Goal: Task Accomplishment & Management: Manage account settings

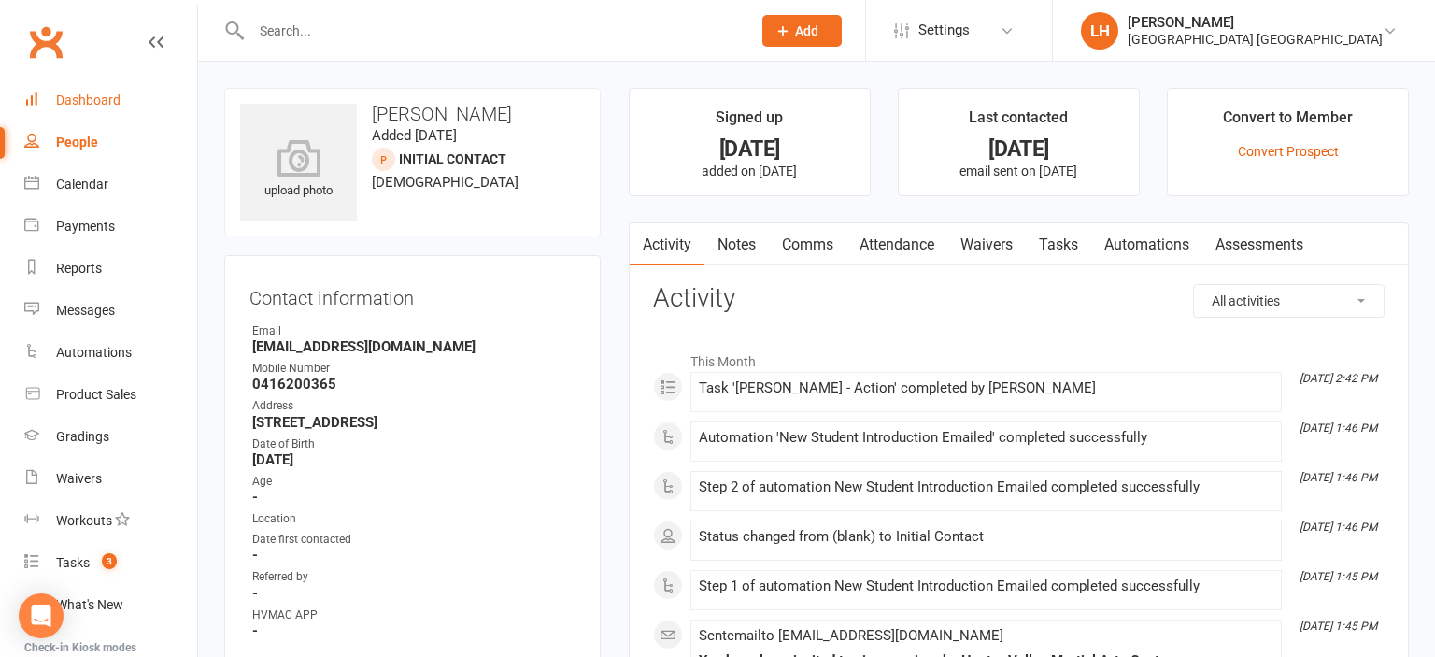
click at [81, 106] on div "Dashboard" at bounding box center [88, 99] width 64 height 15
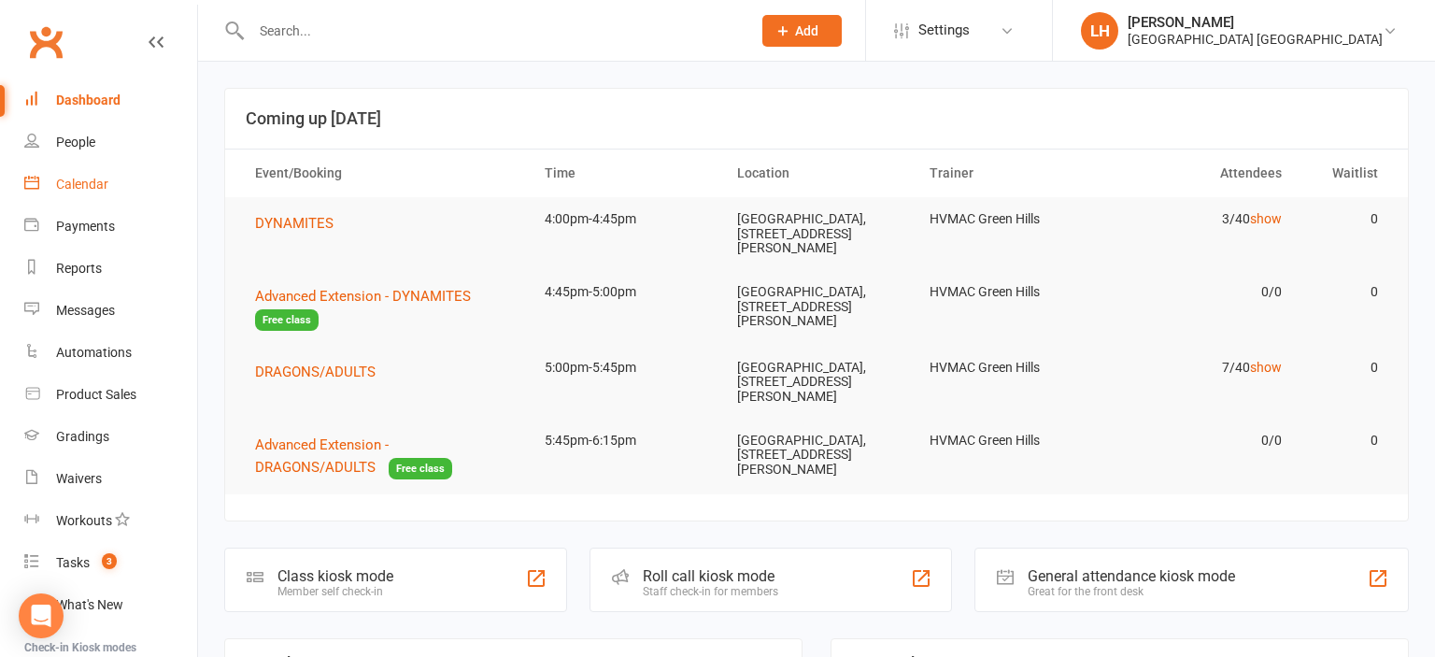
click at [92, 189] on div "Calendar" at bounding box center [82, 184] width 52 height 15
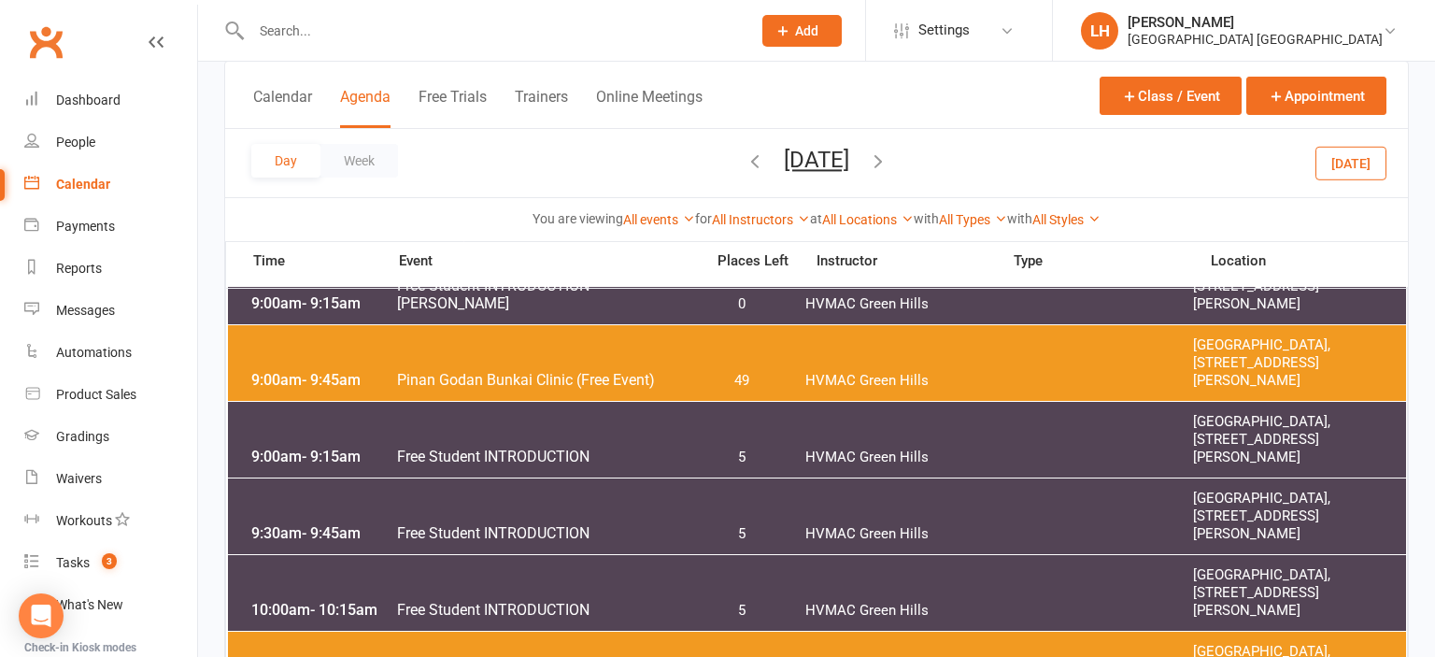
scroll to position [295, 0]
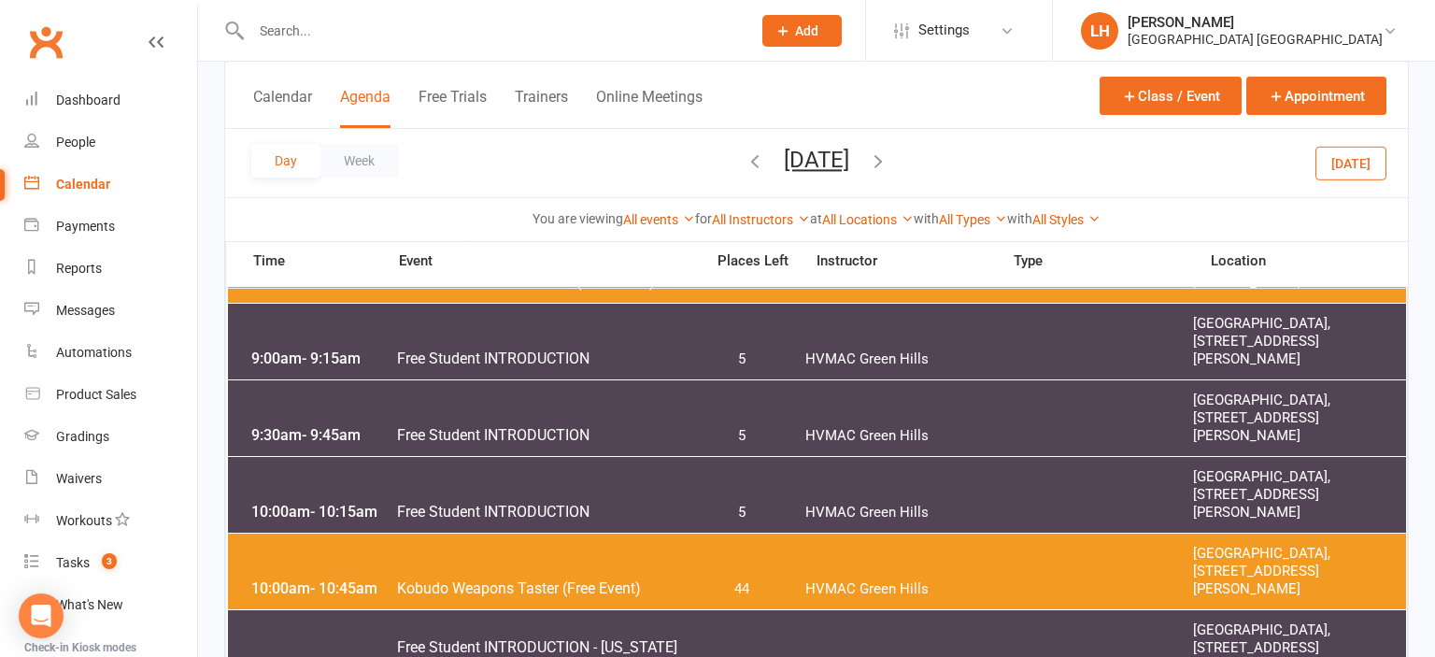
click at [803, 32] on span "Add" at bounding box center [806, 30] width 23 height 15
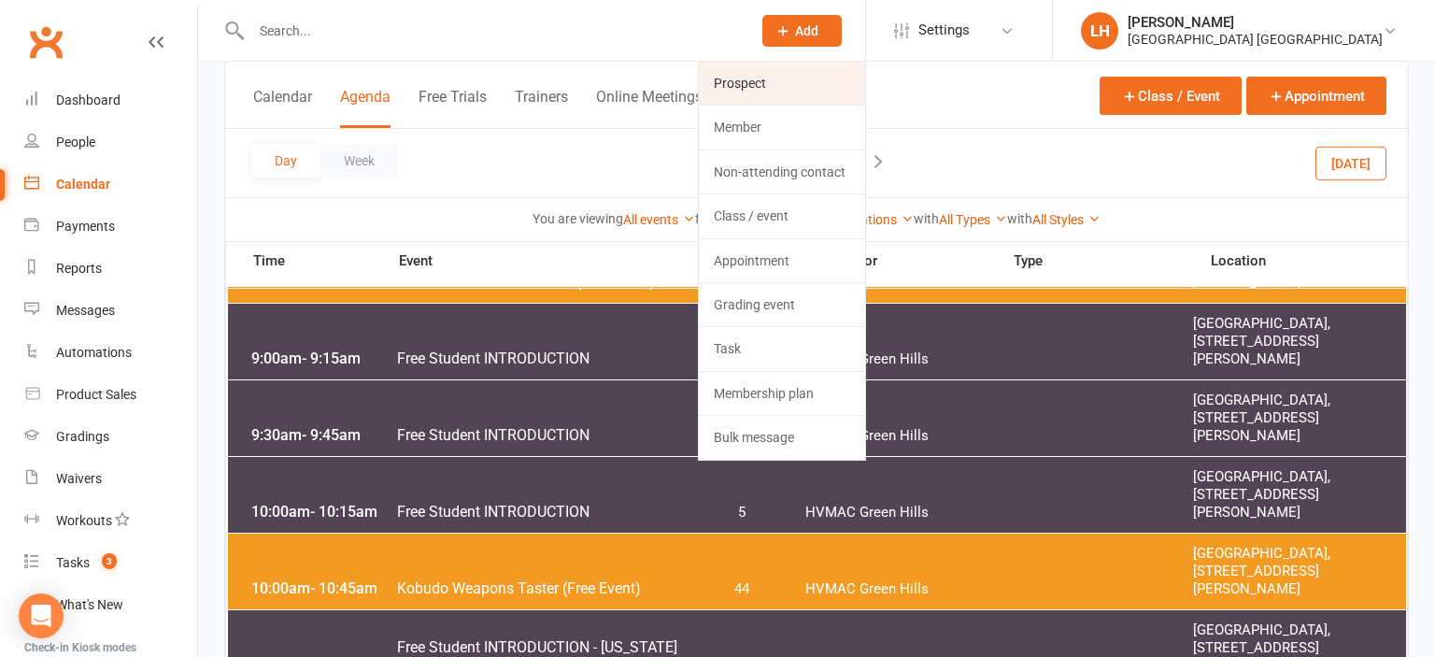
click at [803, 88] on link "Prospect" at bounding box center [782, 83] width 166 height 43
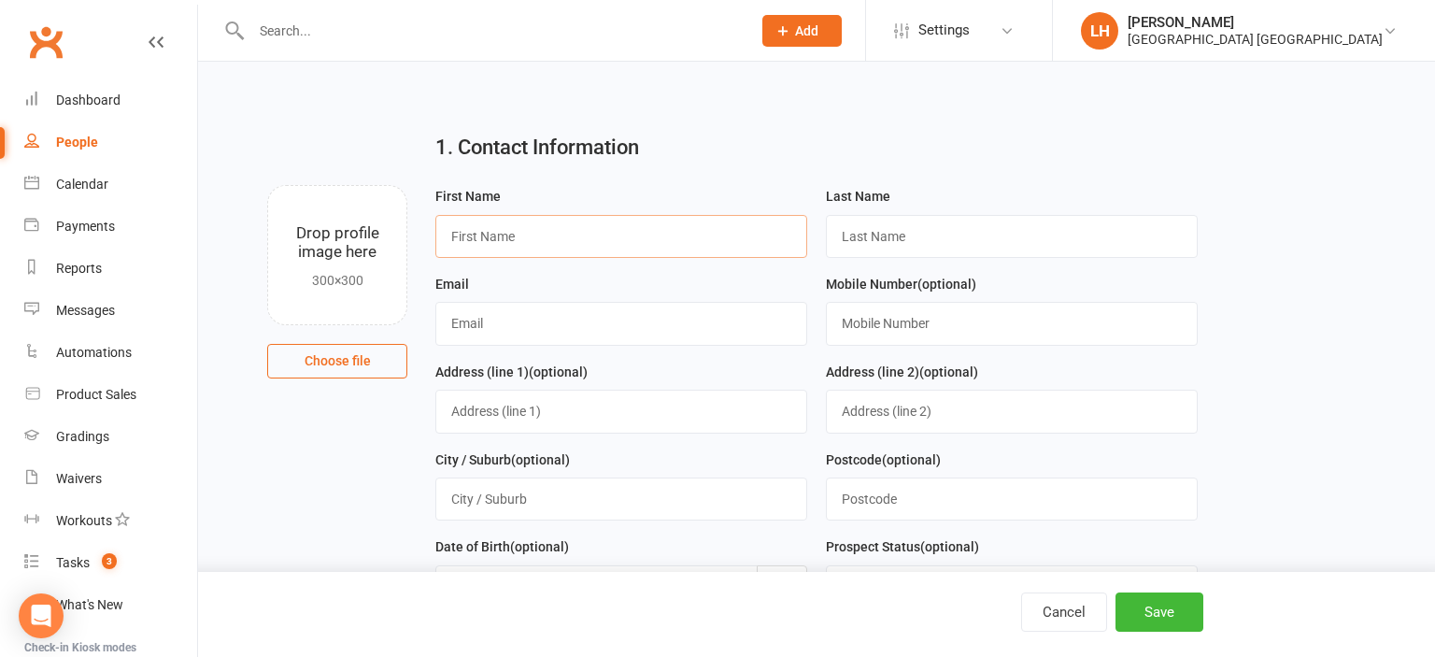
click at [502, 237] on input "text" at bounding box center [621, 236] width 372 height 43
type input "r"
type input "Rachael"
type input "Taylor"
paste input "Rachael@naralore.com.au"
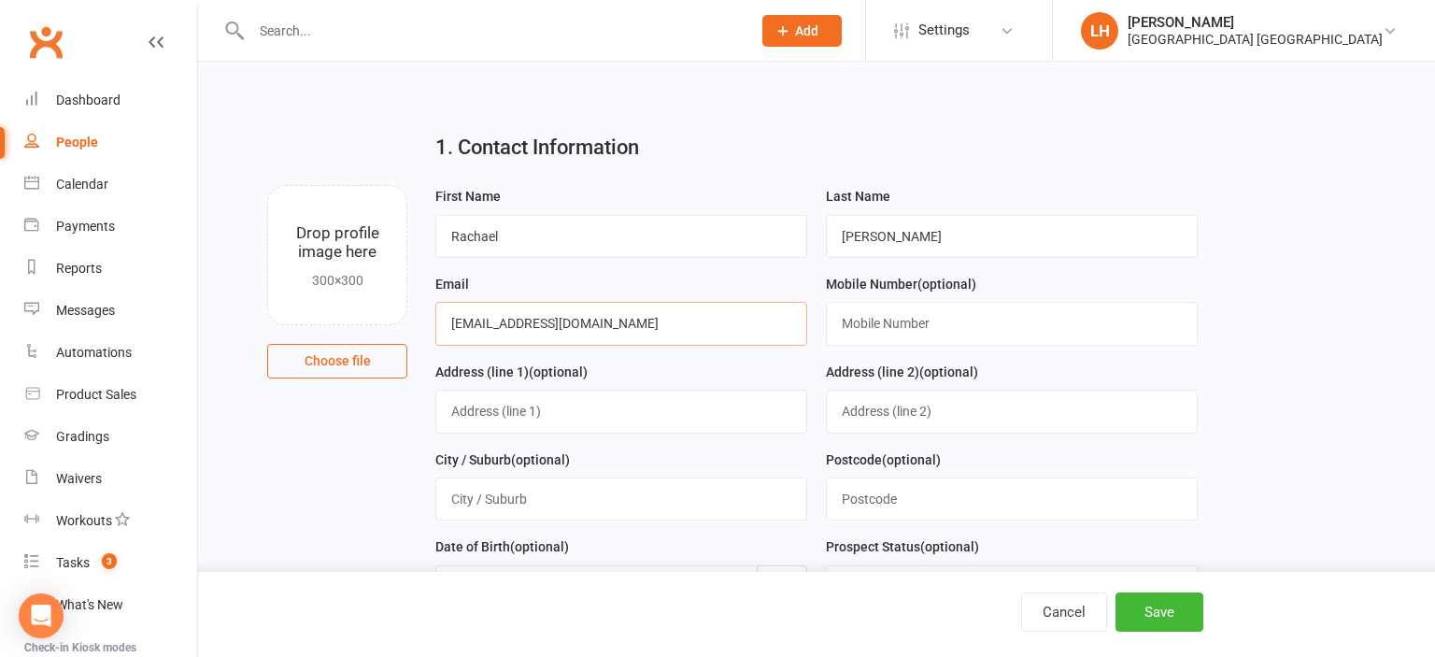
type input "Rachael@naralore.com.au"
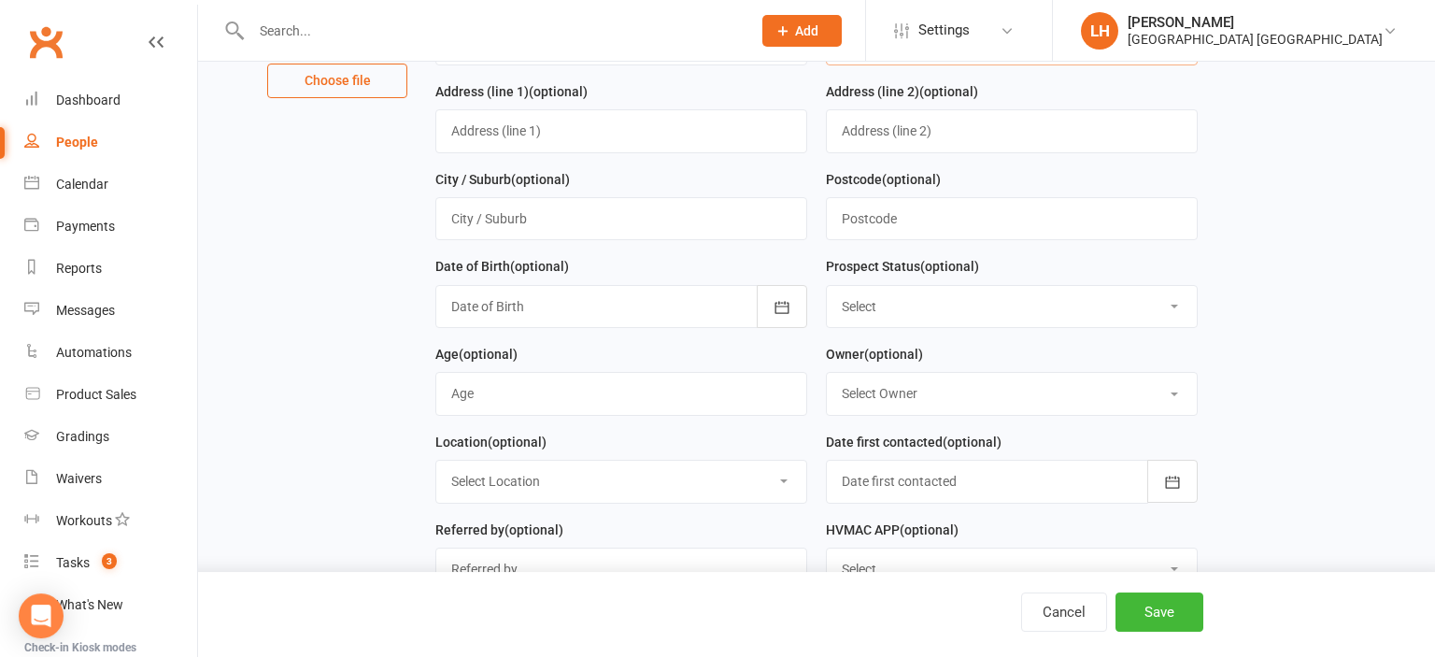
scroll to position [295, 0]
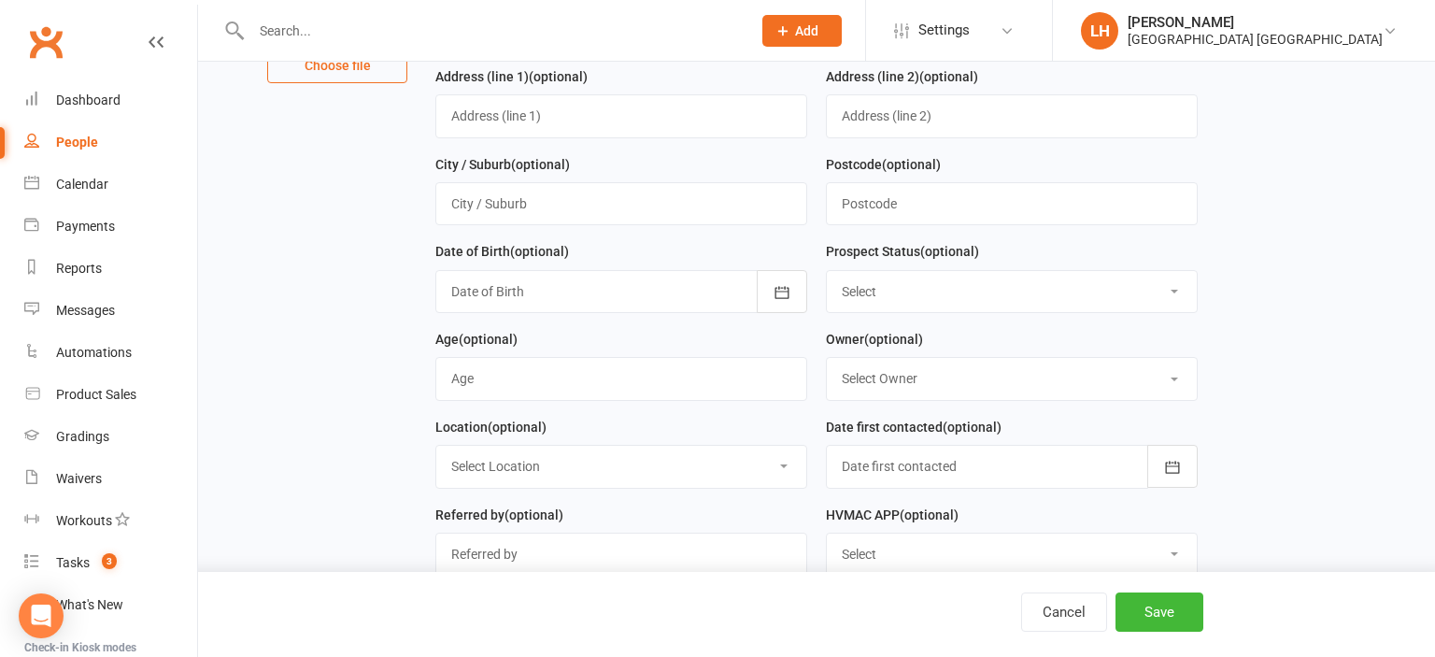
type input "0481 244 450"
click at [827, 271] on select "Select Initial Contact Not interested Special Event Attendee Birthday Party Att…" at bounding box center [1012, 291] width 370 height 41
select select "Parent/Carer of Prospect"
click option "Parent/Carer of Prospect" at bounding box center [0, 0] width 0 height 0
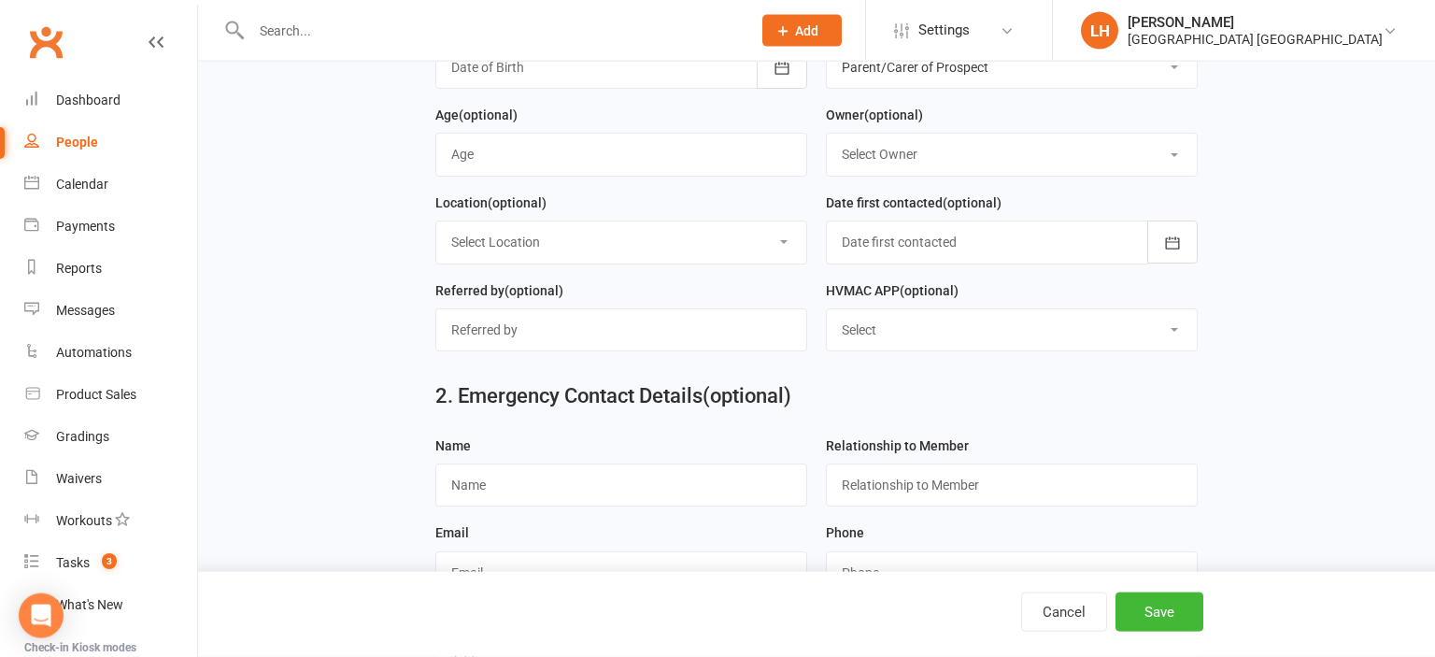
scroll to position [591, 0]
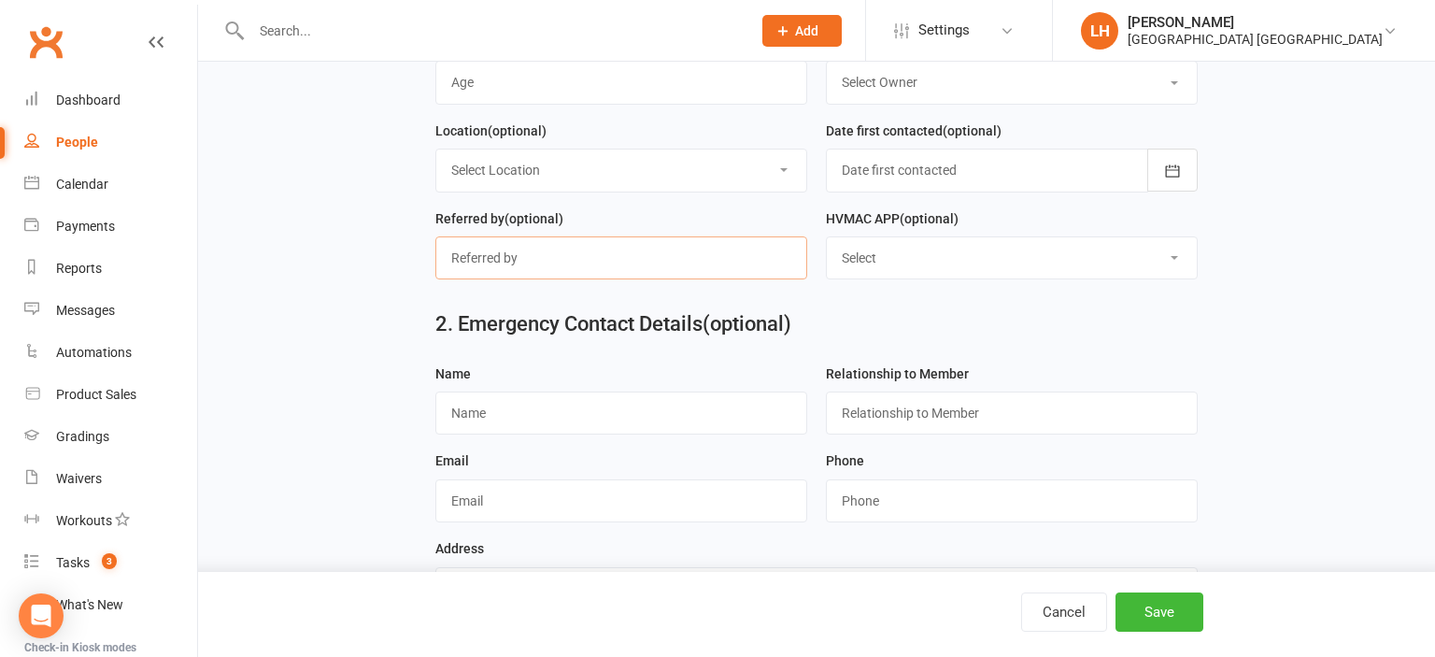
click at [650, 263] on input "text" at bounding box center [621, 257] width 372 height 43
type input "SEP OPEN WEEKEND"
click at [1160, 610] on button "Save" at bounding box center [1160, 611] width 88 height 39
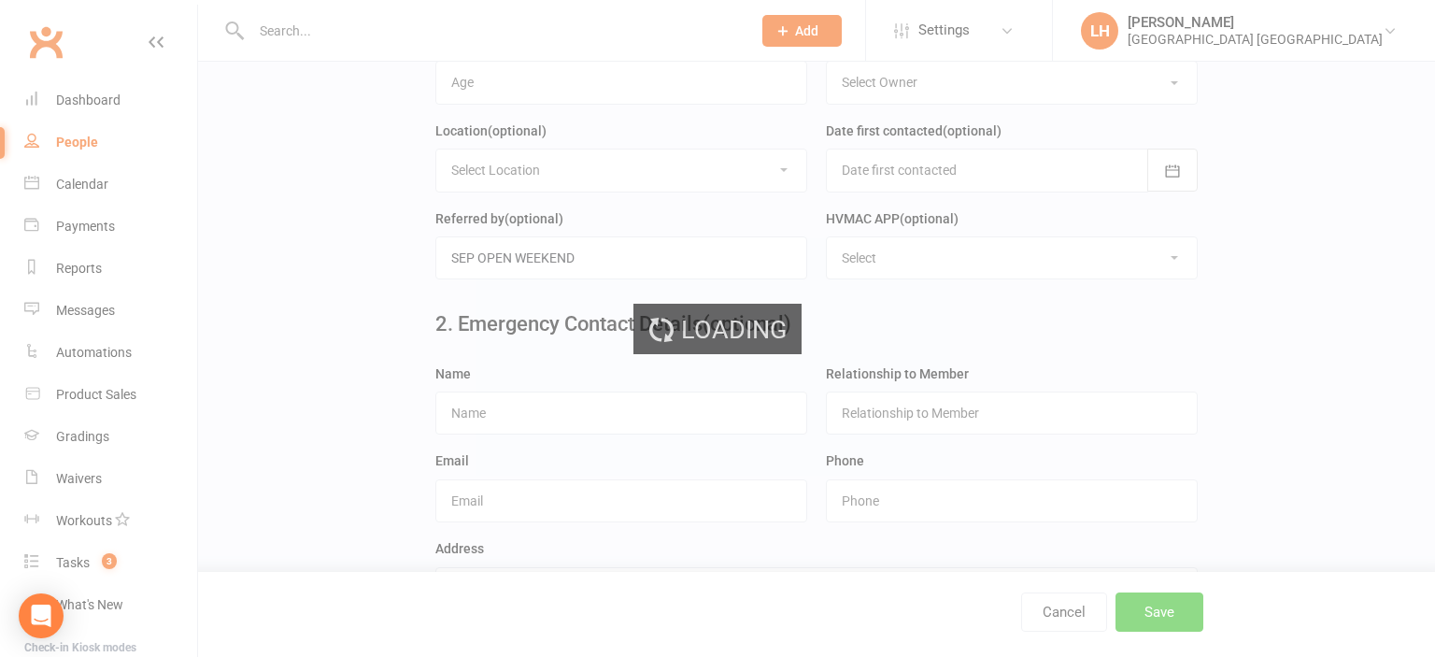
scroll to position [0, 0]
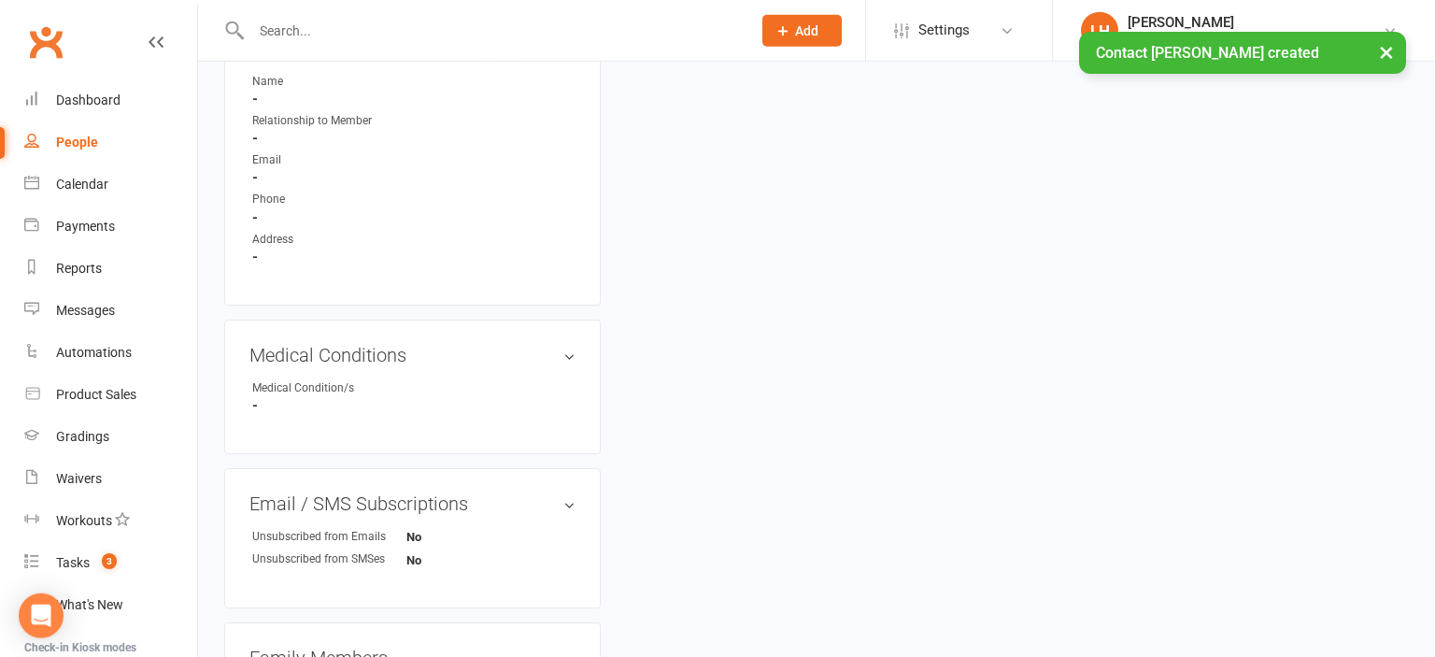
scroll to position [1200, 0]
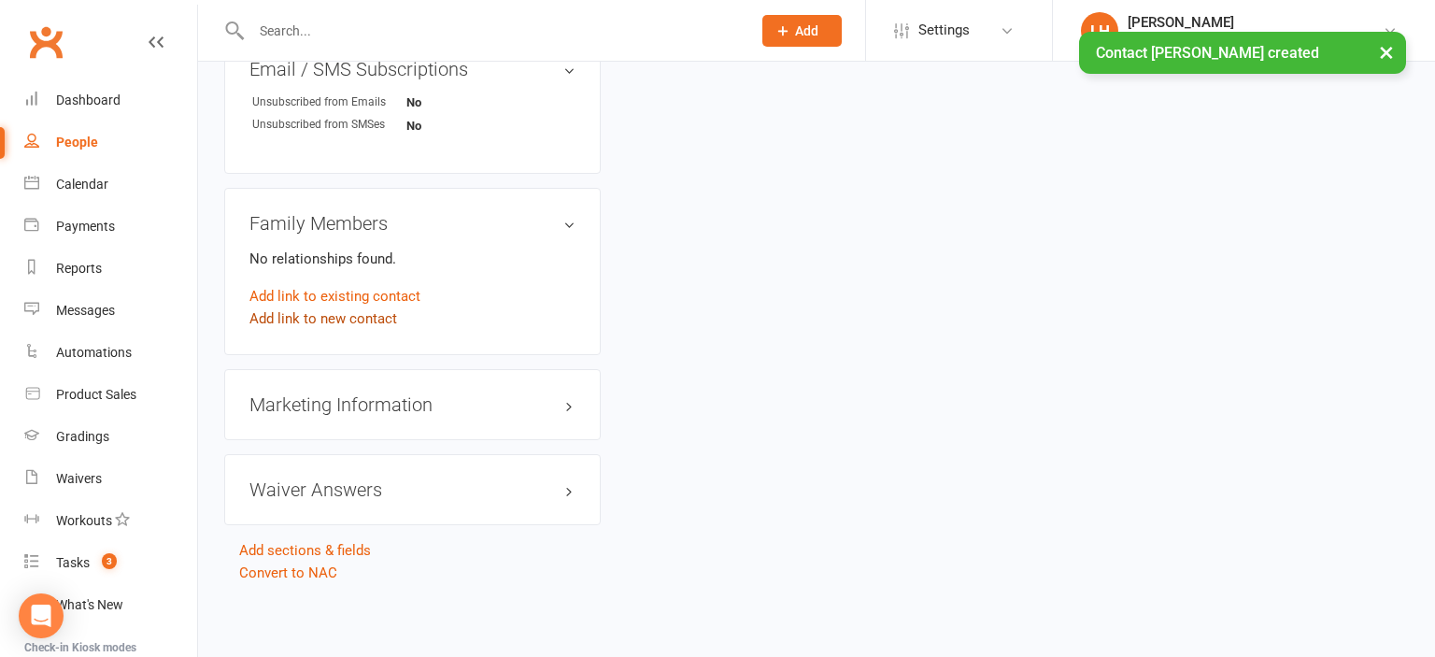
click at [343, 327] on link "Add link to new contact" at bounding box center [323, 318] width 148 height 22
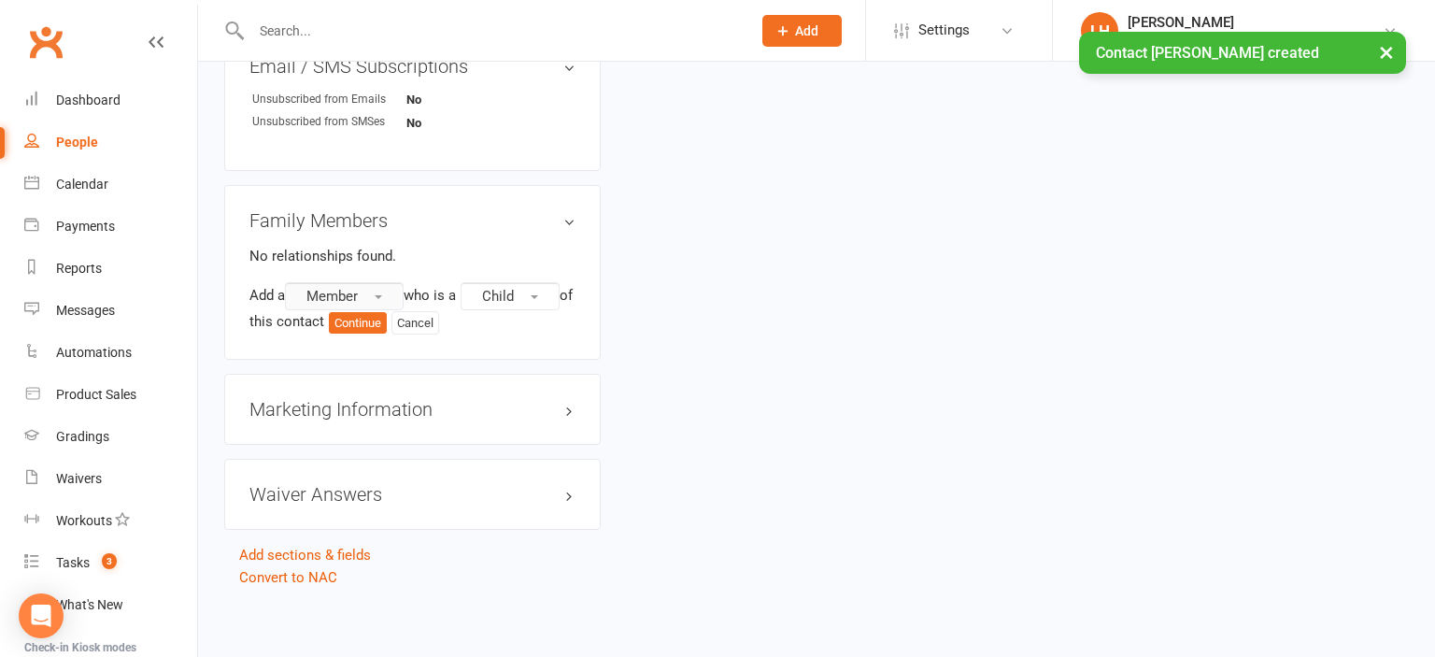
click at [389, 303] on button "Member" at bounding box center [344, 296] width 119 height 28
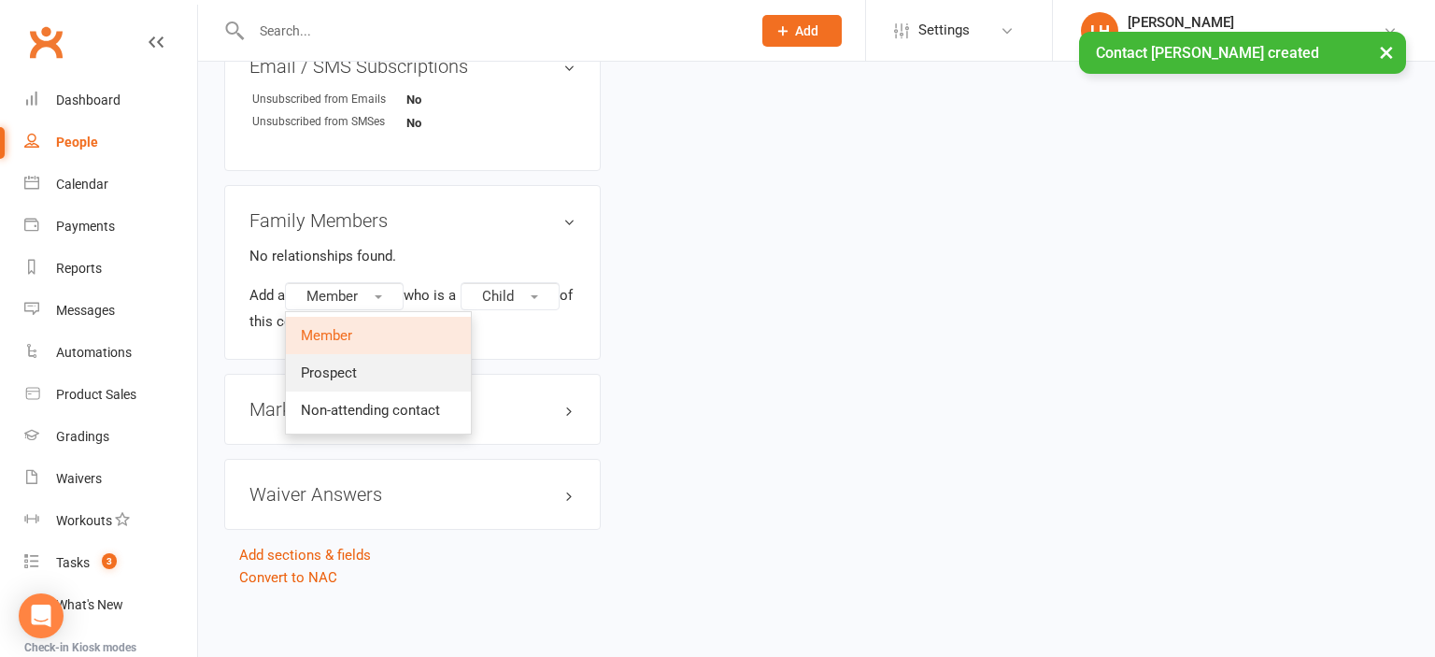
click at [372, 383] on link "Prospect" at bounding box center [378, 372] width 185 height 37
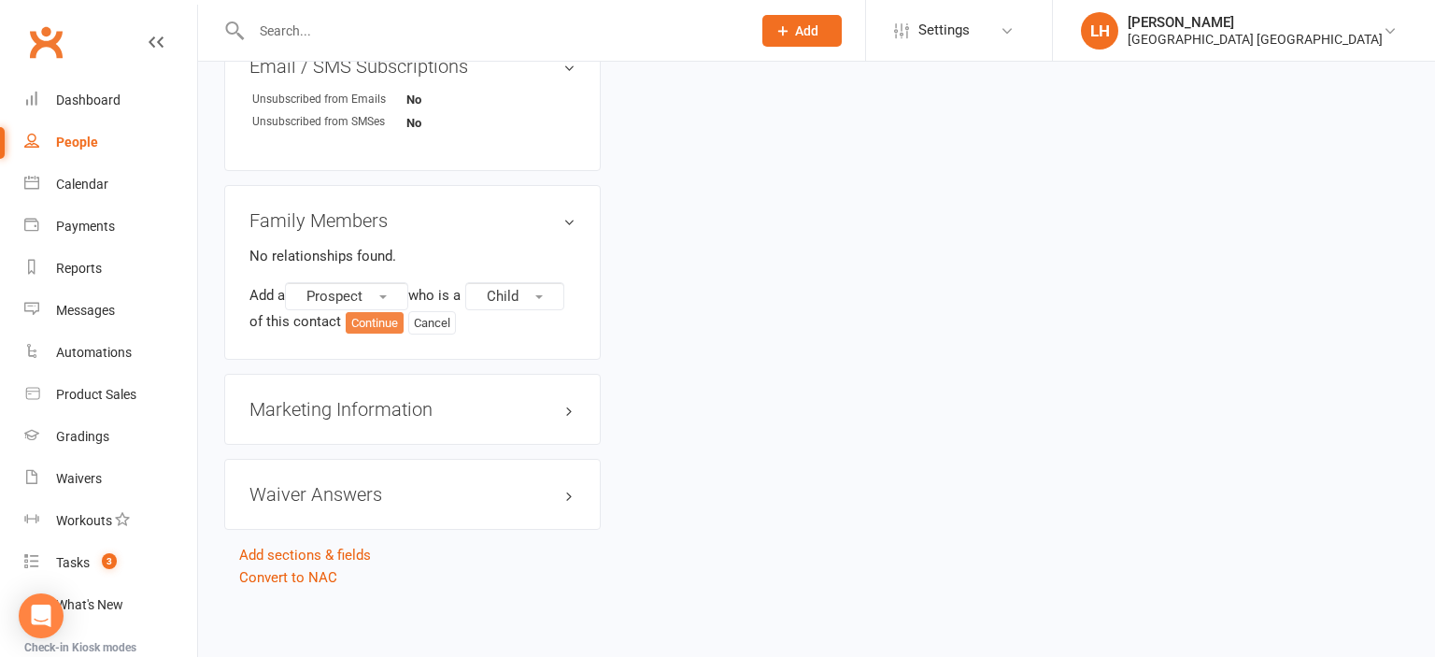
click at [382, 327] on button "Continue" at bounding box center [375, 323] width 58 height 22
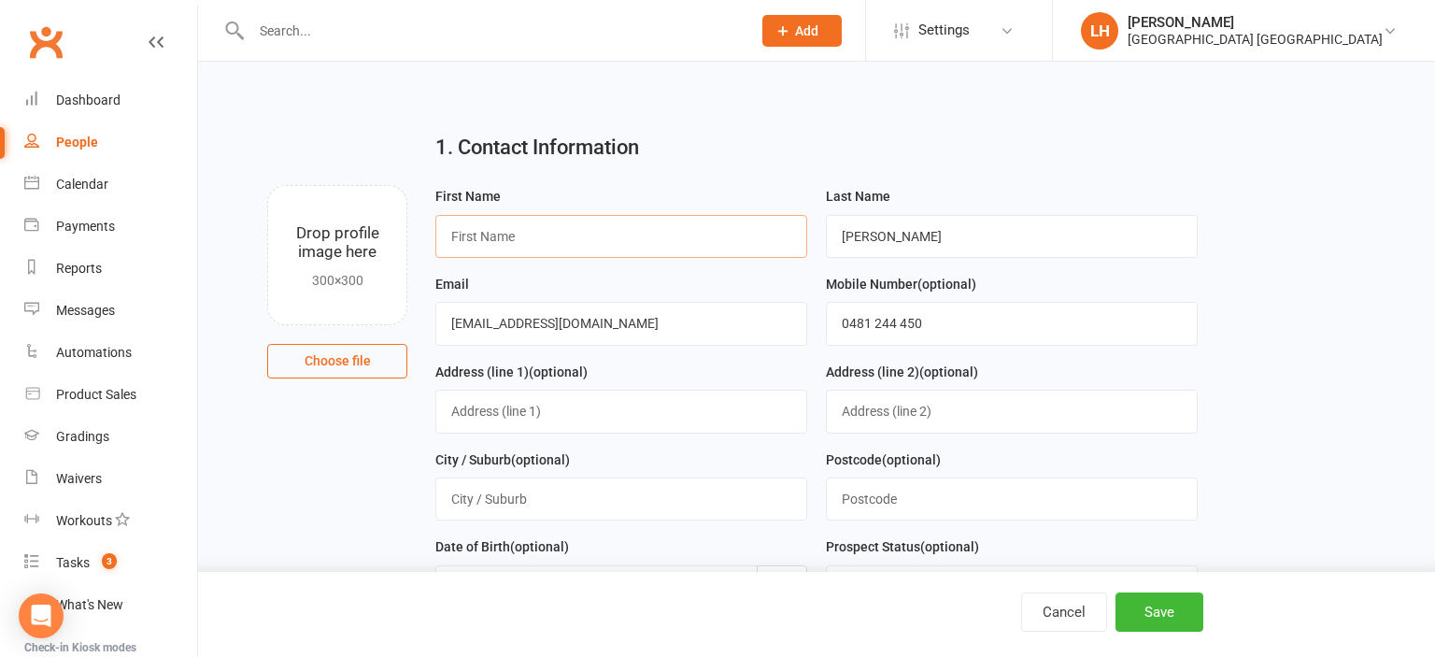
click at [587, 235] on input "text" at bounding box center [621, 236] width 372 height 43
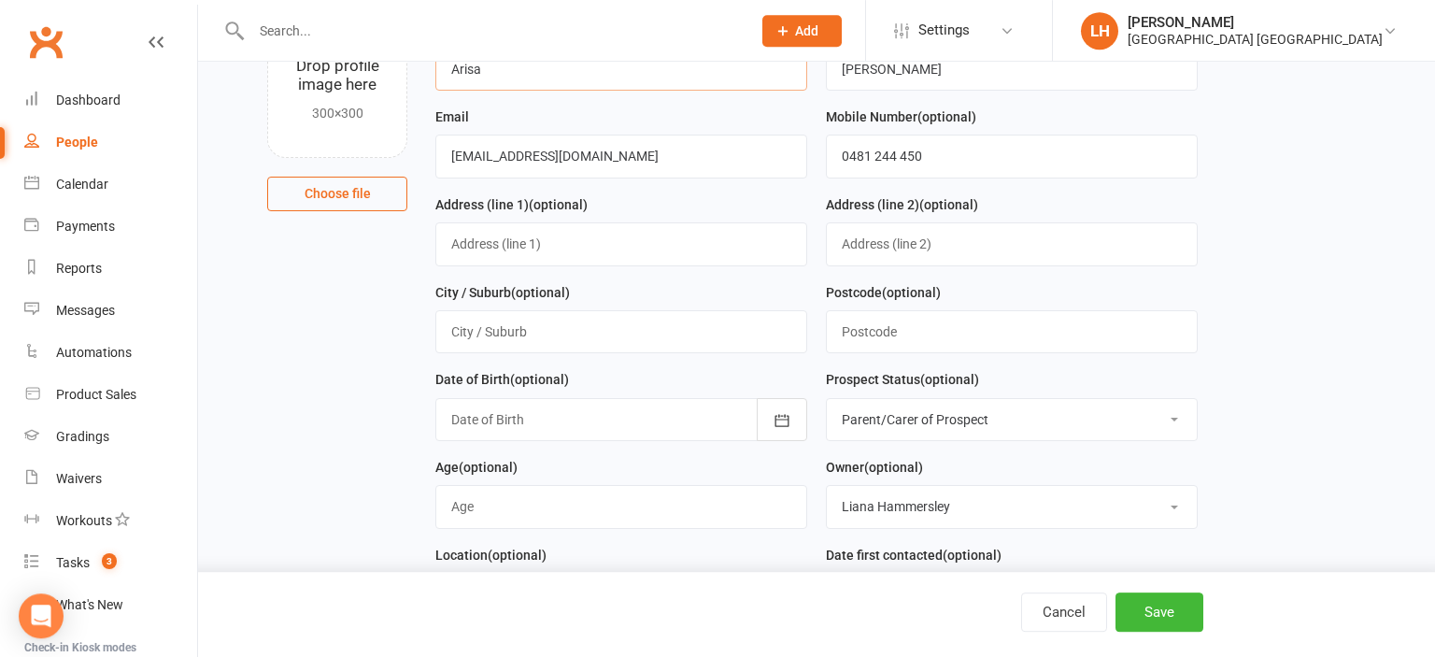
scroll to position [197, 0]
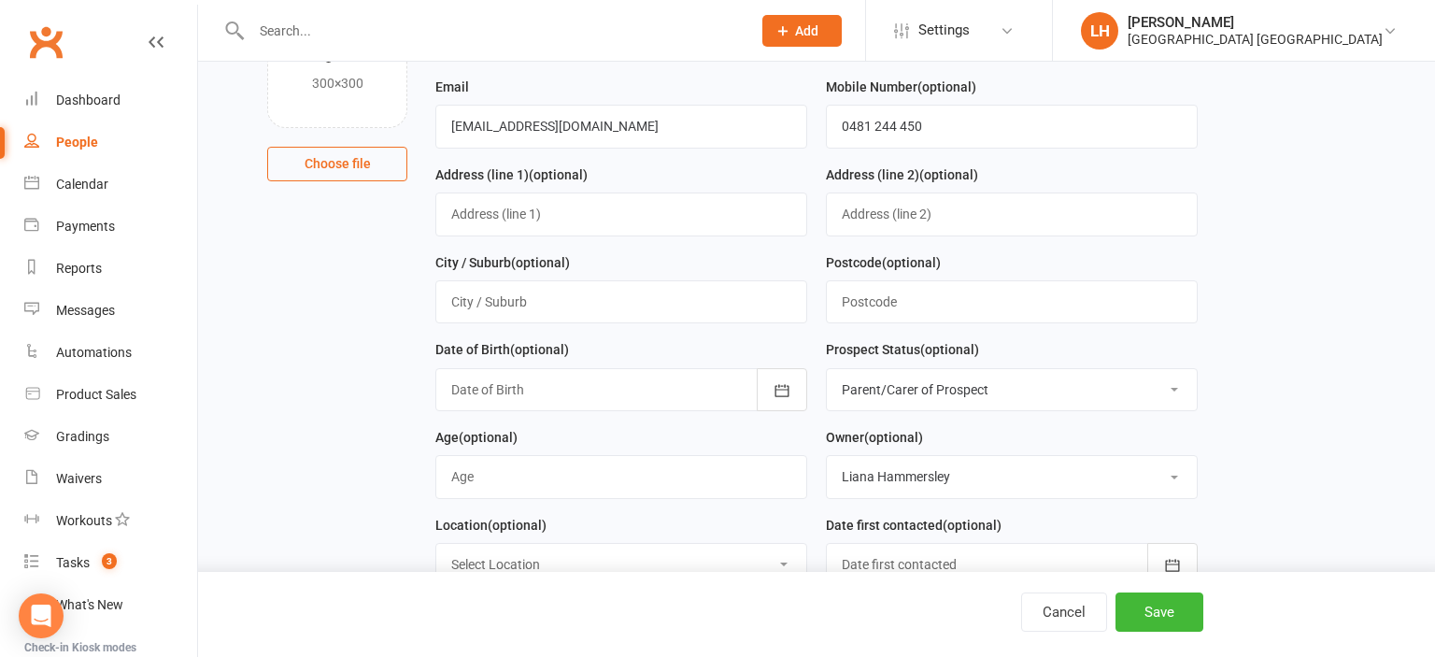
type input "Arisa"
click at [589, 483] on input "string" at bounding box center [621, 476] width 372 height 43
type input "3"
click at [827, 369] on select "Select Initial Contact Not interested Special Event Attendee Birthday Party Att…" at bounding box center [1012, 389] width 370 height 41
select select "Initial Contact"
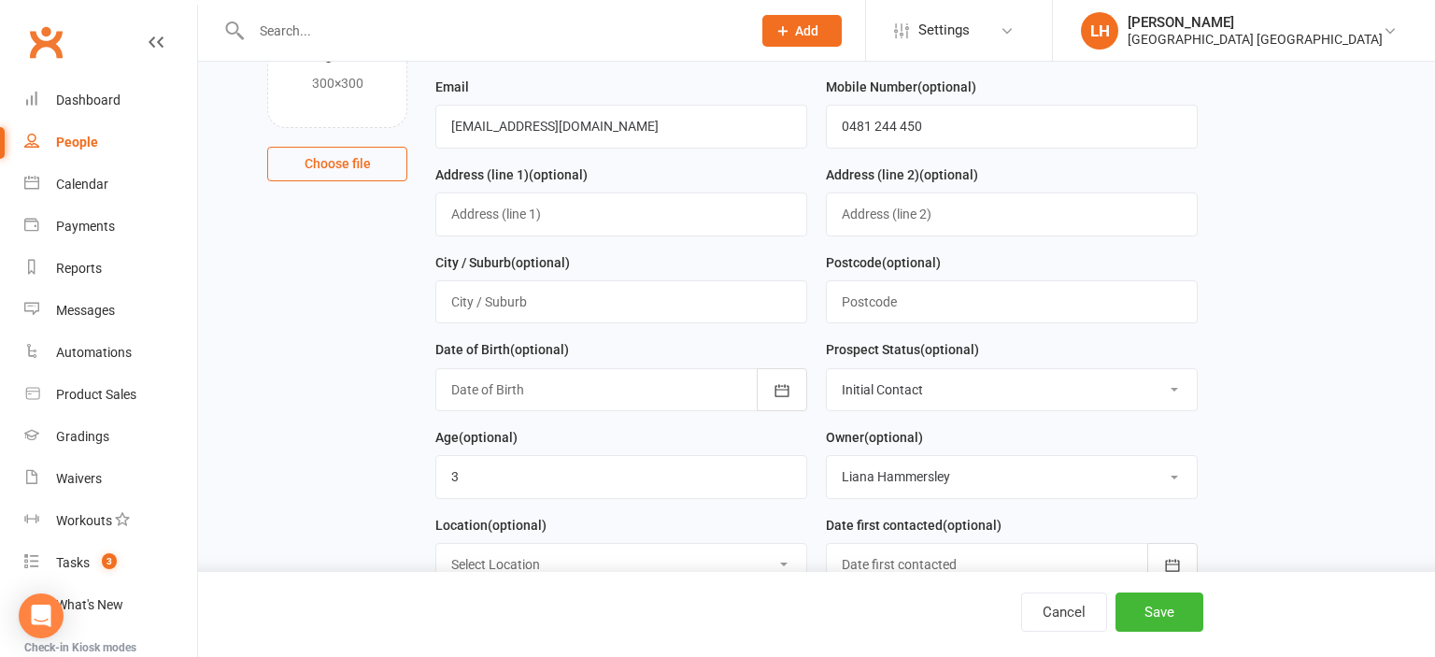
click option "Initial Contact" at bounding box center [0, 0] width 0 height 0
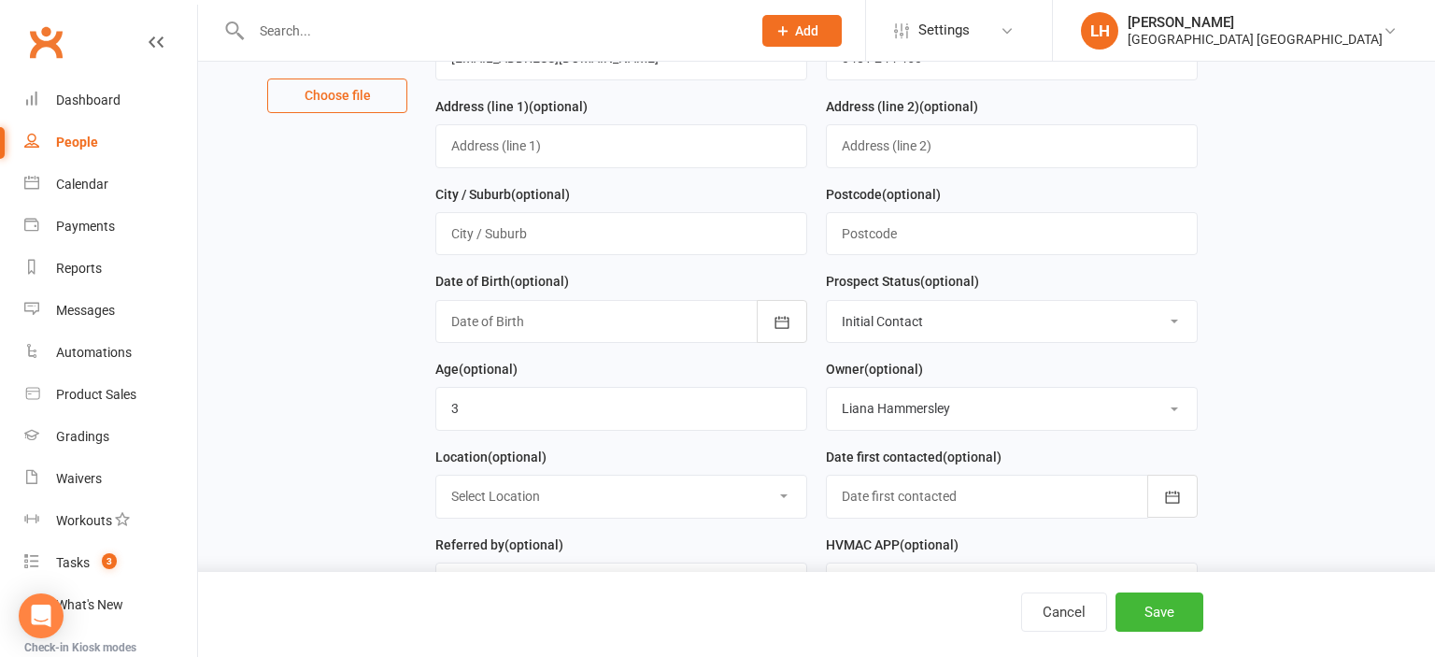
scroll to position [394, 0]
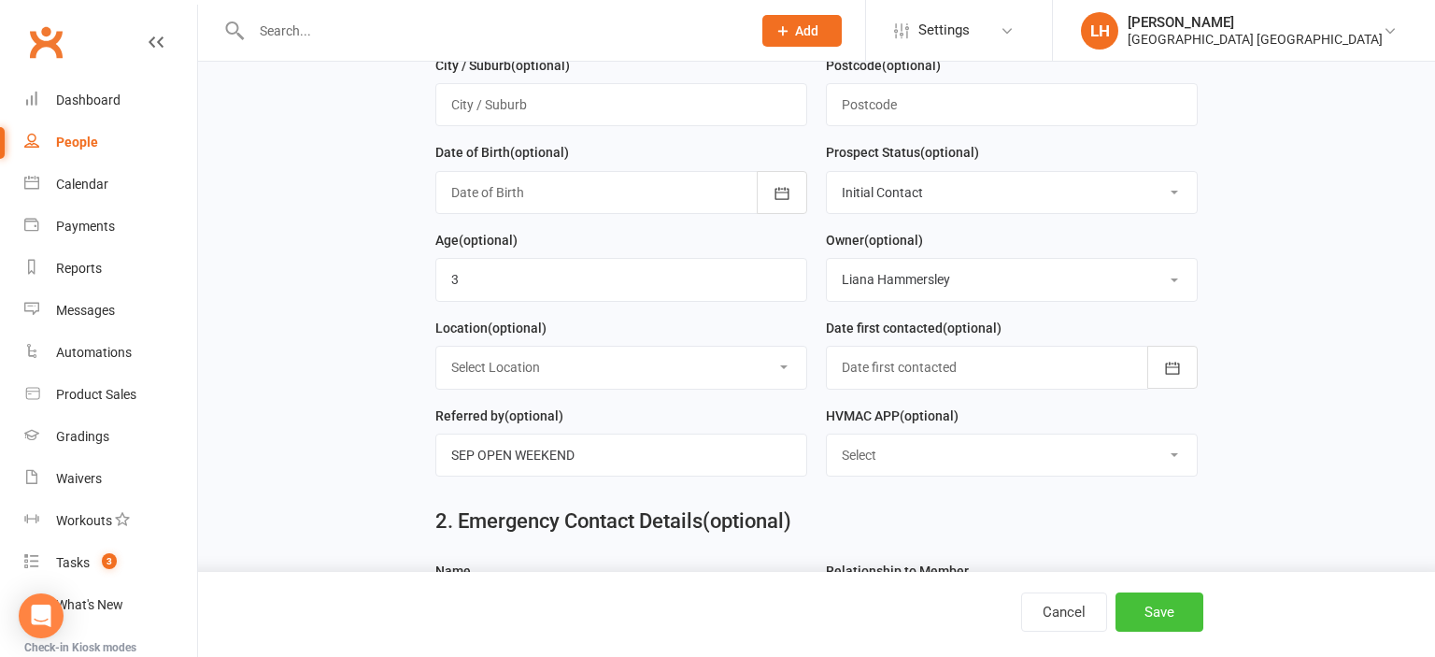
click at [1145, 609] on button "Save" at bounding box center [1160, 611] width 88 height 39
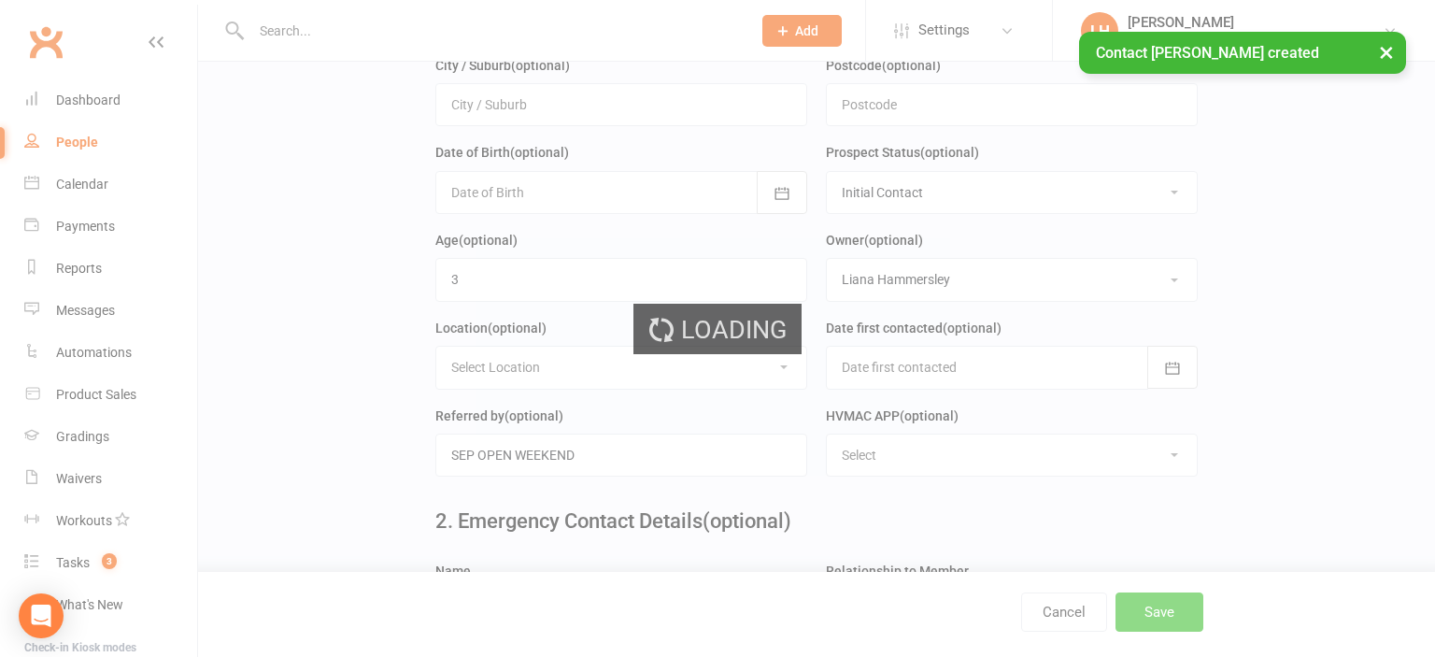
scroll to position [0, 0]
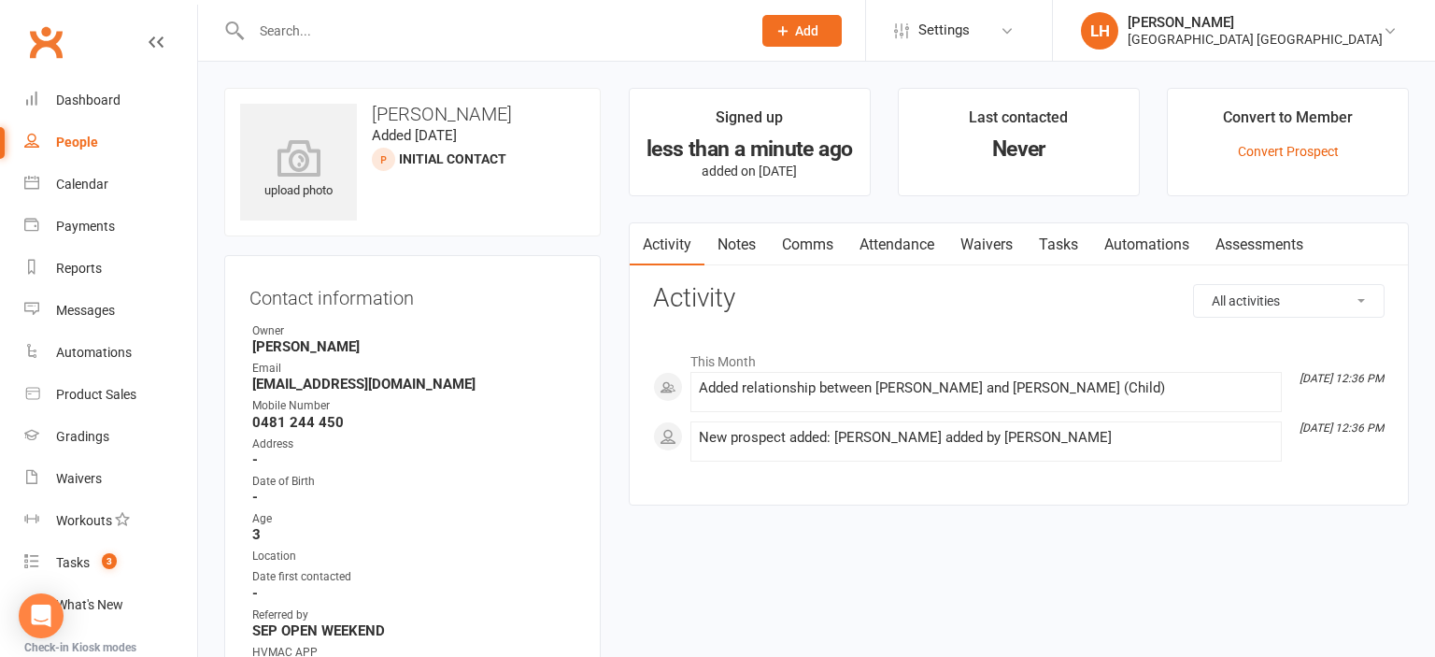
click at [892, 245] on link "Attendance" at bounding box center [897, 244] width 101 height 43
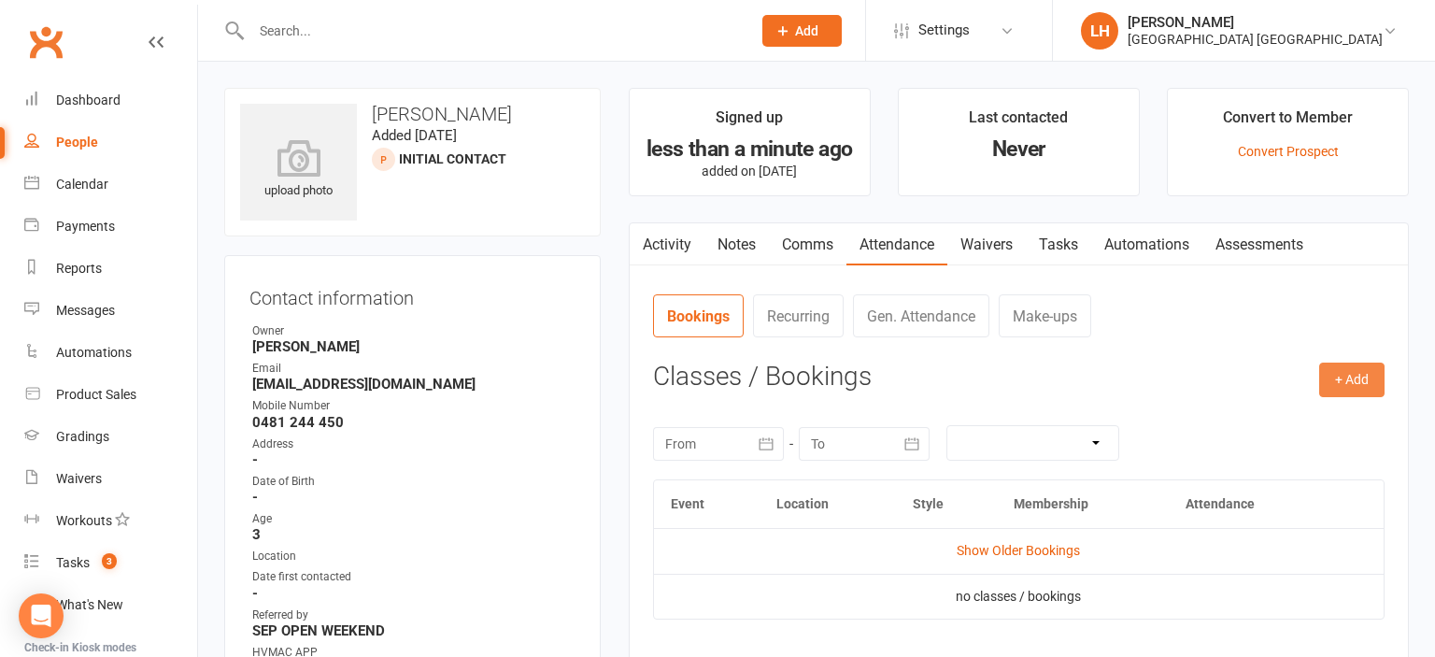
click at [1334, 379] on button "+ Add" at bounding box center [1351, 380] width 65 height 34
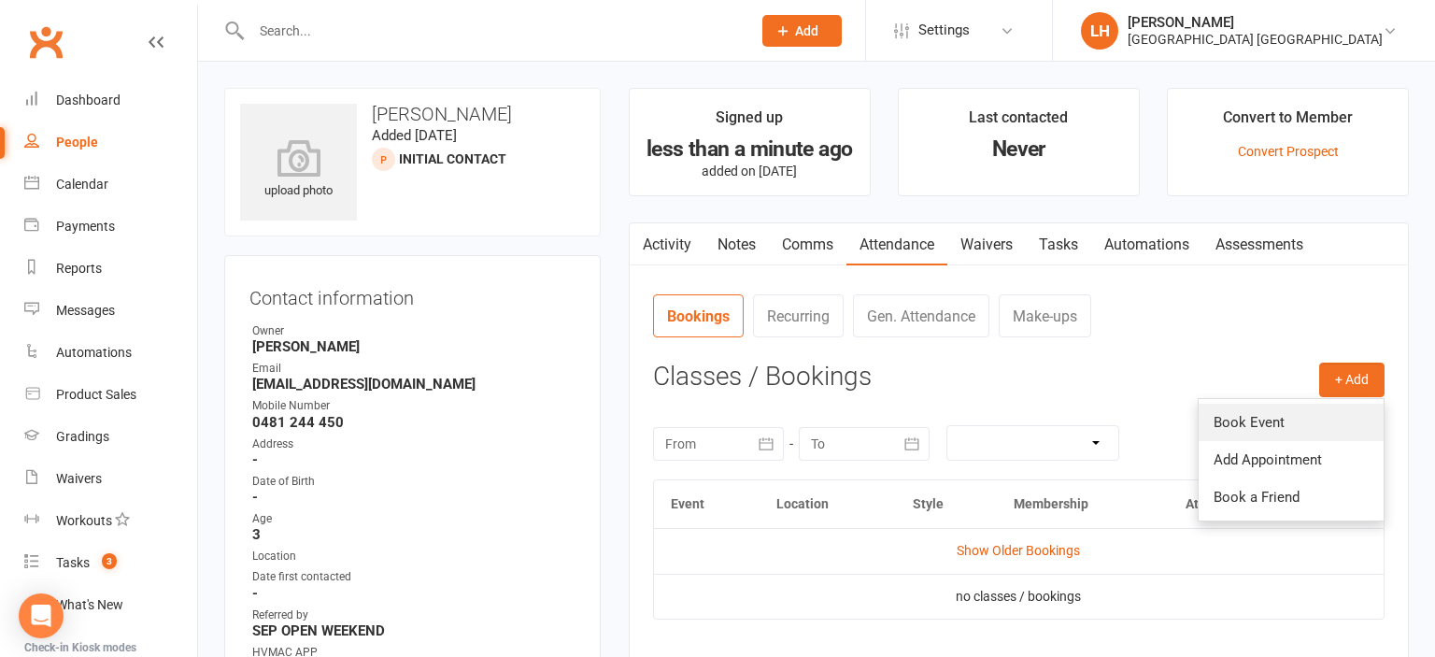
click at [1330, 410] on link "Book Event" at bounding box center [1291, 422] width 185 height 37
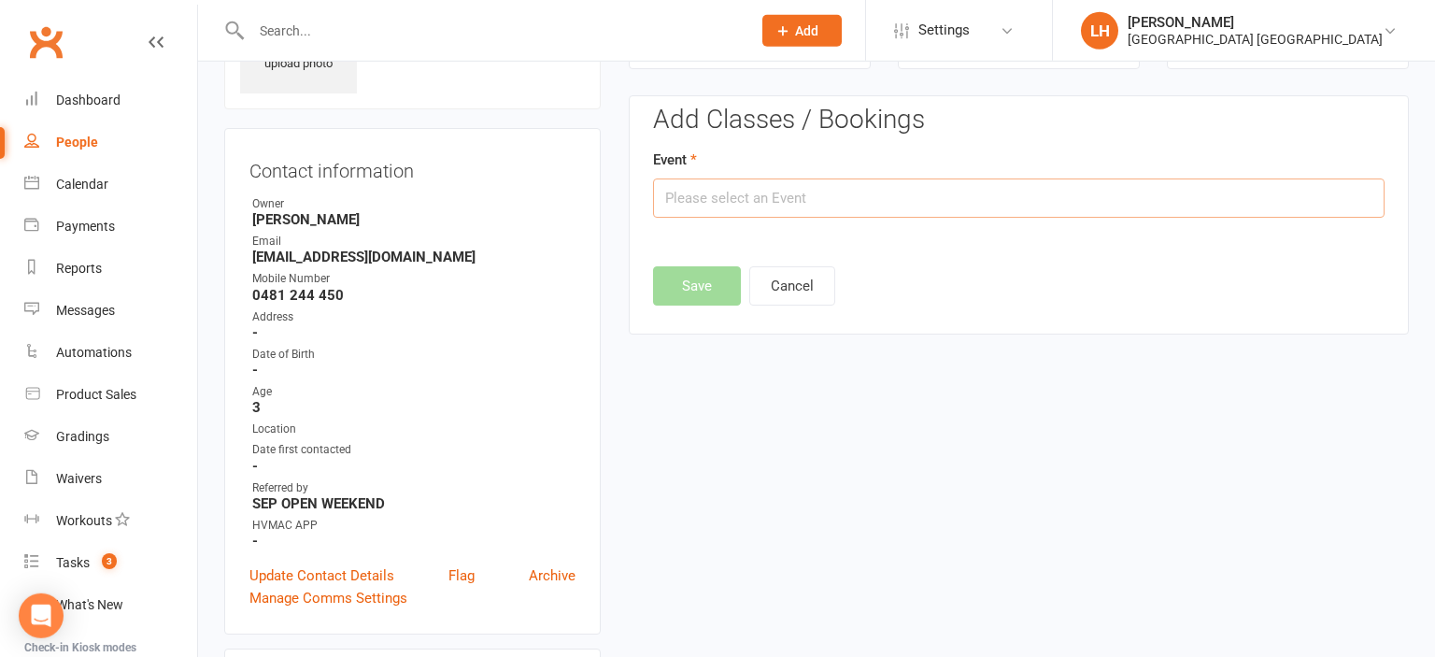
scroll to position [128, 0]
click at [805, 191] on input "text" at bounding box center [1019, 197] width 732 height 39
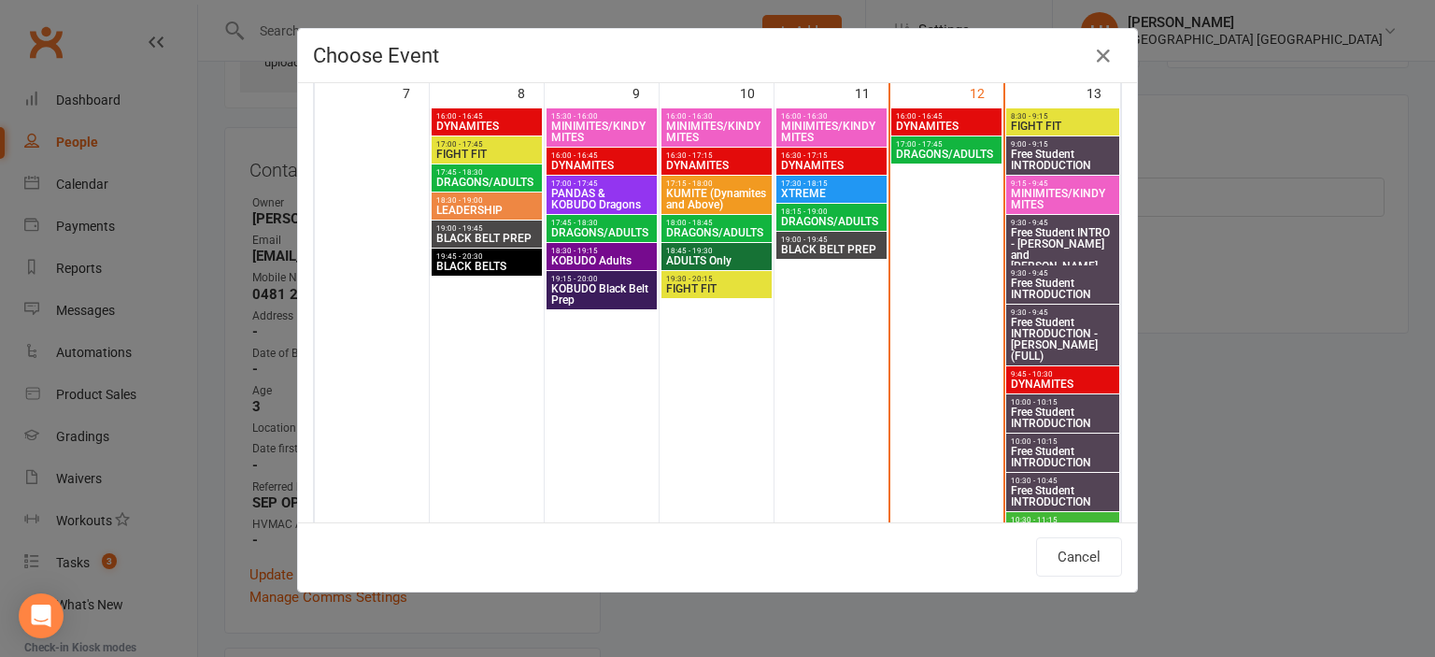
scroll to position [412, 0]
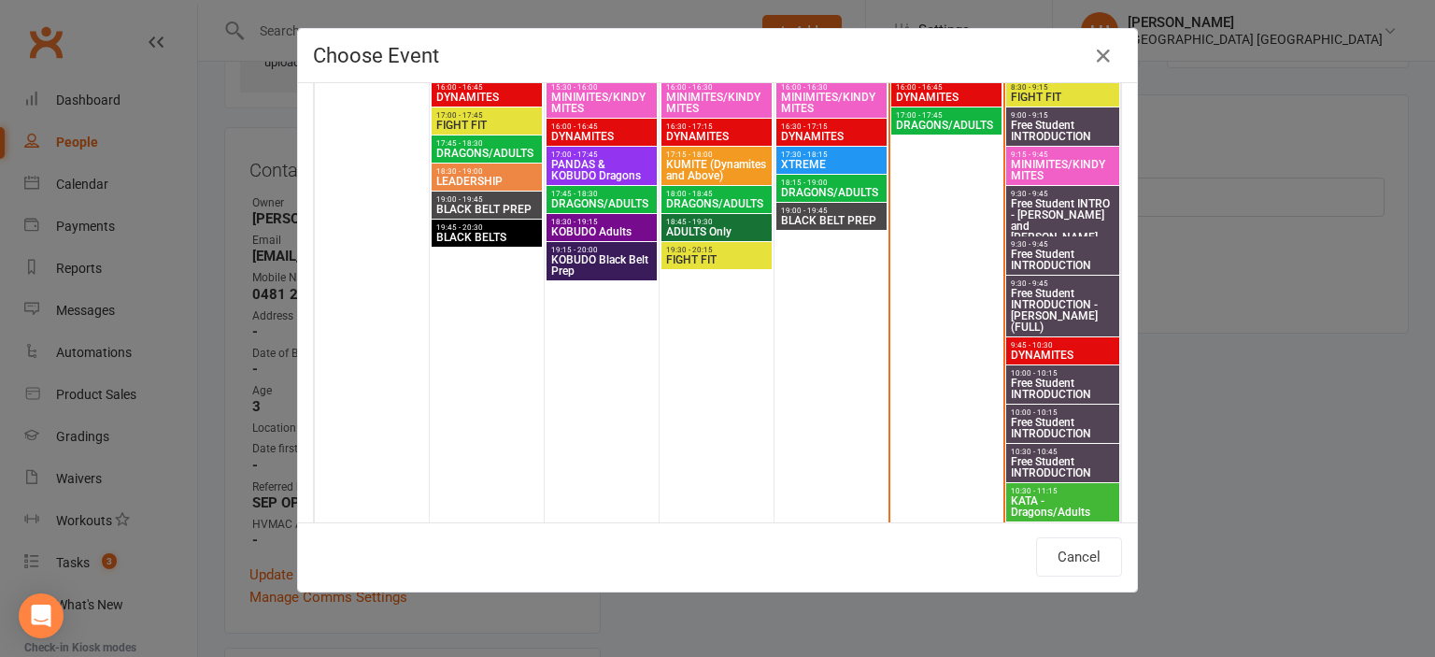
click at [1288, 372] on div "Choose Event Day Week Month September 2025 September 2025 Sun Mon Tue Wed Thu F…" at bounding box center [717, 328] width 1435 height 657
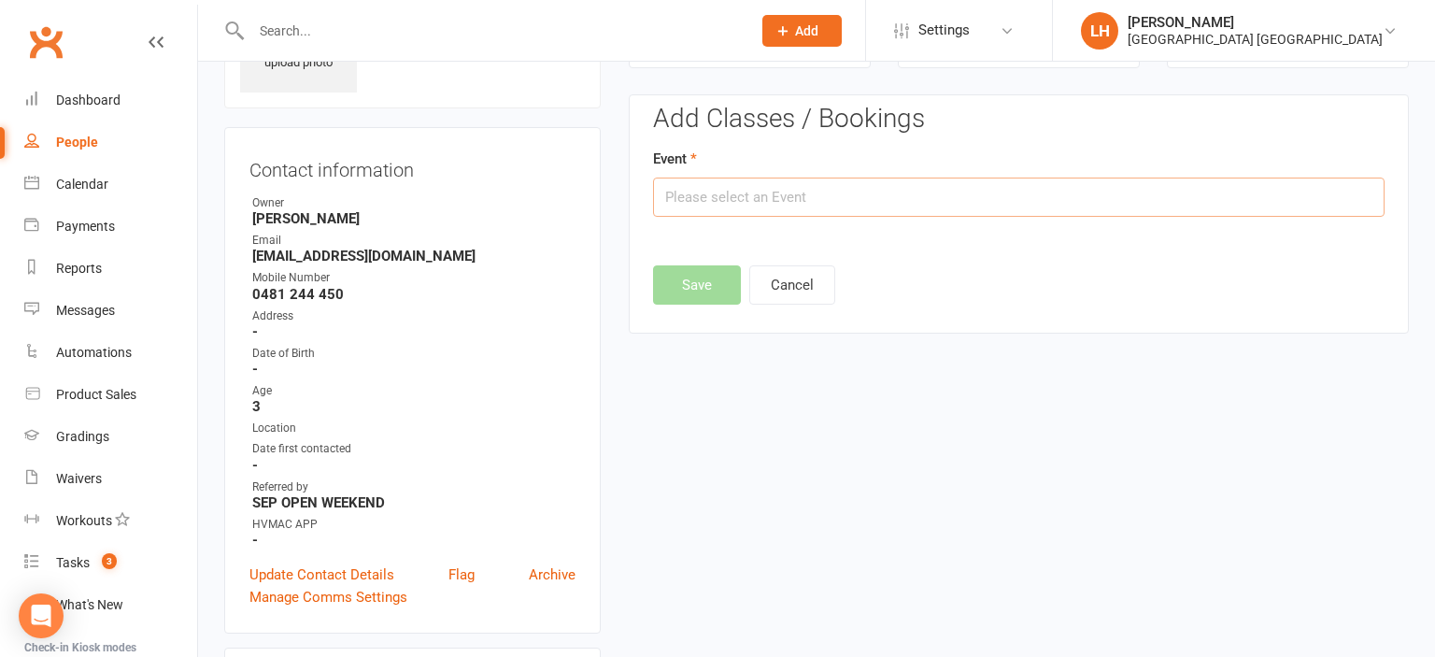
click at [747, 188] on input "text" at bounding box center [1019, 197] width 732 height 39
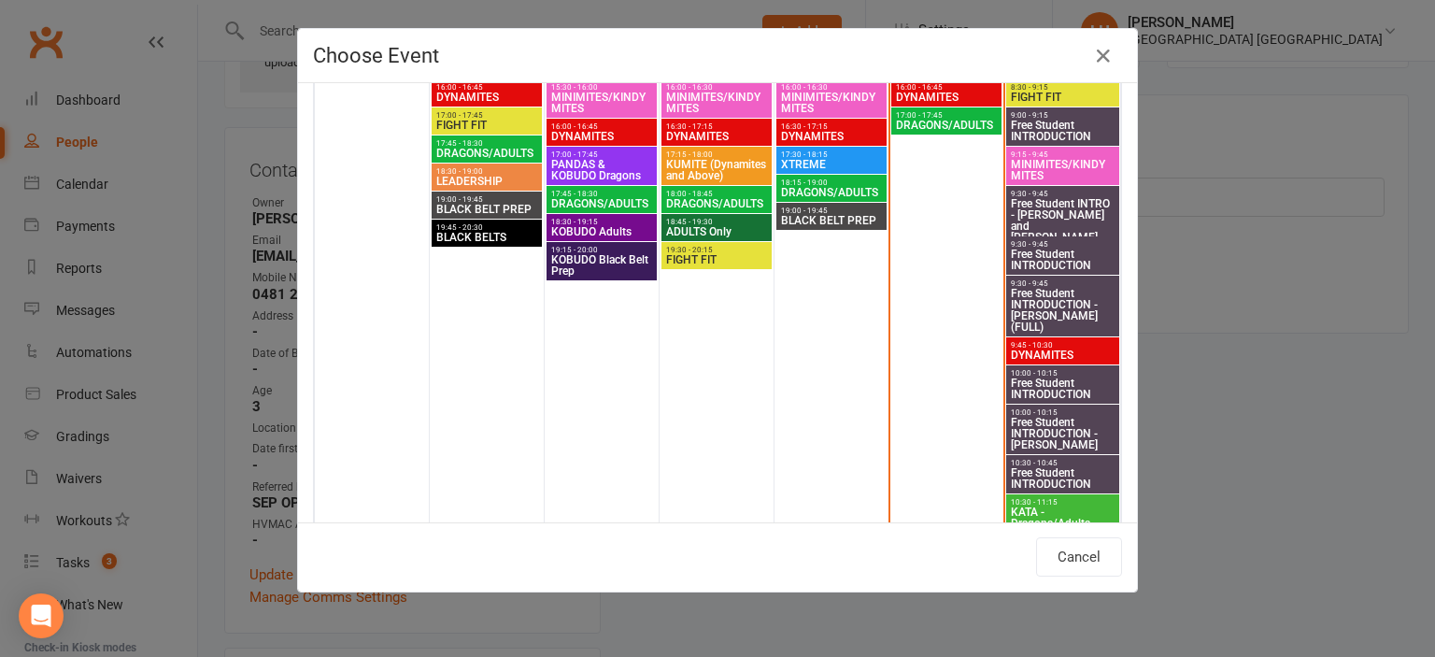
click at [1084, 435] on span "Free Student INTRODUCTION - Arisa Taylor" at bounding box center [1063, 434] width 106 height 34
type input "Free Student INTRODUCTION - Arisa Taylor - Sep 13, 2025 10:00:00 AM"
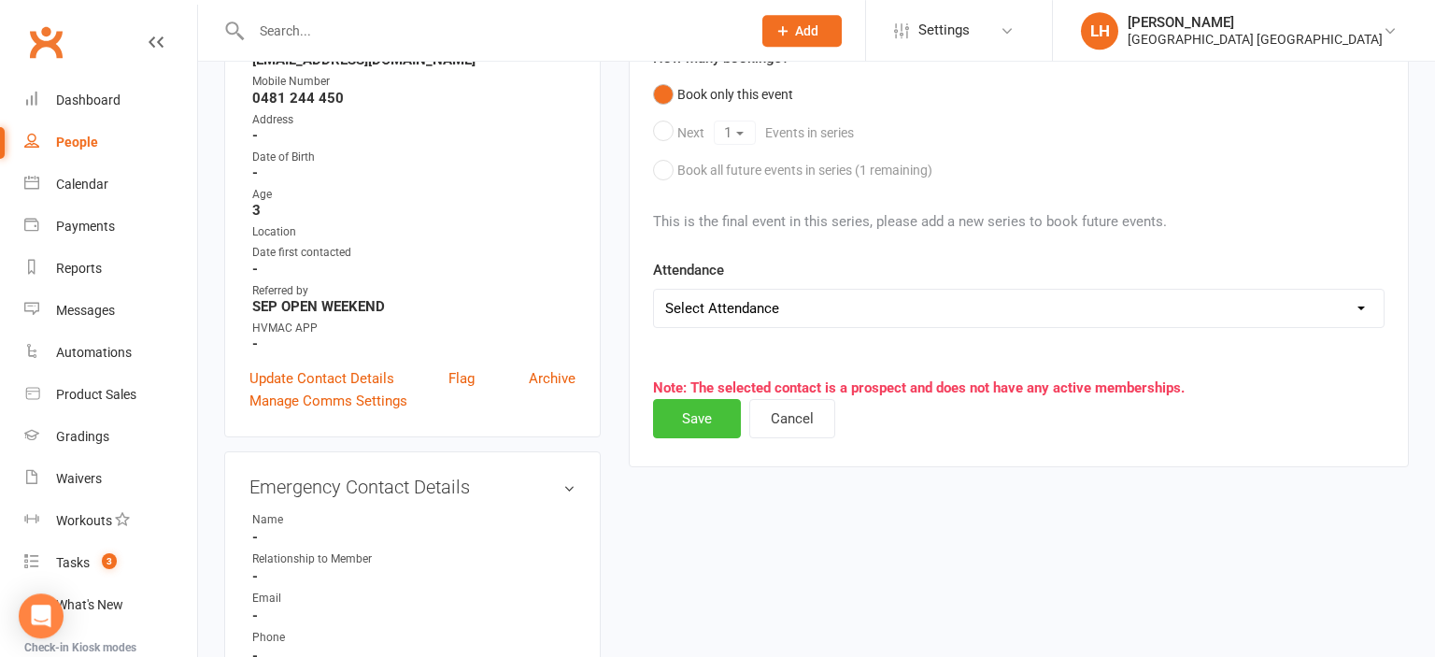
scroll to position [325, 0]
click at [706, 411] on button "Save" at bounding box center [697, 417] width 88 height 39
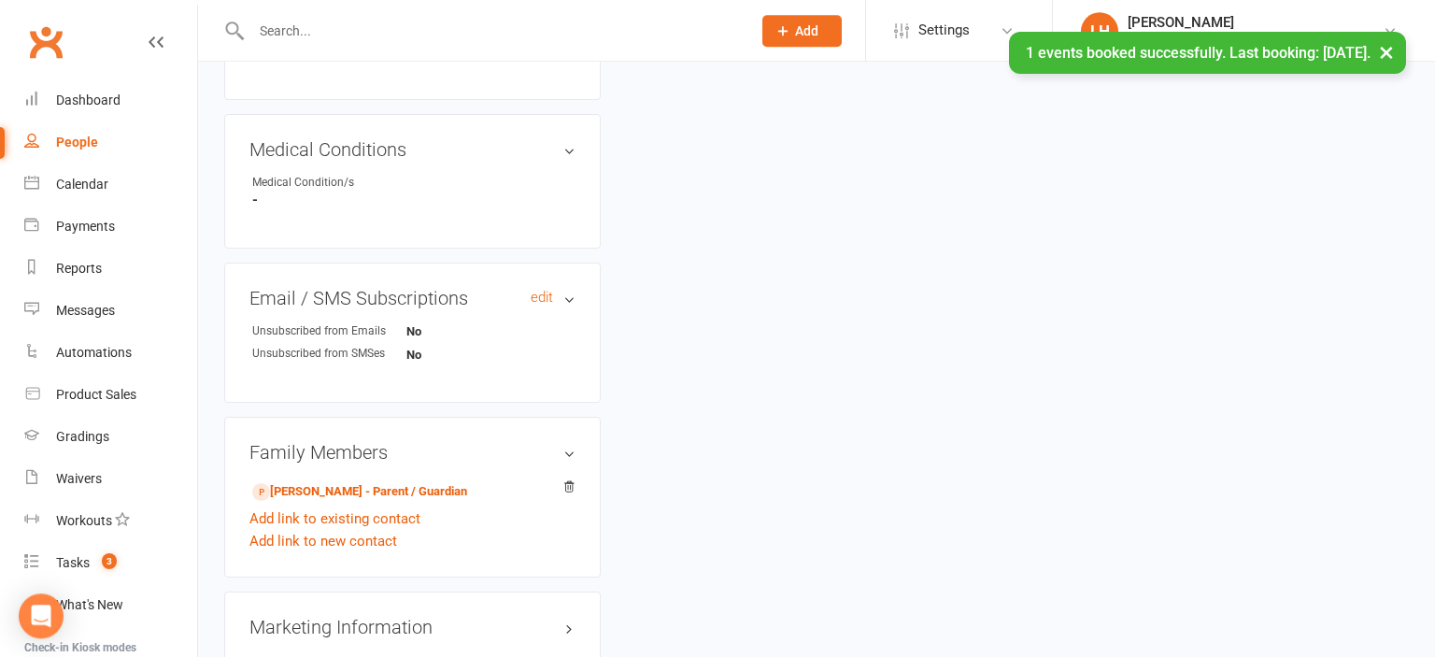
scroll to position [1017, 0]
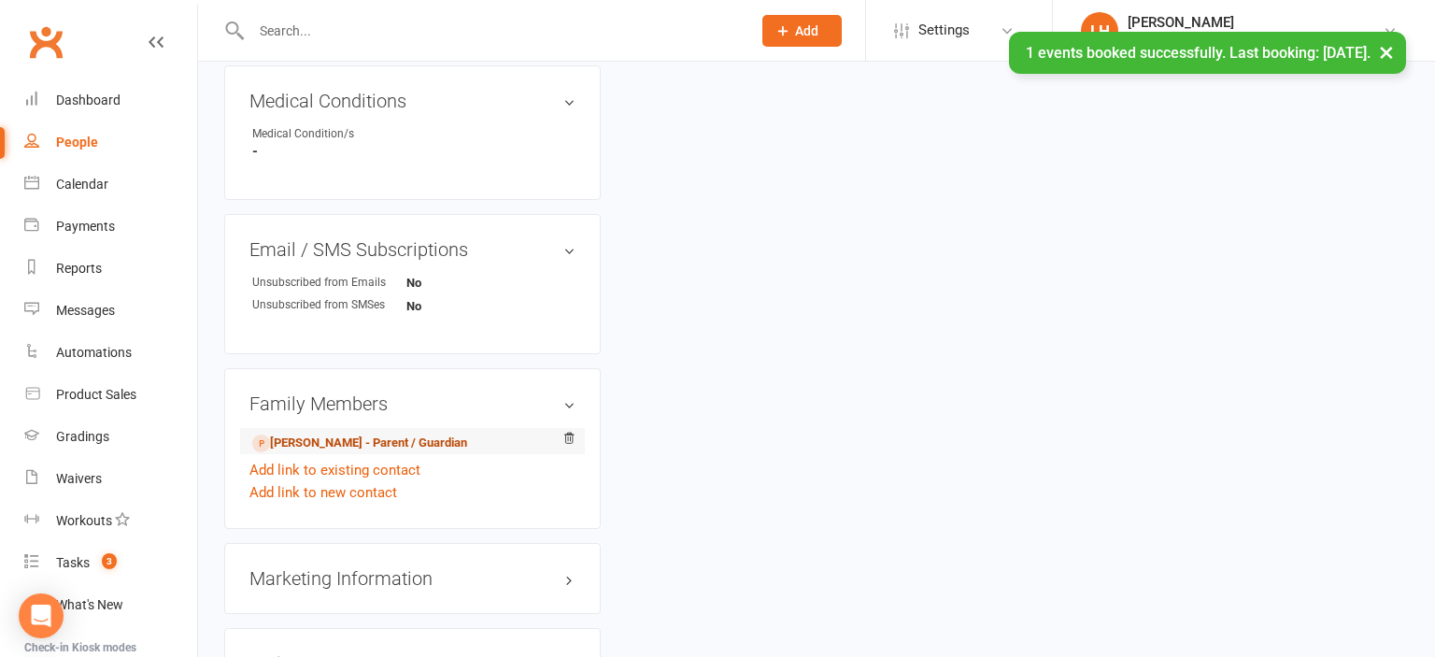
click at [346, 443] on link "Rachael Taylor - Parent / Guardian" at bounding box center [359, 444] width 215 height 20
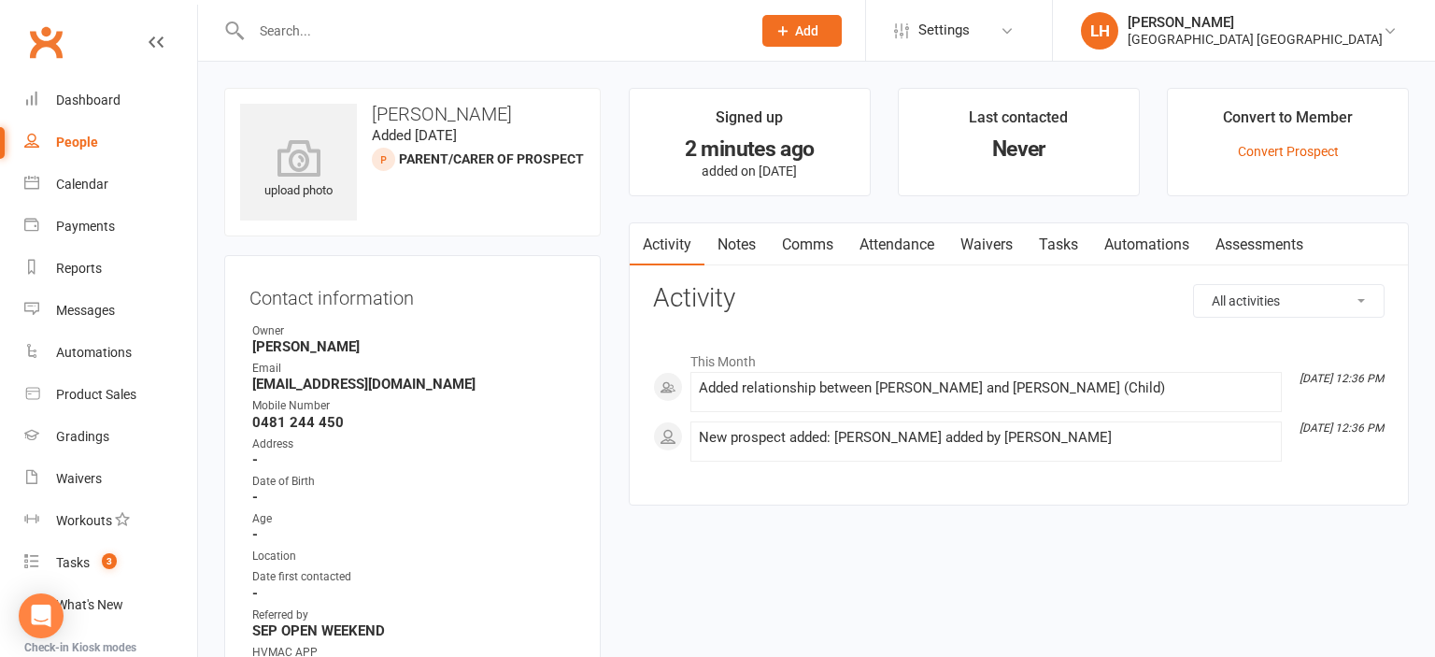
click at [988, 243] on link "Waivers" at bounding box center [986, 244] width 78 height 43
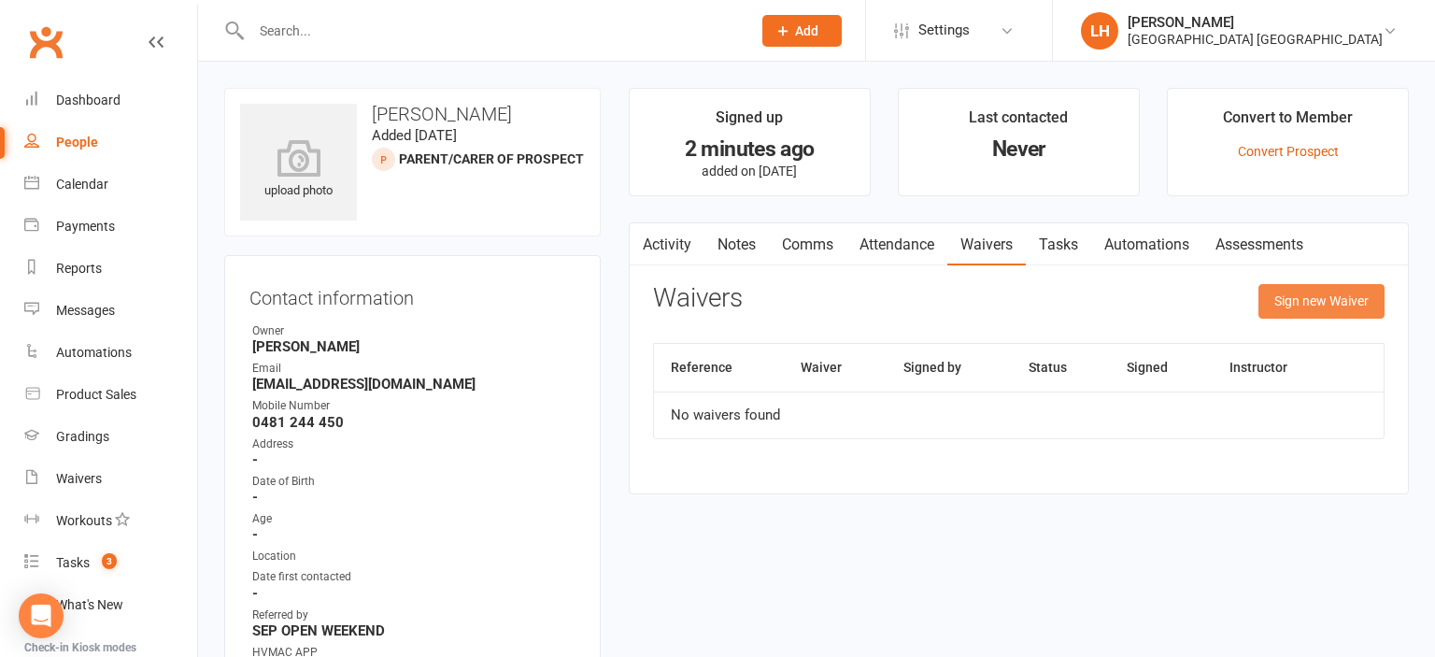
click at [1316, 297] on button "Sign new Waiver" at bounding box center [1322, 301] width 126 height 34
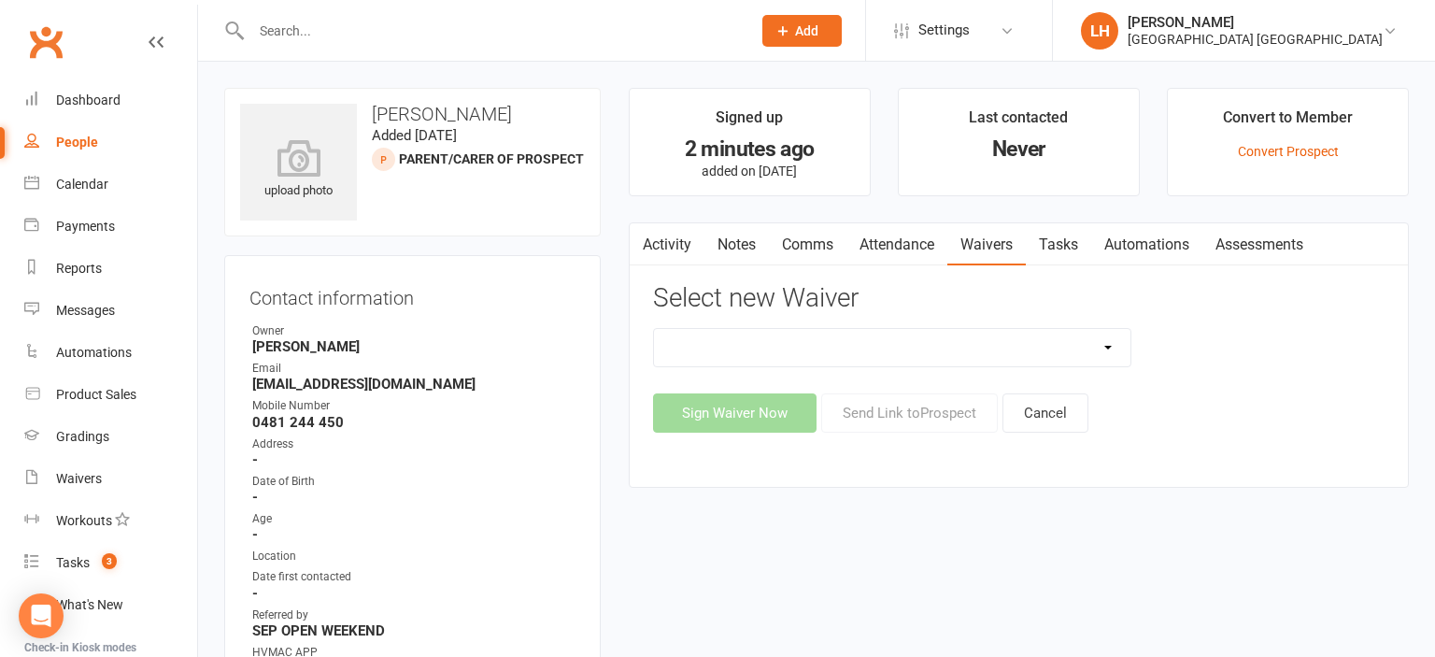
click at [654, 329] on select "3 months free Membership 8 Week Fitness Challenge Basic Membership Form Cancell…" at bounding box center [892, 347] width 477 height 37
select select "5629"
click option "New Student Introduction" at bounding box center [0, 0] width 0 height 0
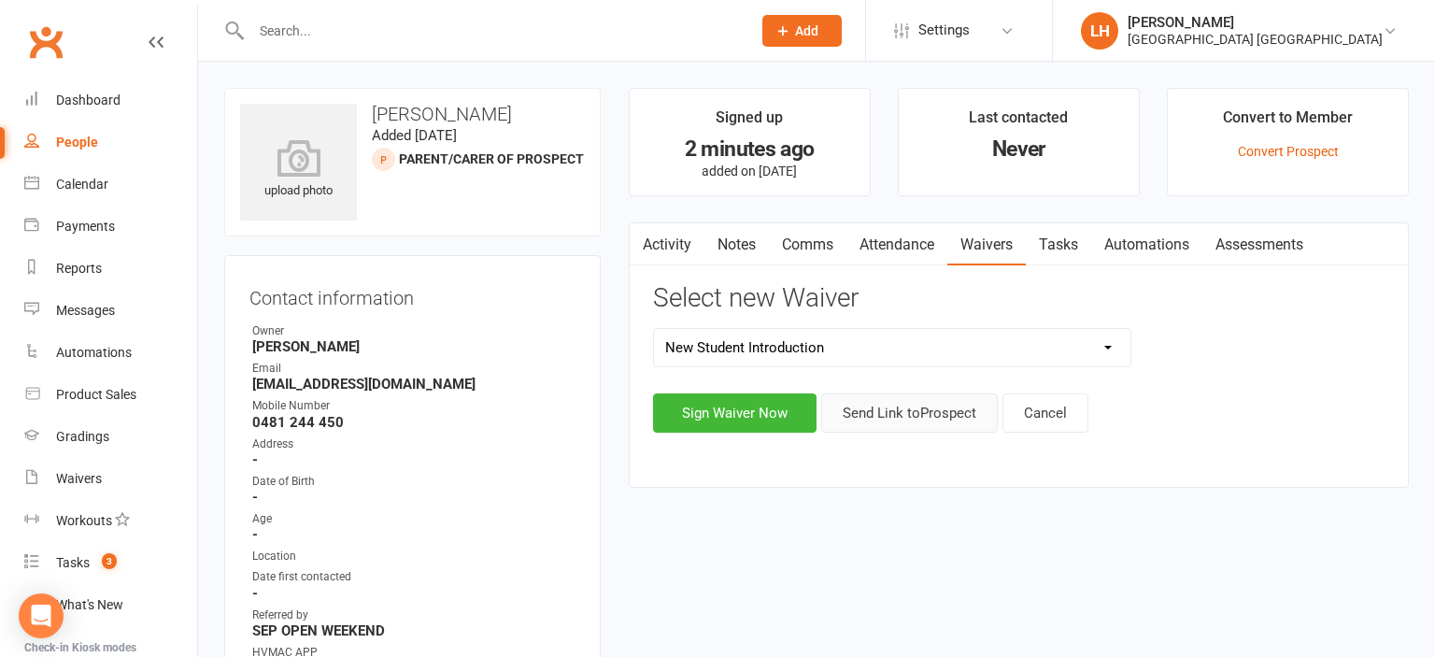
click at [901, 406] on button "Send Link to Prospect" at bounding box center [909, 412] width 177 height 39
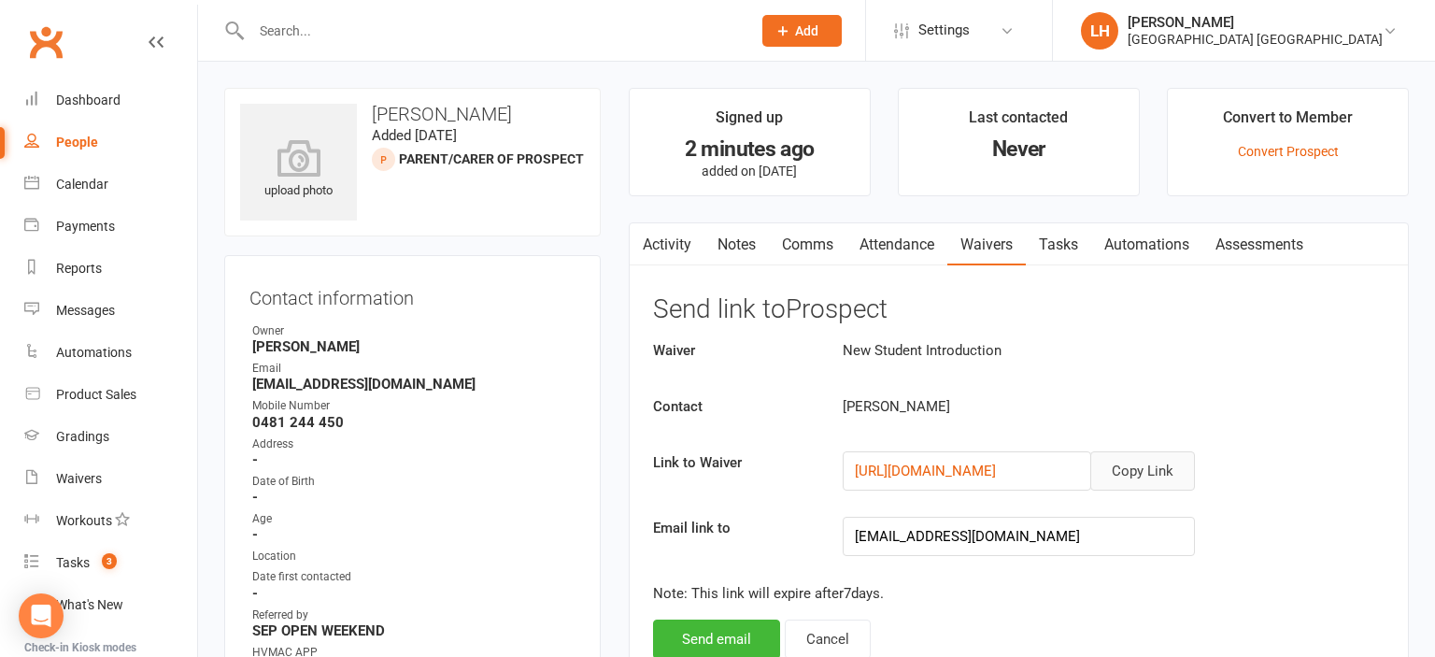
click at [1160, 469] on button "Copy Link" at bounding box center [1142, 470] width 105 height 39
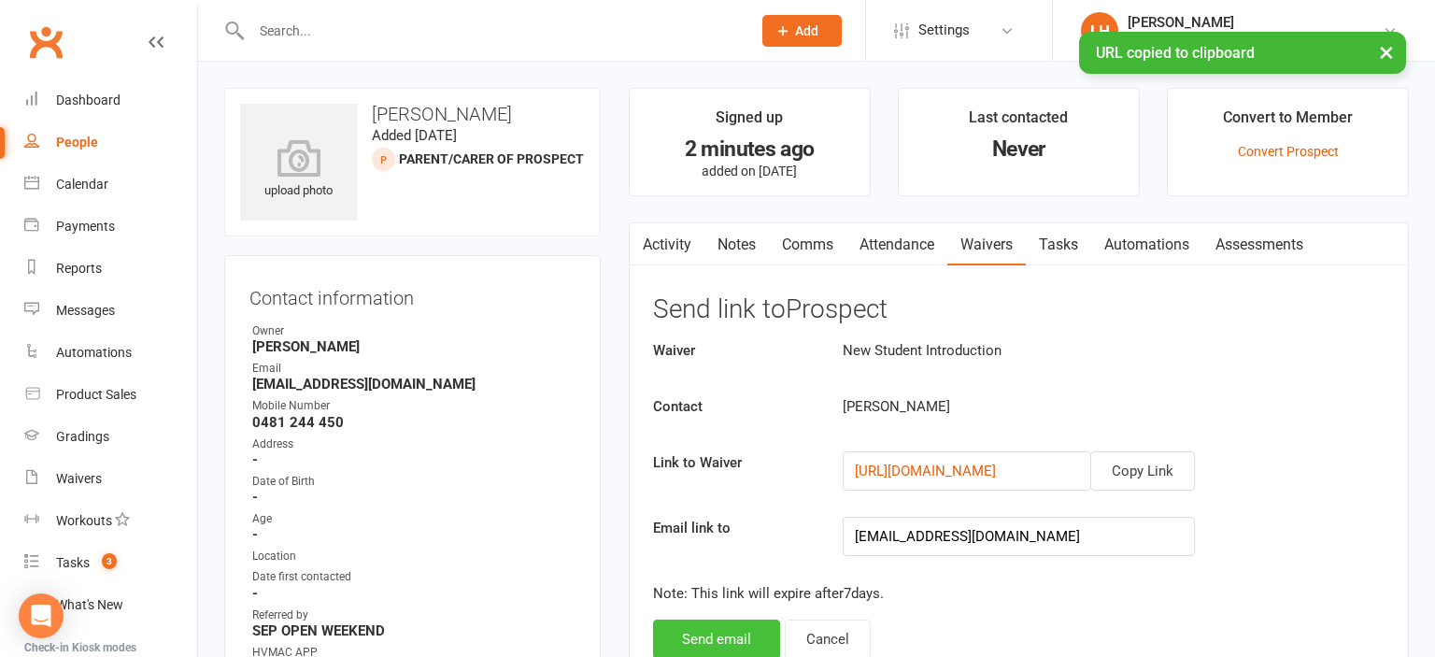
click at [701, 628] on button "Send email" at bounding box center [716, 638] width 127 height 39
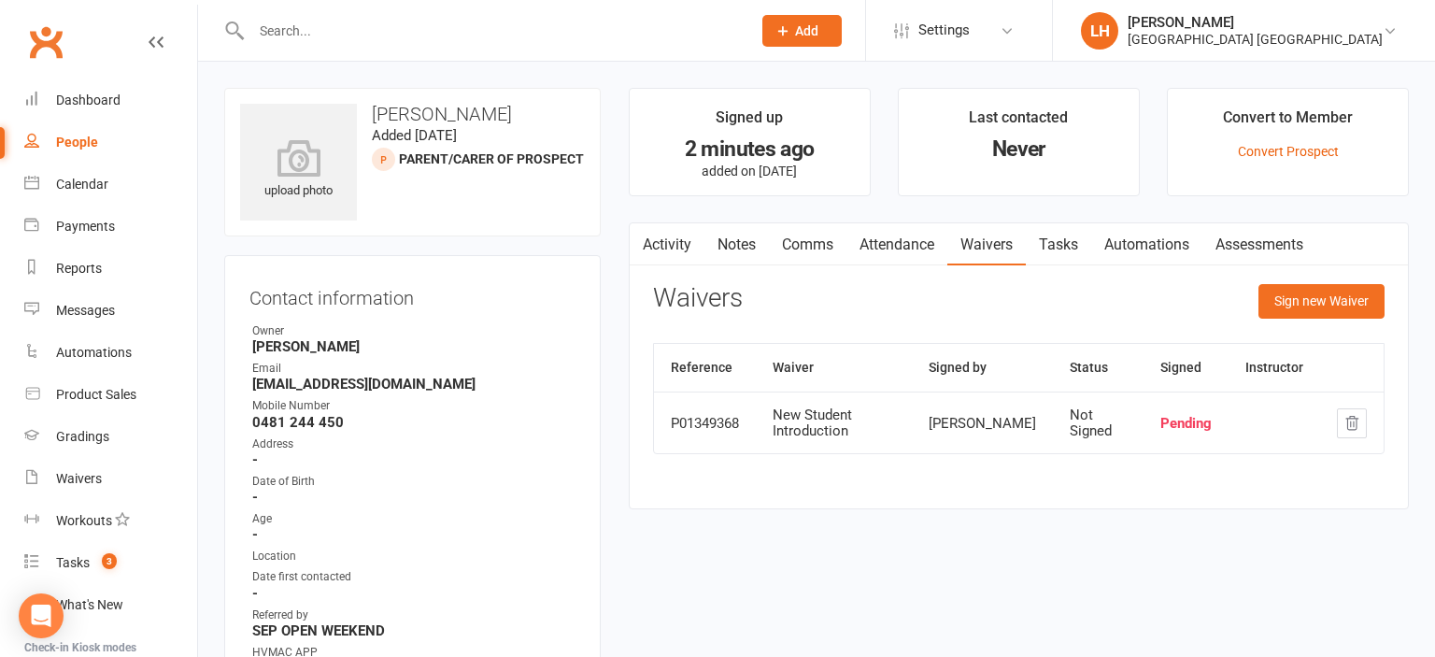
click at [83, 186] on div "Calendar" at bounding box center [82, 184] width 52 height 15
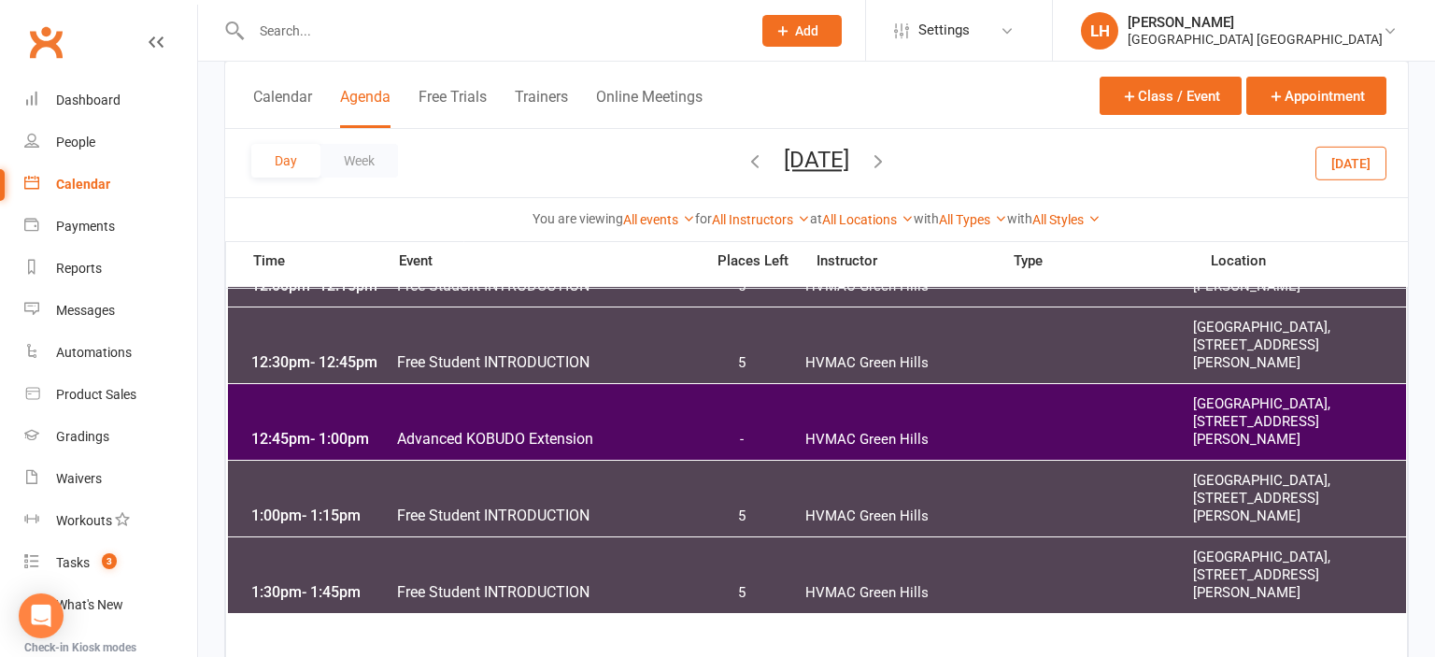
scroll to position [1282, 0]
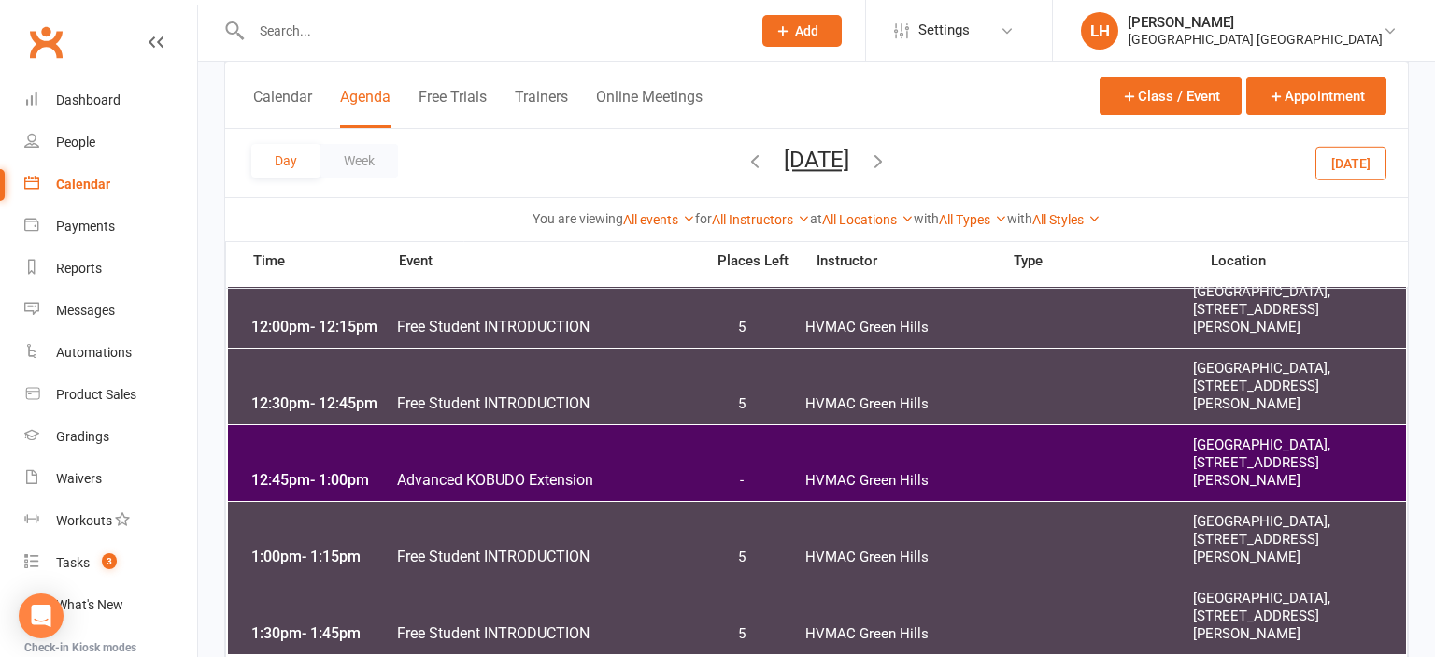
click at [889, 162] on icon "button" at bounding box center [878, 160] width 21 height 21
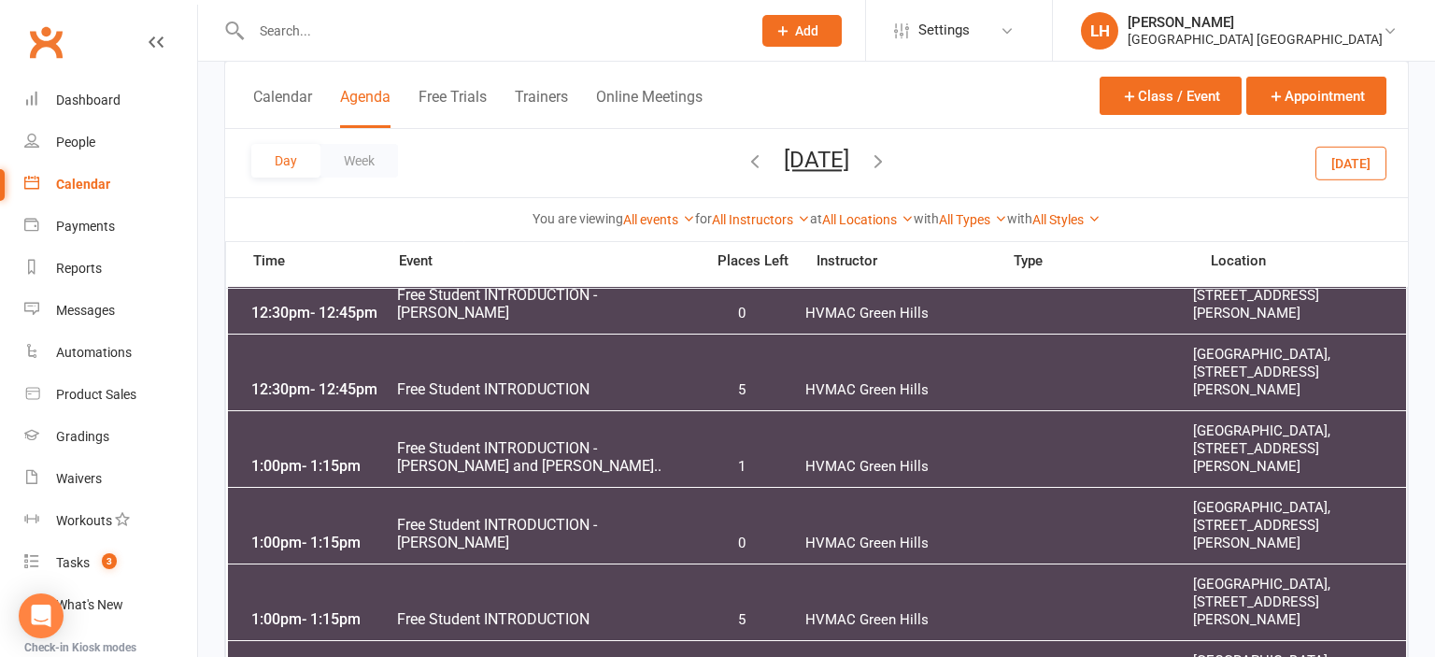
scroll to position [1085, 0]
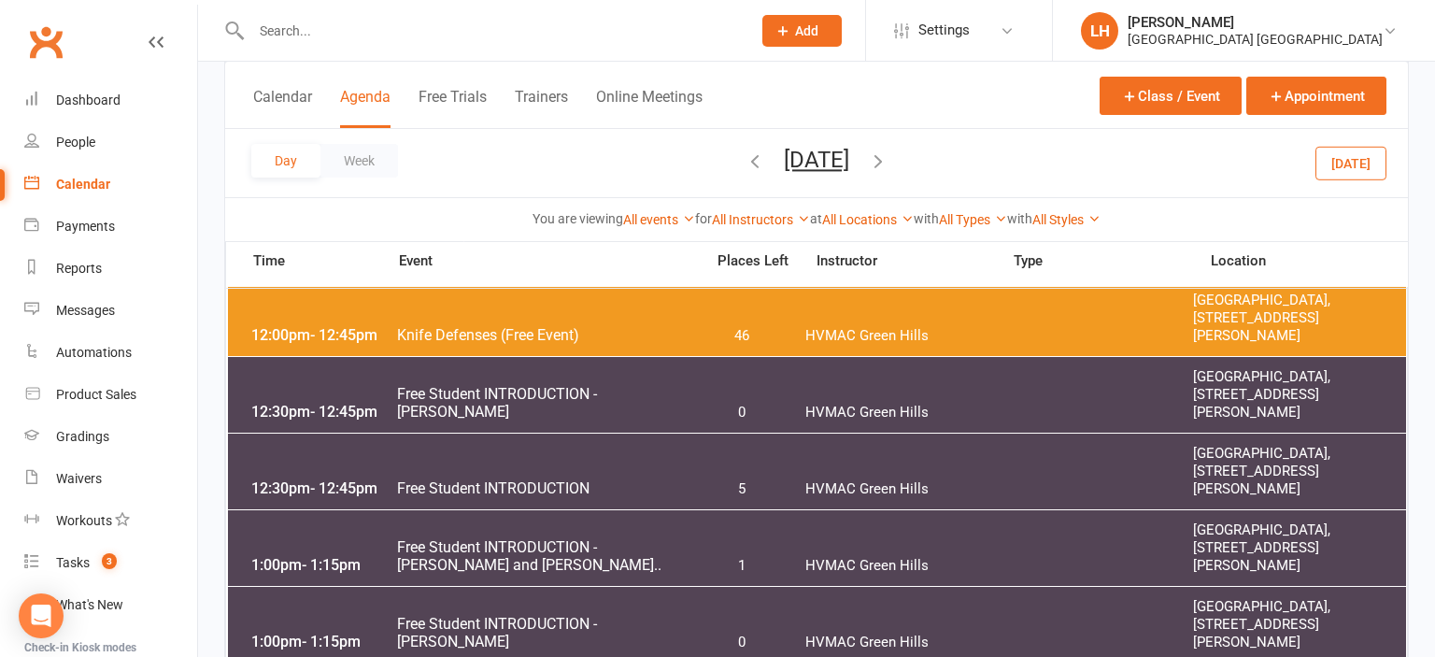
click at [626, 553] on span "Free Student INTRODUCTION - [PERSON_NAME] and [PERSON_NAME].." at bounding box center [544, 556] width 297 height 36
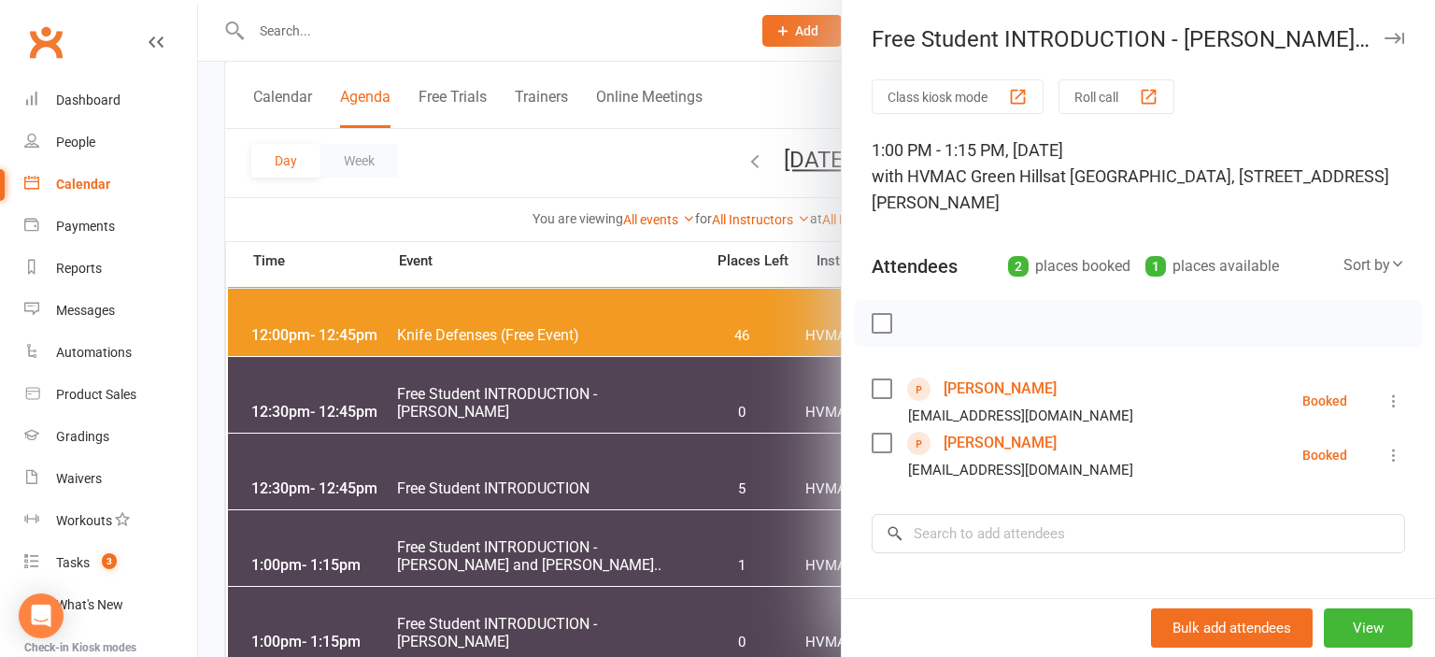
click at [620, 547] on div at bounding box center [816, 328] width 1237 height 657
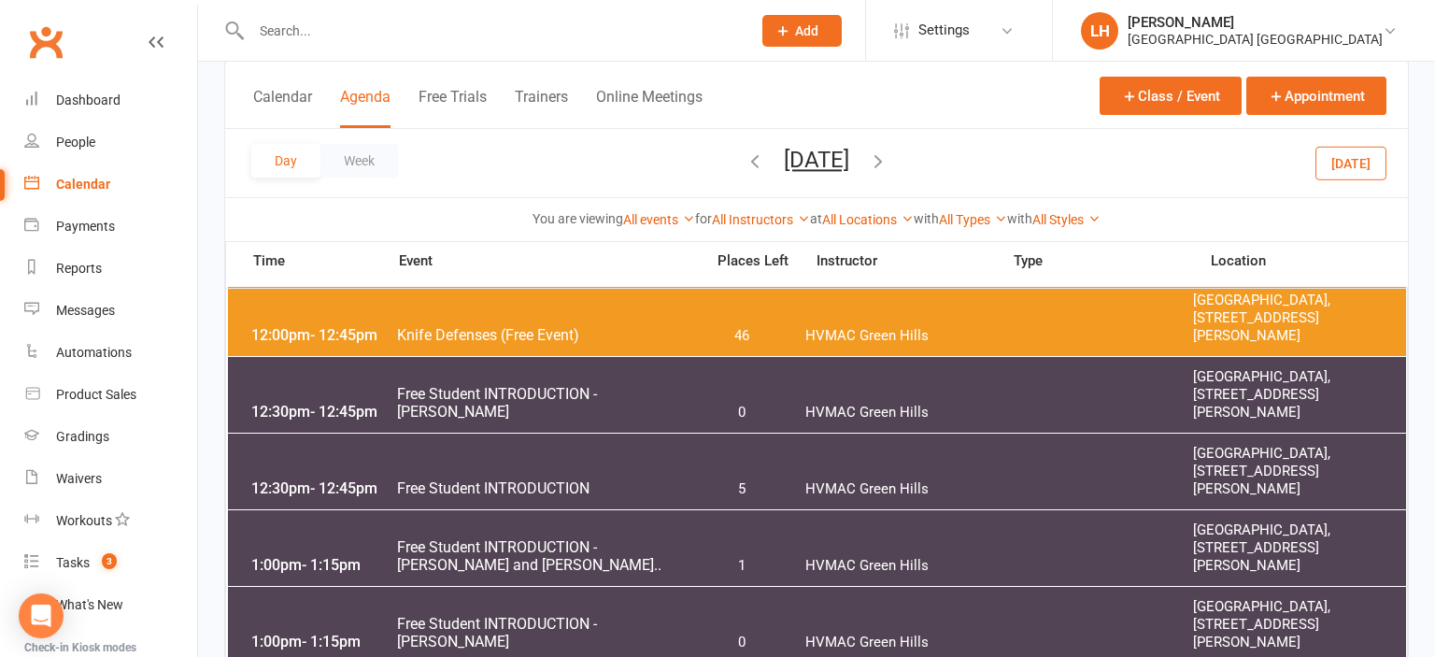
click at [613, 544] on span "Free Student INTRODUCTION - [PERSON_NAME] and [PERSON_NAME].." at bounding box center [544, 556] width 297 height 36
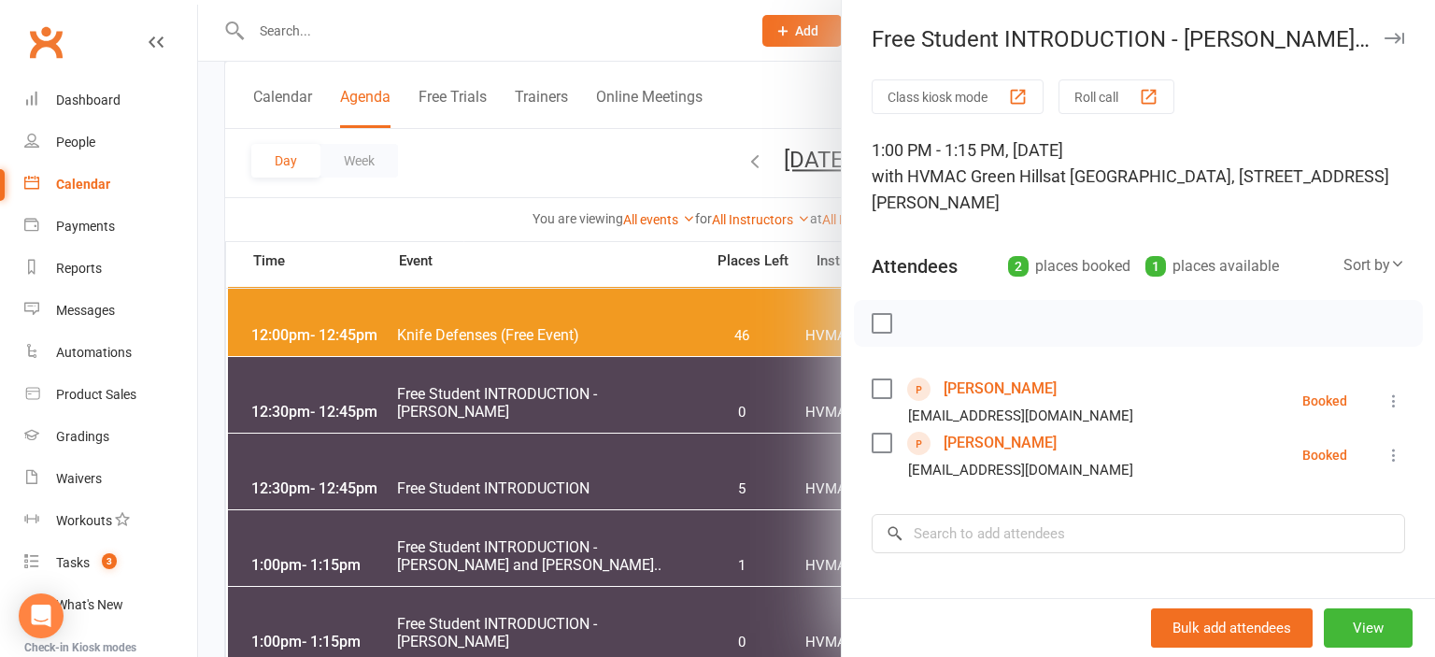
click at [1004, 387] on link "Markuss Pena" at bounding box center [1000, 389] width 113 height 30
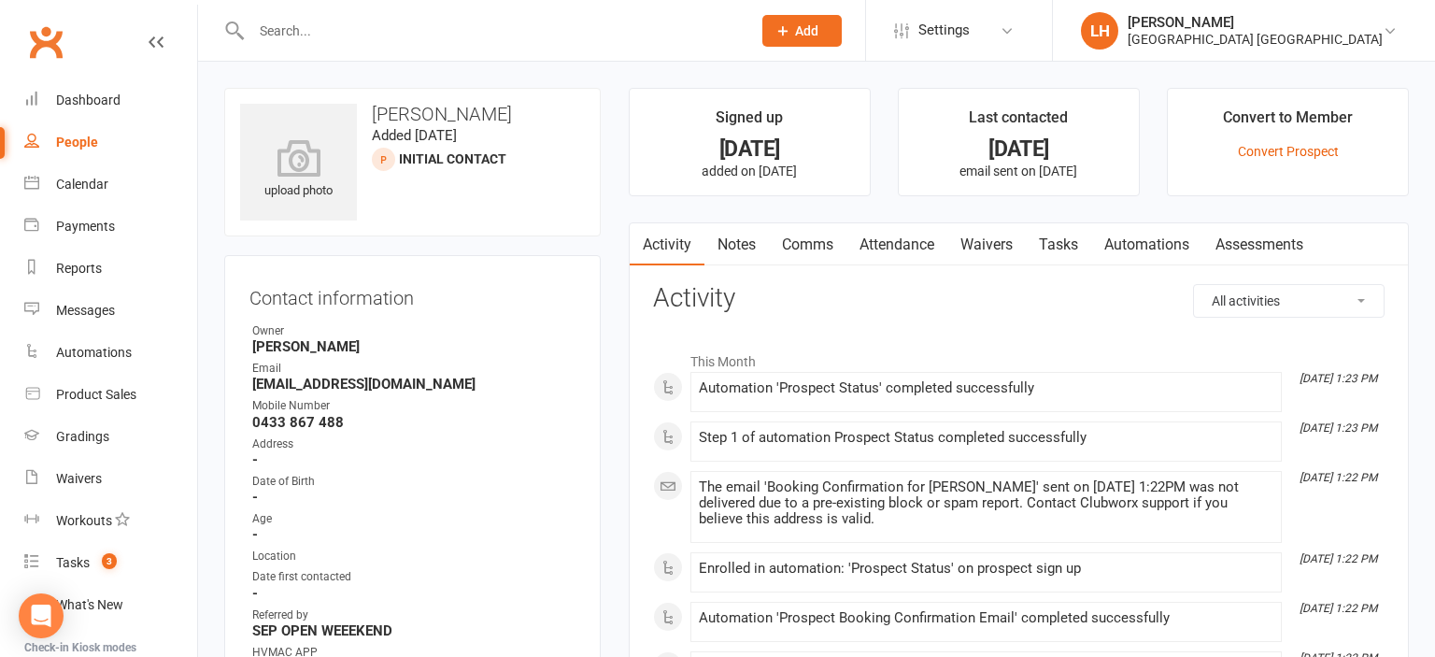
click at [999, 245] on link "Waivers" at bounding box center [986, 244] width 78 height 43
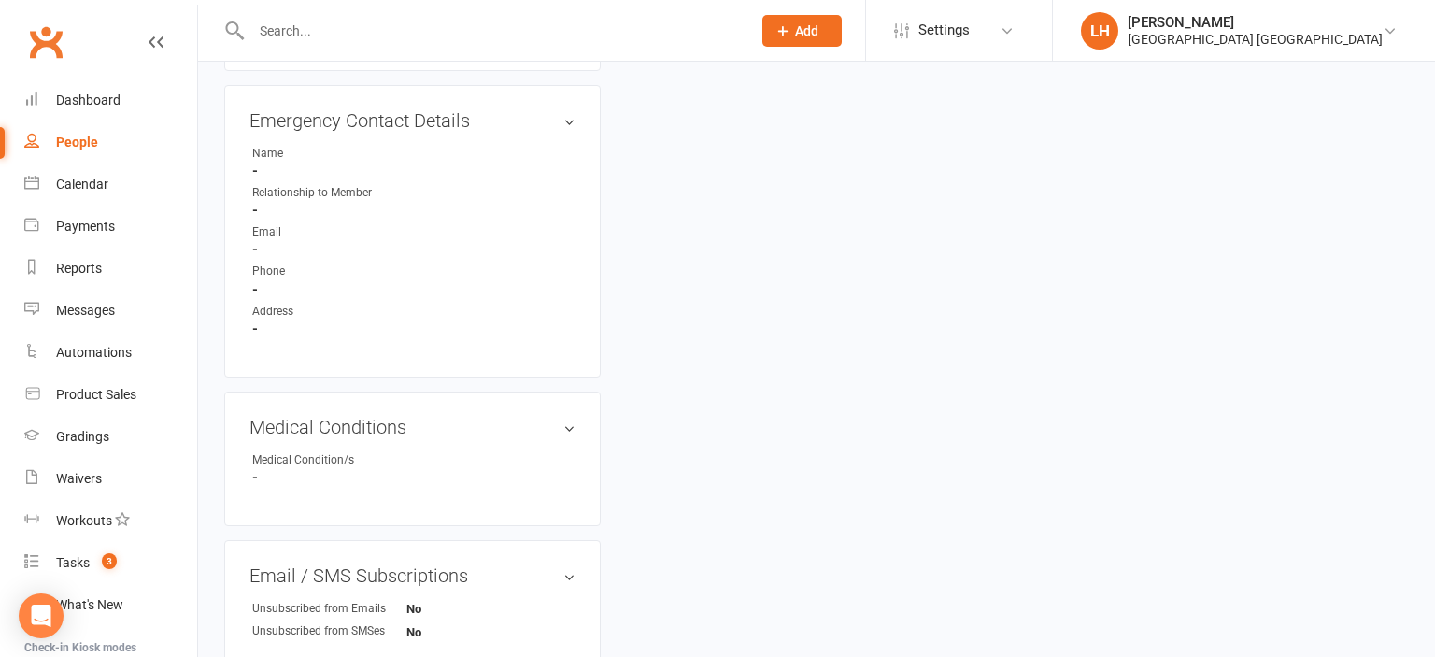
scroll to position [1085, 0]
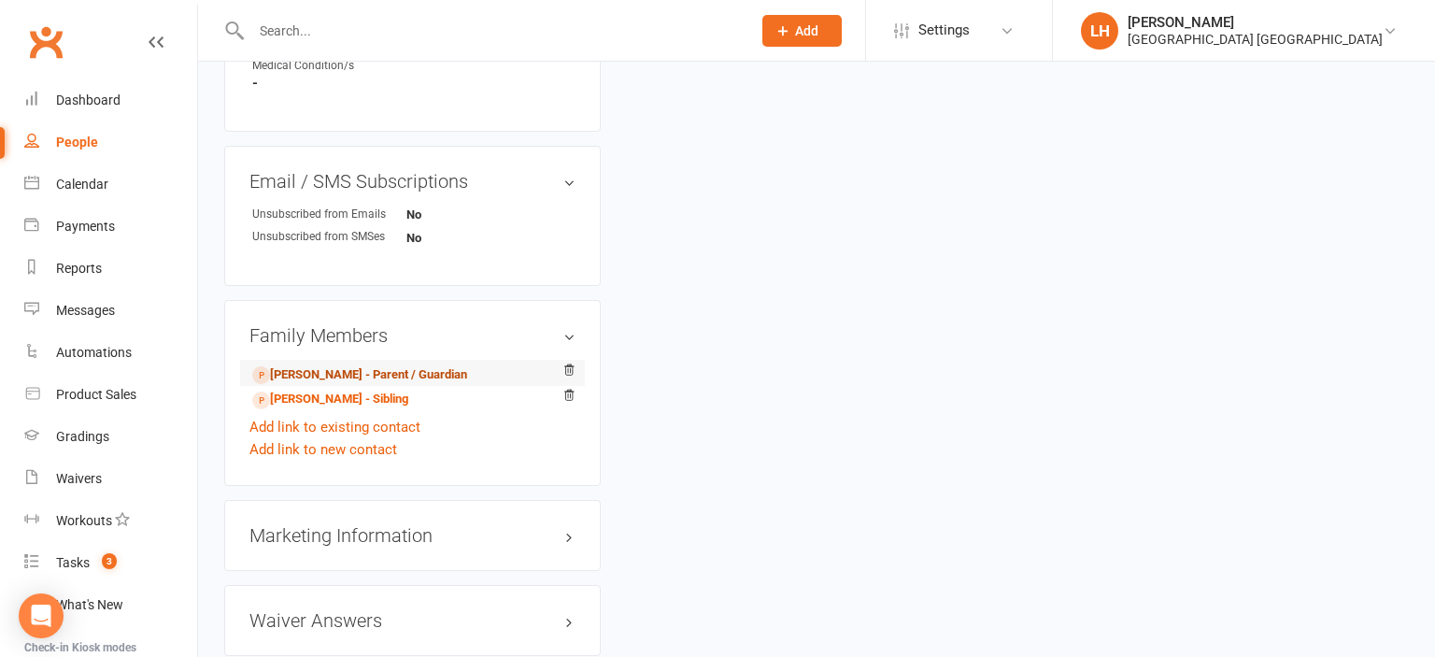
click at [388, 383] on link "Marilet Pena - Parent / Guardian" at bounding box center [359, 375] width 215 height 20
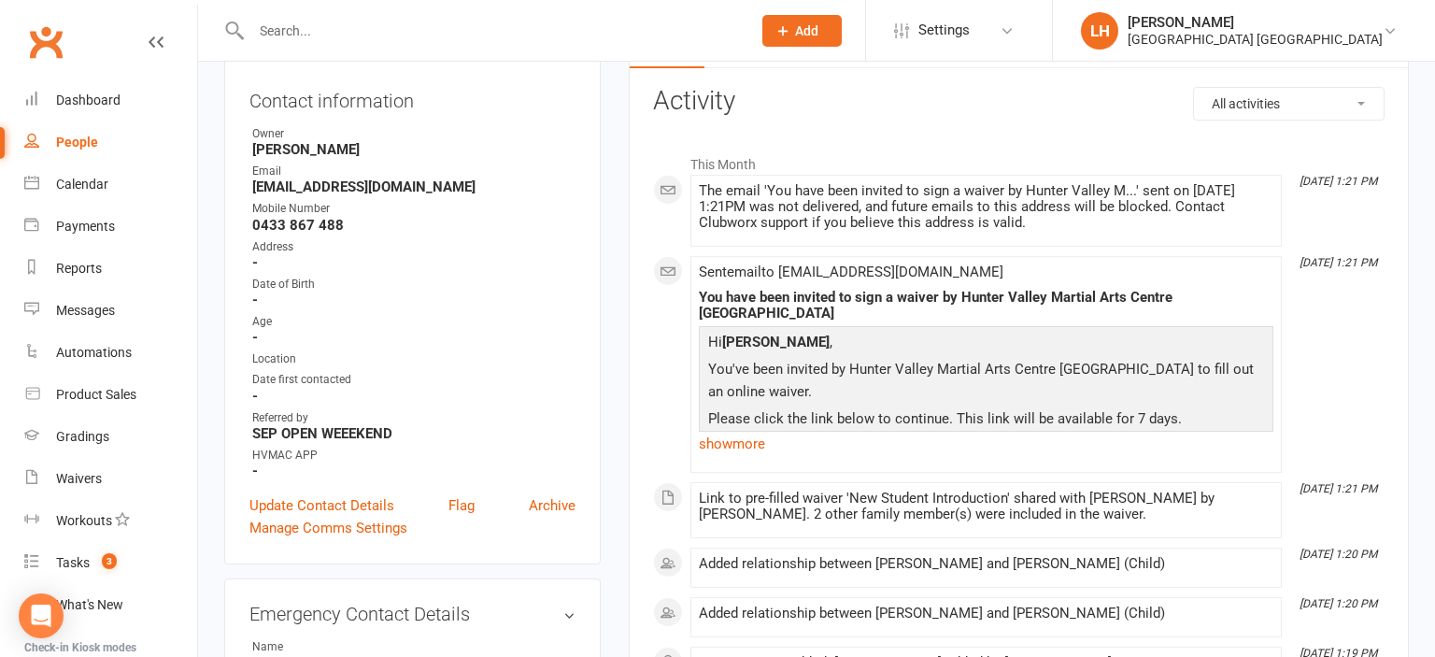
scroll to position [98, 0]
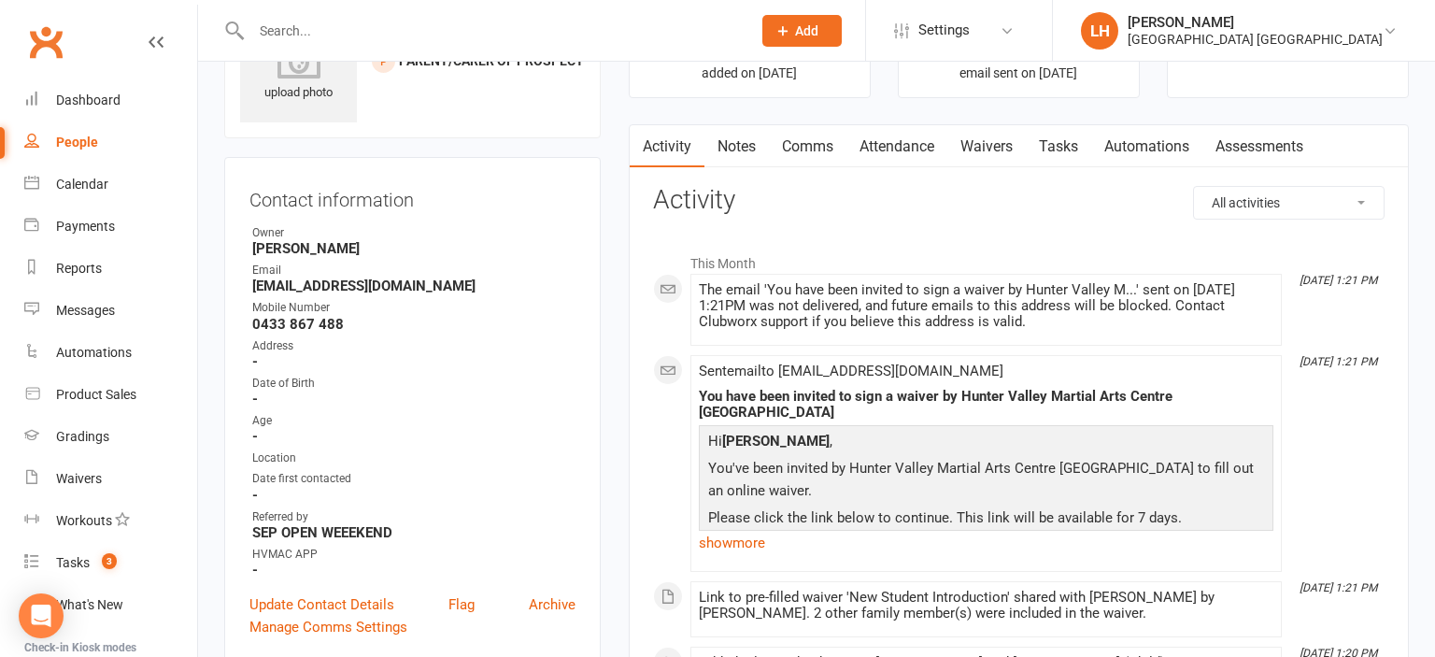
click at [1001, 148] on link "Waivers" at bounding box center [986, 146] width 78 height 43
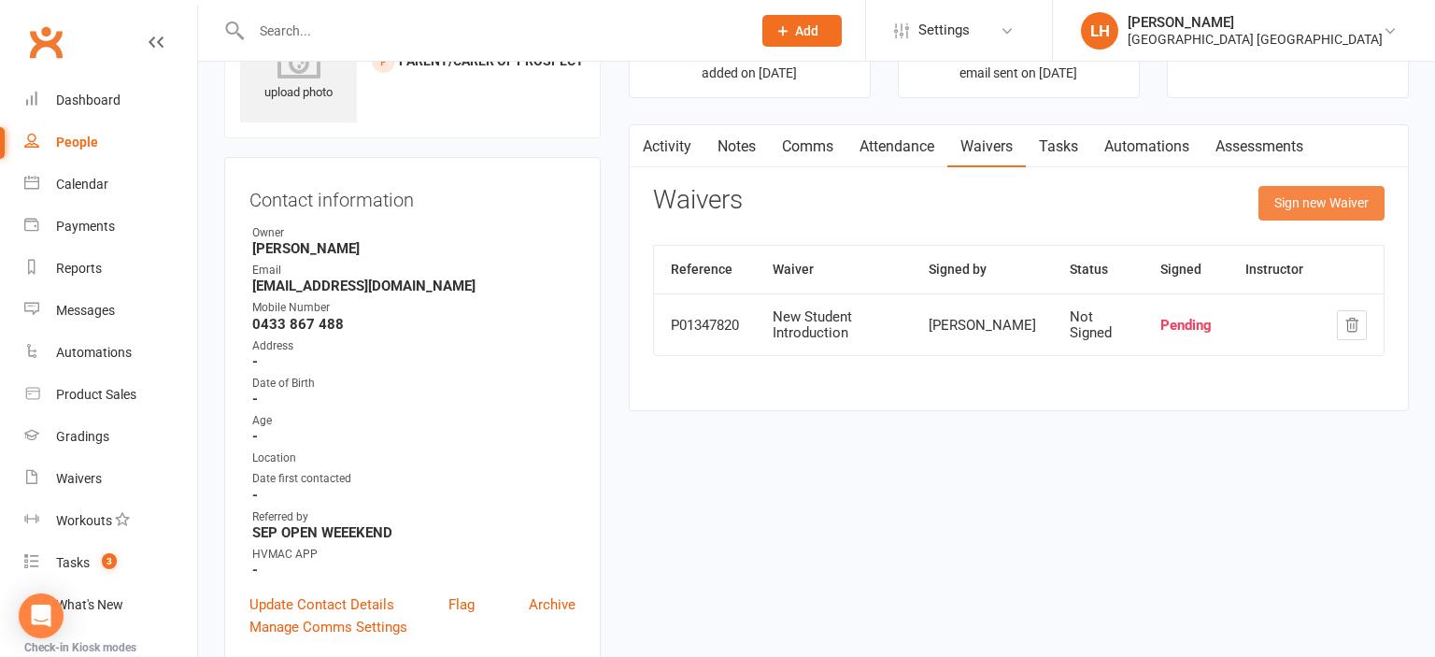
click at [1326, 211] on button "Sign new Waiver" at bounding box center [1322, 203] width 126 height 34
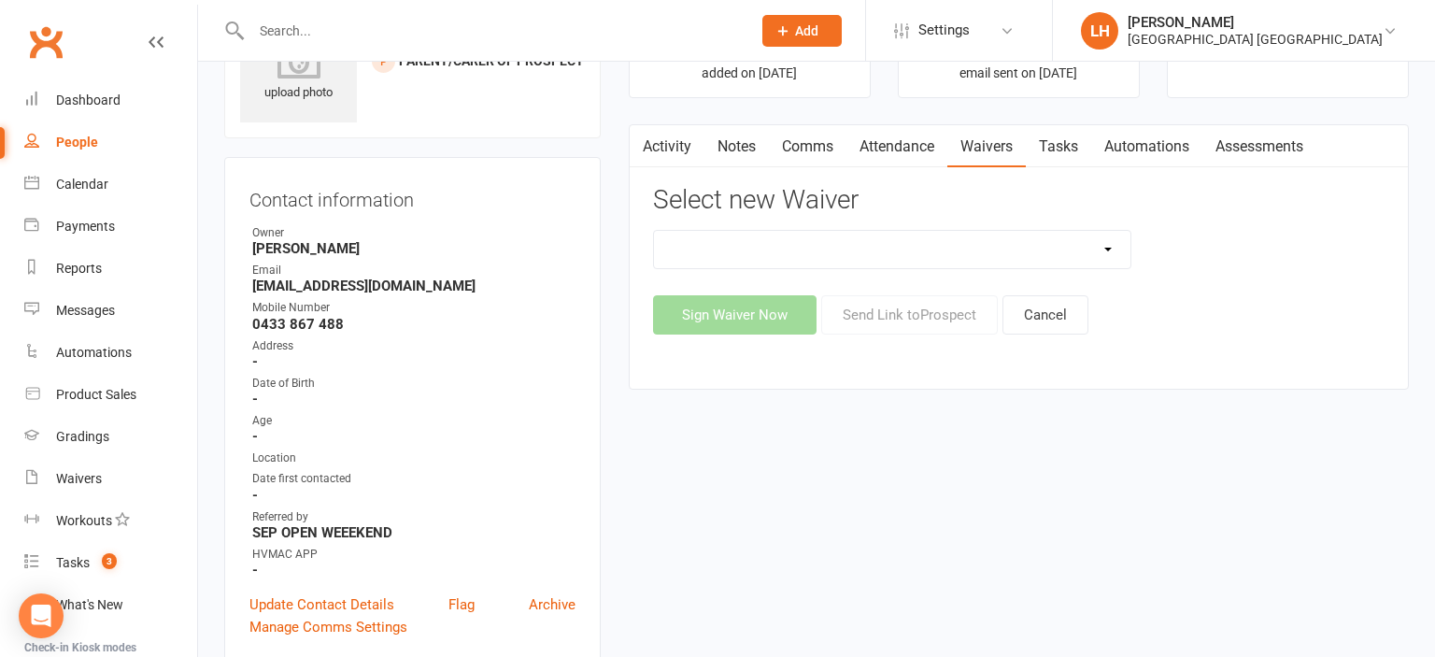
click at [654, 231] on select "3 months free Membership 8 Week Fitness Challenge Basic Membership Form Cancell…" at bounding box center [892, 249] width 477 height 37
select select "5629"
click option "New Student Introduction" at bounding box center [0, 0] width 0 height 0
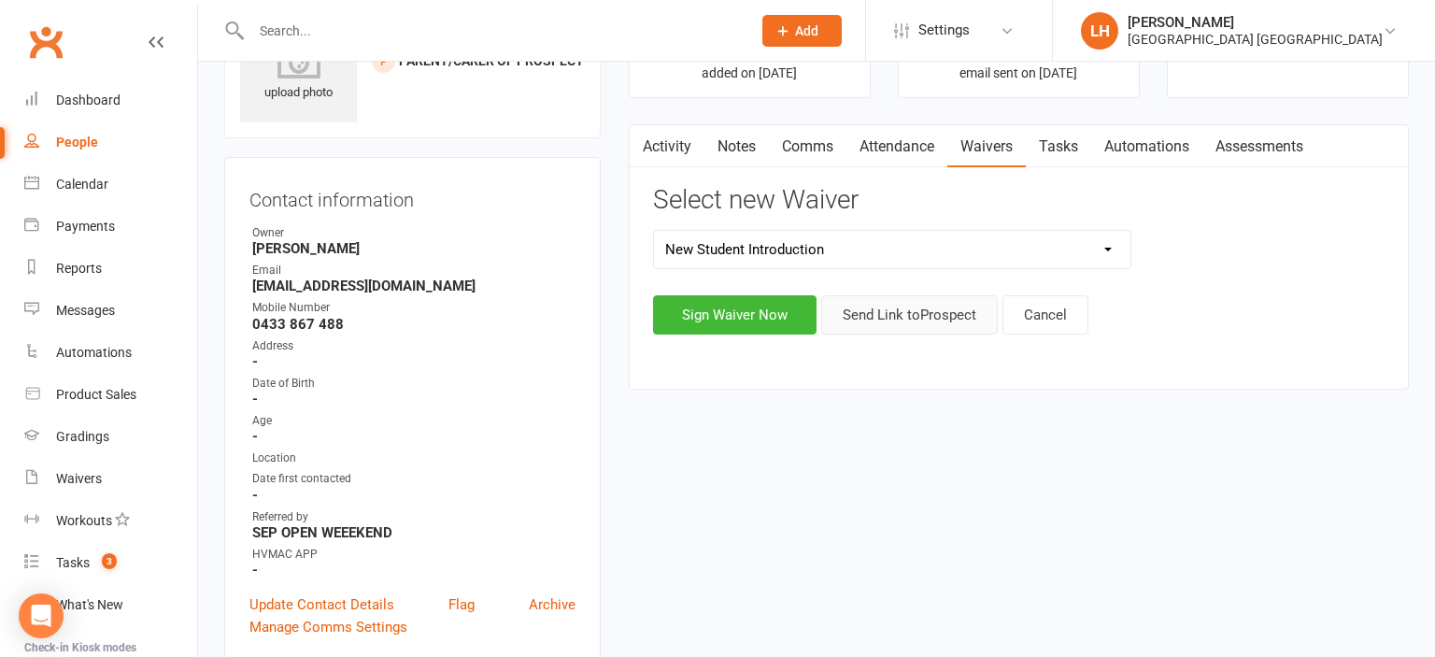
click at [943, 308] on button "Send Link to Prospect" at bounding box center [909, 314] width 177 height 39
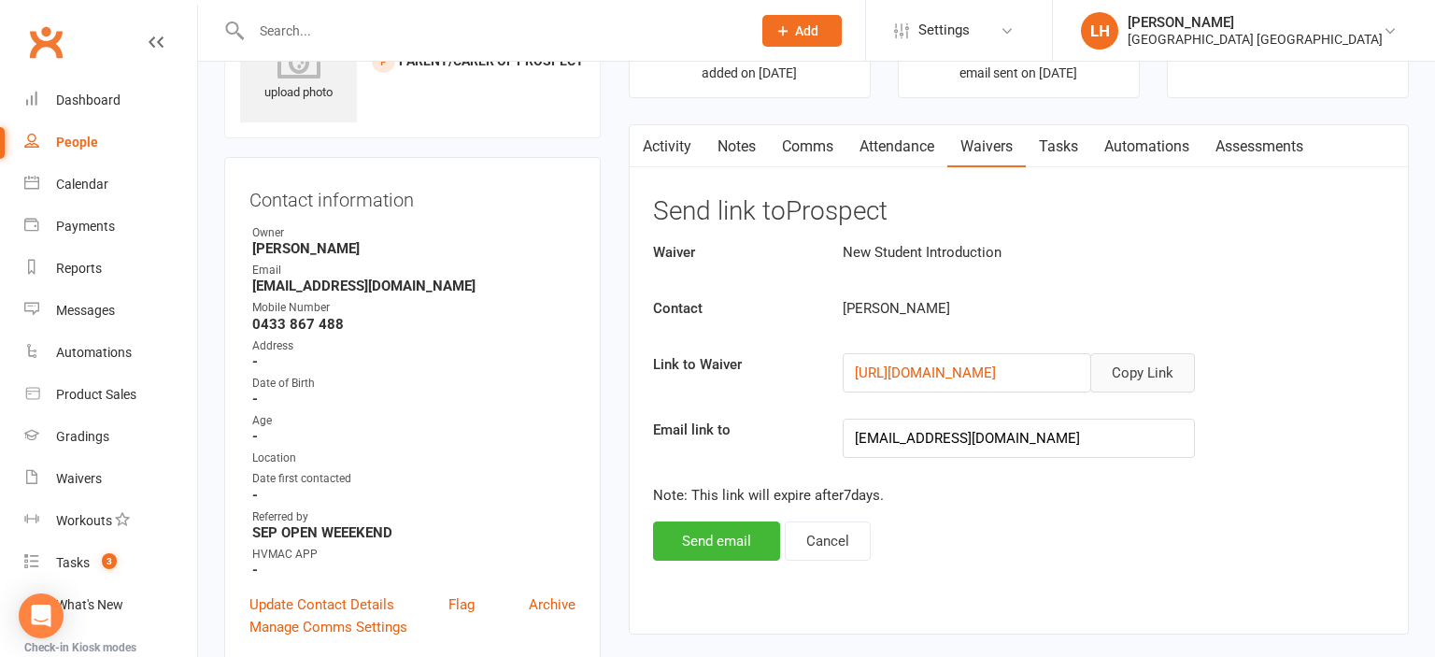
click at [1151, 370] on button "Copy Link" at bounding box center [1142, 372] width 105 height 39
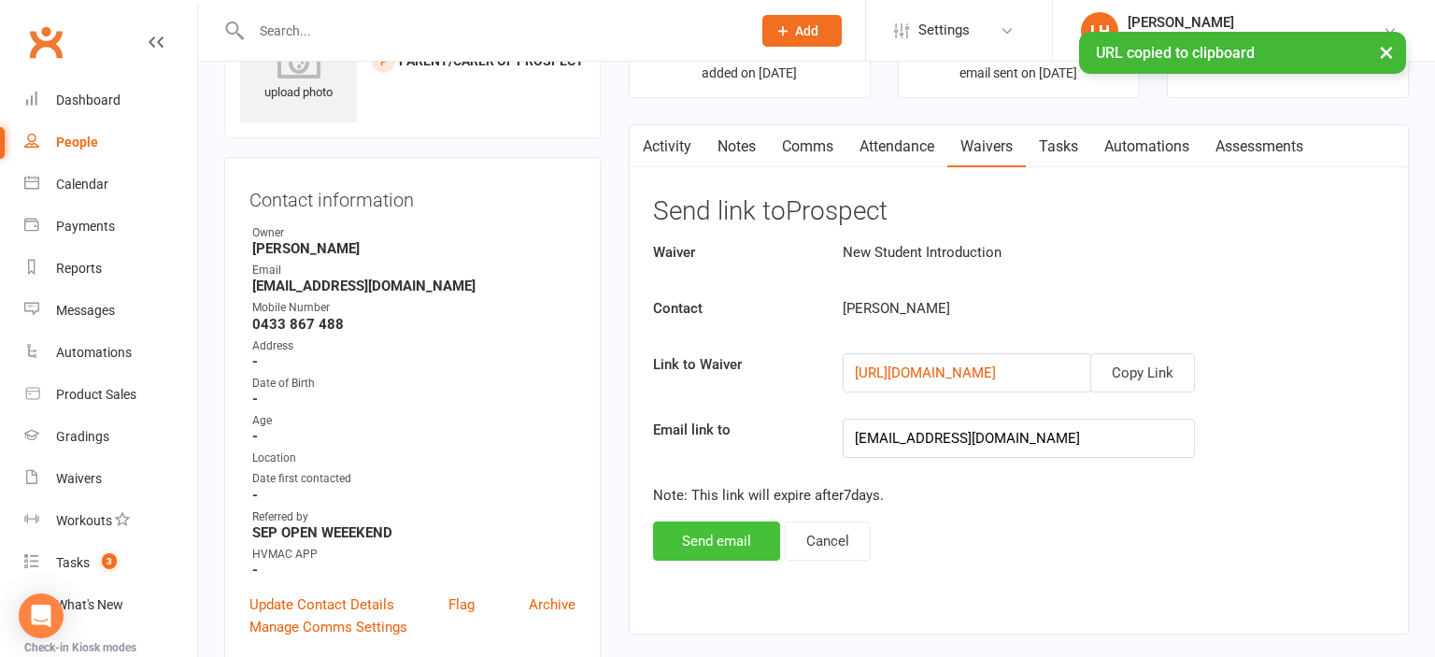
click at [701, 541] on button "Send email" at bounding box center [716, 540] width 127 height 39
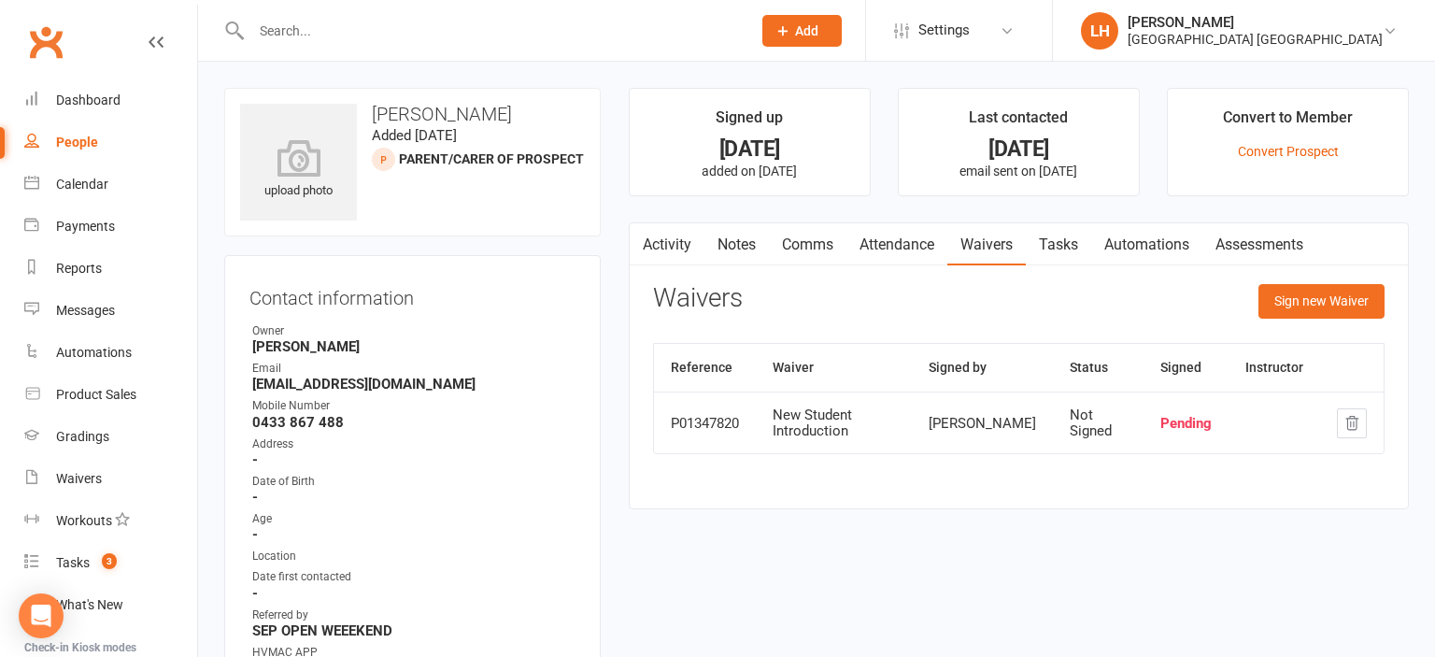
scroll to position [98, 0]
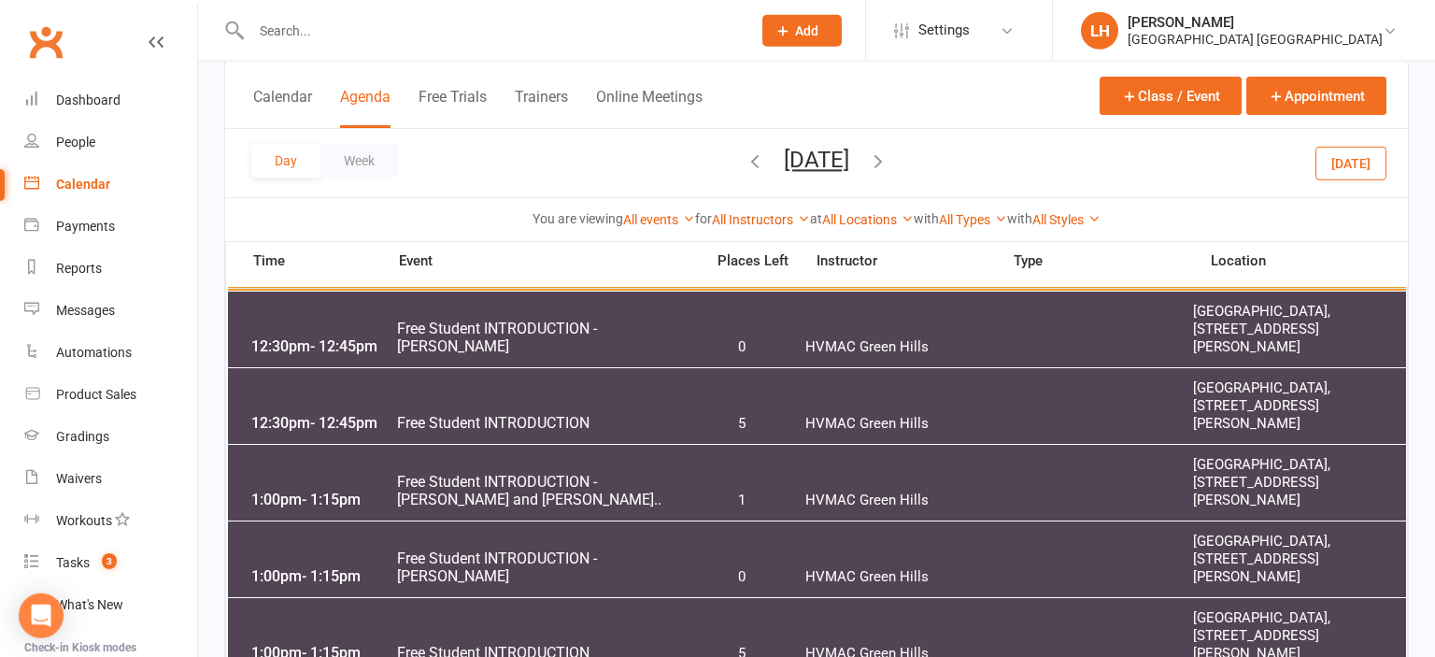
scroll to position [1184, 0]
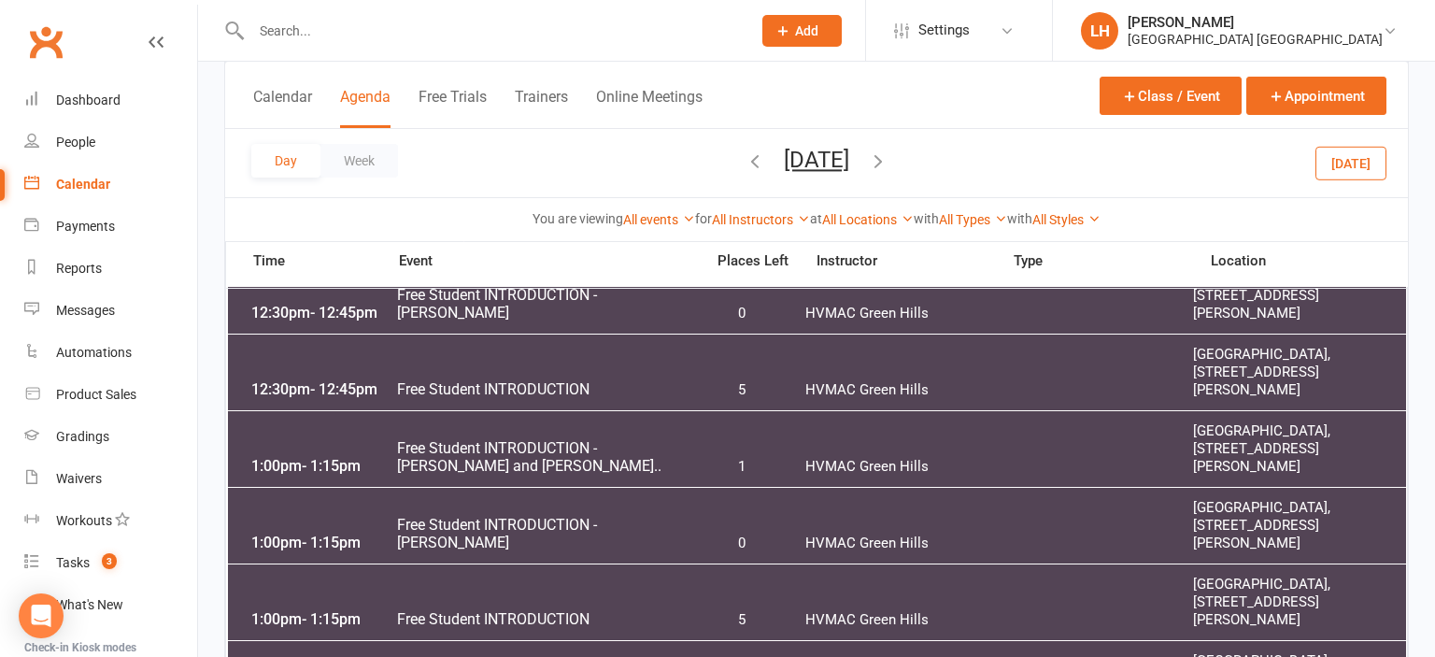
click at [536, 548] on span "Free Student INTRODUCTION - [PERSON_NAME]" at bounding box center [544, 534] width 297 height 36
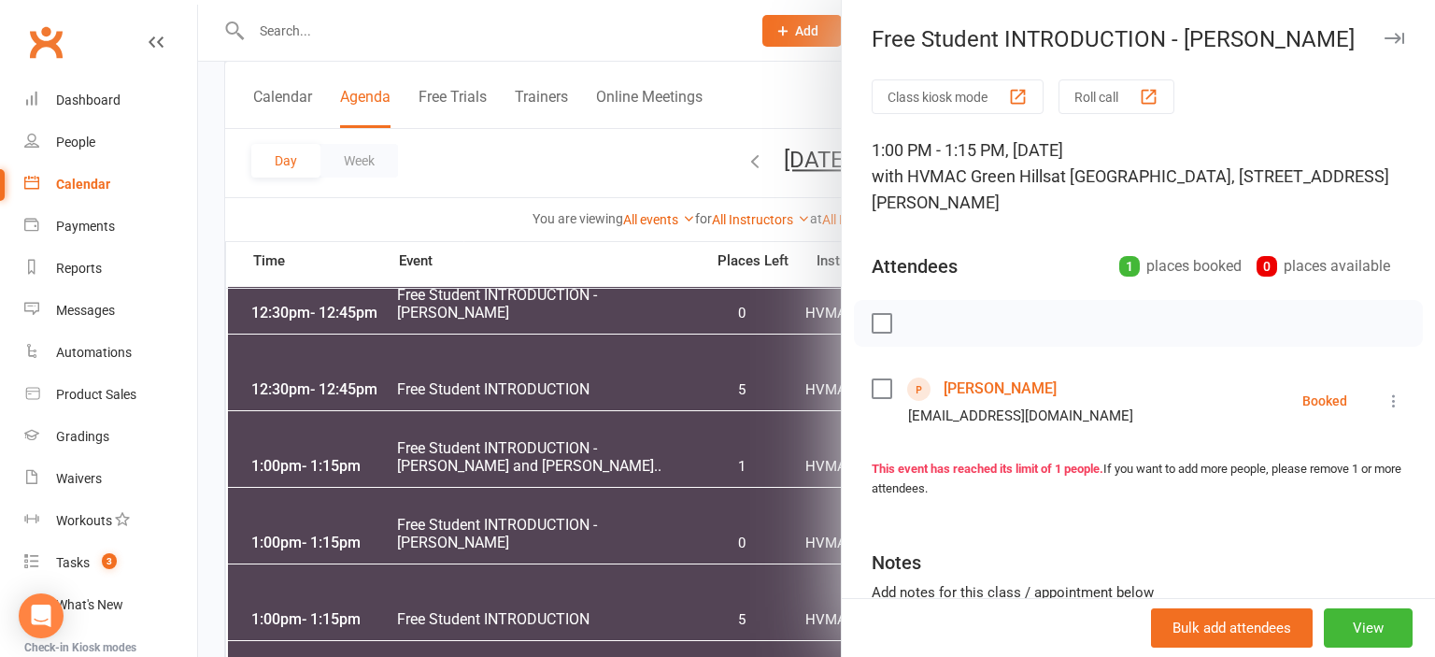
click at [988, 391] on link "Kyden Filetti" at bounding box center [1000, 389] width 113 height 30
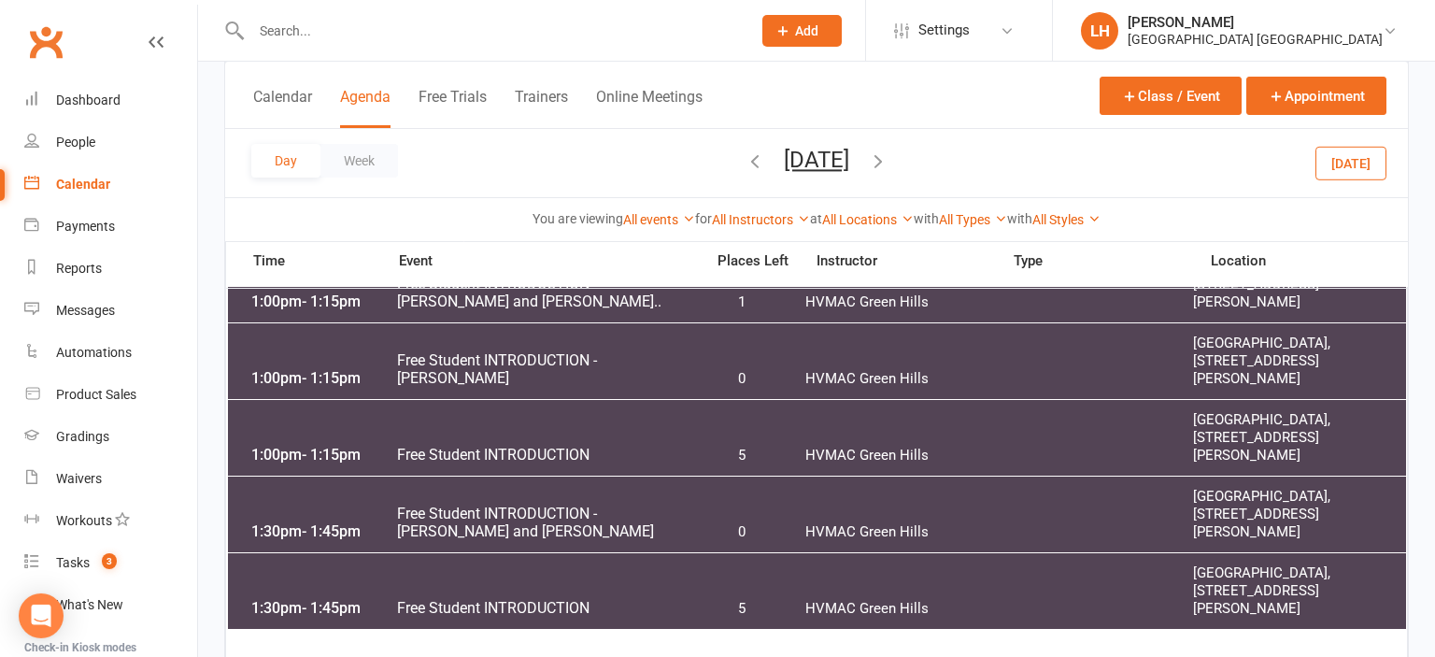
scroll to position [1381, 0]
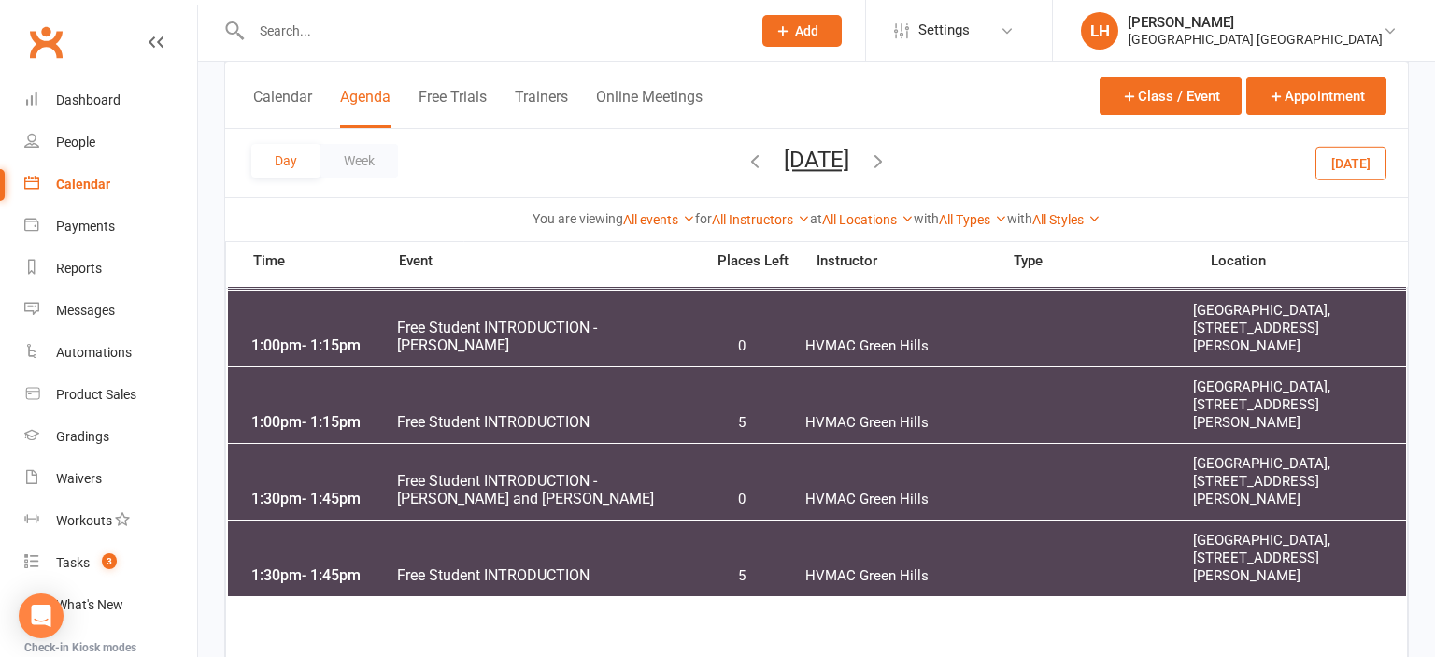
click at [427, 491] on span "Free Student INTRODUCTION - [PERSON_NAME] and [PERSON_NAME]" at bounding box center [544, 490] width 297 height 36
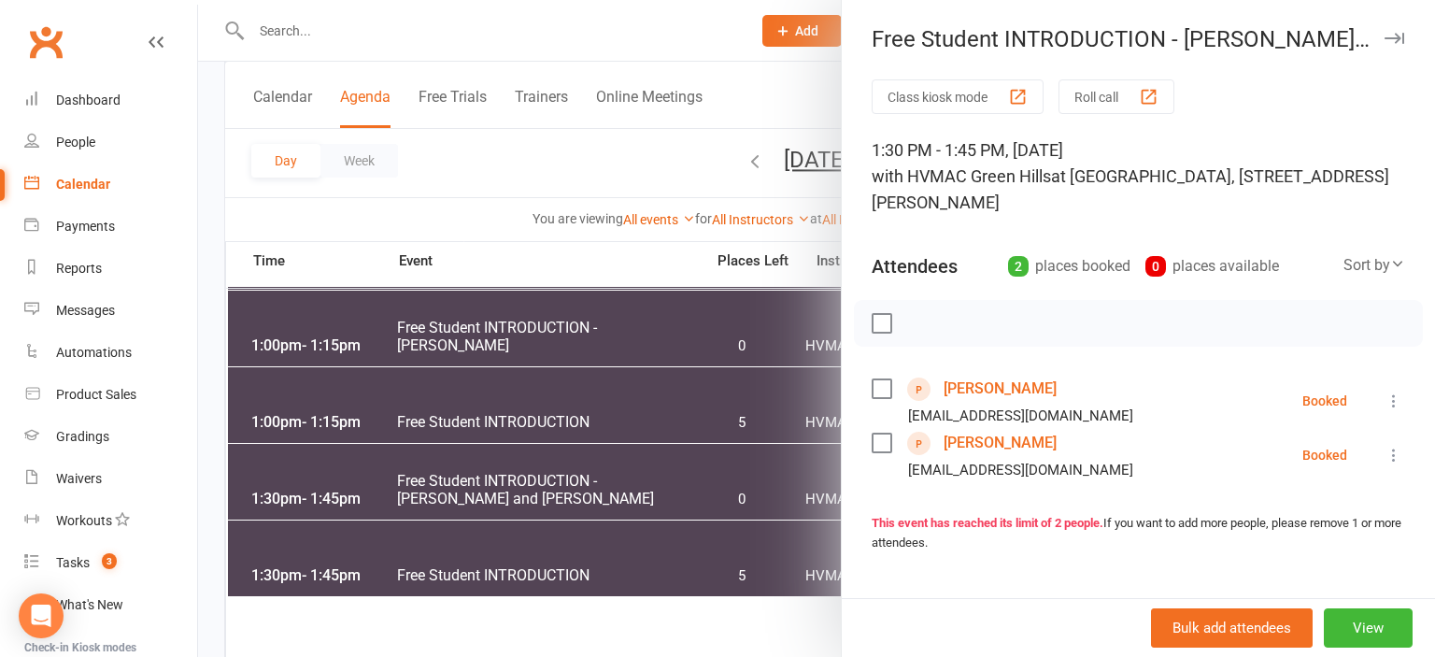
click at [643, 483] on div at bounding box center [816, 328] width 1237 height 657
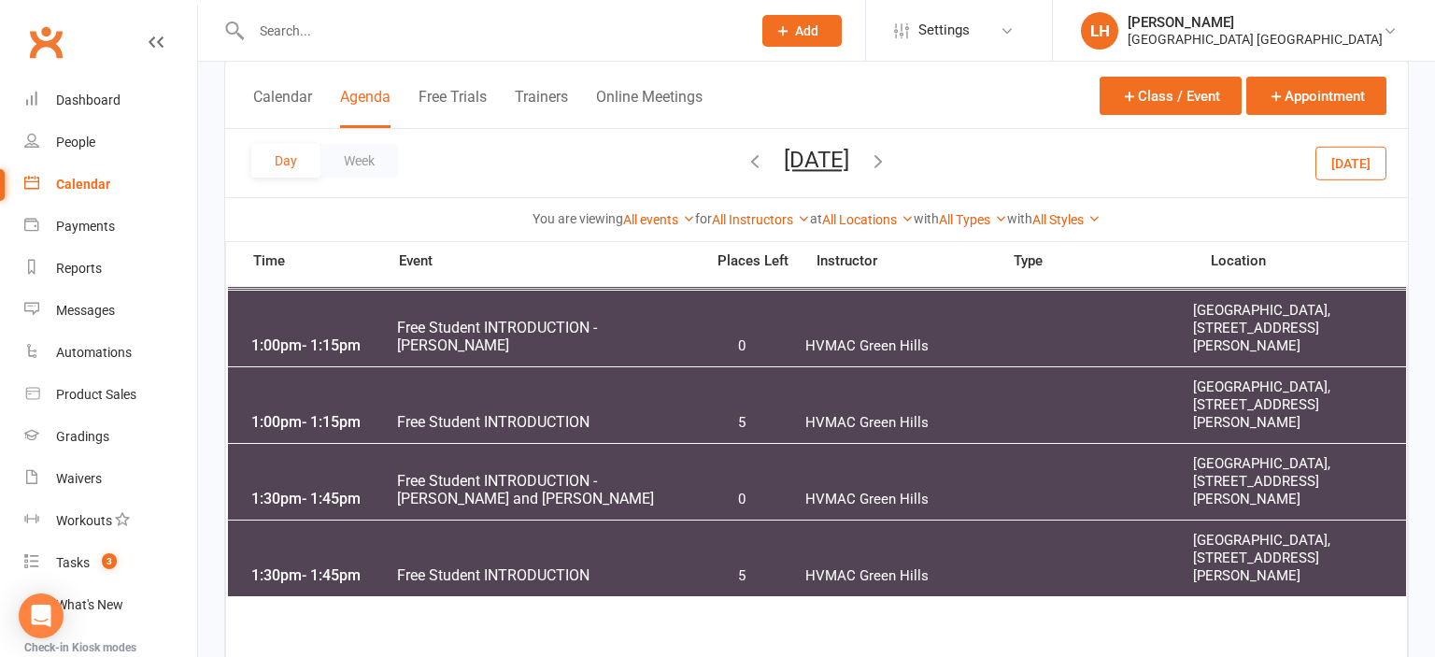
click at [641, 480] on span "Free Student INTRODUCTION - [PERSON_NAME] and [PERSON_NAME]" at bounding box center [544, 490] width 297 height 36
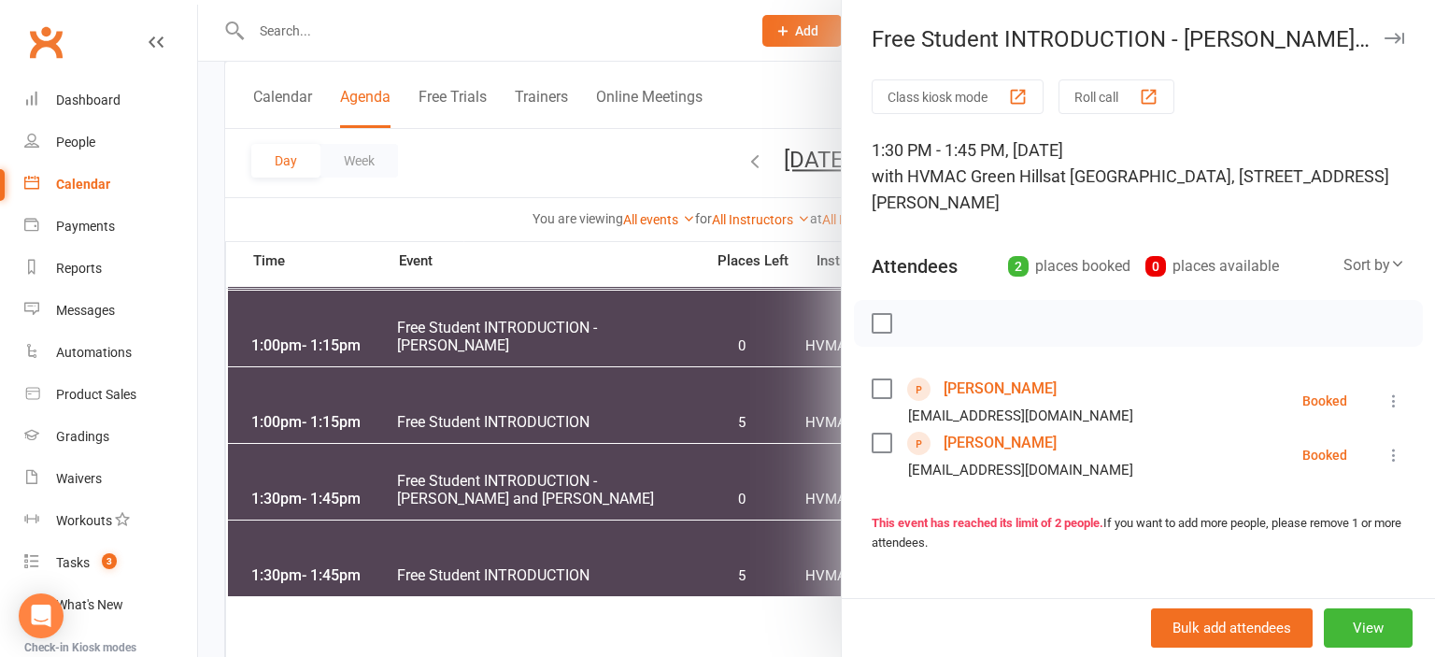
click at [1003, 391] on link "Chase Kibble" at bounding box center [1000, 389] width 113 height 30
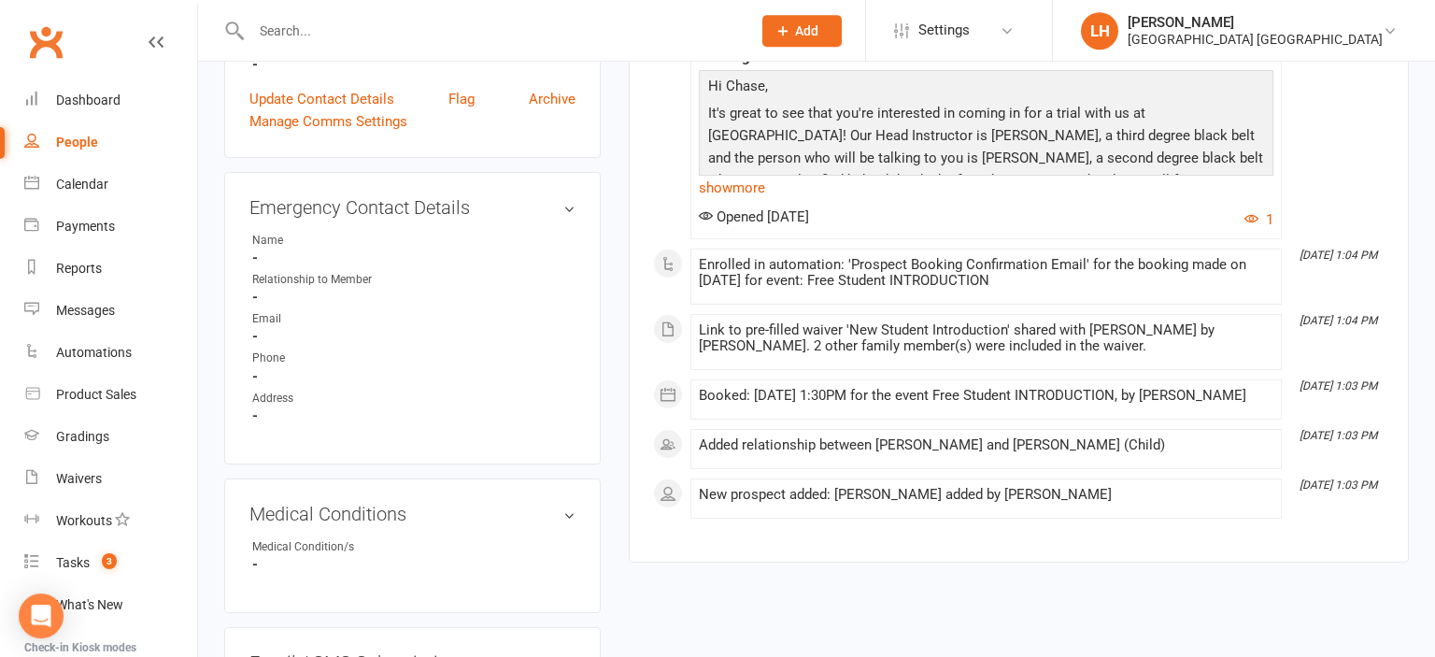
scroll to position [888, 0]
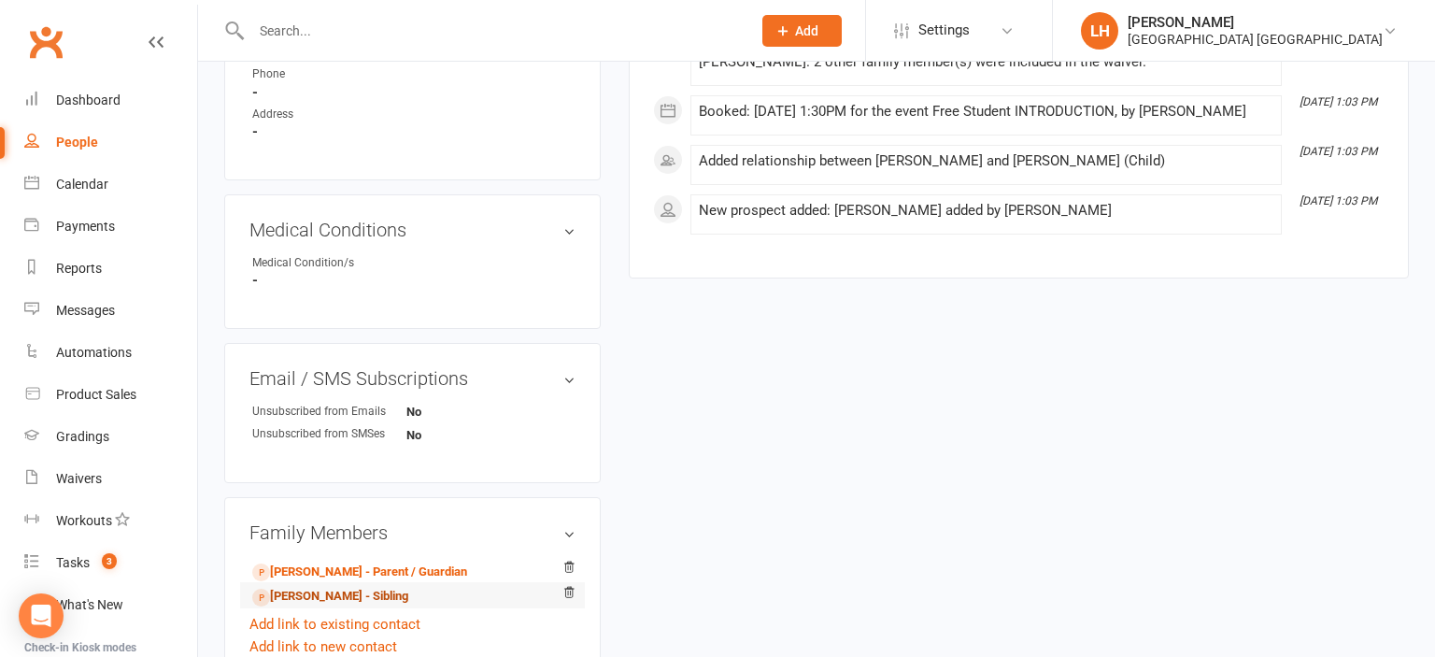
click at [358, 603] on link "Max Kibble - Sibling" at bounding box center [330, 597] width 156 height 20
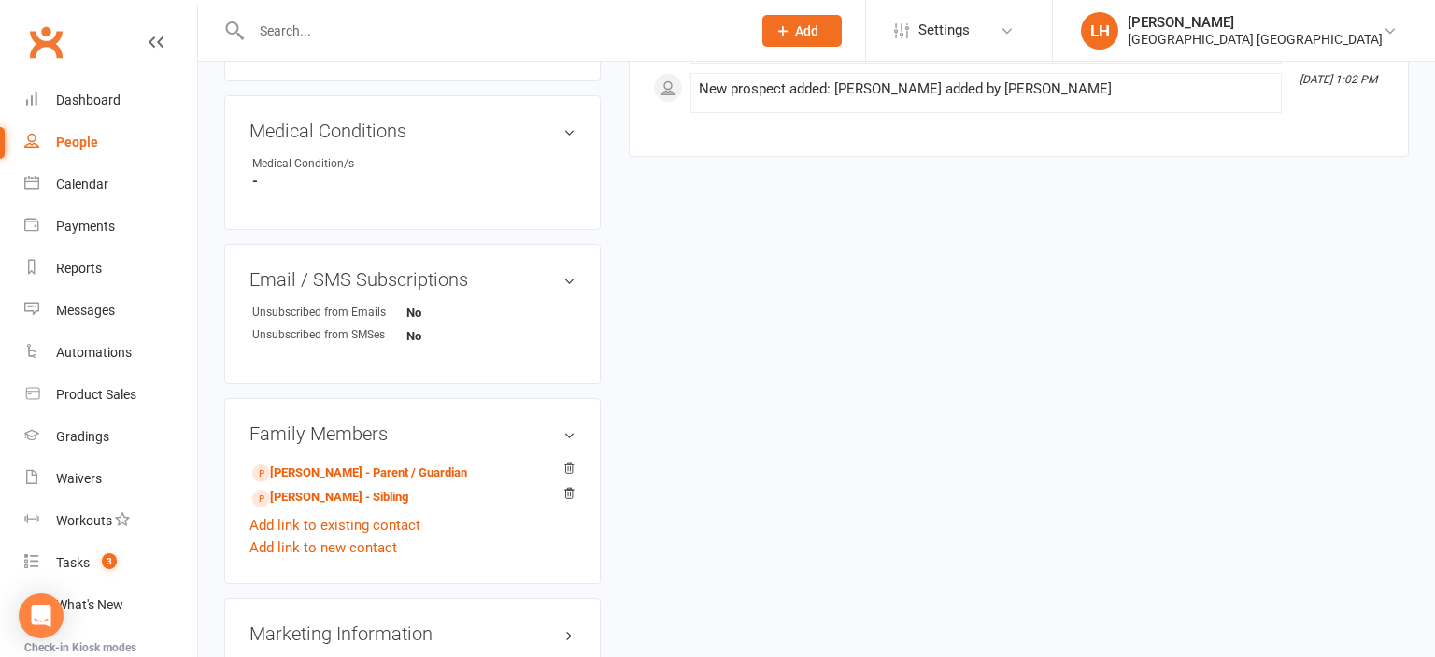
scroll to position [1219, 0]
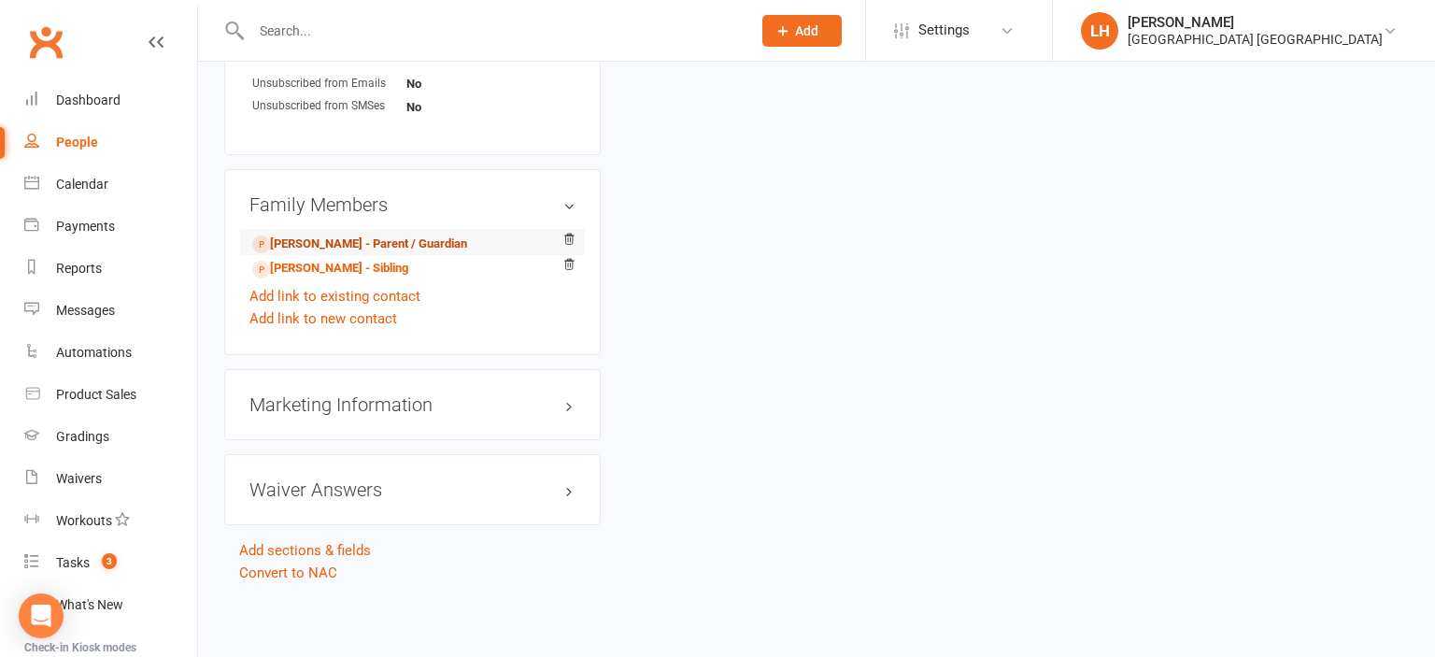
click at [421, 244] on link "Christine Kibble - Parent / Guardian" at bounding box center [359, 245] width 215 height 20
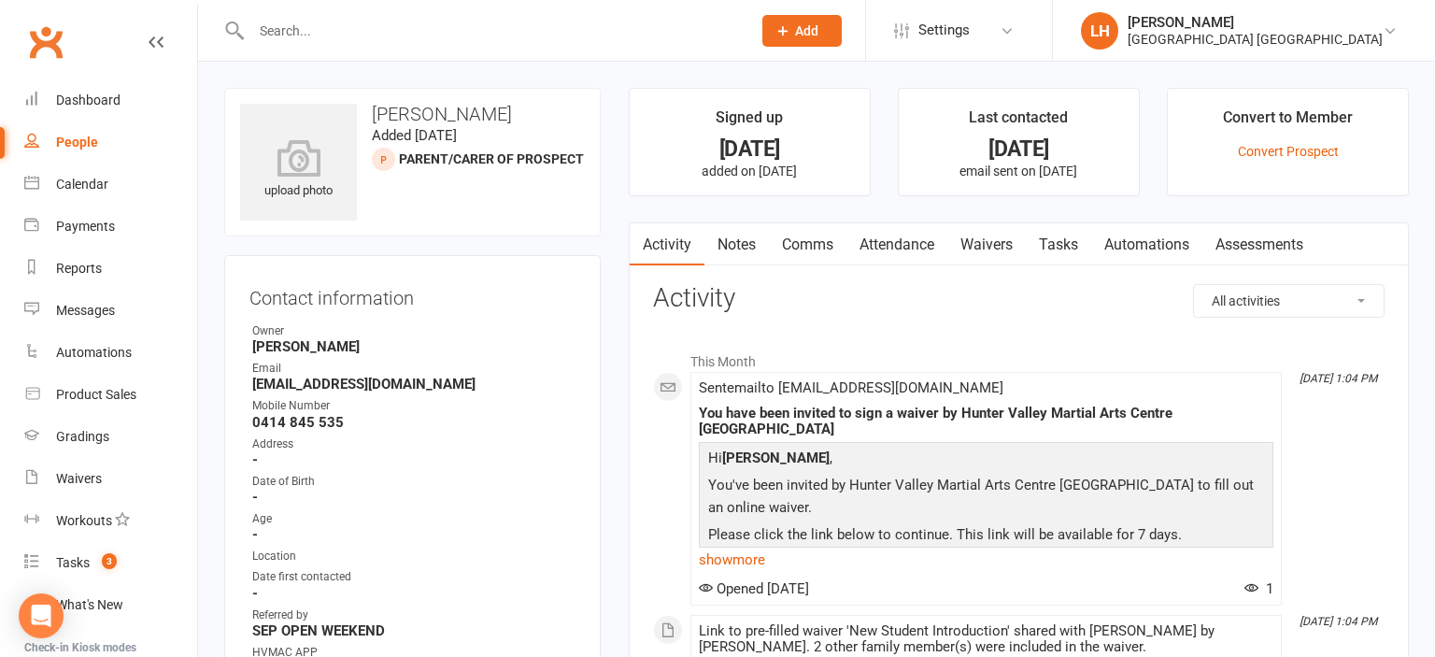
click at [992, 244] on link "Waivers" at bounding box center [986, 244] width 78 height 43
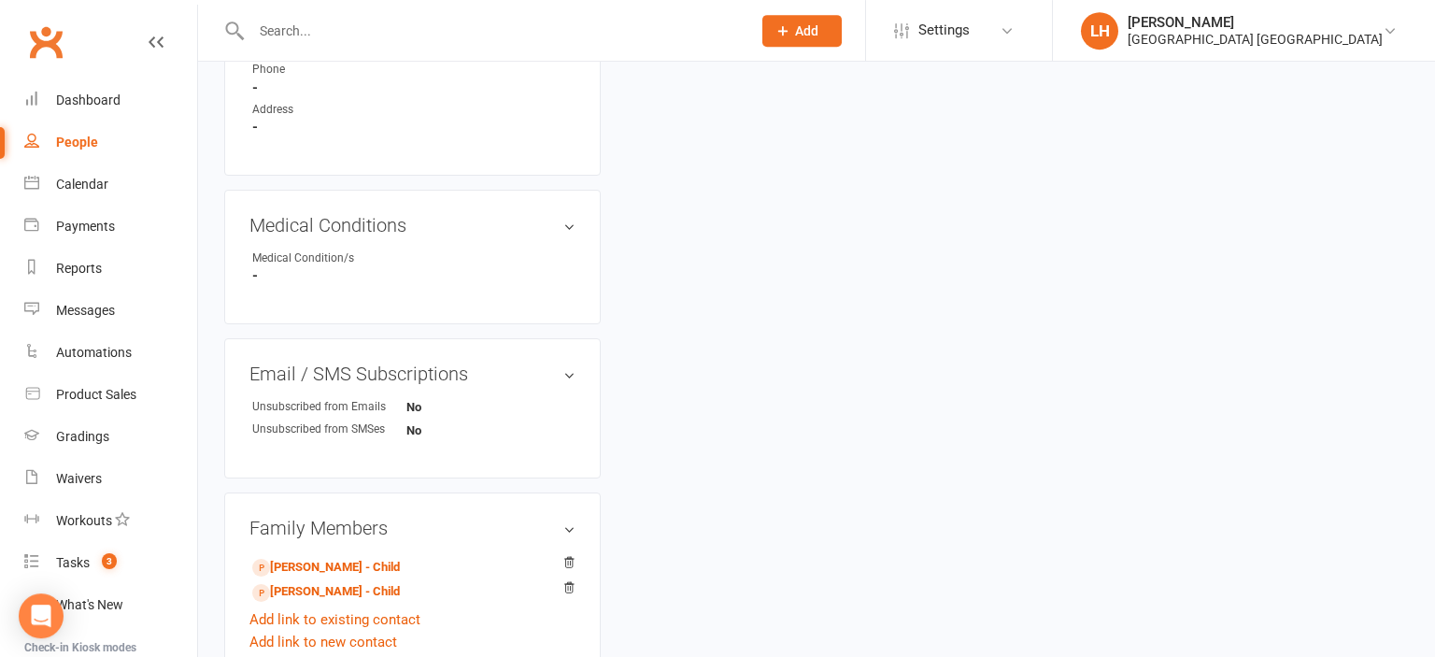
scroll to position [987, 0]
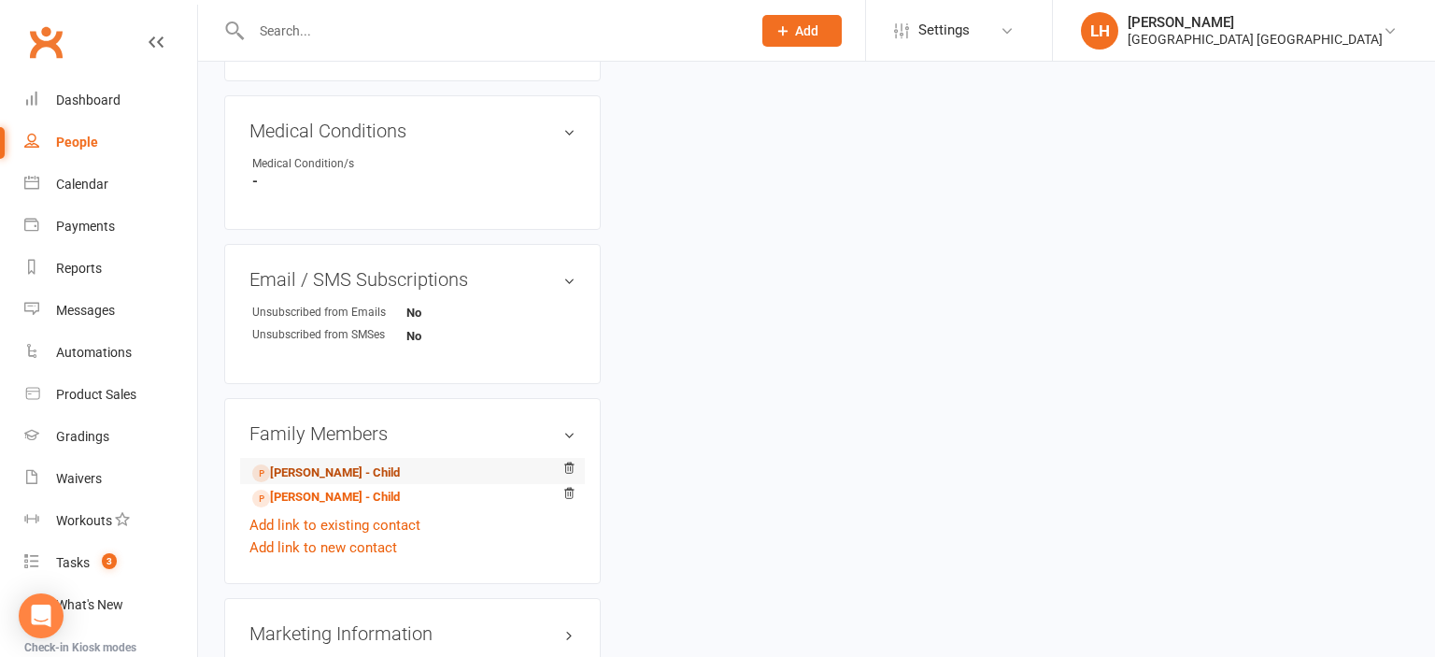
click at [345, 480] on link "Max Kibble - Child" at bounding box center [326, 473] width 148 height 20
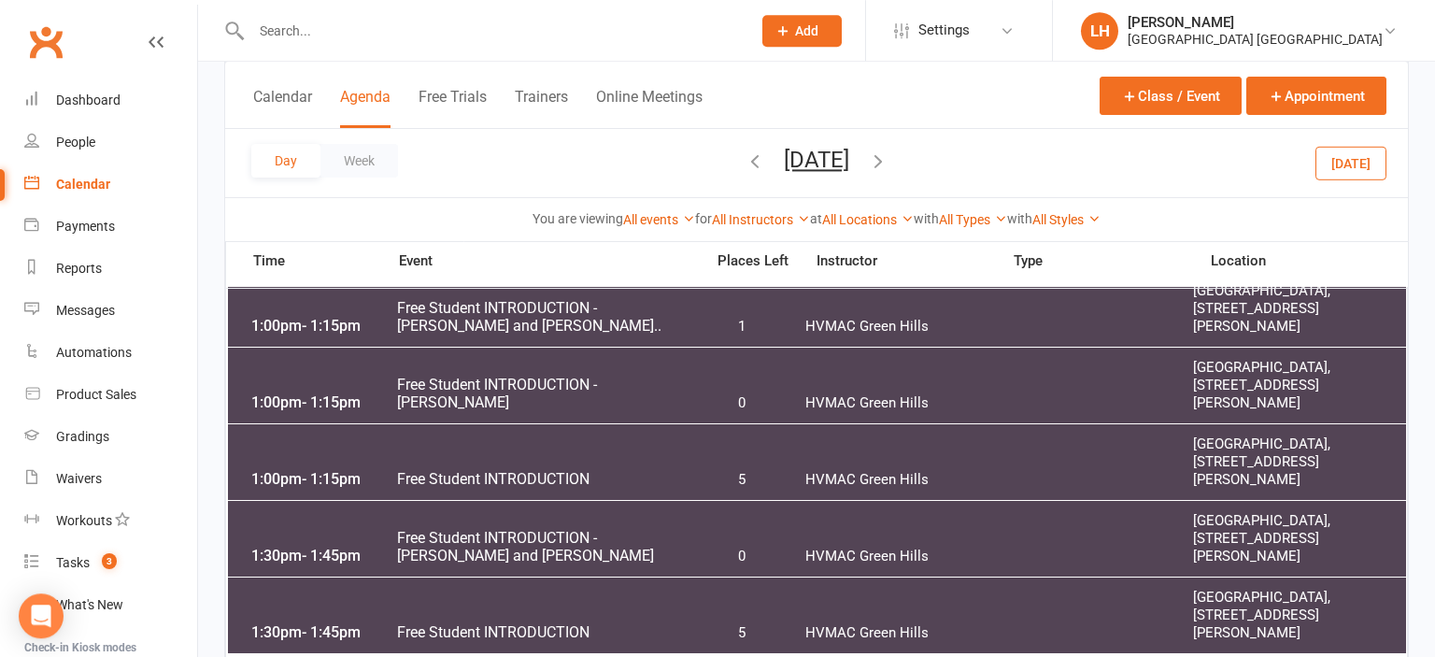
scroll to position [1381, 0]
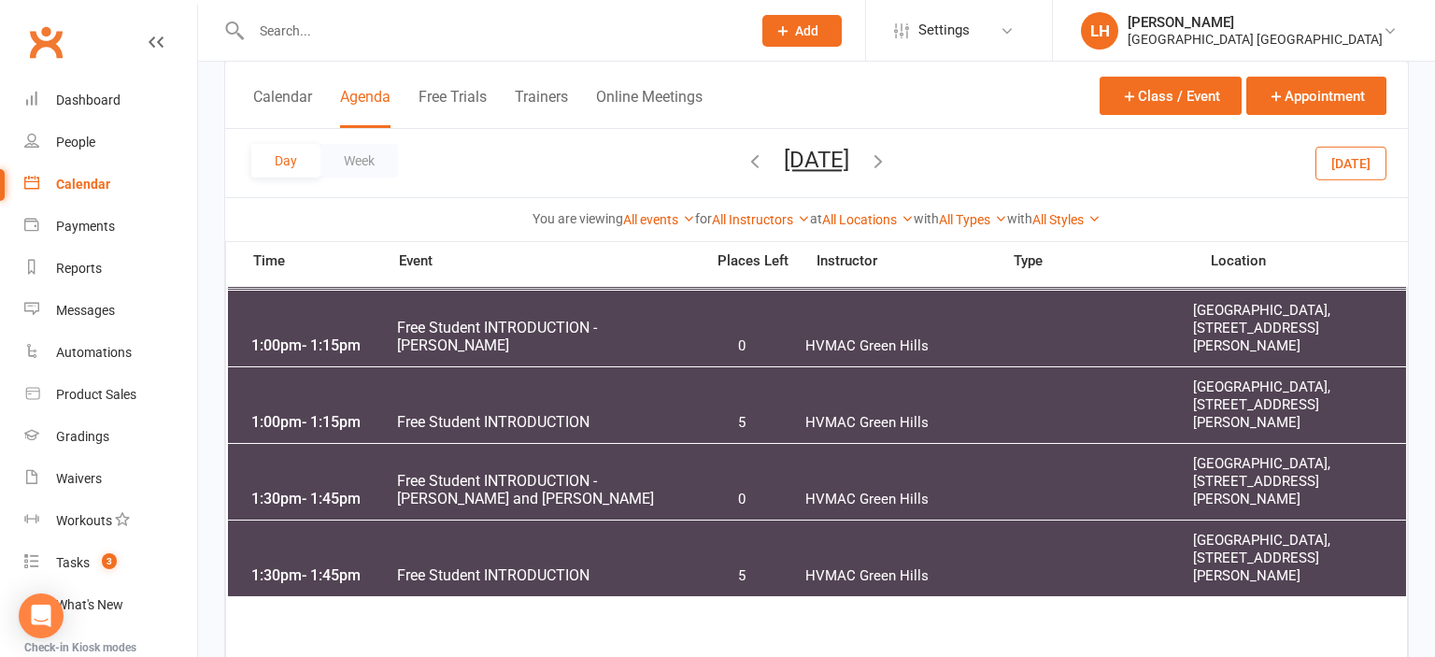
click at [434, 29] on input "text" at bounding box center [492, 31] width 492 height 26
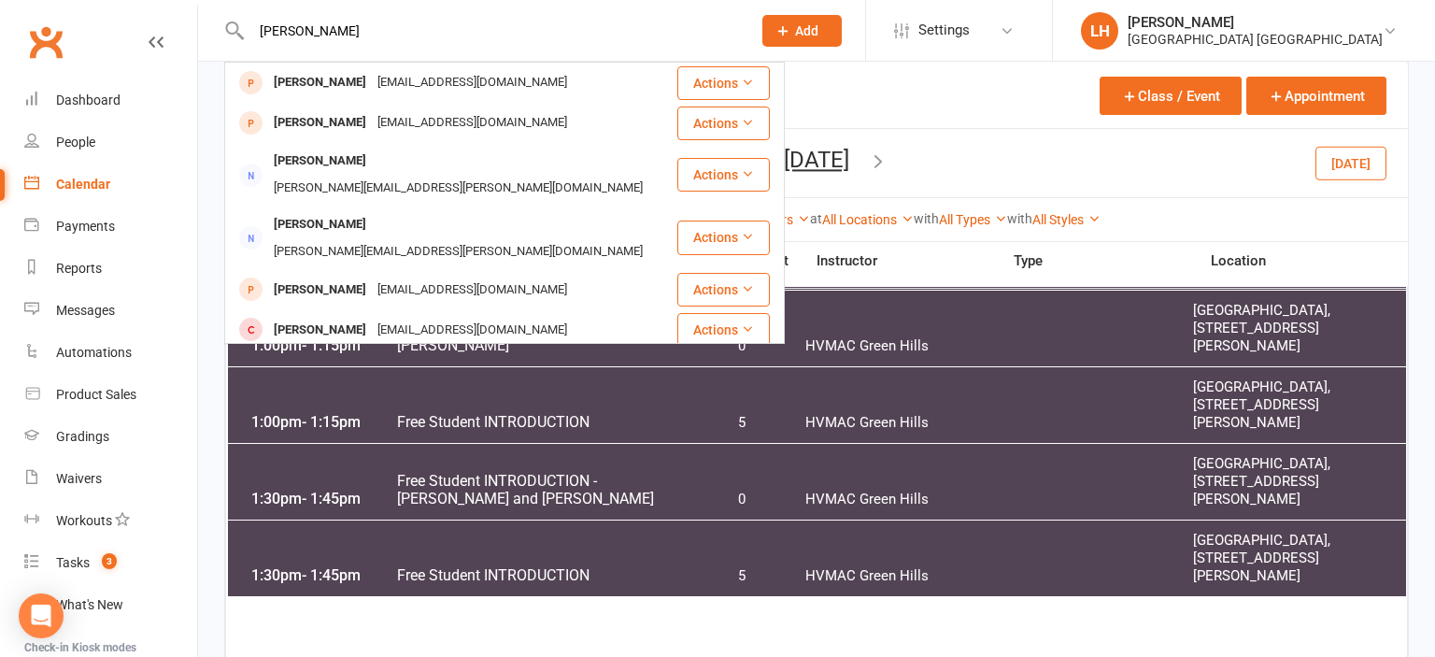
type input "harris"
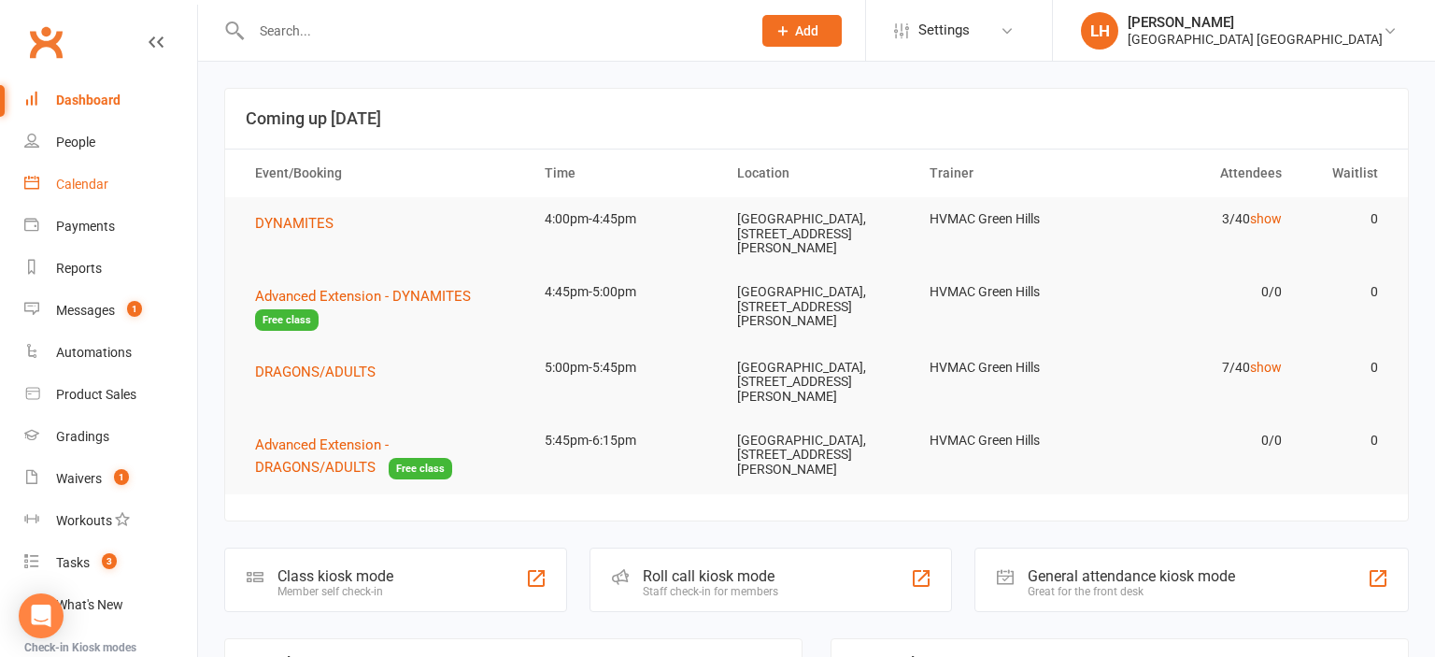
click at [90, 183] on div "Calendar" at bounding box center [82, 184] width 52 height 15
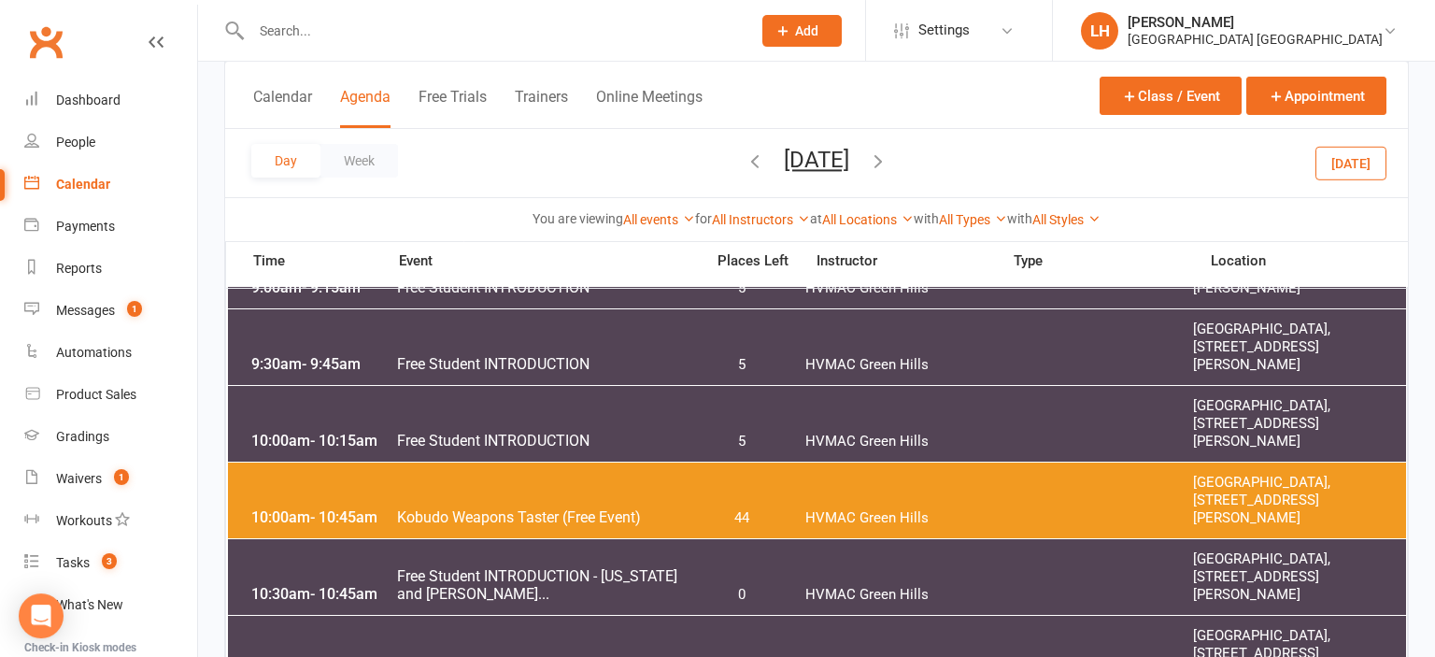
scroll to position [394, 0]
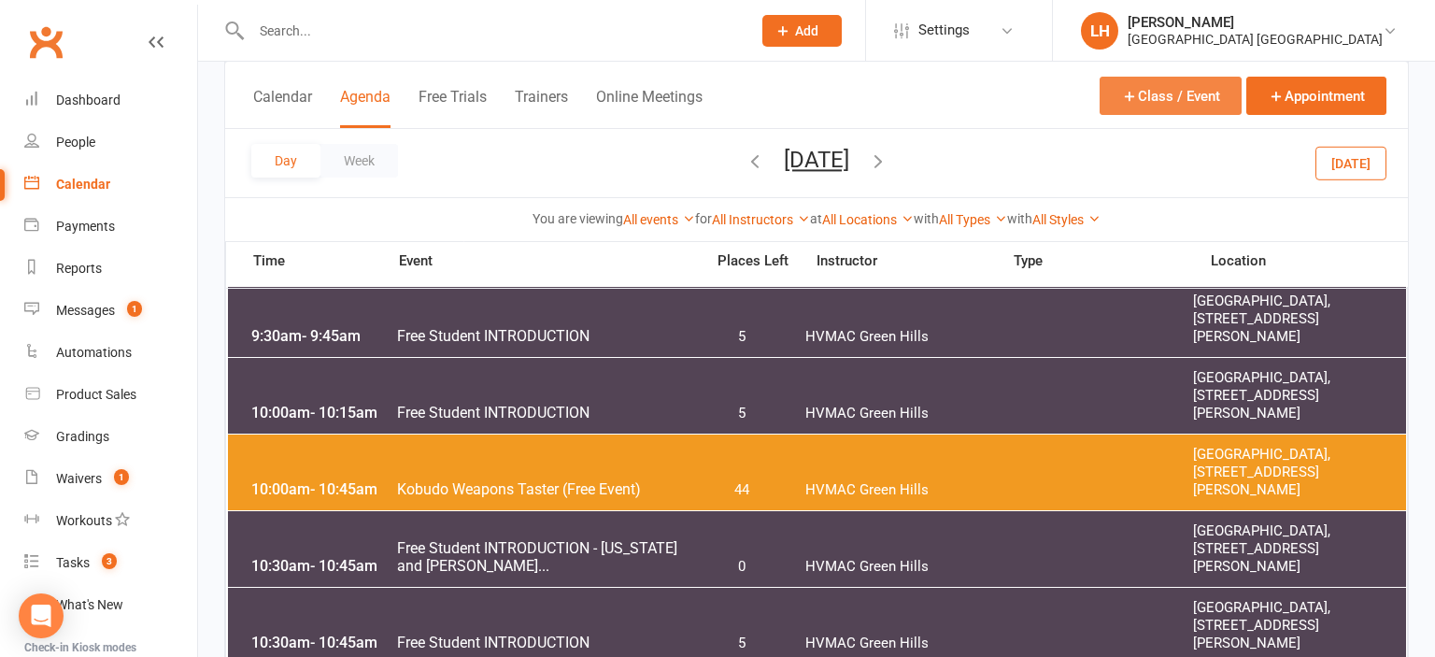
click at [1170, 91] on button "Class / Event" at bounding box center [1171, 96] width 142 height 38
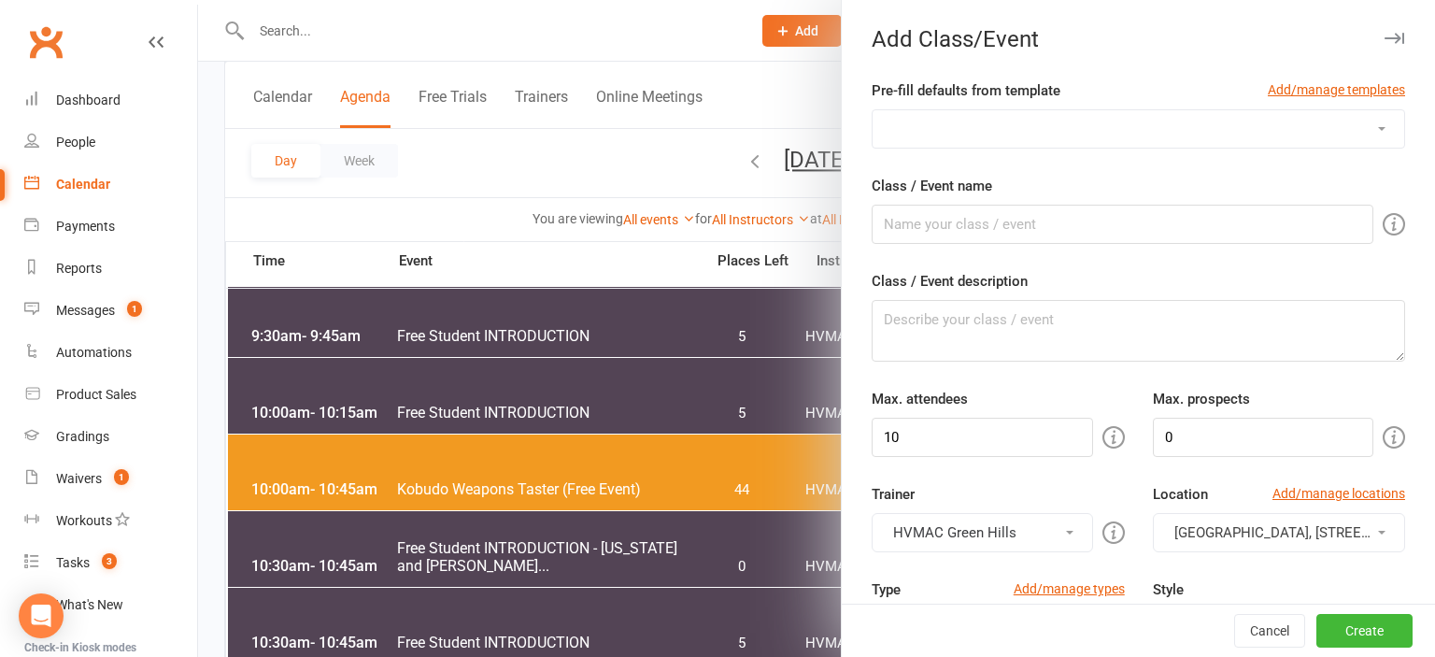
click at [873, 110] on select "ADULTS Only BLACK BELT PREP BLACK BELTS - [DATE] BLACK BELTS - [DATE] BUNKAI - …" at bounding box center [1139, 128] width 532 height 37
select select "212"
click option "OPEN WEEKEND Free Student Introduction - [DATE]" at bounding box center [0, 0] width 0 height 0
type input "Free Student INTRODUCTION"
type textarea "A 15 minute session for prospective students."
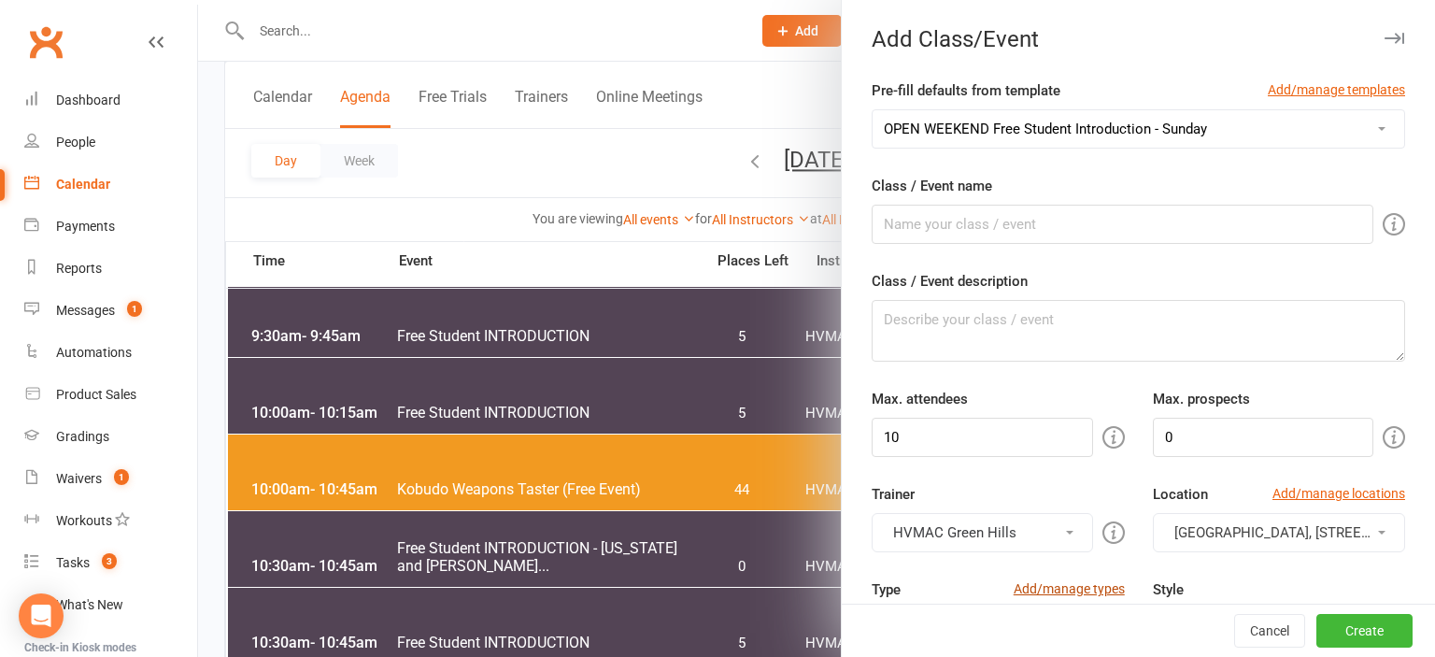
type input "3"
type input "1"
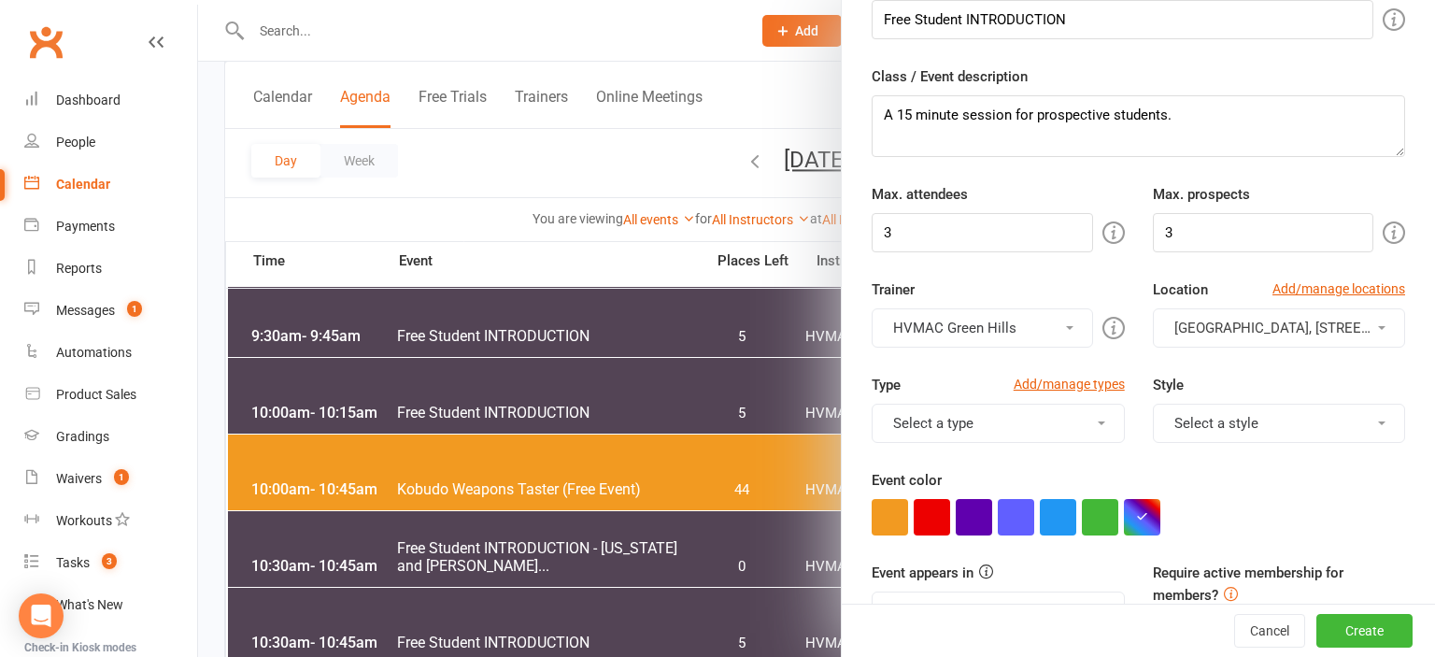
scroll to position [206, 0]
click at [1054, 228] on div "Attendee limits help you manage class numbers if you have restricted space. If …" at bounding box center [908, 230] width 359 height 43
drag, startPoint x: 1054, startPoint y: 228, endPoint x: 1028, endPoint y: 237, distance: 27.8
click at [976, 232] on input "3" at bounding box center [982, 231] width 221 height 39
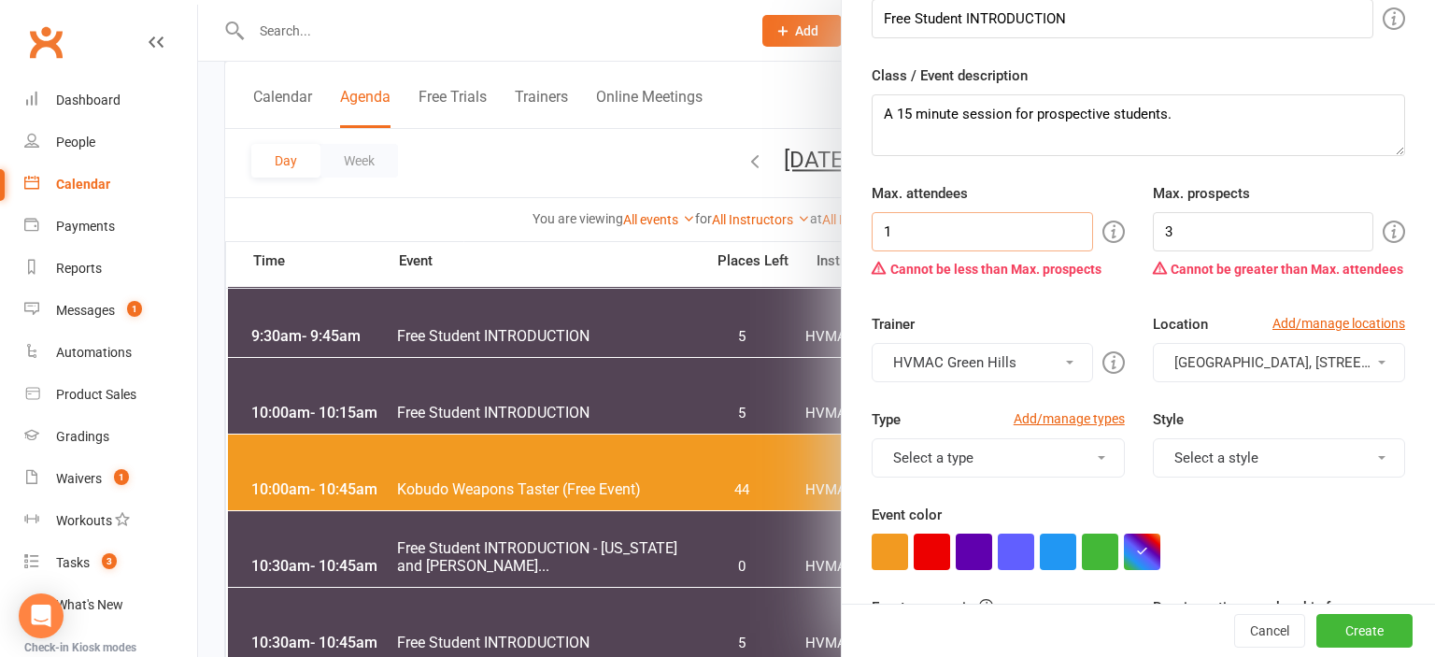
type input "1"
click at [1216, 237] on input "3" at bounding box center [1263, 231] width 221 height 39
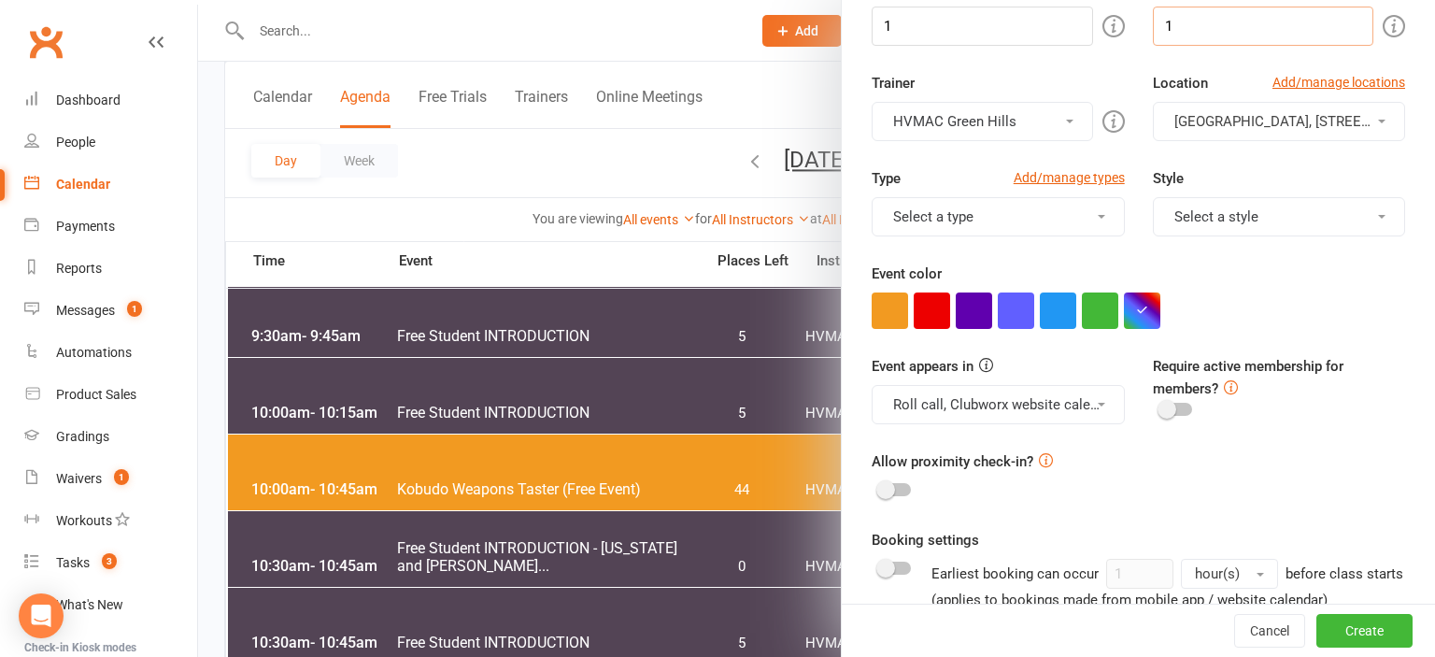
scroll to position [412, 0]
type input "1"
click at [1052, 395] on button "Roll call, Clubworx website calendar and Mobile app" at bounding box center [998, 403] width 252 height 39
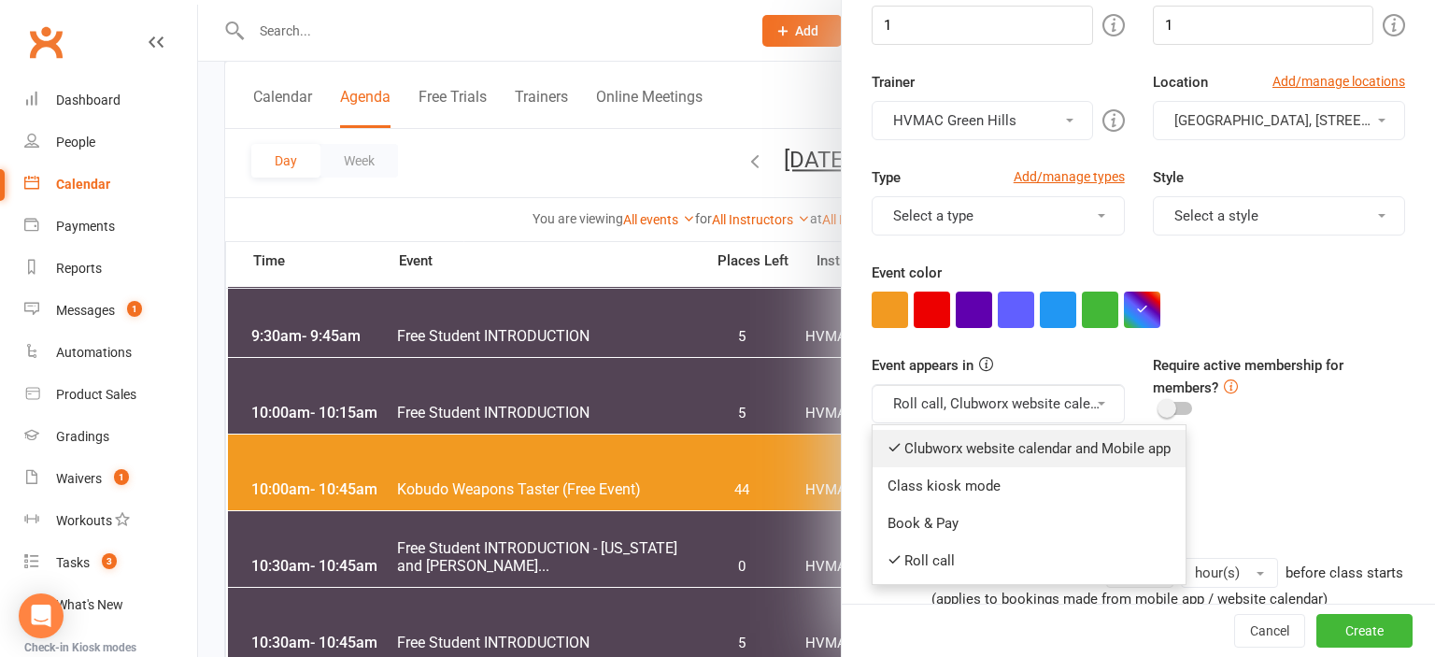
click at [1010, 447] on link "Clubworx website calendar and Mobile app" at bounding box center [1029, 448] width 313 height 37
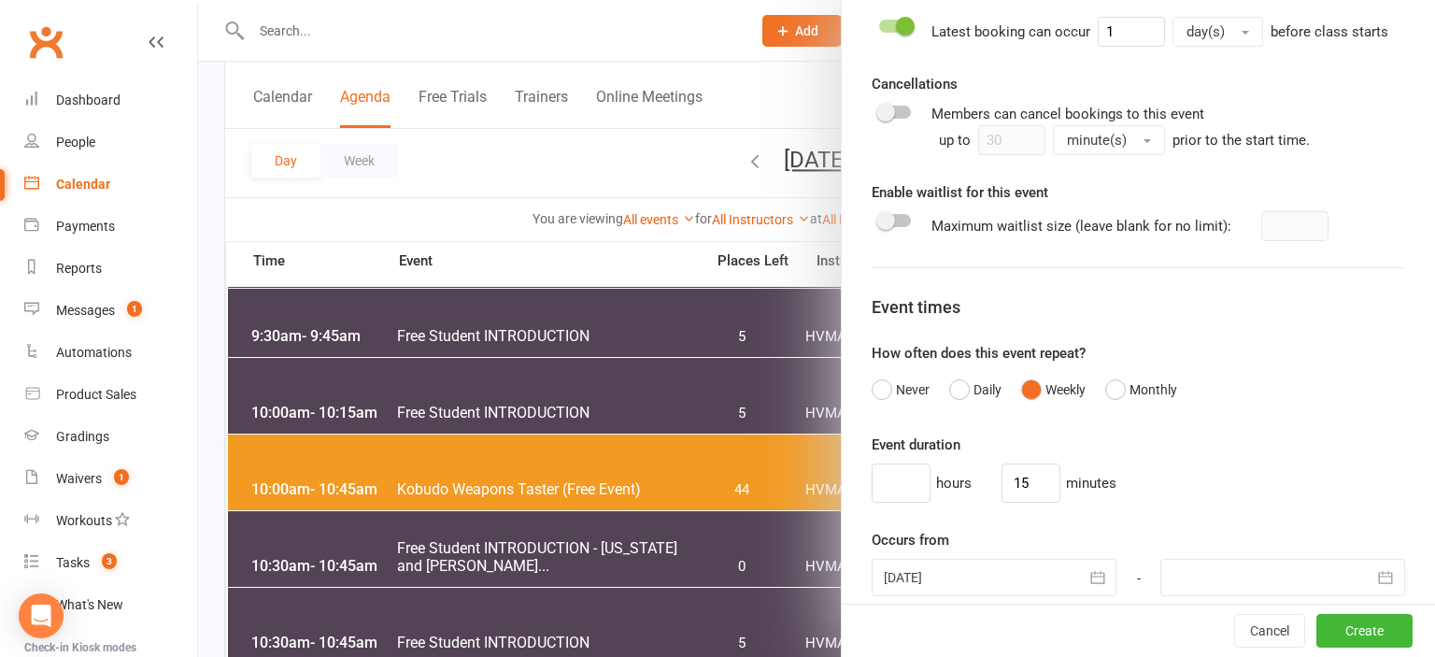
scroll to position [1444, 0]
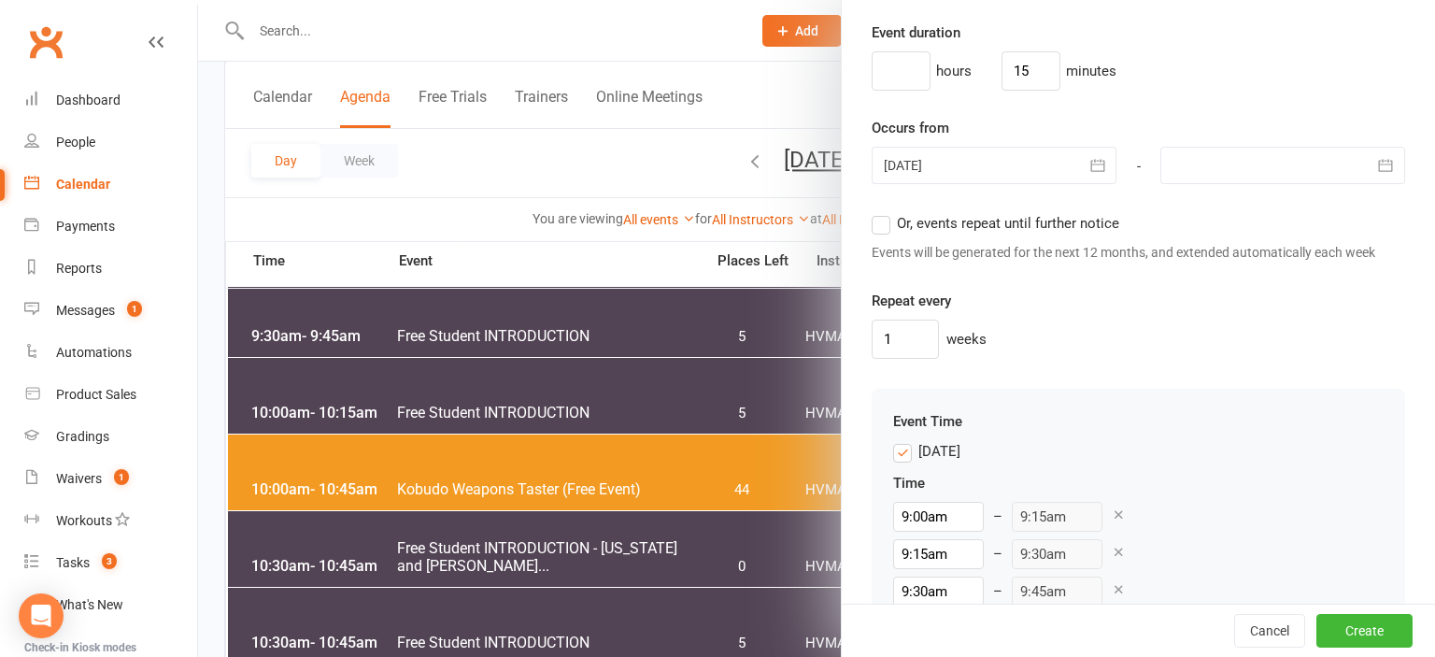
click at [1101, 163] on icon "button" at bounding box center [1097, 166] width 14 height 12
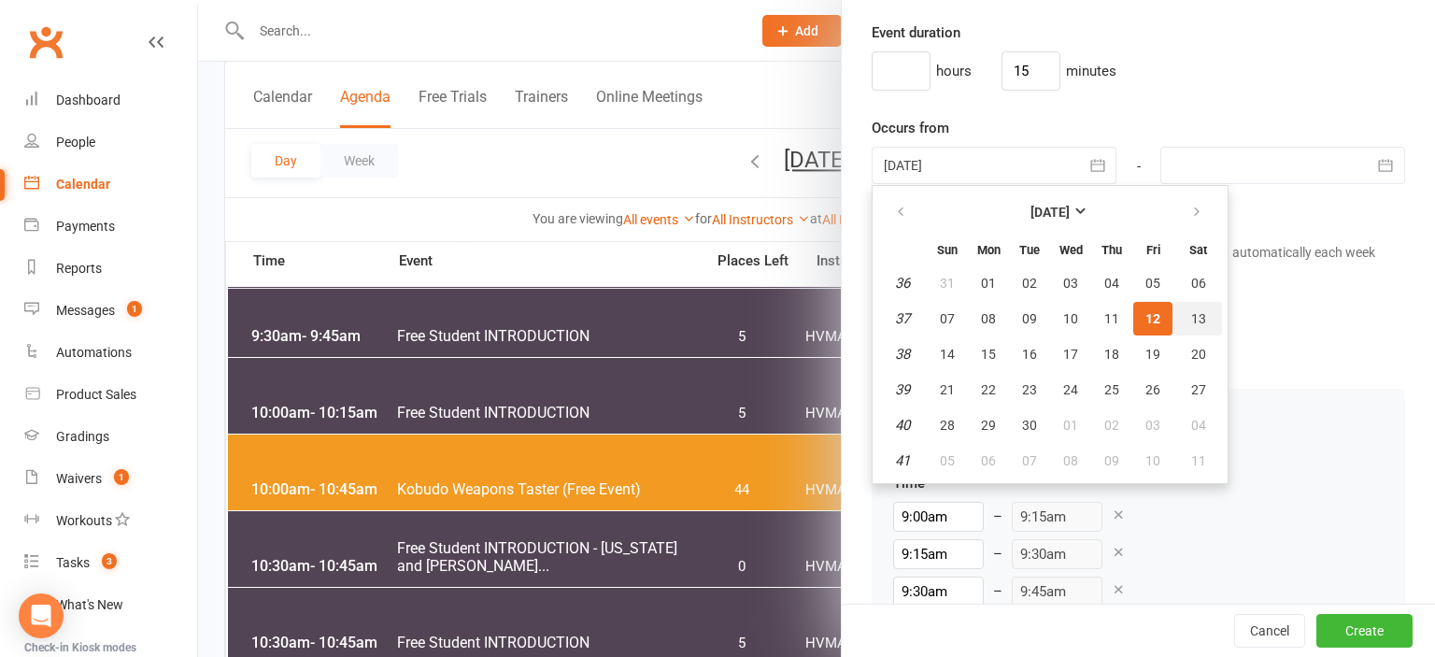
click at [1209, 320] on button "13" at bounding box center [1198, 319] width 48 height 34
type input "13 Sep 2025"
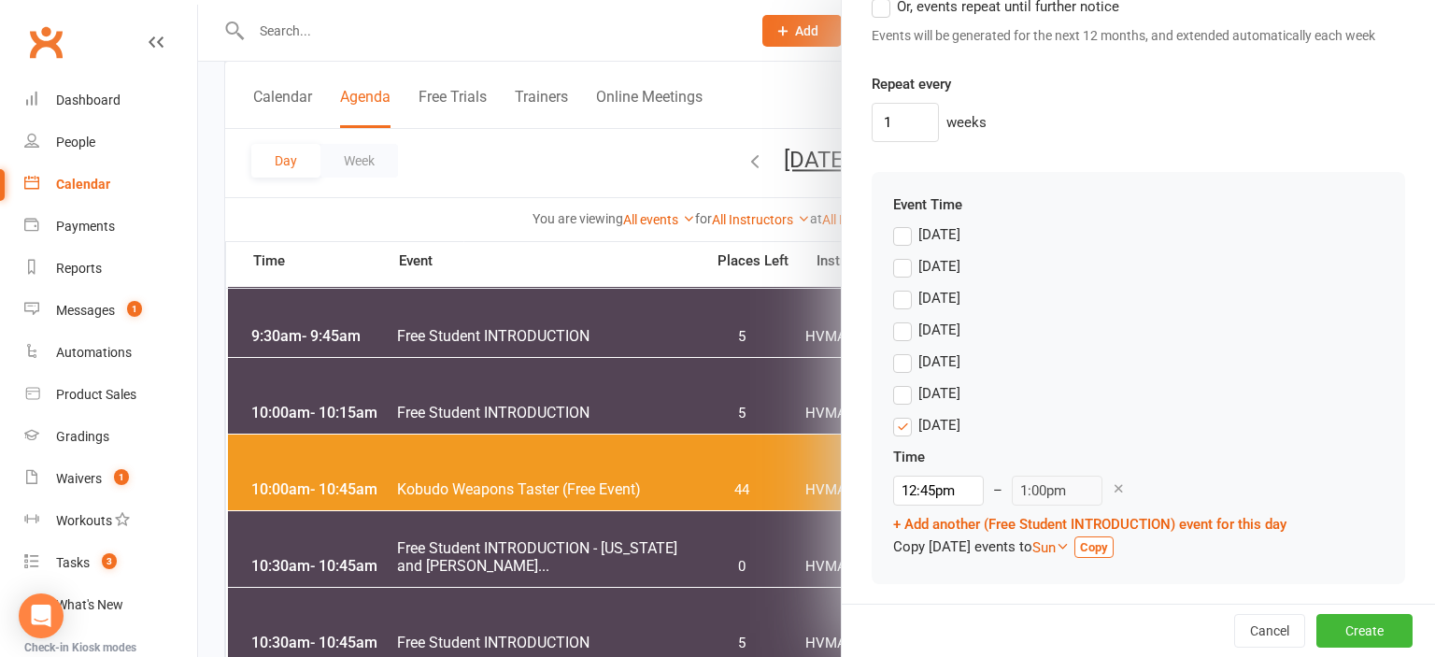
scroll to position [1663, 0]
click at [925, 484] on input "12:45pm" at bounding box center [938, 488] width 91 height 30
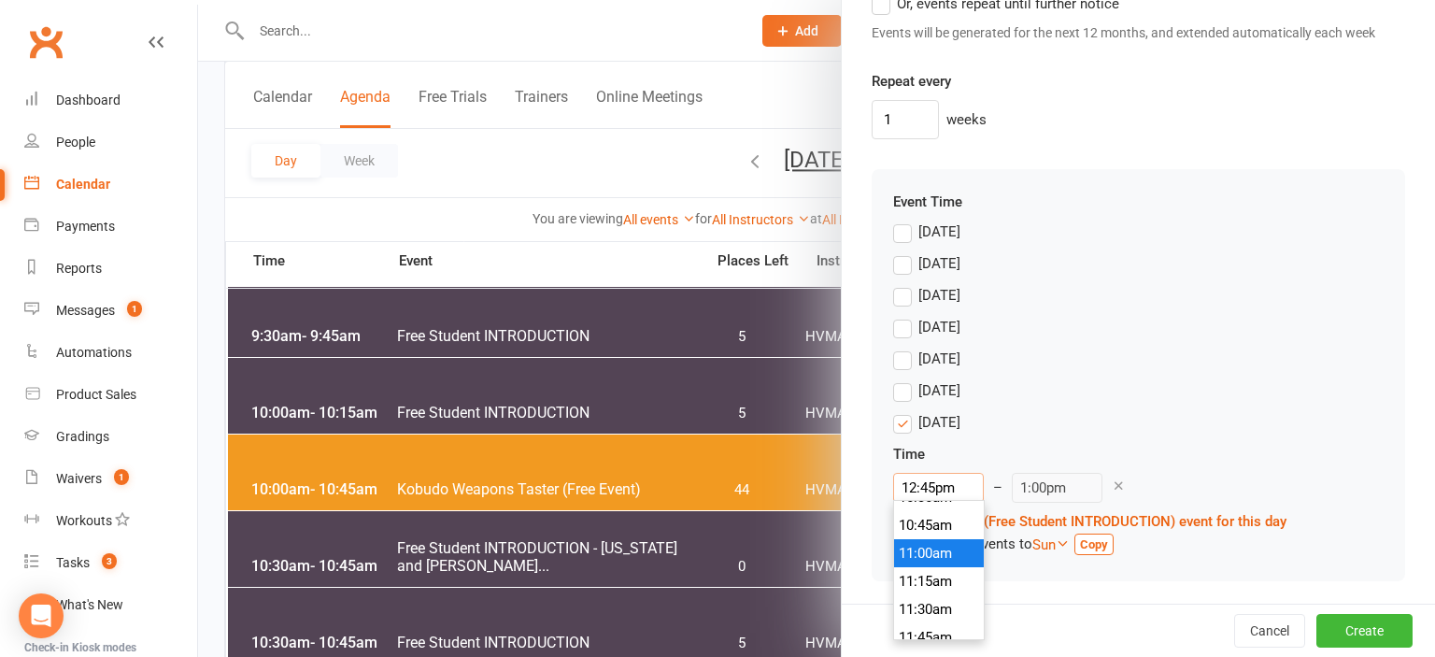
scroll to position [1091, 0]
type input "10:00am"
type input "10:15am"
click at [932, 552] on li "10:00am" at bounding box center [939, 545] width 90 height 28
click at [1340, 632] on button "Create" at bounding box center [1364, 631] width 96 height 34
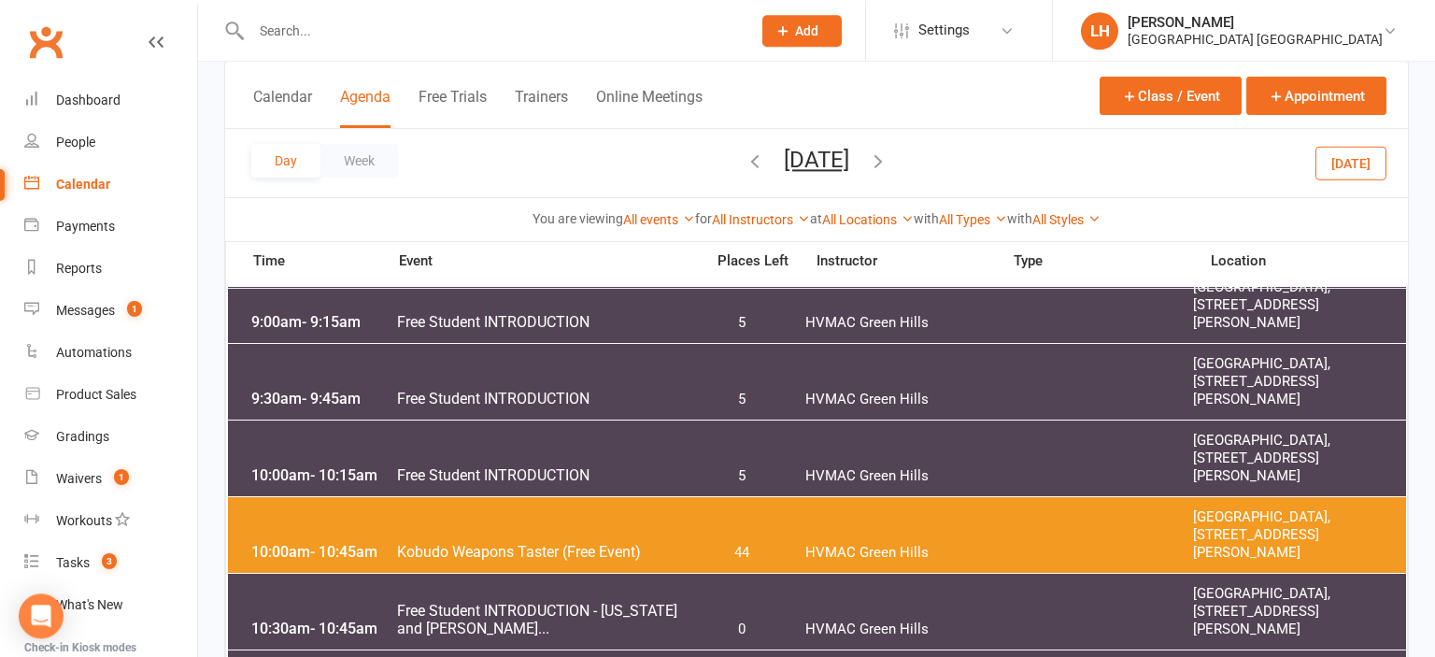
scroll to position [295, 0]
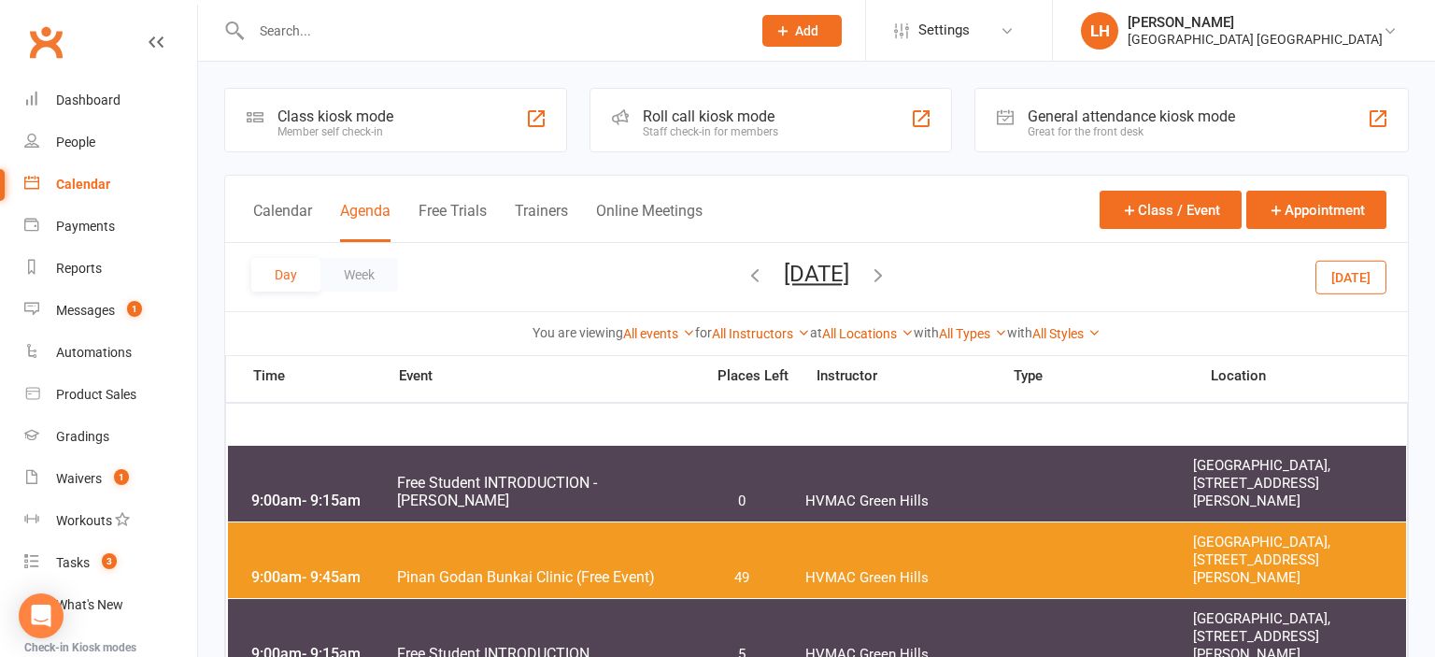
click at [745, 268] on icon "button" at bounding box center [755, 274] width 21 height 21
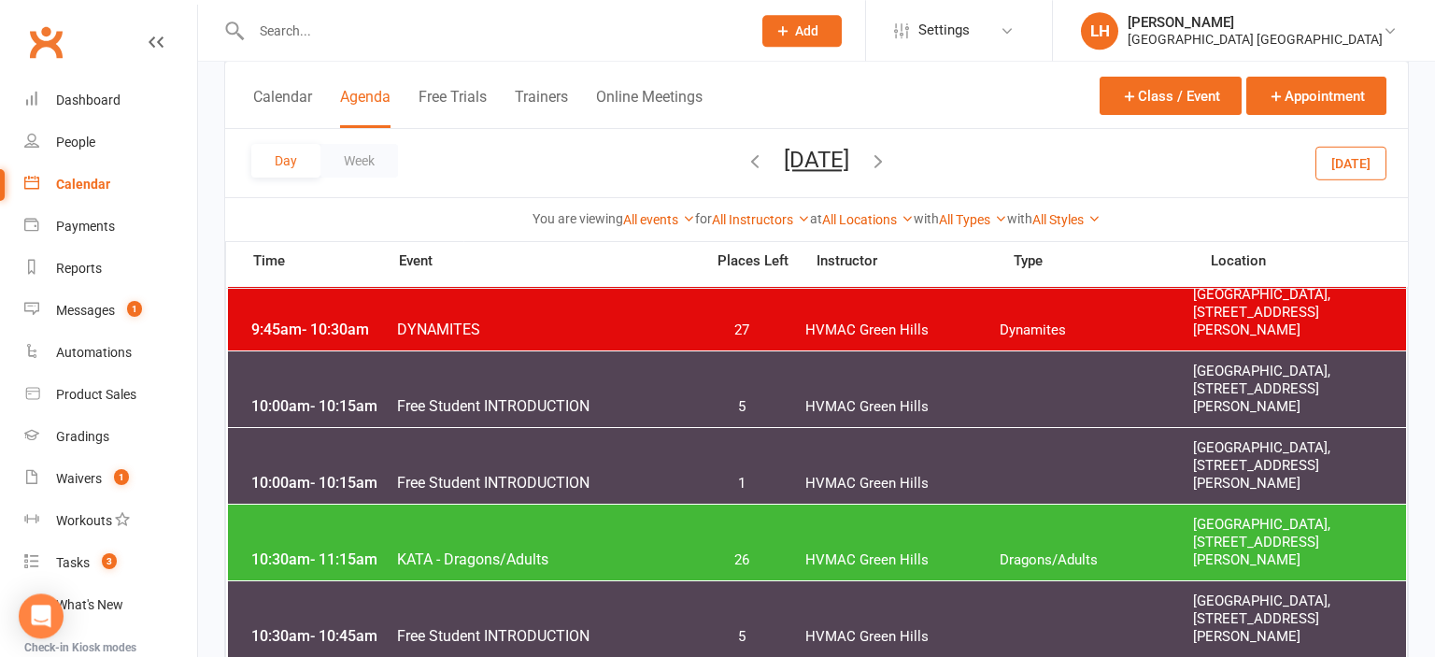
scroll to position [591, 0]
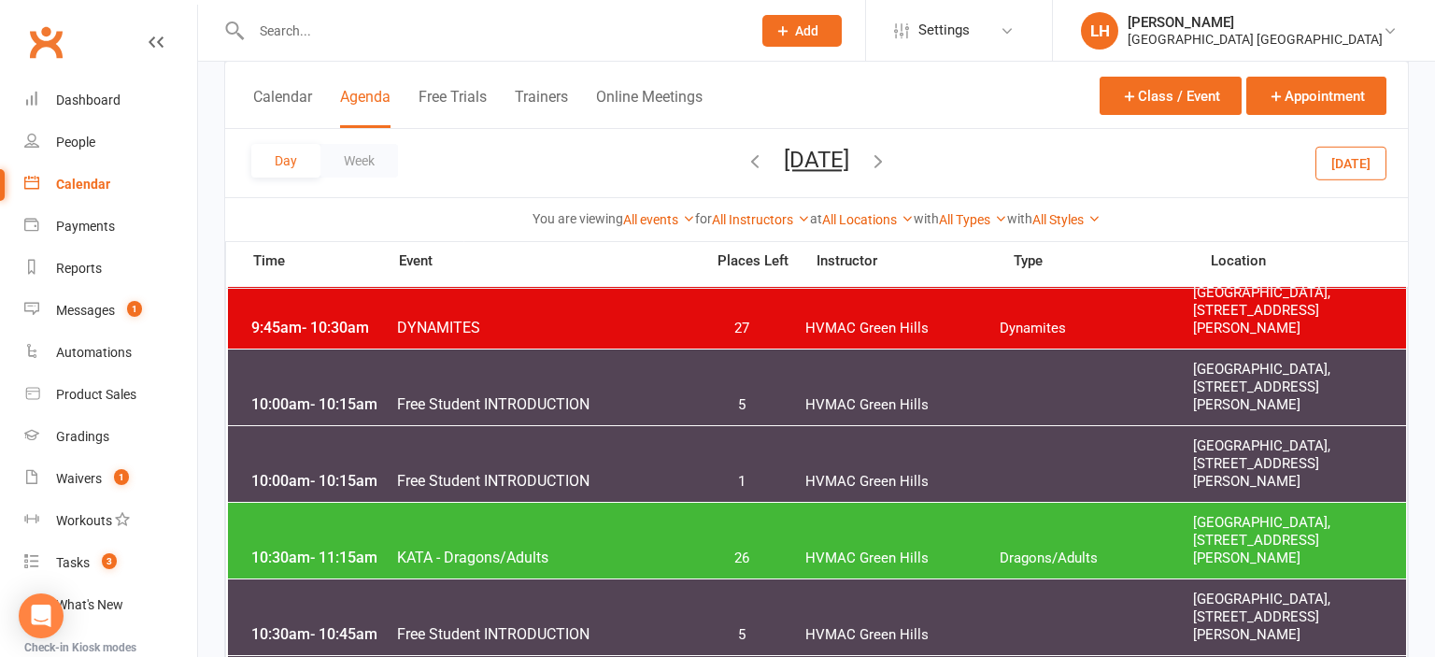
click at [507, 471] on div "10:00am - 10:15am Free Student INTRODUCTION 1 HVMAC Green Hills Hunter Valley M…" at bounding box center [817, 464] width 1178 height 76
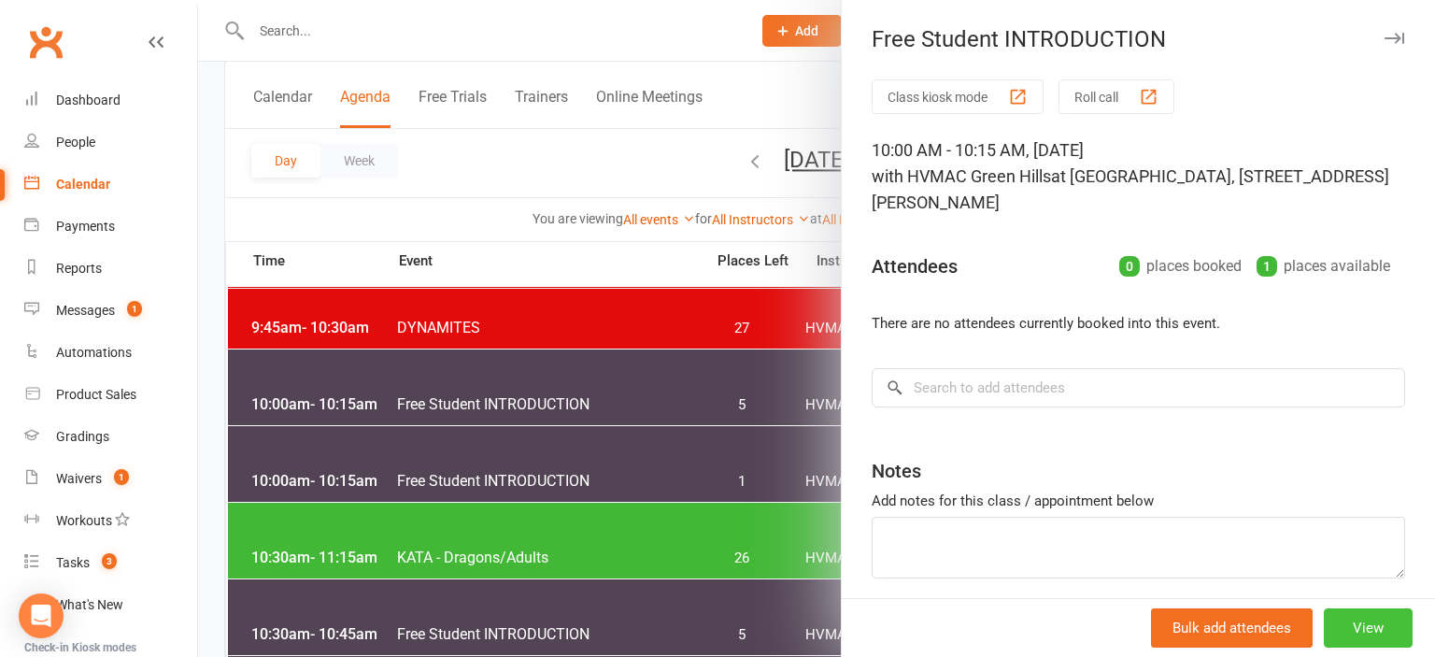
click at [1388, 634] on button "View" at bounding box center [1368, 627] width 89 height 39
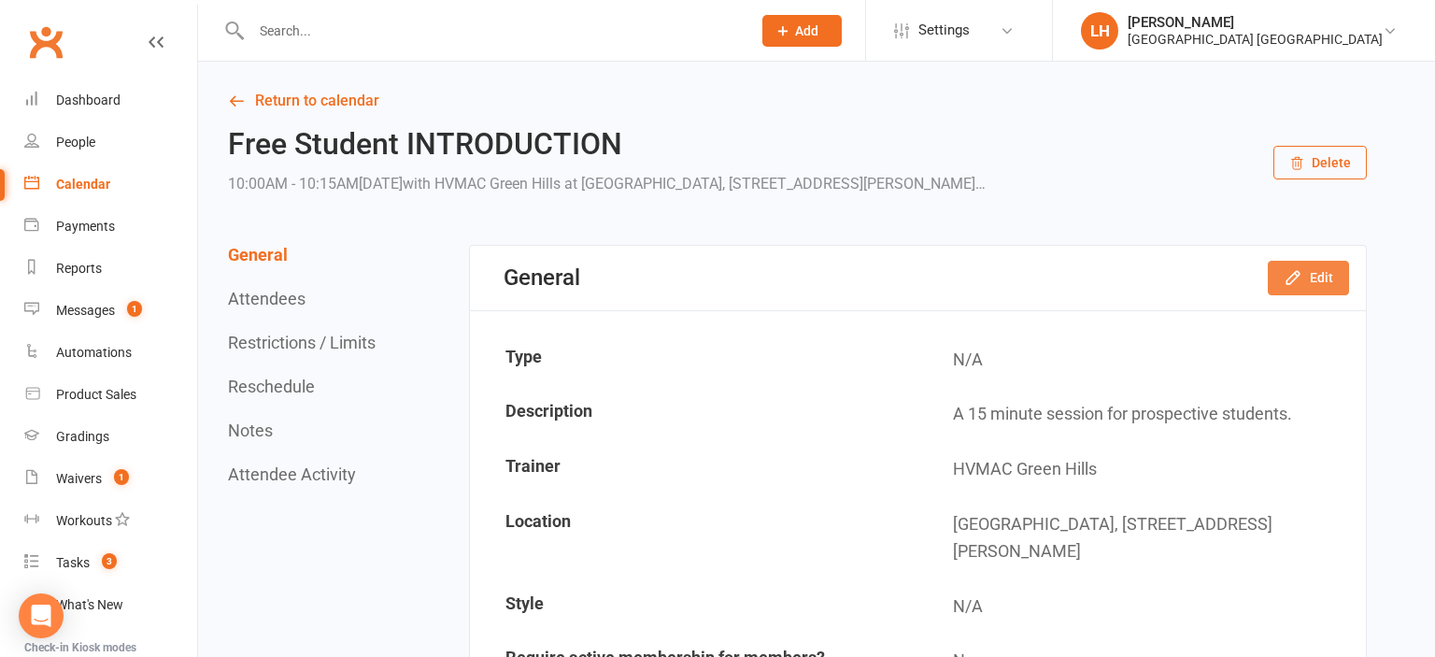
click at [1321, 278] on button "Edit" at bounding box center [1308, 278] width 81 height 34
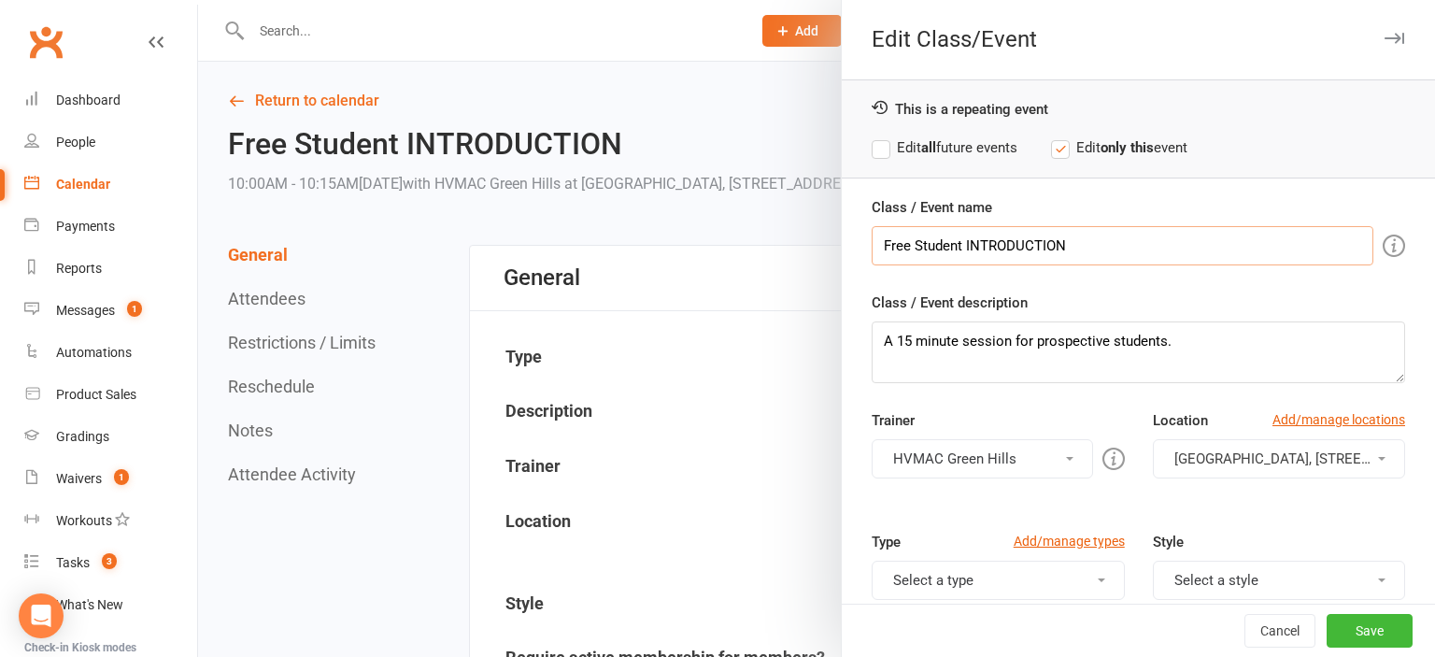
click at [1088, 235] on input "Free Student INTRODUCTION" at bounding box center [1123, 245] width 502 height 39
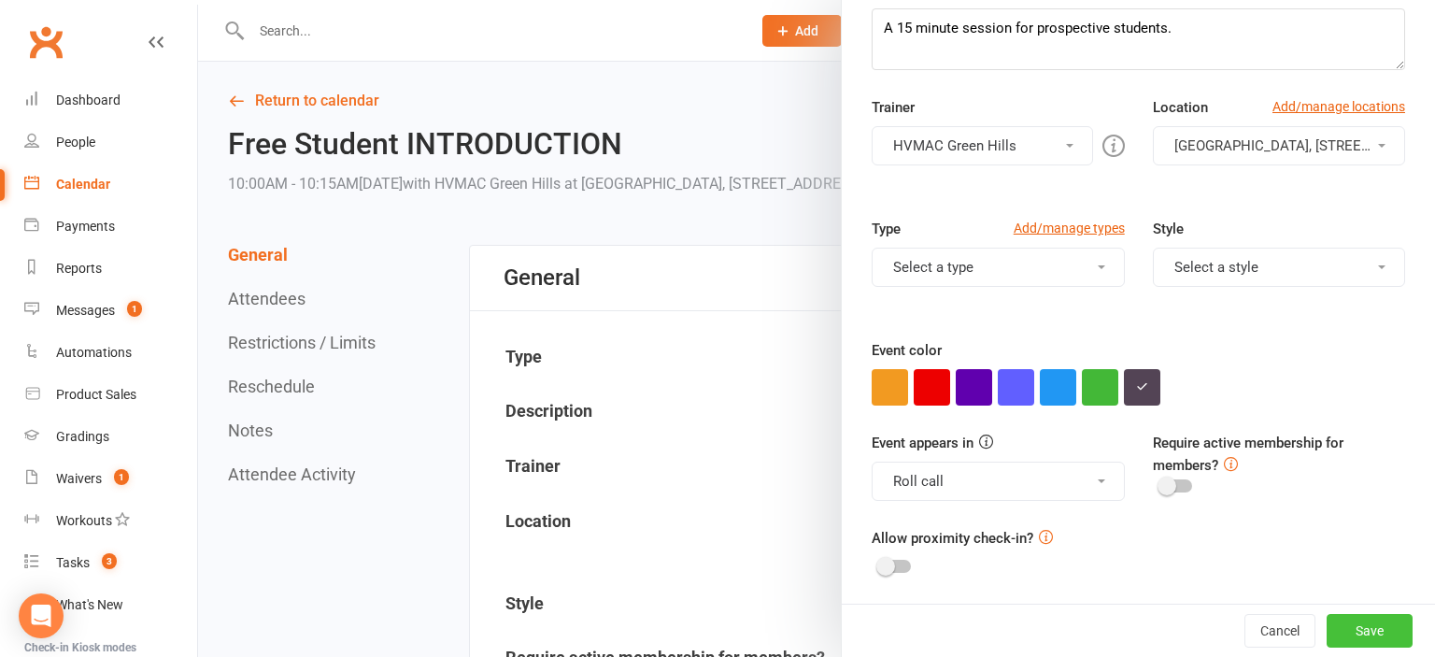
type input "Free Student INTRODUCTION - Arisa Taylor"
click at [1379, 634] on button "Save" at bounding box center [1370, 631] width 86 height 34
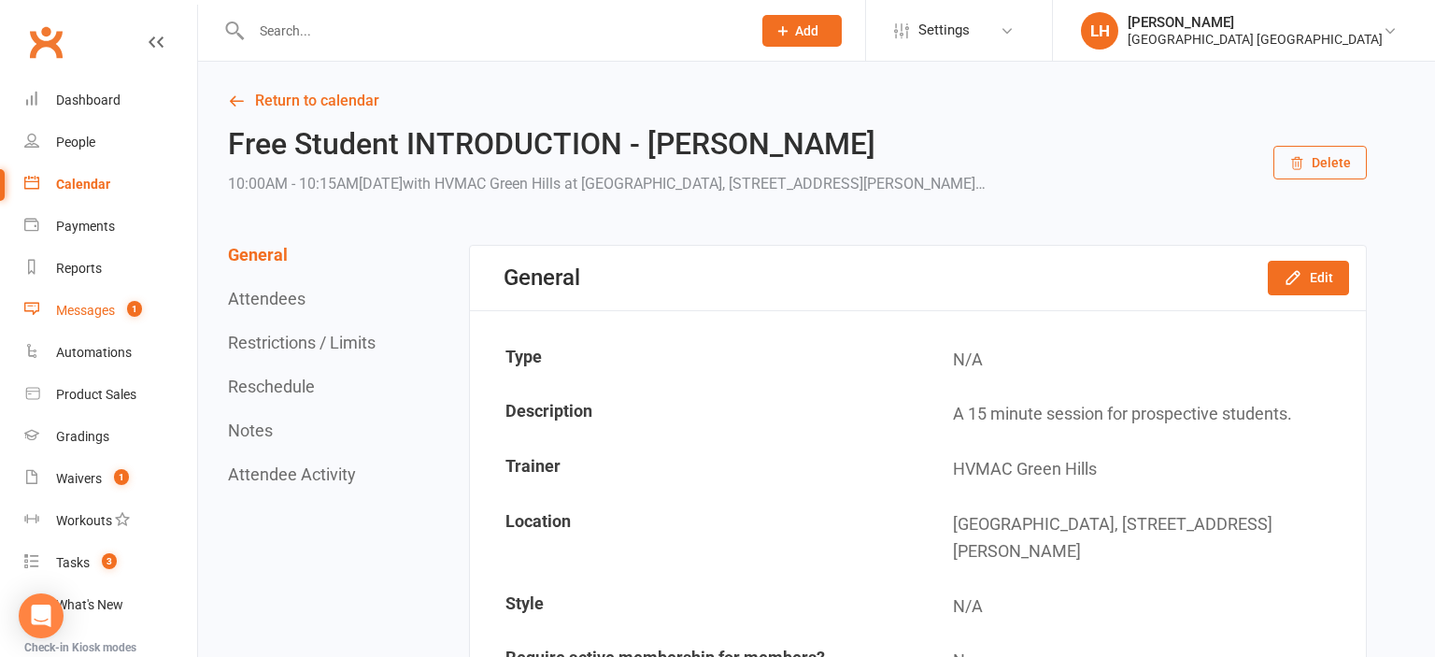
click at [95, 305] on div "Messages" at bounding box center [85, 310] width 59 height 15
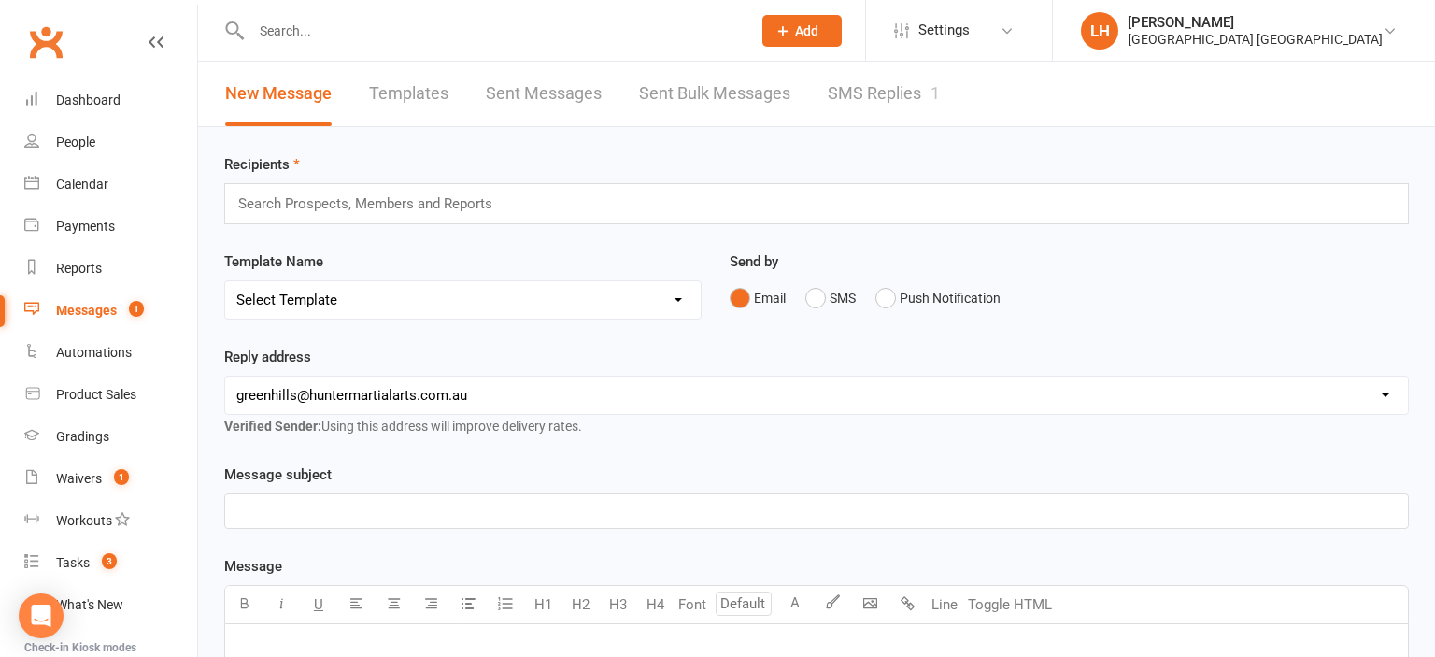
click at [887, 99] on link "SMS Replies 1" at bounding box center [884, 94] width 112 height 64
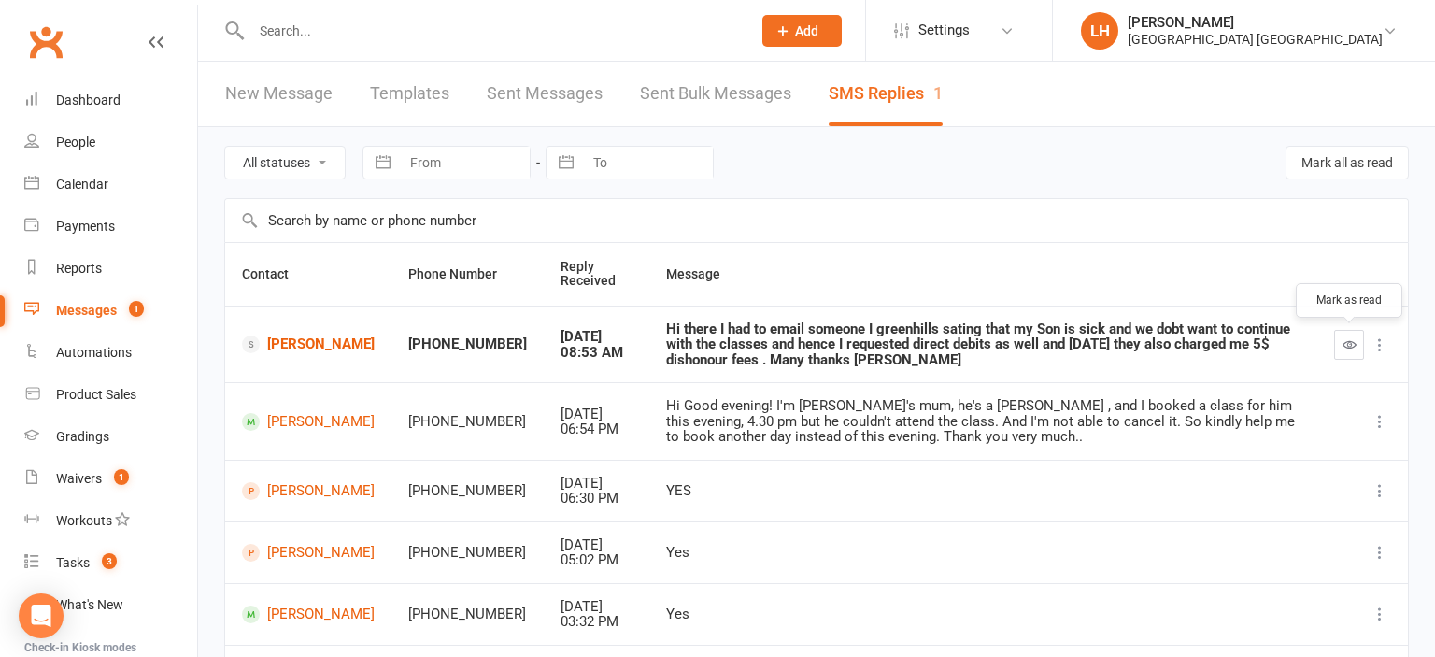
click at [1344, 342] on icon "button" at bounding box center [1350, 344] width 14 height 14
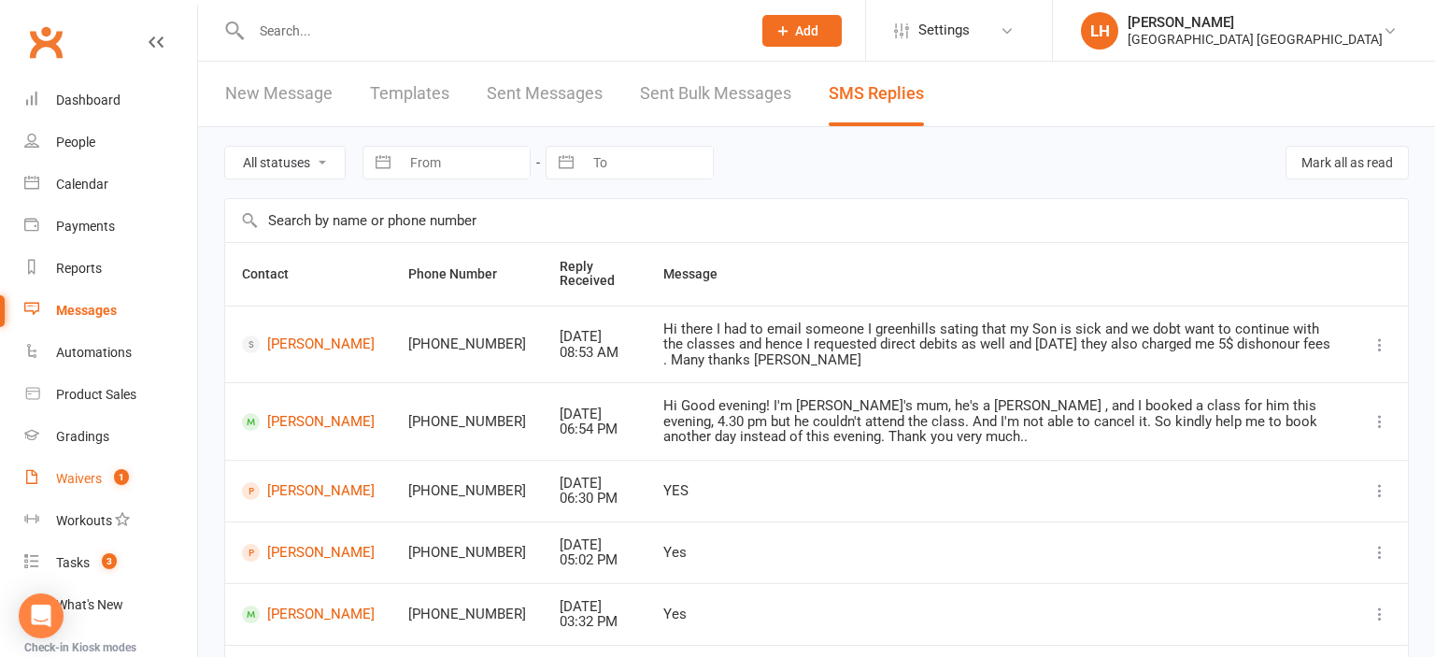
click at [78, 482] on div "Waivers" at bounding box center [79, 478] width 46 height 15
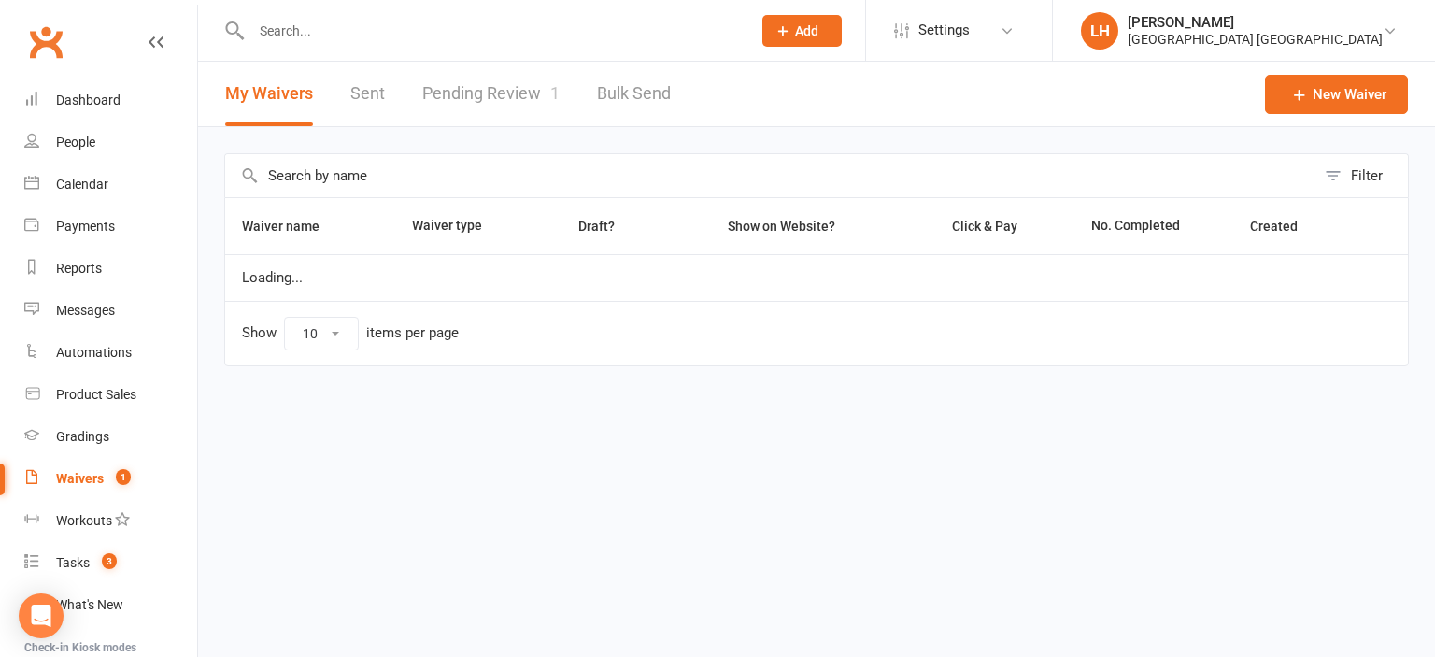
click at [507, 78] on link "Pending Review 1" at bounding box center [490, 94] width 137 height 64
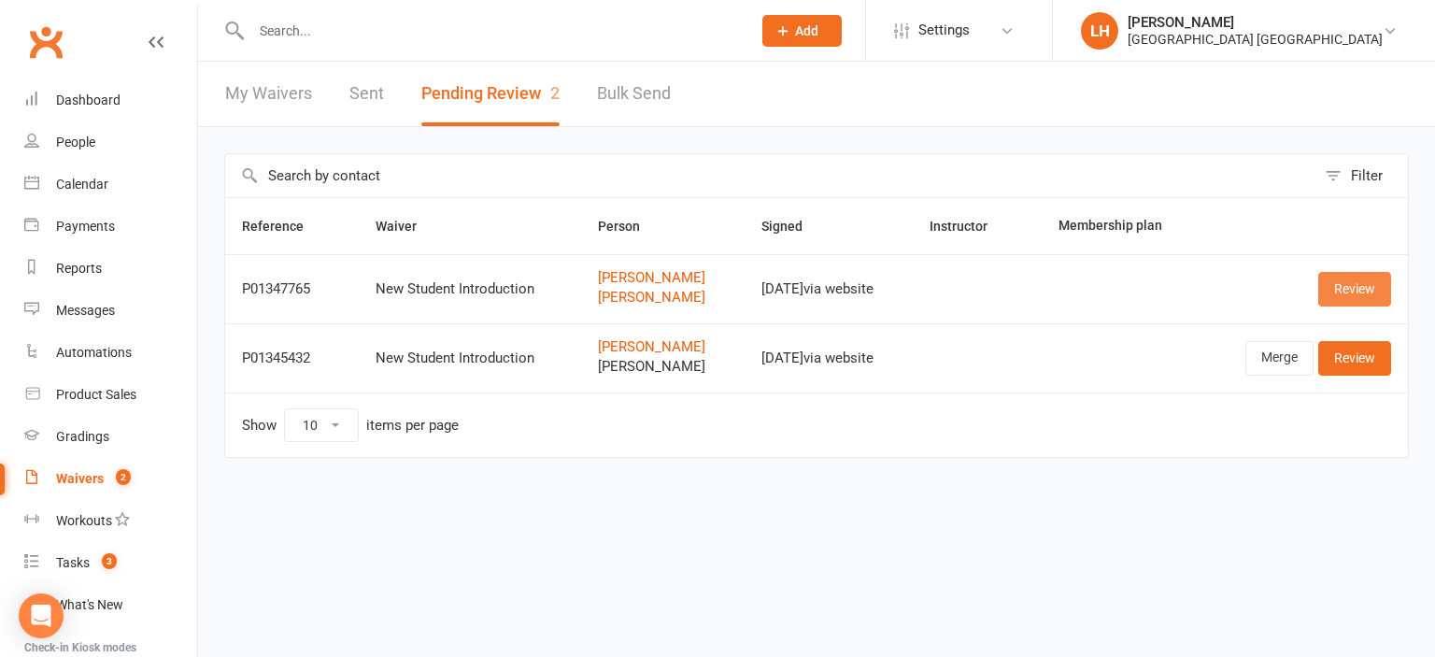
click at [1367, 286] on link "Review" at bounding box center [1354, 289] width 73 height 34
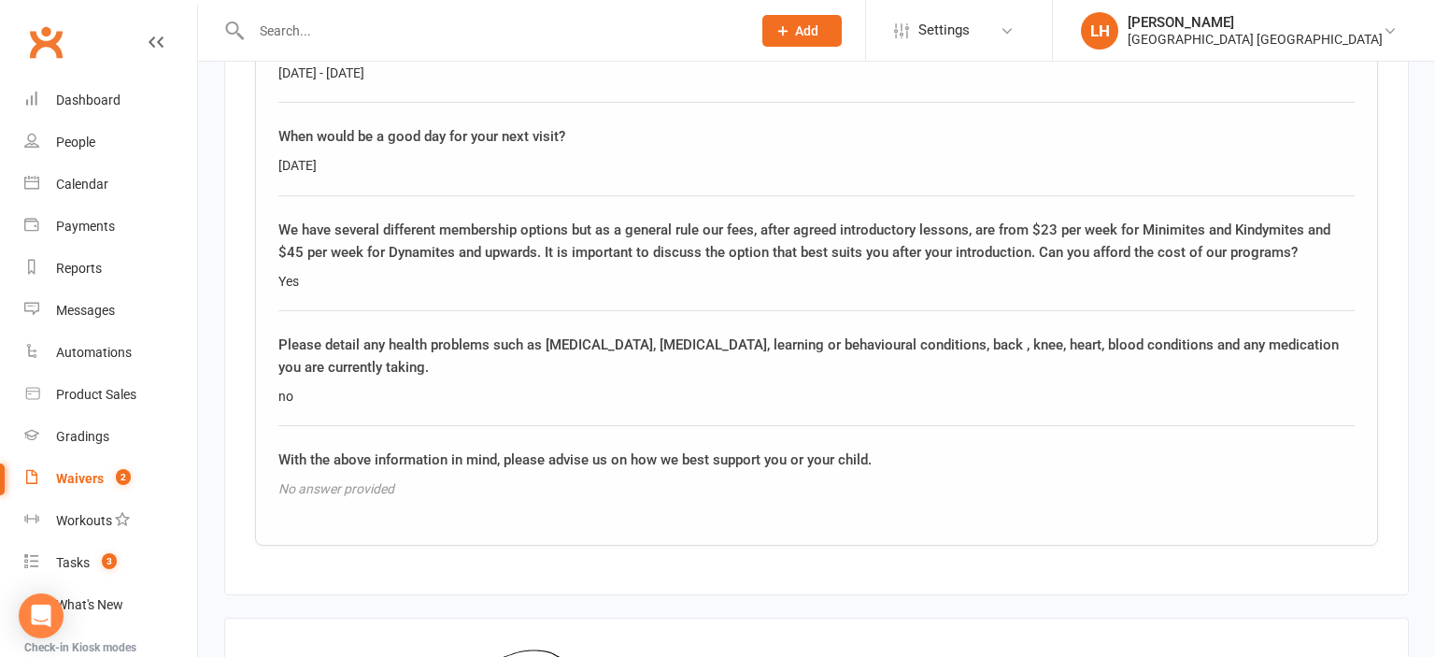
scroll to position [3416, 0]
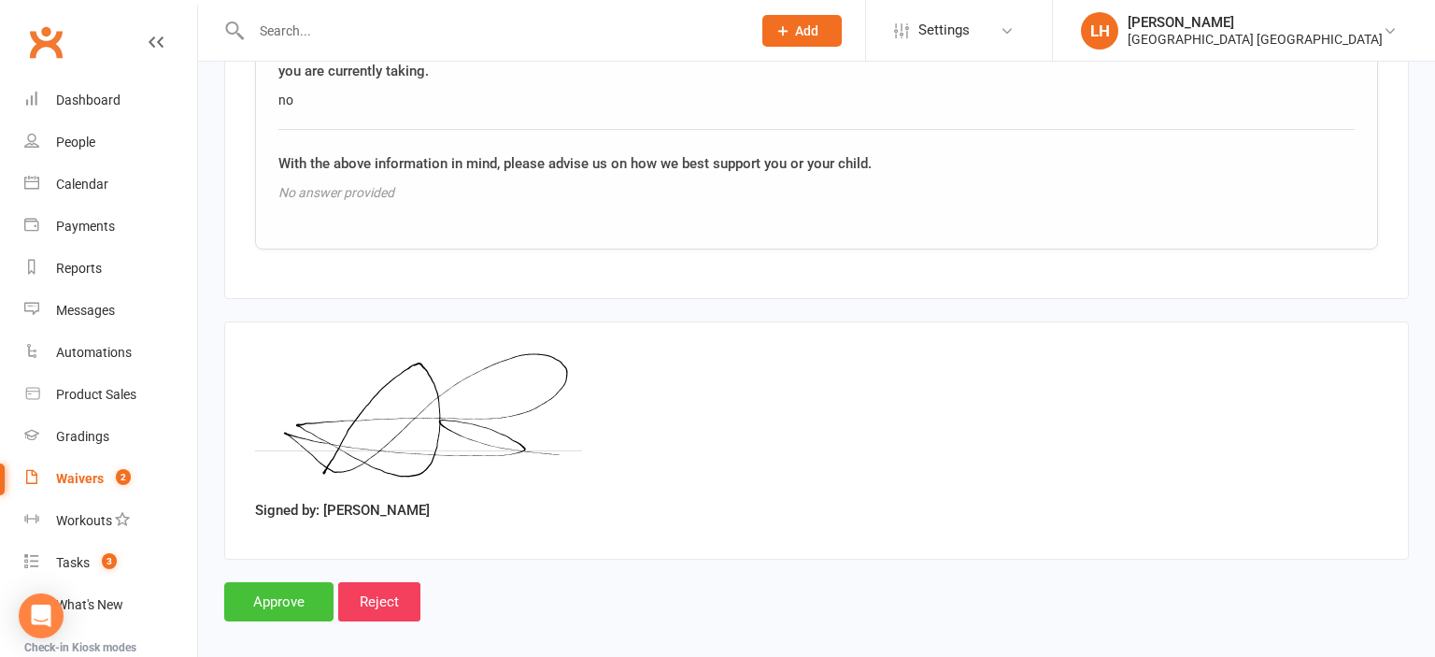
click at [258, 582] on input "Approve" at bounding box center [278, 601] width 109 height 39
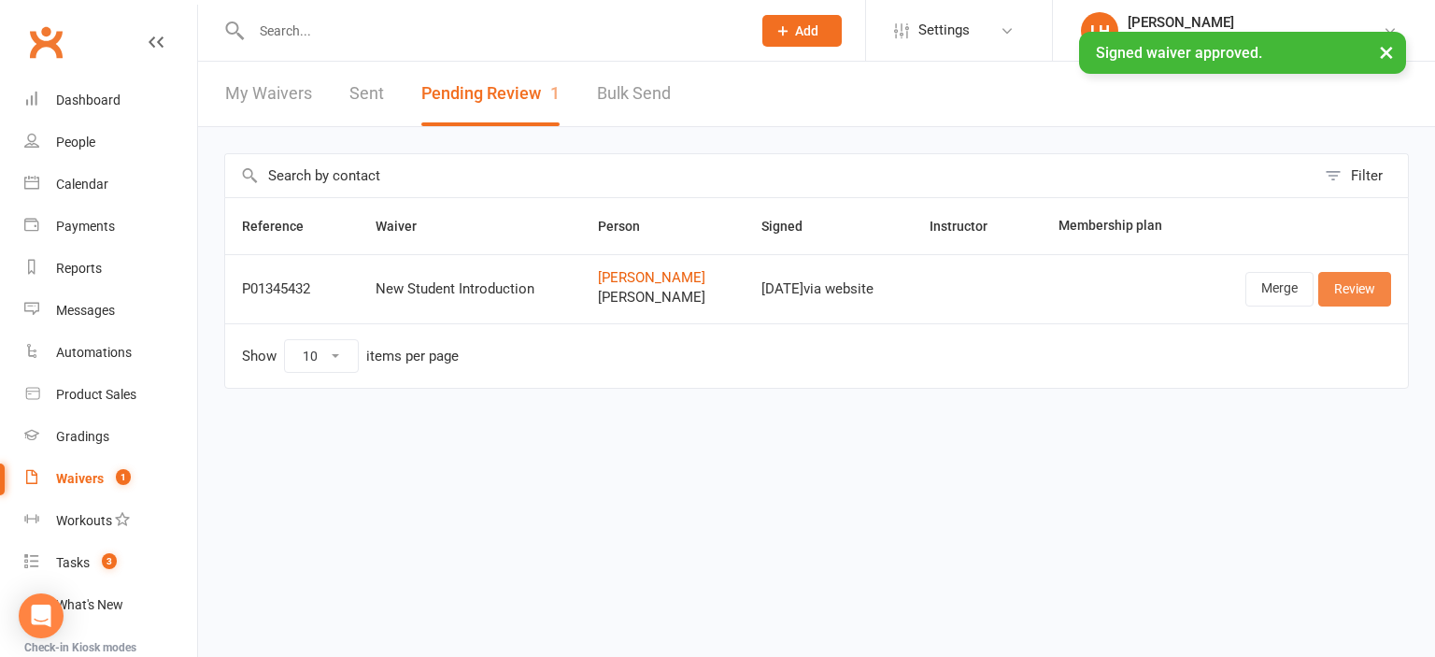
click at [1360, 291] on link "Review" at bounding box center [1354, 289] width 73 height 34
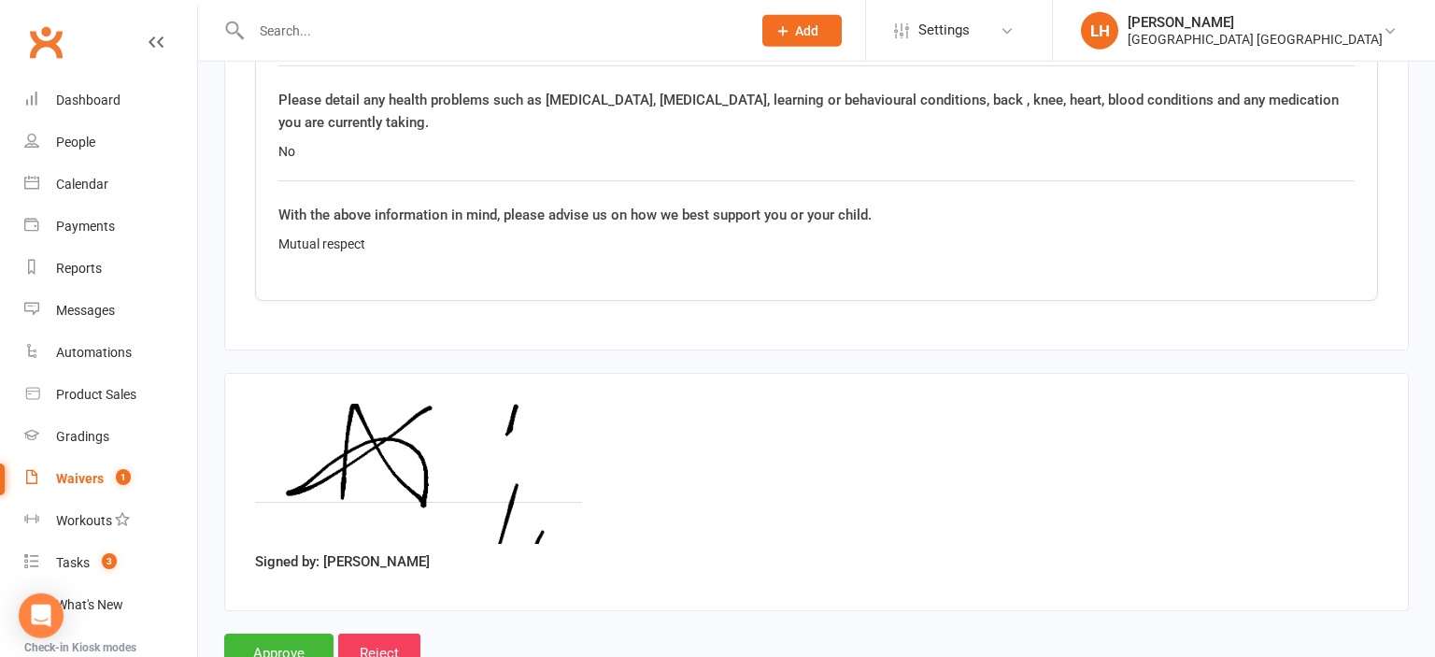
scroll to position [3416, 0]
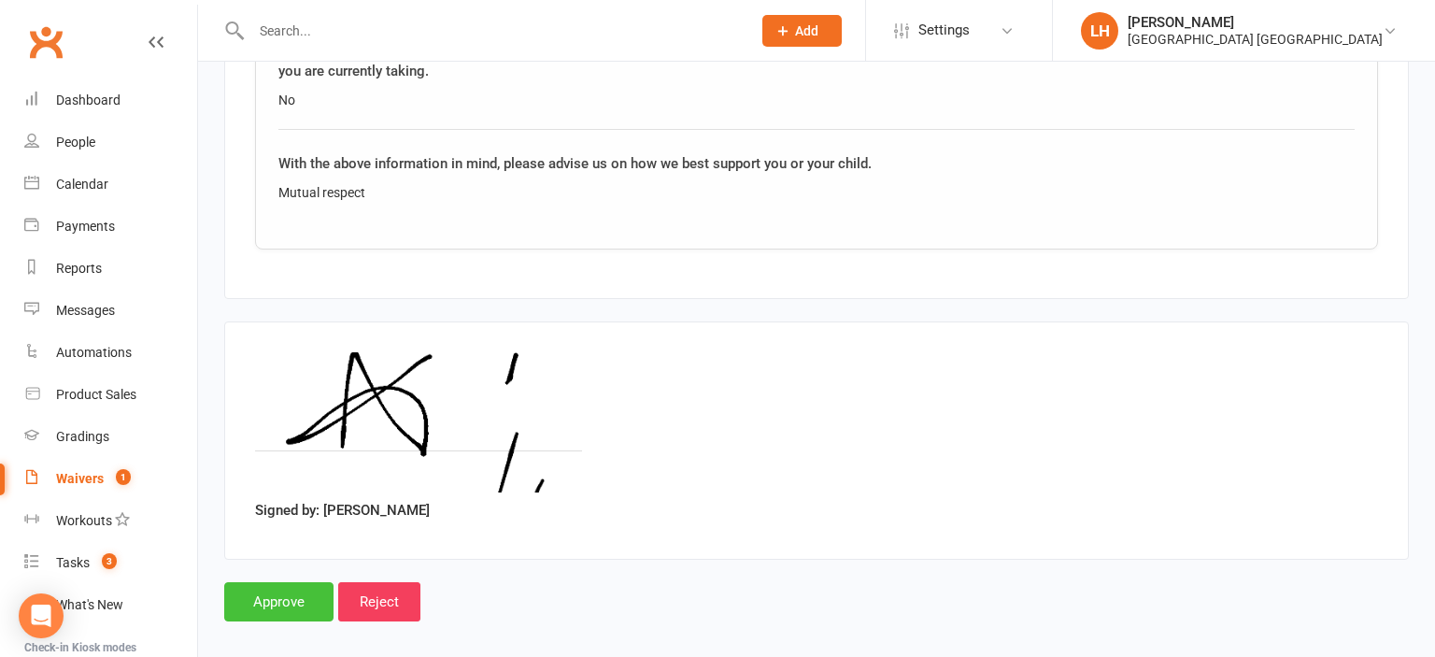
click at [269, 590] on input "Approve" at bounding box center [278, 601] width 109 height 39
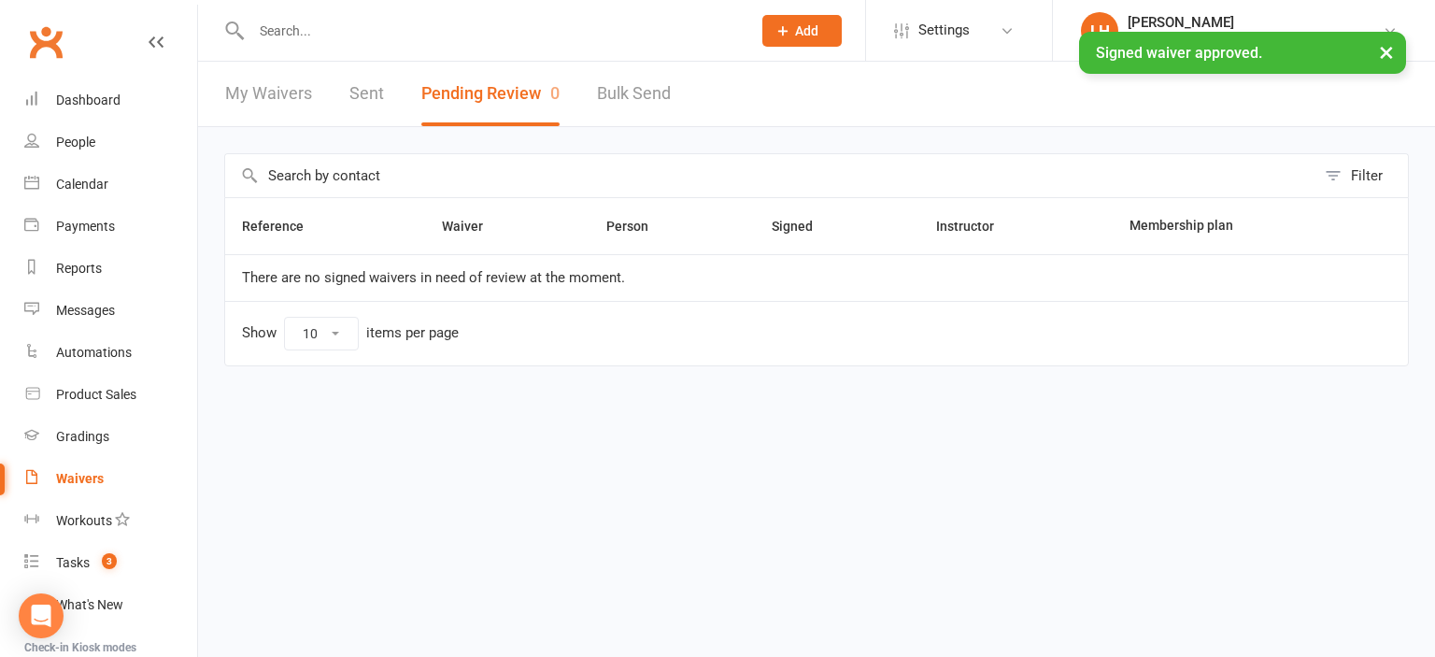
click at [378, 36] on input "text" at bounding box center [492, 31] width 492 height 26
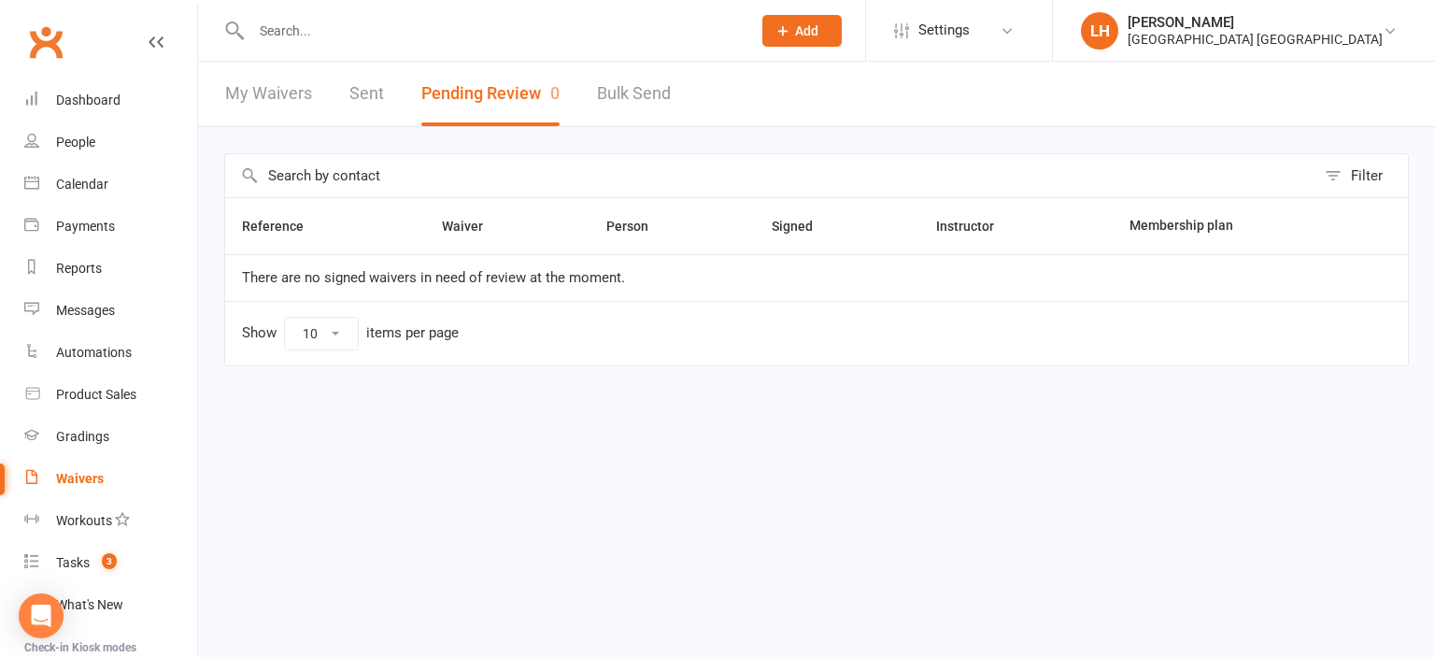
click at [786, 34] on icon at bounding box center [783, 30] width 17 height 17
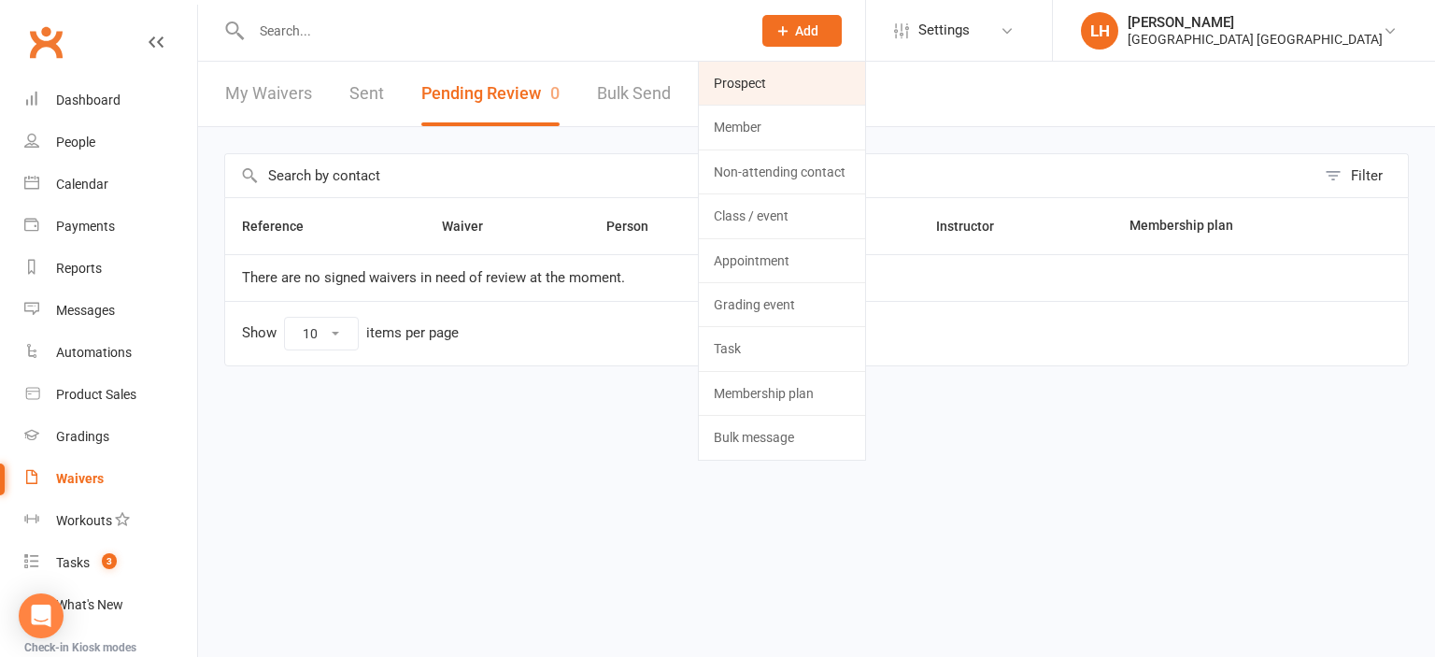
click at [721, 80] on link "Prospect" at bounding box center [782, 83] width 166 height 43
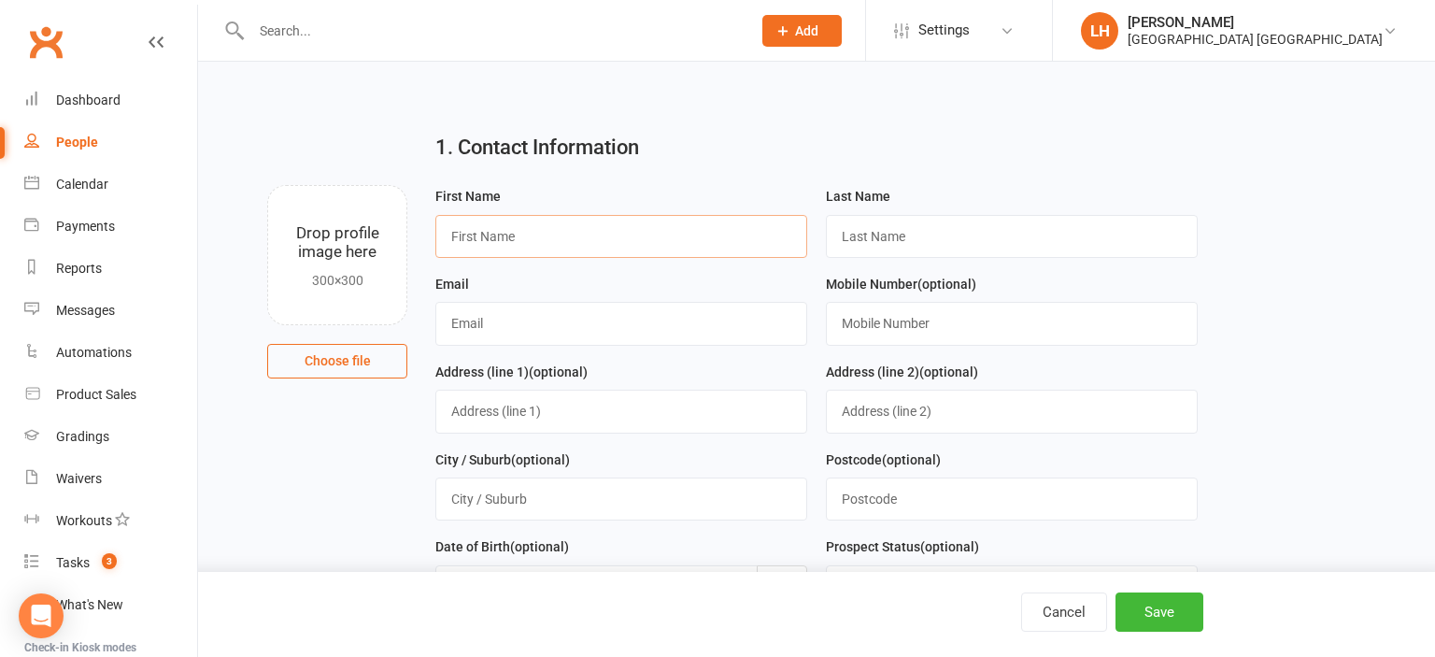
click at [685, 230] on input "text" at bounding box center [621, 236] width 372 height 43
type input "Dana"
type input "Currie"
paste input "danacurrie87@yahoo.com"
drag, startPoint x: 477, startPoint y: 321, endPoint x: 311, endPoint y: 322, distance: 165.4
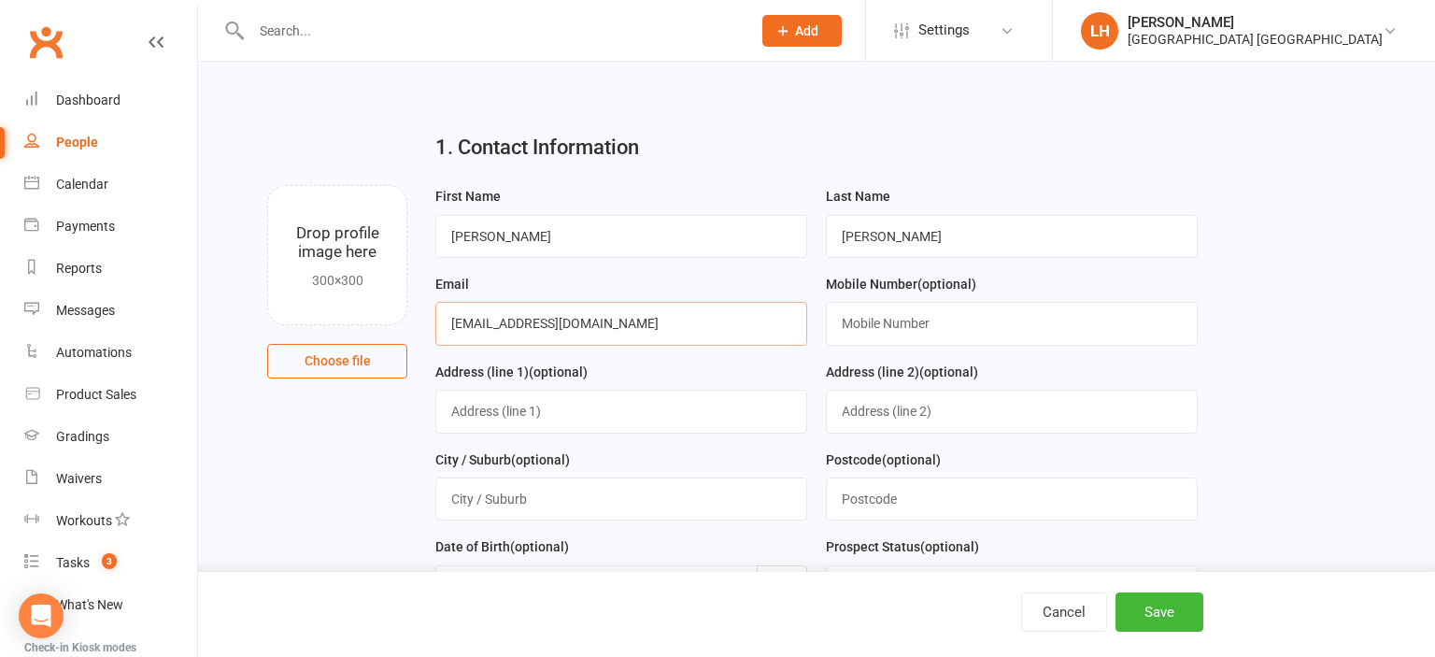
click at [435, 322] on input "danacurrie87@yahoo.com" at bounding box center [621, 323] width 372 height 43
type input "danacurrie87@yahoo.com"
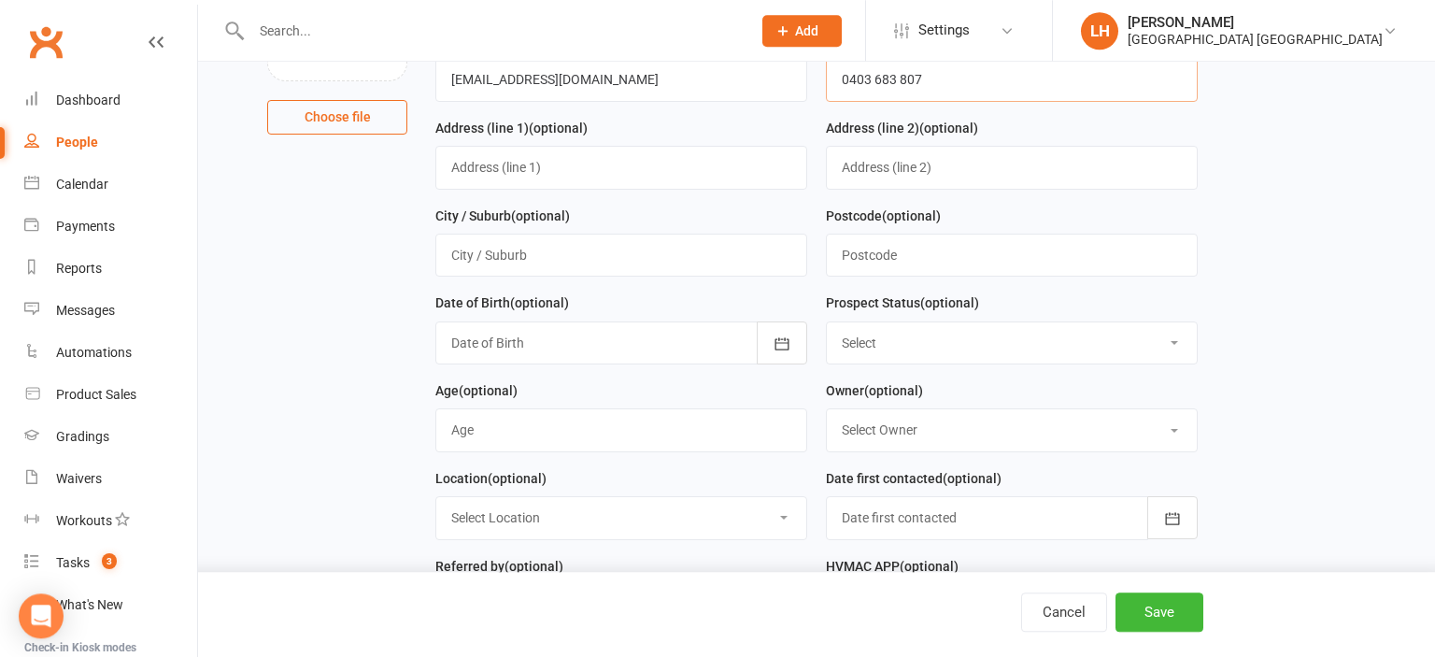
scroll to position [295, 0]
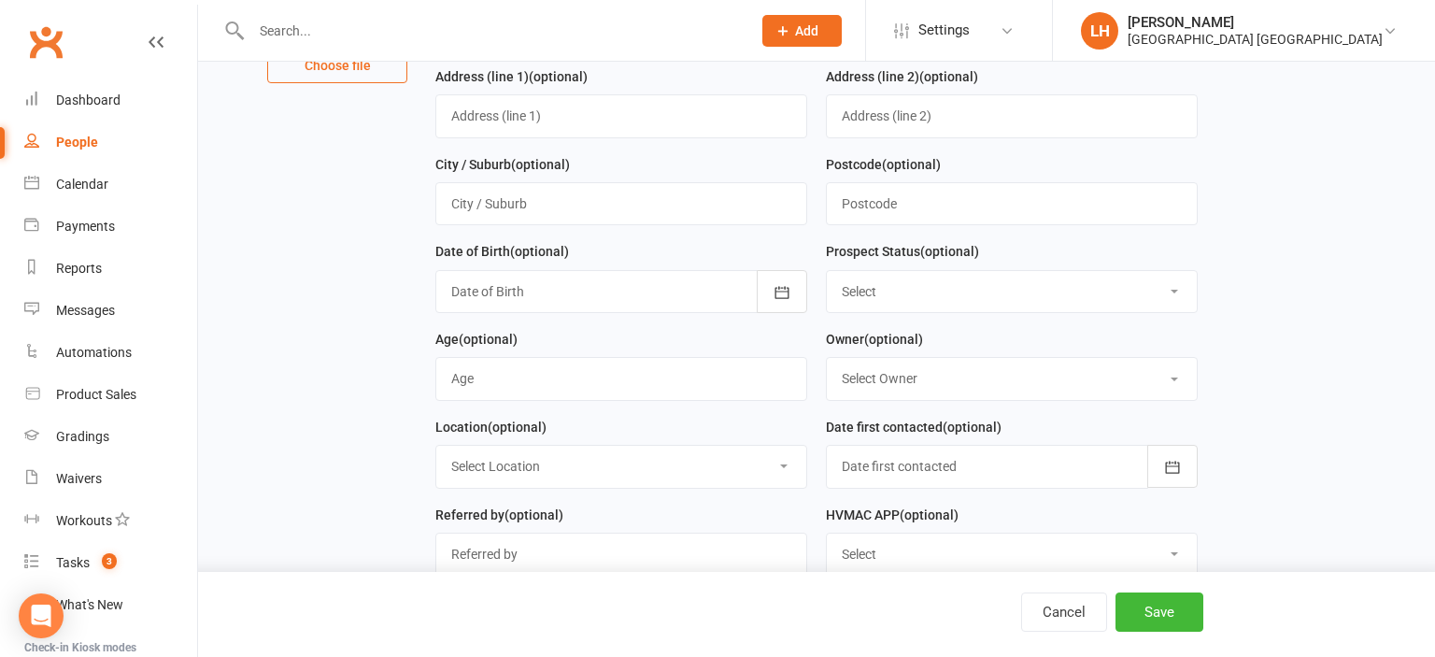
type input "0403 683 807"
click at [827, 271] on select "Select Initial Contact Not interested Special Event Attendee Birthday Party Att…" at bounding box center [1012, 291] width 370 height 41
select select "Parent/Carer of Prospect"
click option "Parent/Carer of Prospect" at bounding box center [0, 0] width 0 height 0
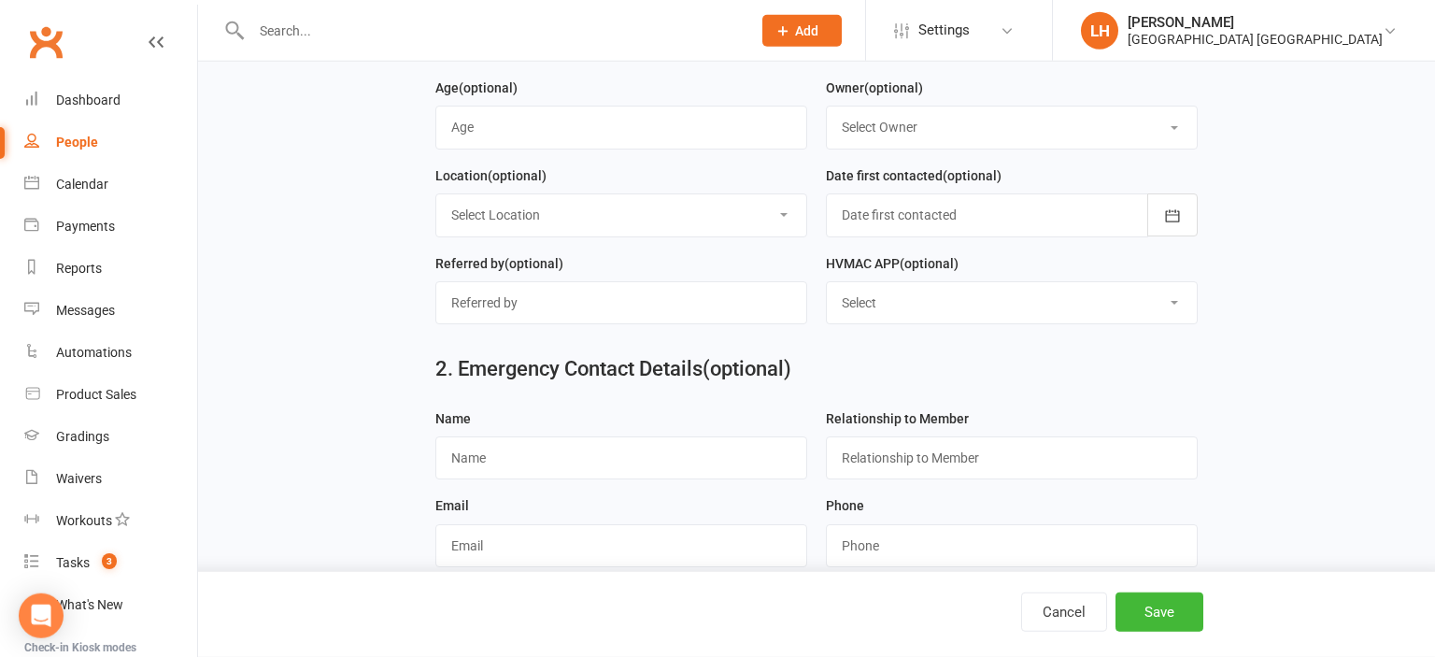
scroll to position [591, 0]
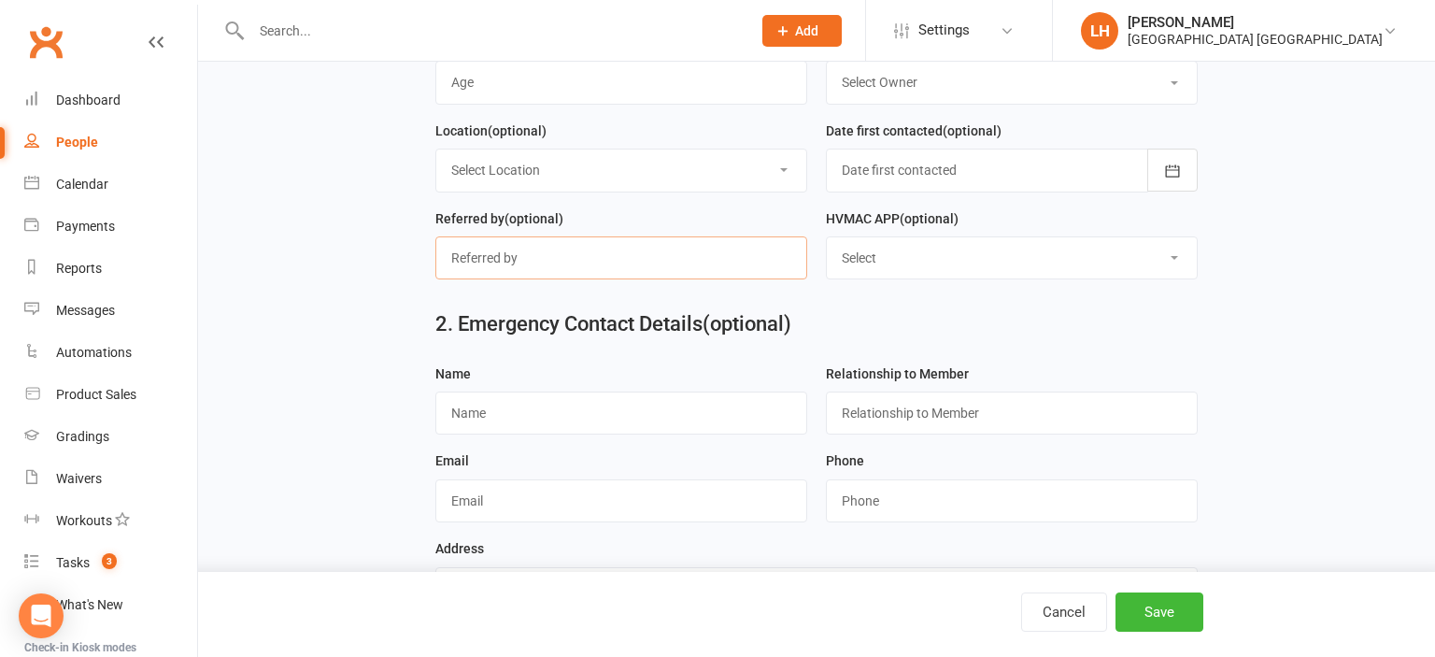
click at [608, 244] on input "text" at bounding box center [621, 257] width 372 height 43
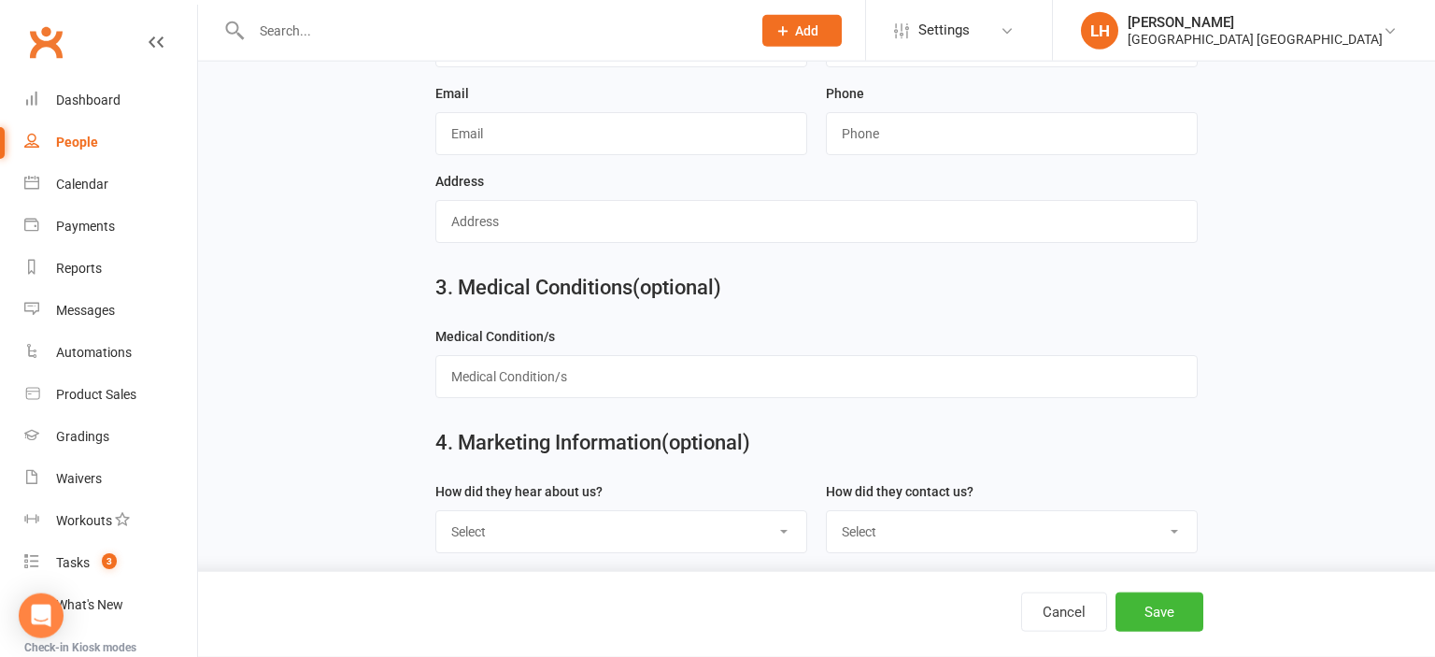
scroll to position [1140, 0]
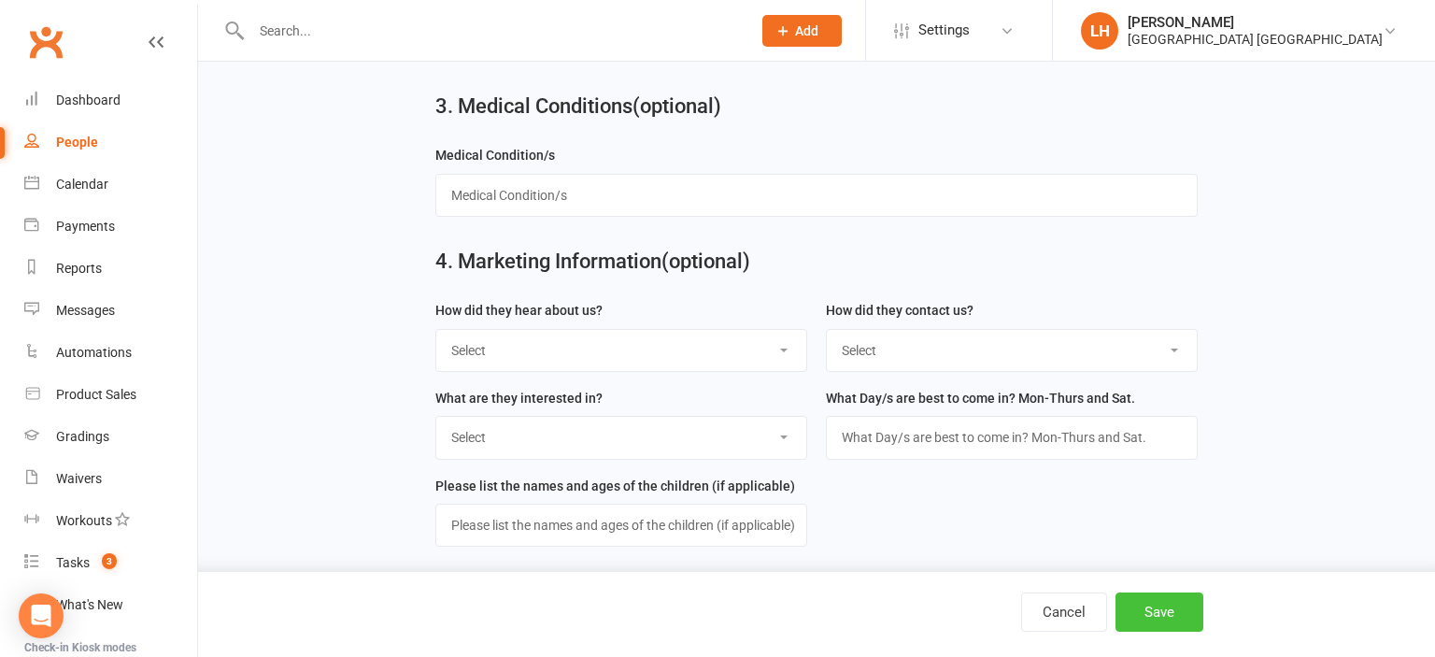
type input "SEP OPEN WEEKEND - Referred via Friend"
click at [1145, 607] on button "Save" at bounding box center [1160, 611] width 88 height 39
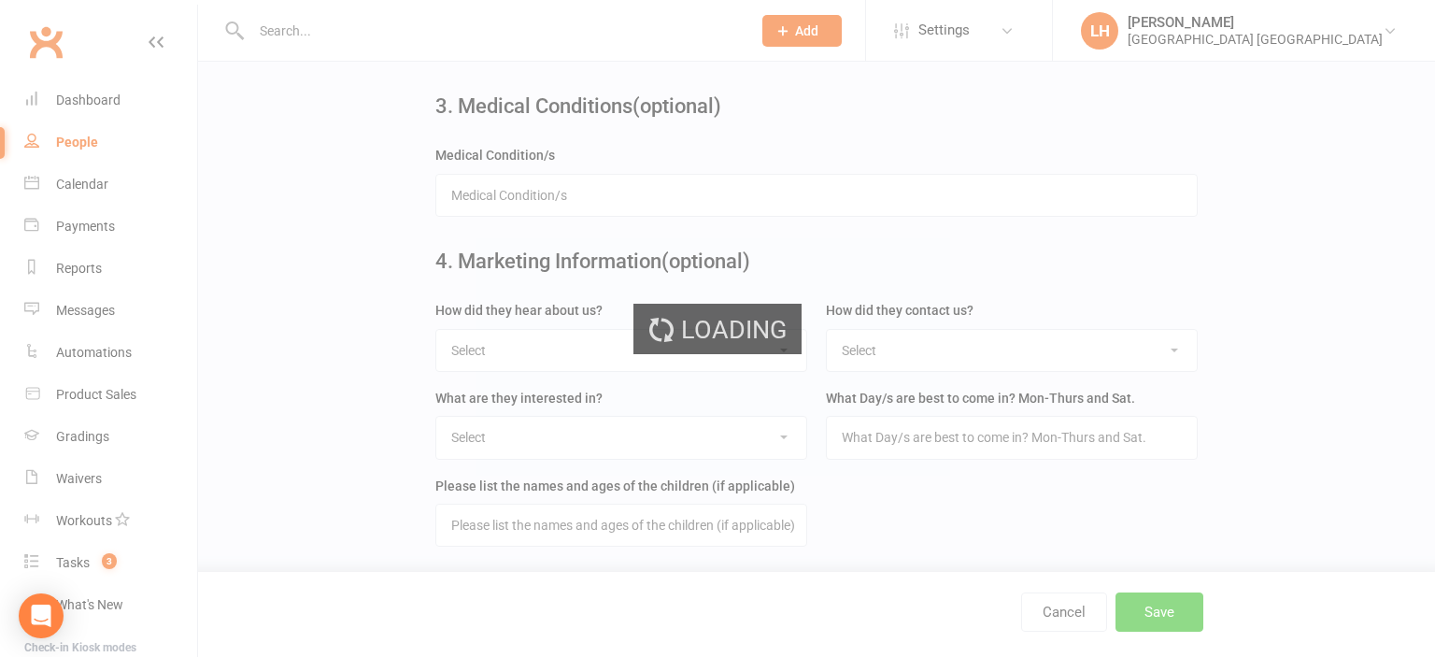
scroll to position [0, 0]
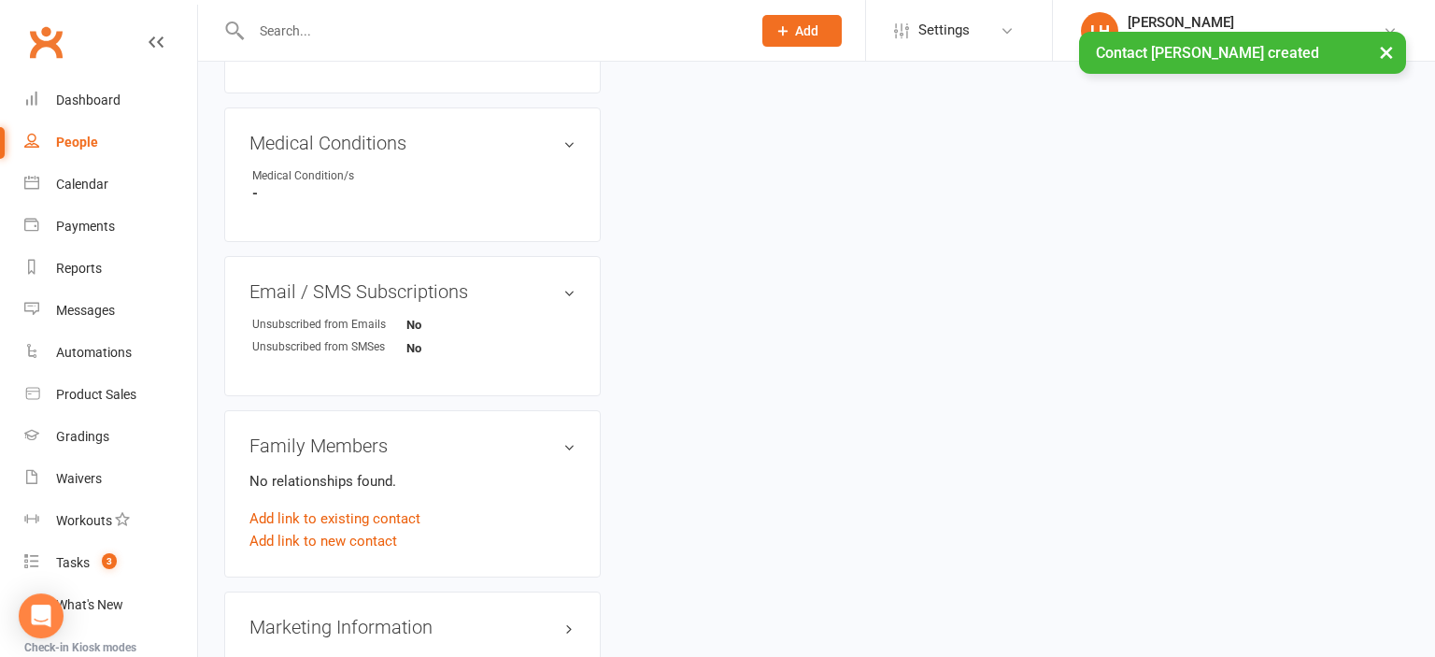
scroll to position [1085, 0]
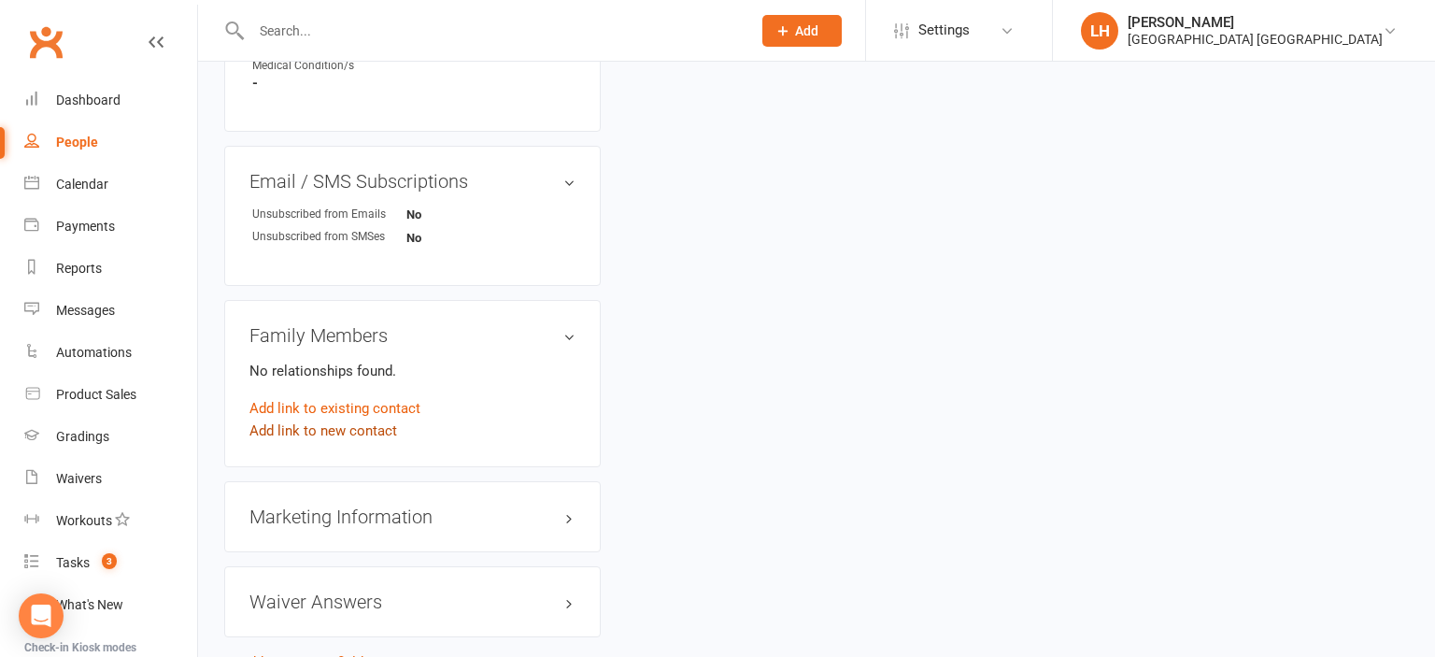
click at [361, 434] on link "Add link to new contact" at bounding box center [323, 431] width 148 height 22
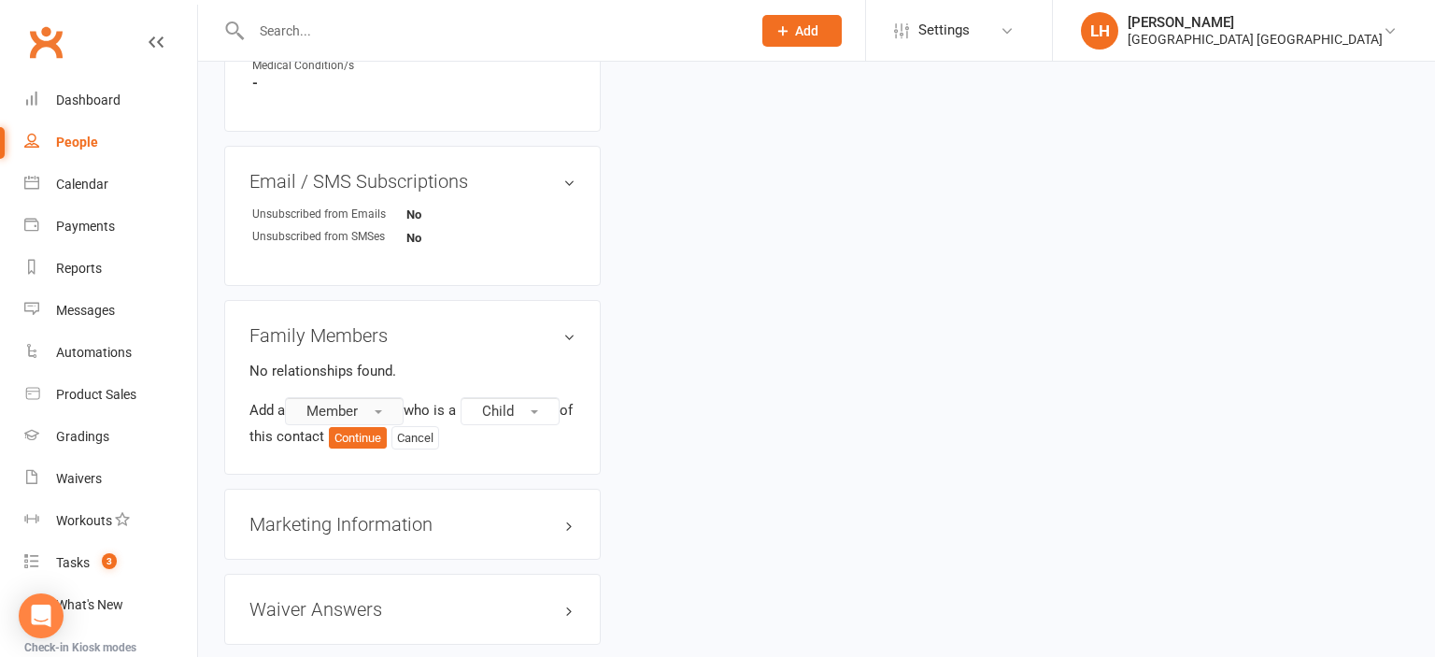
click at [388, 417] on button "Member" at bounding box center [344, 411] width 119 height 28
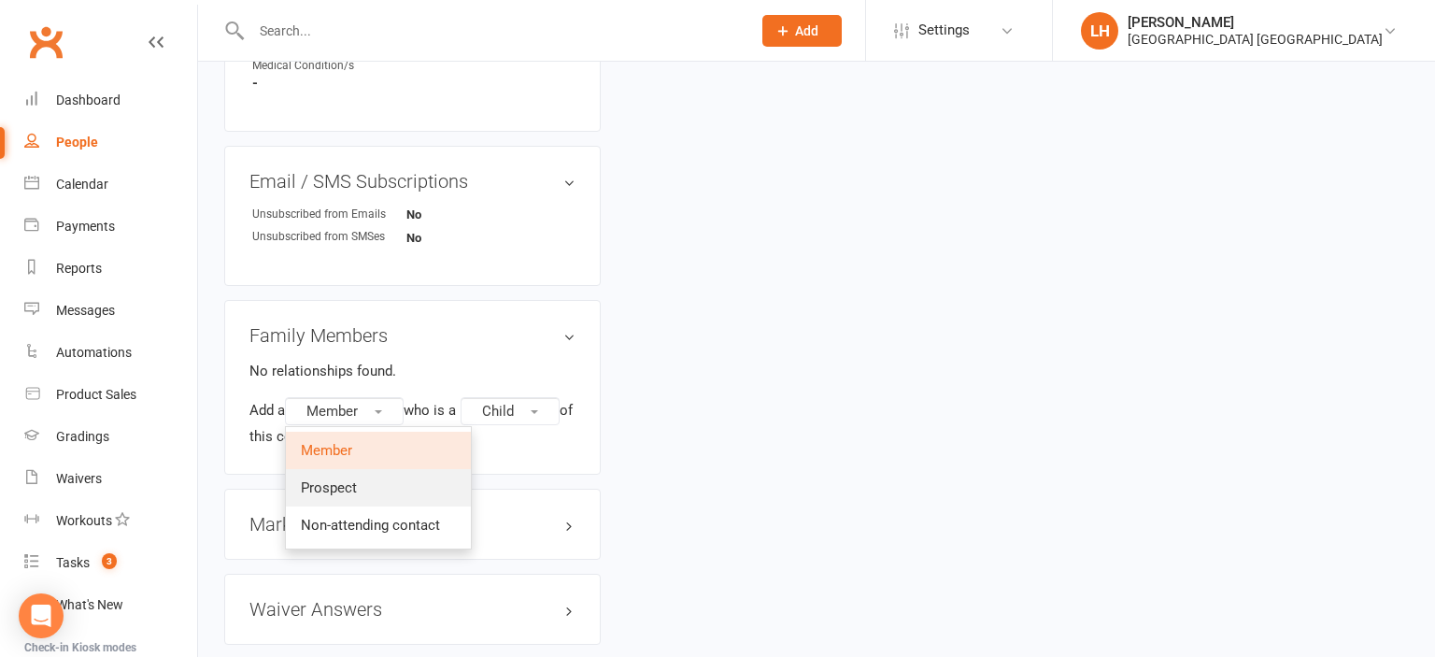
click at [372, 489] on link "Prospect" at bounding box center [378, 487] width 185 height 37
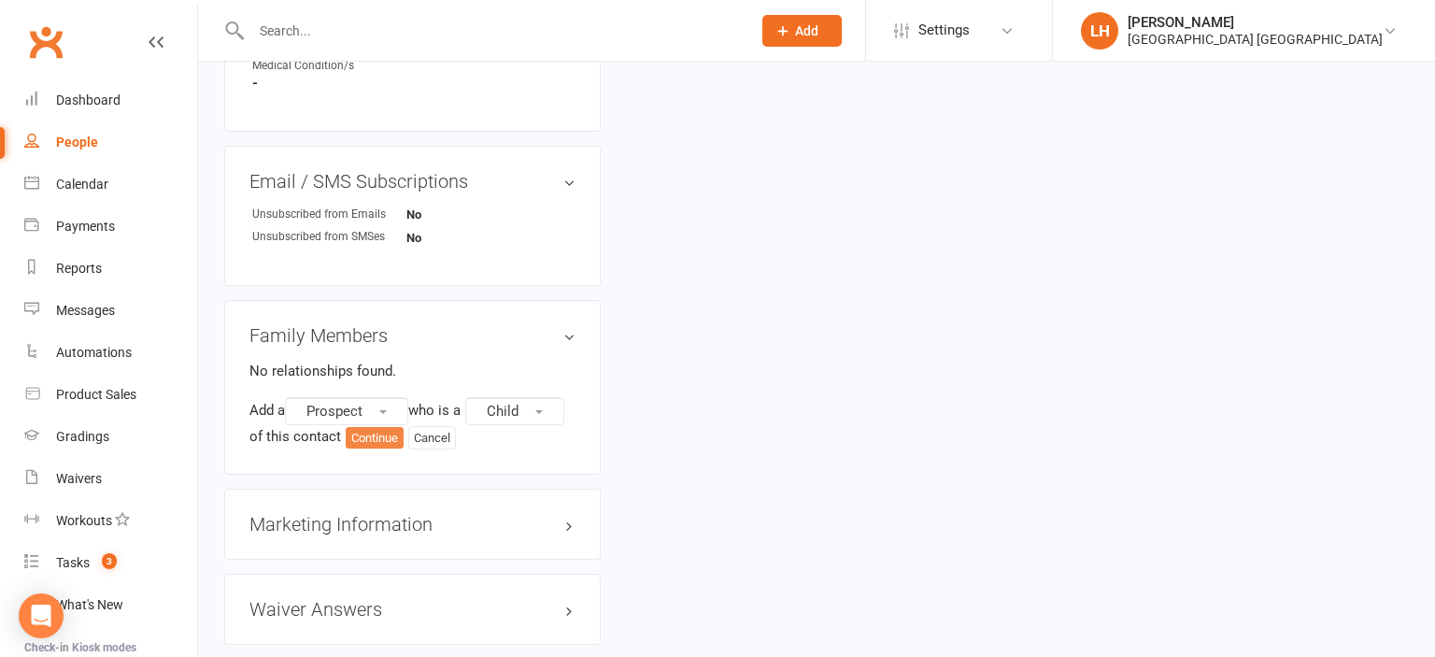
click at [377, 434] on button "Continue" at bounding box center [375, 438] width 58 height 22
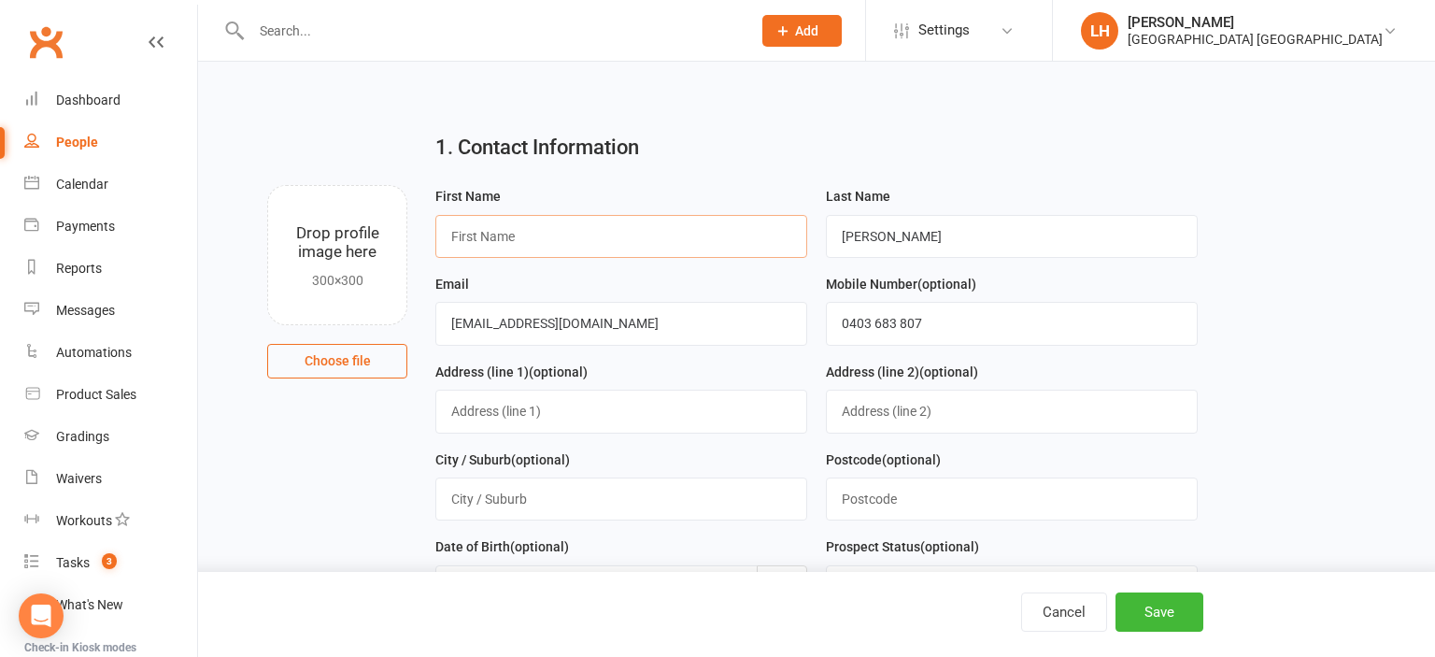
click at [543, 231] on input "text" at bounding box center [621, 236] width 372 height 43
type input "Abigail"
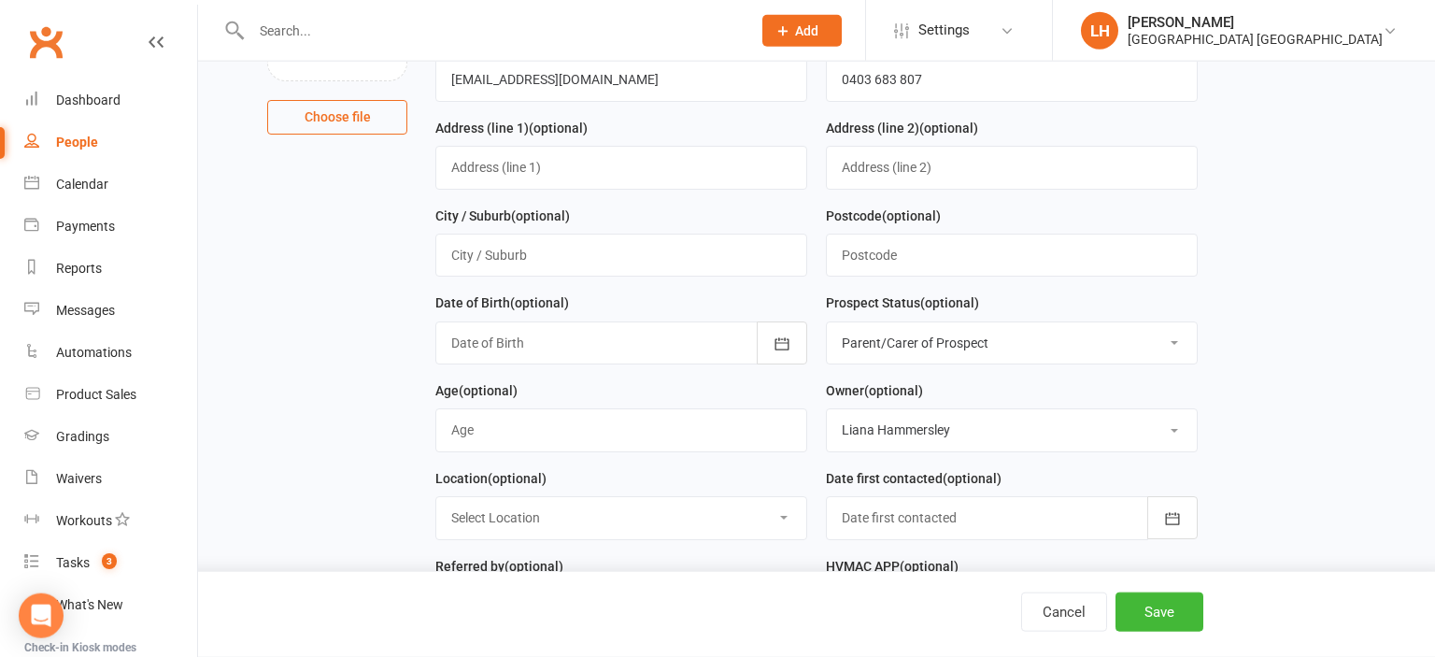
scroll to position [295, 0]
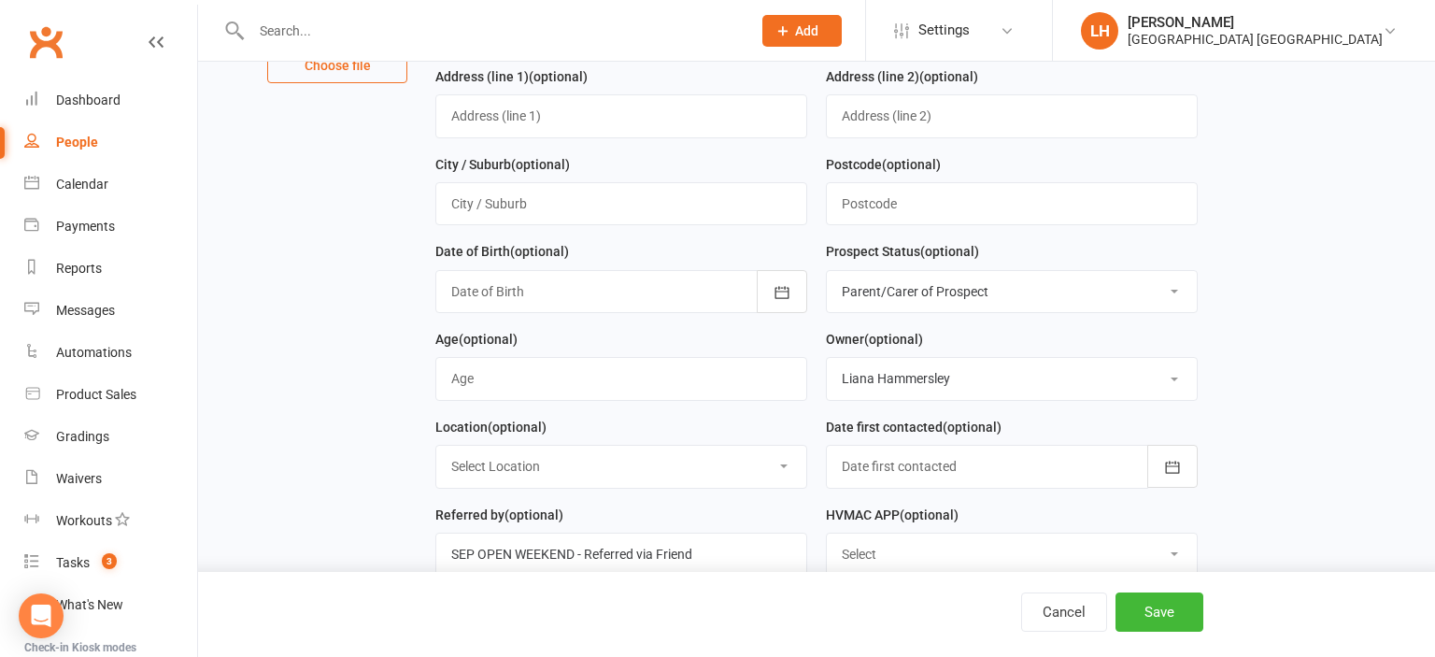
type input "Crowe"
click at [827, 271] on select "Select Initial Contact Not interested Special Event Attendee Birthday Party Att…" at bounding box center [1012, 291] width 370 height 41
select select "Initial Contact"
click option "Initial Contact" at bounding box center [0, 0] width 0 height 0
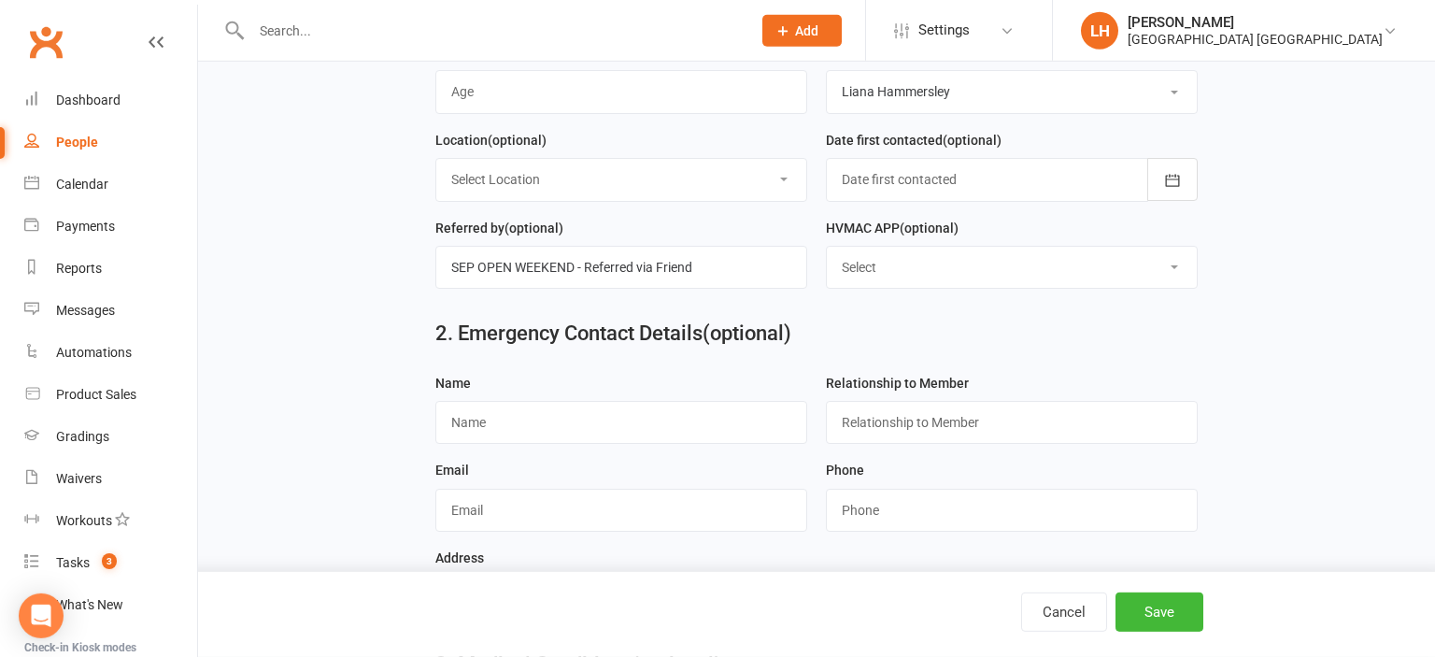
scroll to position [591, 0]
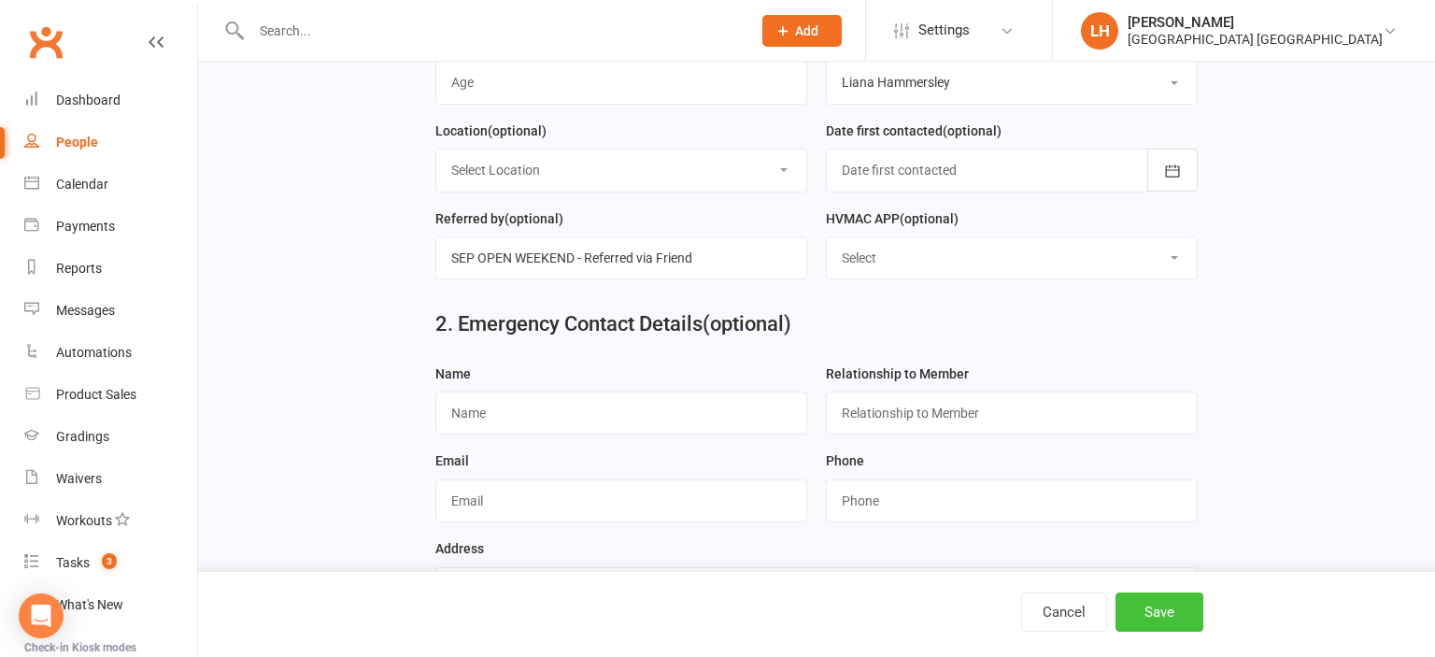
click at [1165, 604] on button "Save" at bounding box center [1160, 611] width 88 height 39
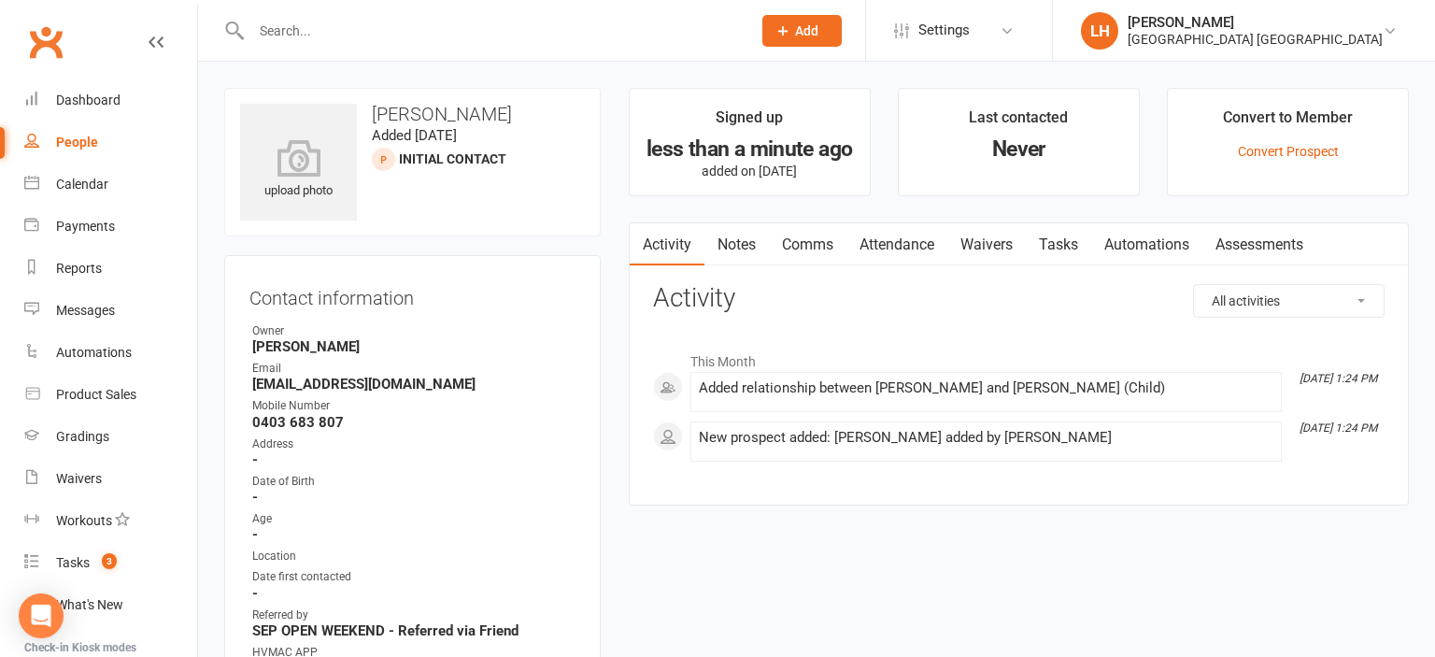
click at [895, 237] on link "Attendance" at bounding box center [897, 244] width 101 height 43
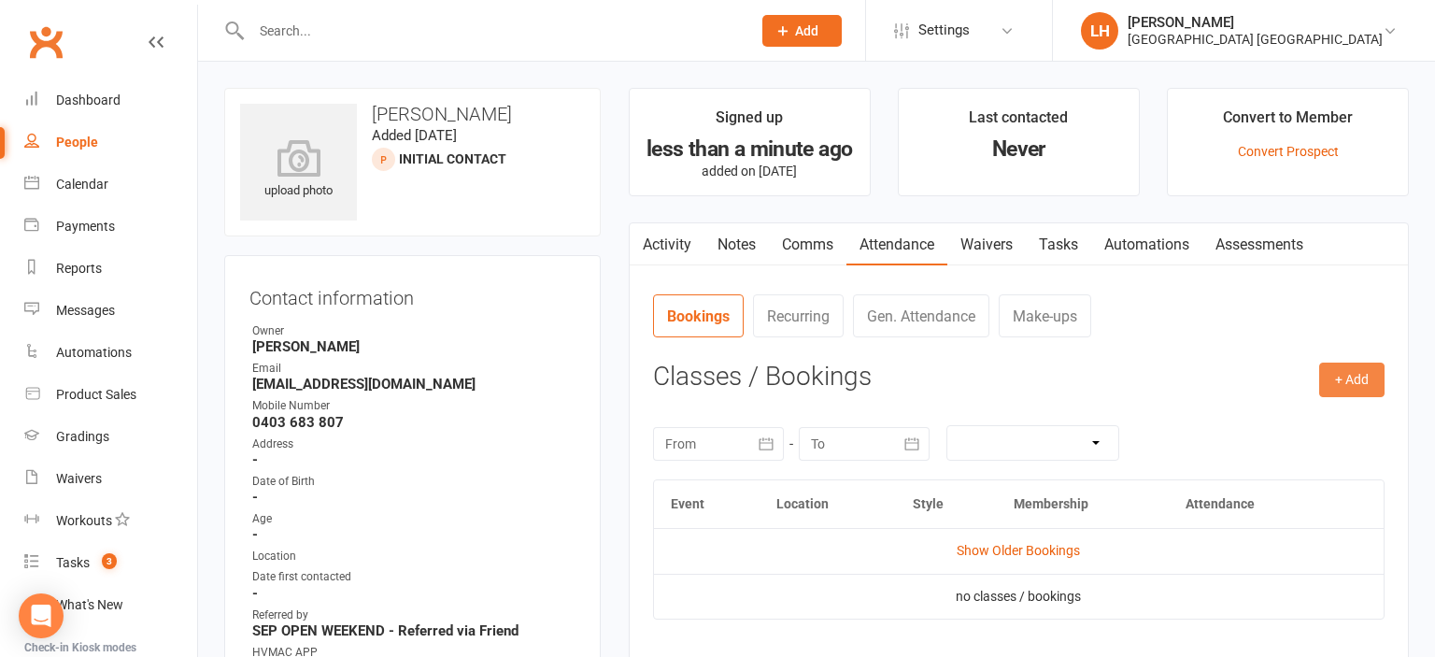
click at [1332, 384] on button "+ Add" at bounding box center [1351, 380] width 65 height 34
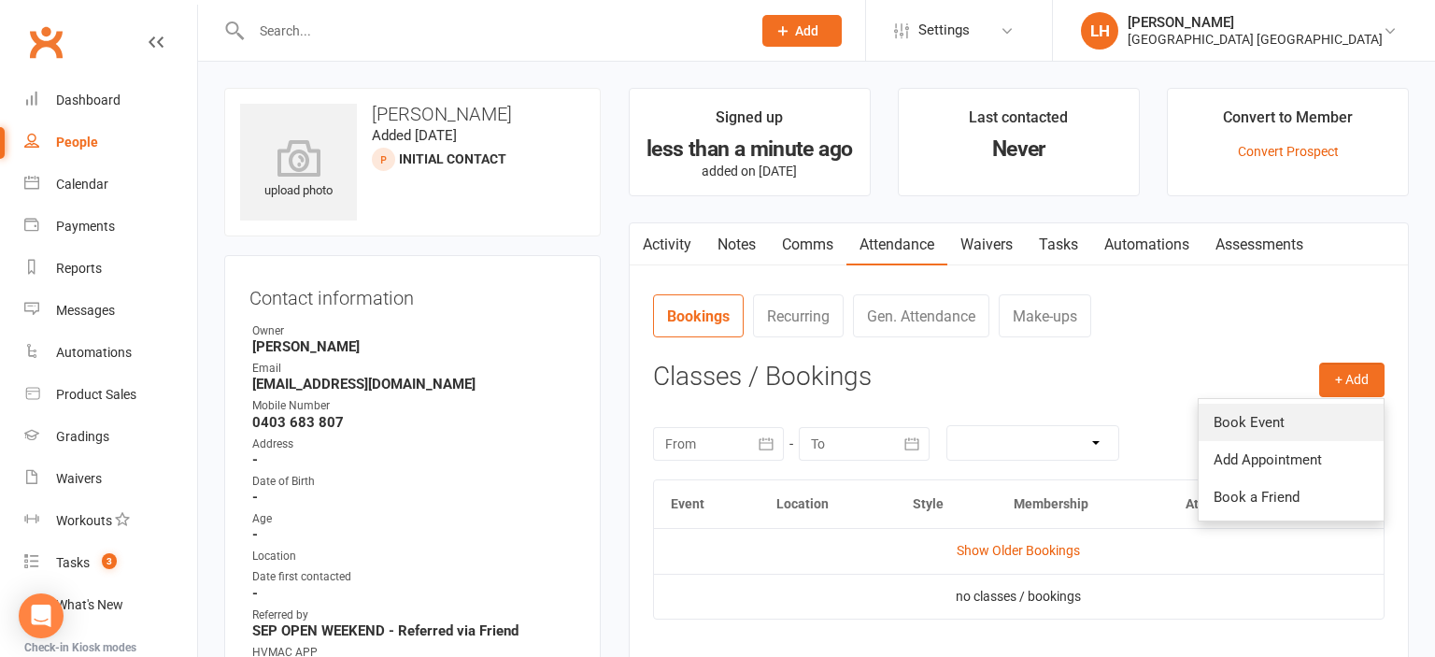
click at [1314, 408] on link "Book Event" at bounding box center [1291, 422] width 185 height 37
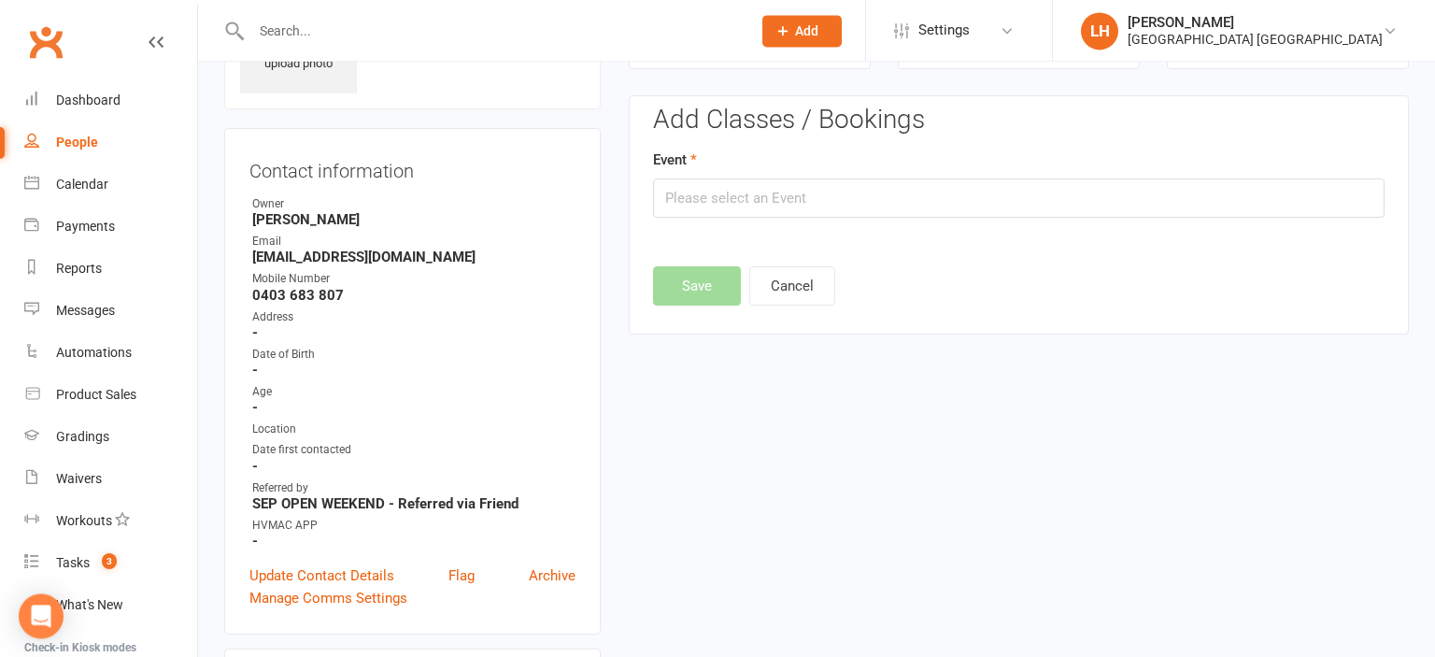
scroll to position [128, 0]
click at [756, 194] on input "text" at bounding box center [1019, 197] width 732 height 39
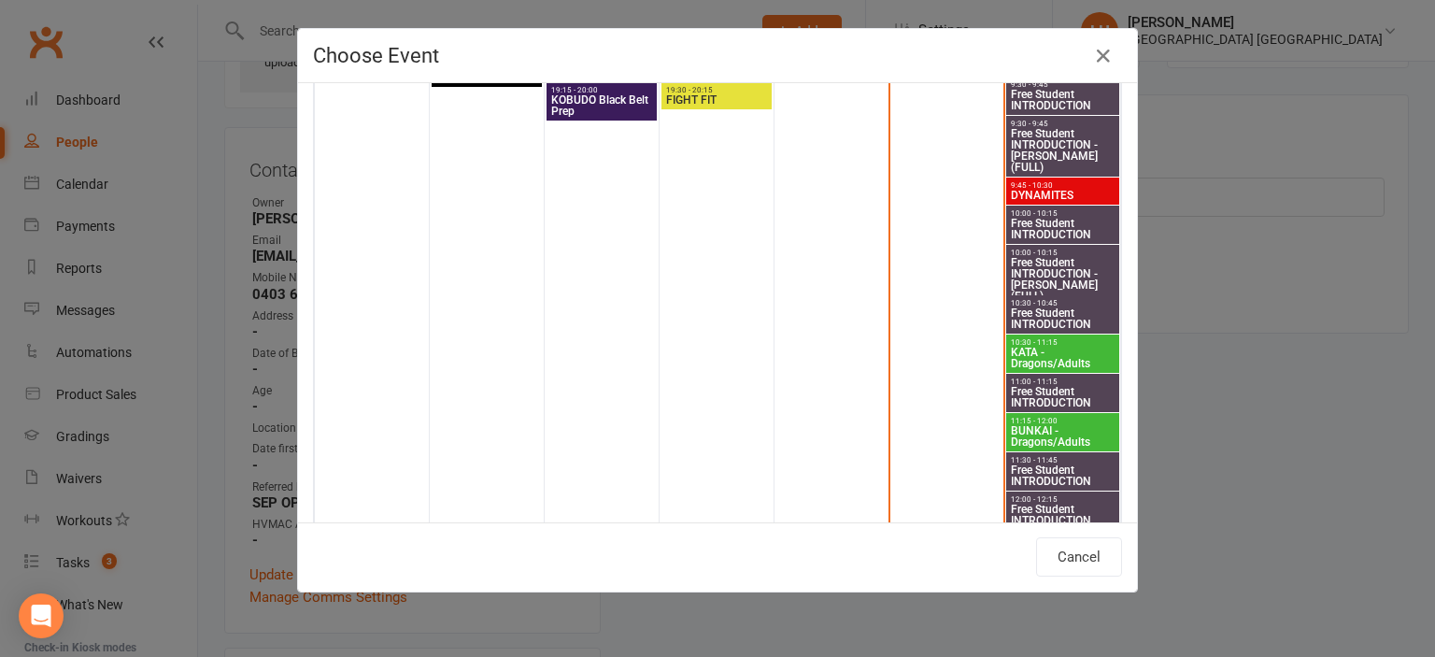
scroll to position [619, 0]
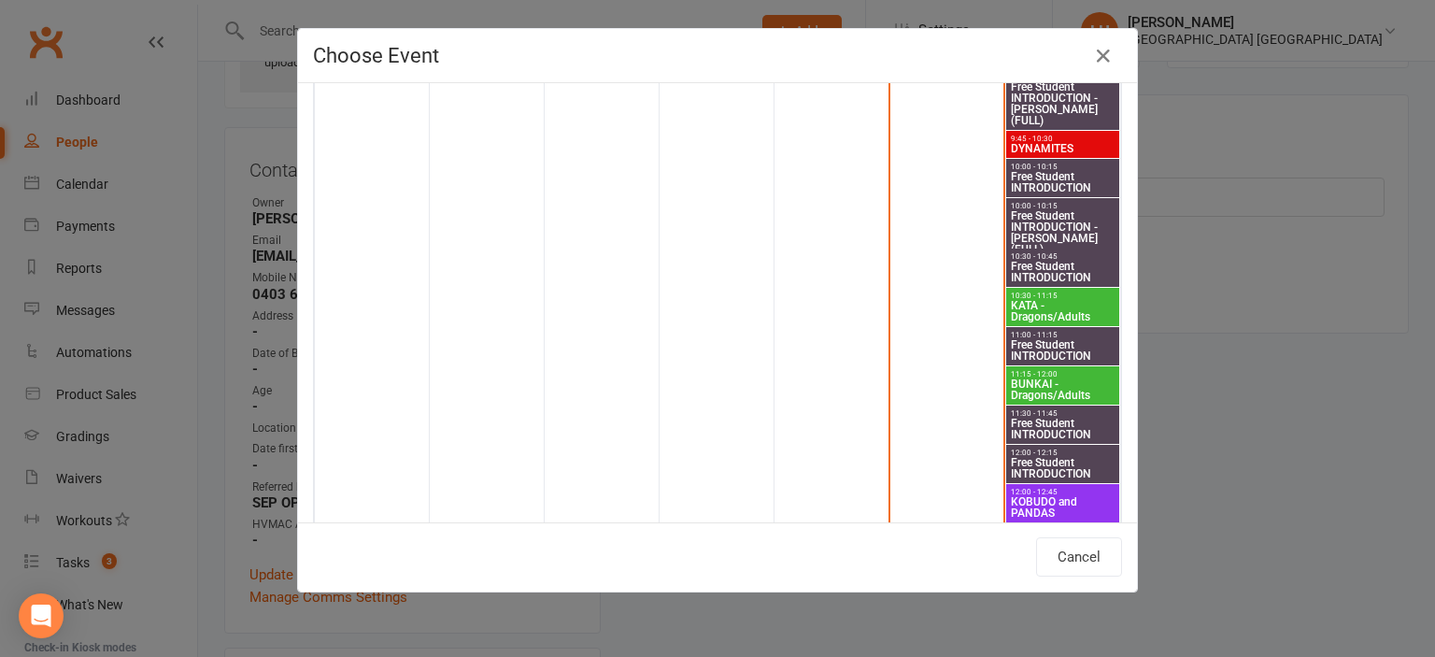
click at [1220, 515] on div "Choose Event Day Week Month September 2025 September 2025 Sun Mon Tue Wed Thu F…" at bounding box center [717, 328] width 1435 height 657
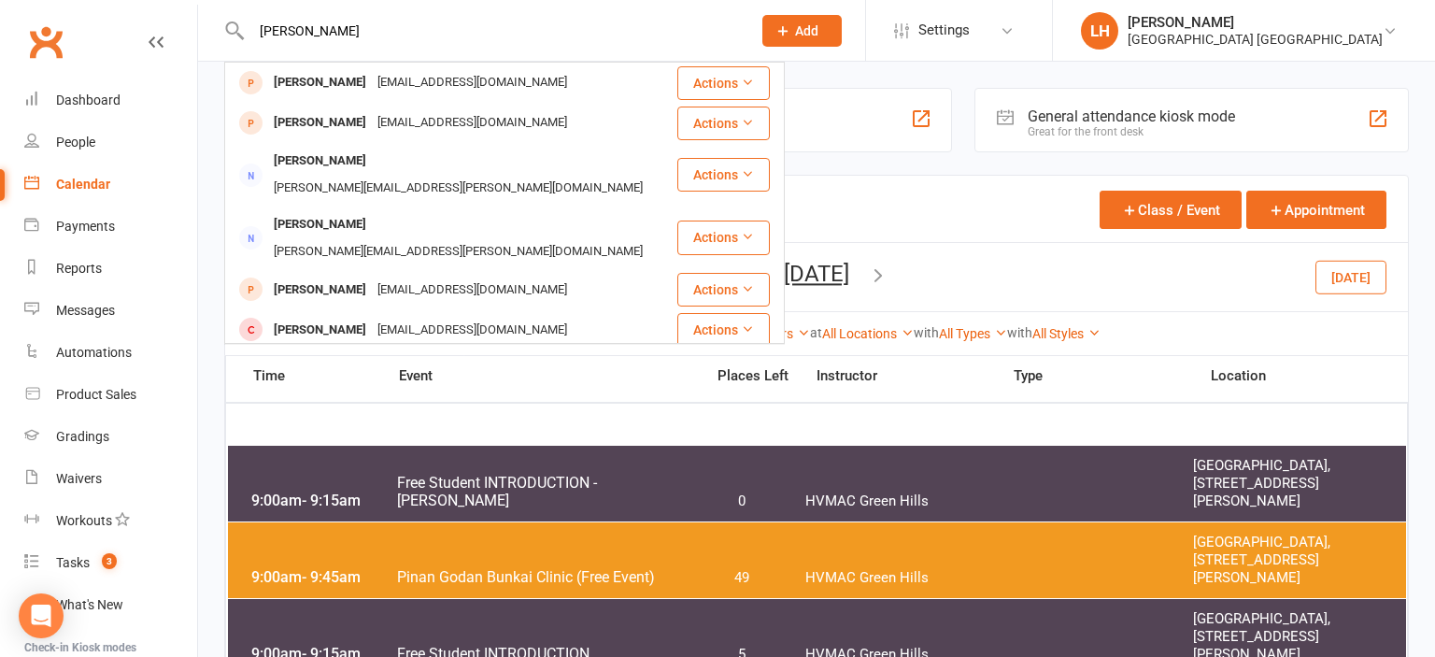
scroll to position [1381, 0]
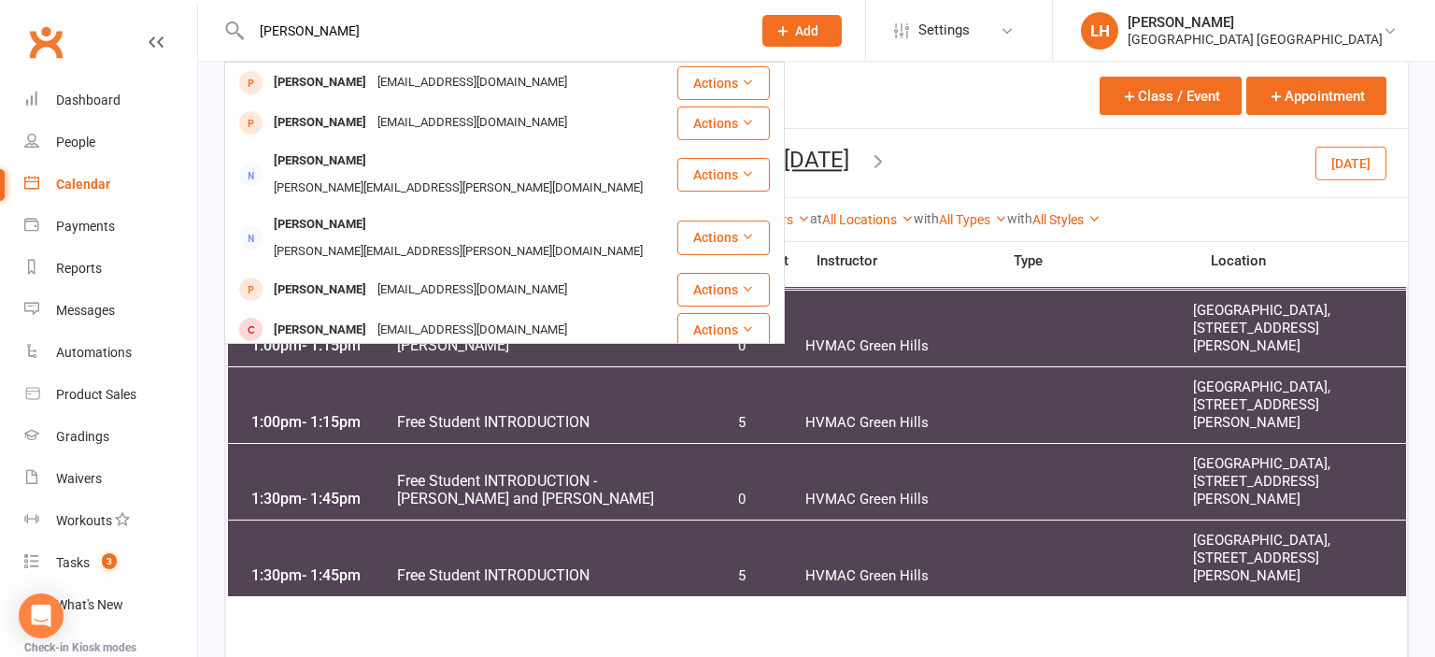
click at [869, 97] on div "Calendar Agenda Free Trials Trainers Online Meetings Class / Event Appointment" at bounding box center [816, 95] width 1183 height 67
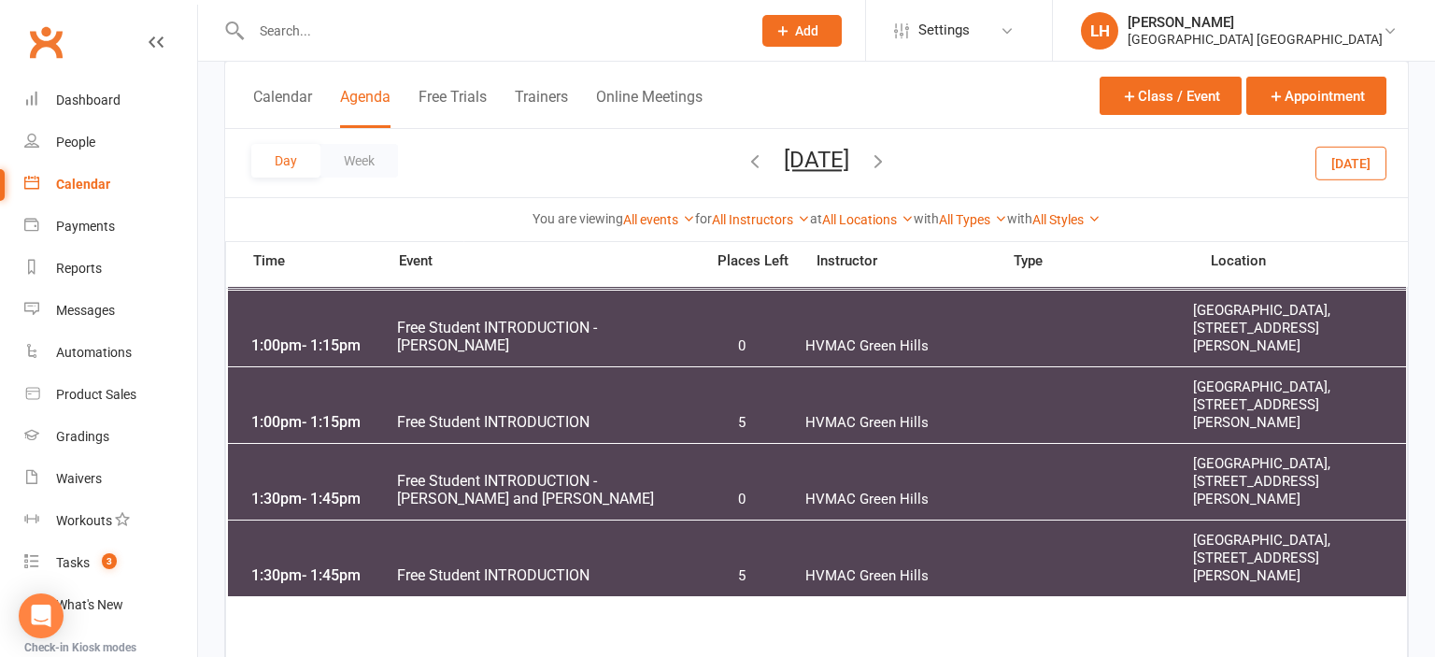
click at [745, 165] on icon "button" at bounding box center [755, 160] width 21 height 21
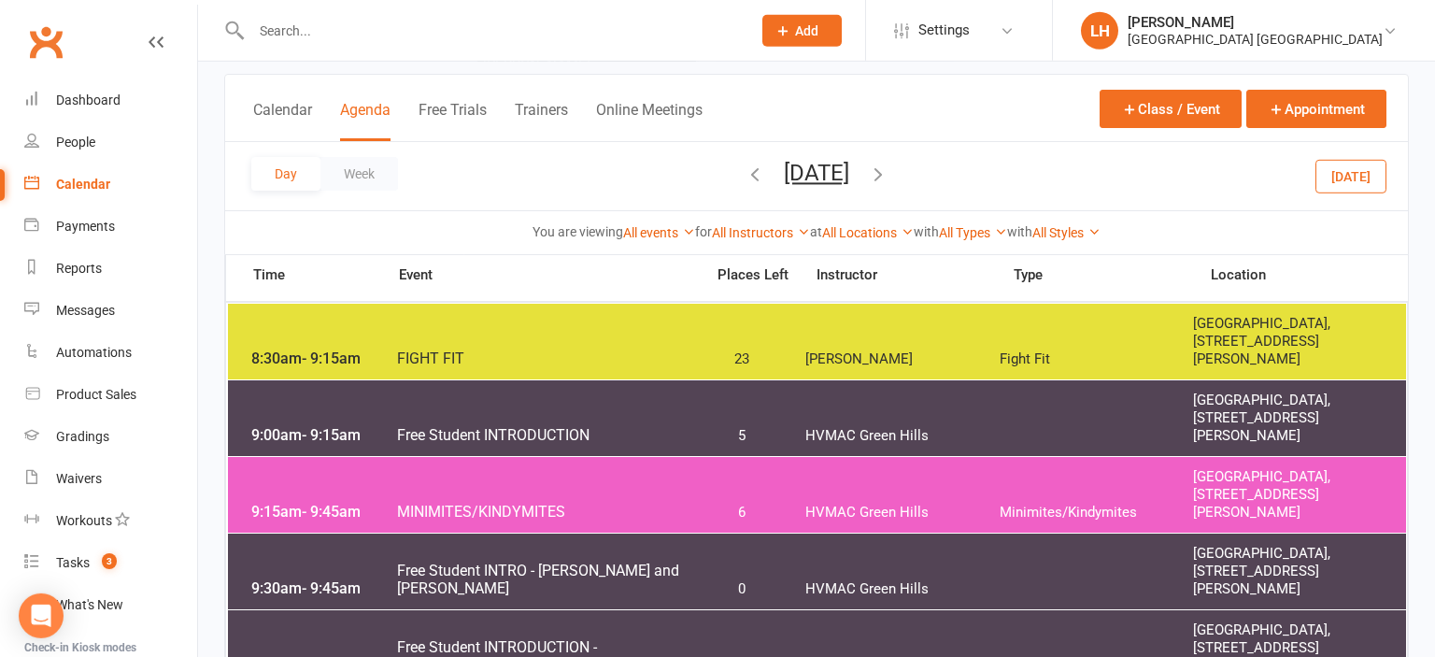
scroll to position [98, 0]
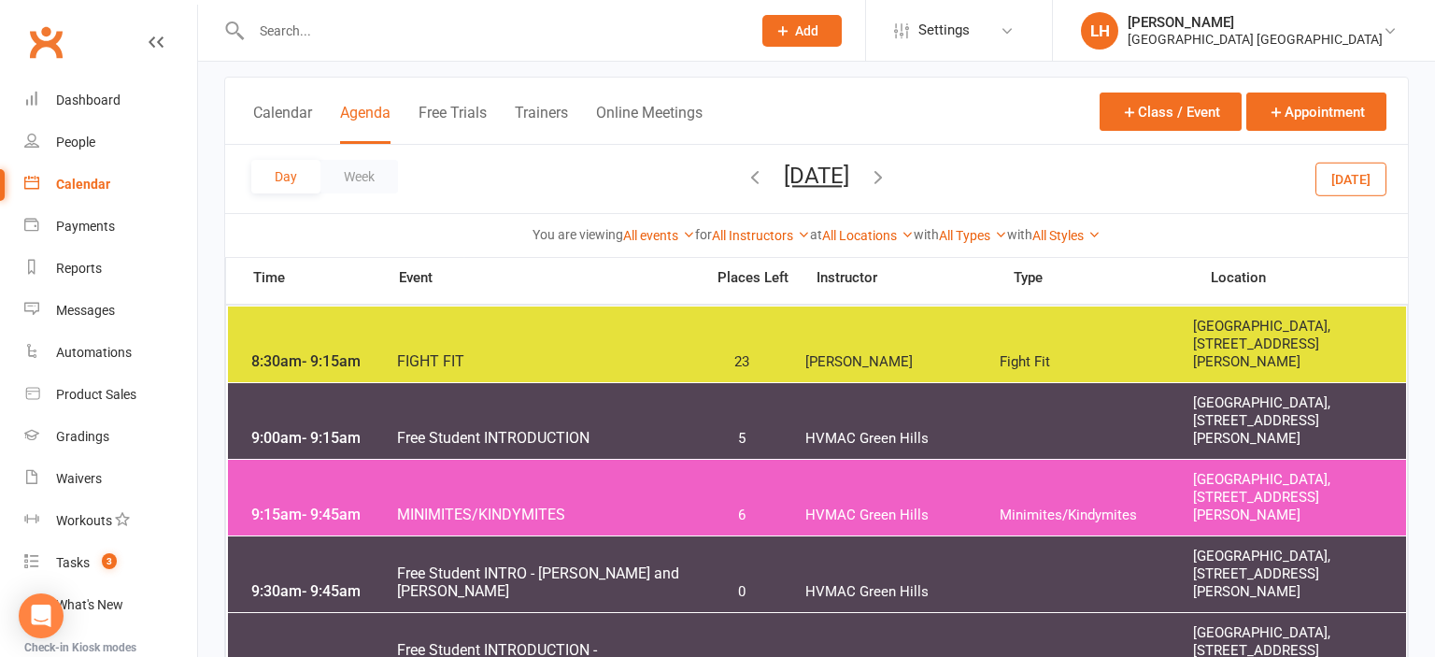
click at [559, 490] on div "9:15am - 9:45am MINIMITES/KINDYMITES 6 HVMAC Green Hills Minimites/Kindymites H…" at bounding box center [817, 498] width 1178 height 76
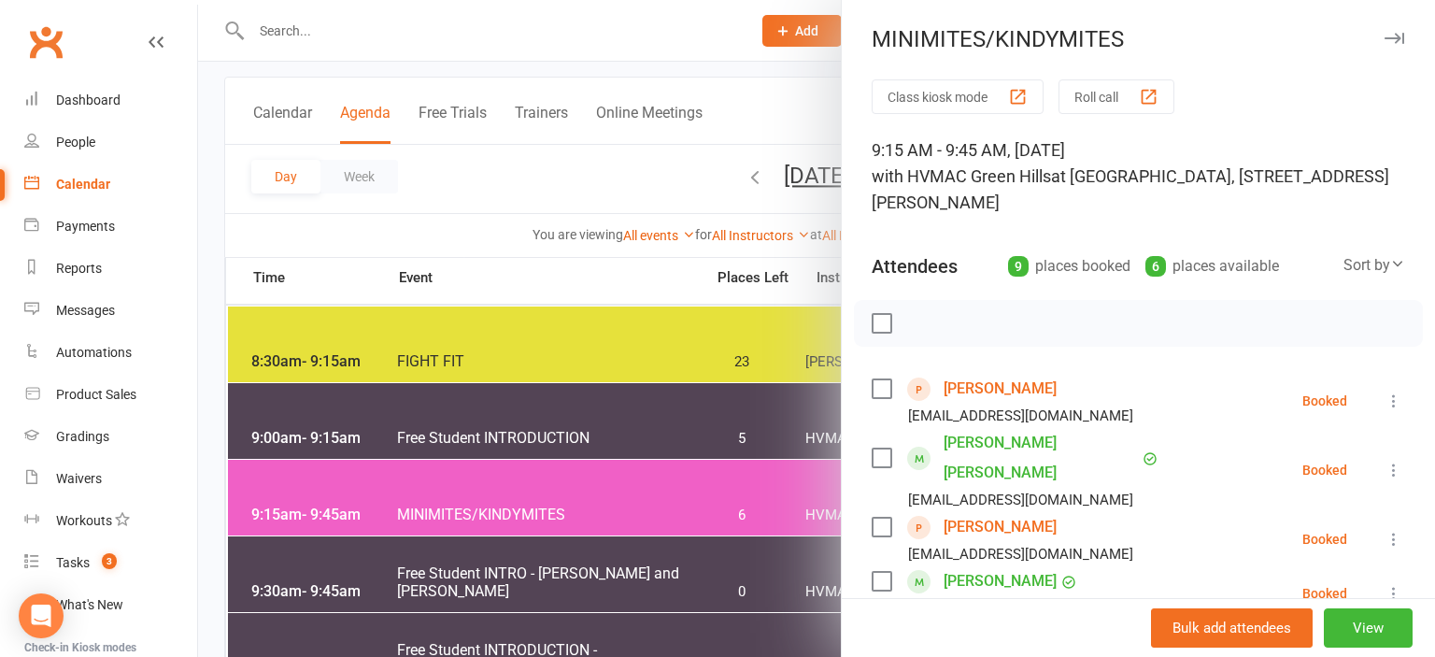
click at [764, 83] on div at bounding box center [816, 328] width 1237 height 657
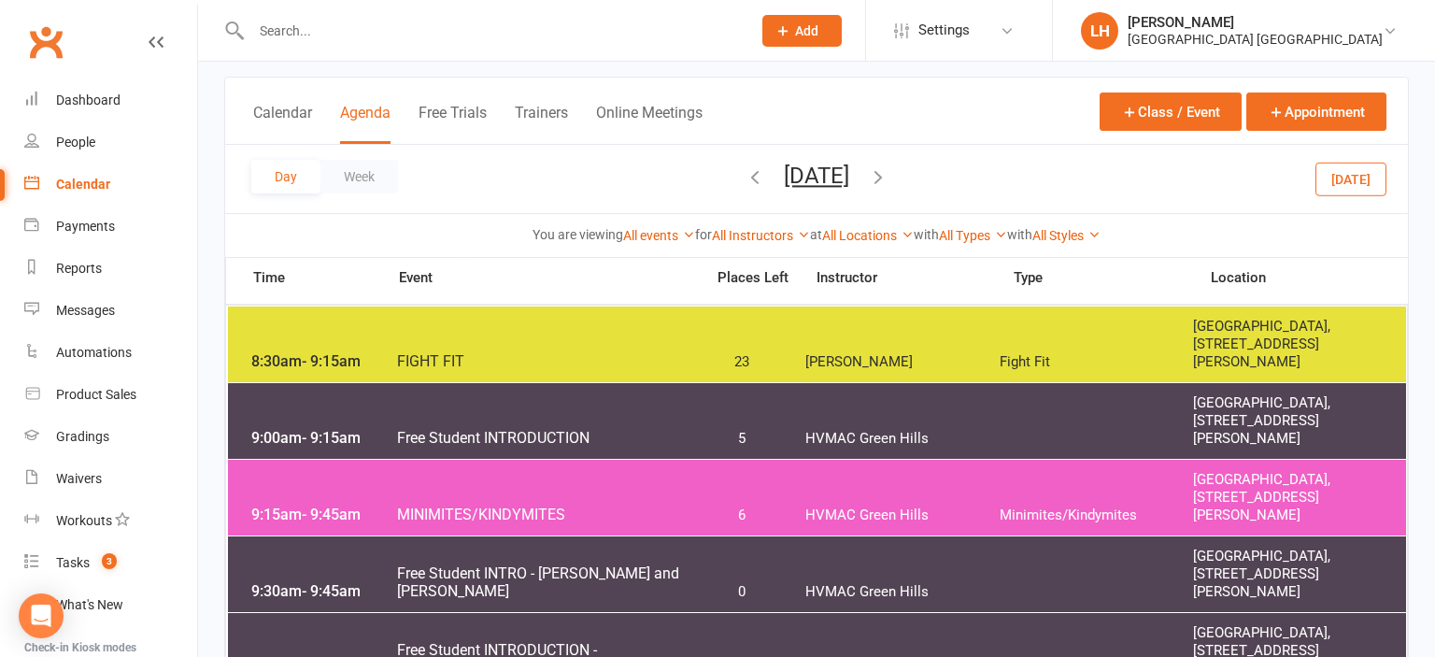
click at [889, 182] on icon "button" at bounding box center [878, 176] width 21 height 21
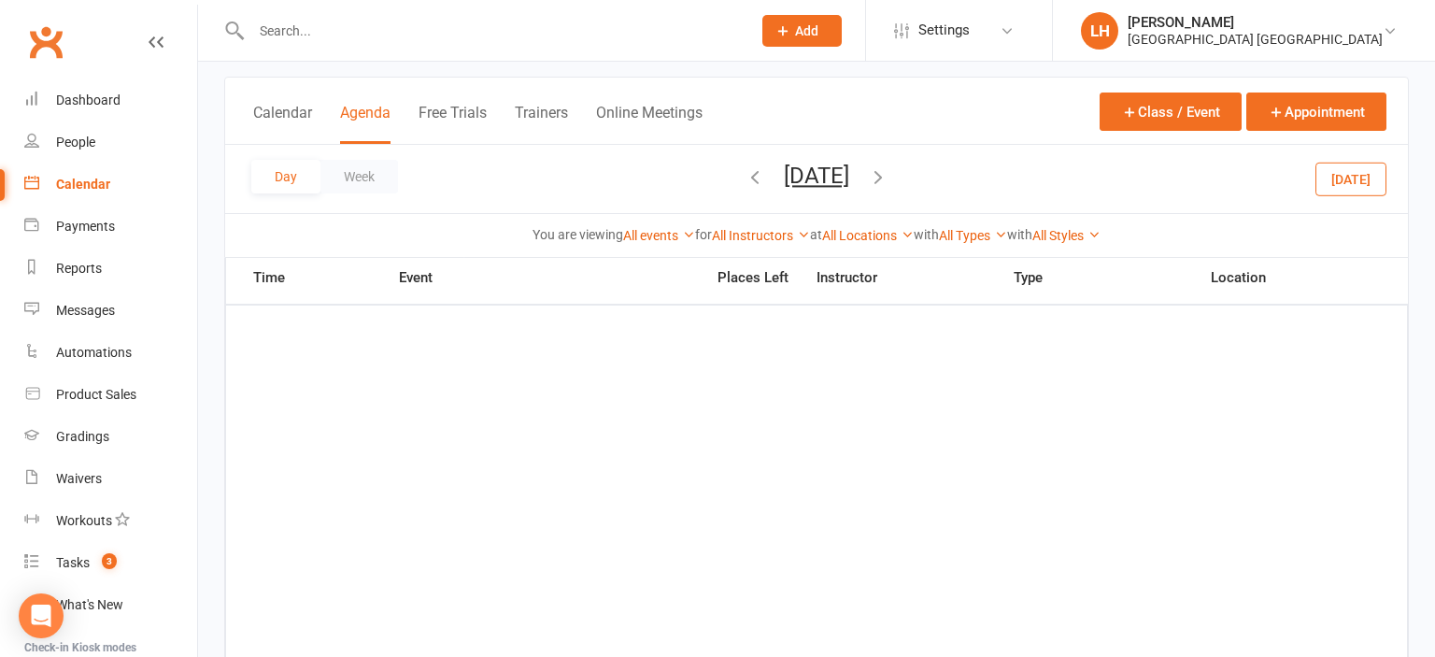
click at [0, 0] on div "Loading" at bounding box center [0, 0] width 0 height 0
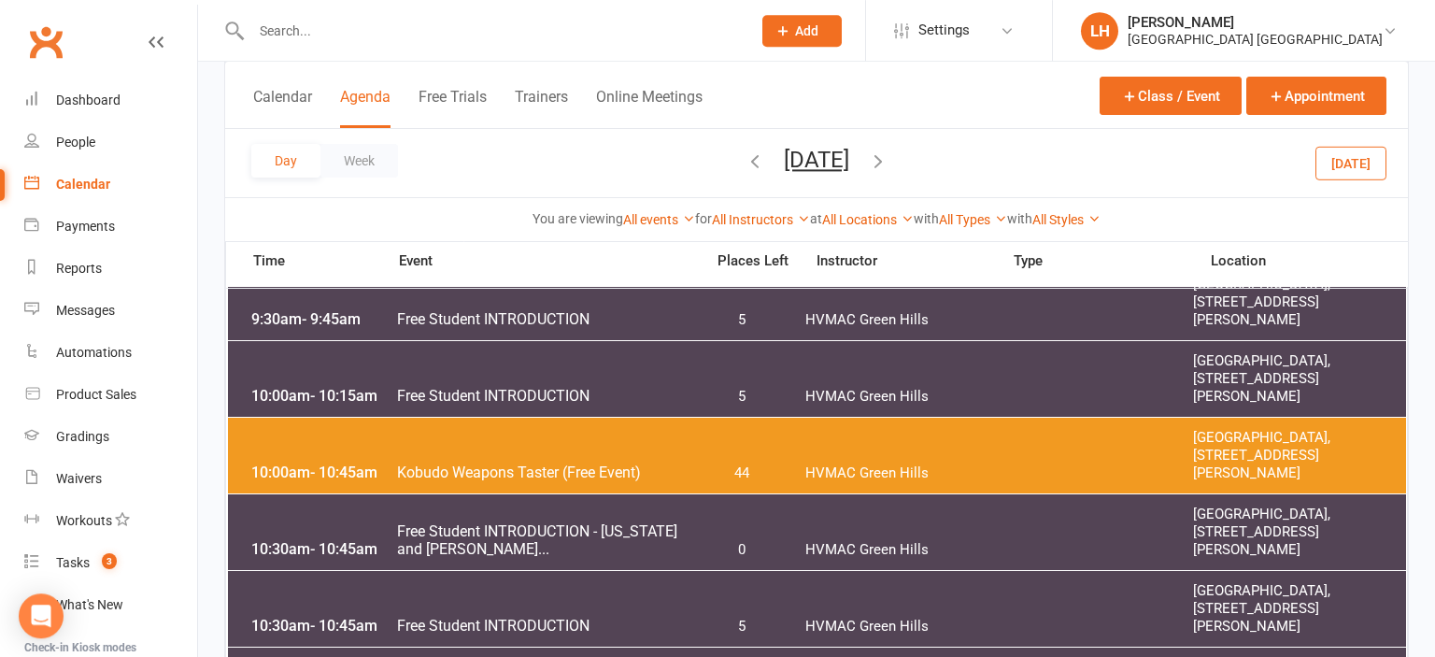
scroll to position [493, 0]
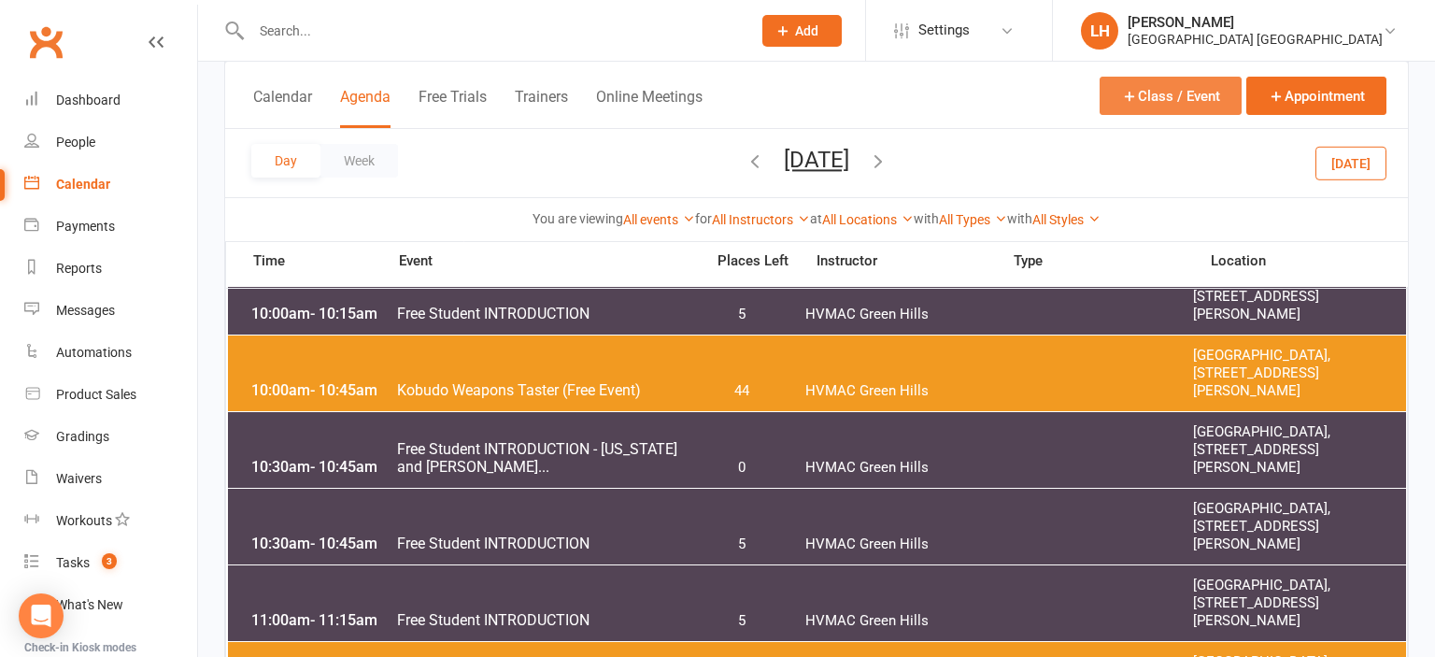
click at [1173, 98] on button "Class / Event" at bounding box center [1171, 96] width 142 height 38
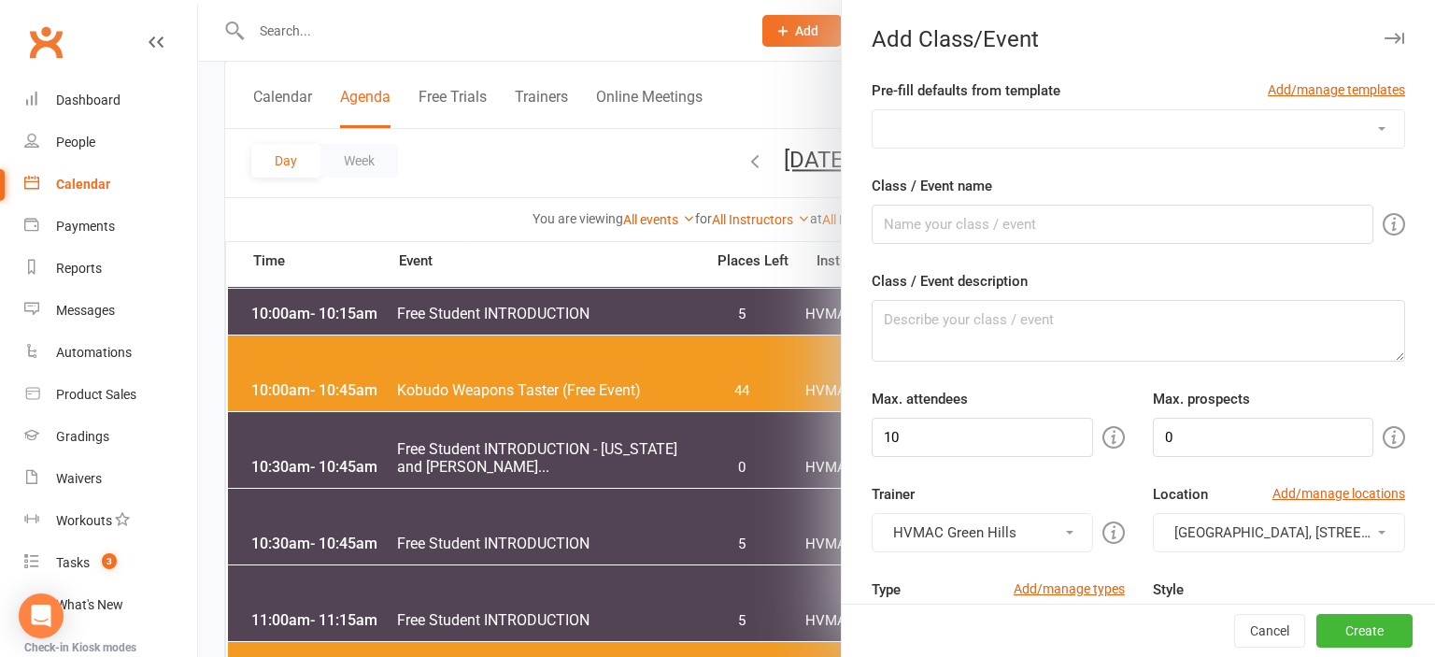
click at [873, 110] on select "ADULTS Only BLACK BELT PREP BLACK BELTS - [DATE] BLACK BELTS - [DATE] BUNKAI - …" at bounding box center [1139, 128] width 532 height 37
select select "212"
click option "OPEN WEEKEND Free Student Introduction - [DATE]" at bounding box center [0, 0] width 0 height 0
type input "Free Student INTRODUCTION"
type textarea "A 15 minute session for prospective students."
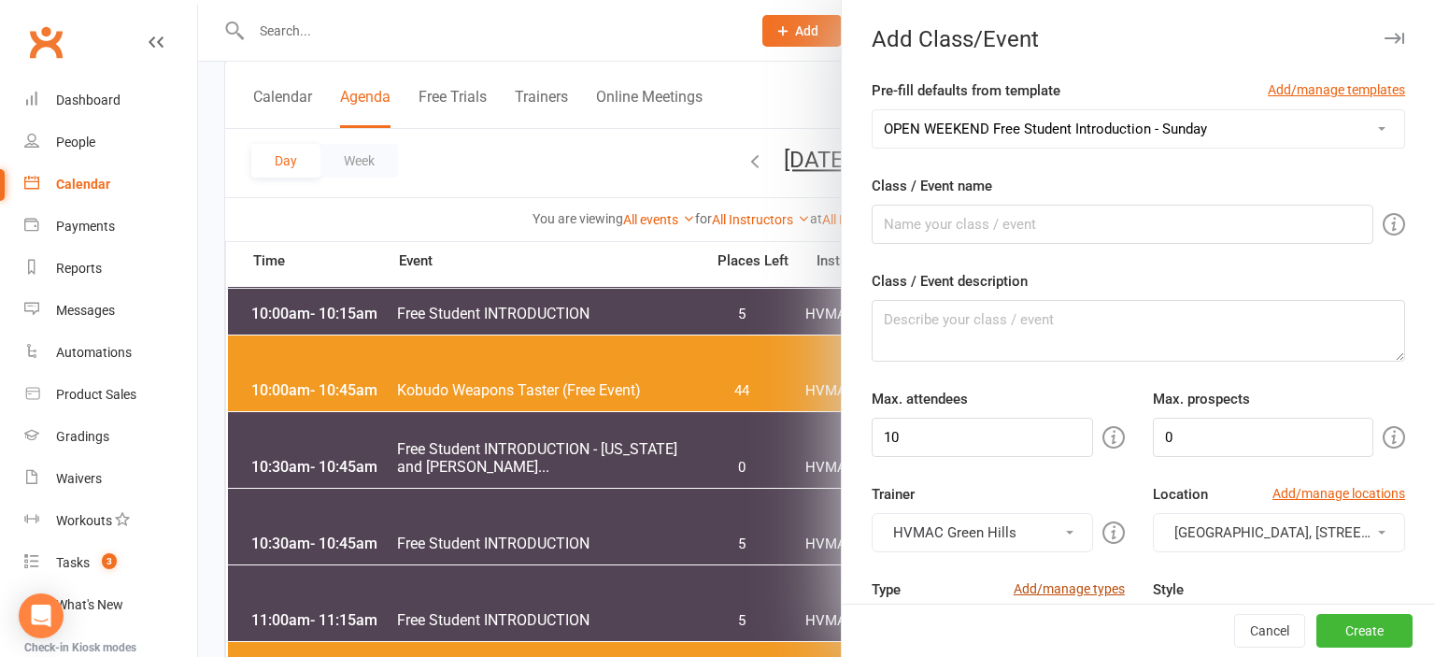
type input "3"
type input "1"
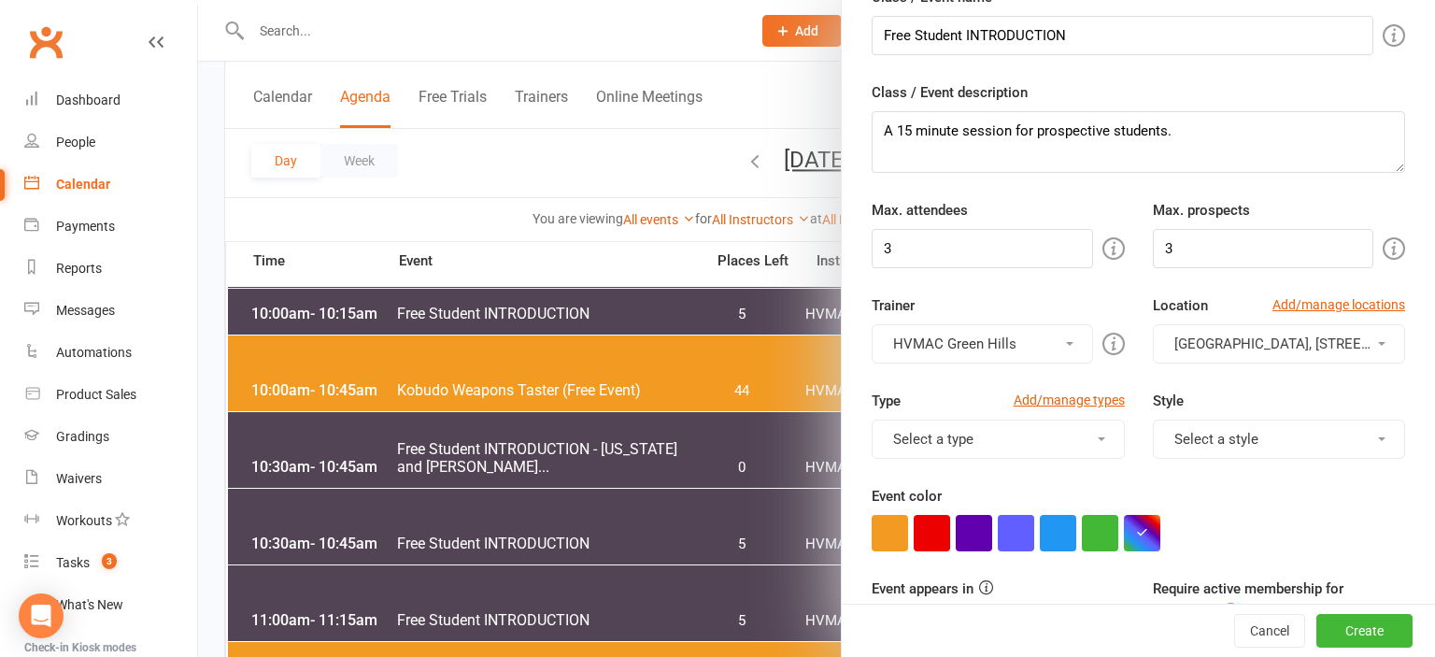
scroll to position [206, 0]
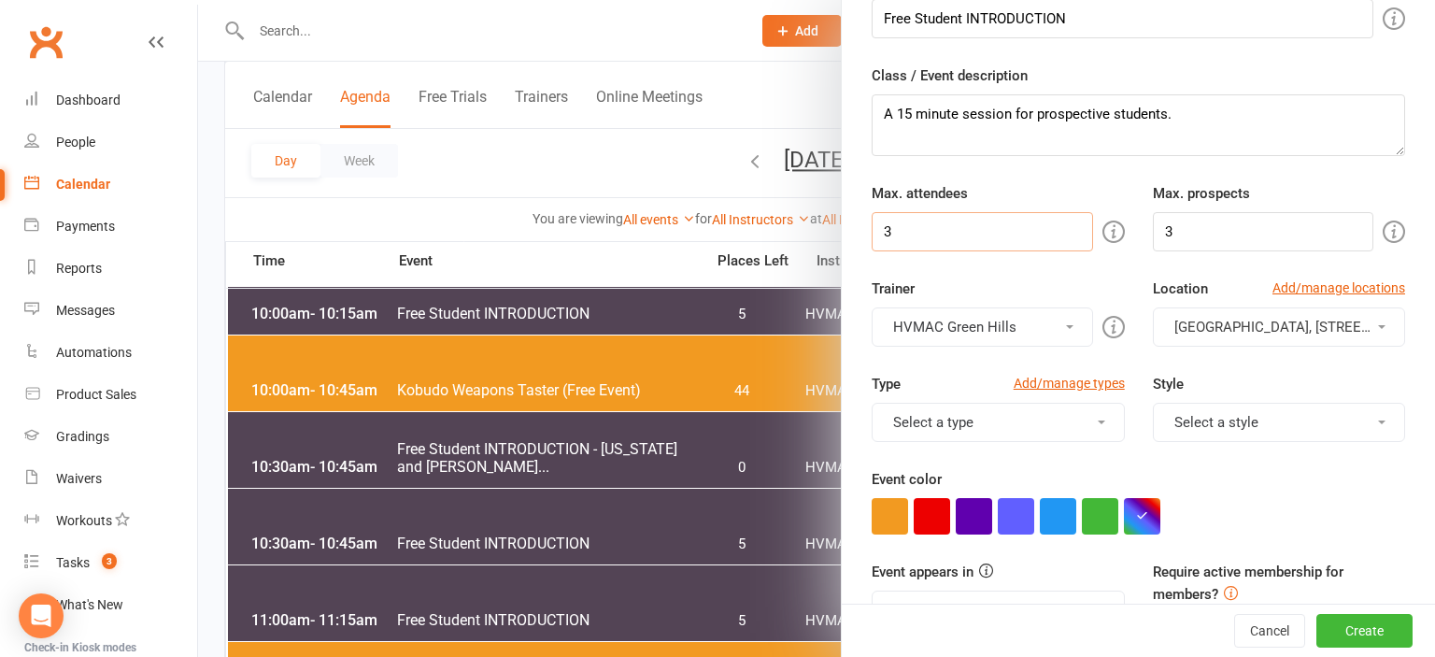
click at [989, 224] on input "3" at bounding box center [982, 231] width 221 height 39
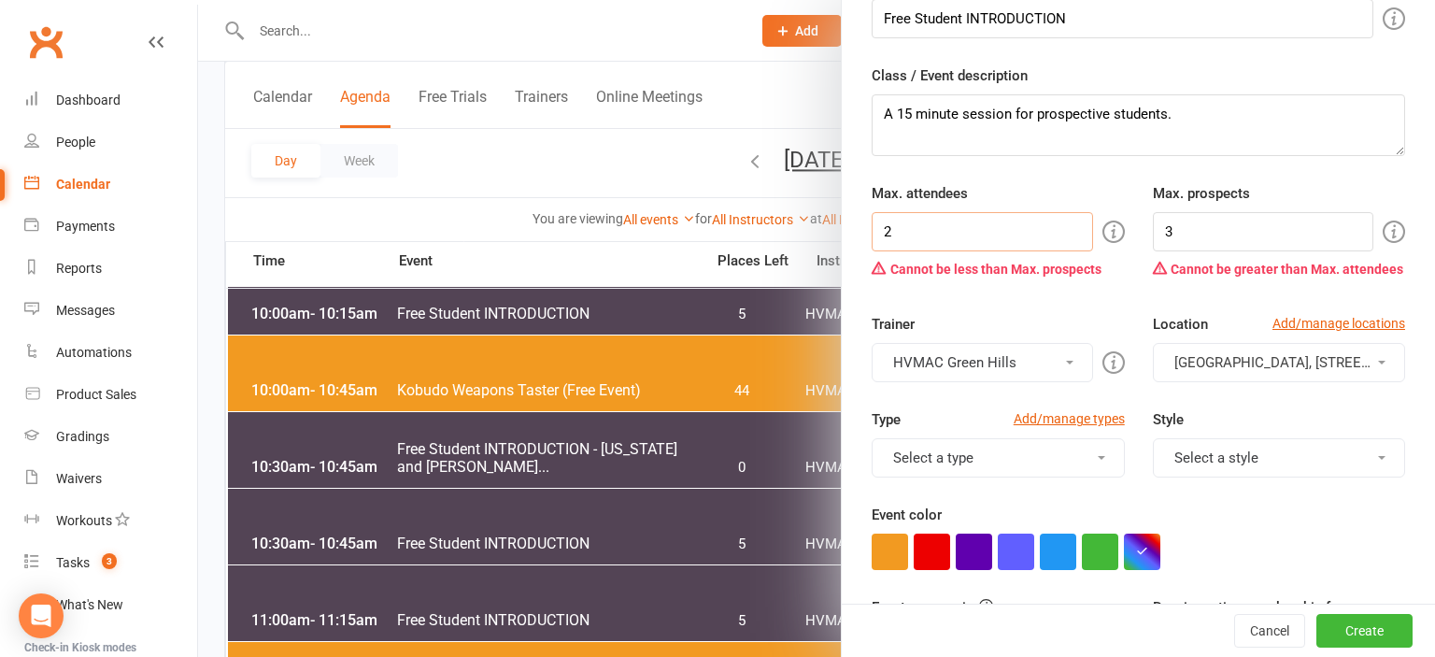
type input "2"
click at [1221, 237] on input "3" at bounding box center [1263, 231] width 221 height 39
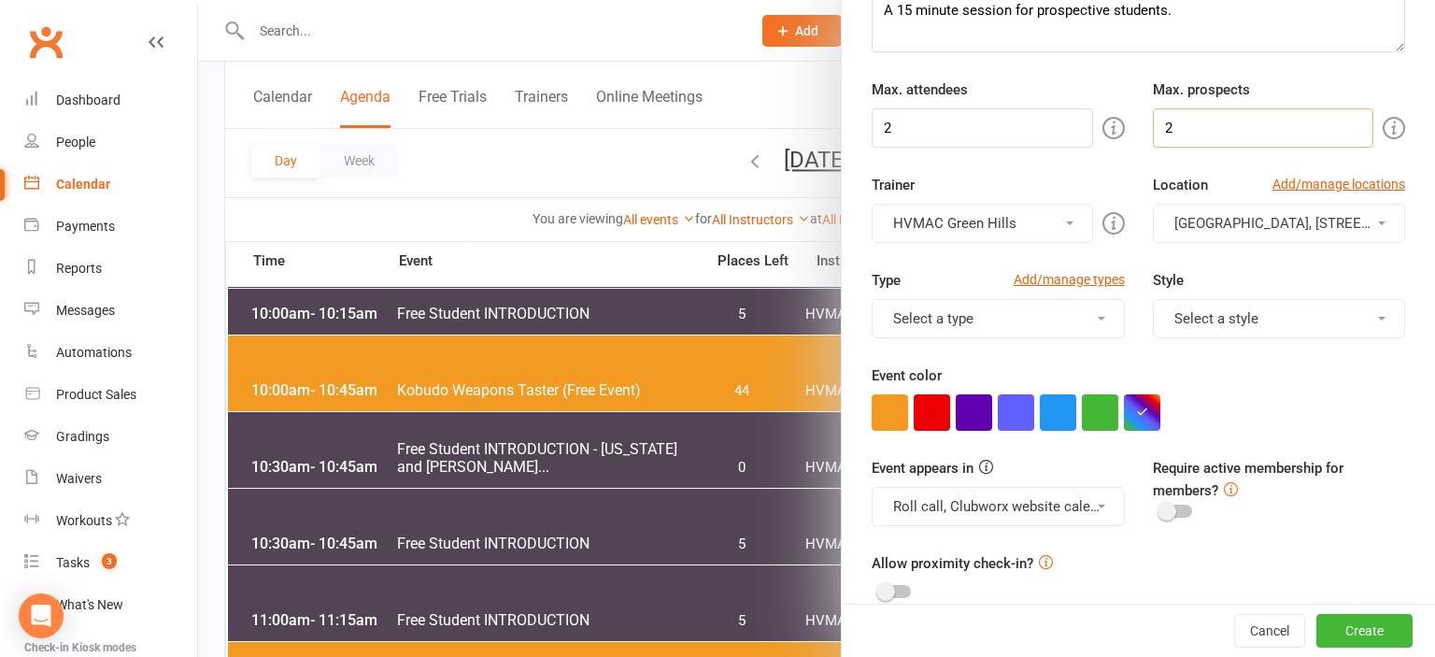
scroll to position [412, 0]
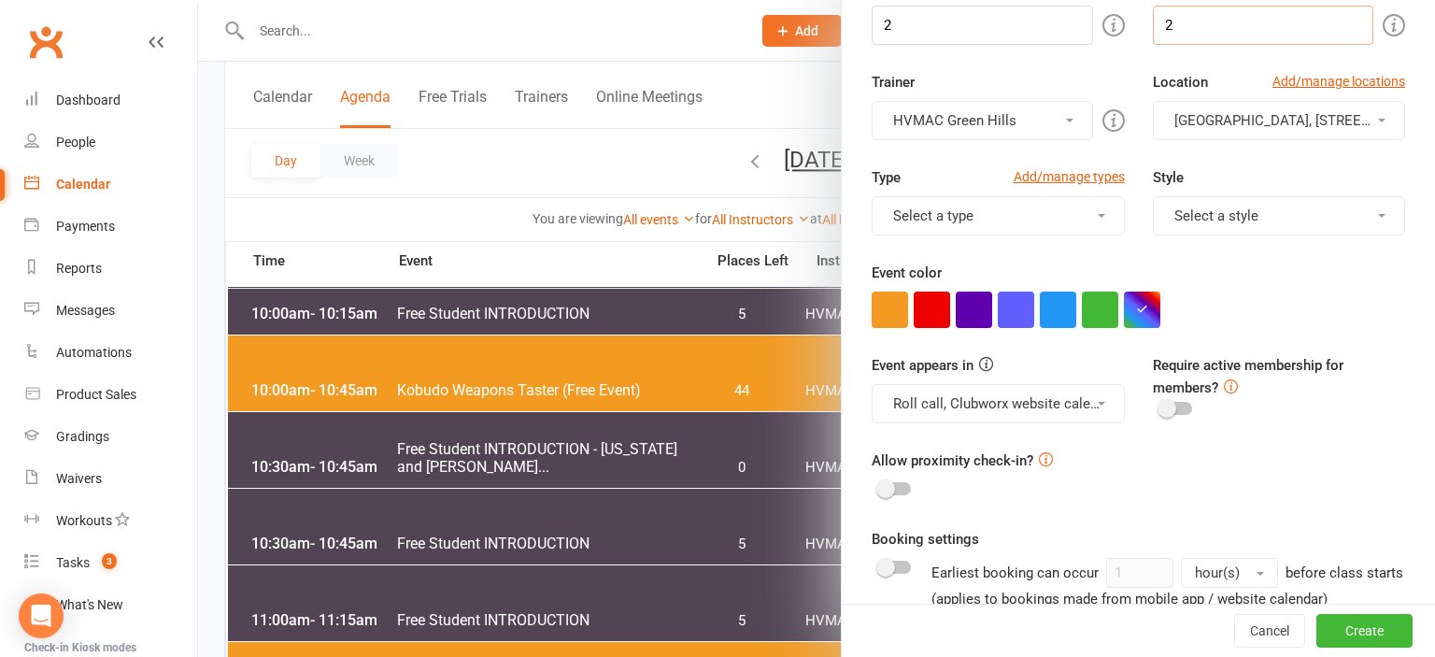
type input "2"
click at [1048, 398] on button "Roll call, Clubworx website calendar and Mobile app" at bounding box center [998, 403] width 252 height 39
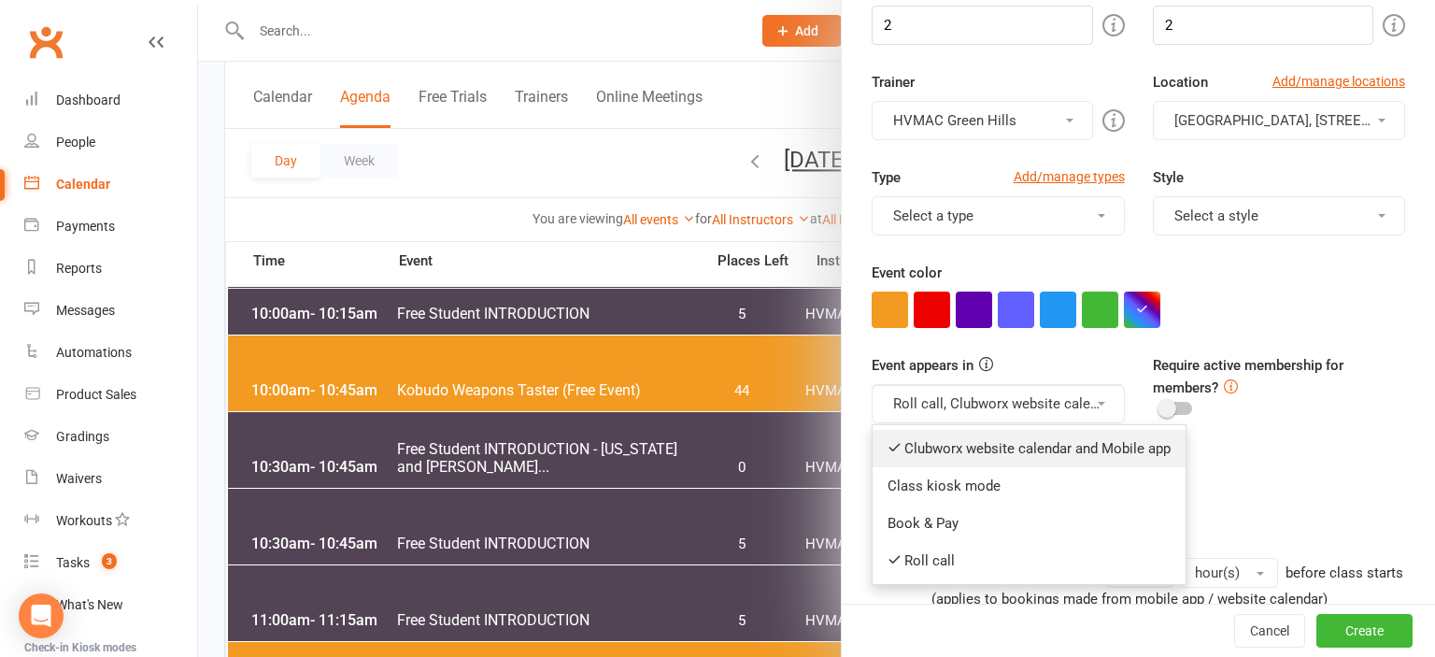
click at [1017, 448] on link "Clubworx website calendar and Mobile app" at bounding box center [1029, 448] width 313 height 37
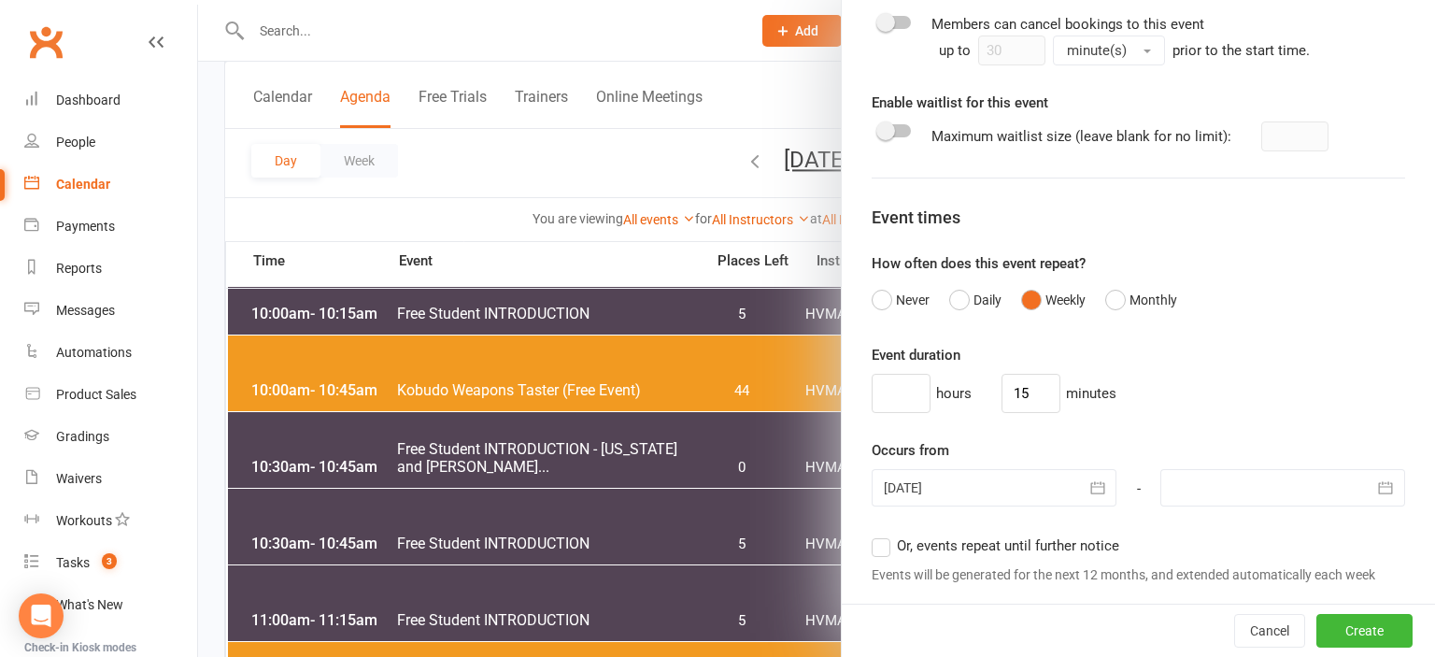
scroll to position [1237, 0]
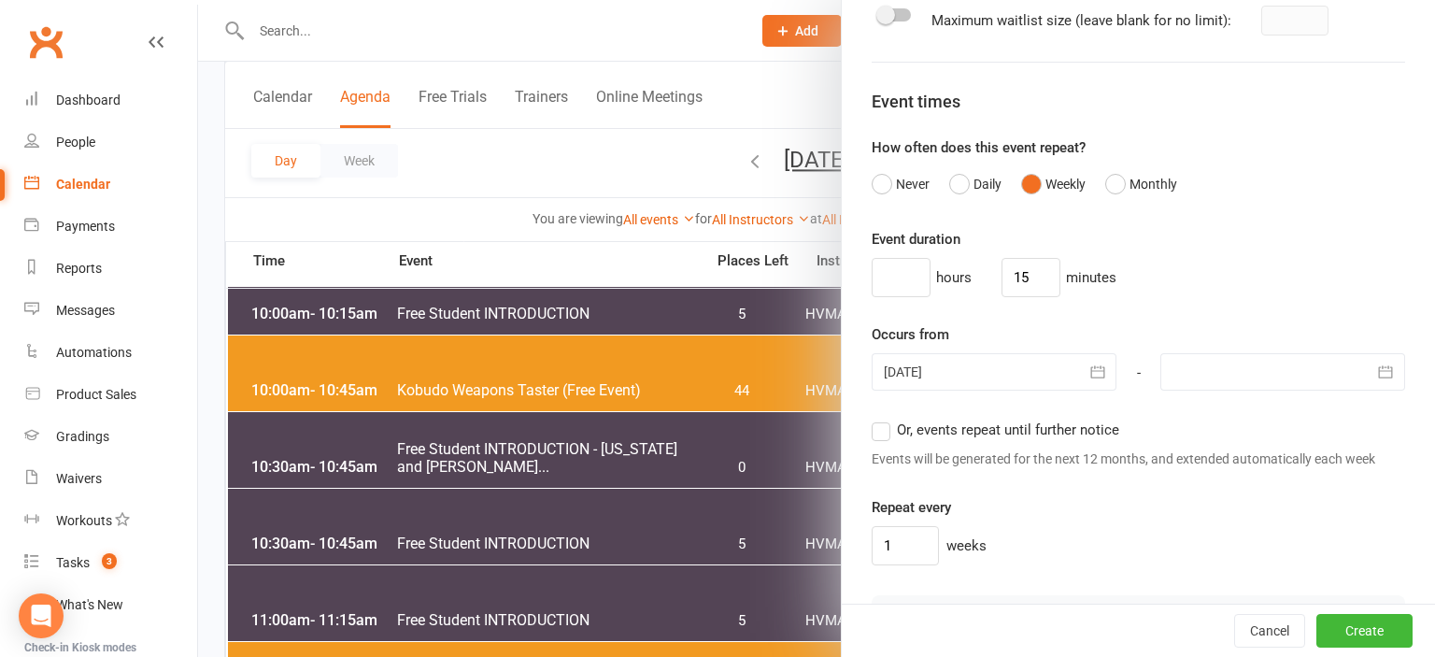
click at [1101, 372] on icon "button" at bounding box center [1097, 372] width 19 height 19
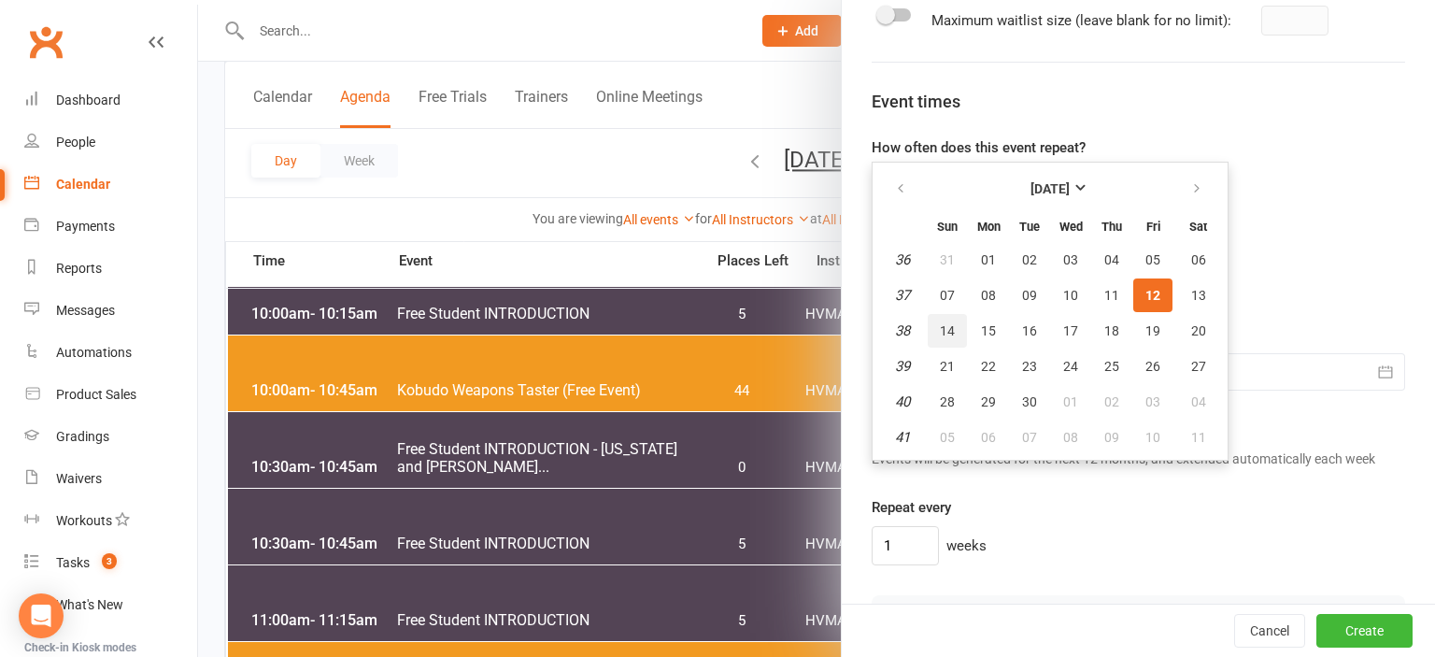
click at [947, 332] on span "14" at bounding box center [947, 330] width 15 height 15
type input "14 Sep 2025"
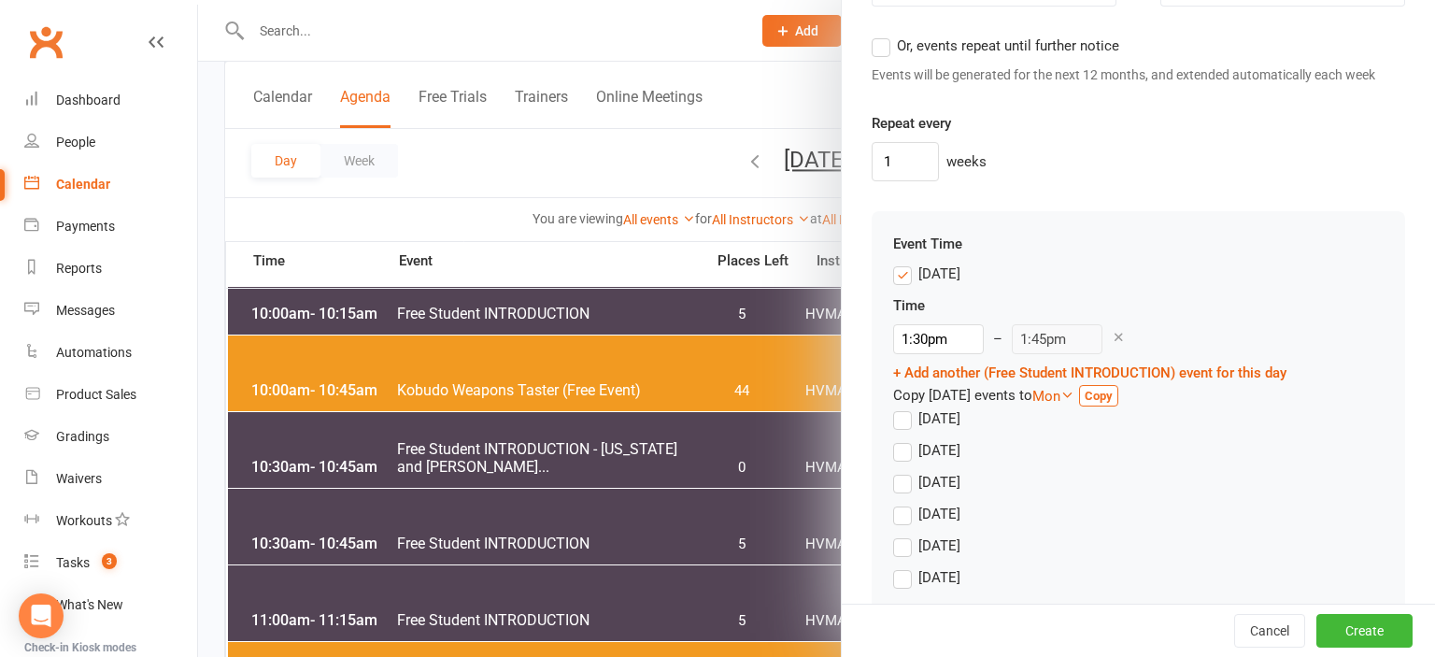
scroll to position [1650, 0]
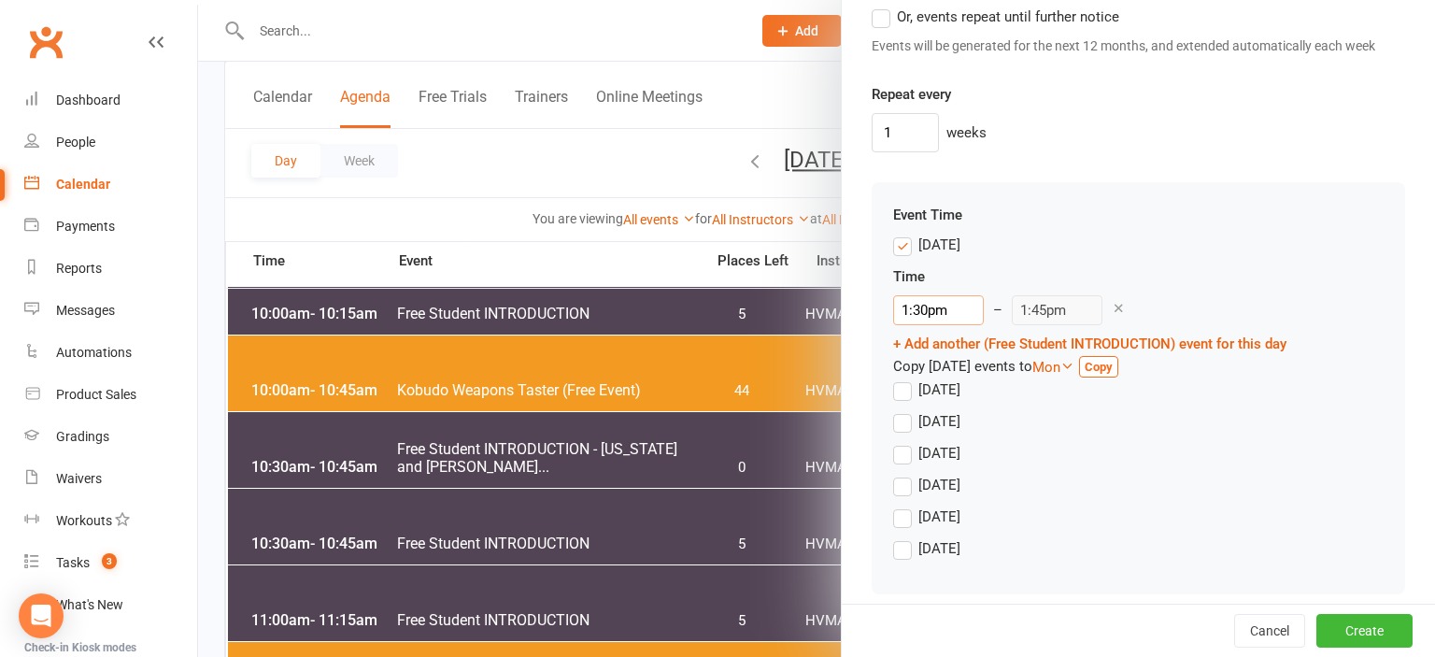
click at [921, 303] on input "1:30pm" at bounding box center [938, 310] width 91 height 30
type input "11:00am"
type input "11:15am"
click at [929, 394] on li "11:00am" at bounding box center [939, 394] width 90 height 28
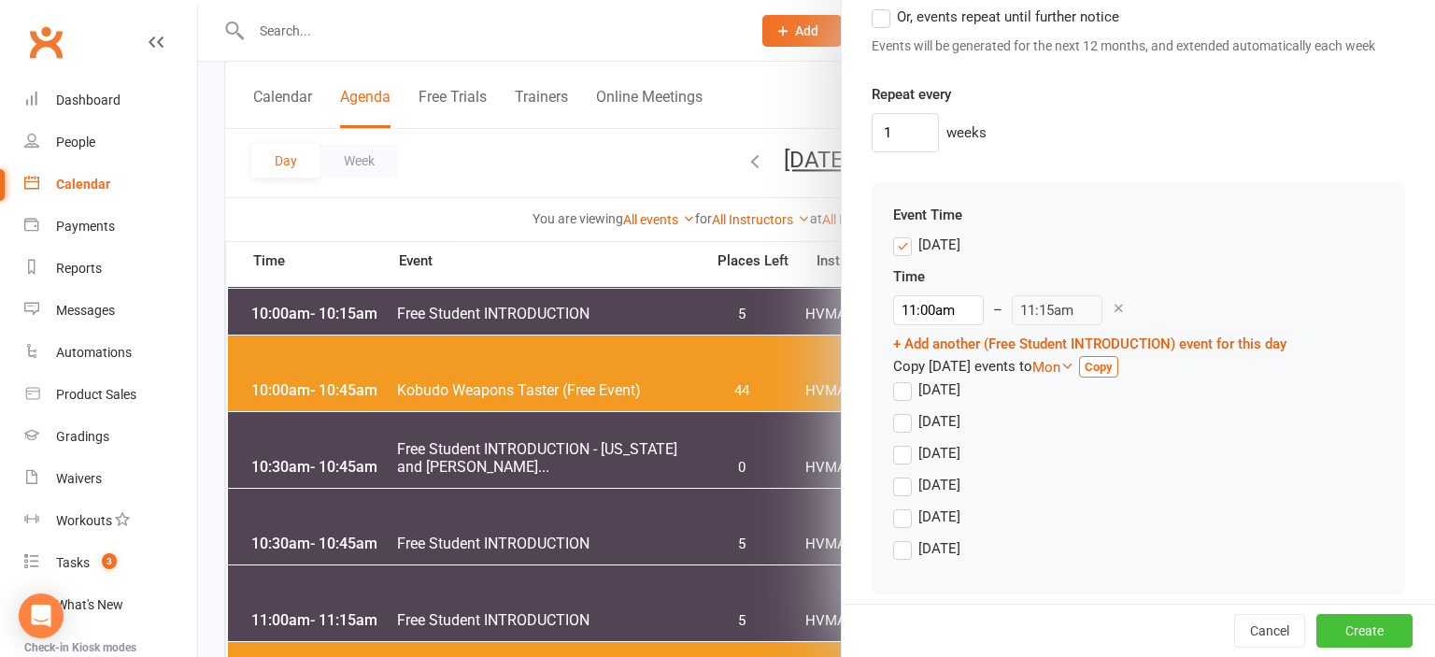
click at [1368, 633] on button "Create" at bounding box center [1364, 631] width 96 height 34
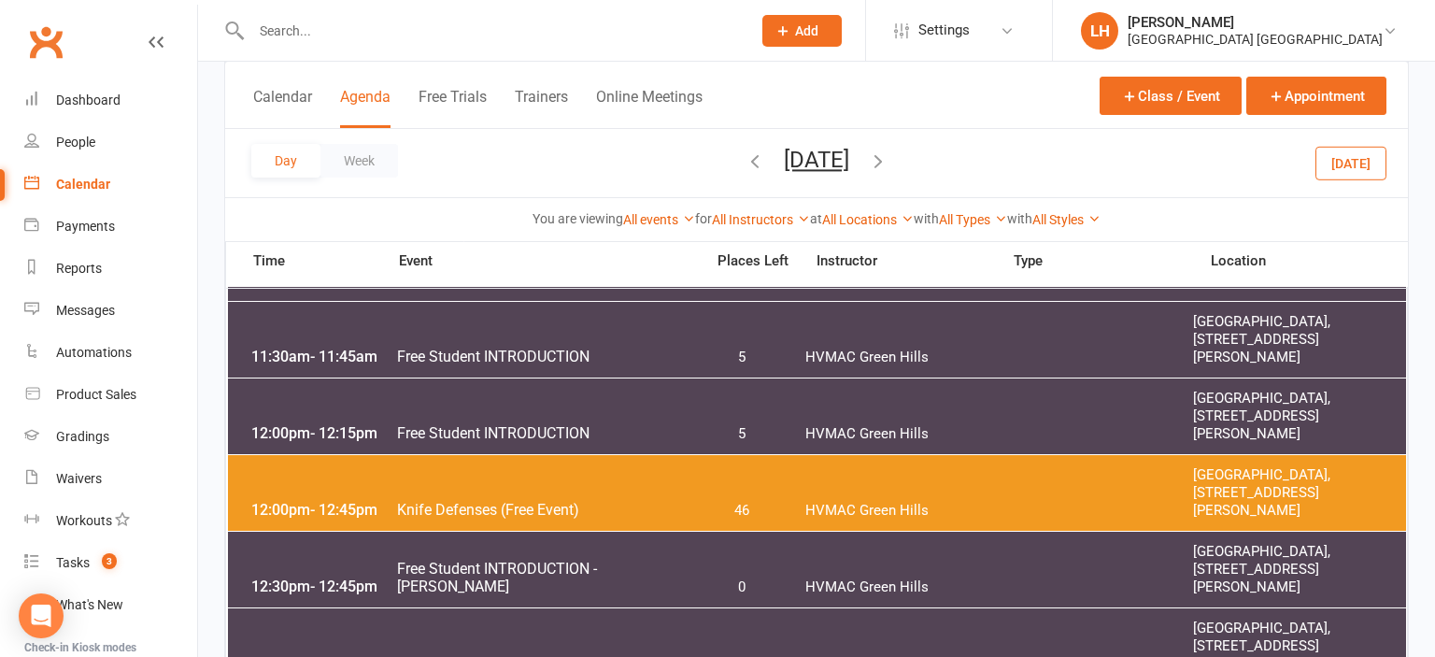
scroll to position [888, 0]
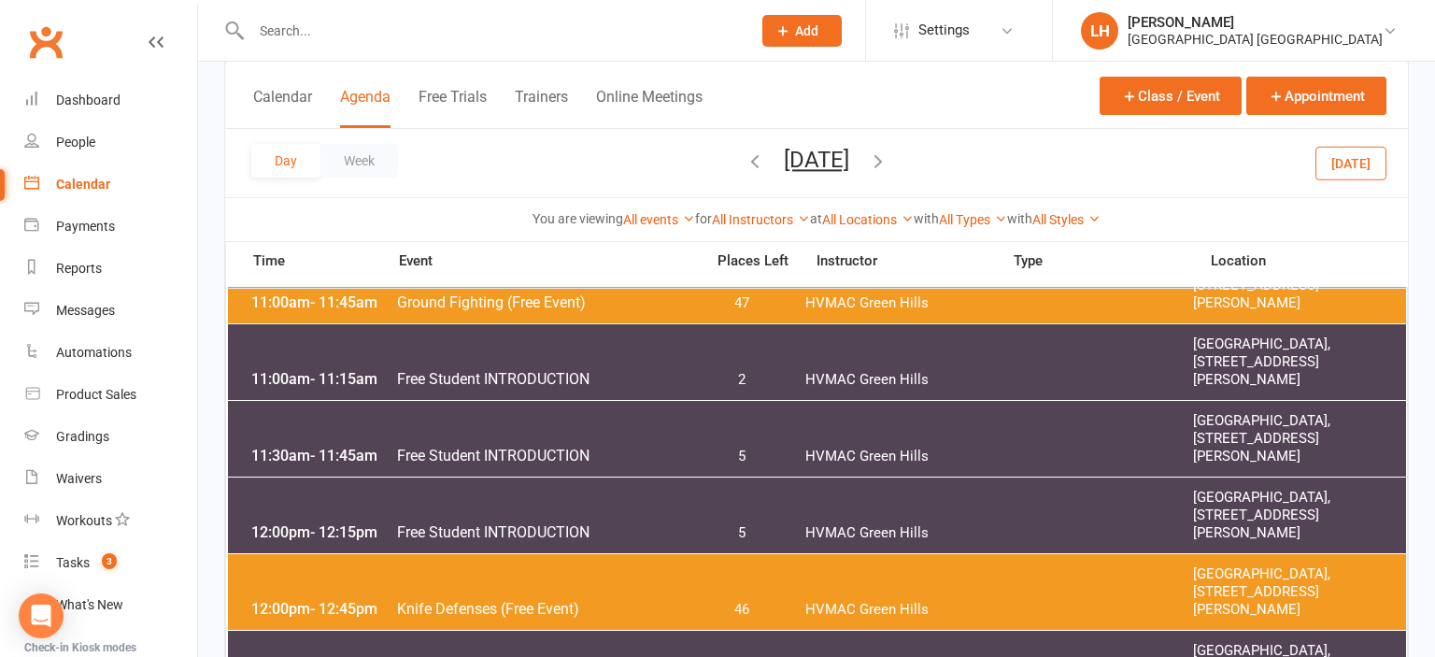
click at [515, 385] on span "Free Student INTRODUCTION" at bounding box center [544, 379] width 297 height 18
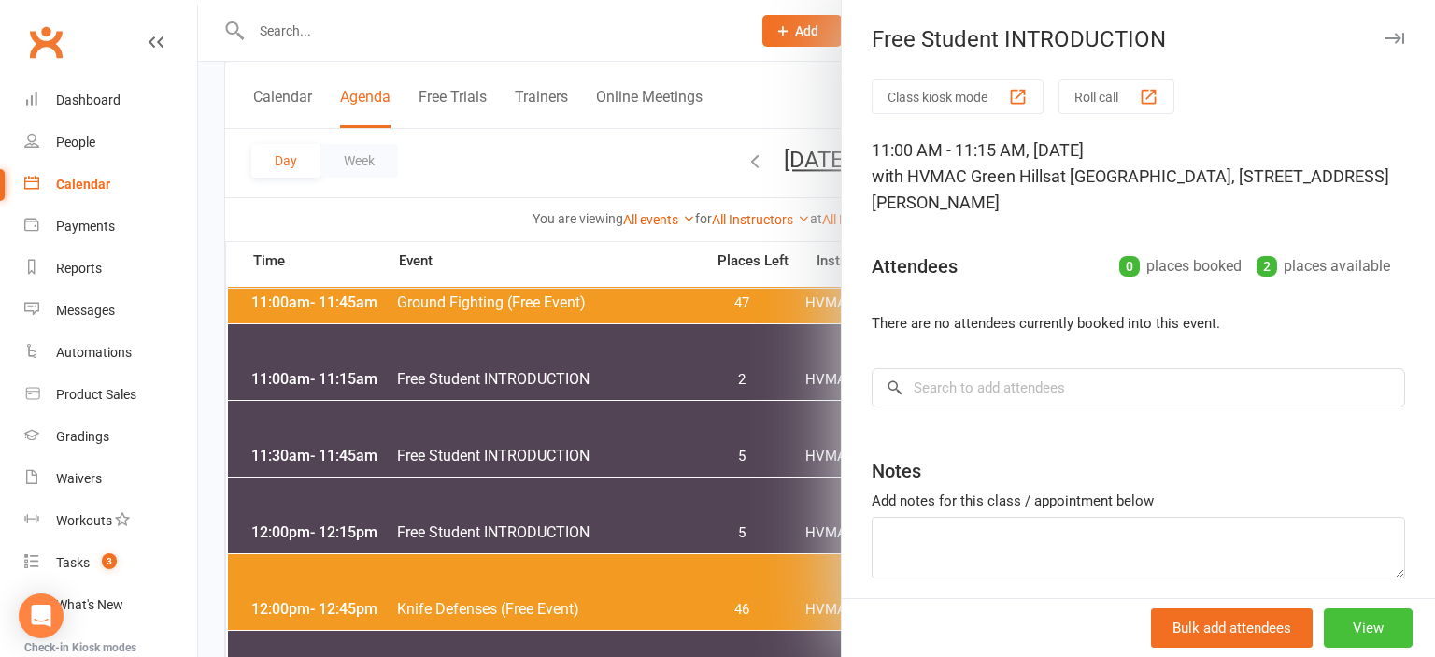
click at [1357, 621] on button "View" at bounding box center [1368, 627] width 89 height 39
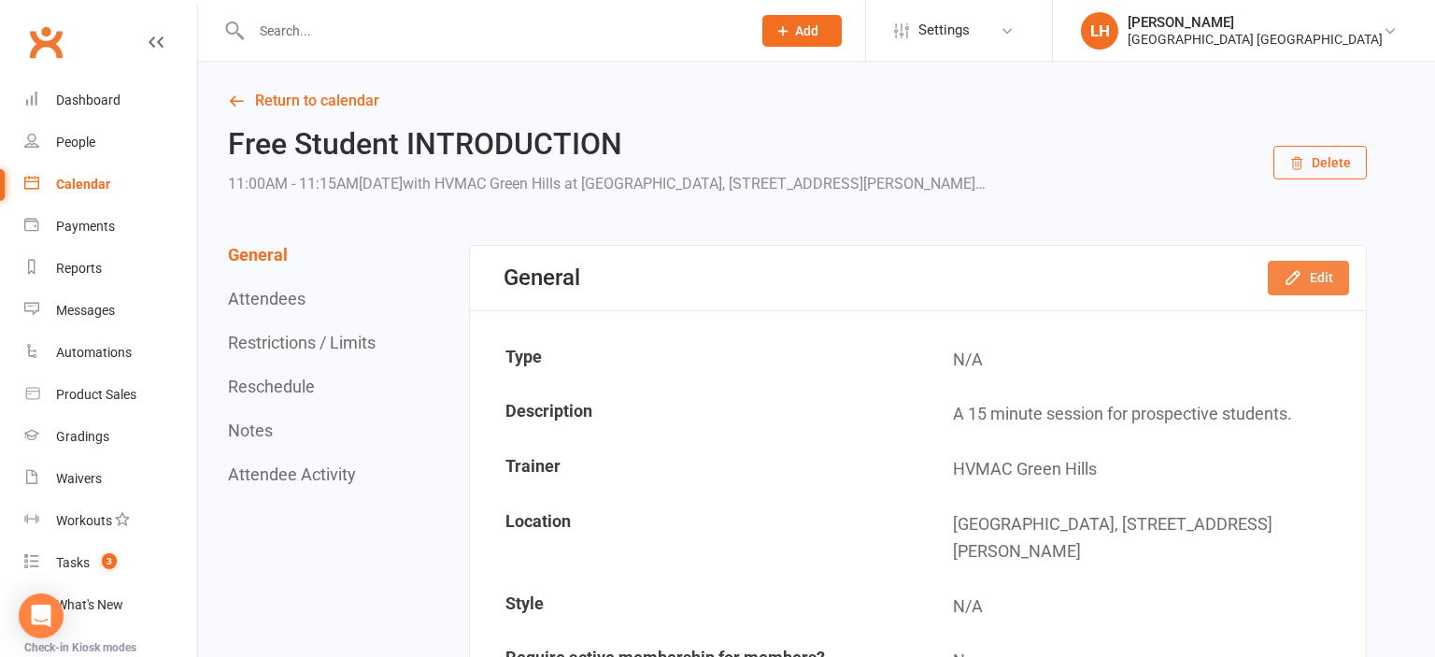
click at [1309, 279] on button "Edit" at bounding box center [1308, 278] width 81 height 34
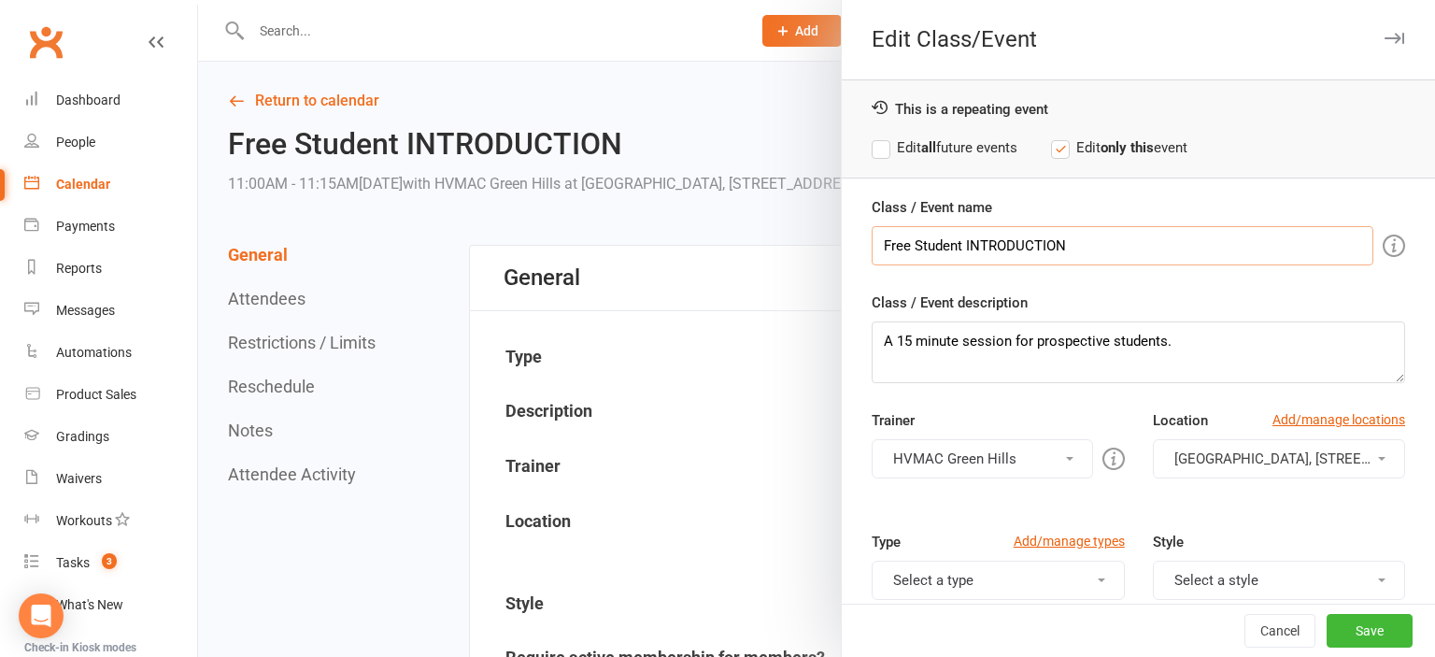
click at [1108, 256] on input "Free Student INTRODUCTION" at bounding box center [1123, 245] width 502 height 39
type input "Free Student INTRODUCTION - Abigail and Penelope Crowe"
click at [1381, 619] on button "Save" at bounding box center [1370, 631] width 86 height 34
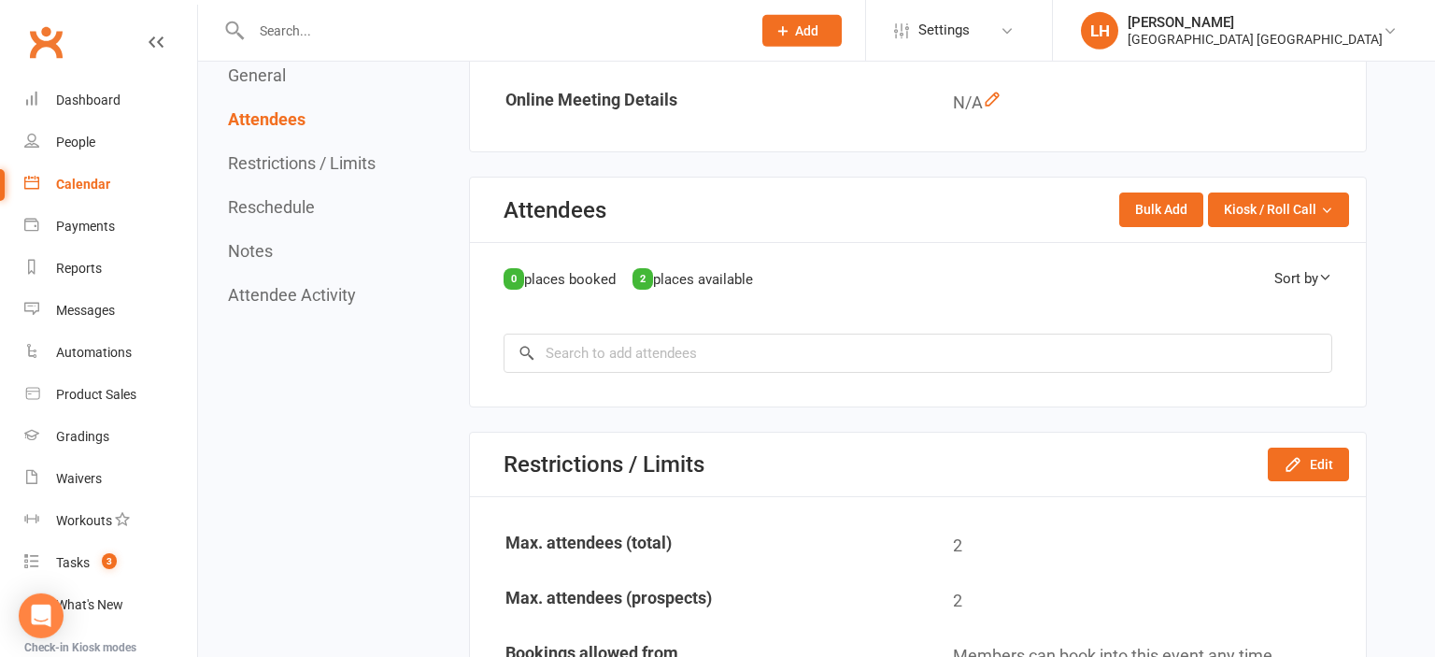
scroll to position [789, 0]
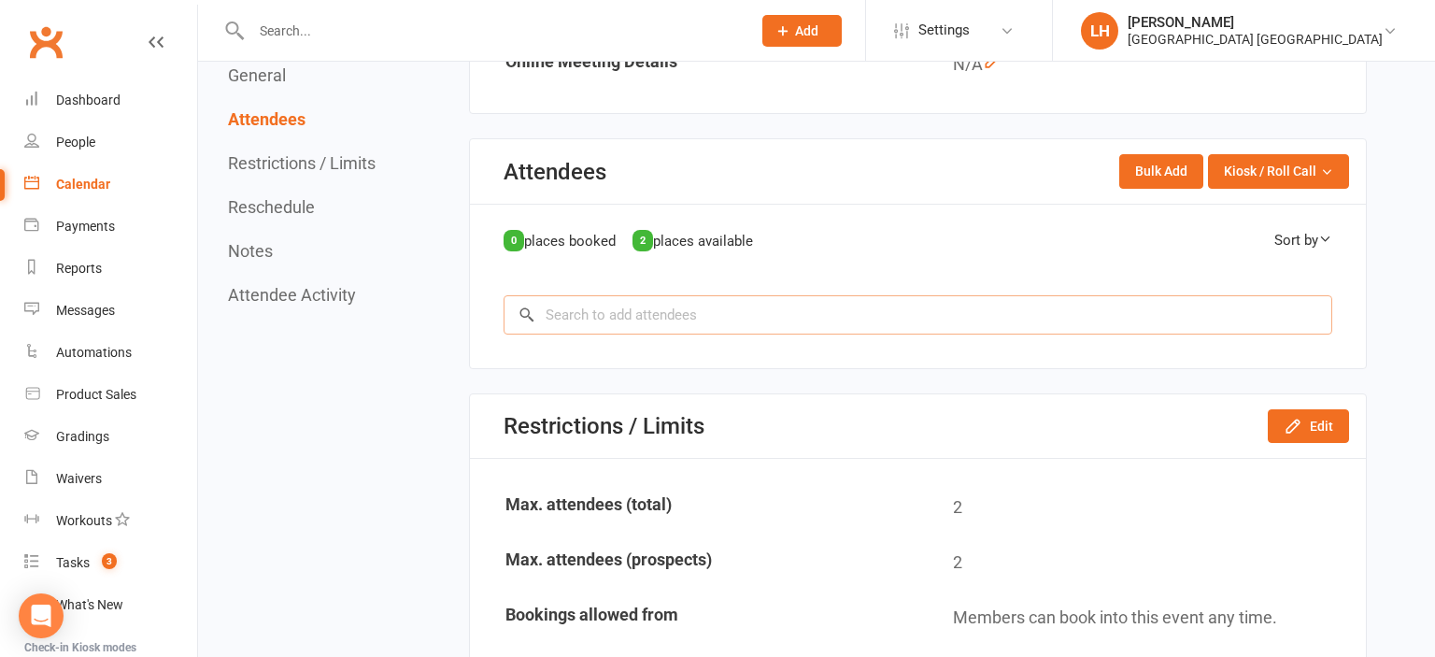
click at [978, 312] on input "search" at bounding box center [918, 314] width 829 height 39
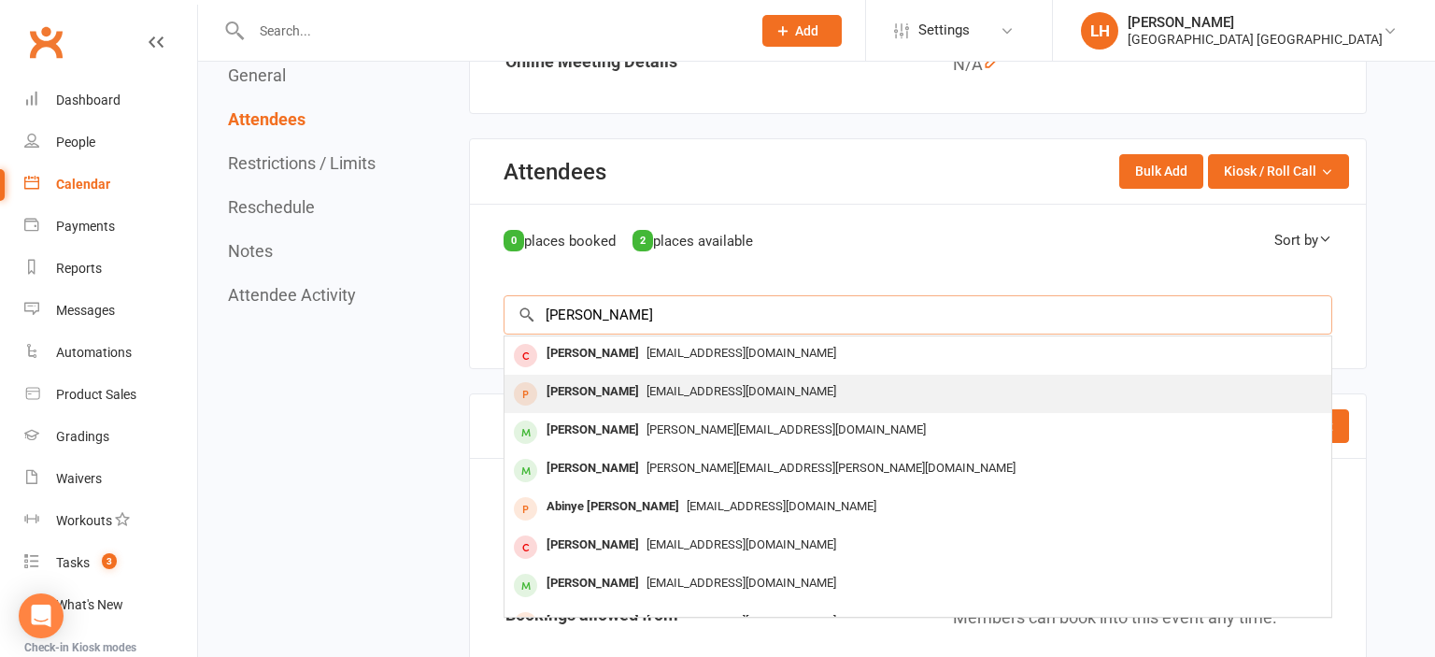
type input "Abigail"
click at [823, 384] on div "danacurrie87@yahoo.com" at bounding box center [918, 391] width 812 height 27
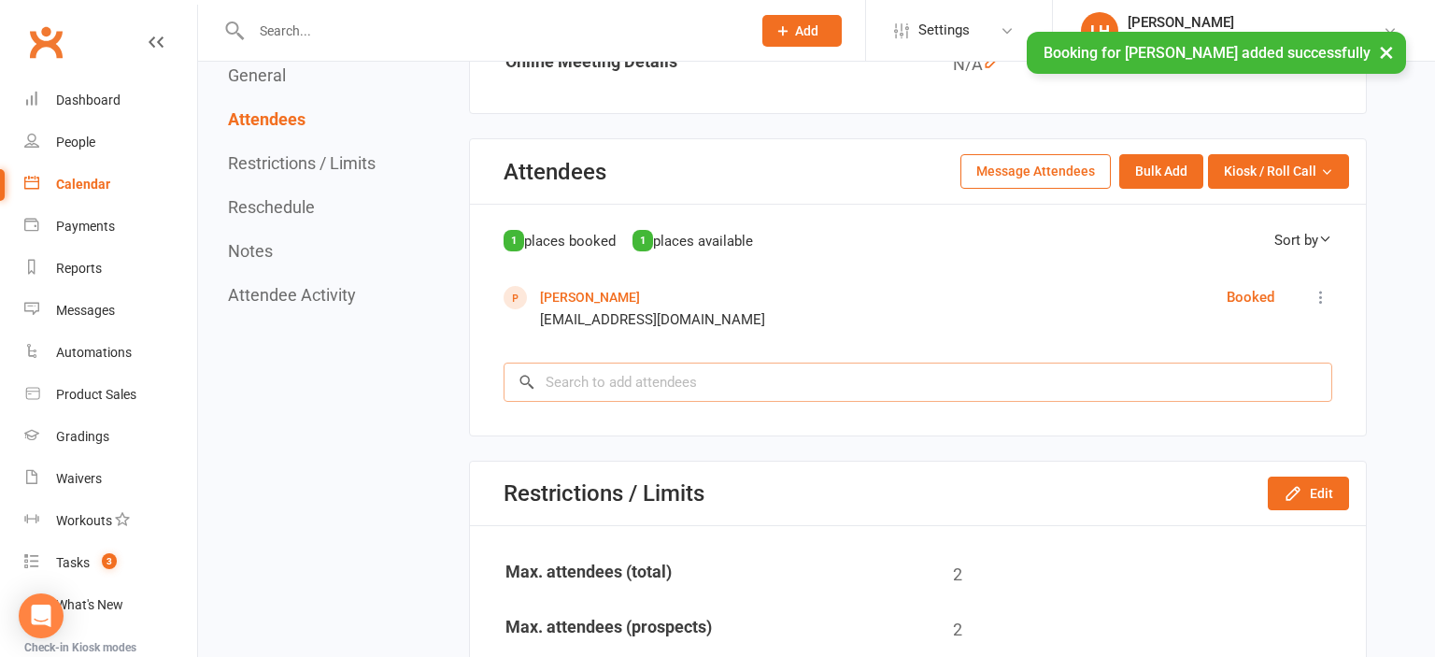
click at [713, 383] on input "search" at bounding box center [918, 382] width 829 height 39
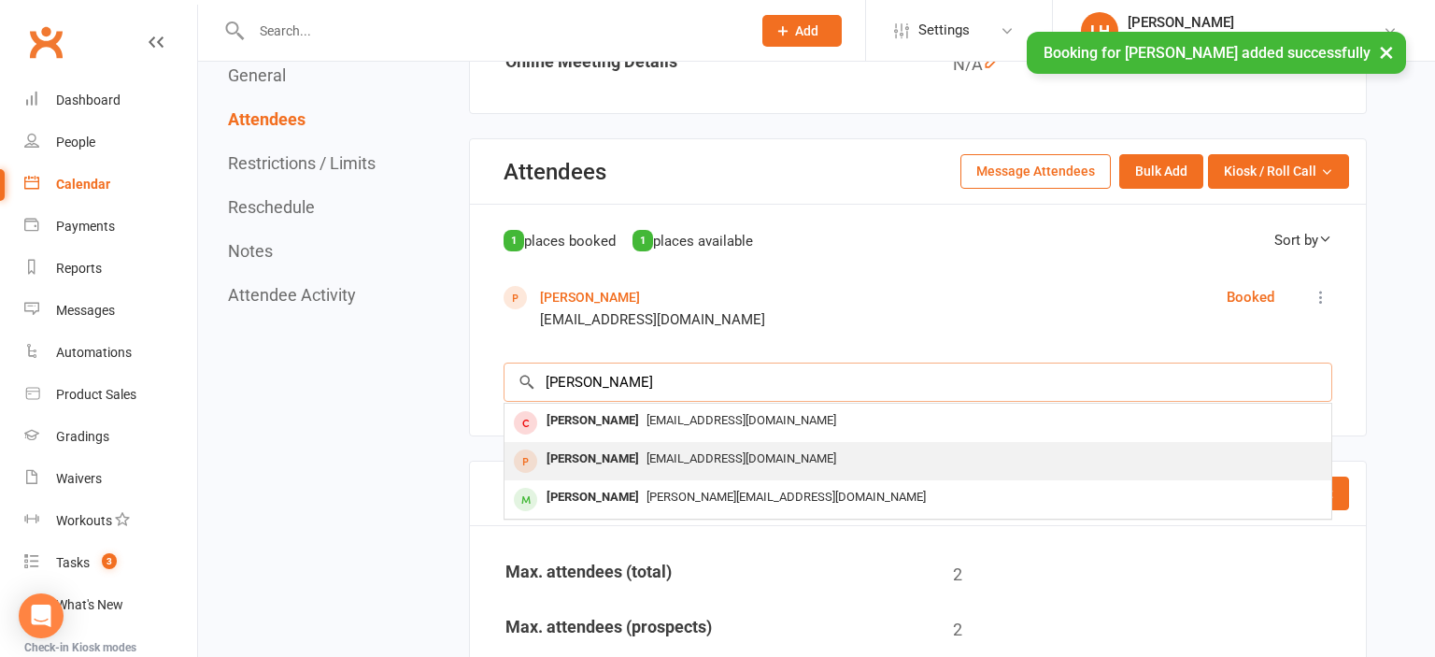
type input "Penelope"
click at [713, 455] on span "danacurrie87@yahoo.com" at bounding box center [742, 458] width 190 height 14
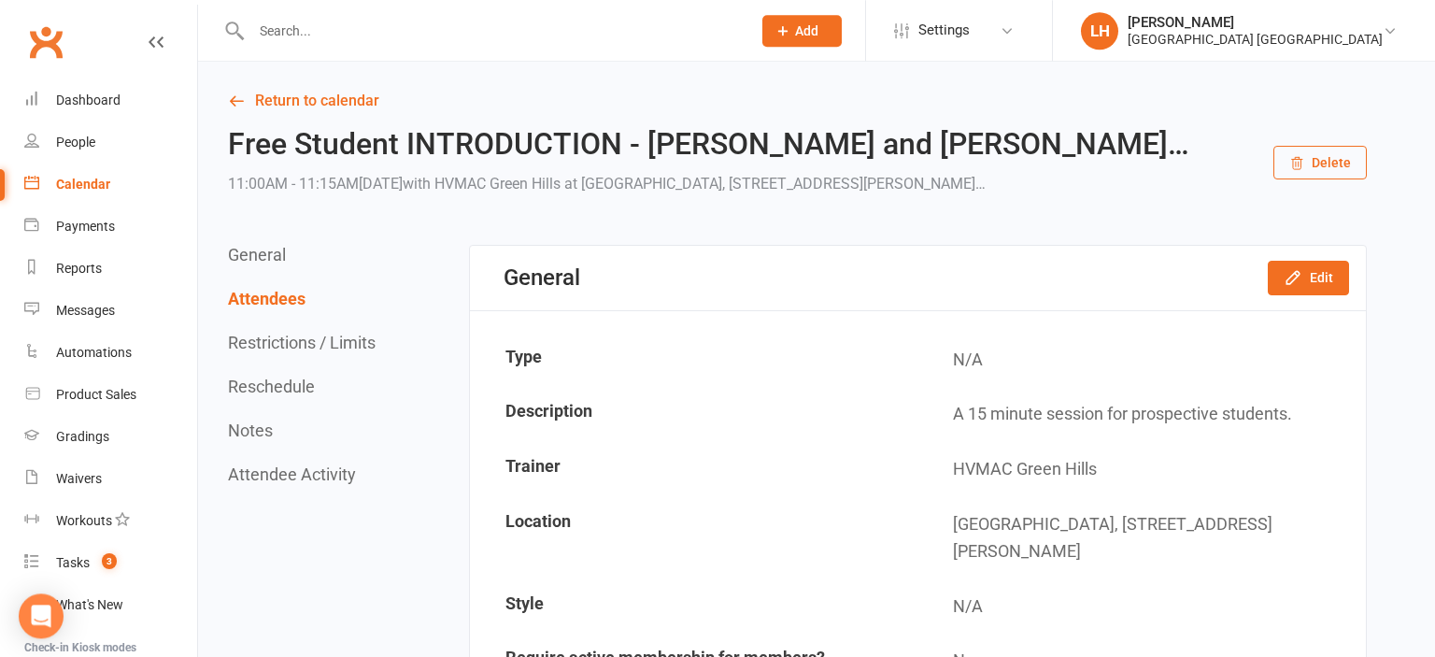
scroll to position [0, 0]
click at [289, 101] on link "Return to calendar" at bounding box center [797, 101] width 1139 height 26
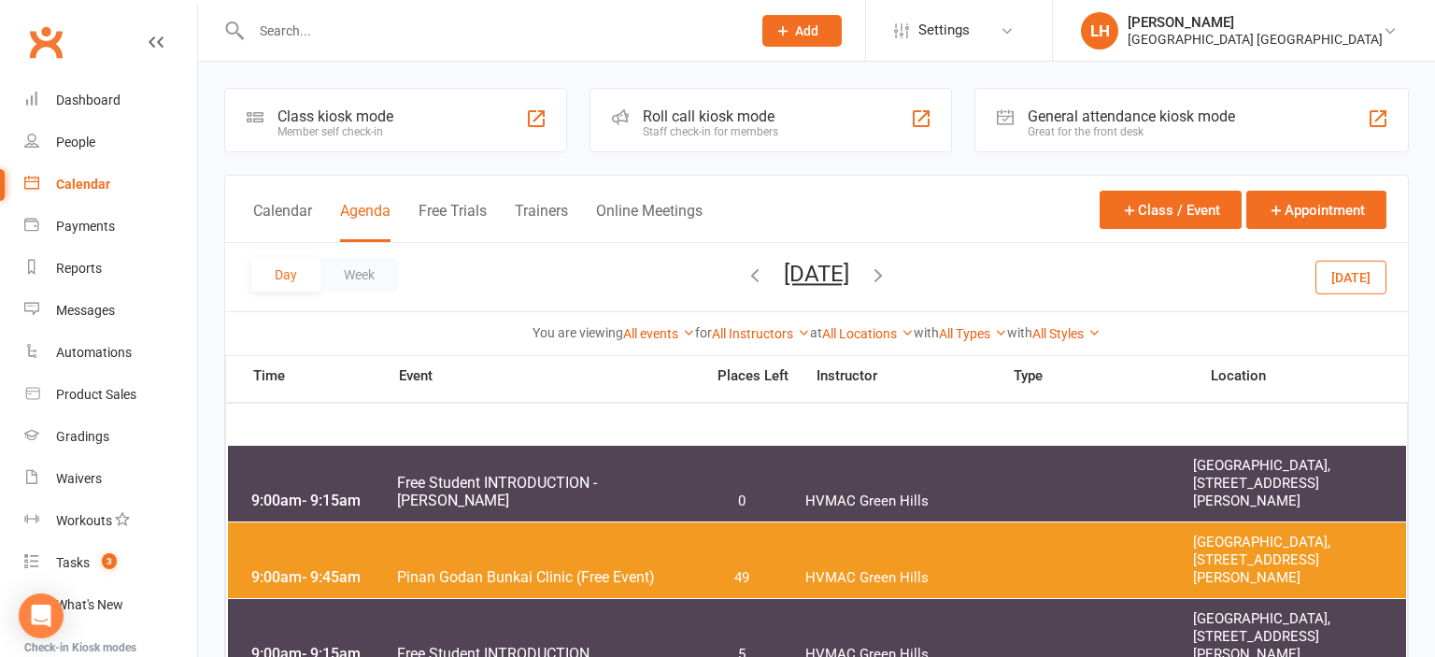
click at [796, 33] on span "Add" at bounding box center [806, 30] width 23 height 15
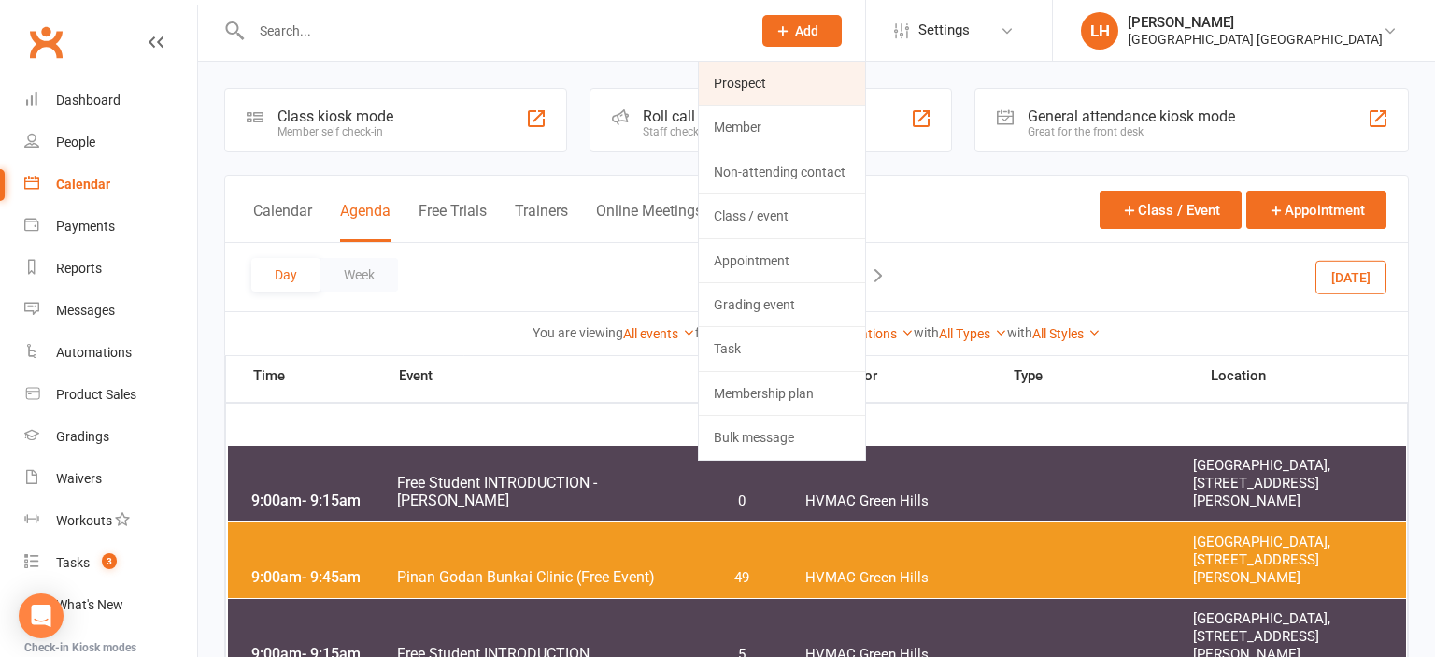
click at [798, 73] on link "Prospect" at bounding box center [782, 83] width 166 height 43
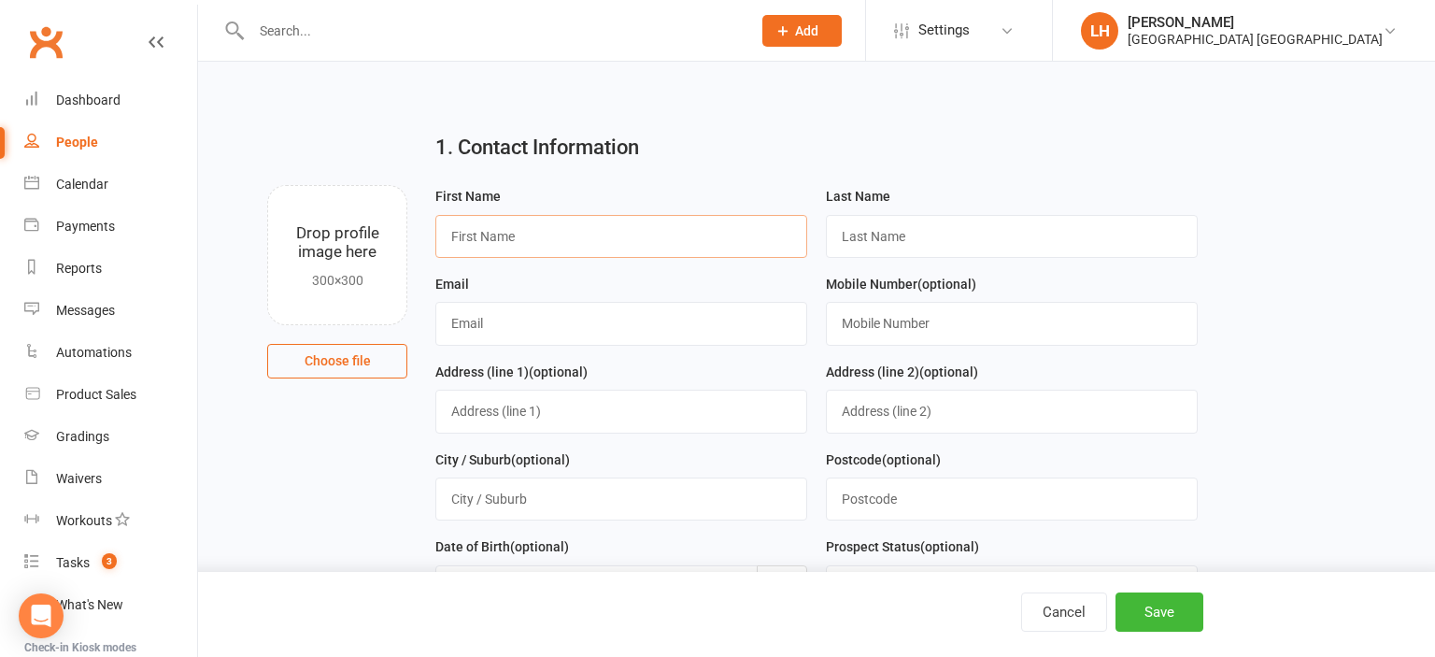
click at [653, 225] on input "text" at bounding box center [621, 236] width 372 height 43
type input "Peta"
type input "Allott"
paste input "Allotts@outlook.com"
drag, startPoint x: 479, startPoint y: 322, endPoint x: 347, endPoint y: 361, distance: 138.1
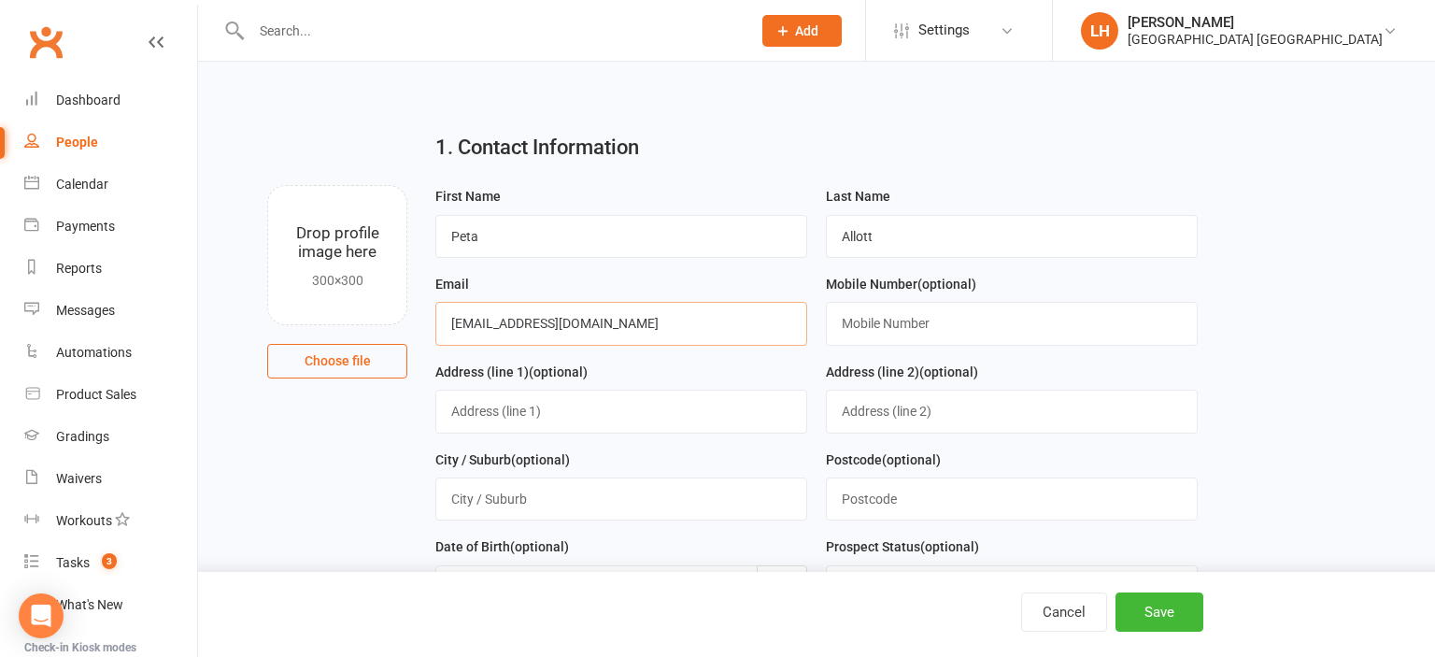
click at [435, 345] on input "Allotts@outlook.com" at bounding box center [621, 323] width 372 height 43
type input "Allotts@outlook.com"
click at [903, 329] on input "text" at bounding box center [1012, 323] width 372 height 43
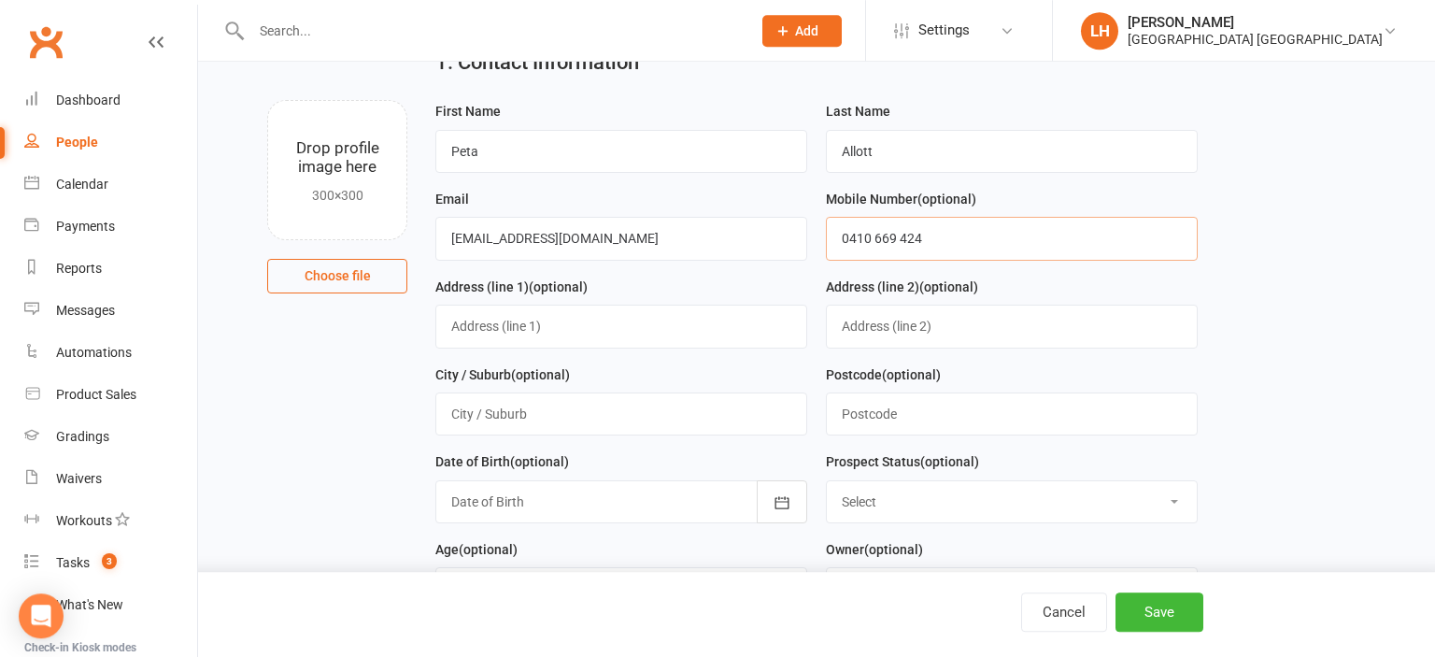
scroll to position [197, 0]
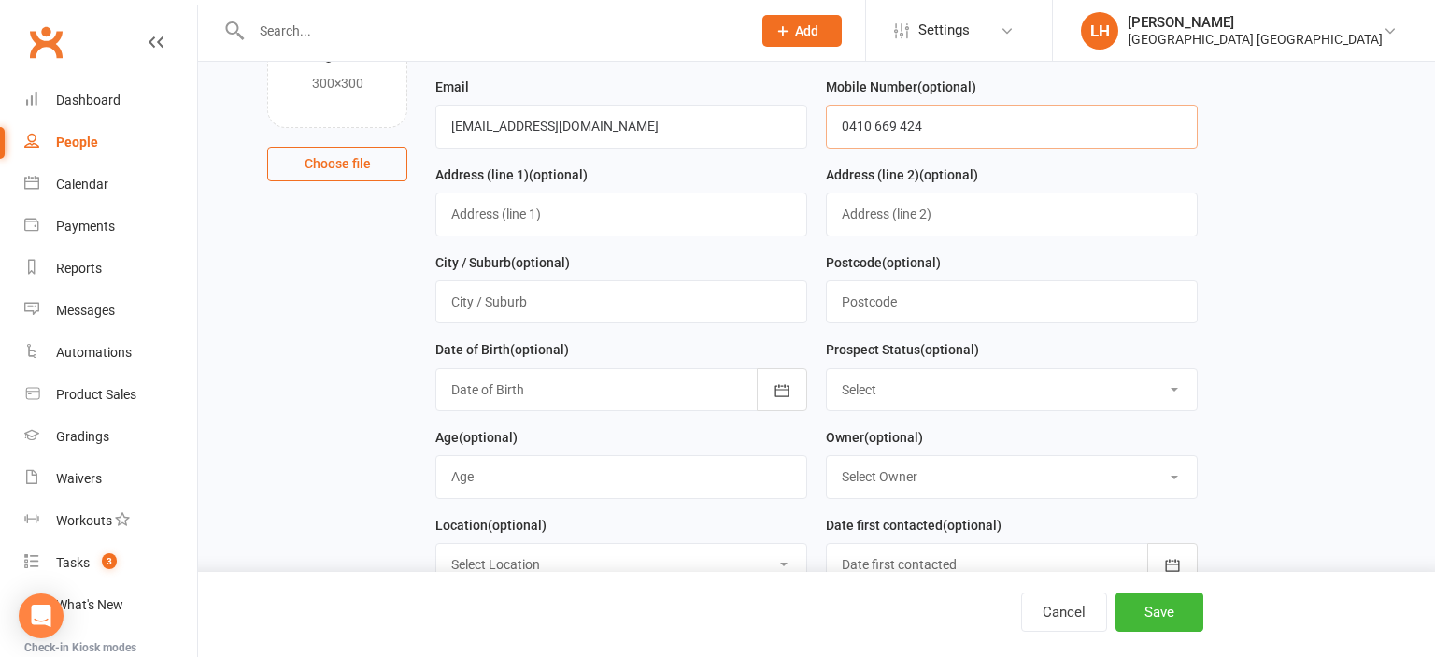
type input "0410 669 424"
click at [827, 369] on select "Select Initial Contact Not interested Special Event Attendee Birthday Party Att…" at bounding box center [1012, 389] width 370 height 41
select select "Parent/Carer of Prospect"
click option "Parent/Carer of Prospect" at bounding box center [0, 0] width 0 height 0
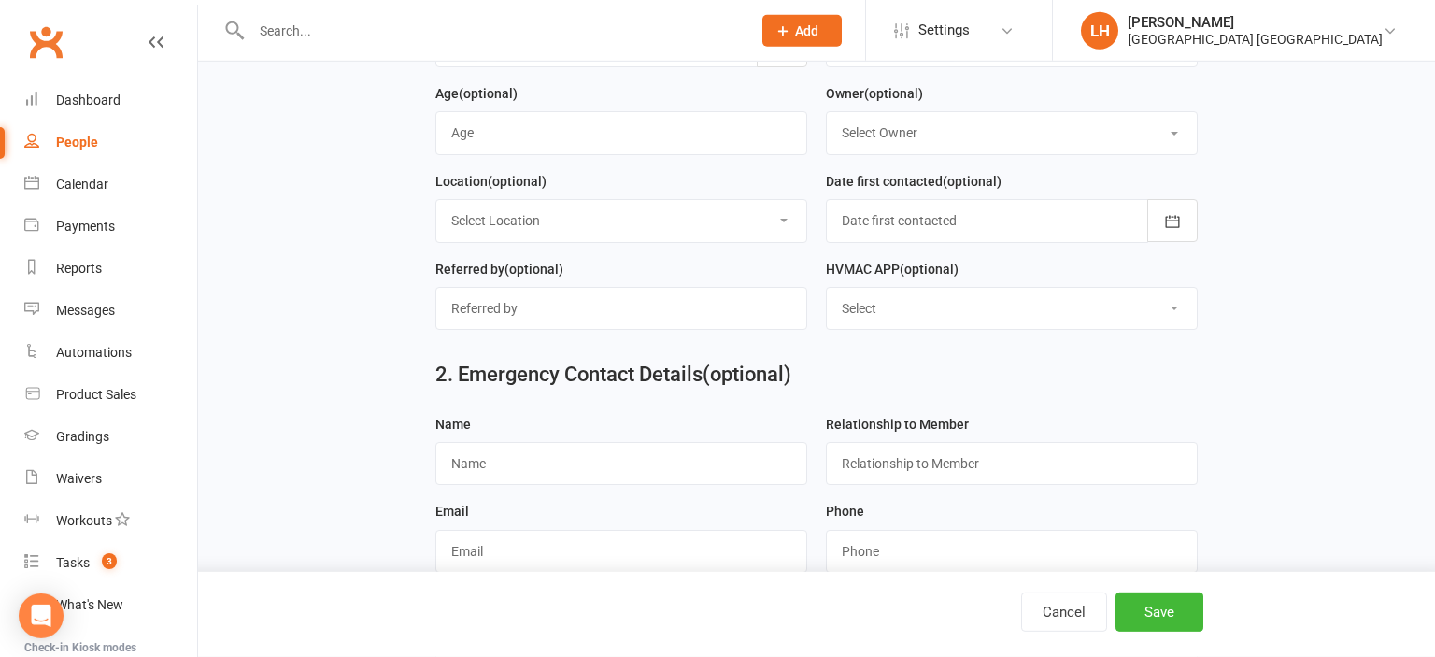
scroll to position [591, 0]
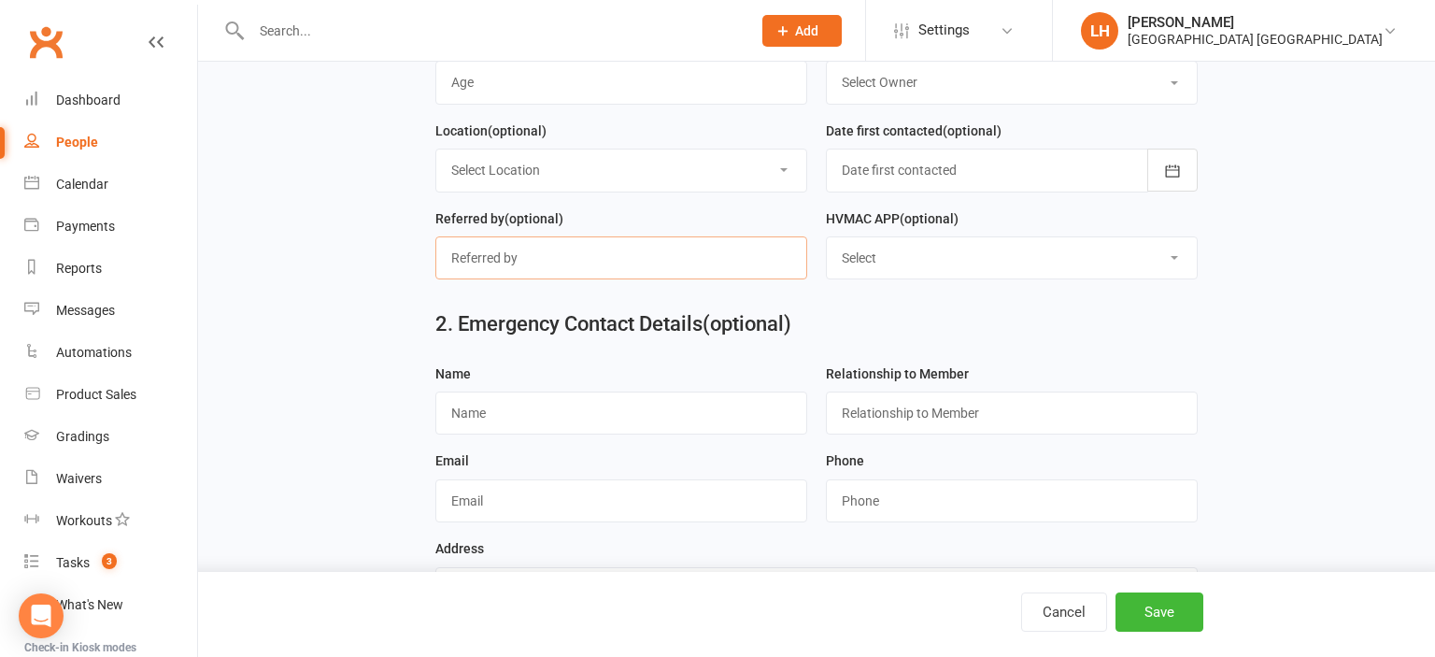
click at [548, 257] on input "text" at bounding box center [621, 257] width 372 height 43
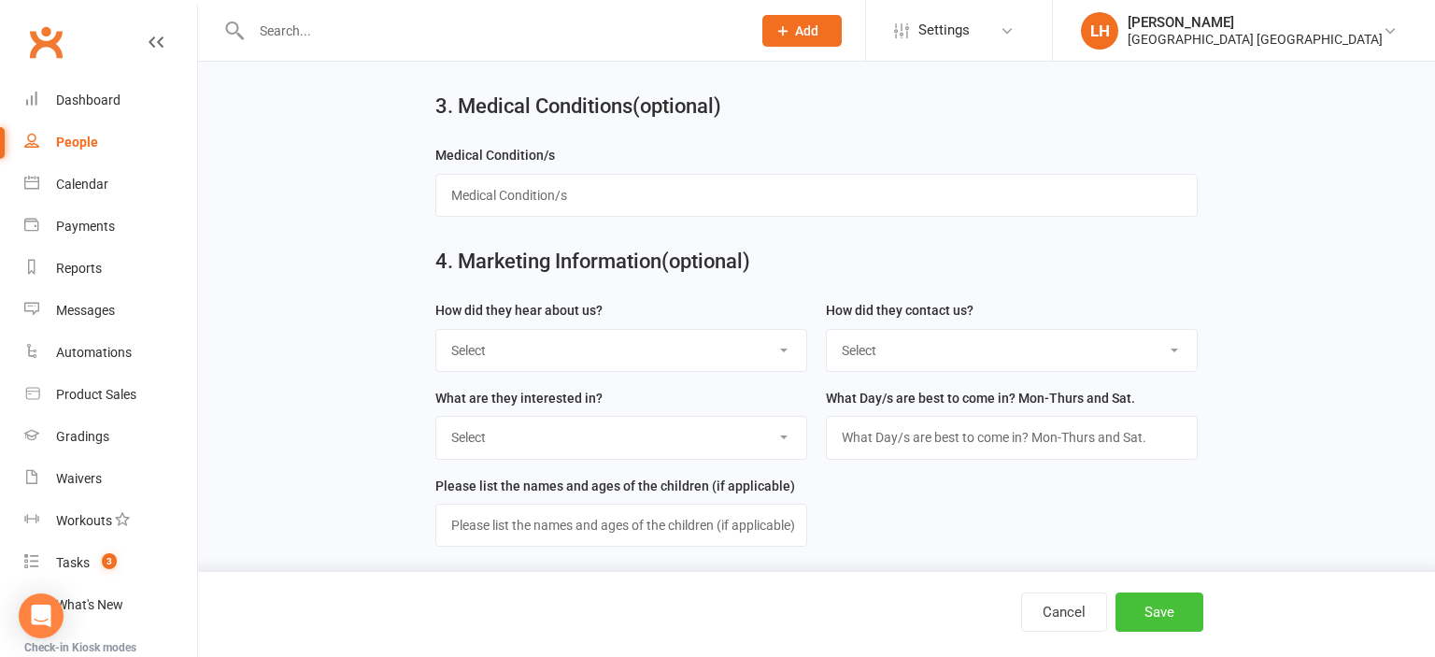
type input "SEP OPEN WEEKEND - Friend Referral"
click at [1141, 607] on button "Save" at bounding box center [1160, 611] width 88 height 39
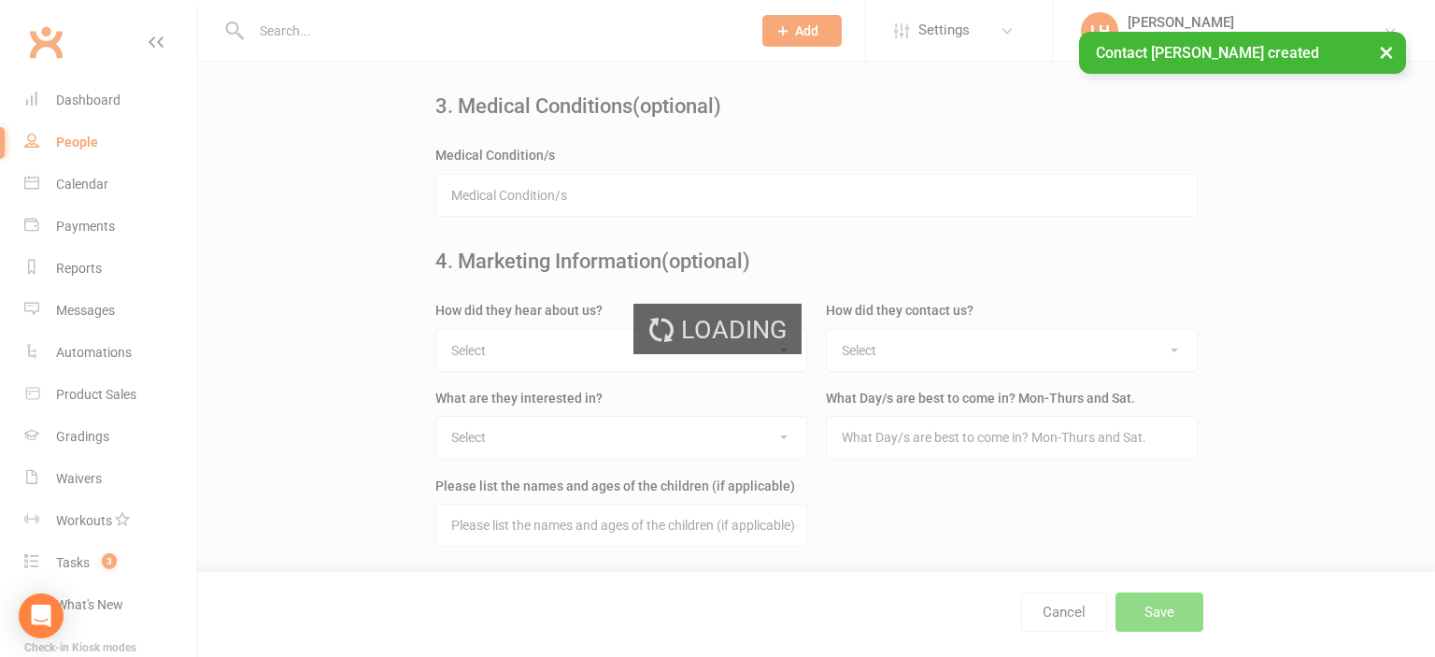
scroll to position [0, 0]
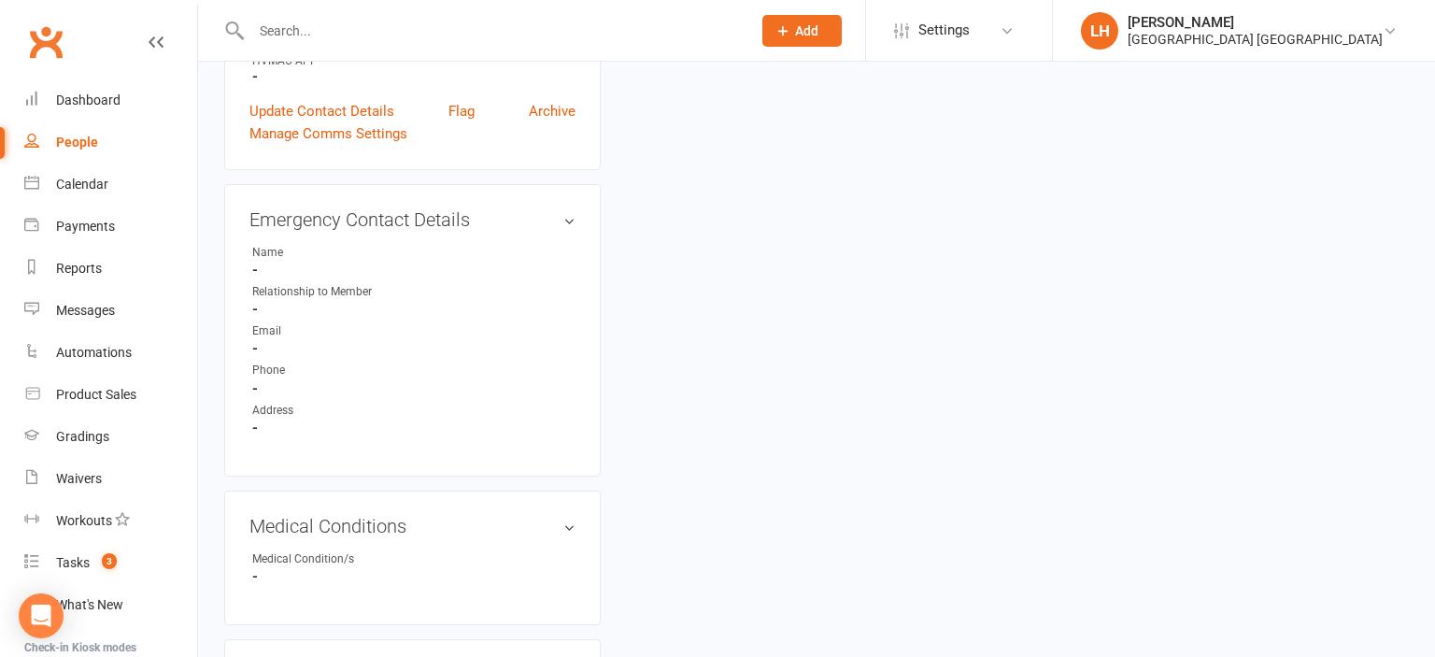
scroll to position [888, 0]
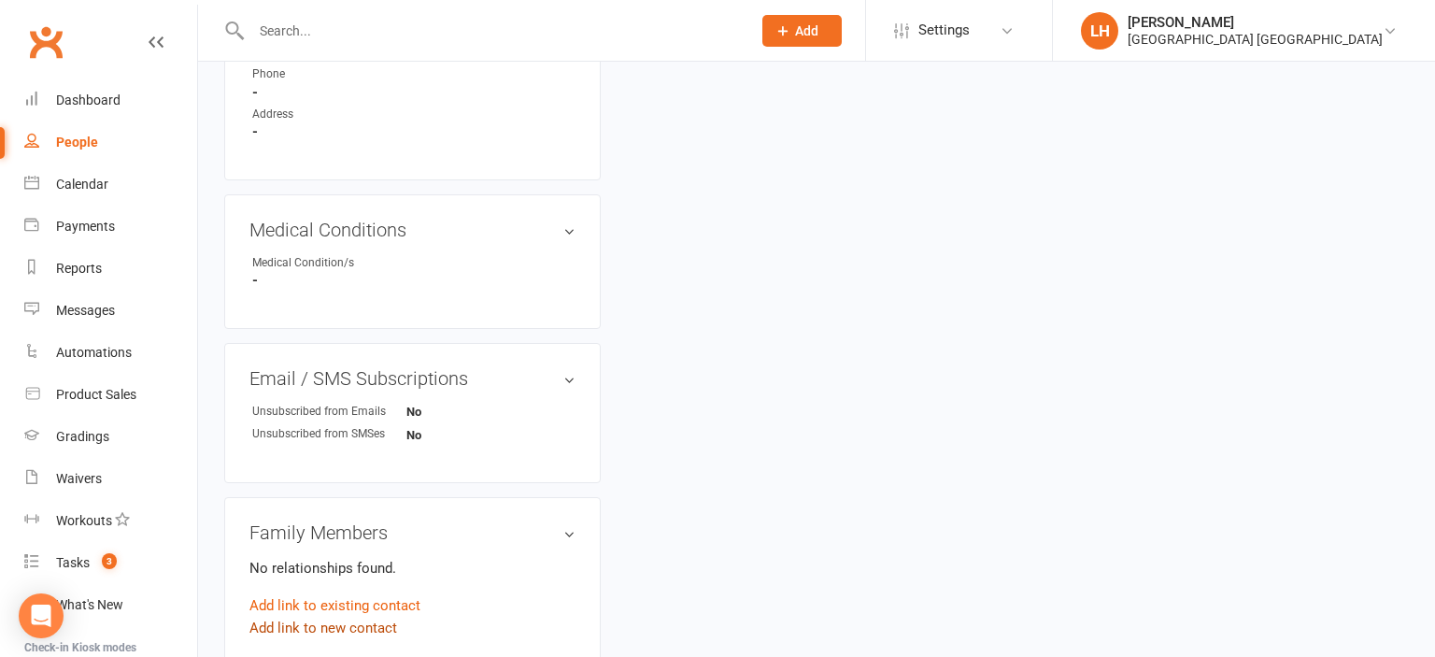
click at [353, 633] on link "Add link to new contact" at bounding box center [323, 628] width 148 height 22
click at [380, 611] on span "button" at bounding box center [378, 609] width 7 height 4
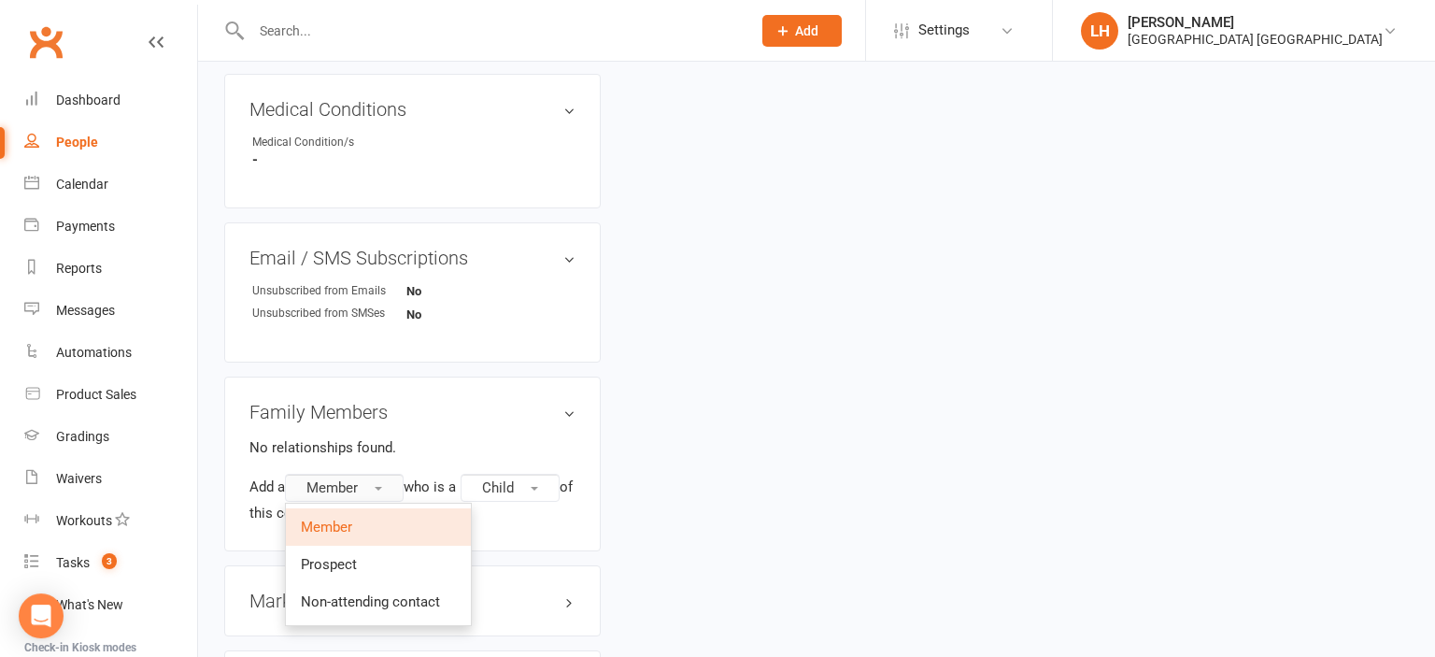
scroll to position [1085, 0]
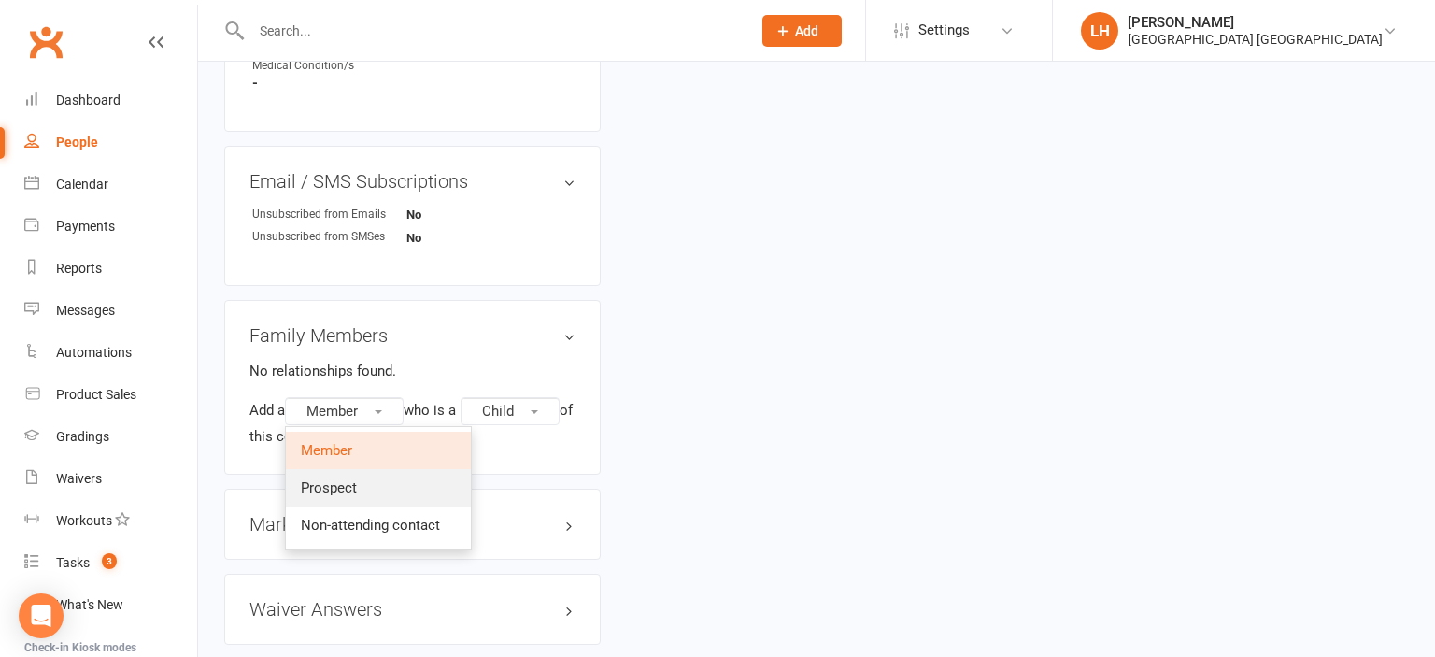
click at [357, 494] on span "Prospect" at bounding box center [329, 487] width 56 height 17
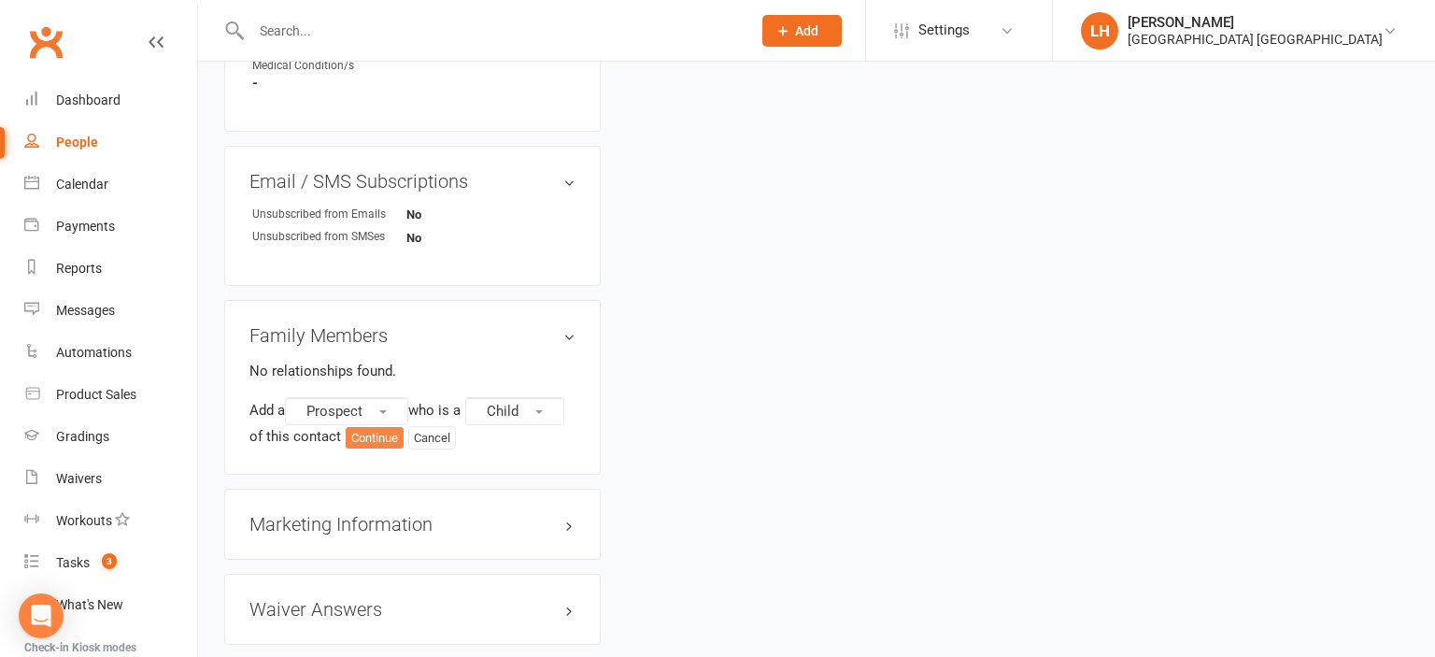
click at [389, 446] on button "Continue" at bounding box center [375, 438] width 58 height 22
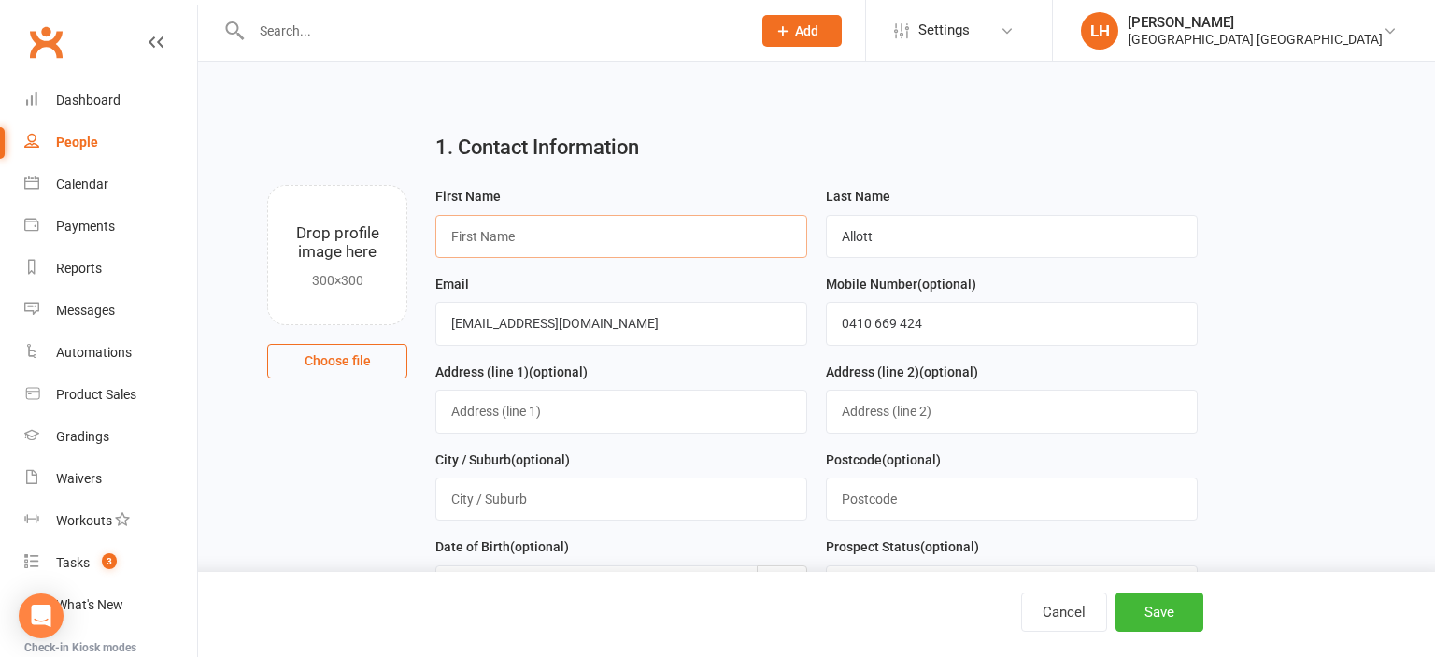
click at [743, 231] on input "text" at bounding box center [621, 236] width 372 height 43
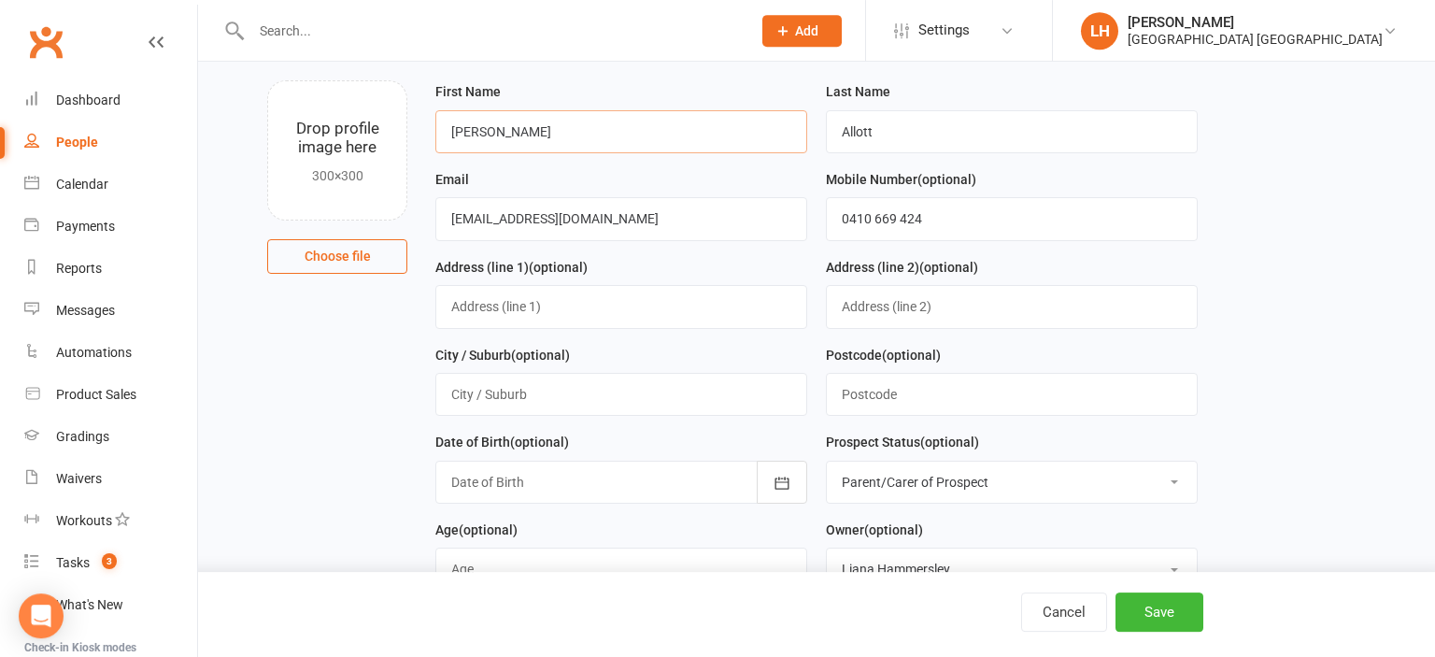
scroll to position [197, 0]
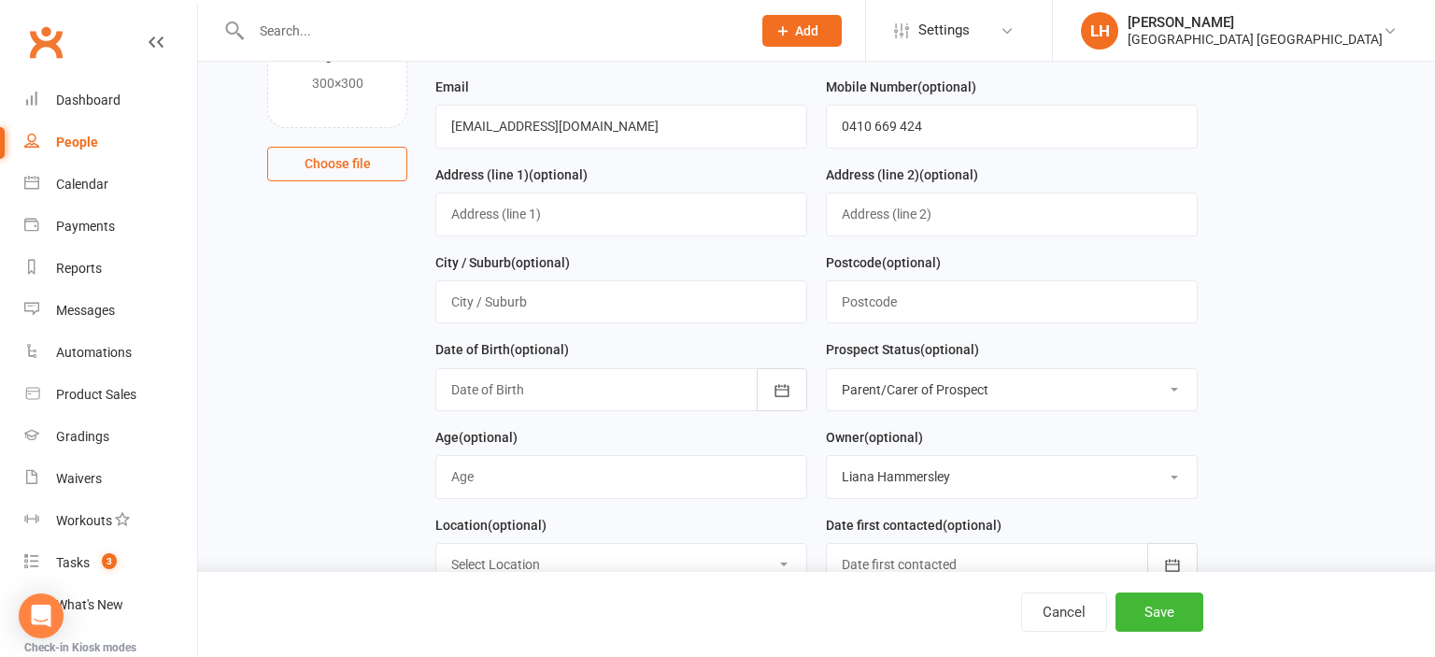
type input "Henry"
click at [827, 369] on select "Select Initial Contact Not interested Special Event Attendee Birthday Party Att…" at bounding box center [1012, 389] width 370 height 41
select select "Initial Contact"
click option "Initial Contact" at bounding box center [0, 0] width 0 height 0
click at [1147, 611] on button "Save" at bounding box center [1160, 611] width 88 height 39
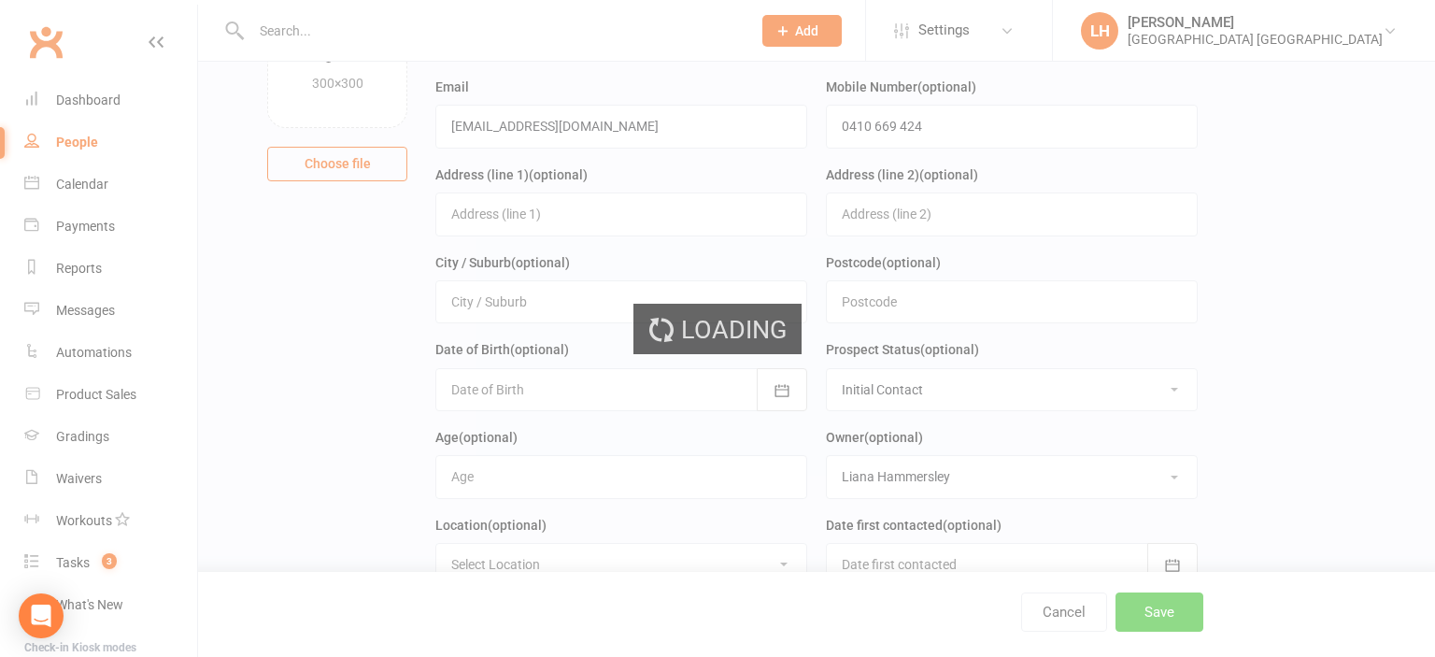
scroll to position [0, 0]
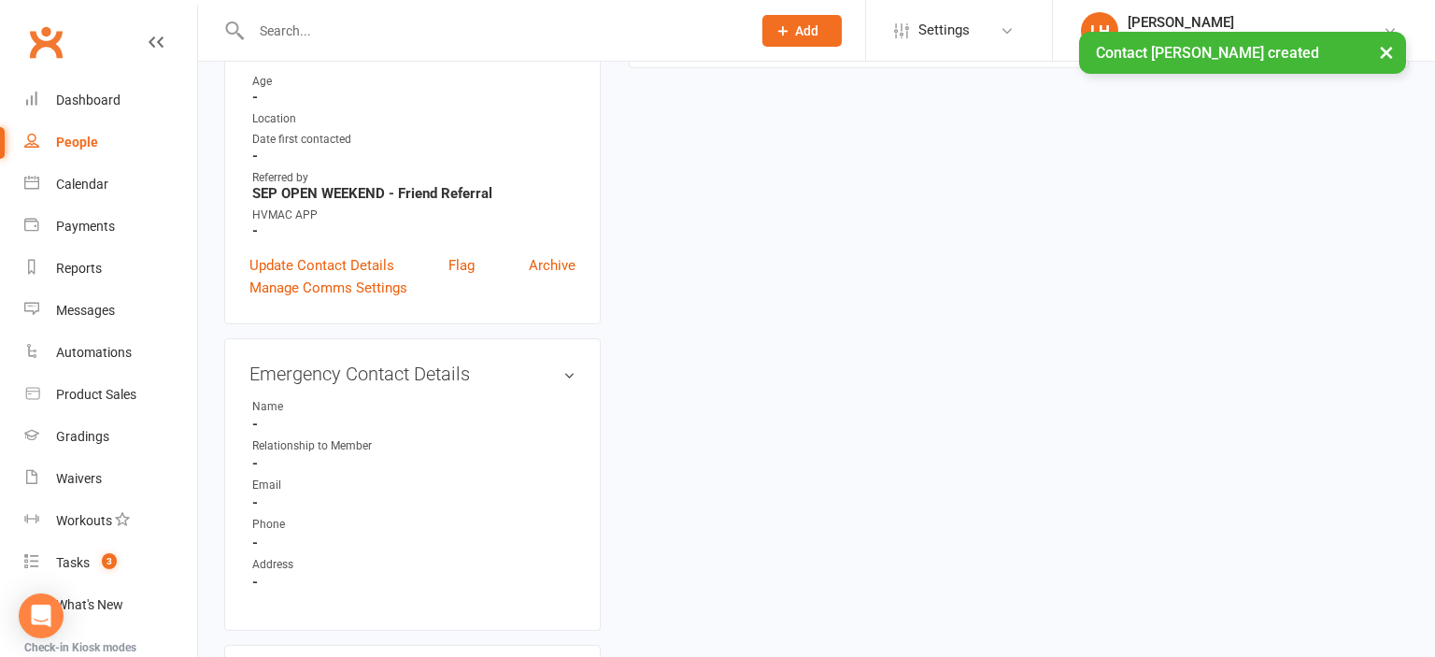
scroll to position [1194, 0]
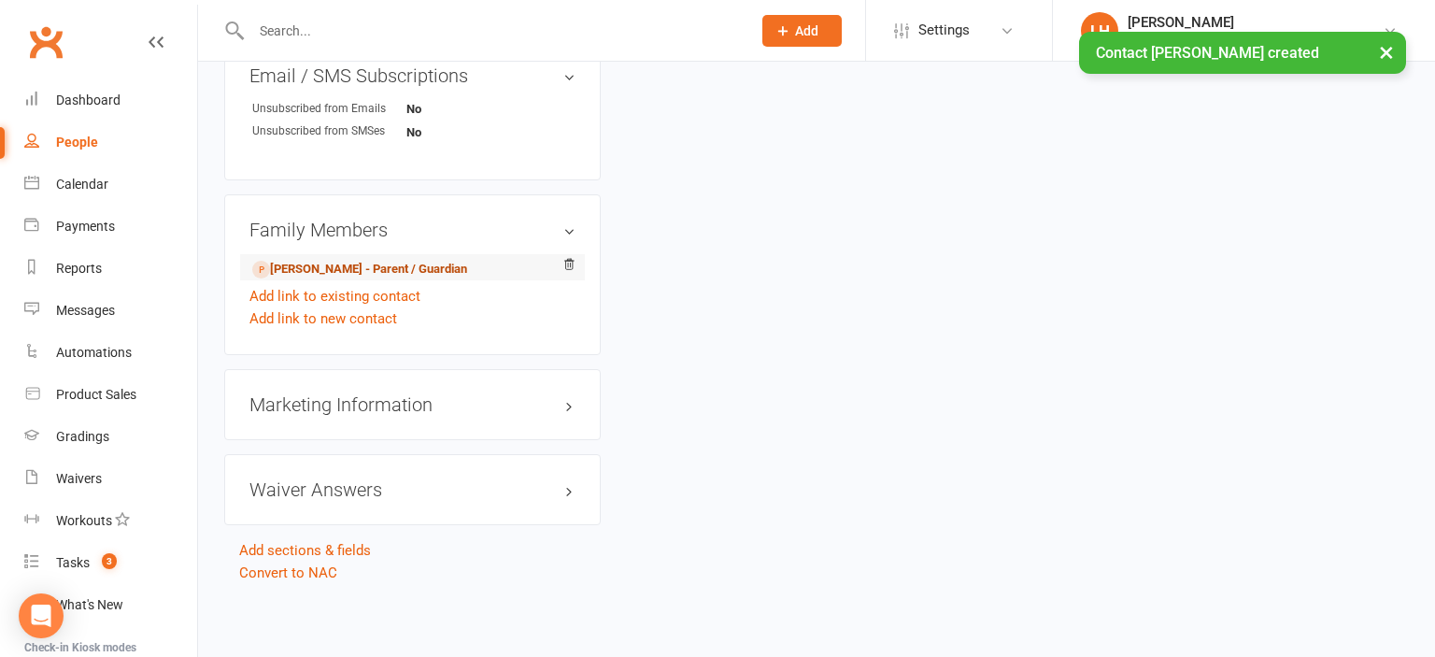
click at [371, 273] on link "Peta Allott - Parent / Guardian" at bounding box center [359, 270] width 215 height 20
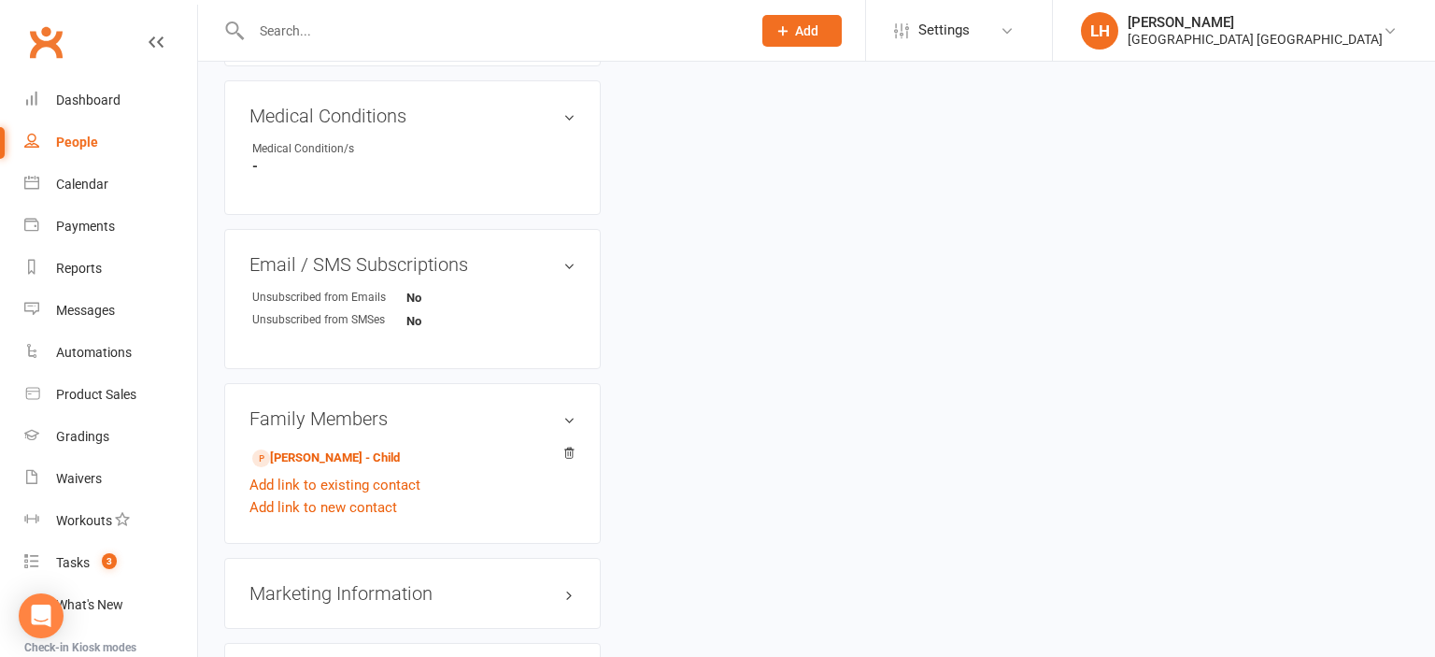
scroll to position [1085, 0]
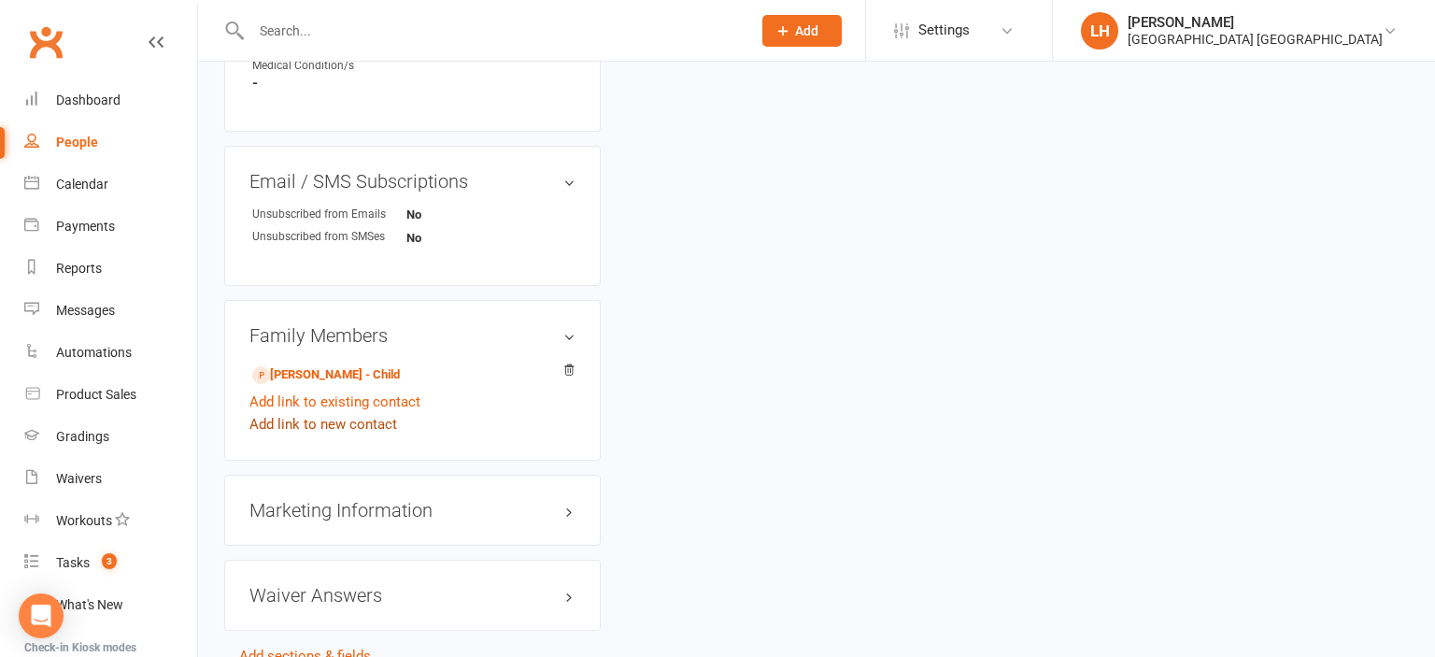
click at [337, 432] on link "Add link to new contact" at bounding box center [323, 424] width 148 height 22
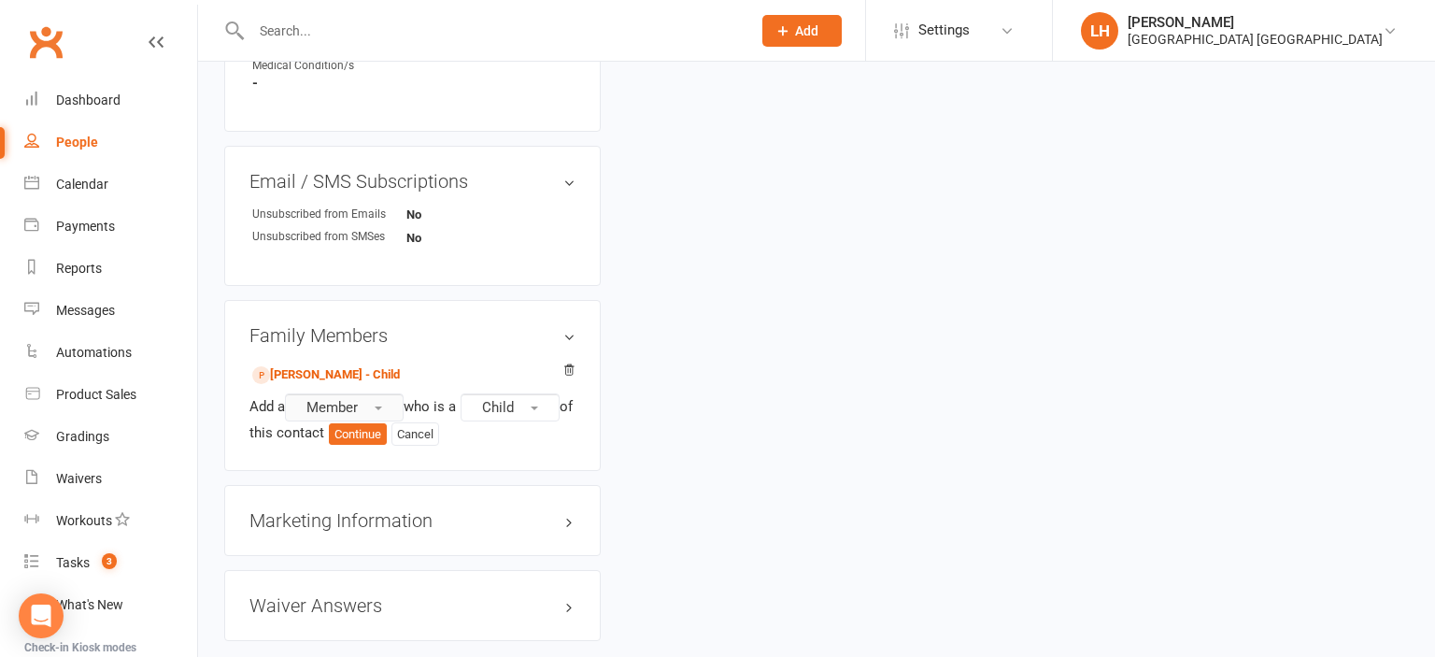
click at [360, 400] on button "Member" at bounding box center [344, 407] width 119 height 28
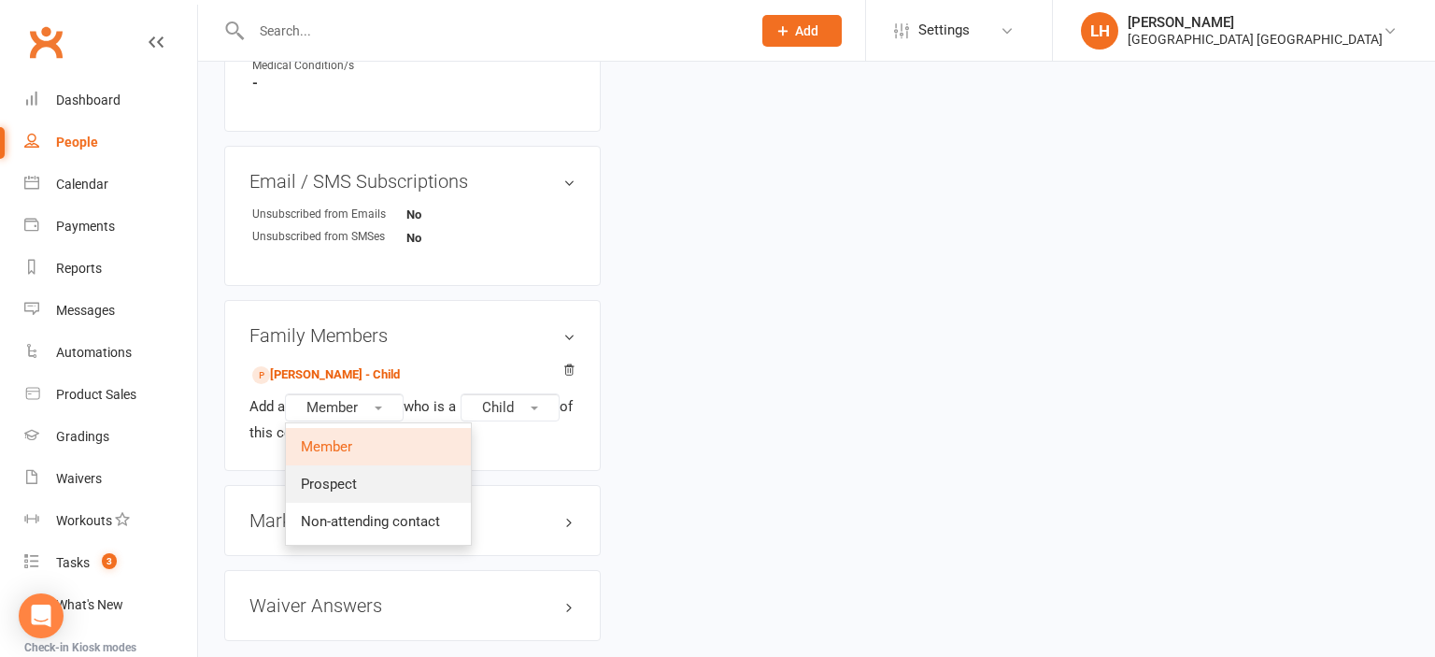
click at [368, 484] on link "Prospect" at bounding box center [378, 483] width 185 height 37
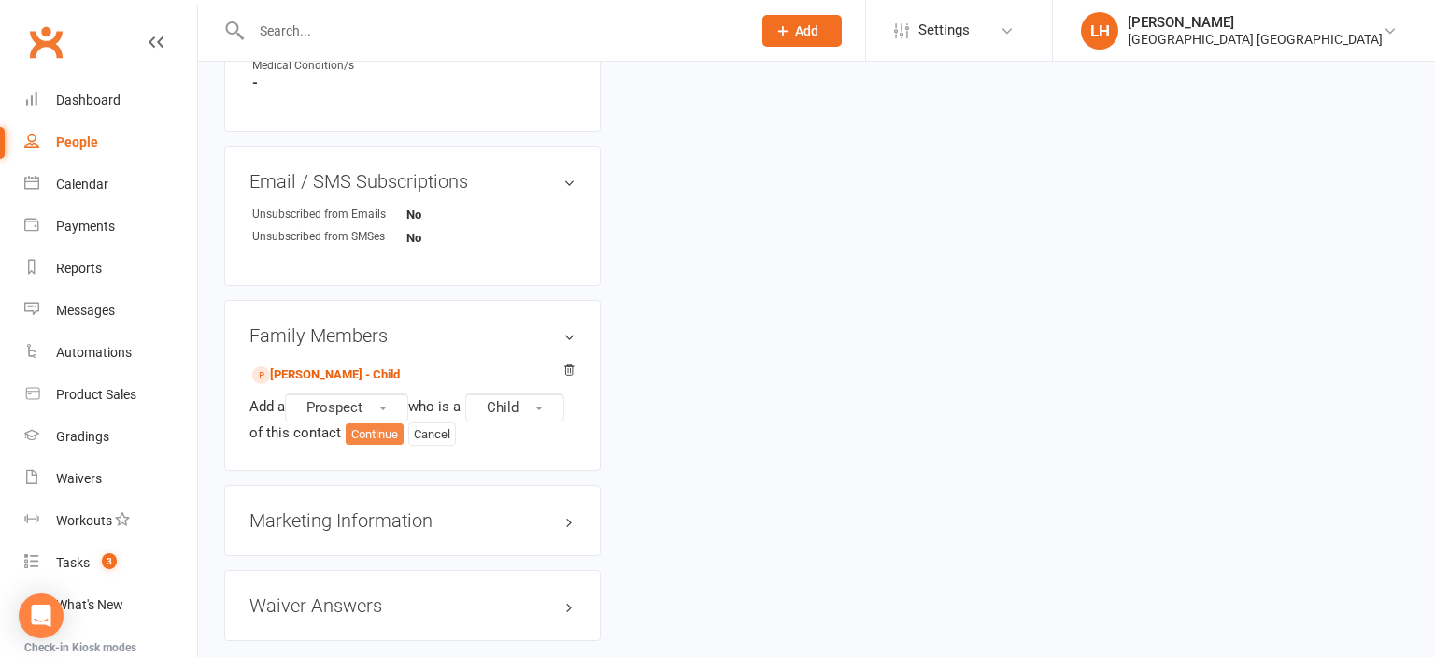
click at [380, 439] on button "Continue" at bounding box center [375, 434] width 58 height 22
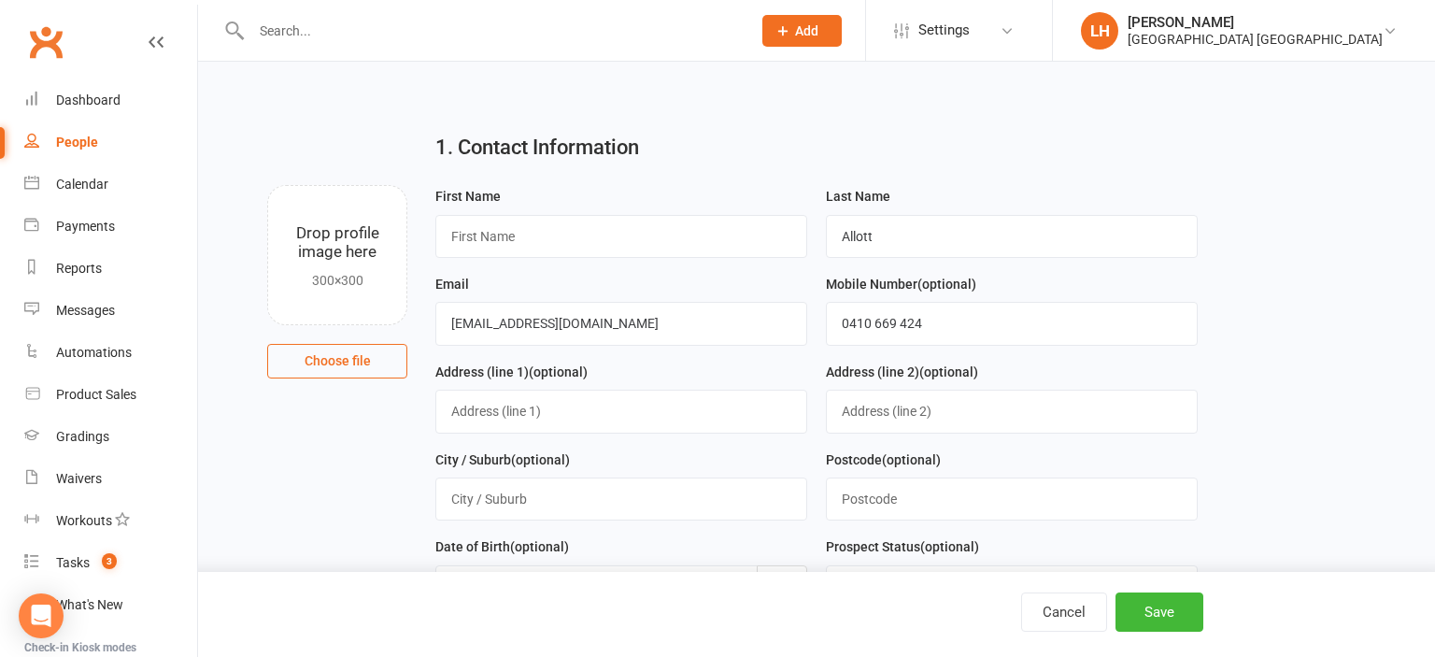
click at [527, 215] on div "First Name" at bounding box center [621, 221] width 372 height 73
click at [531, 226] on input "text" at bounding box center [621, 236] width 372 height 43
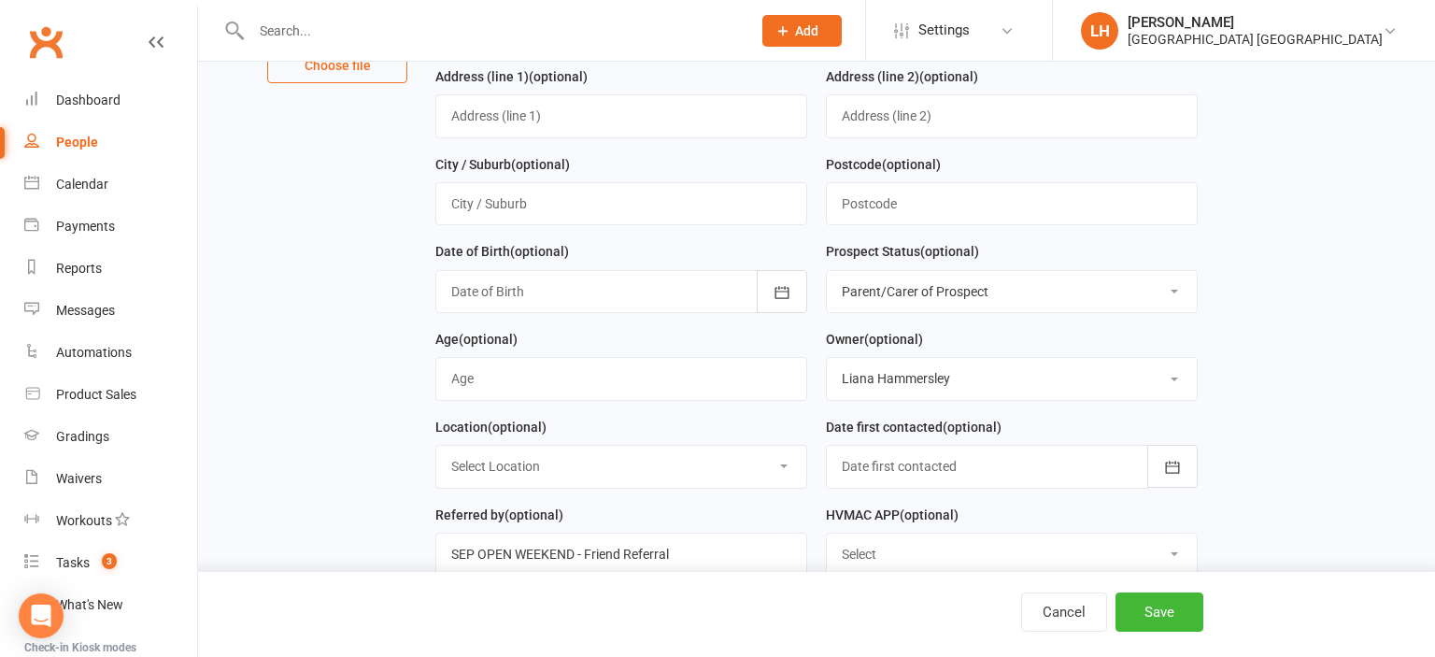
type input "[PERSON_NAME]"
click at [827, 271] on select "Select Initial Contact Not interested Special Event Attendee Birthday Party Att…" at bounding box center [1012, 291] width 370 height 41
select select "Initial Contact"
click option "Initial Contact" at bounding box center [0, 0] width 0 height 0
click at [1169, 617] on button "Save" at bounding box center [1160, 611] width 88 height 39
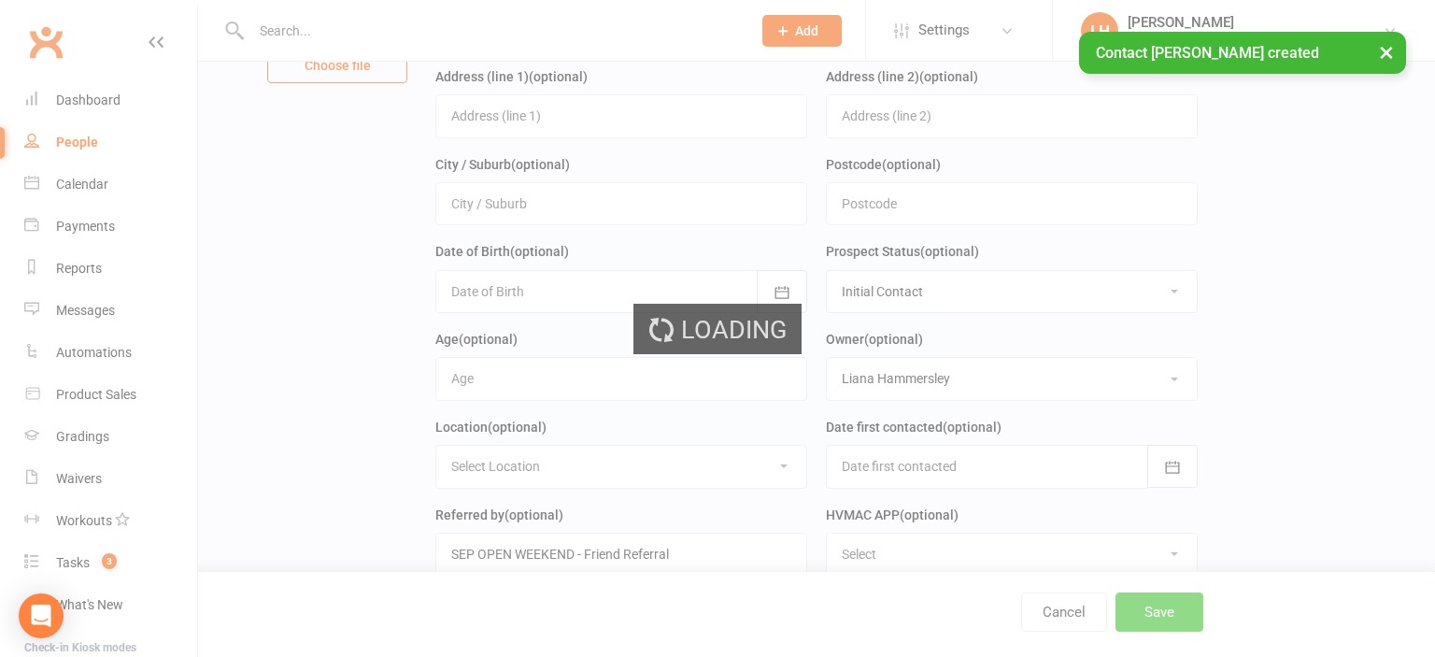
scroll to position [0, 0]
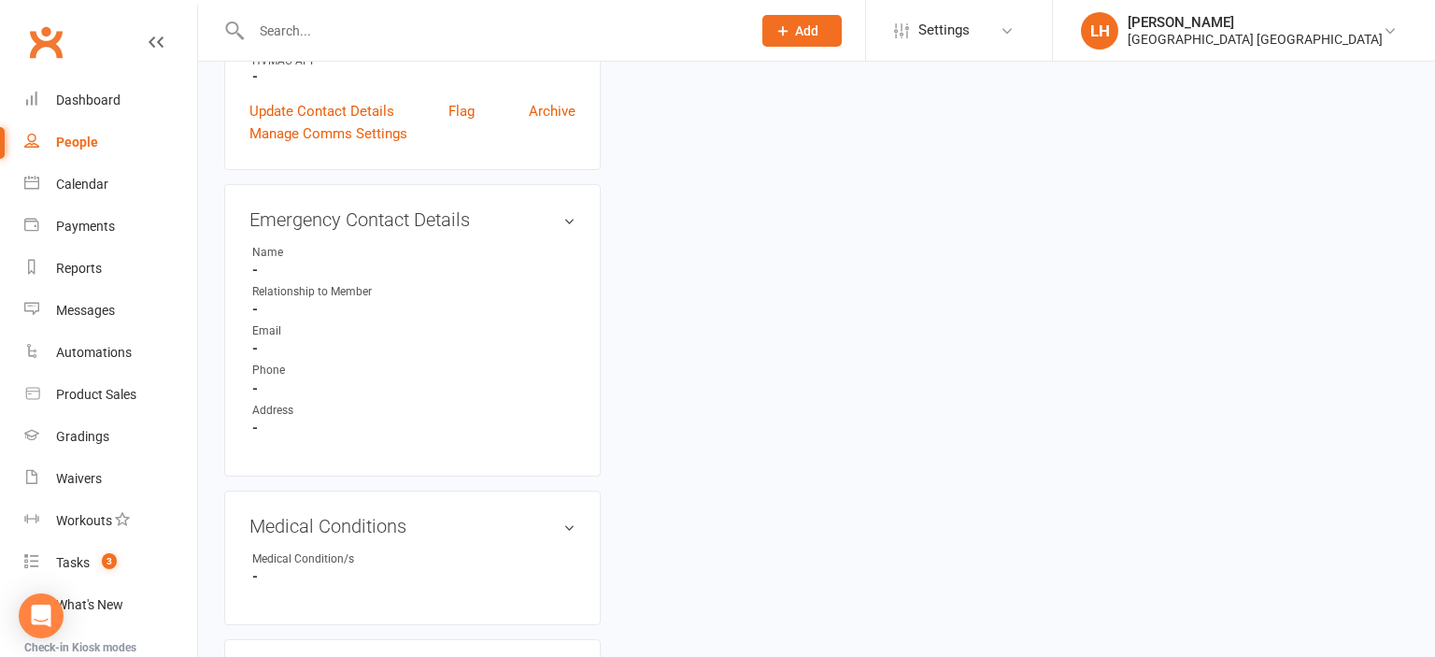
scroll to position [888, 0]
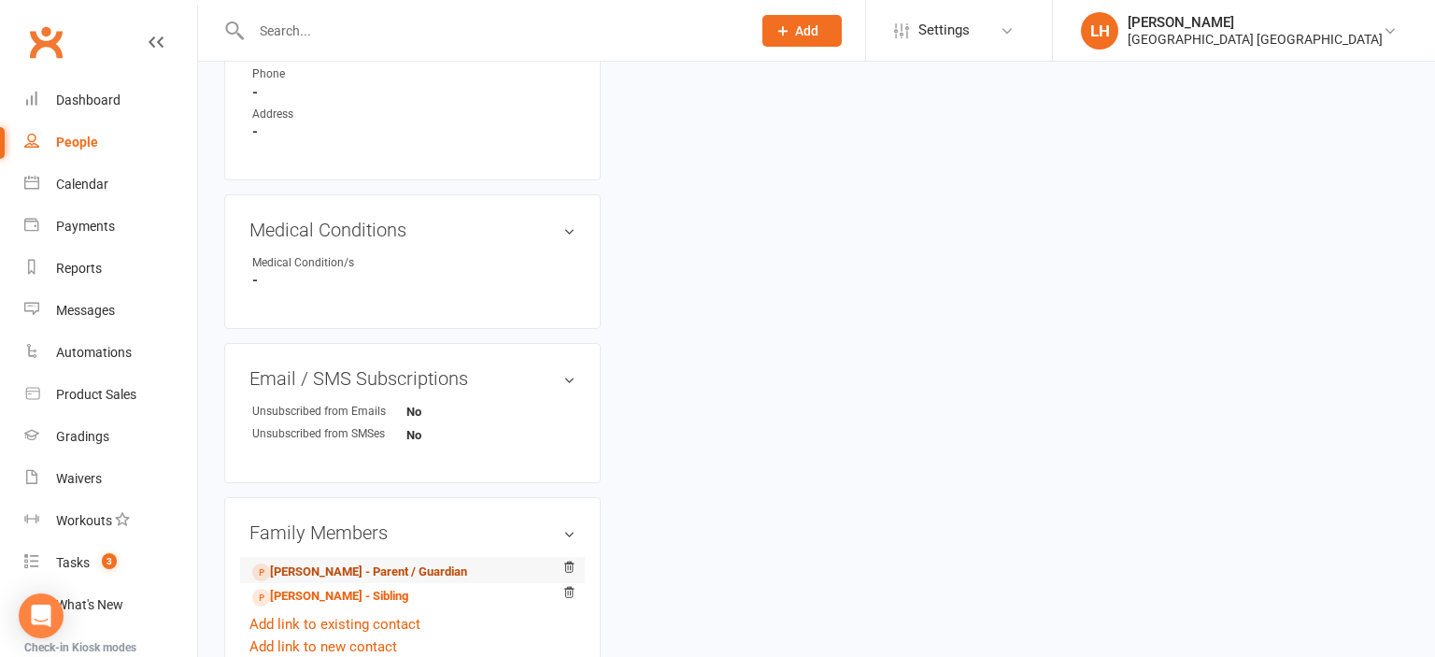
click at [323, 574] on link "Peta Allott - Parent / Guardian" at bounding box center [359, 572] width 215 height 20
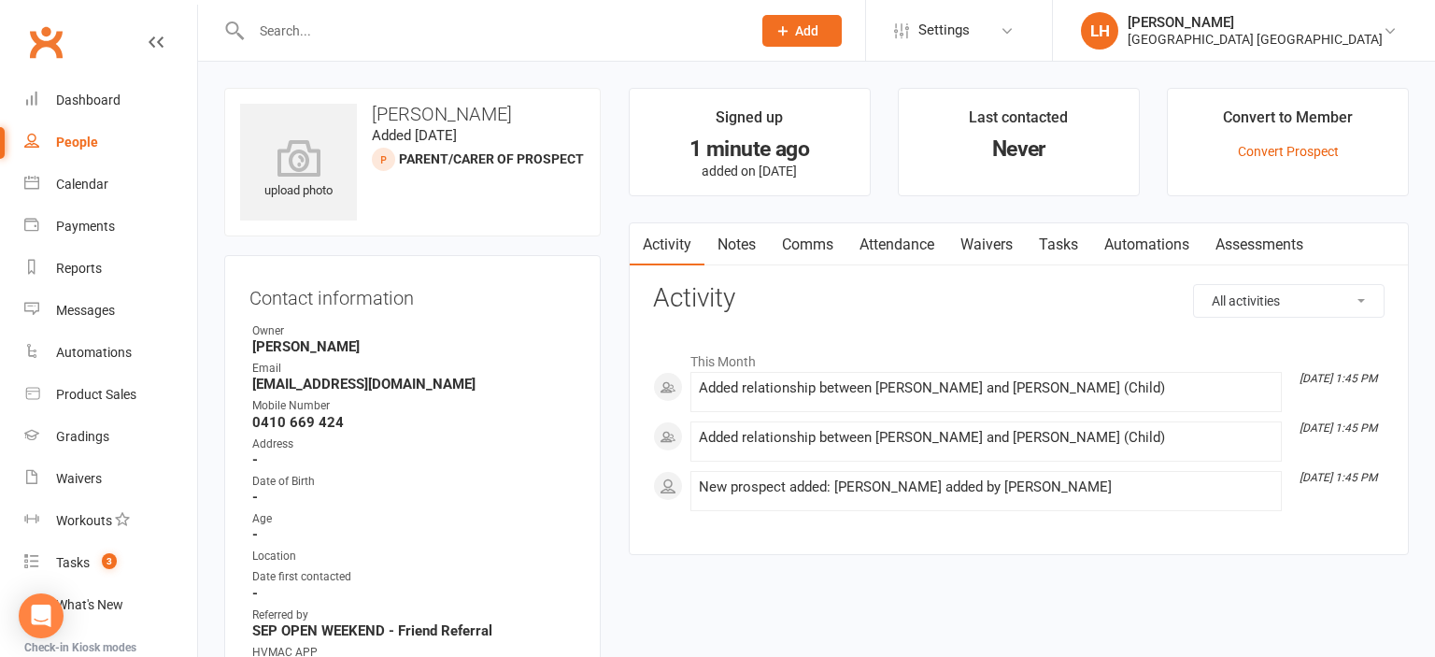
click at [557, 306] on h3 "Contact information" at bounding box center [412, 294] width 326 height 28
click at [1001, 242] on link "Waivers" at bounding box center [986, 244] width 78 height 43
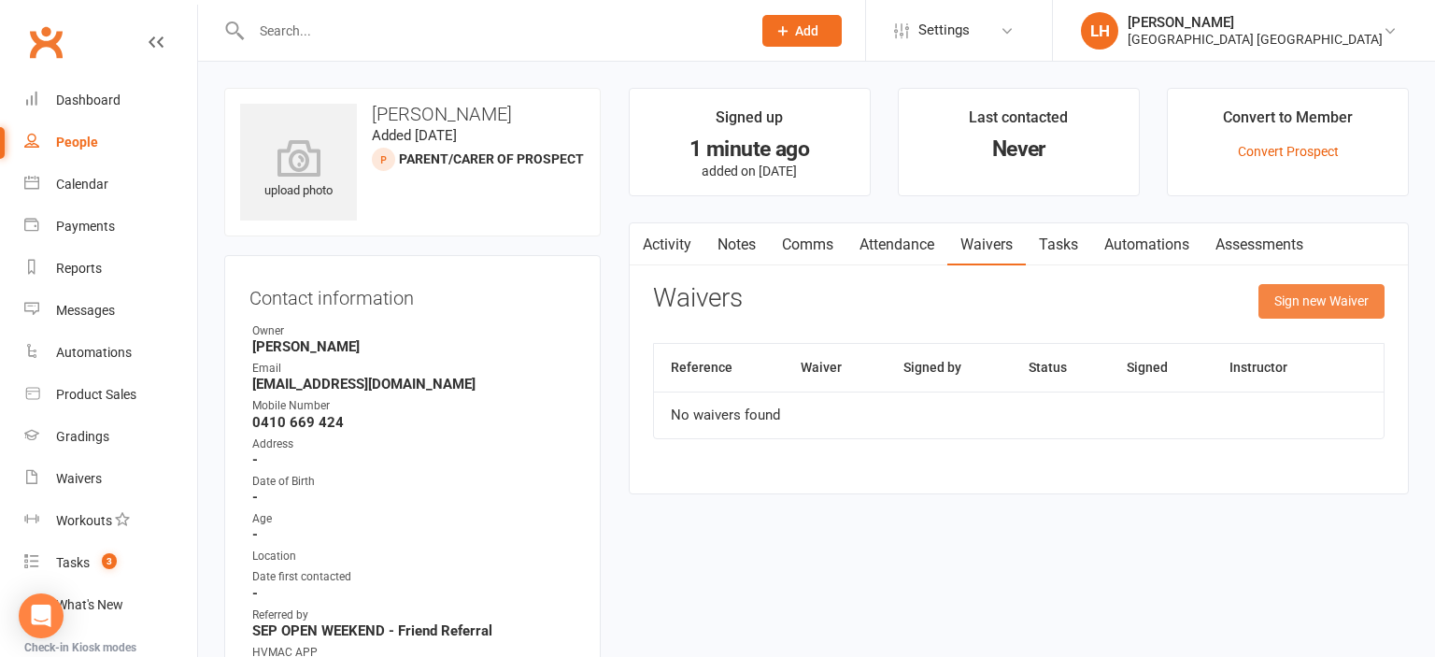
click at [1284, 309] on button "Sign new Waiver" at bounding box center [1322, 301] width 126 height 34
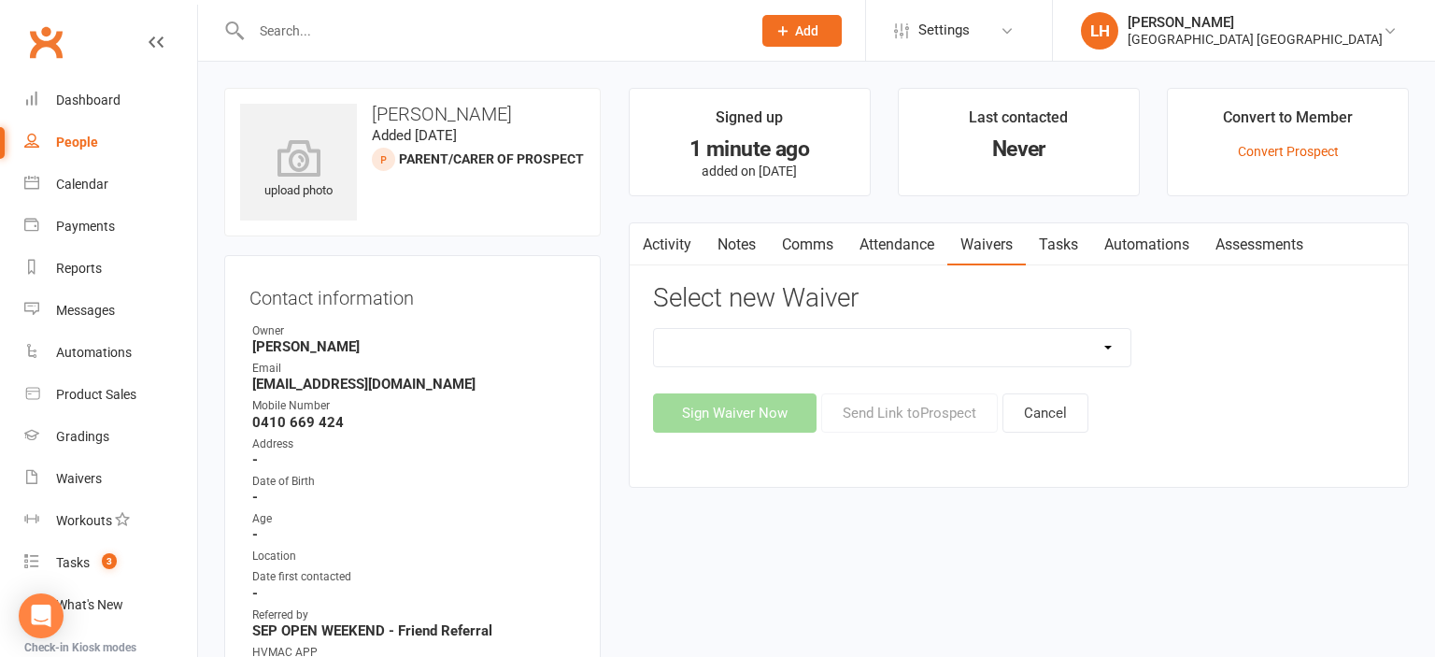
click at [654, 329] on select "3 months free Membership 8 Week Fitness Challenge Basic Membership Form Cancell…" at bounding box center [892, 347] width 477 height 37
select select "5629"
click option "New Student Introduction" at bounding box center [0, 0] width 0 height 0
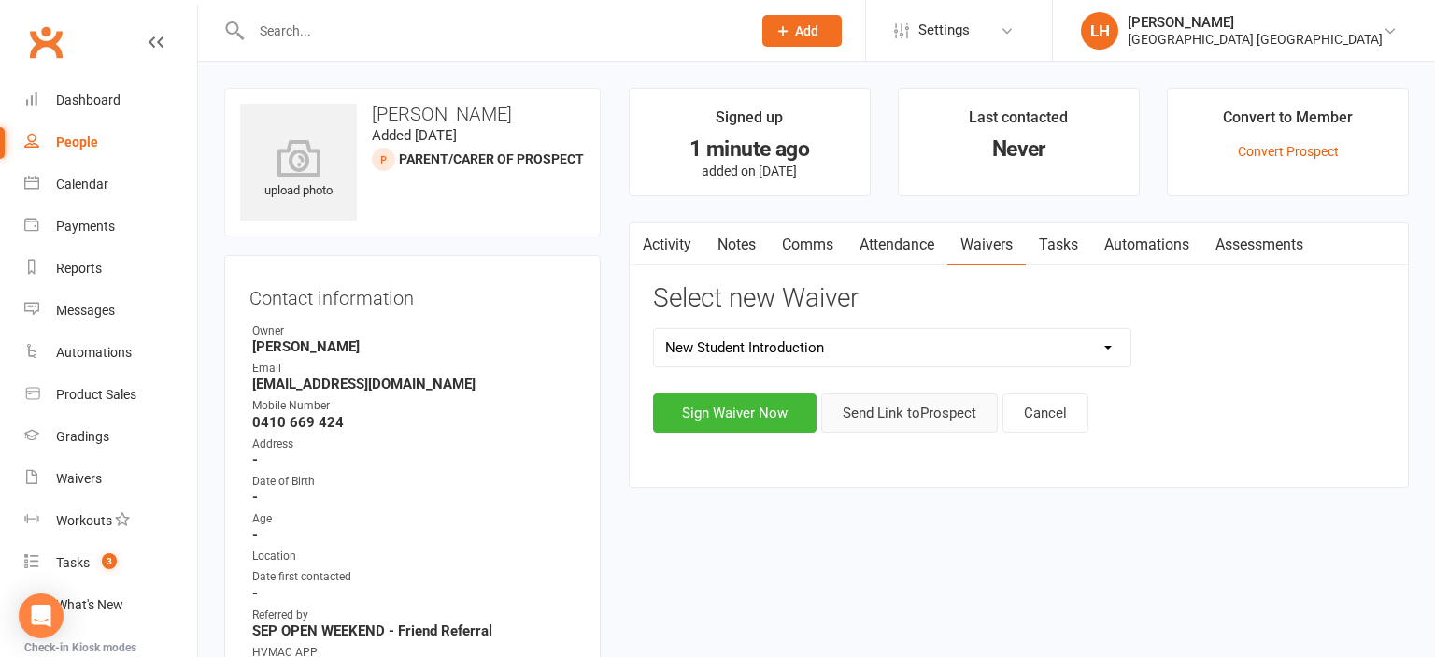
click at [919, 411] on button "Send Link to [GEOGRAPHIC_DATA]" at bounding box center [909, 412] width 177 height 39
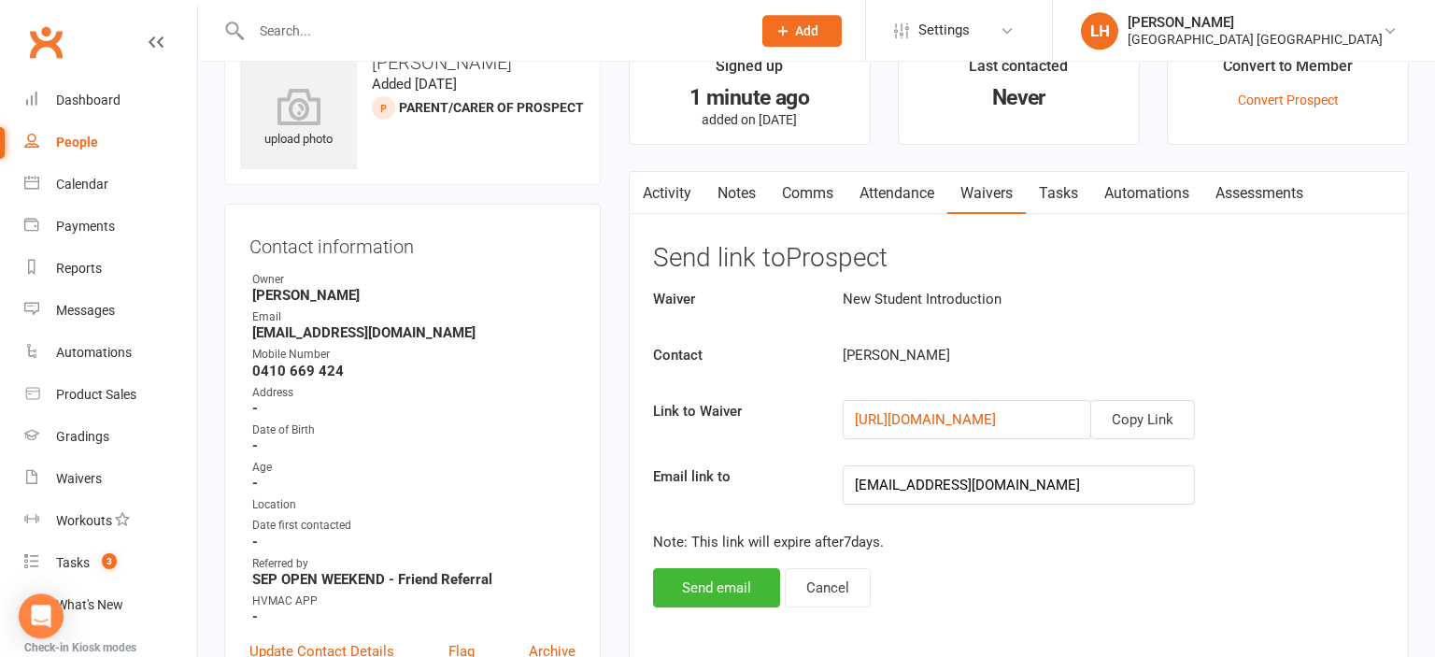
scroll to position [98, 0]
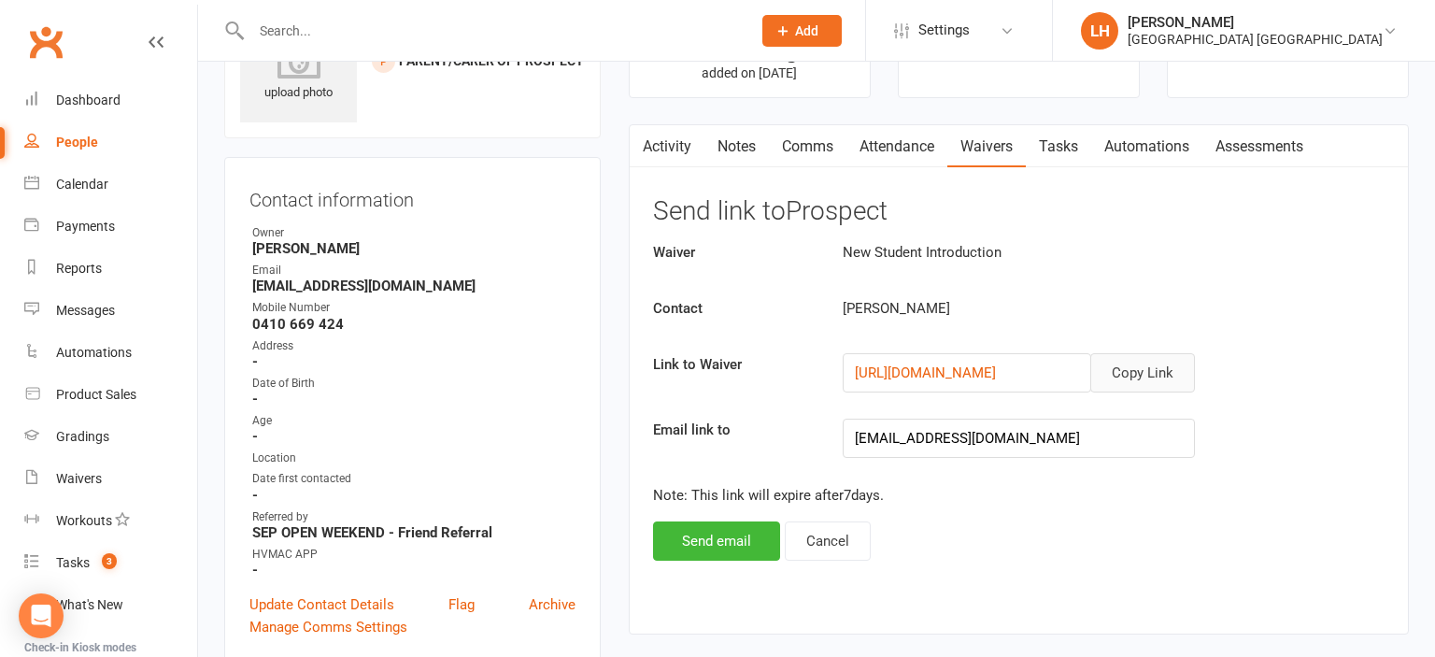
click at [1180, 368] on button "Copy Link" at bounding box center [1142, 372] width 105 height 39
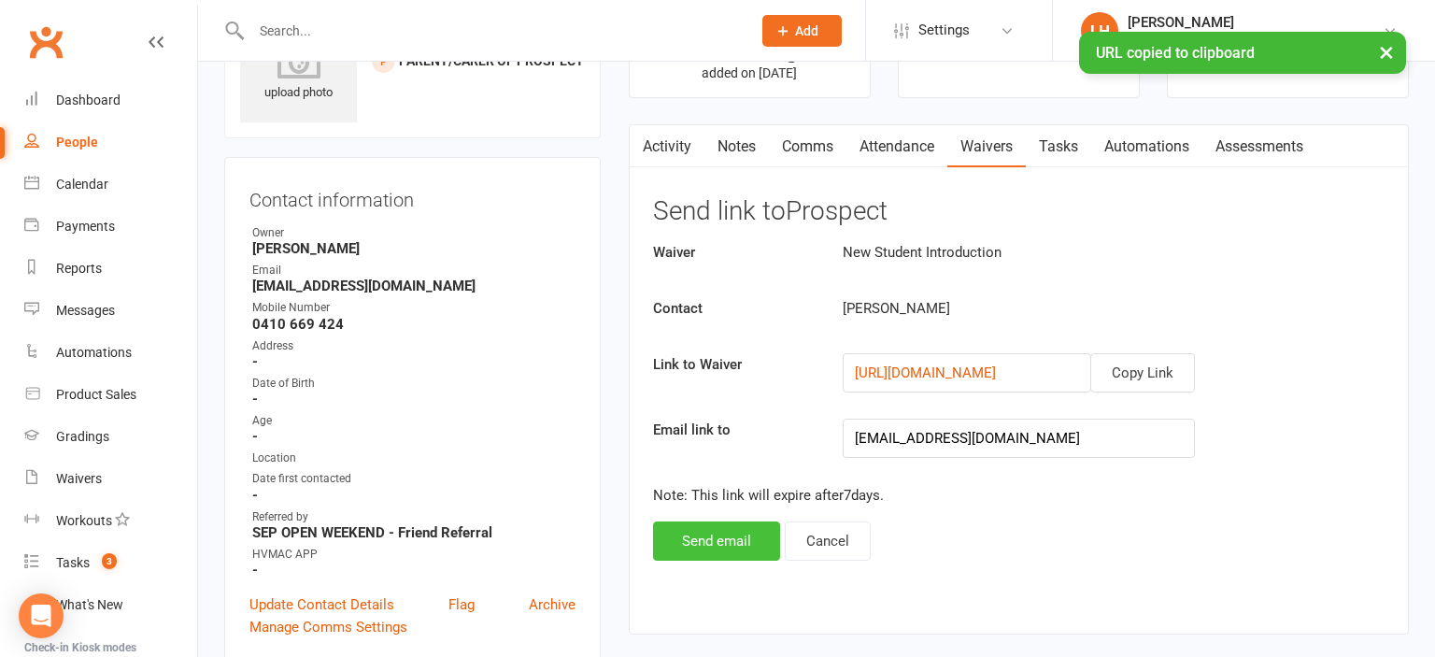
click at [701, 538] on button "Send email" at bounding box center [716, 540] width 127 height 39
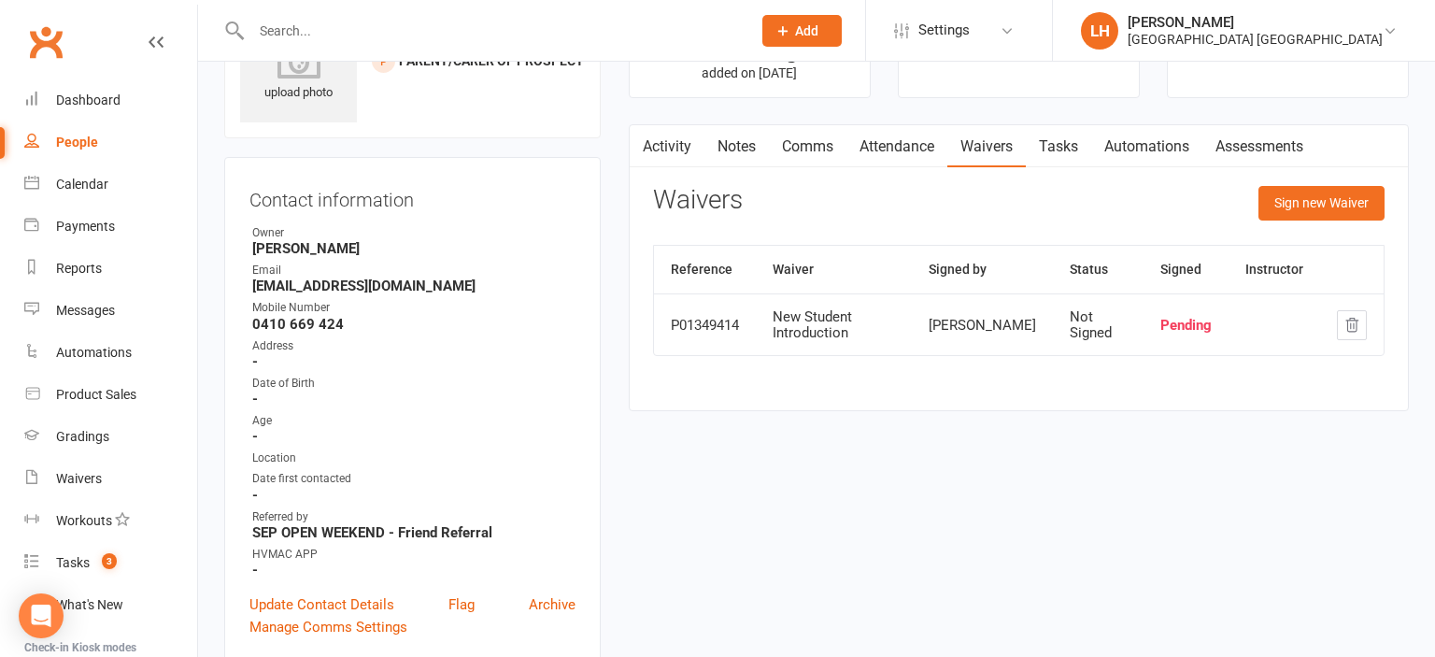
click at [363, 35] on input "text" at bounding box center [492, 31] width 492 height 26
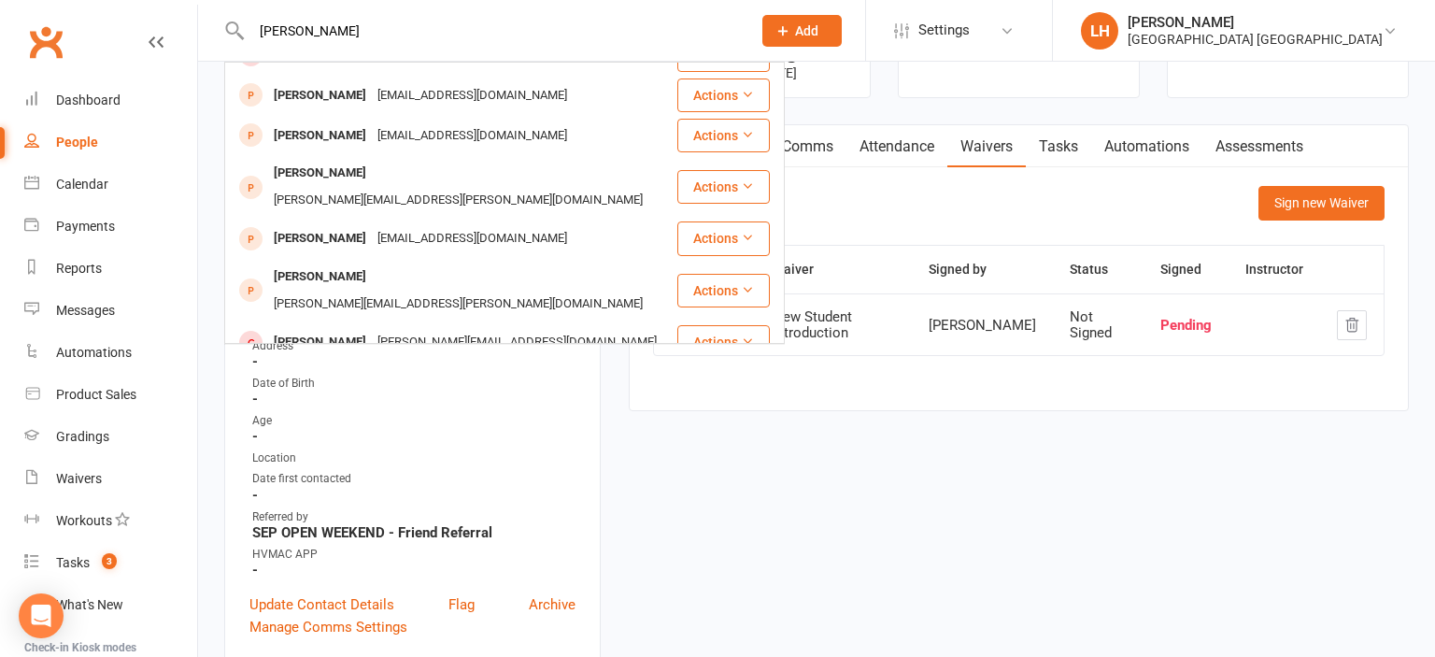
scroll to position [309, 0]
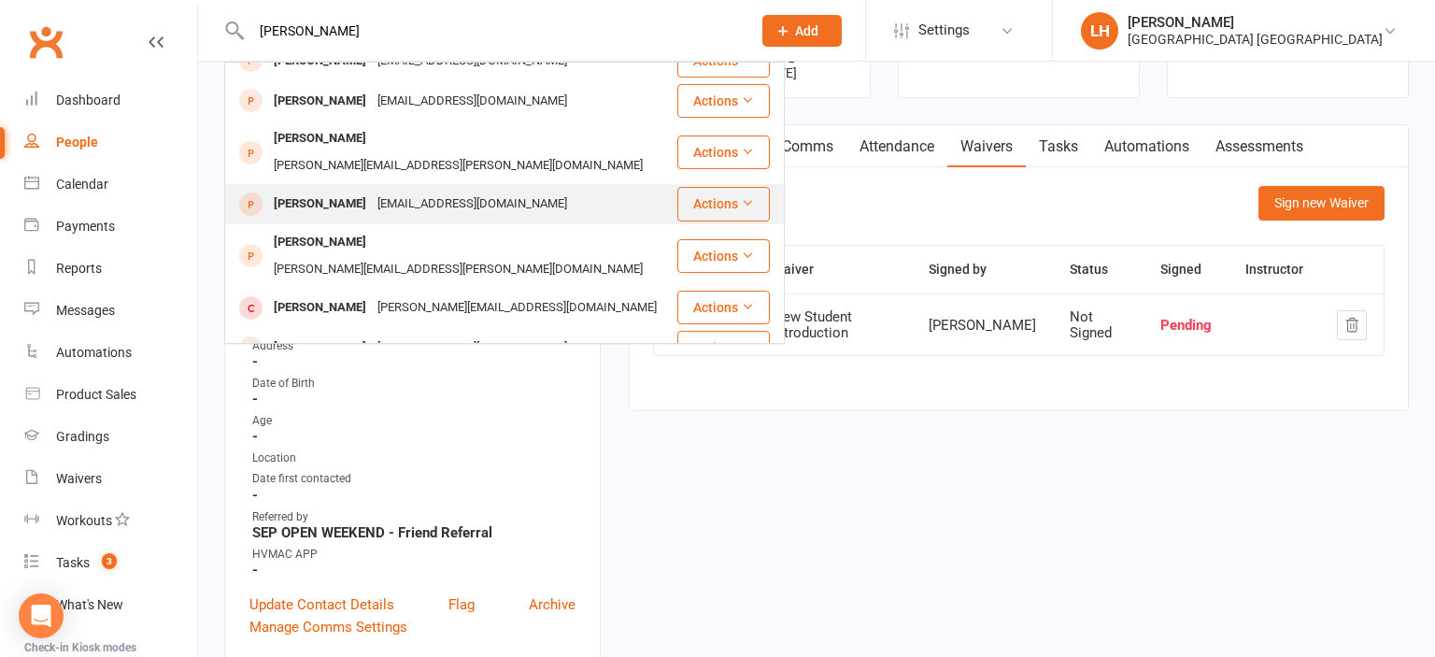
type input "harris"
click at [372, 191] on div "[EMAIL_ADDRESS][DOMAIN_NAME]" at bounding box center [472, 204] width 201 height 27
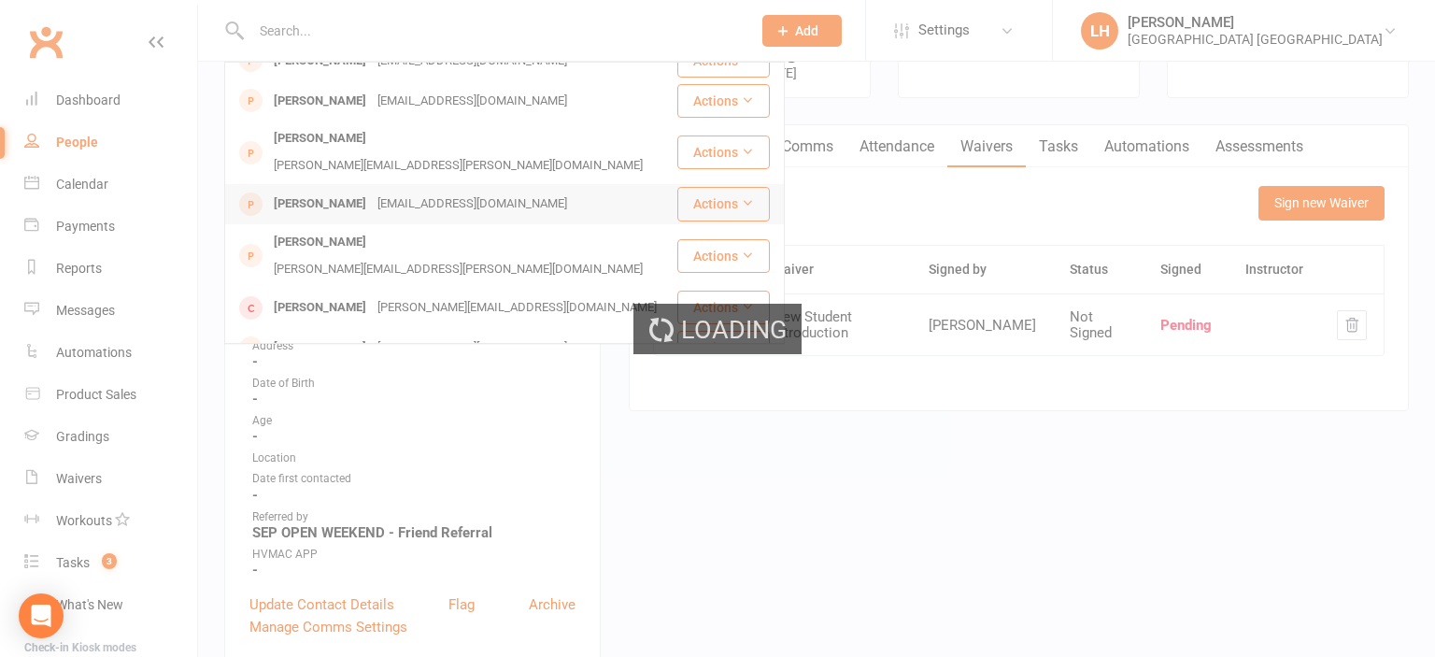
scroll to position [0, 0]
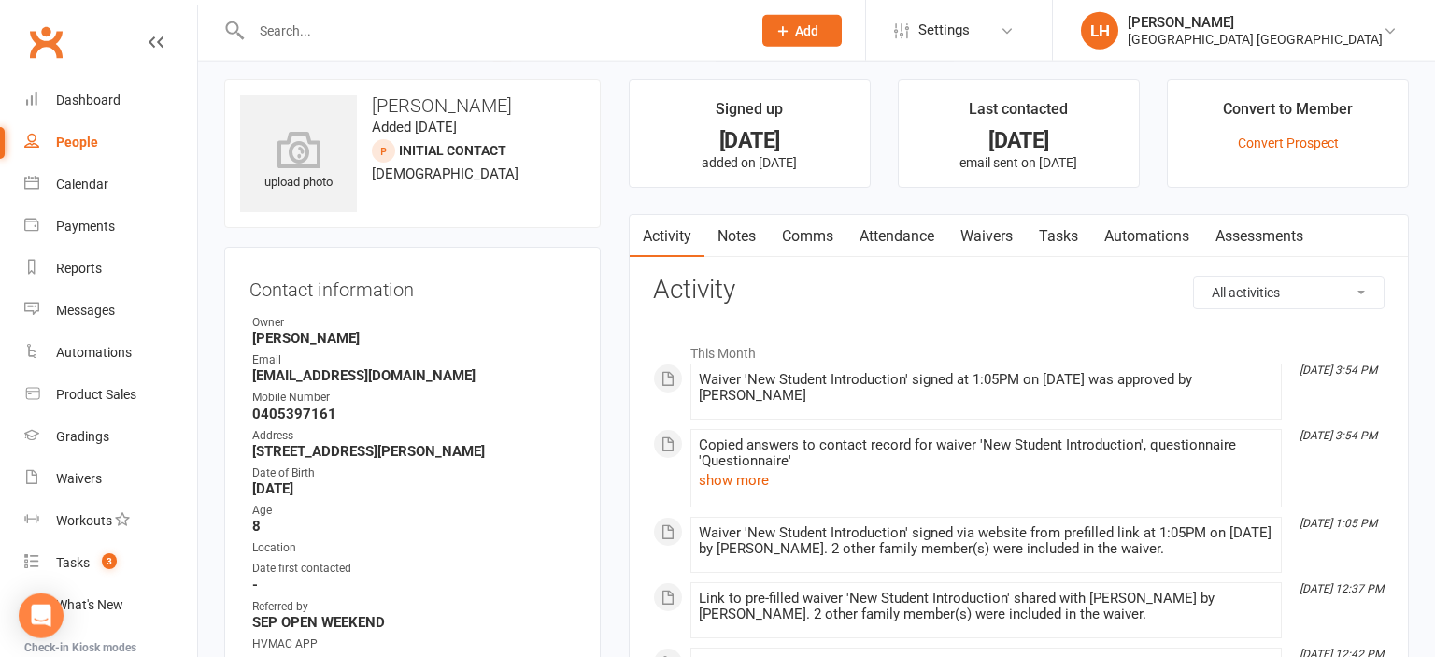
scroll to position [1219, 0]
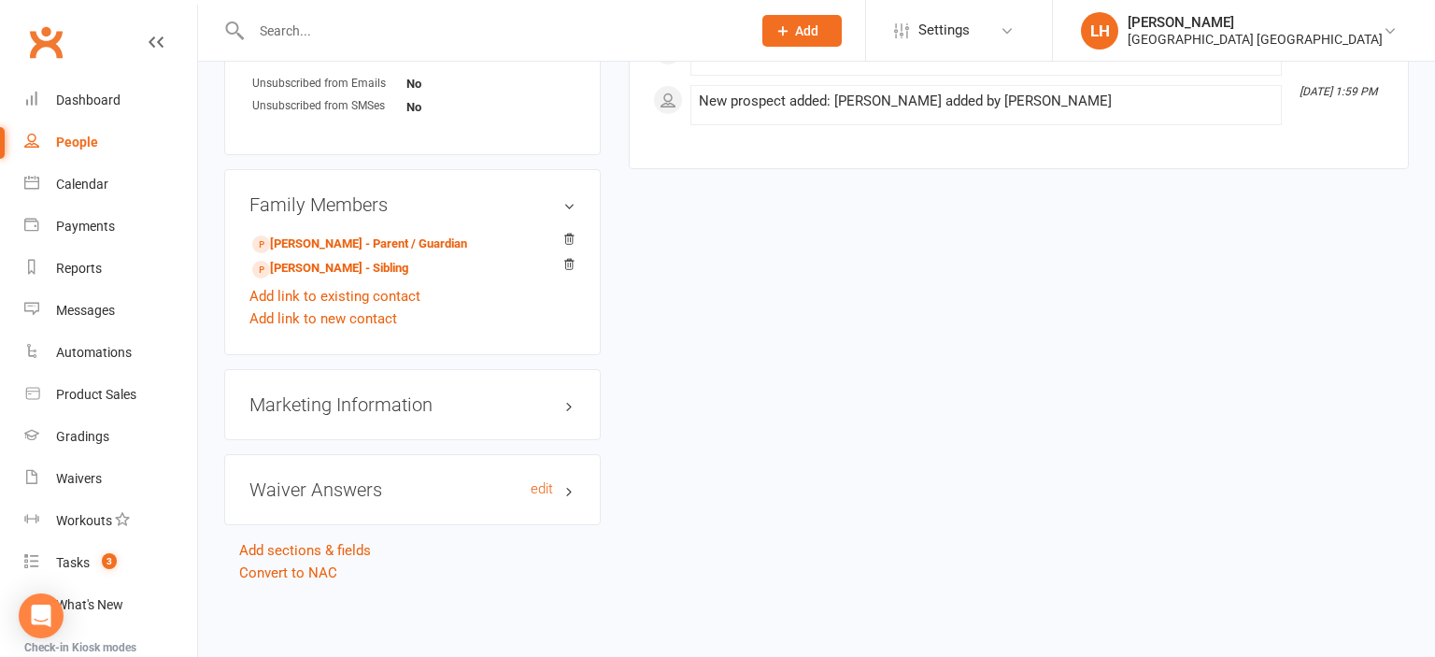
click at [331, 499] on h3 "Waiver Answers edit" at bounding box center [412, 489] width 326 height 21
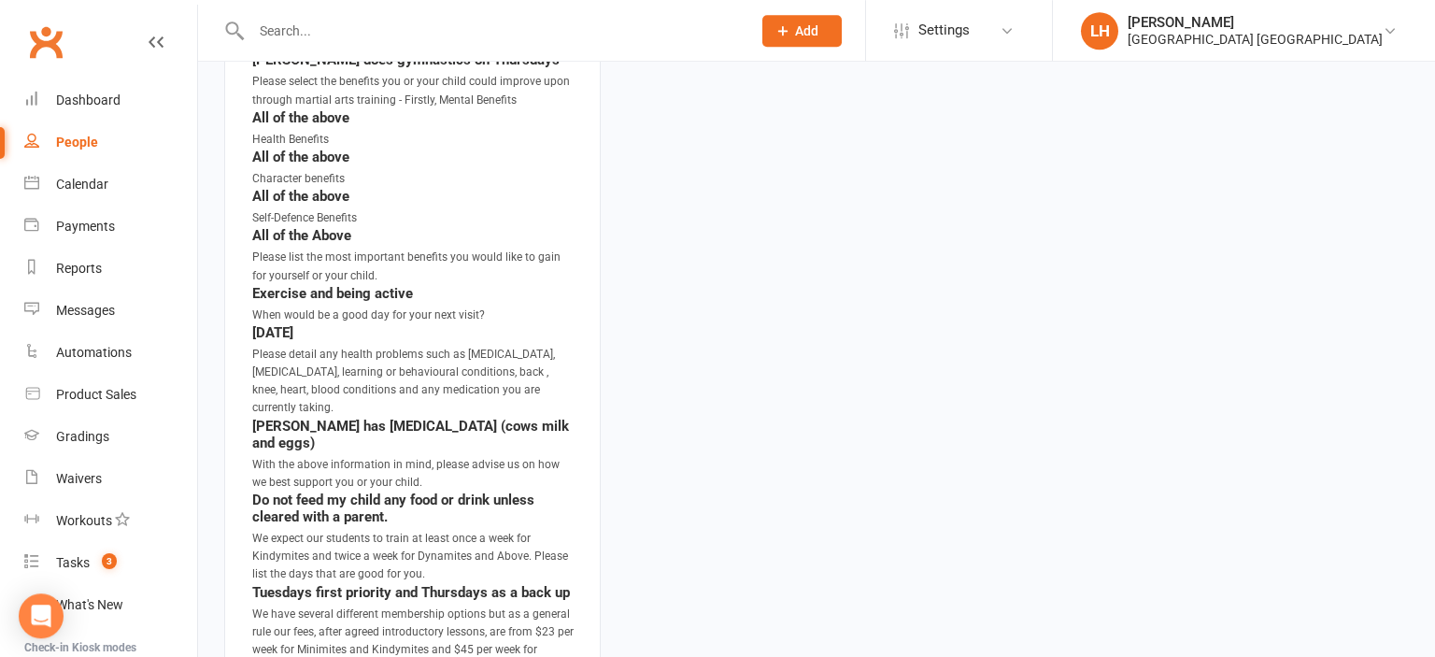
scroll to position [1910, 0]
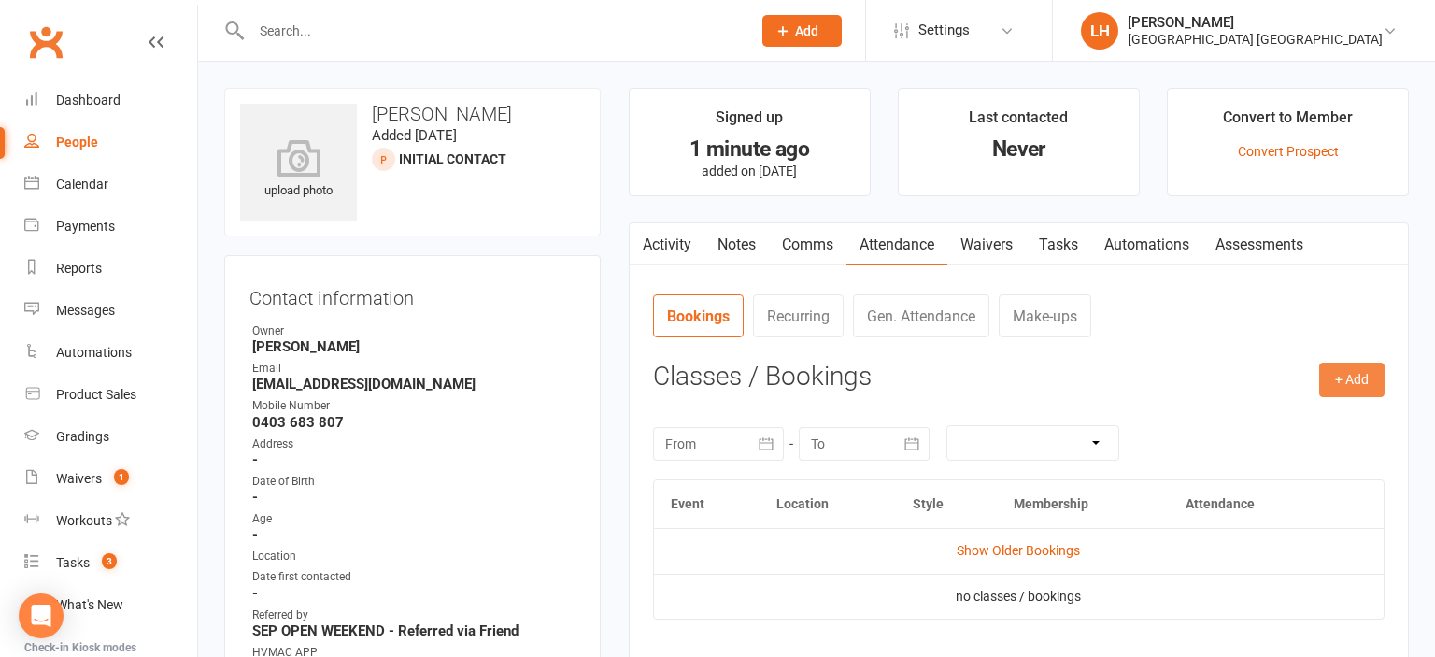
click at [1356, 370] on button "+ Add" at bounding box center [1351, 380] width 65 height 34
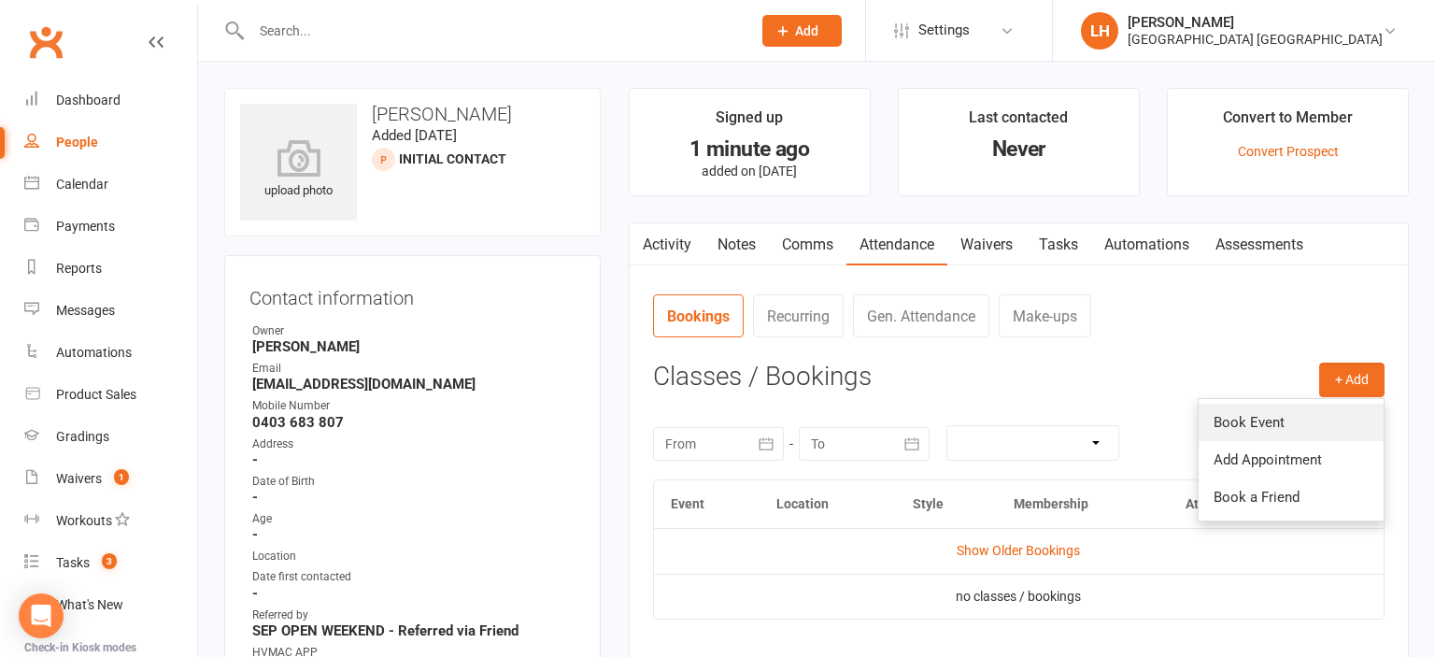
click at [1321, 407] on link "Book Event" at bounding box center [1291, 422] width 185 height 37
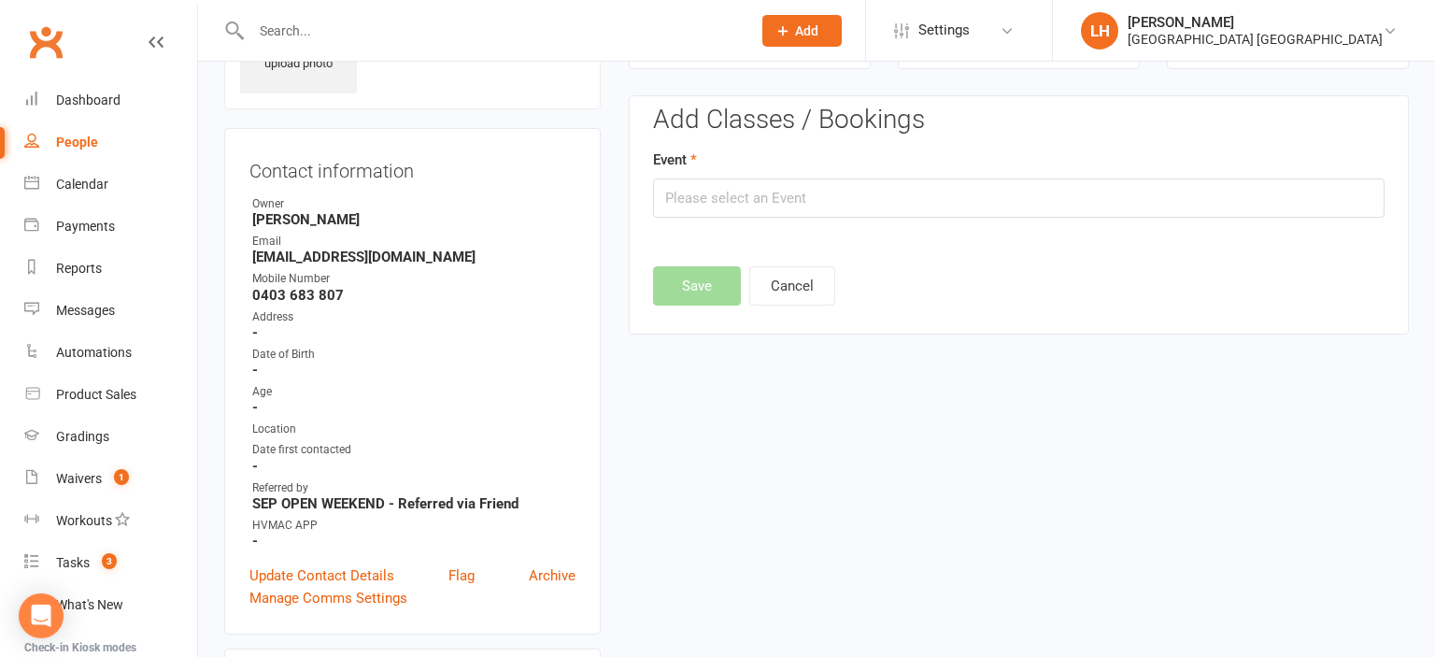
scroll to position [128, 0]
click at [909, 206] on input "text" at bounding box center [1019, 197] width 732 height 39
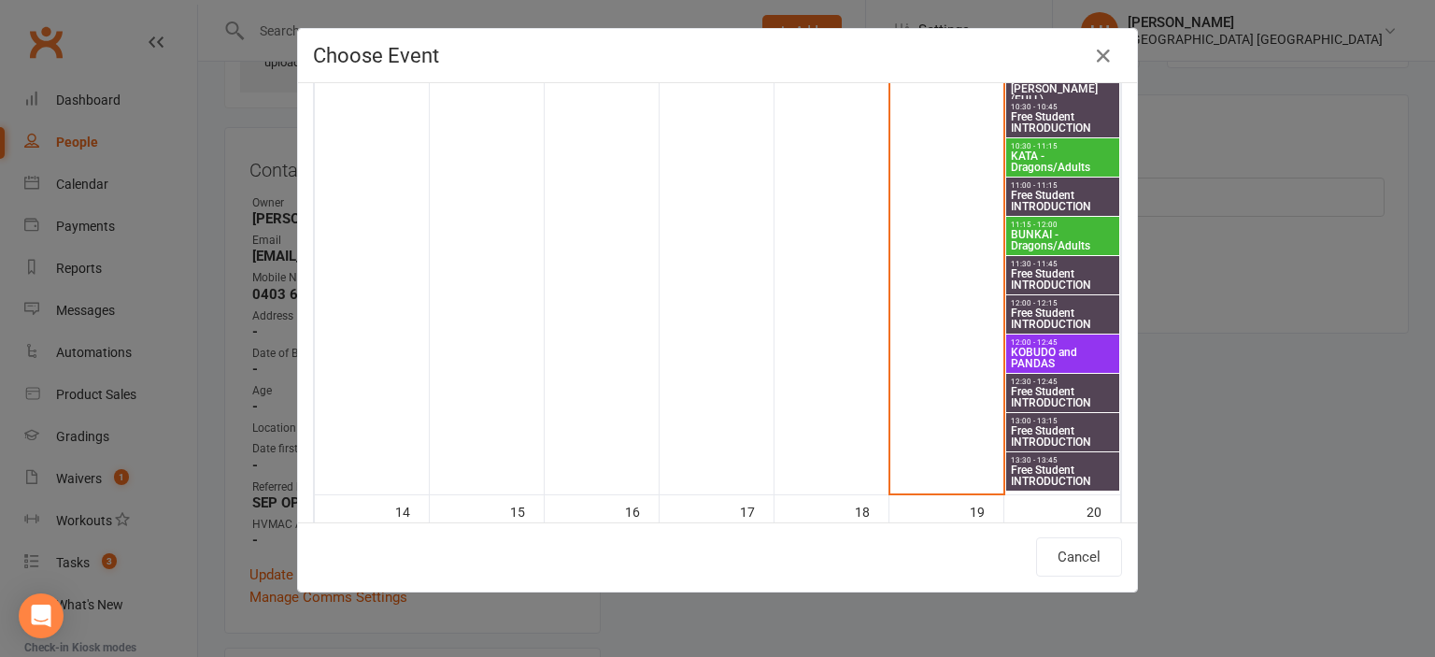
scroll to position [721, 0]
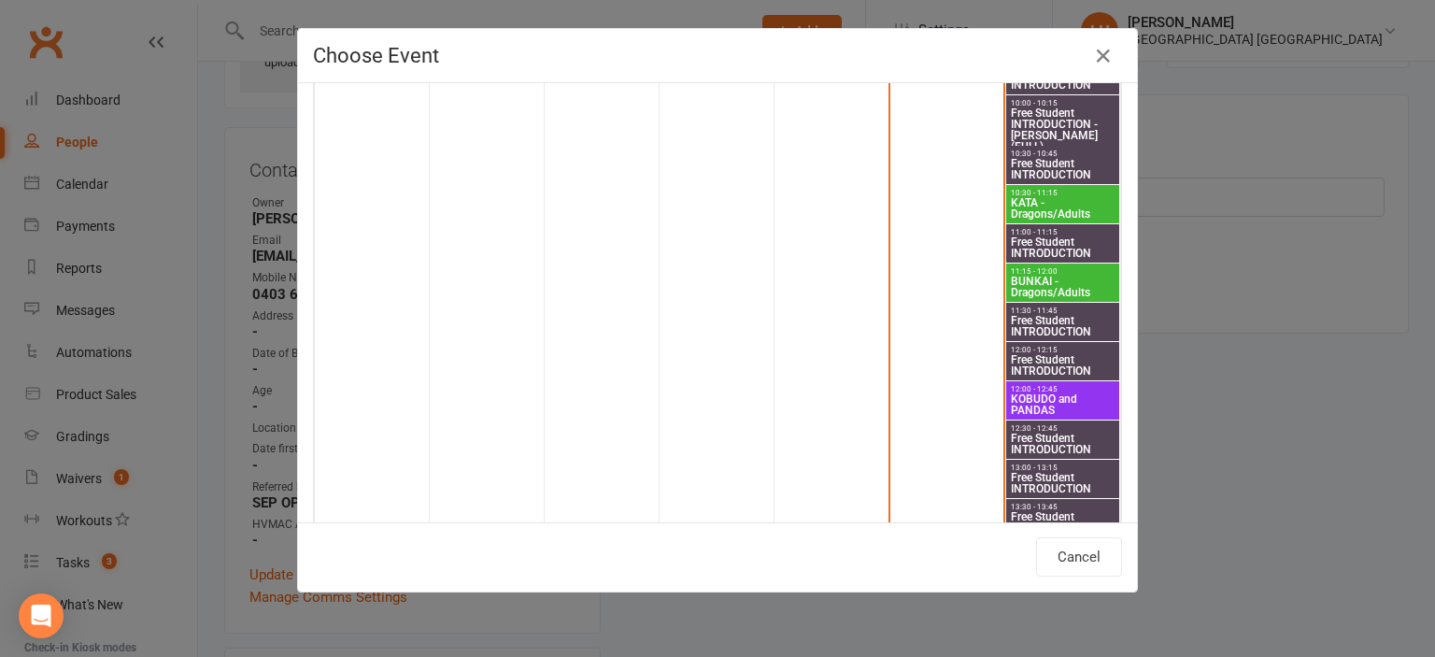
click at [1267, 443] on div "Choose Event Day Week Month [DATE] [DATE] Sun Mon Tue Wed Thu Fri Sat 31 01 02 …" at bounding box center [717, 328] width 1435 height 657
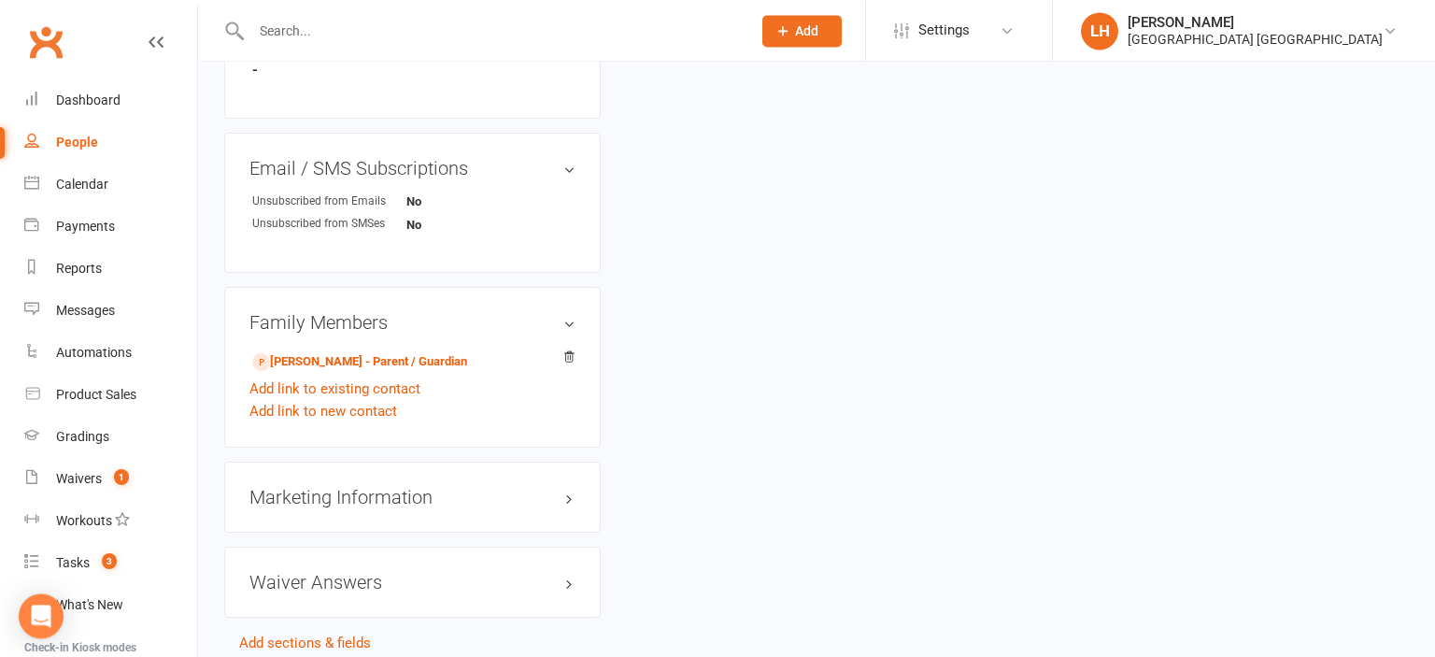
scroll to position [1115, 0]
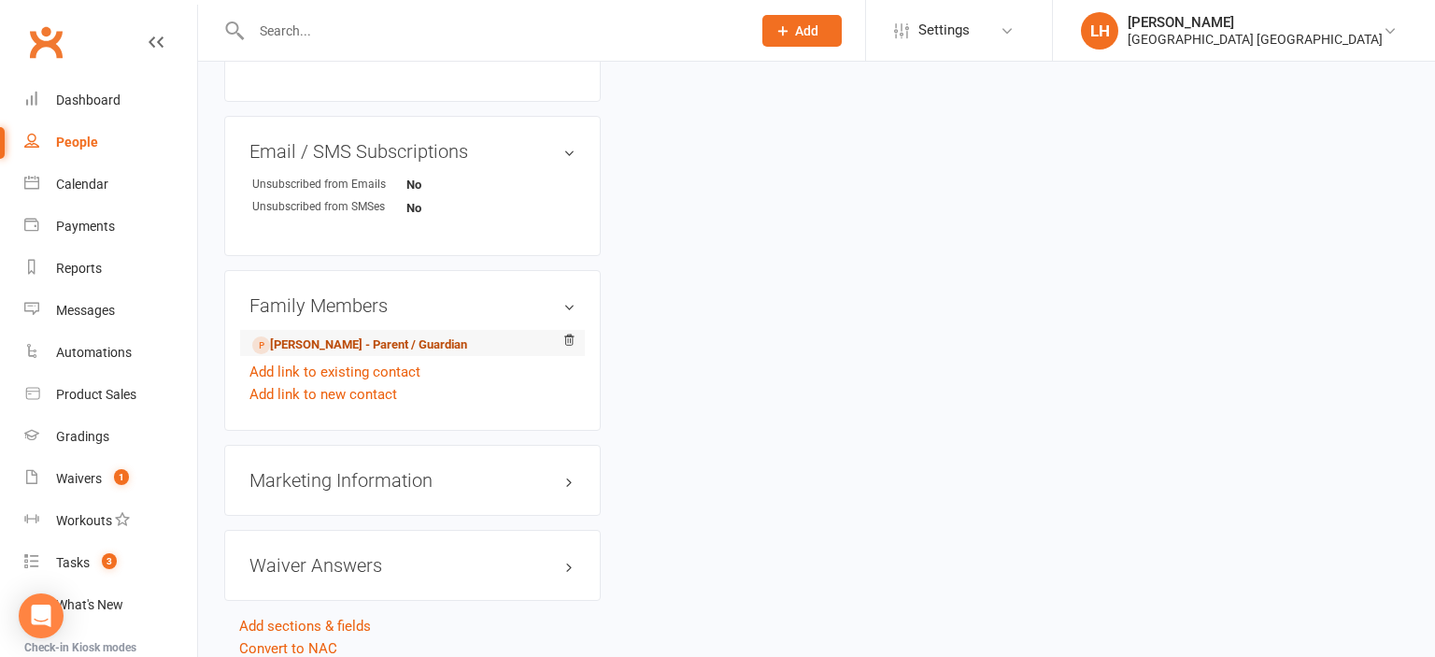
click at [331, 344] on link "[PERSON_NAME] - Parent / Guardian" at bounding box center [359, 345] width 215 height 20
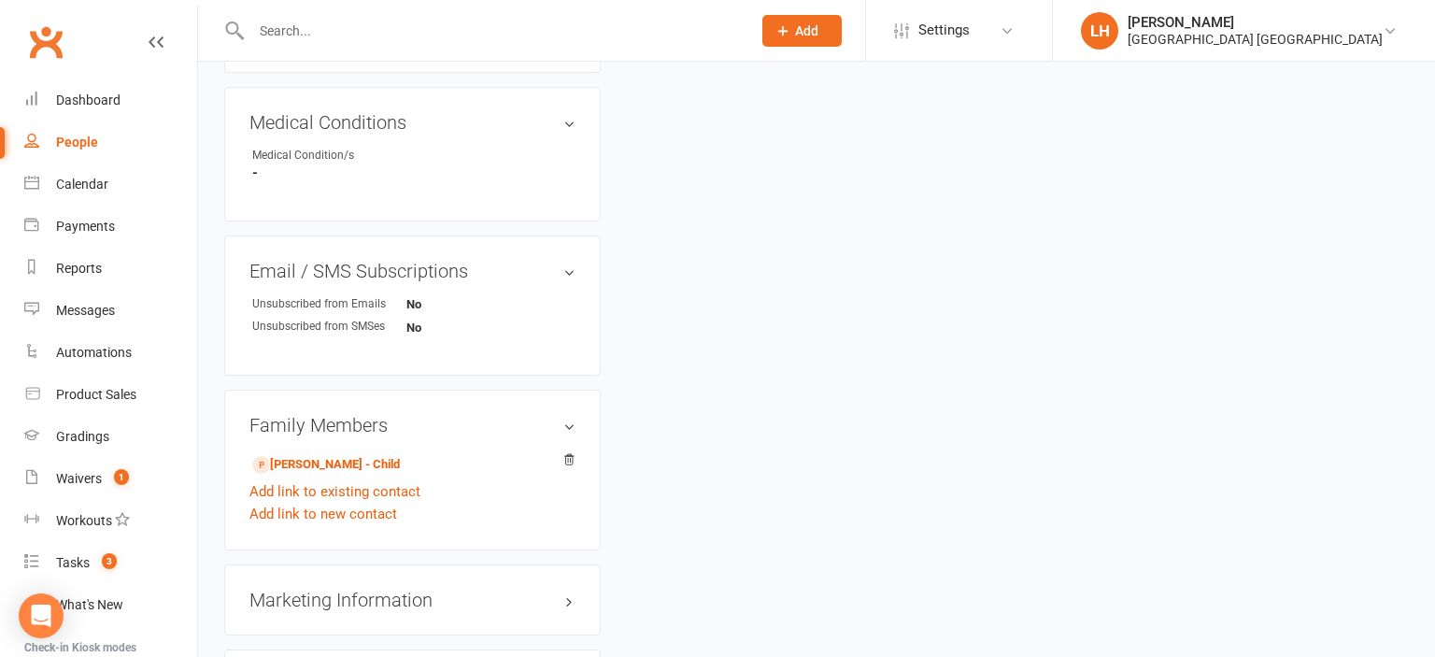
scroll to position [1085, 0]
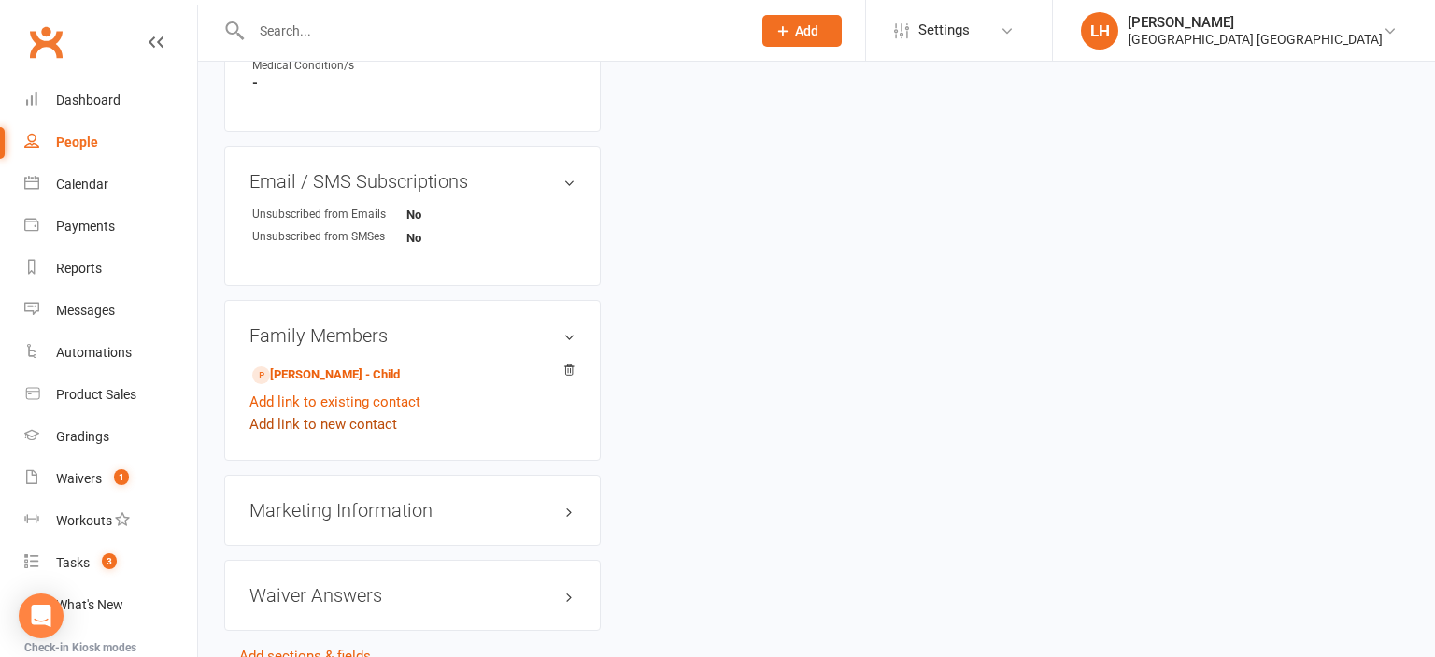
click at [317, 429] on link "Add link to new contact" at bounding box center [323, 424] width 148 height 22
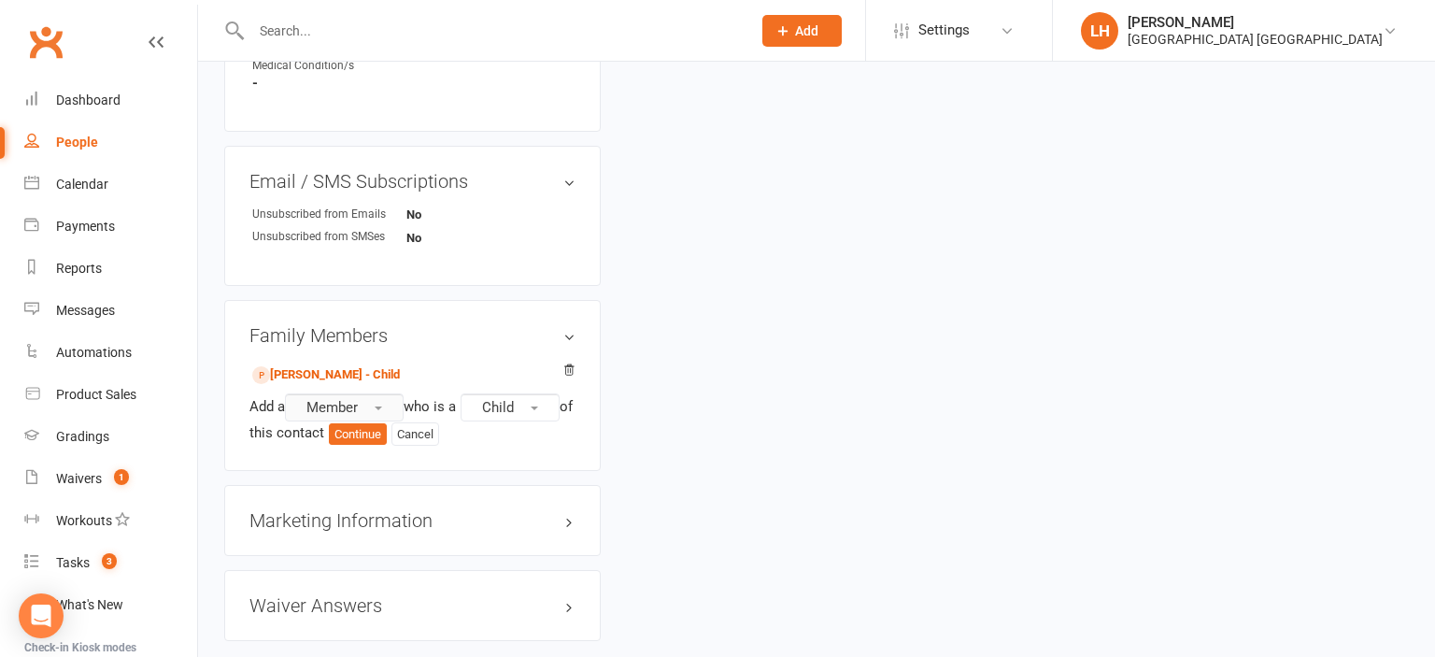
click at [357, 413] on span "Member" at bounding box center [331, 407] width 51 height 17
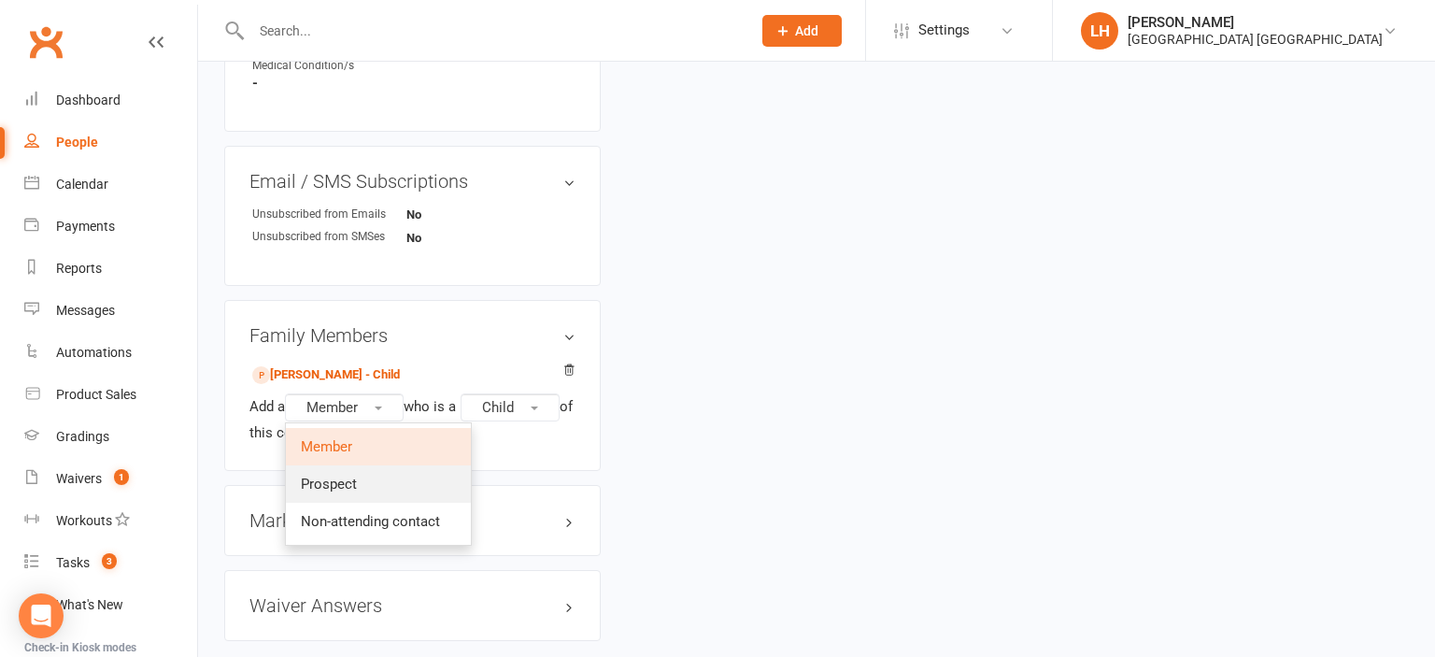
click at [356, 476] on link "Prospect" at bounding box center [378, 483] width 185 height 37
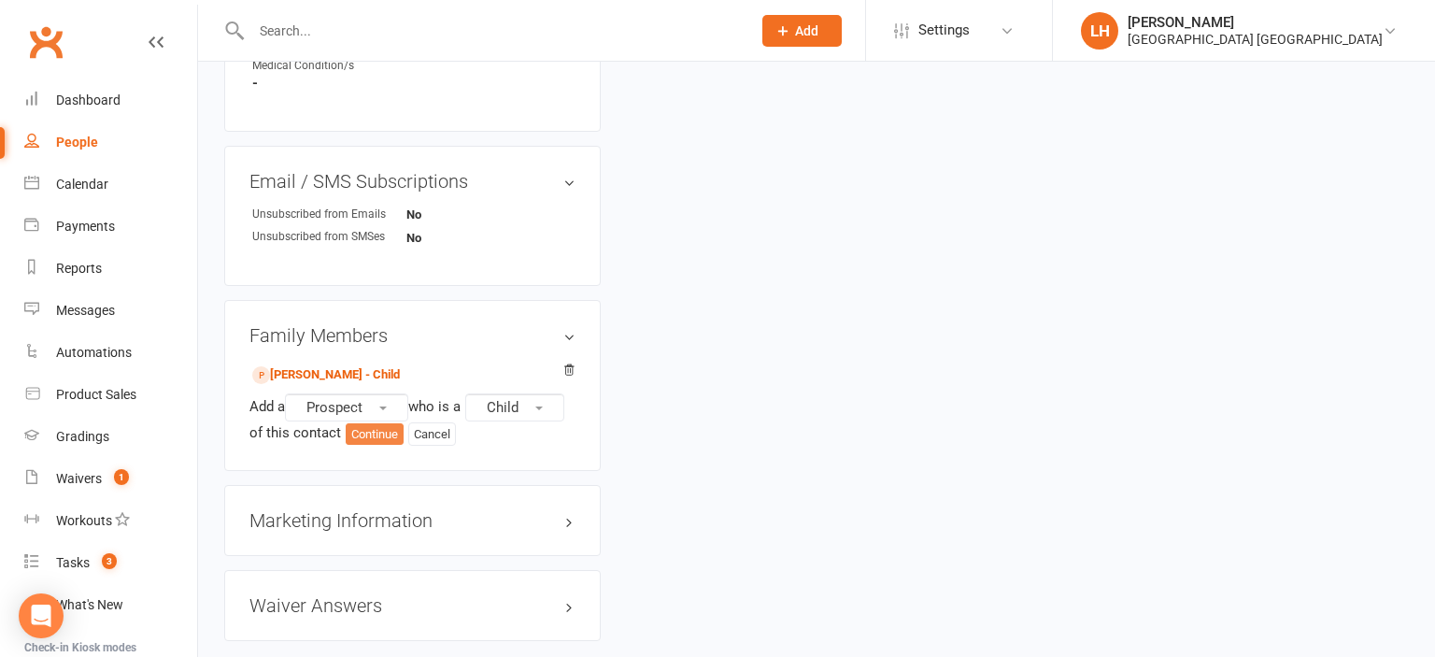
click at [381, 436] on button "Continue" at bounding box center [375, 434] width 58 height 22
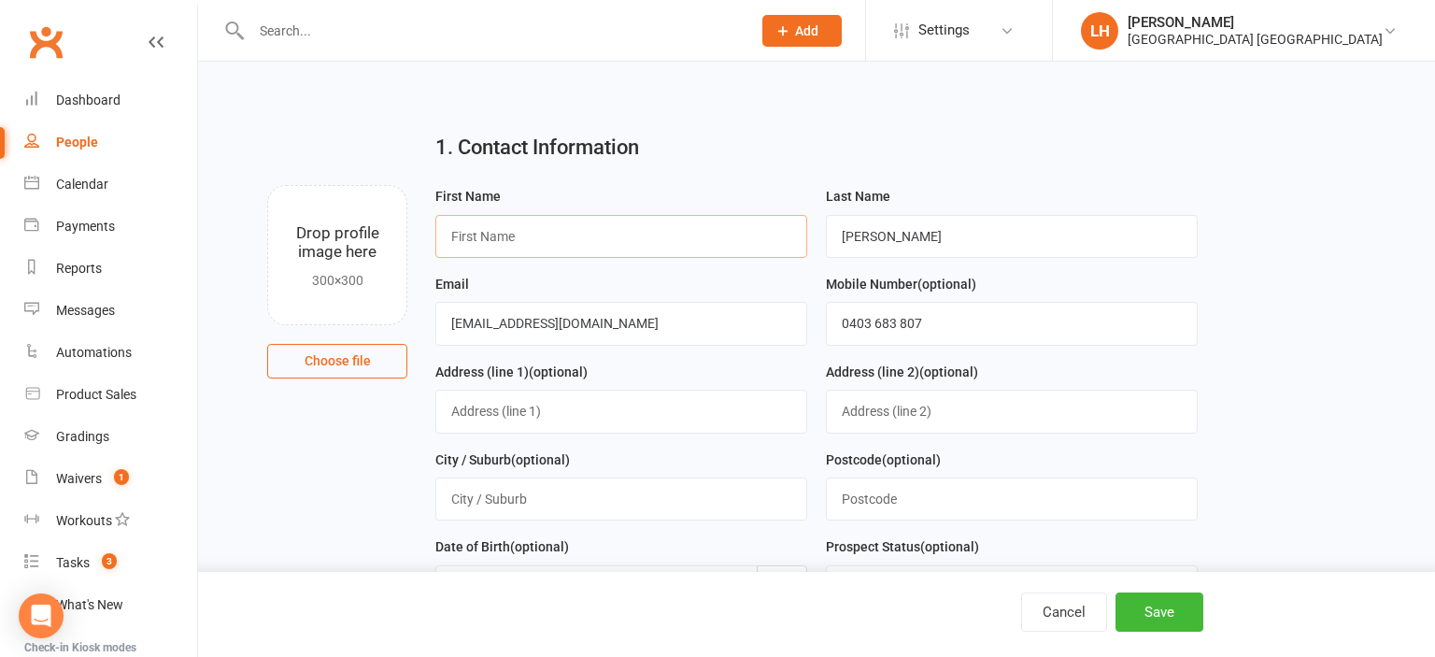
click at [620, 232] on input "text" at bounding box center [621, 236] width 372 height 43
type input "[PERSON_NAME]"
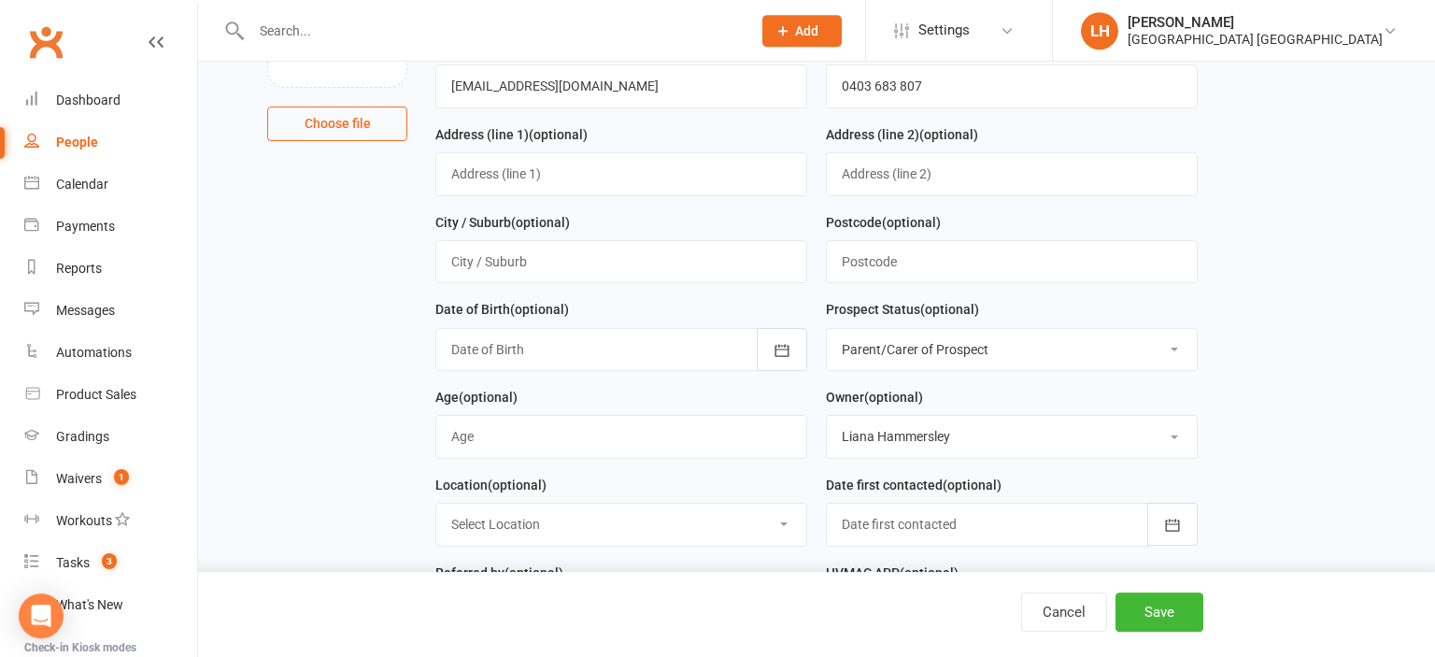
scroll to position [295, 0]
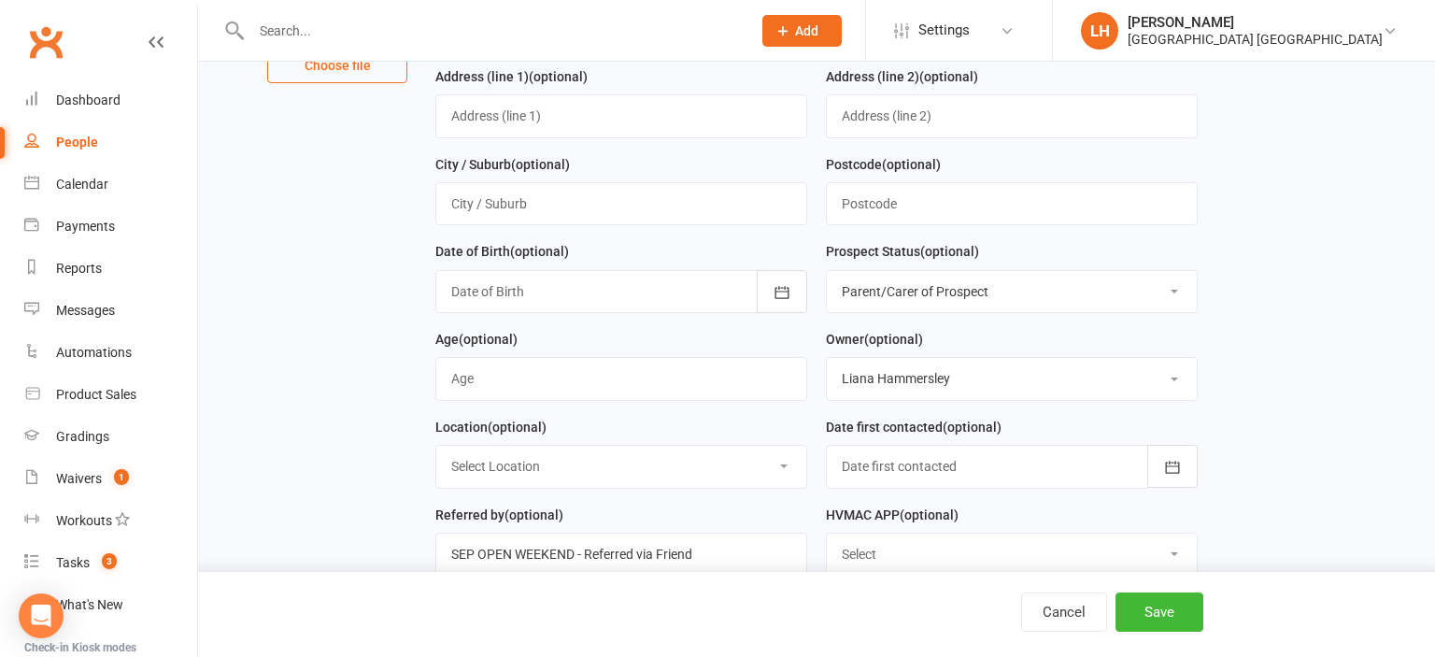
type input "[PERSON_NAME]"
click at [827, 271] on select "Select Initial Contact Not interested Special Event Attendee Birthday Party Att…" at bounding box center [1012, 291] width 370 height 41
select select "Initial Contact"
click option "Initial Contact" at bounding box center [0, 0] width 0 height 0
click at [556, 369] on input "string" at bounding box center [621, 378] width 372 height 43
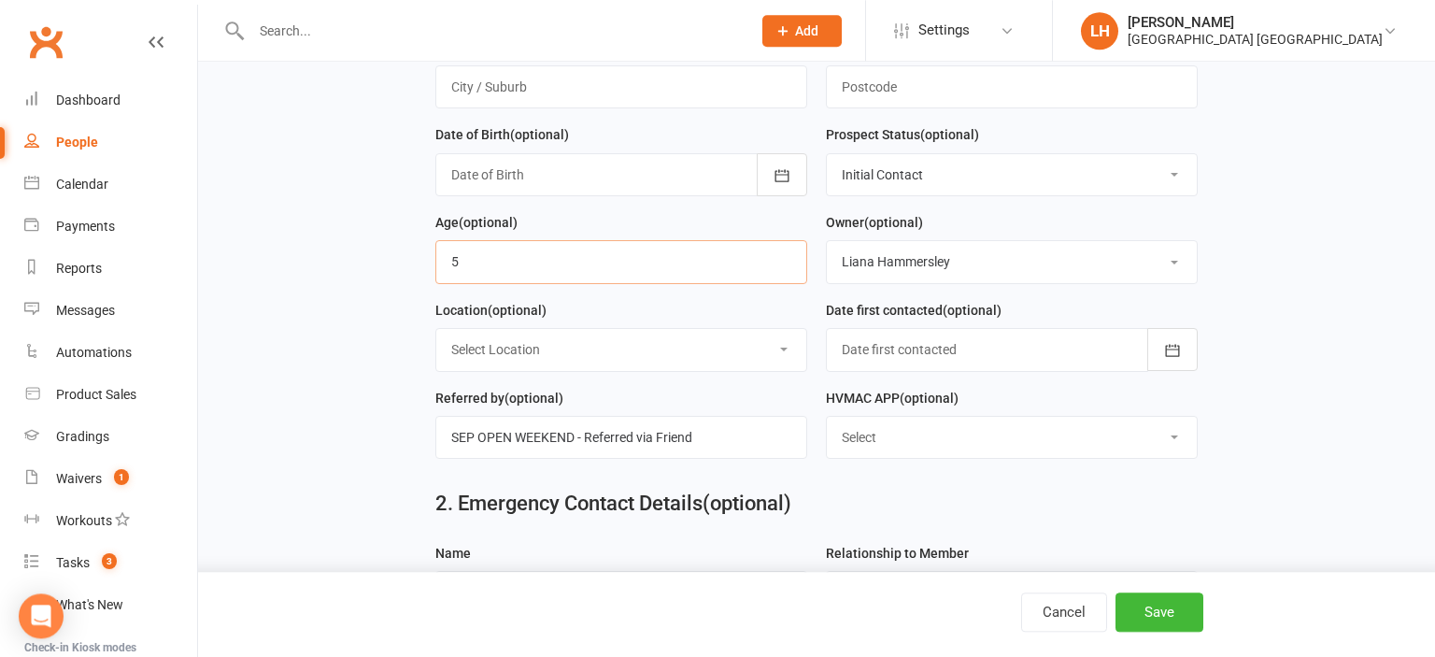
scroll to position [591, 0]
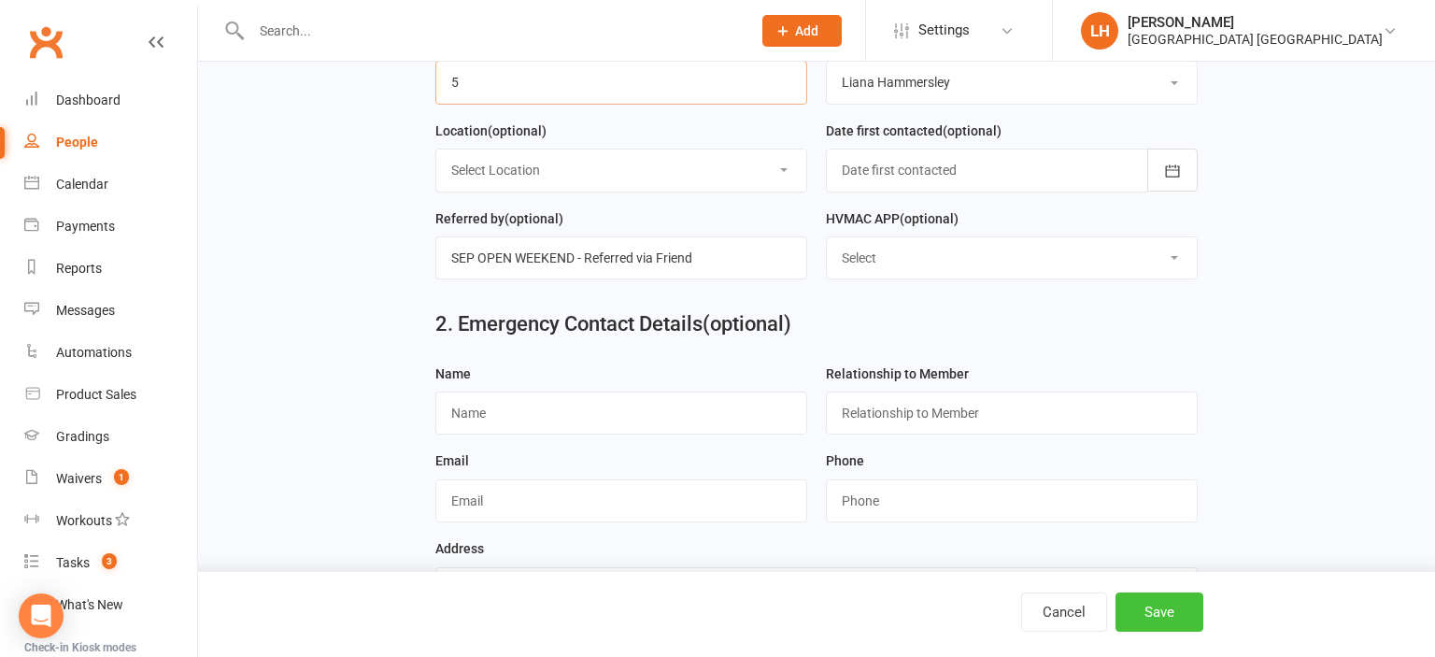
type input "5"
click at [1168, 615] on button "Save" at bounding box center [1160, 611] width 88 height 39
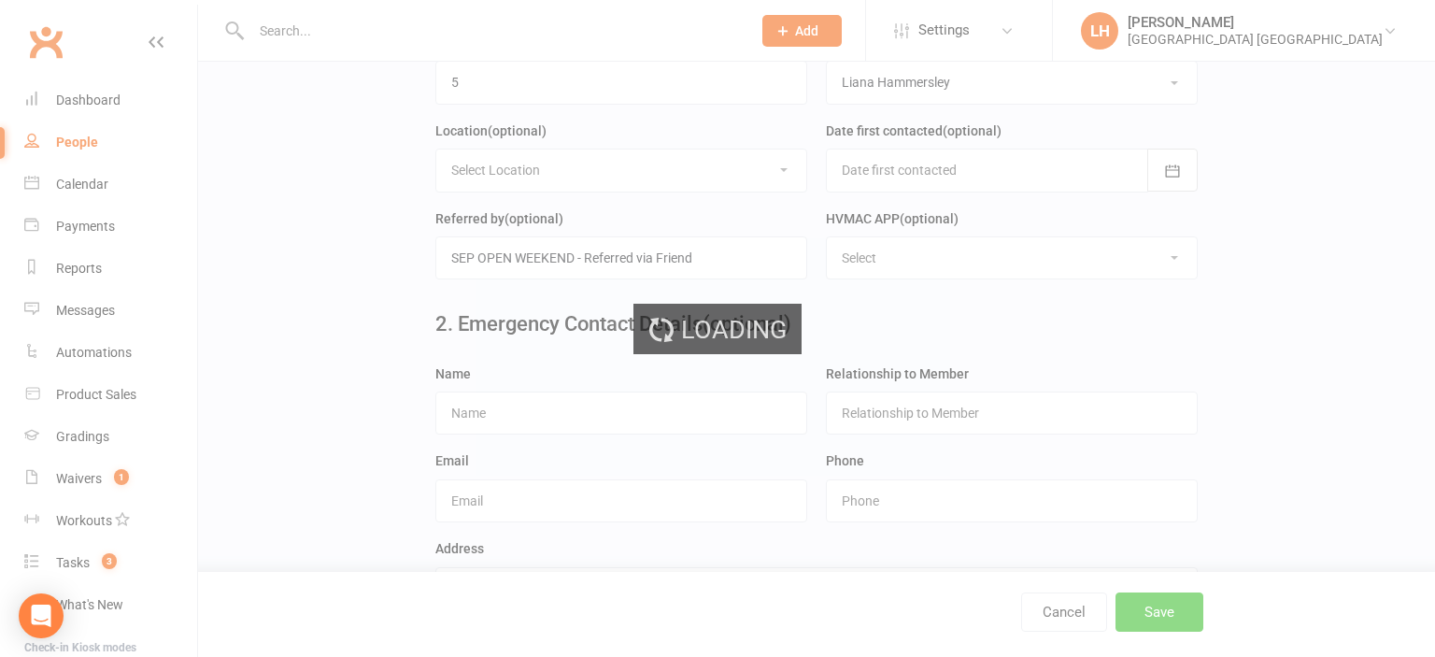
scroll to position [0, 0]
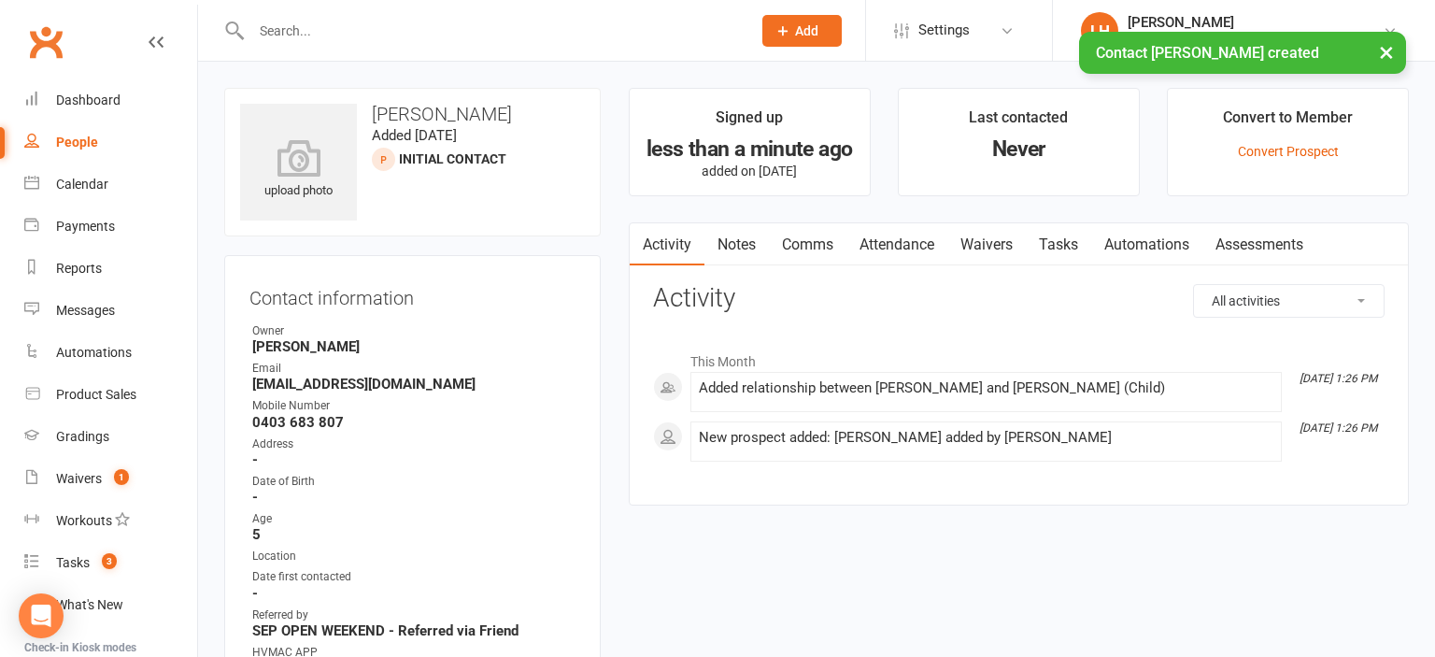
click at [891, 241] on link "Attendance" at bounding box center [897, 244] width 101 height 43
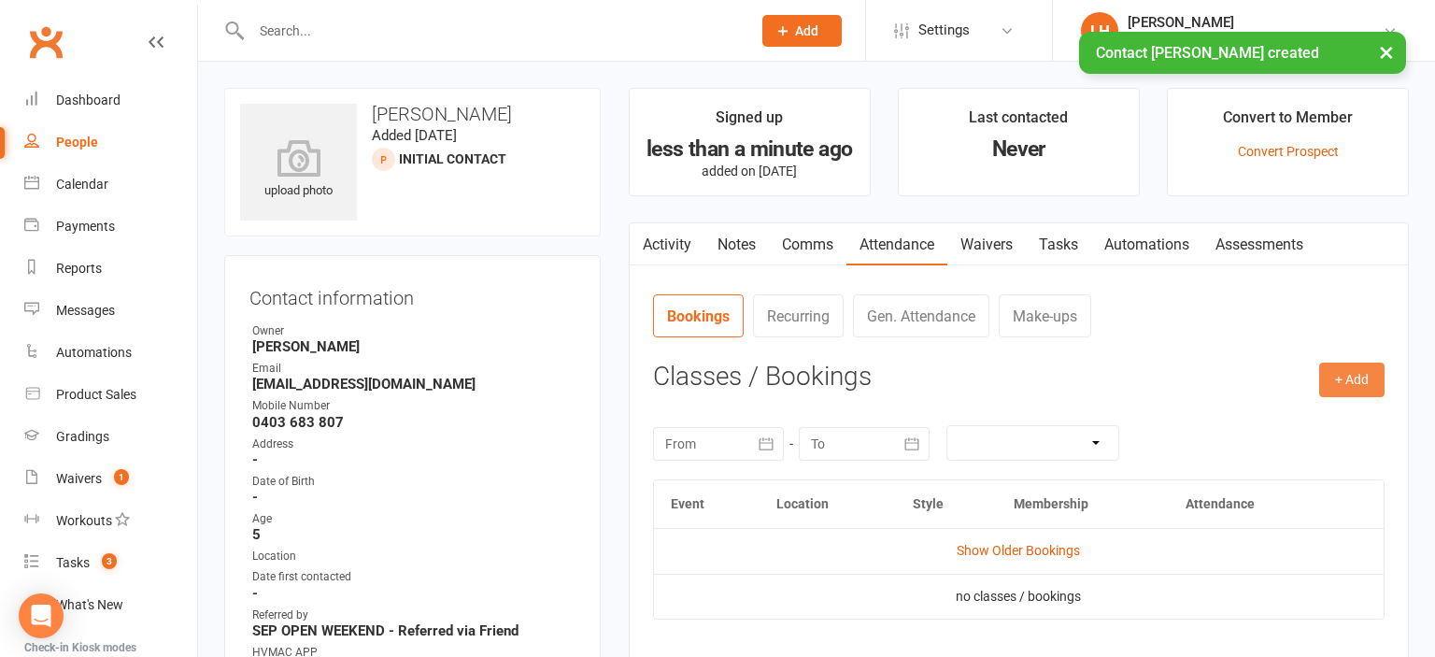
click at [1346, 382] on button "+ Add" at bounding box center [1351, 380] width 65 height 34
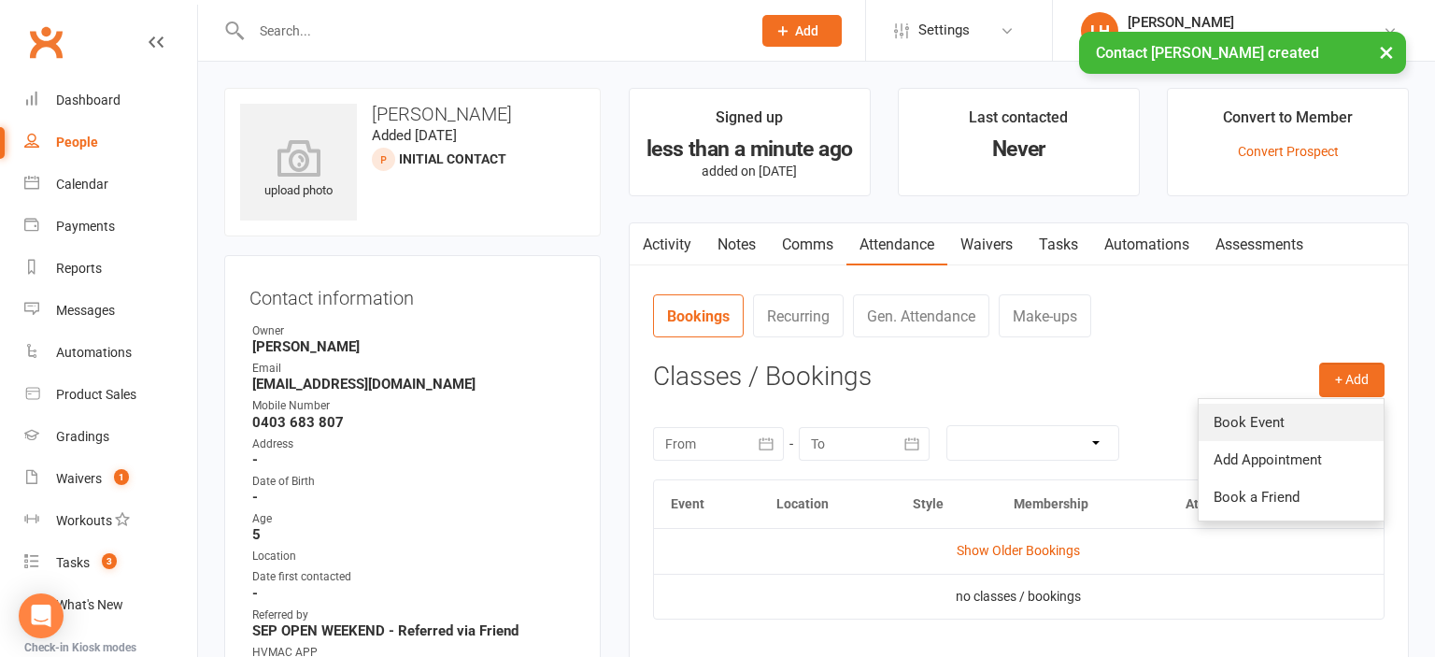
click at [1299, 423] on link "Book Event" at bounding box center [1291, 422] width 185 height 37
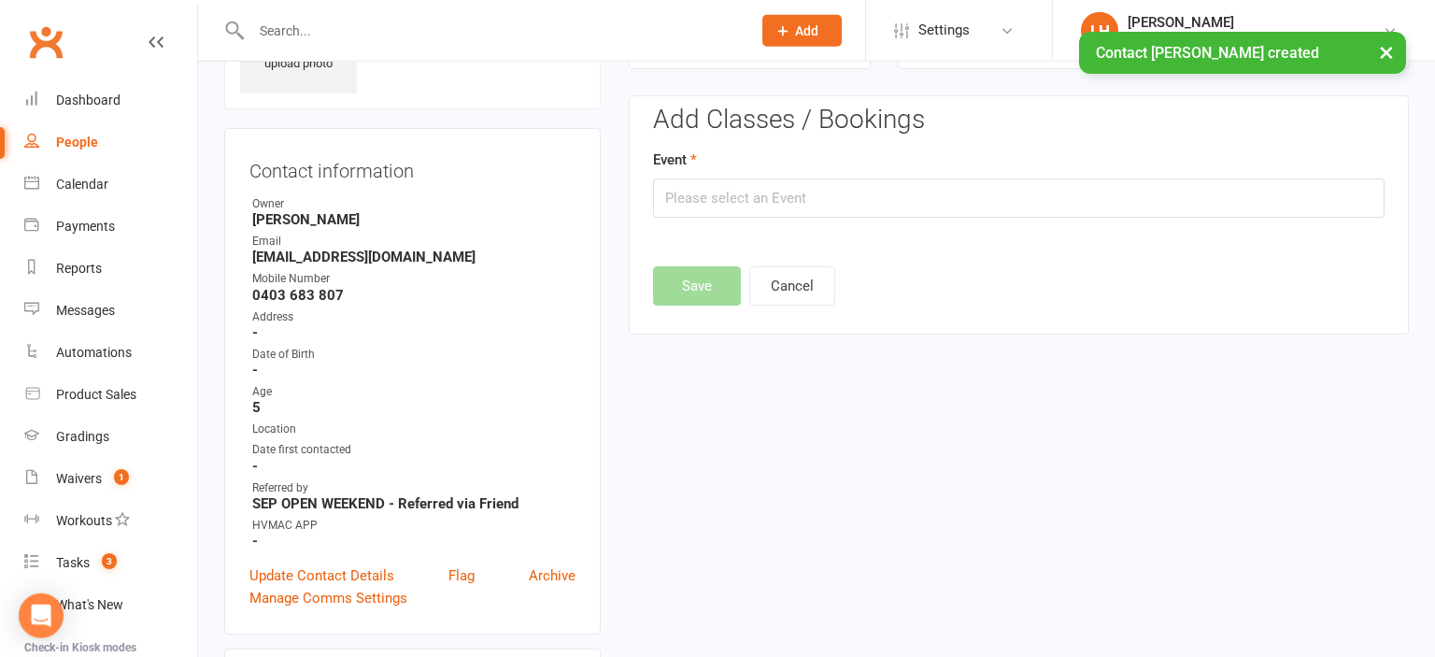
scroll to position [128, 0]
click at [763, 191] on input "text" at bounding box center [1019, 197] width 732 height 39
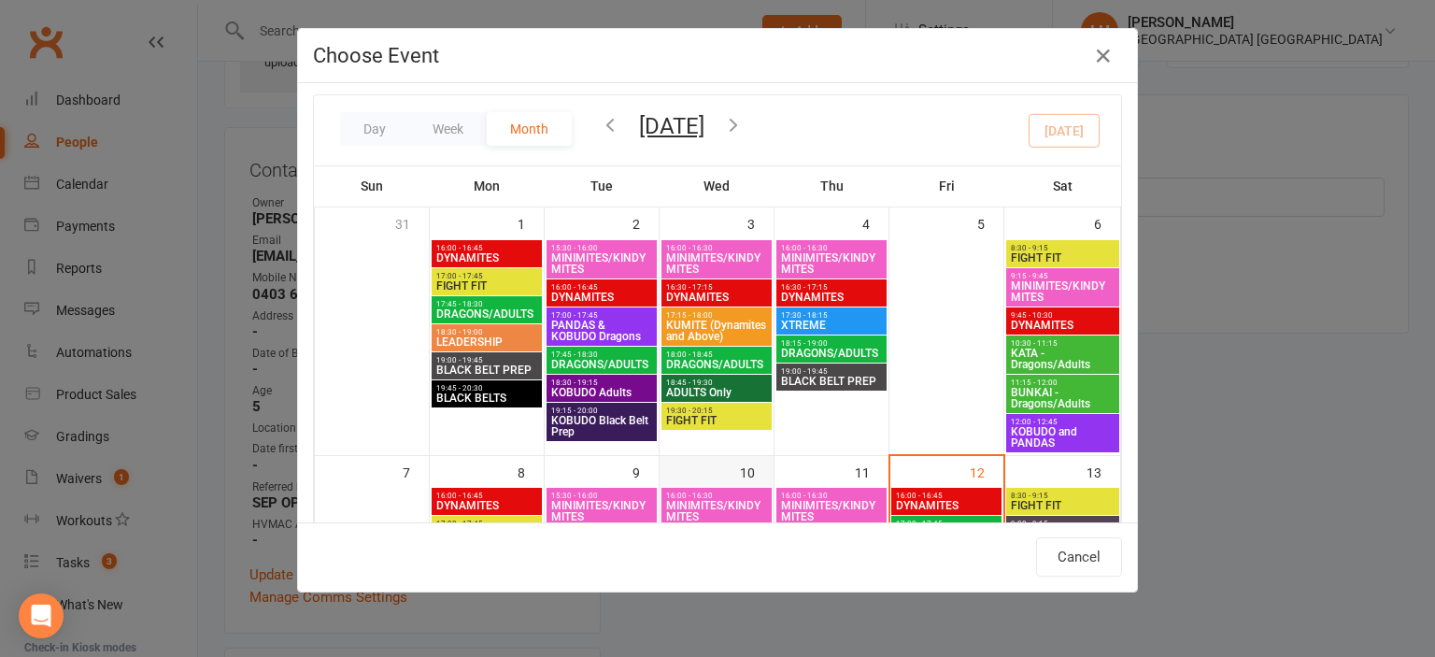
scroll to position [0, 0]
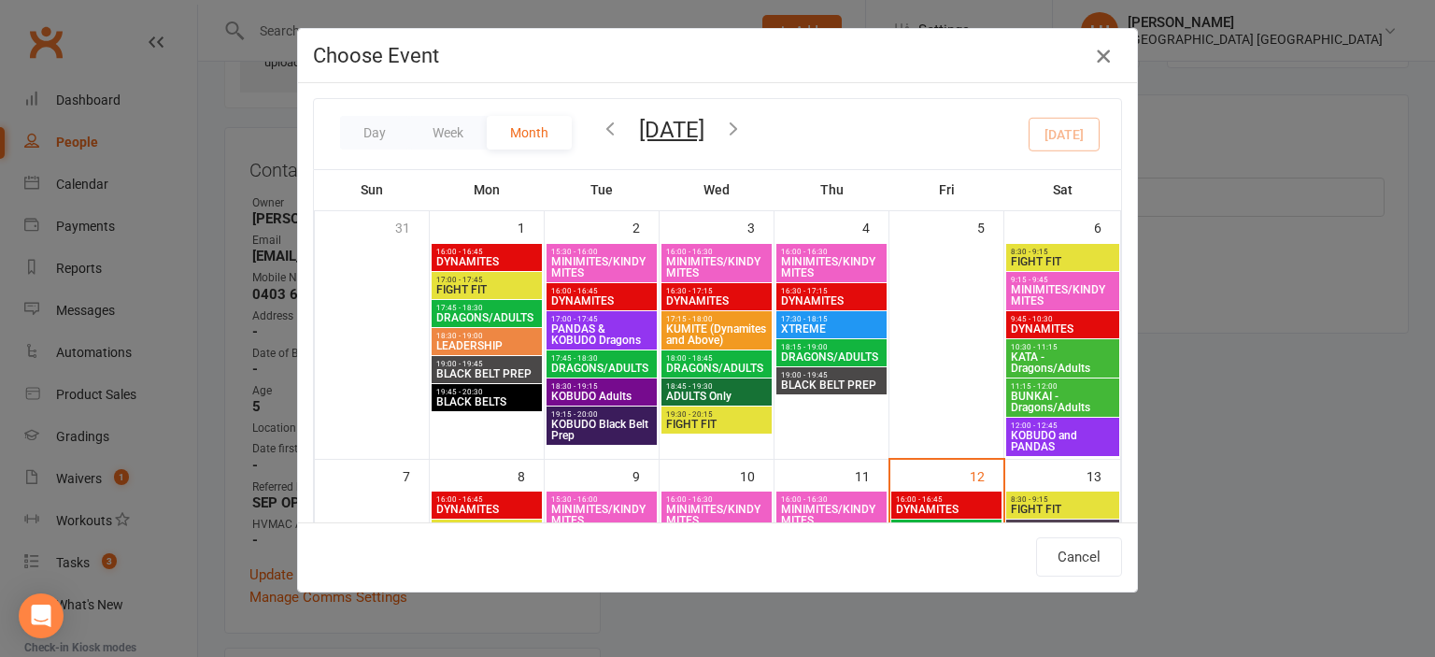
click at [1106, 62] on icon "button" at bounding box center [1103, 56] width 22 height 22
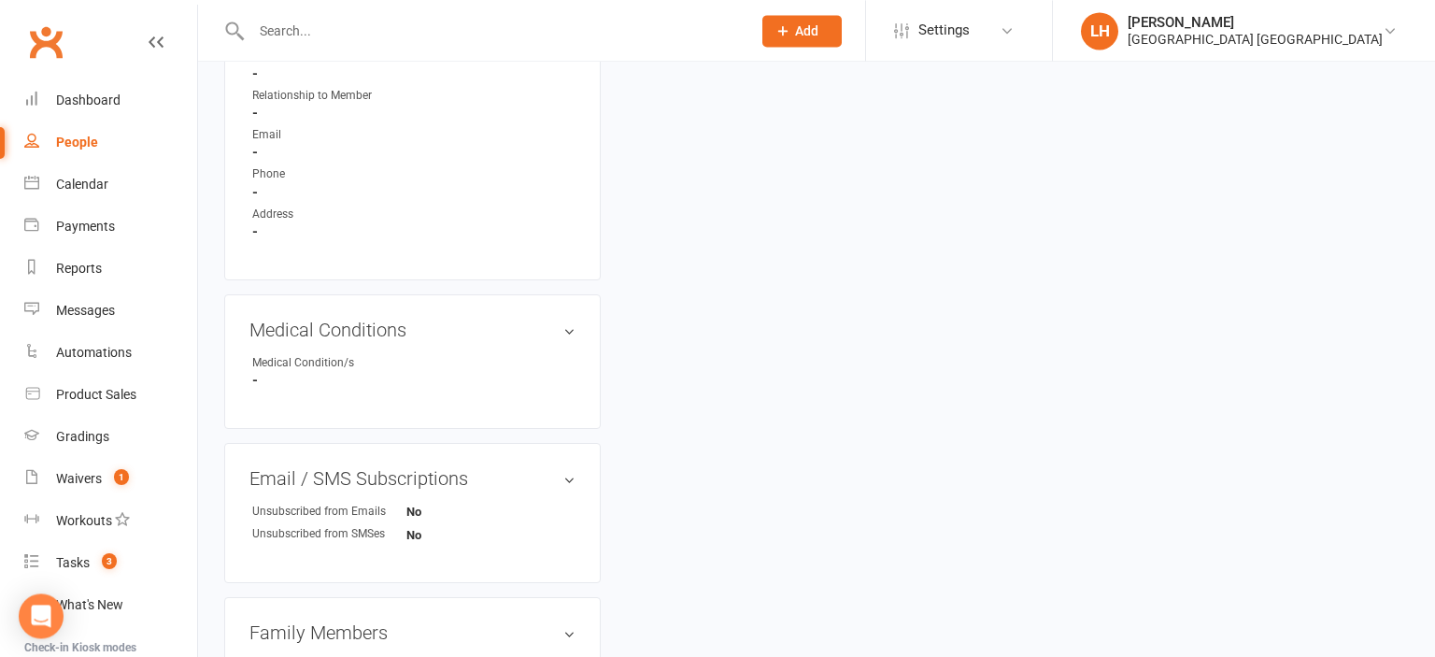
scroll to position [918, 0]
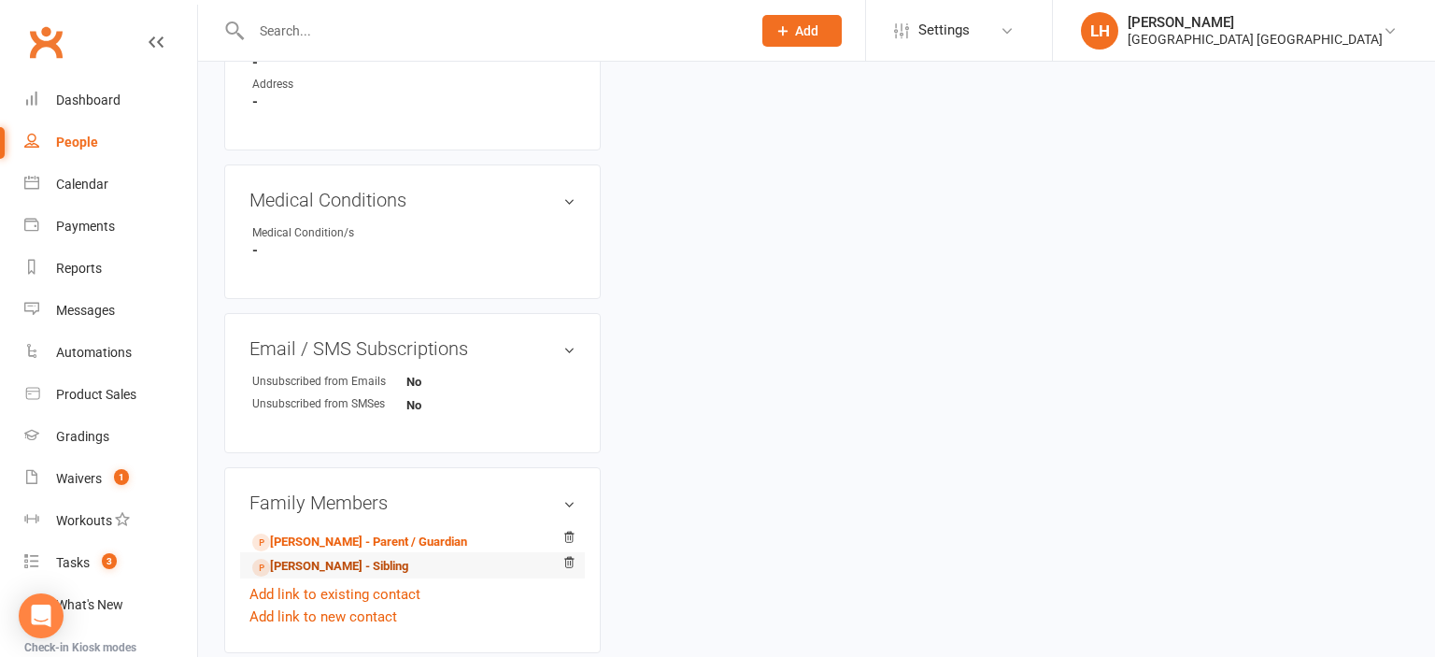
click at [327, 563] on link "Abigail Crowe - Sibling" at bounding box center [330, 567] width 156 height 20
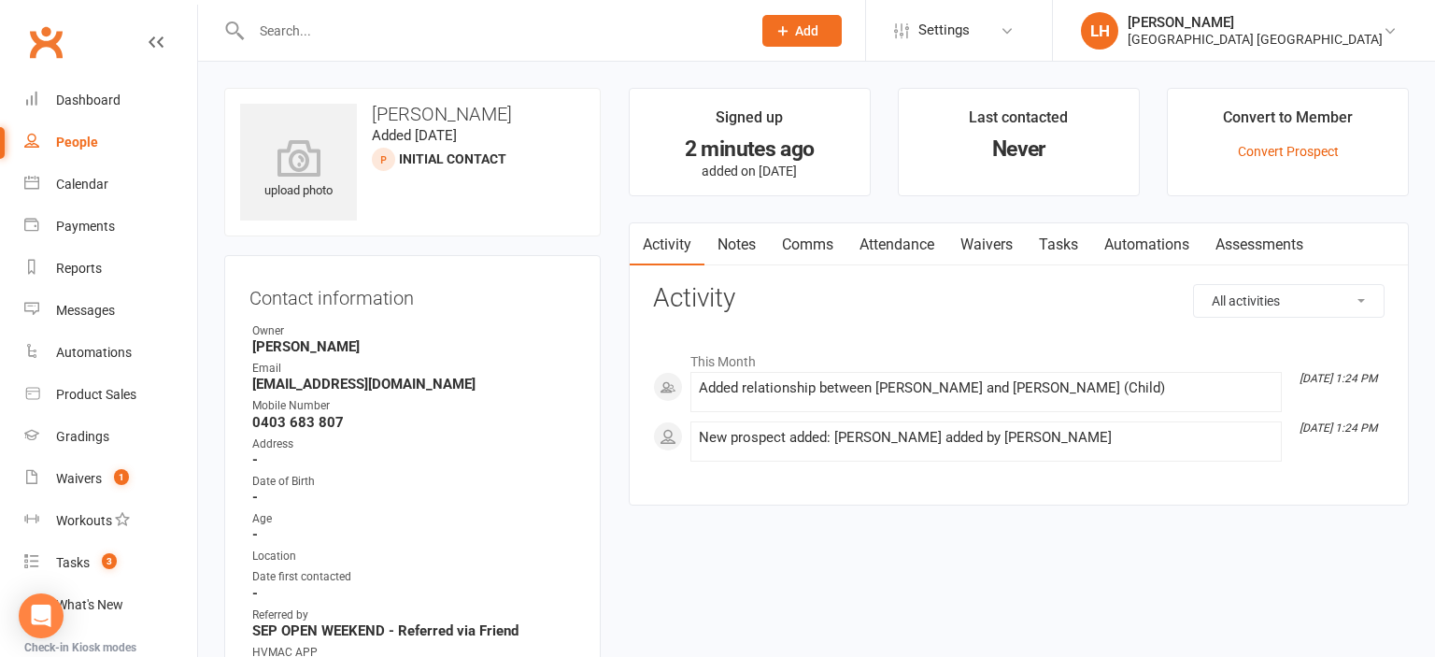
scroll to position [295, 0]
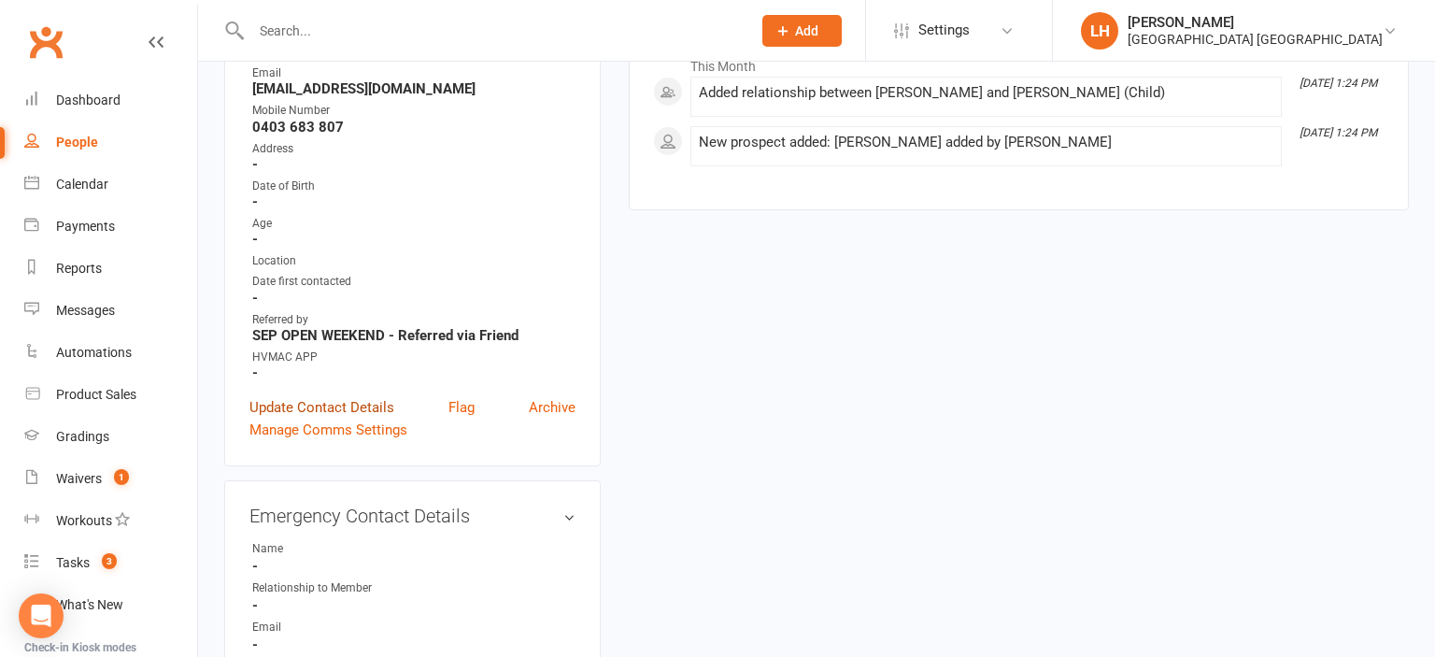
click at [342, 406] on link "Update Contact Details" at bounding box center [321, 407] width 145 height 22
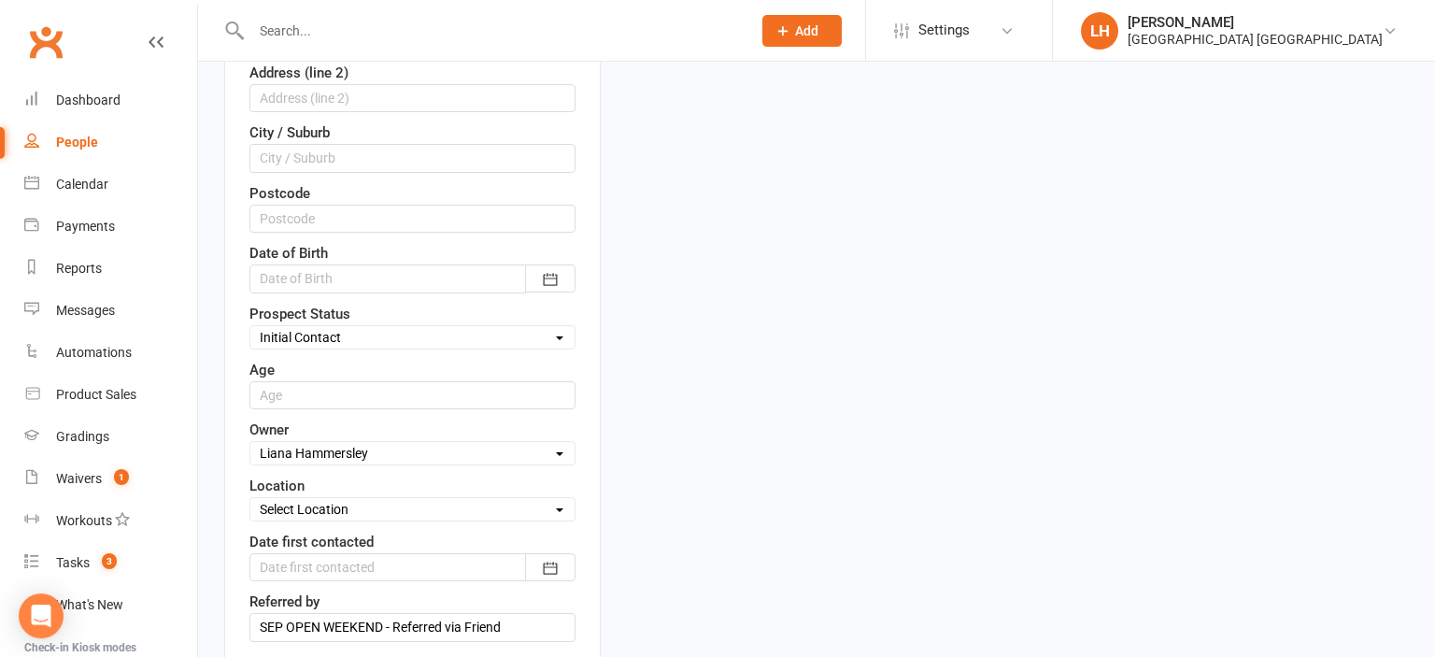
scroll to position [581, 0]
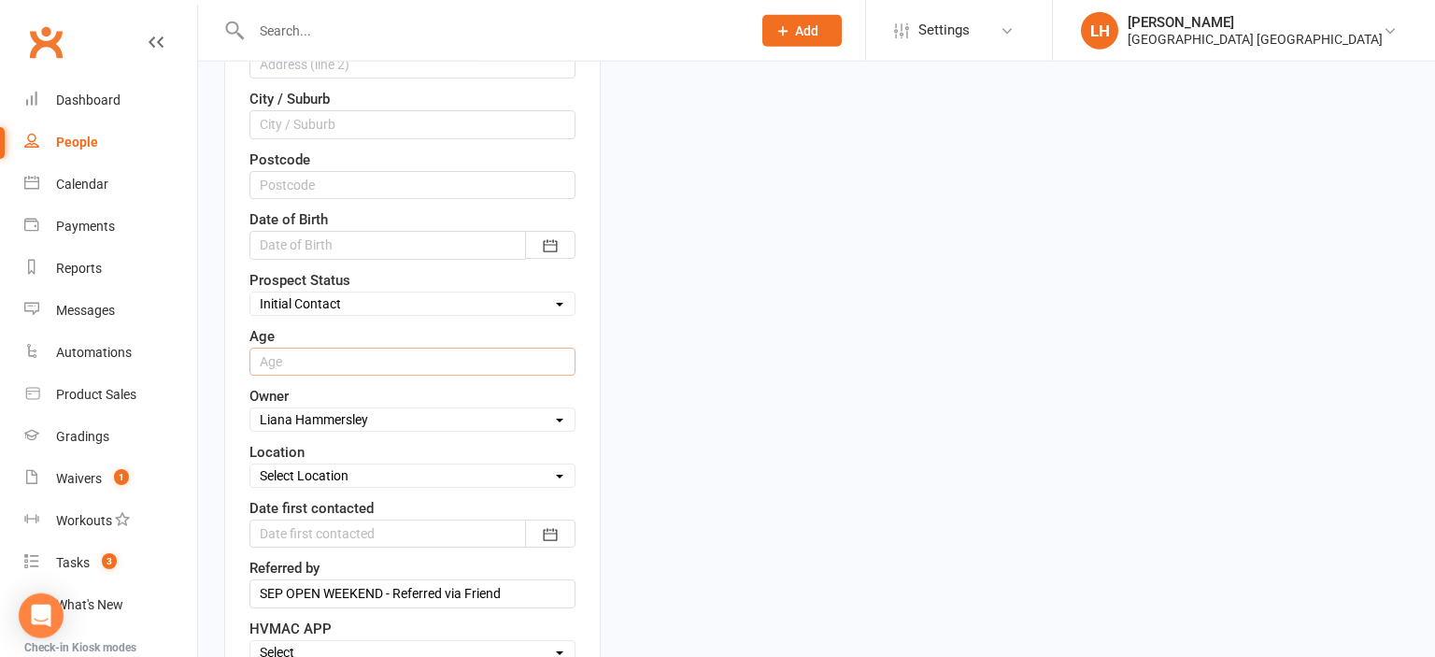
click at [322, 362] on input "string" at bounding box center [412, 362] width 326 height 28
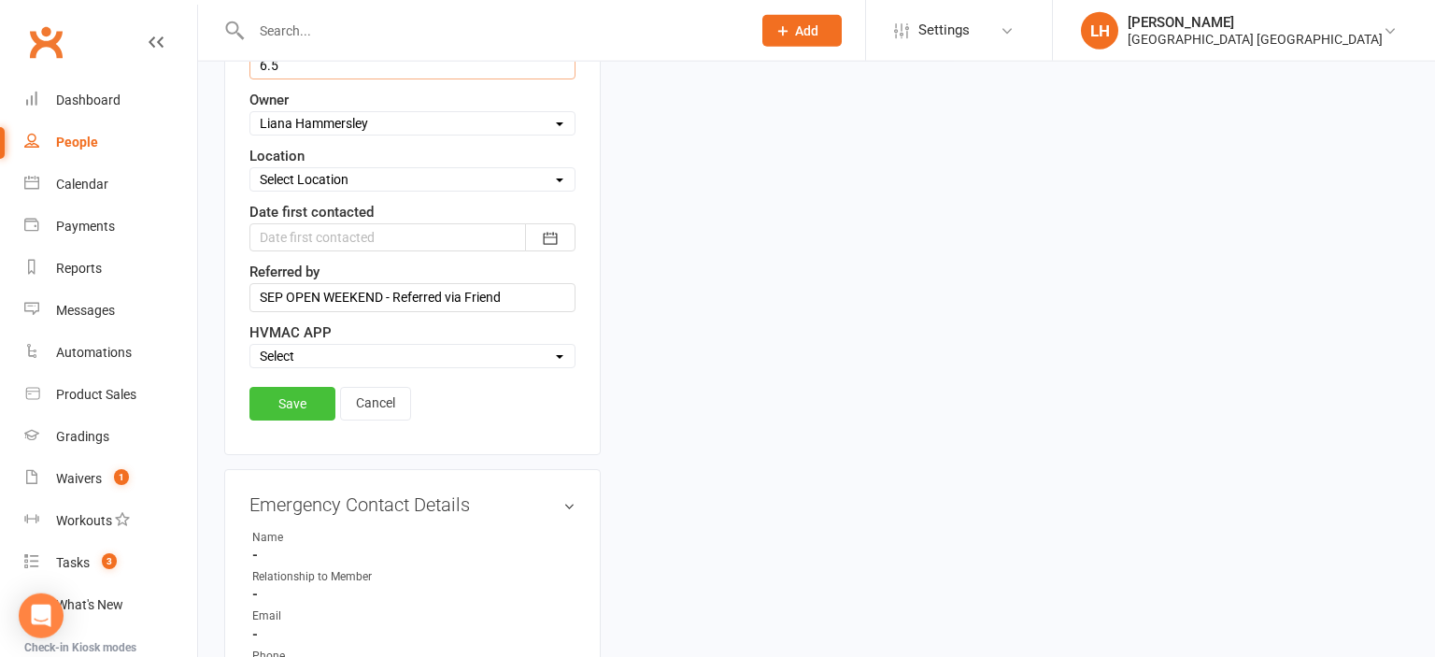
type input "6.5"
click at [297, 396] on link "Save" at bounding box center [292, 404] width 86 height 34
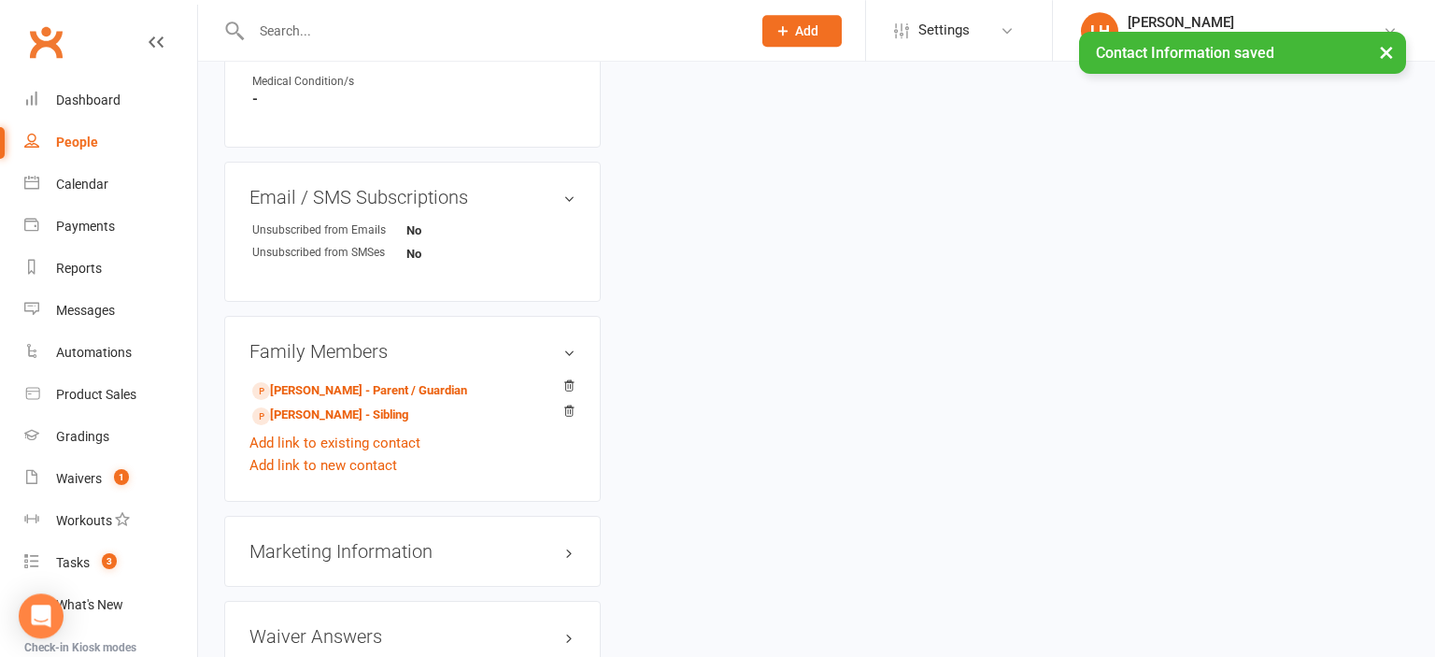
scroll to position [1174, 0]
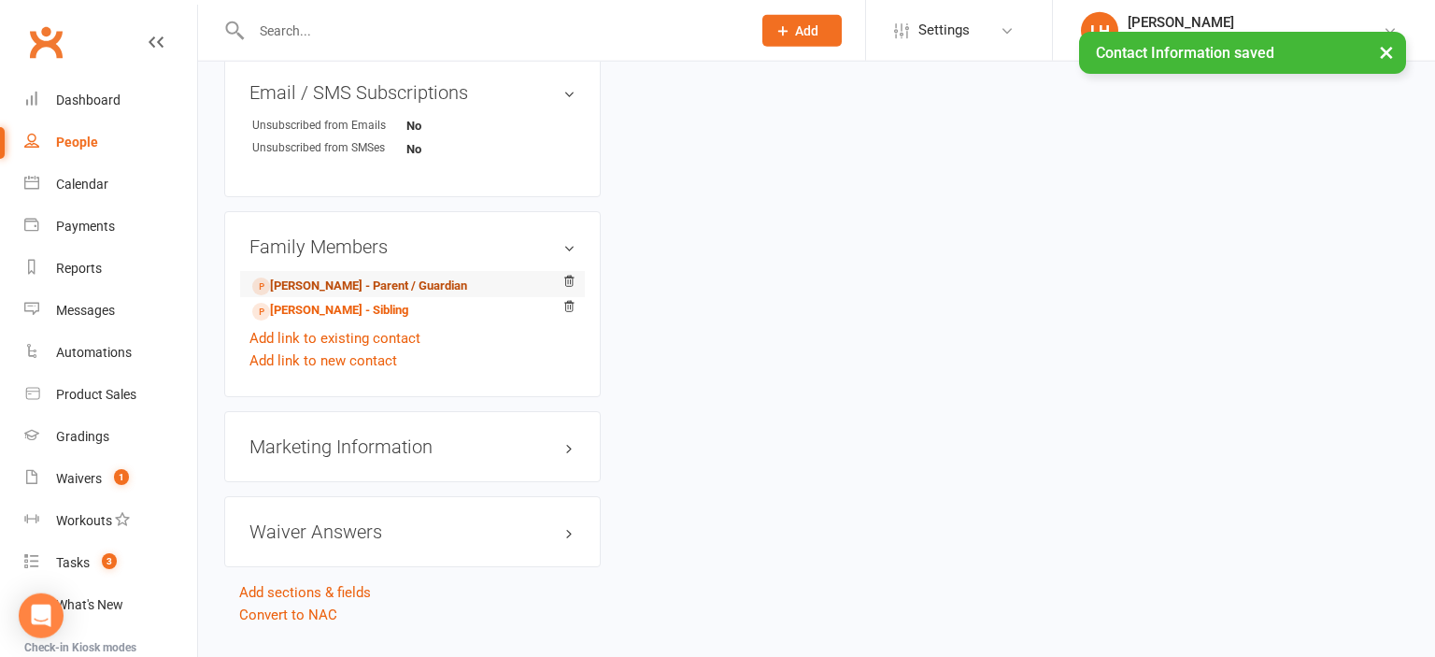
click at [329, 294] on link "Dana Currie - Parent / Guardian" at bounding box center [359, 287] width 215 height 20
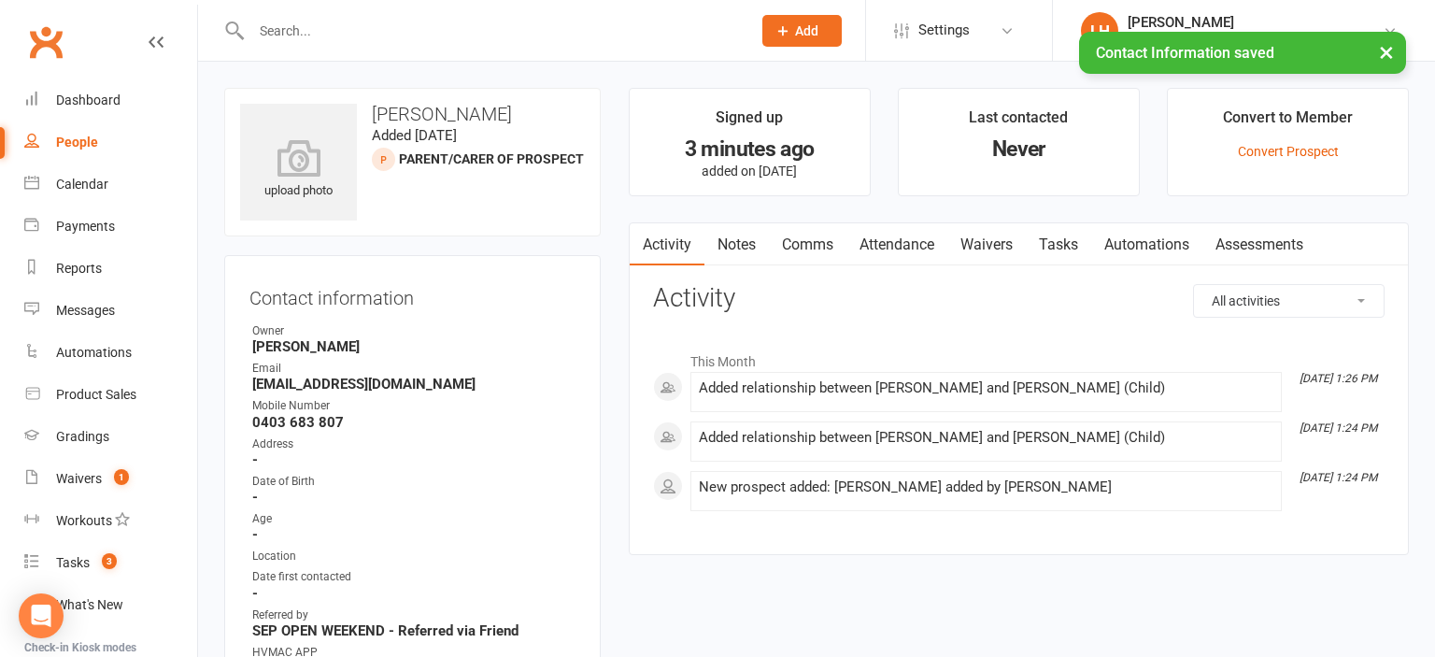
click at [1007, 245] on link "Waivers" at bounding box center [986, 244] width 78 height 43
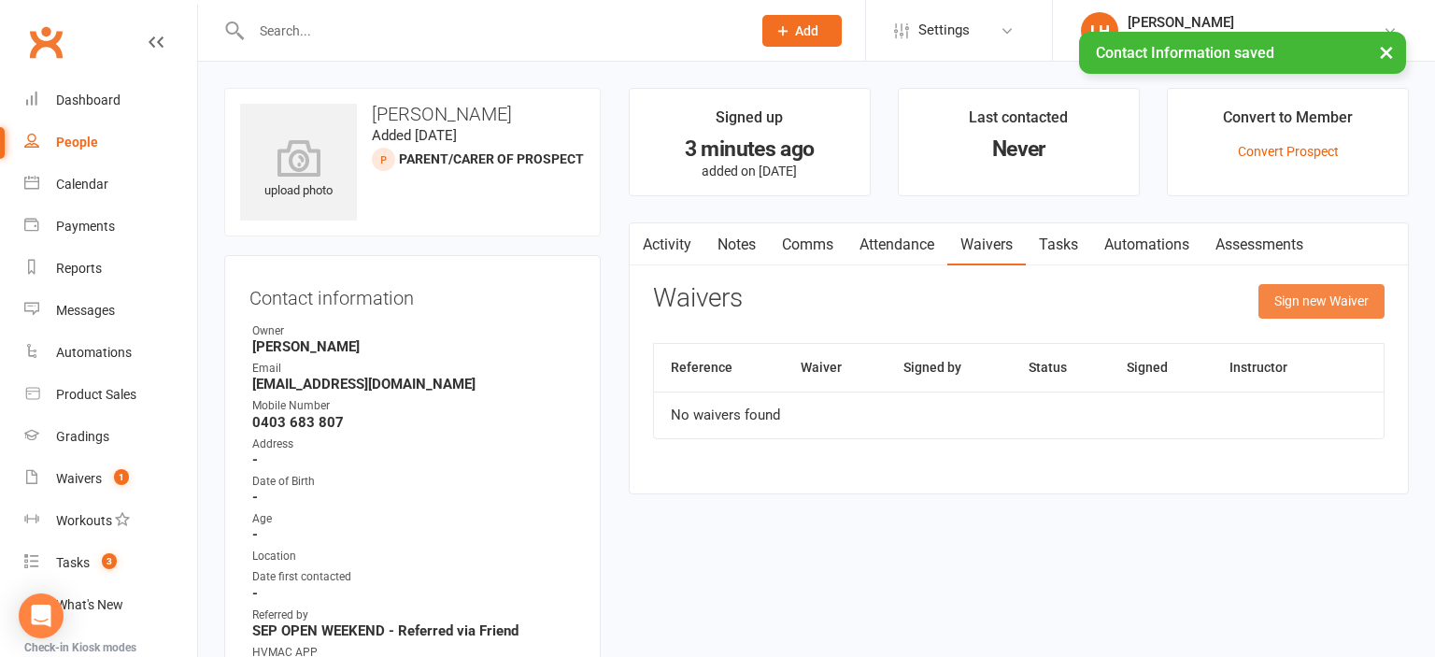
click at [1295, 305] on button "Sign new Waiver" at bounding box center [1322, 301] width 126 height 34
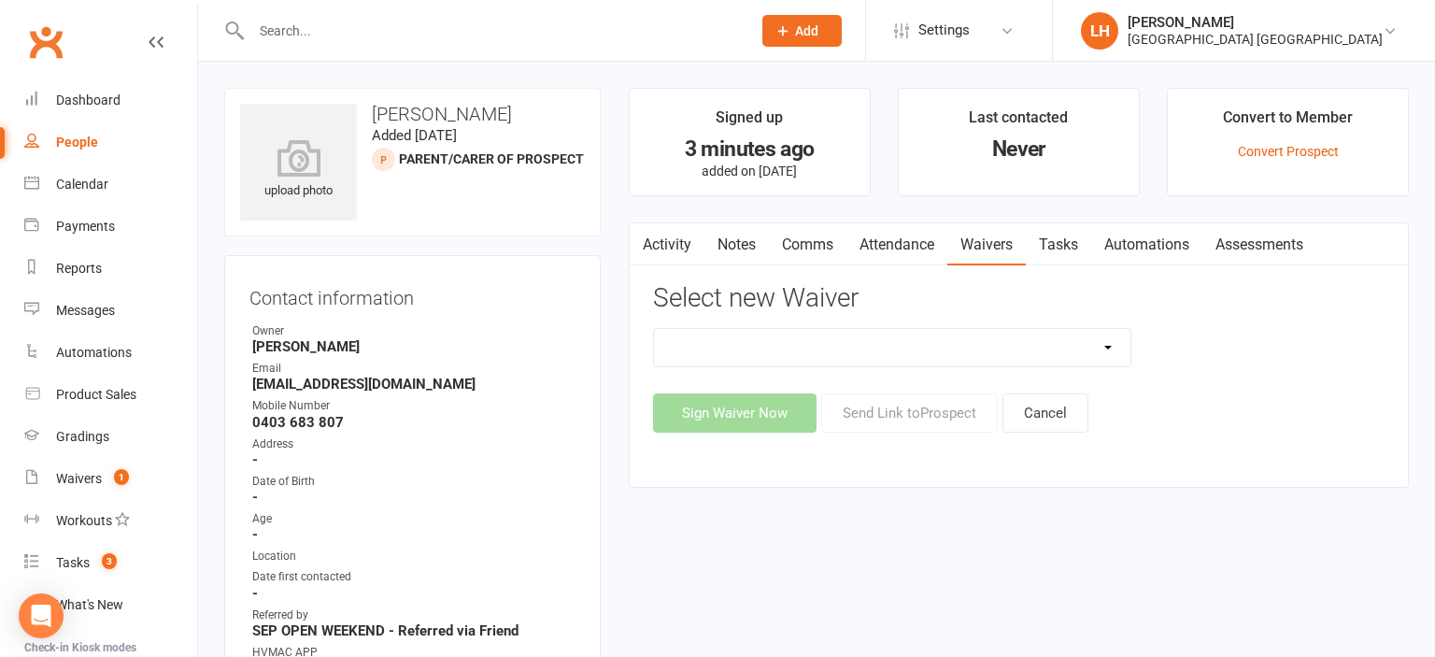
click at [654, 329] on select "3 months free Membership 8 Week Fitness Challenge Basic Membership Form Cancell…" at bounding box center [892, 347] width 477 height 37
select select "5629"
click option "New Student Introduction" at bounding box center [0, 0] width 0 height 0
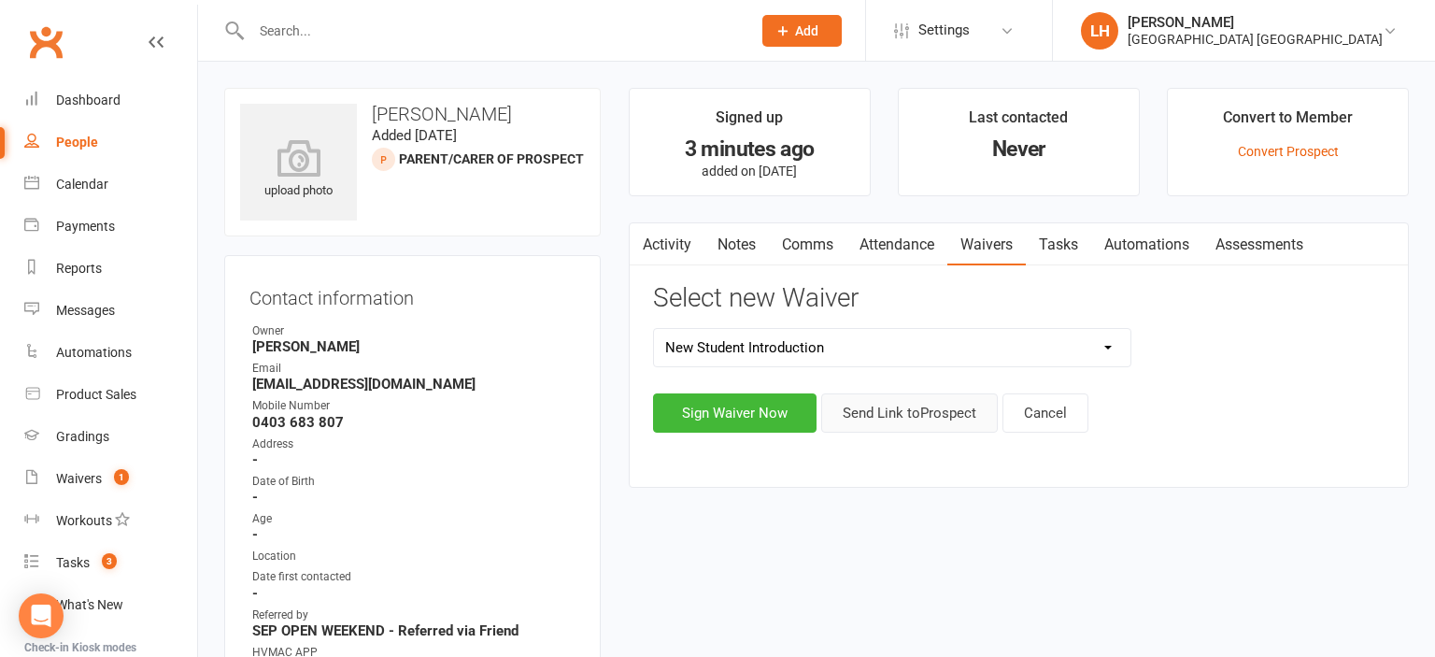
click at [920, 418] on button "Send Link to Prospect" at bounding box center [909, 412] width 177 height 39
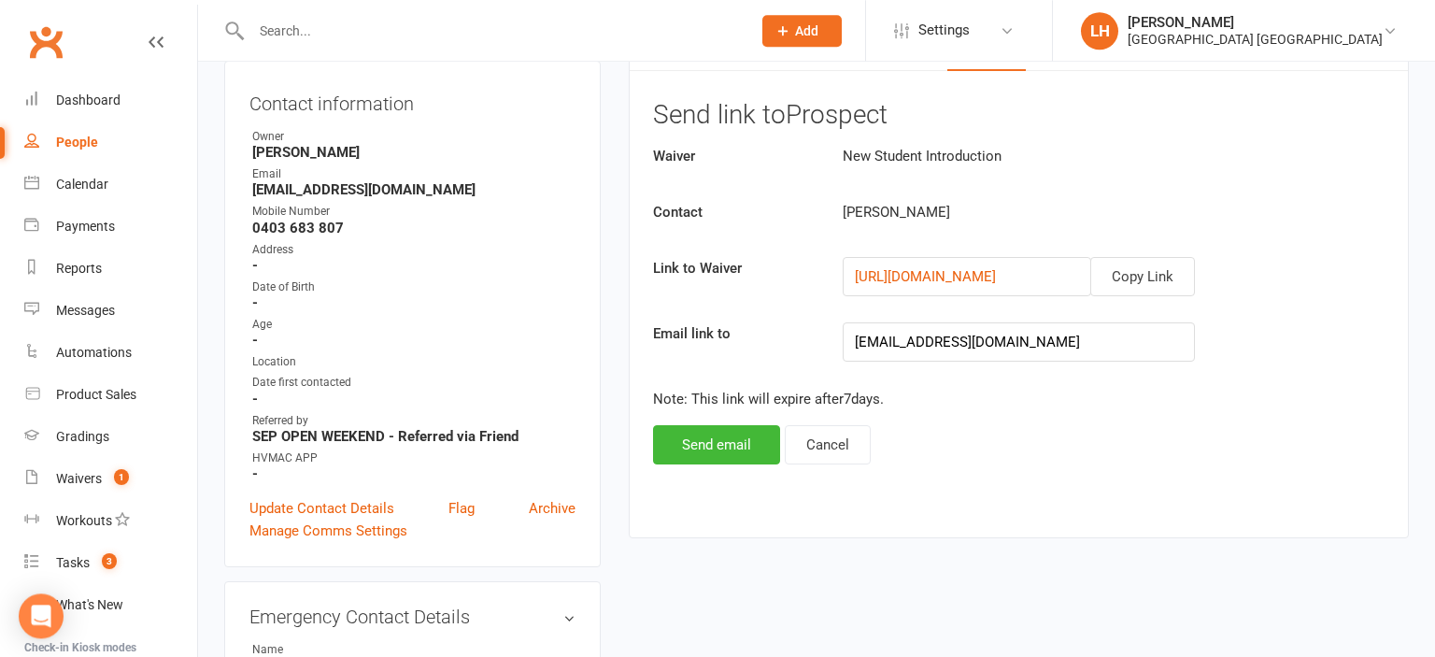
scroll to position [197, 0]
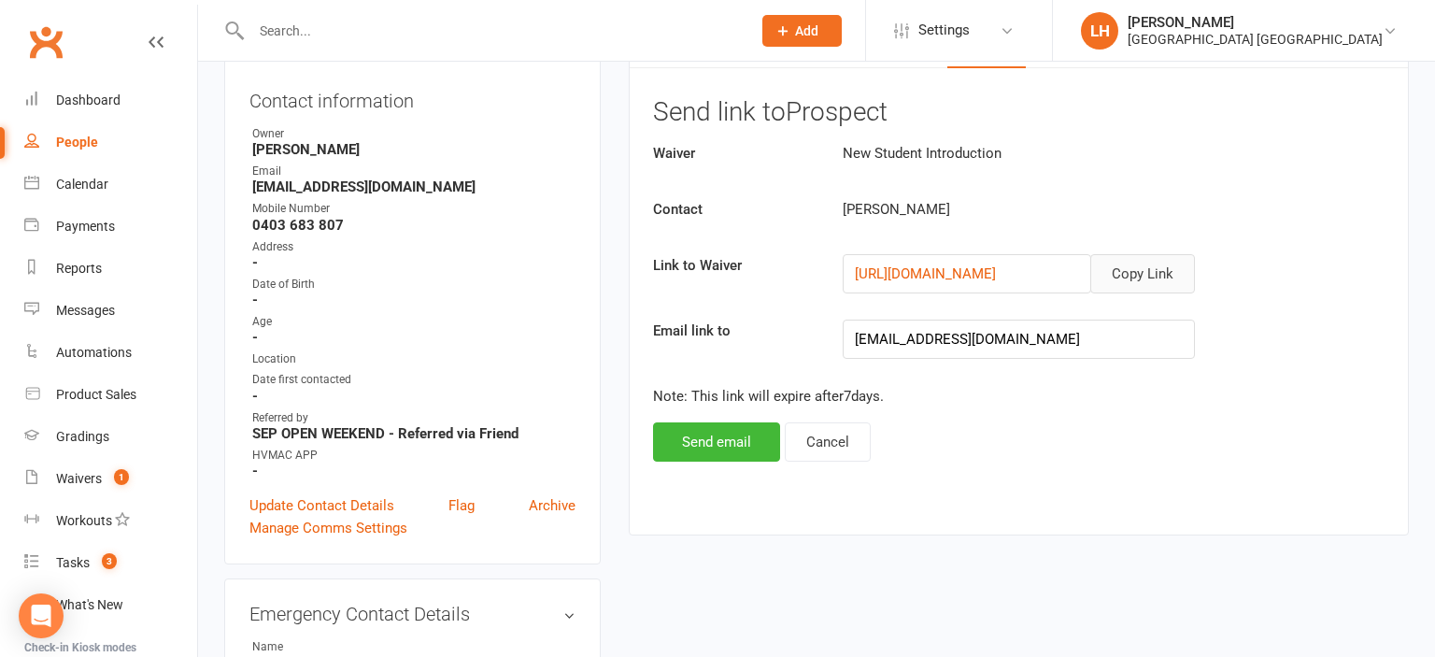
click at [1151, 272] on button "Copy Link" at bounding box center [1142, 273] width 105 height 39
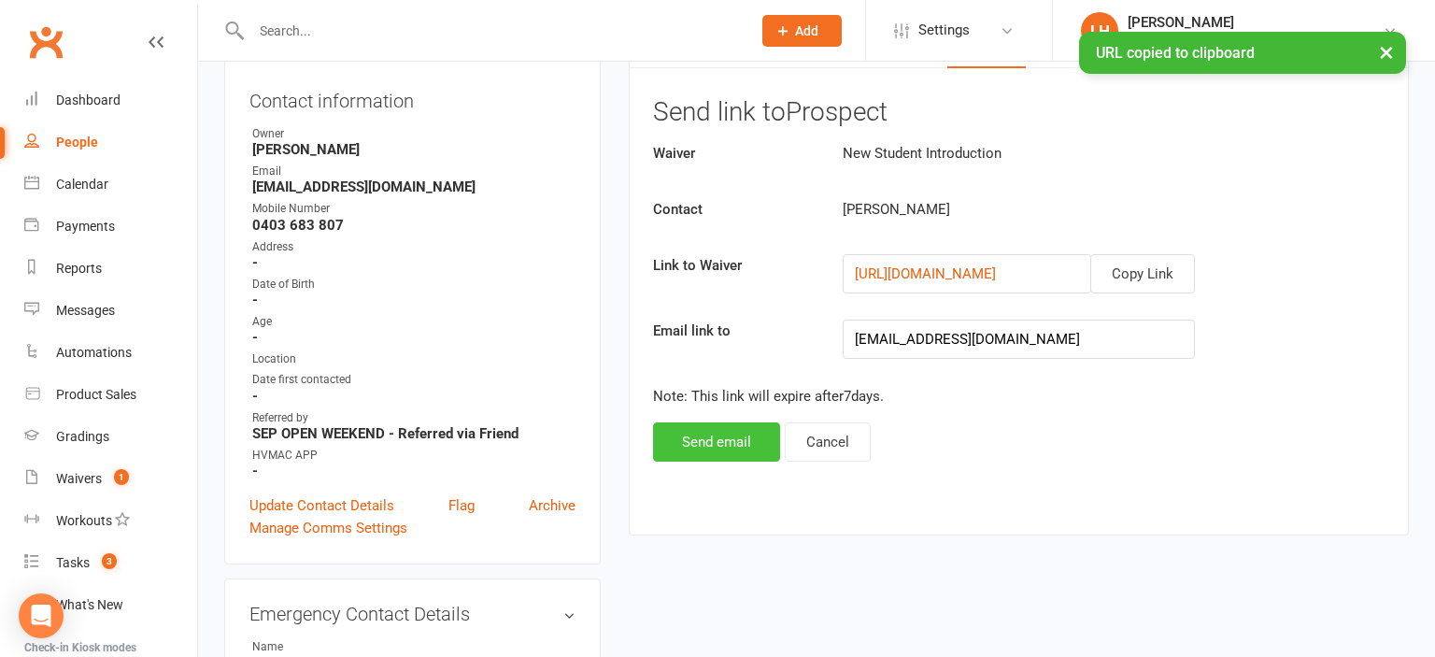
click at [723, 448] on button "Send email" at bounding box center [716, 441] width 127 height 39
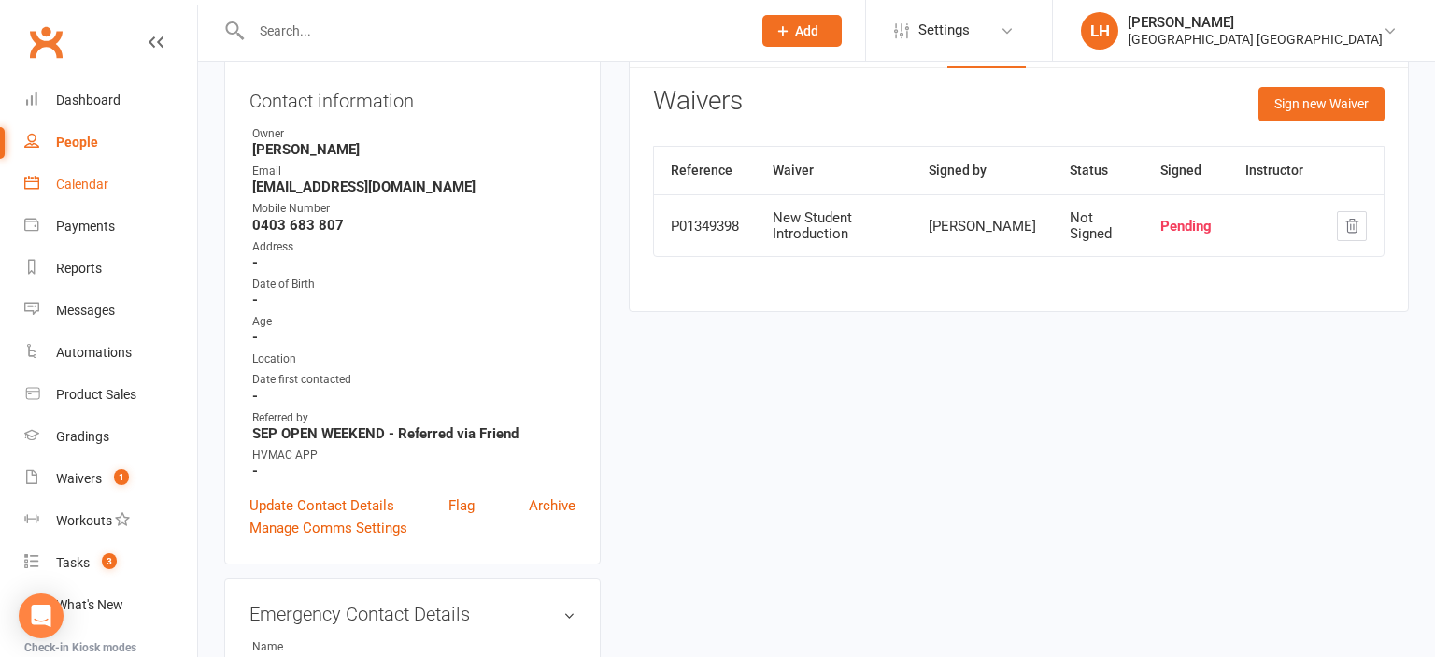
click at [80, 187] on div "Calendar" at bounding box center [82, 184] width 52 height 15
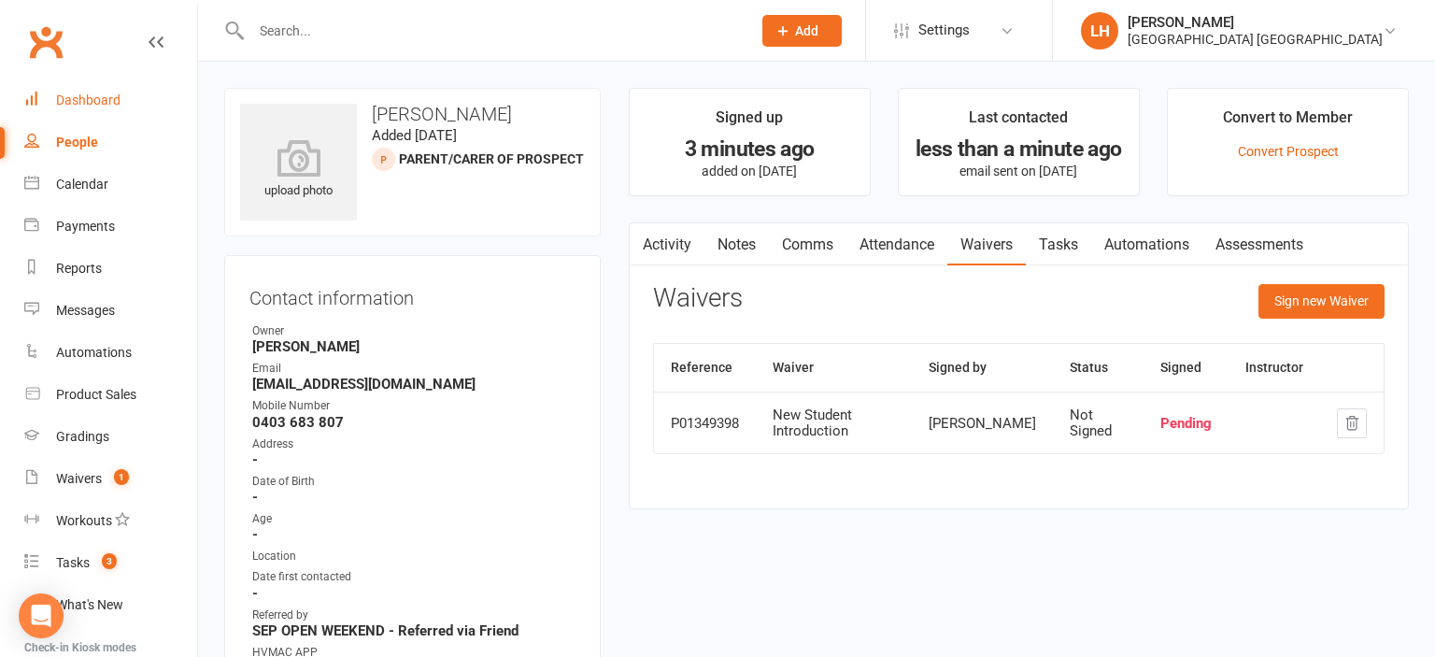
click at [103, 99] on div "Dashboard" at bounding box center [88, 99] width 64 height 15
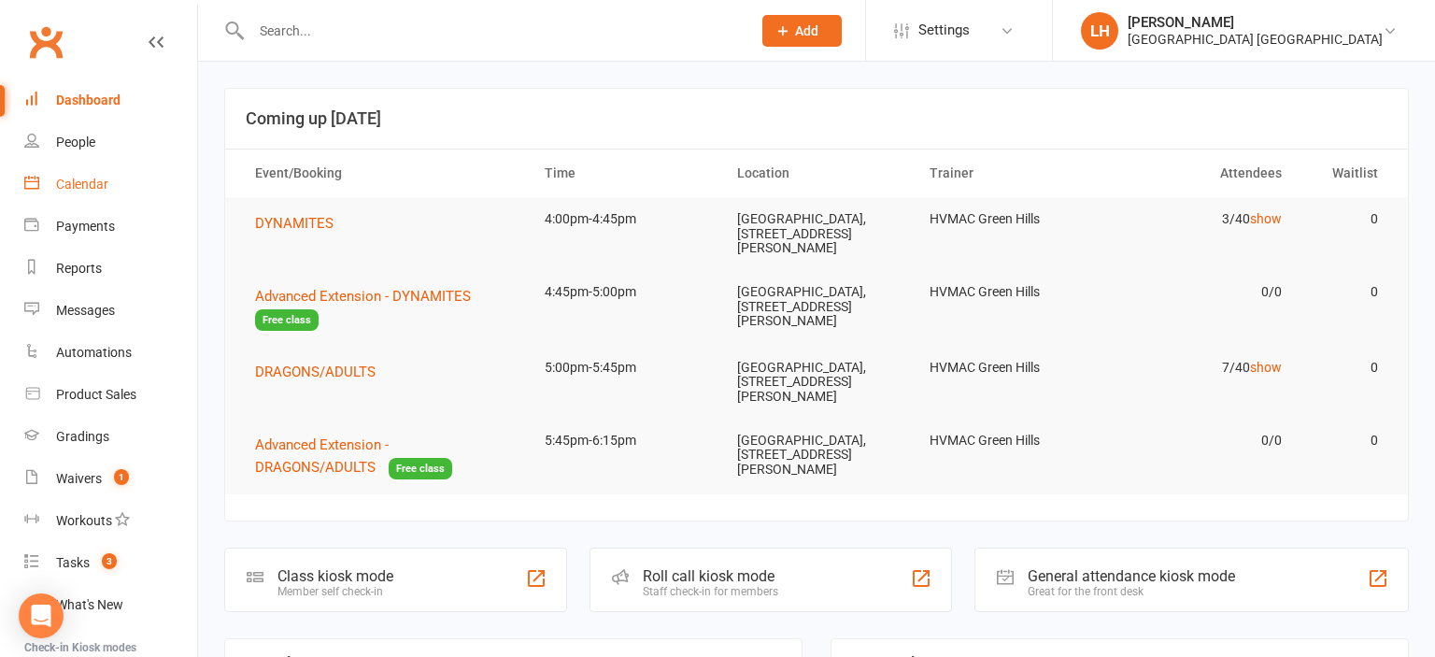
click at [80, 177] on link "Calendar" at bounding box center [110, 185] width 173 height 42
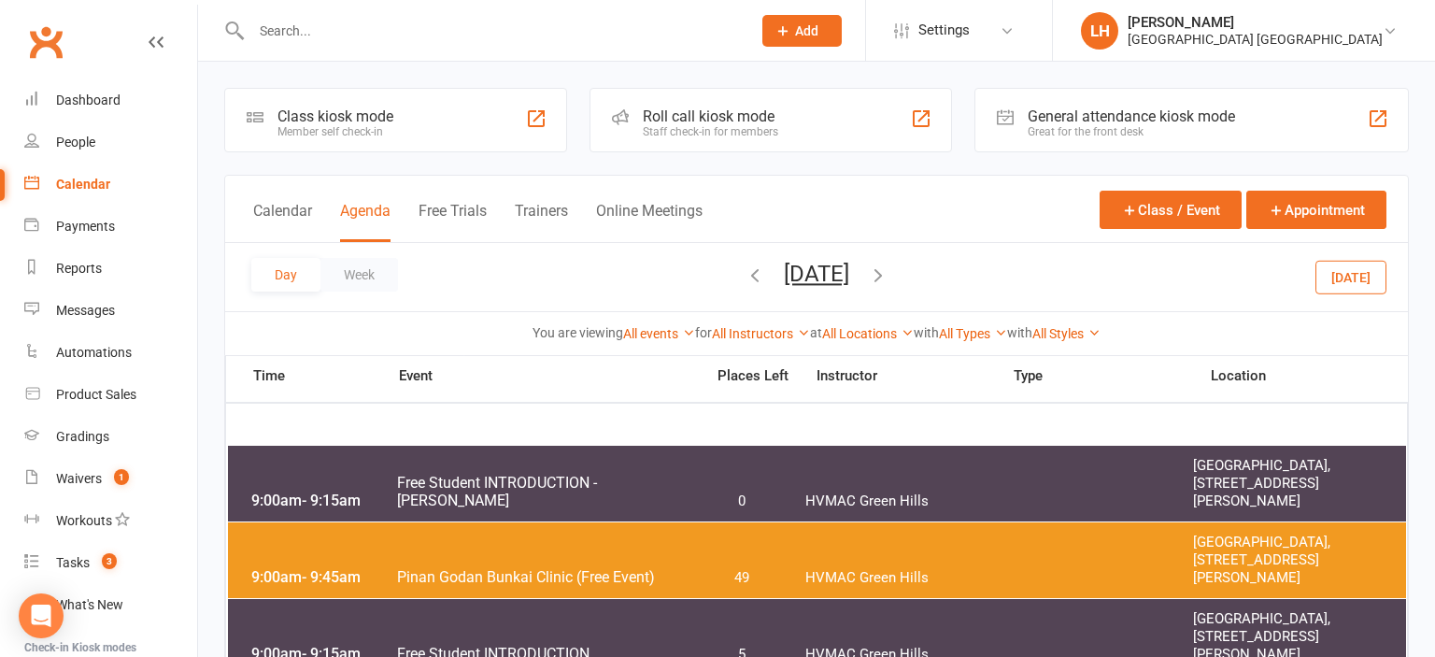
click at [745, 282] on icon "button" at bounding box center [755, 274] width 21 height 21
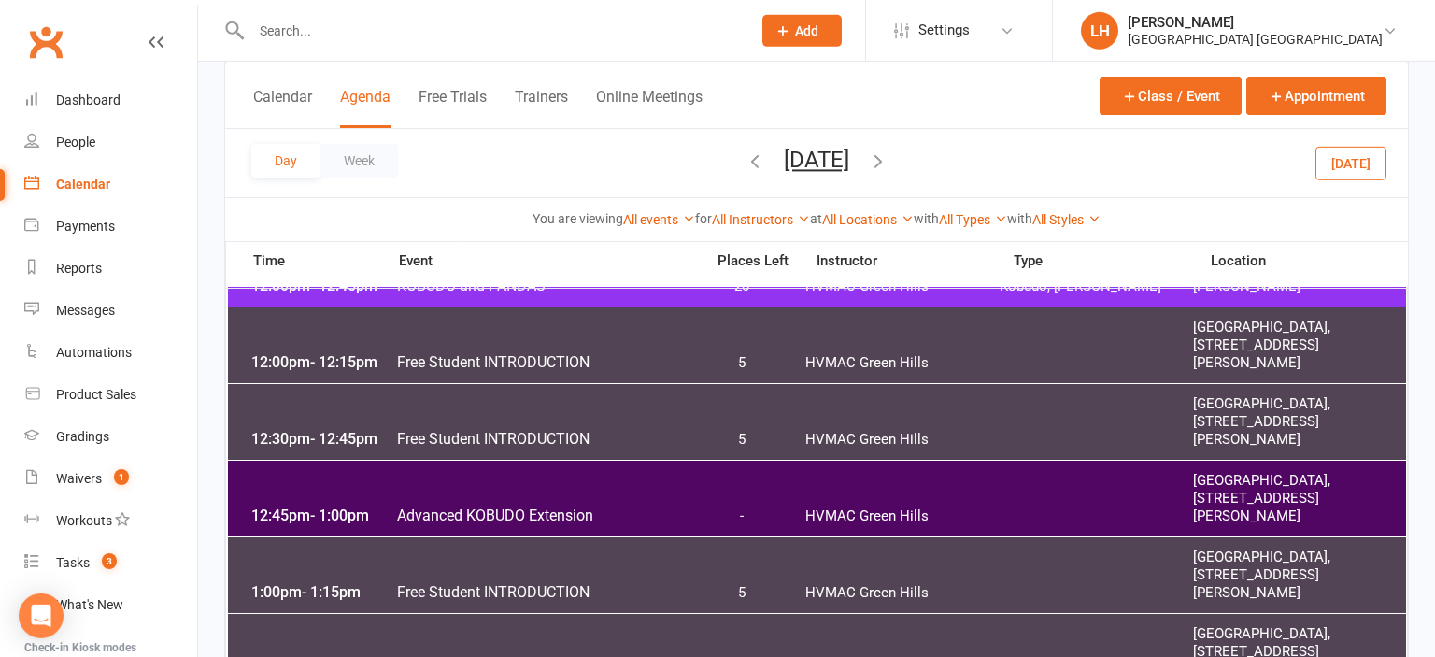
scroll to position [1282, 0]
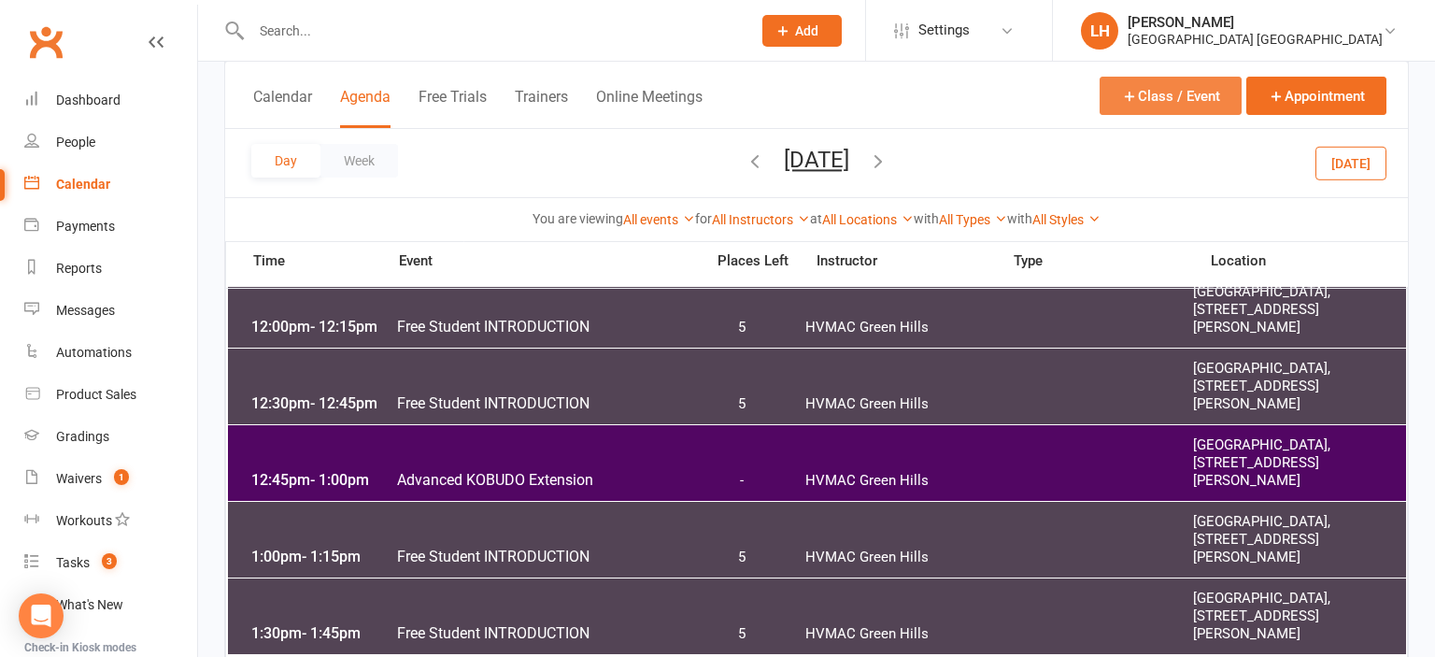
click at [1145, 102] on button "Class / Event" at bounding box center [1171, 96] width 142 height 38
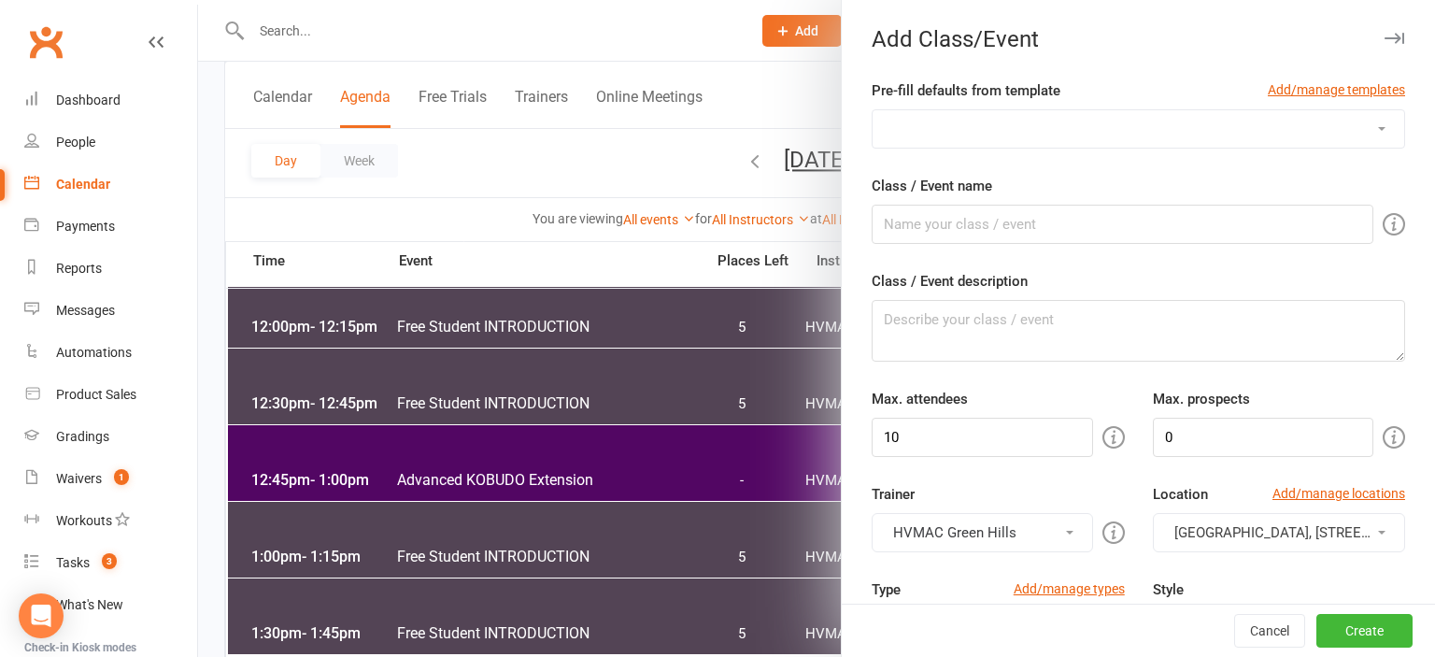
click at [587, 174] on div at bounding box center [816, 328] width 1237 height 657
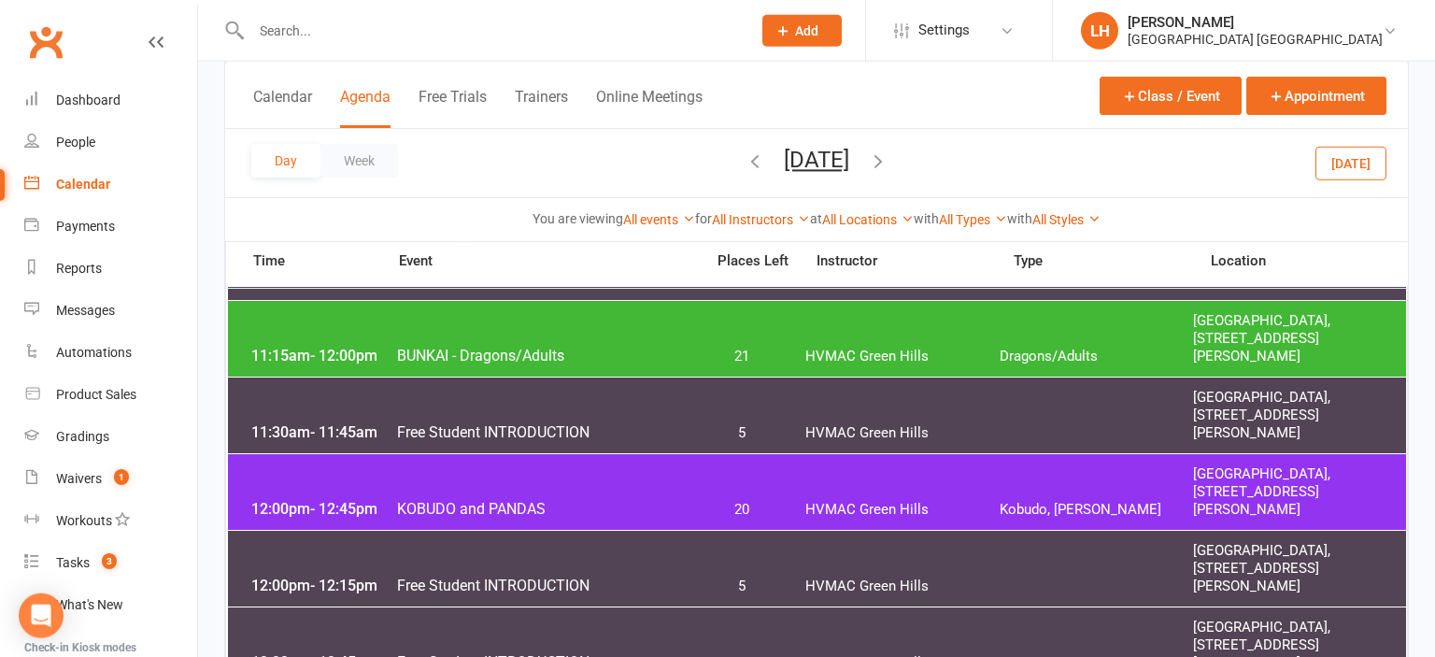
scroll to position [987, 0]
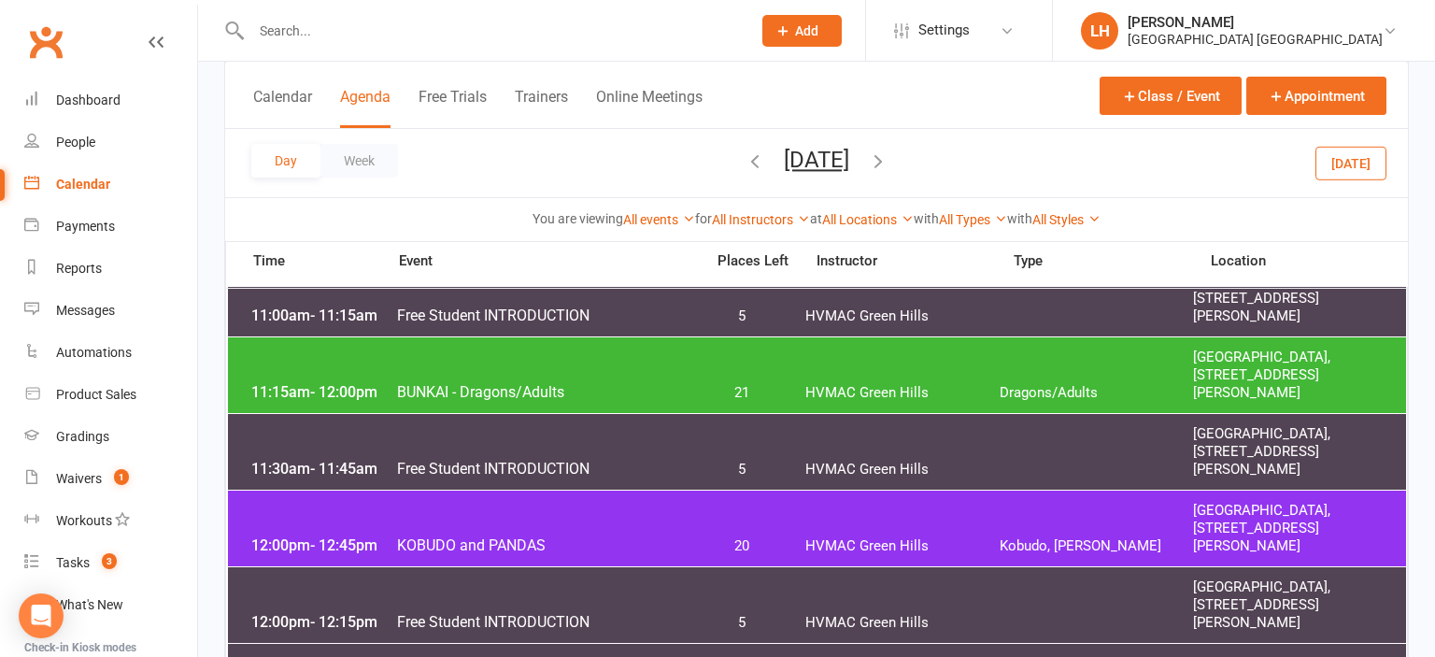
click at [555, 309] on span "Free Student INTRODUCTION" at bounding box center [544, 315] width 297 height 18
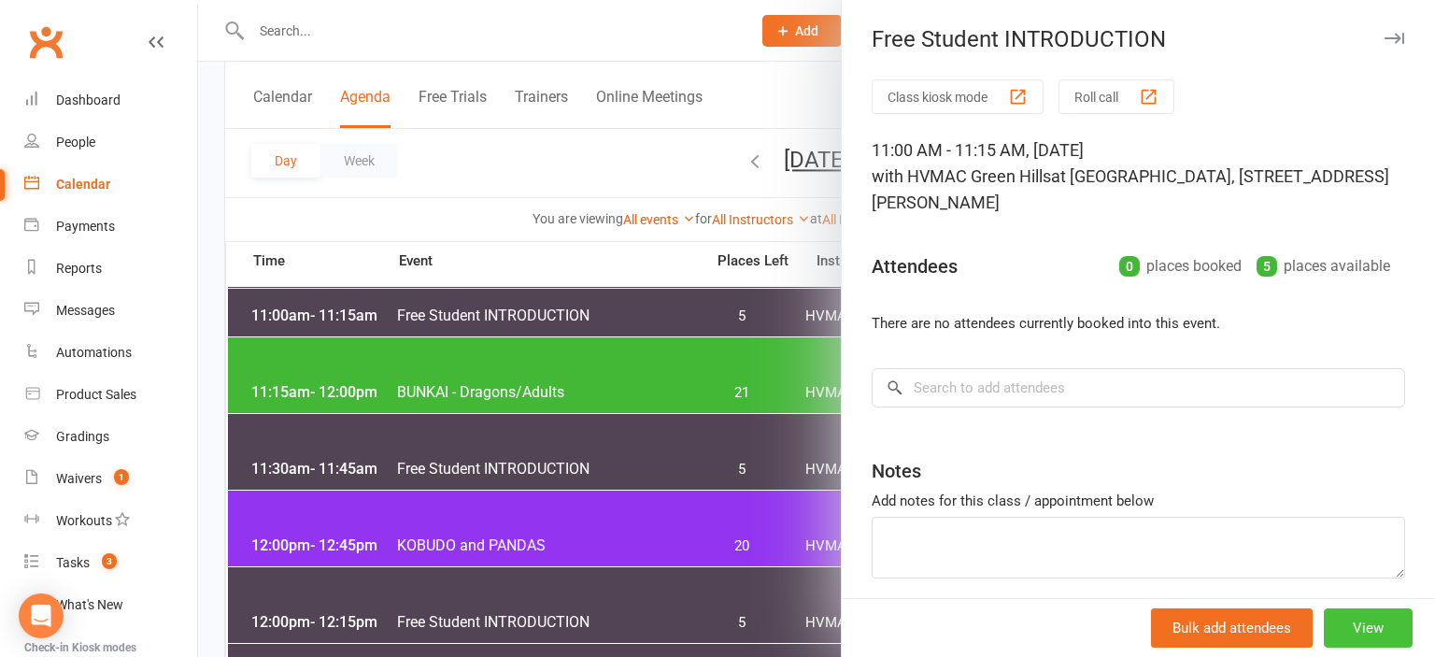
click at [1371, 617] on button "View" at bounding box center [1368, 627] width 89 height 39
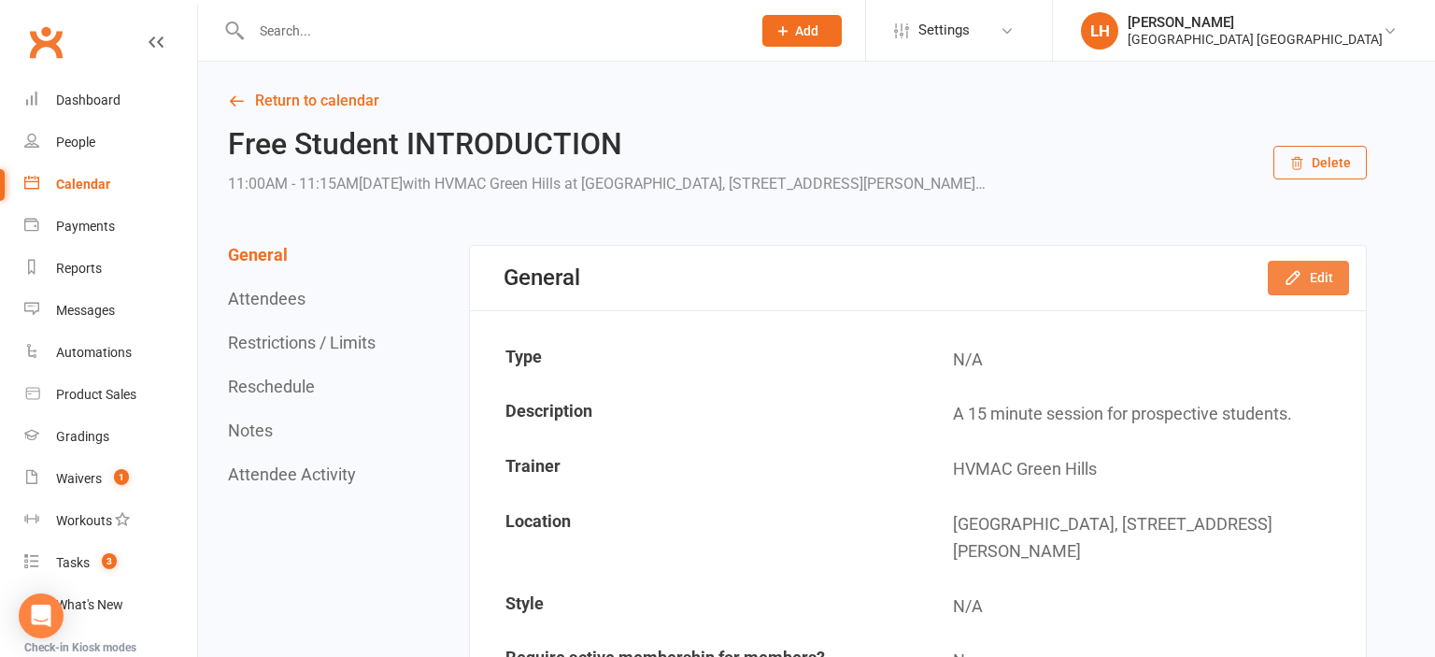
click at [1342, 286] on button "Edit" at bounding box center [1308, 278] width 81 height 34
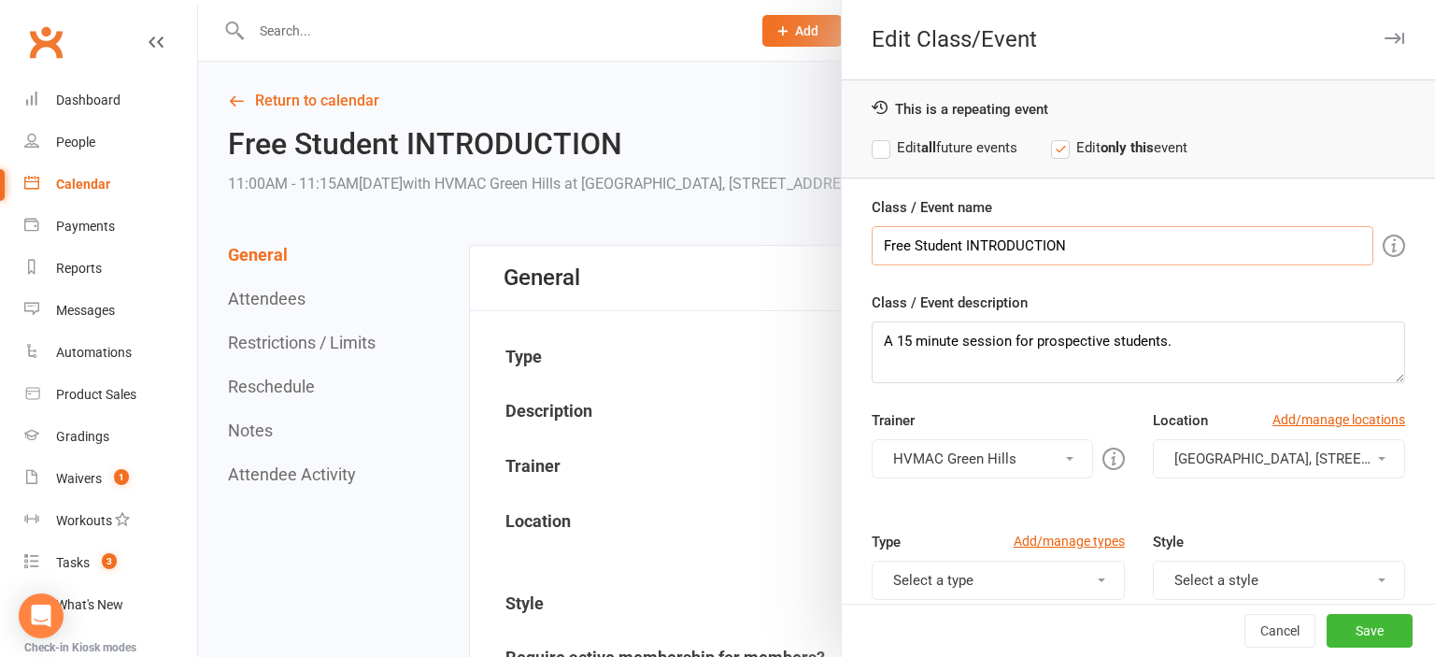
click at [1112, 237] on input "Free Student INTRODUCTION" at bounding box center [1123, 245] width 502 height 39
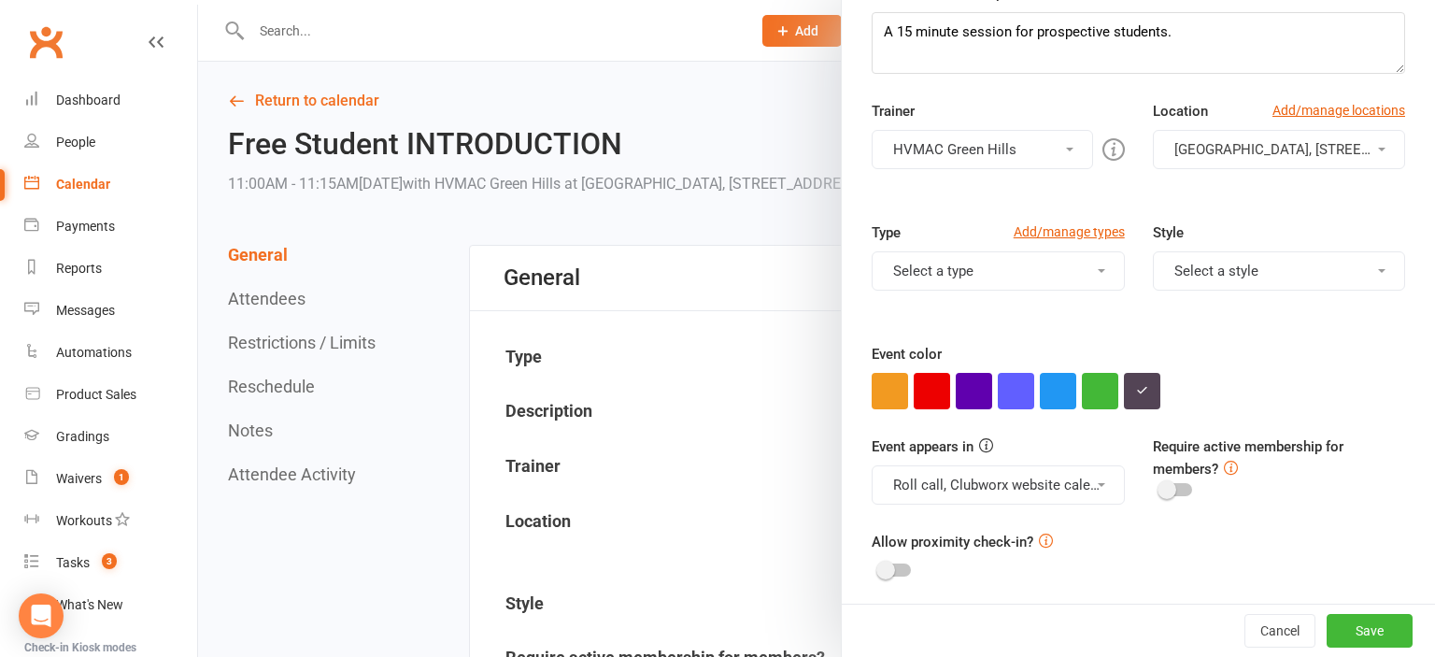
scroll to position [313, 0]
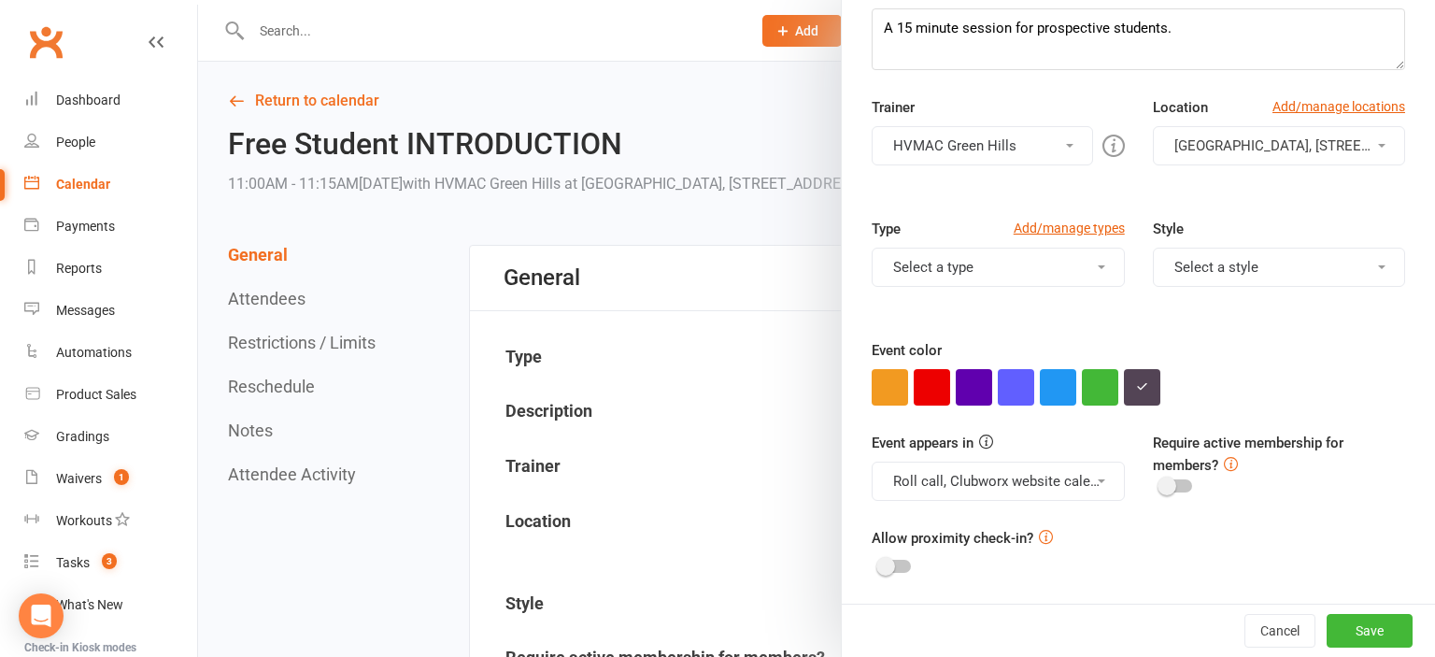
type input "Free Student INTRODUCTION - Henry and William Allott"
click at [1067, 480] on button "Roll call, Clubworx website calendar and Mobile app" at bounding box center [998, 481] width 252 height 39
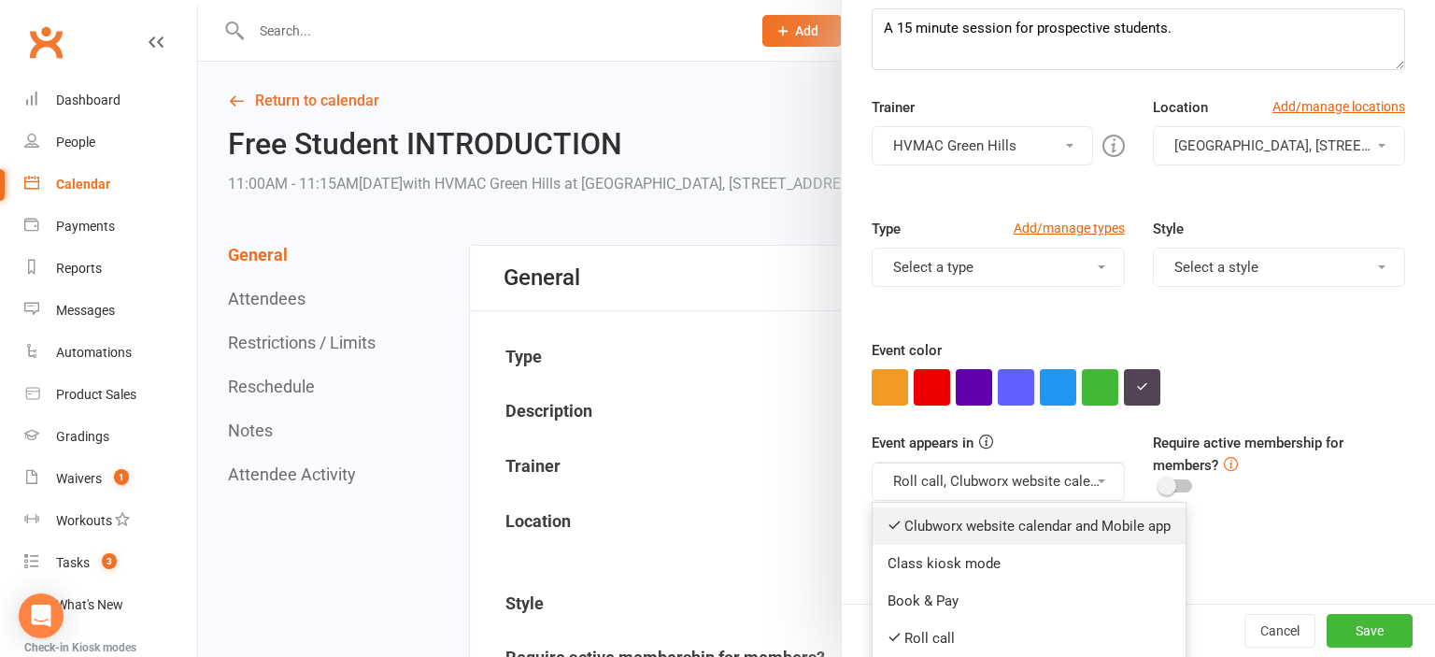
click at [1074, 519] on link "Clubworx website calendar and Mobile app" at bounding box center [1029, 525] width 313 height 37
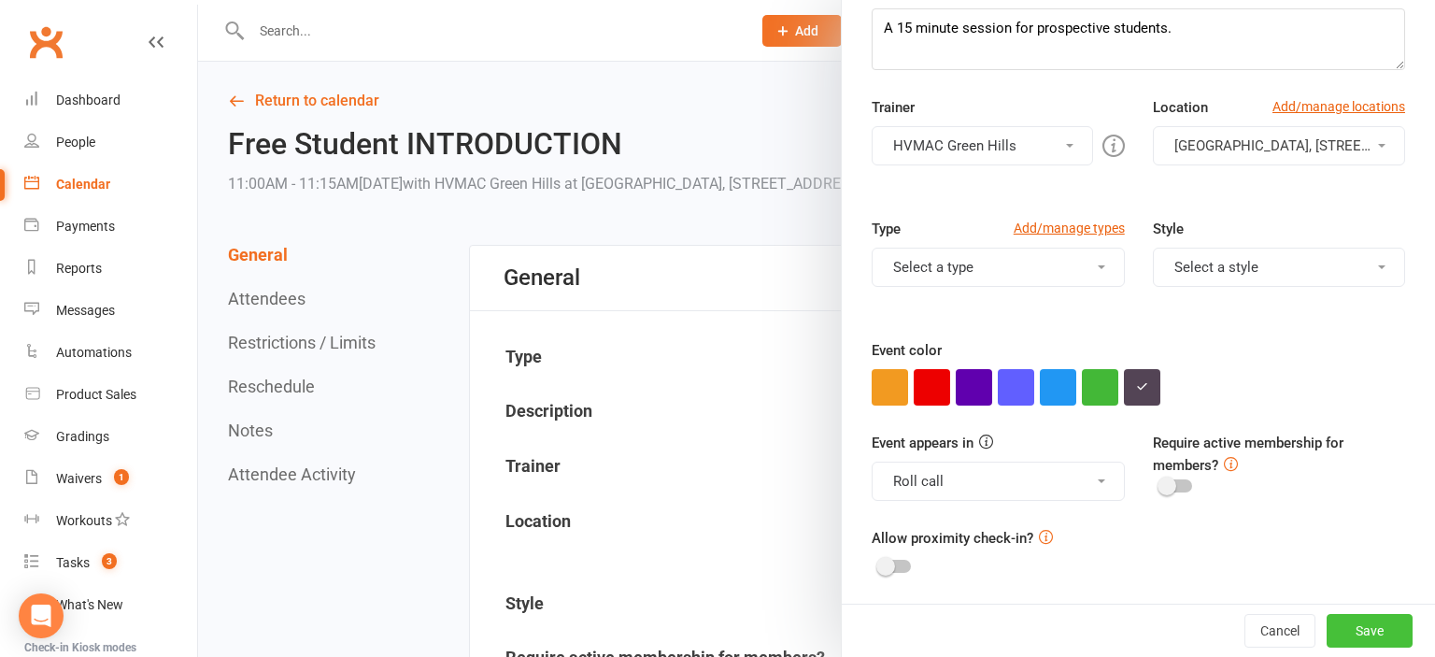
click at [1377, 632] on button "Save" at bounding box center [1370, 631] width 86 height 34
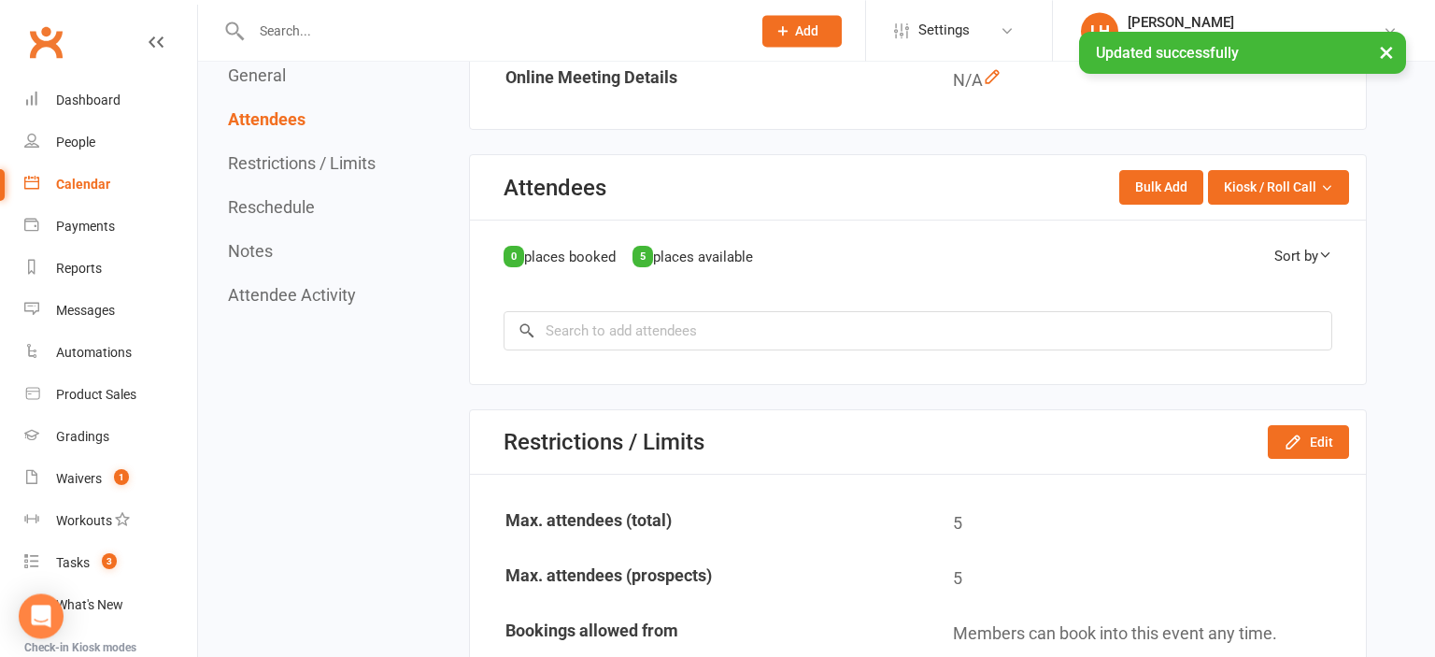
scroll to position [789, 0]
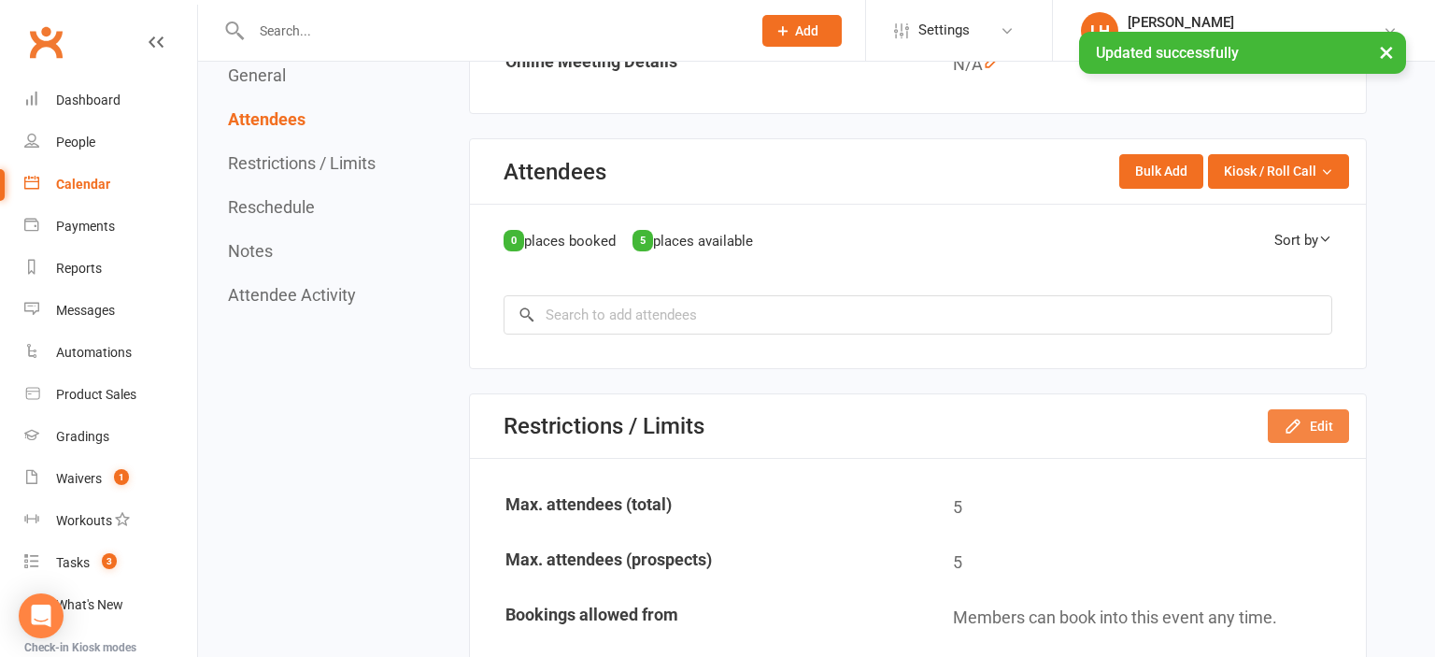
click at [1297, 413] on button "Edit" at bounding box center [1308, 426] width 81 height 34
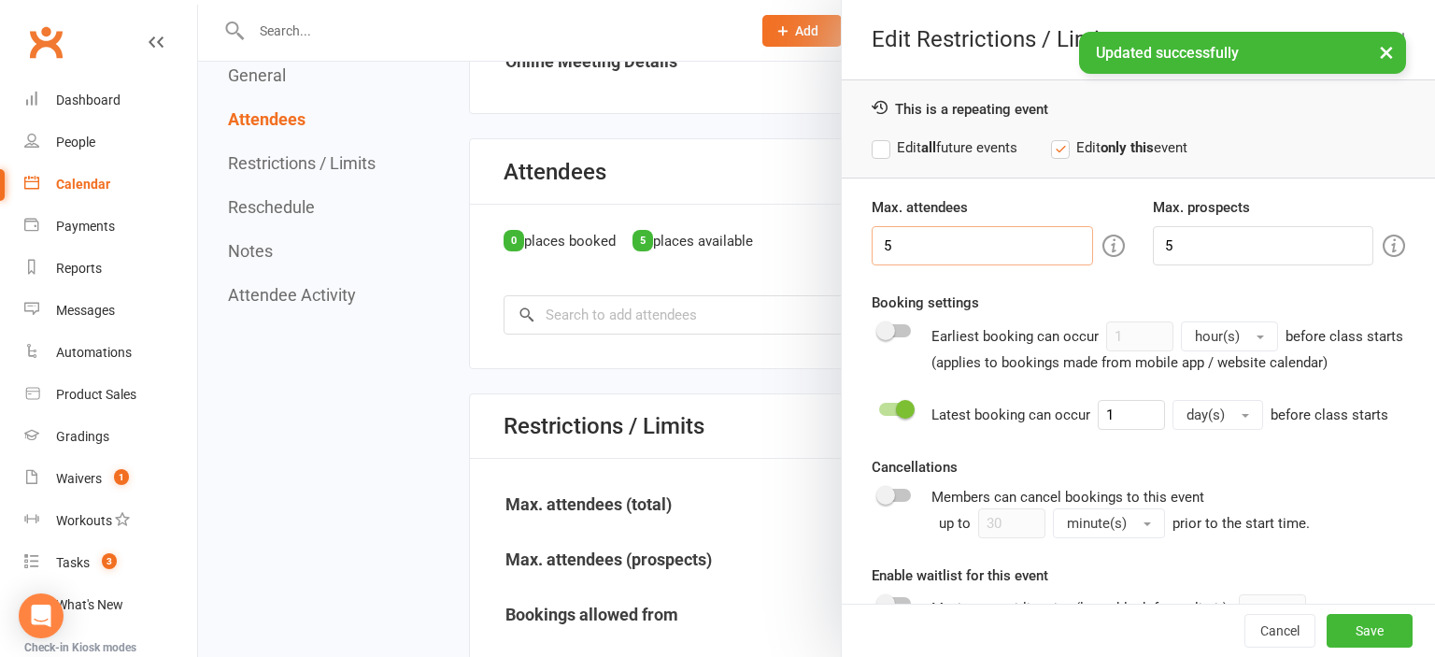
click at [949, 251] on input "5" at bounding box center [982, 245] width 221 height 39
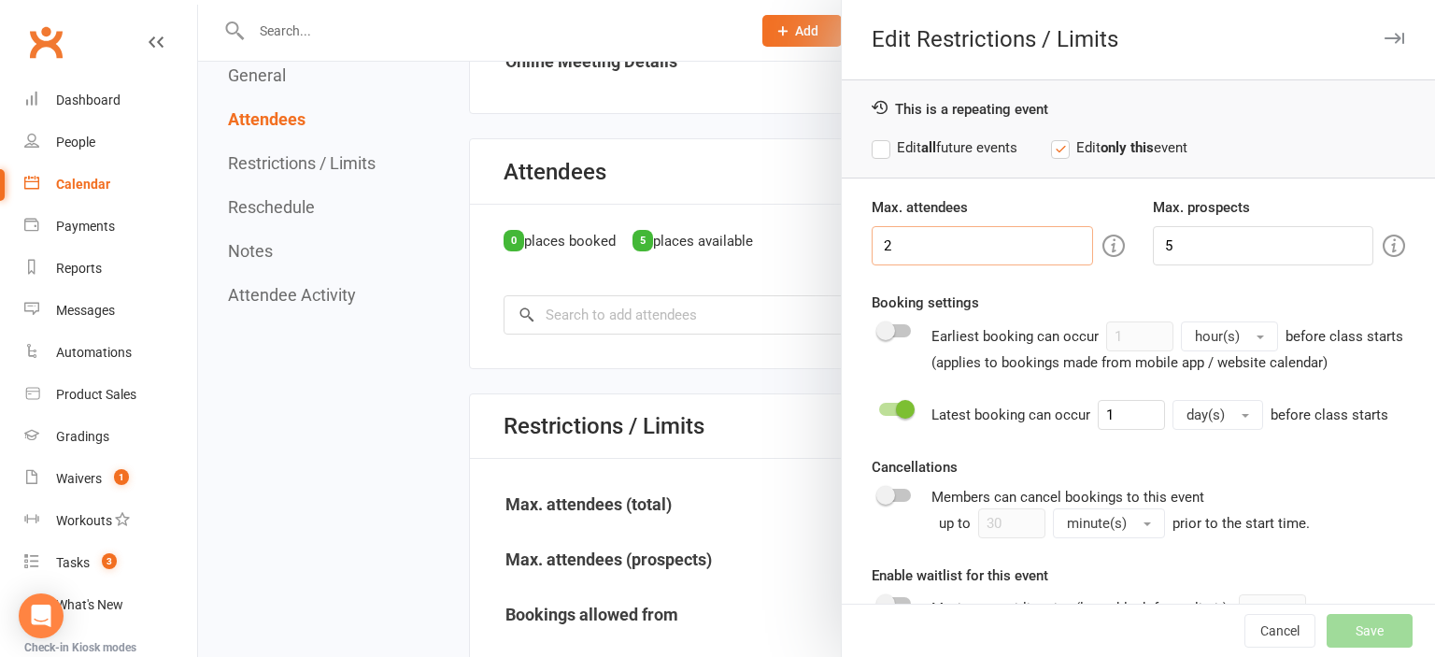
type input "2"
click at [1193, 242] on input "5" at bounding box center [1263, 245] width 221 height 39
type input "2"
click at [1386, 629] on button "Save" at bounding box center [1370, 631] width 86 height 34
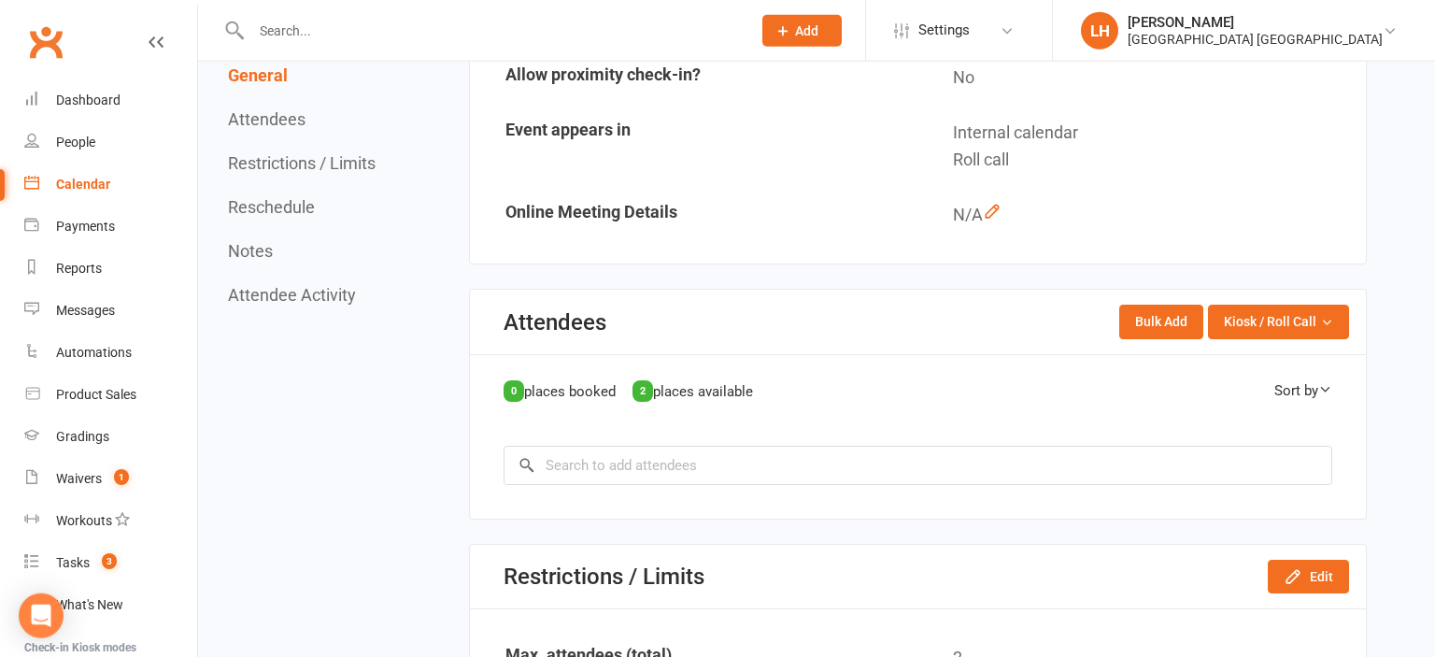
scroll to position [690, 0]
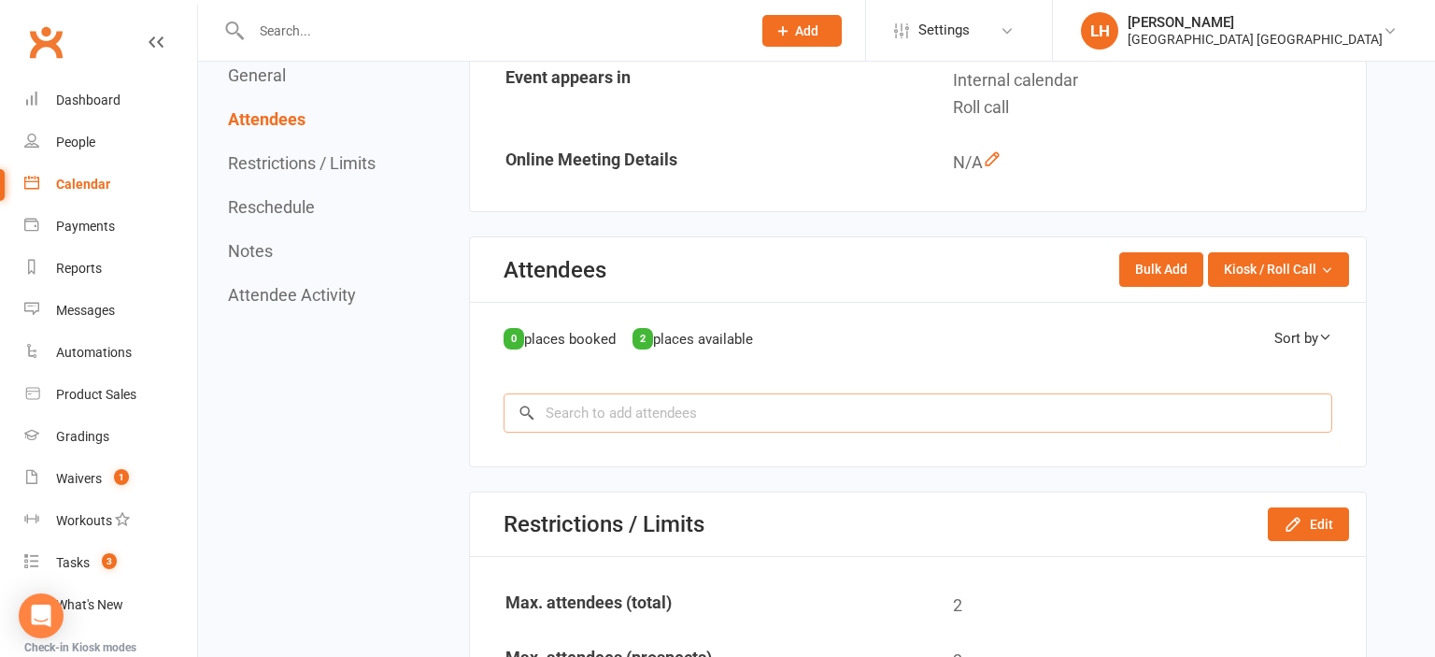
click at [712, 409] on input "search" at bounding box center [918, 412] width 829 height 39
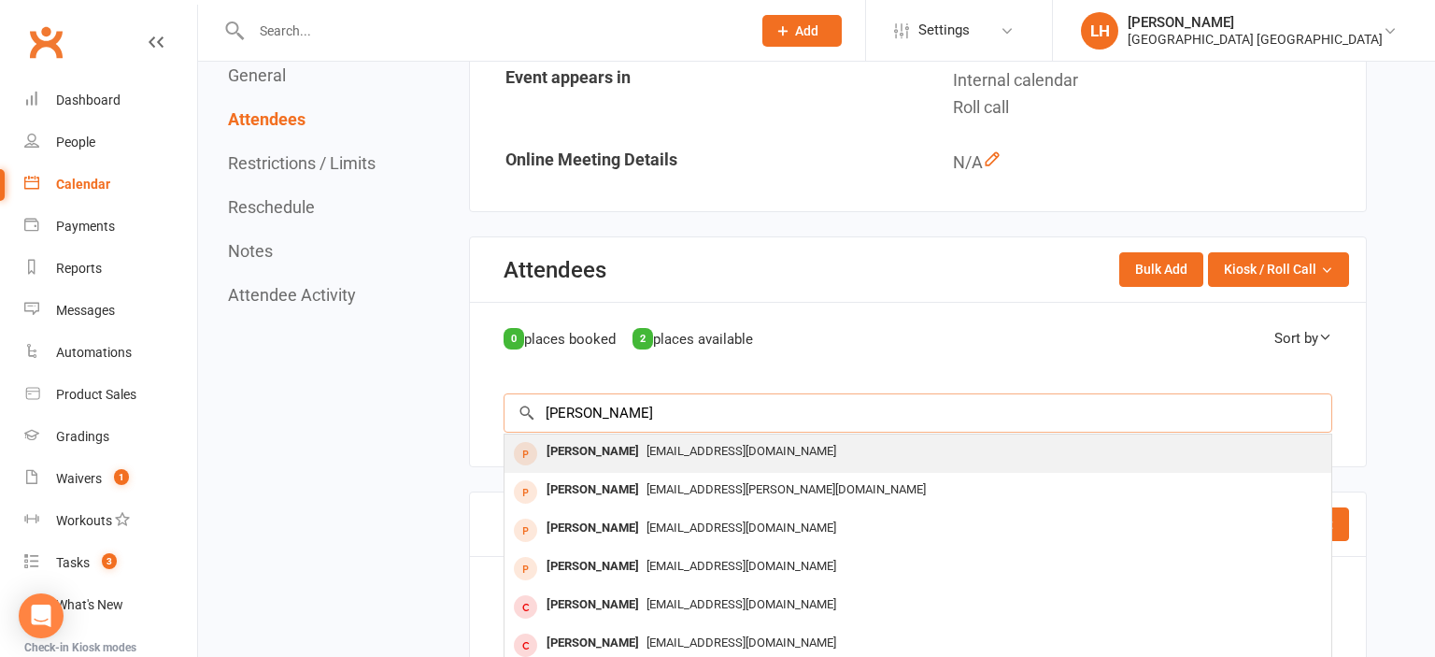
type input "Henry"
click at [690, 449] on span "[EMAIL_ADDRESS][DOMAIN_NAME]" at bounding box center [742, 451] width 190 height 14
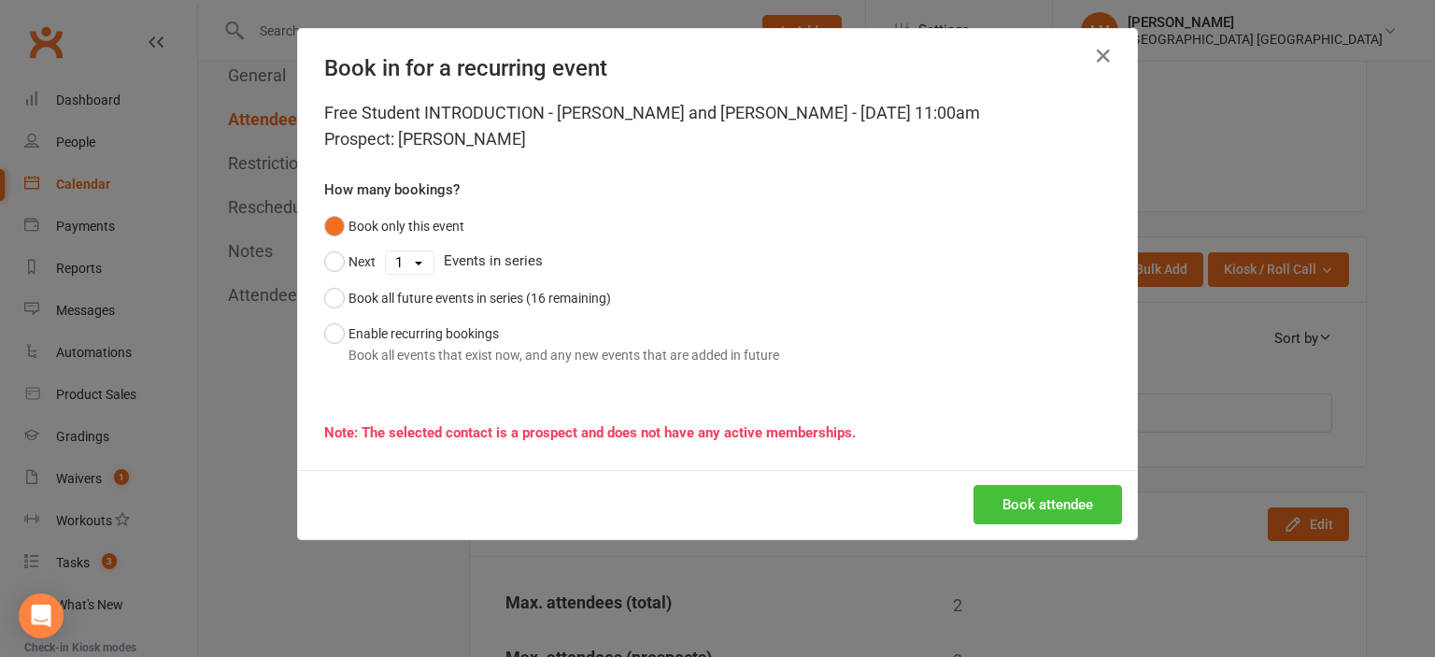
click at [1067, 511] on button "Book attendee" at bounding box center [1048, 504] width 149 height 39
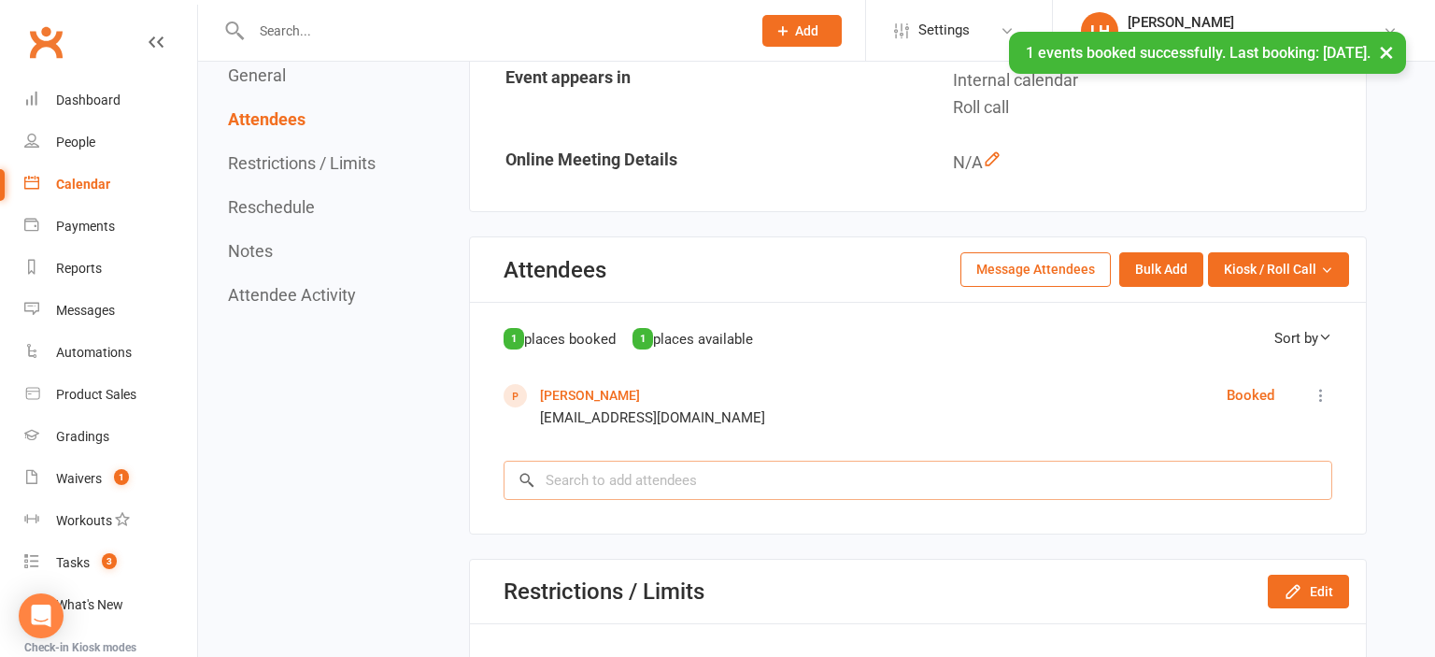
click at [627, 491] on input "search" at bounding box center [918, 480] width 829 height 39
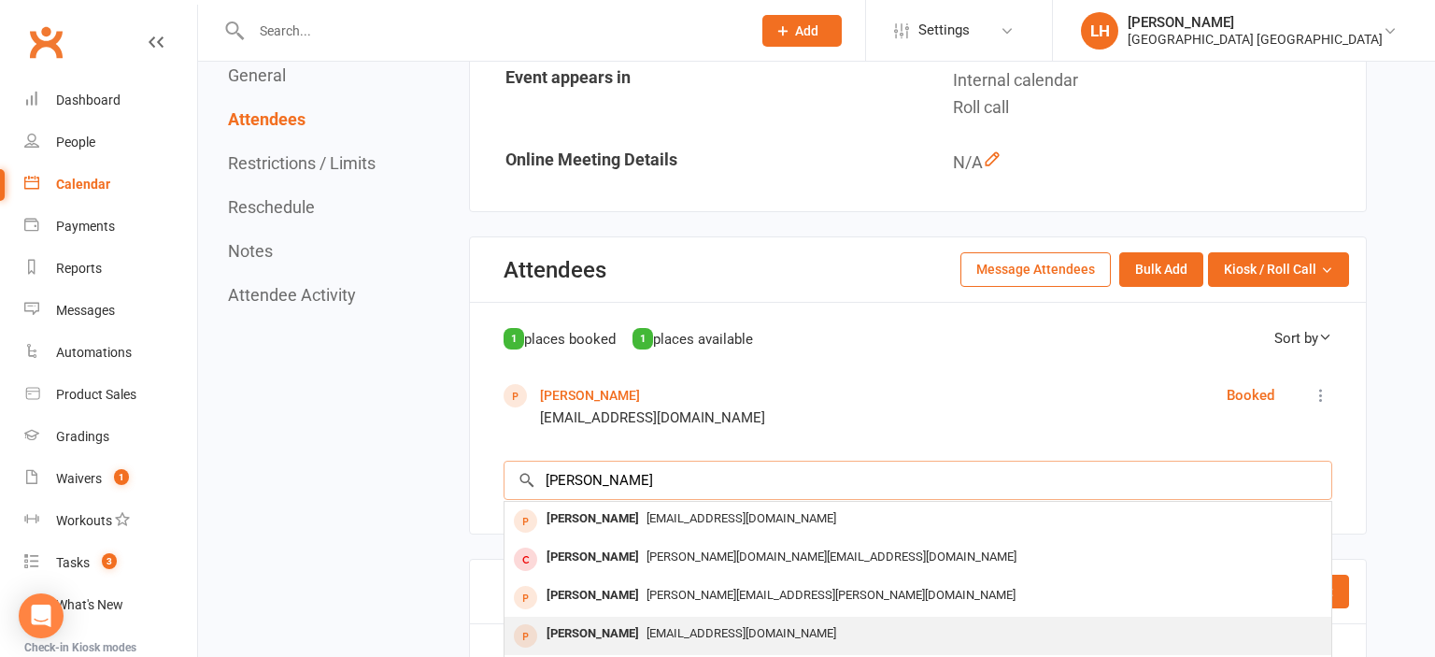
type input "William"
click at [675, 630] on span "[EMAIL_ADDRESS][DOMAIN_NAME]" at bounding box center [742, 633] width 190 height 14
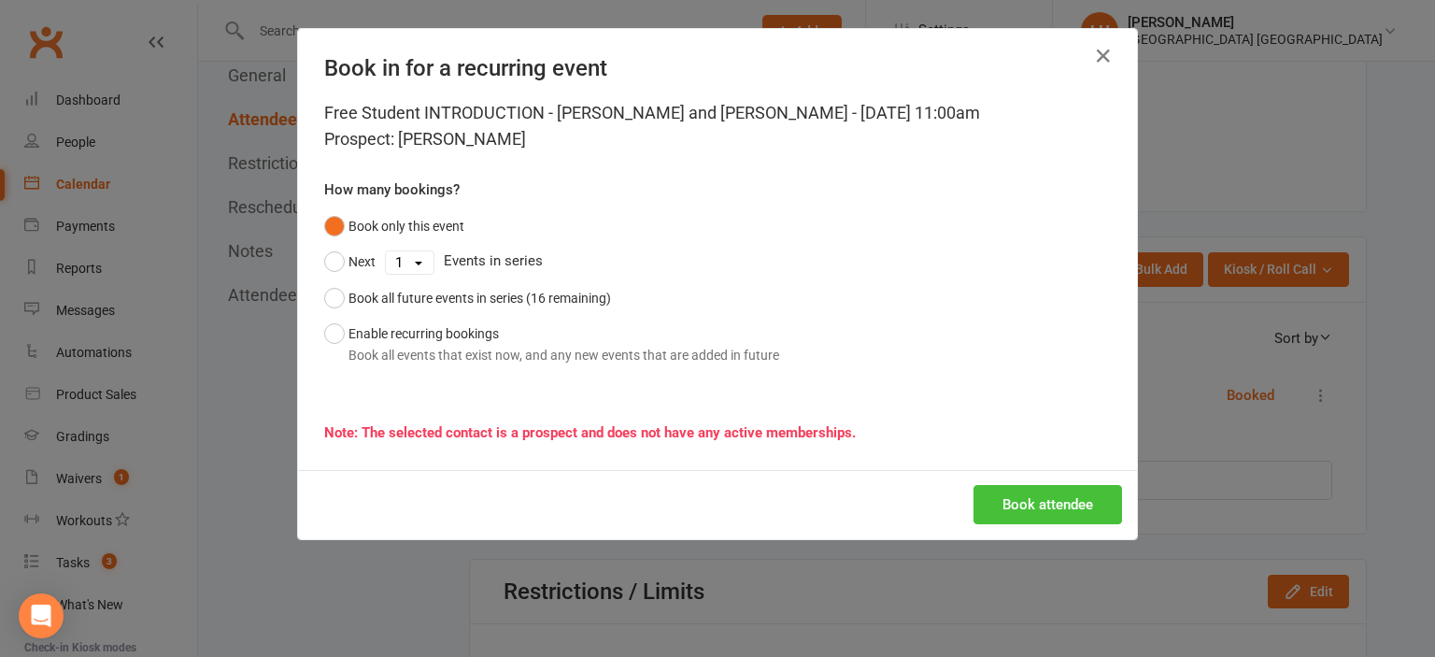
click at [1048, 503] on button "Book attendee" at bounding box center [1048, 504] width 149 height 39
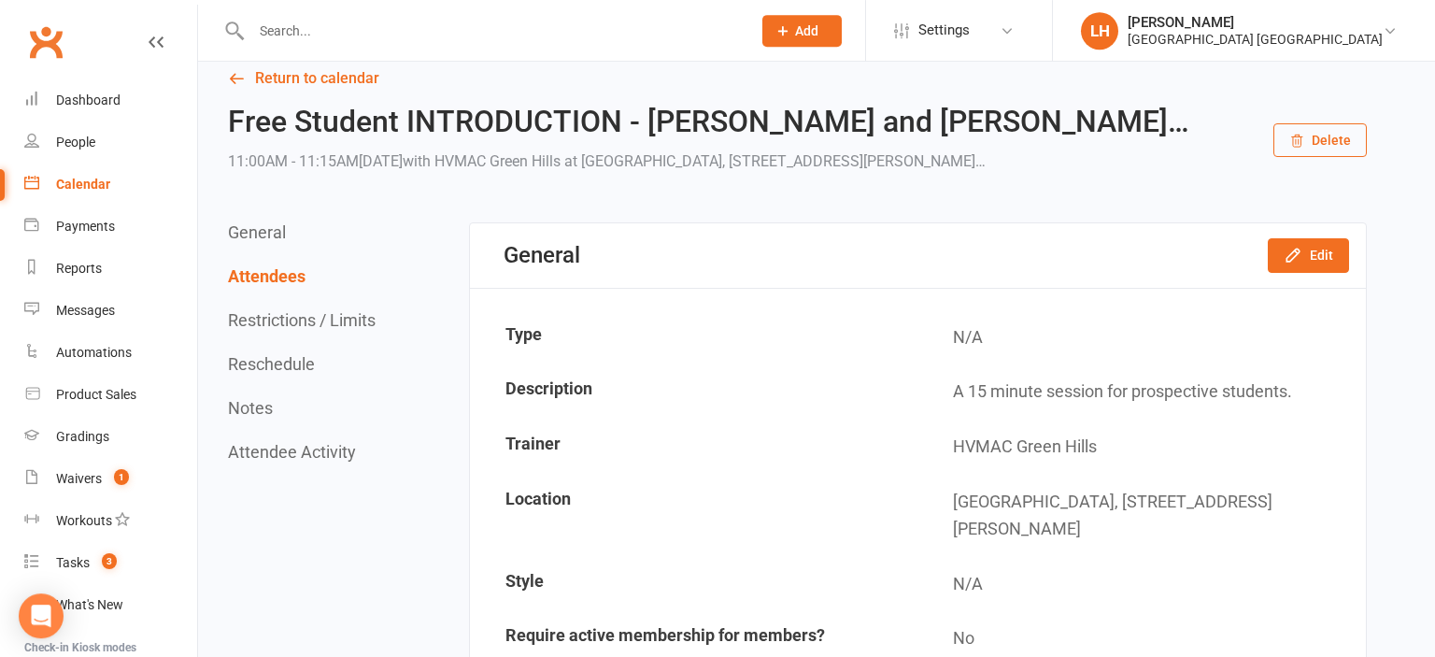
scroll to position [0, 0]
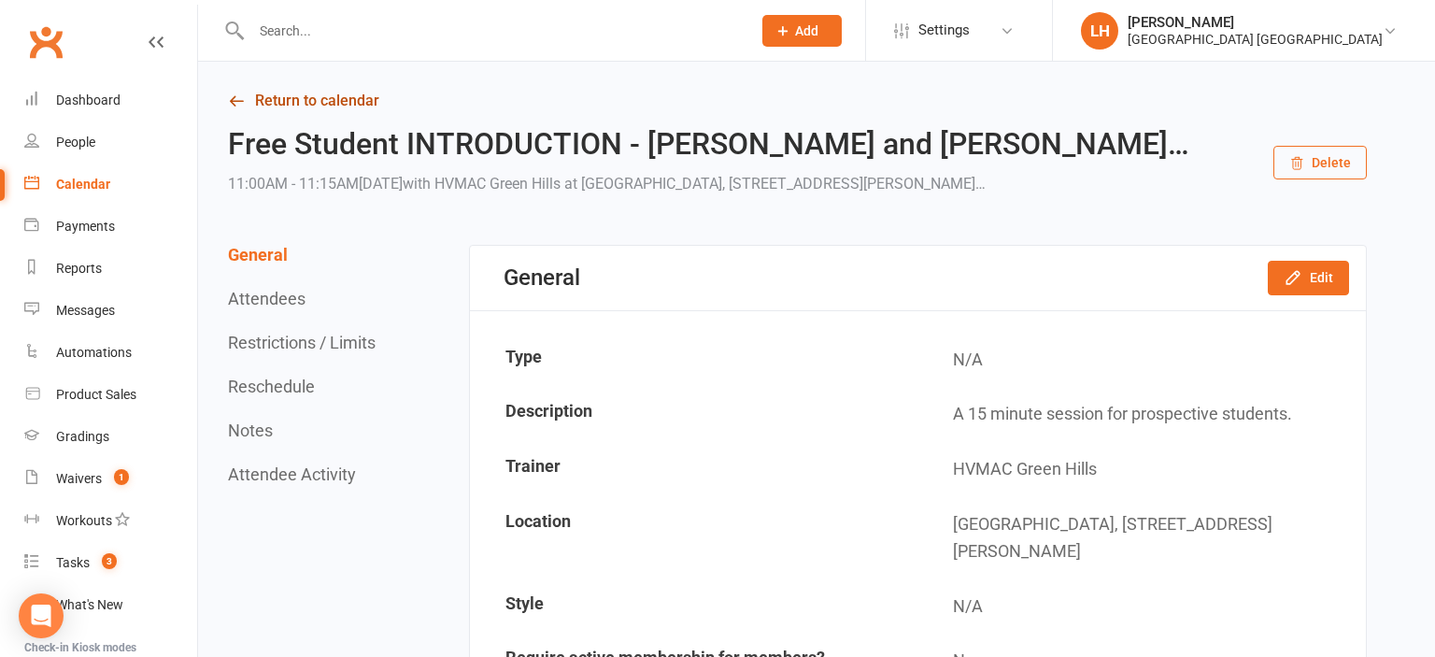
click at [338, 101] on link "Return to calendar" at bounding box center [797, 101] width 1139 height 26
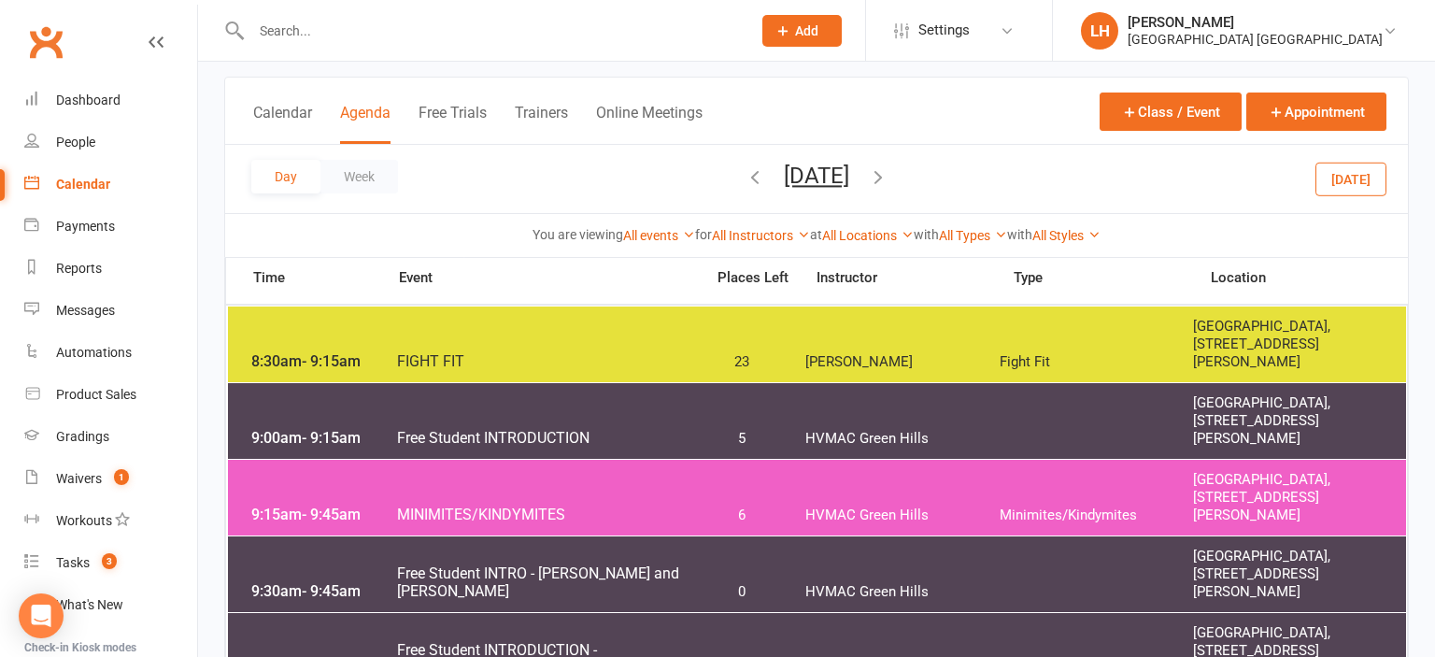
scroll to position [197, 0]
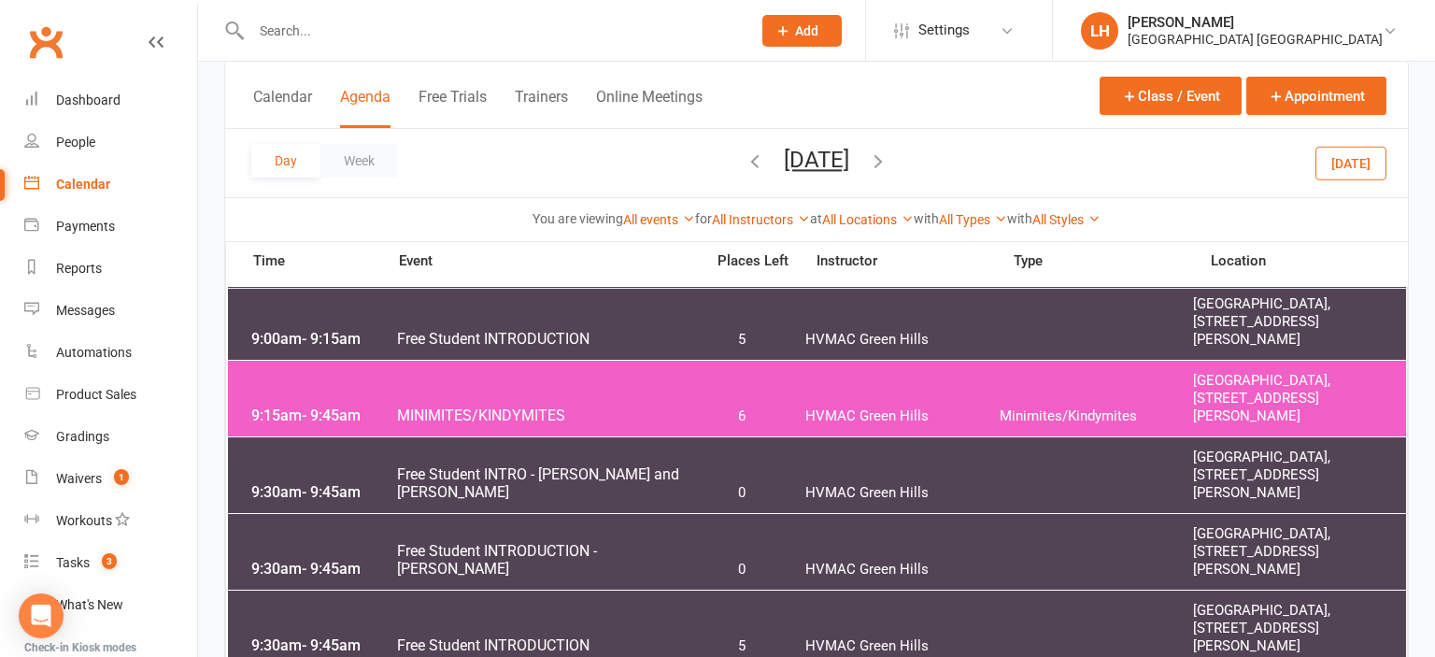
click at [688, 487] on span "Free Student INTRO - [PERSON_NAME] and [PERSON_NAME]" at bounding box center [544, 483] width 297 height 36
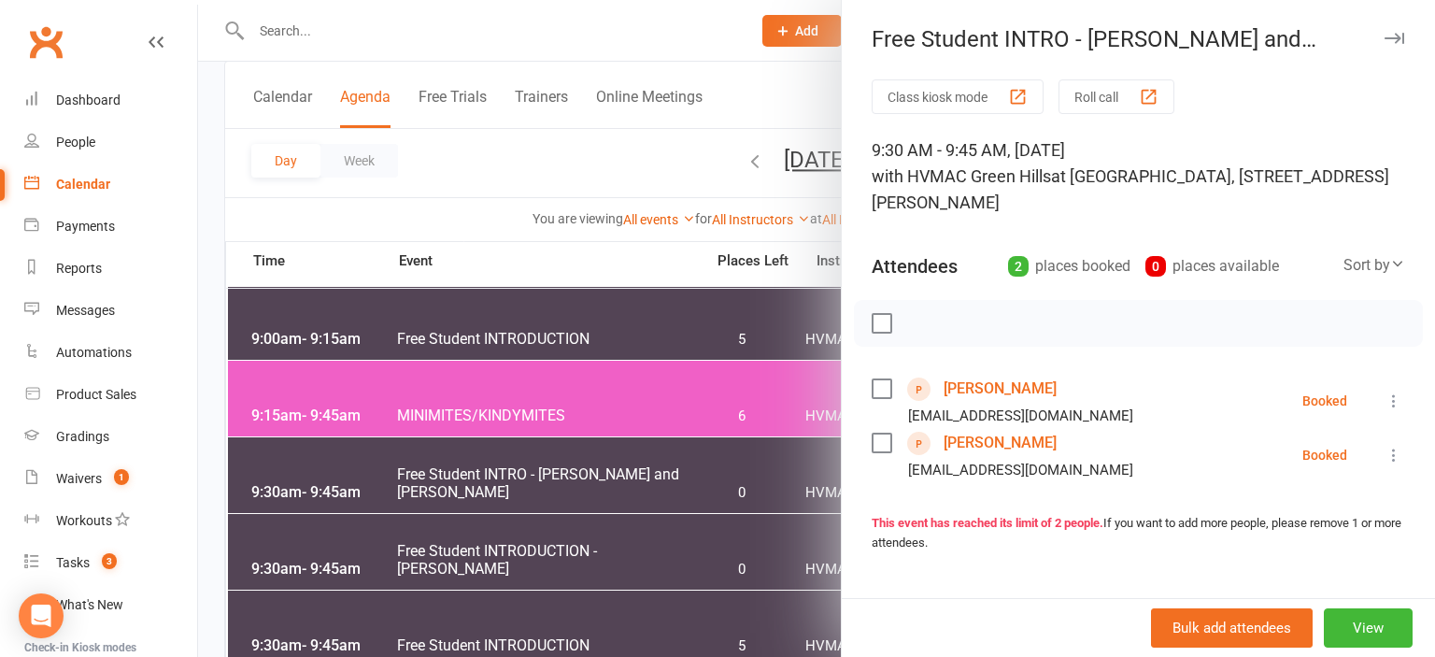
click at [993, 394] on link "[PERSON_NAME]" at bounding box center [1000, 389] width 113 height 30
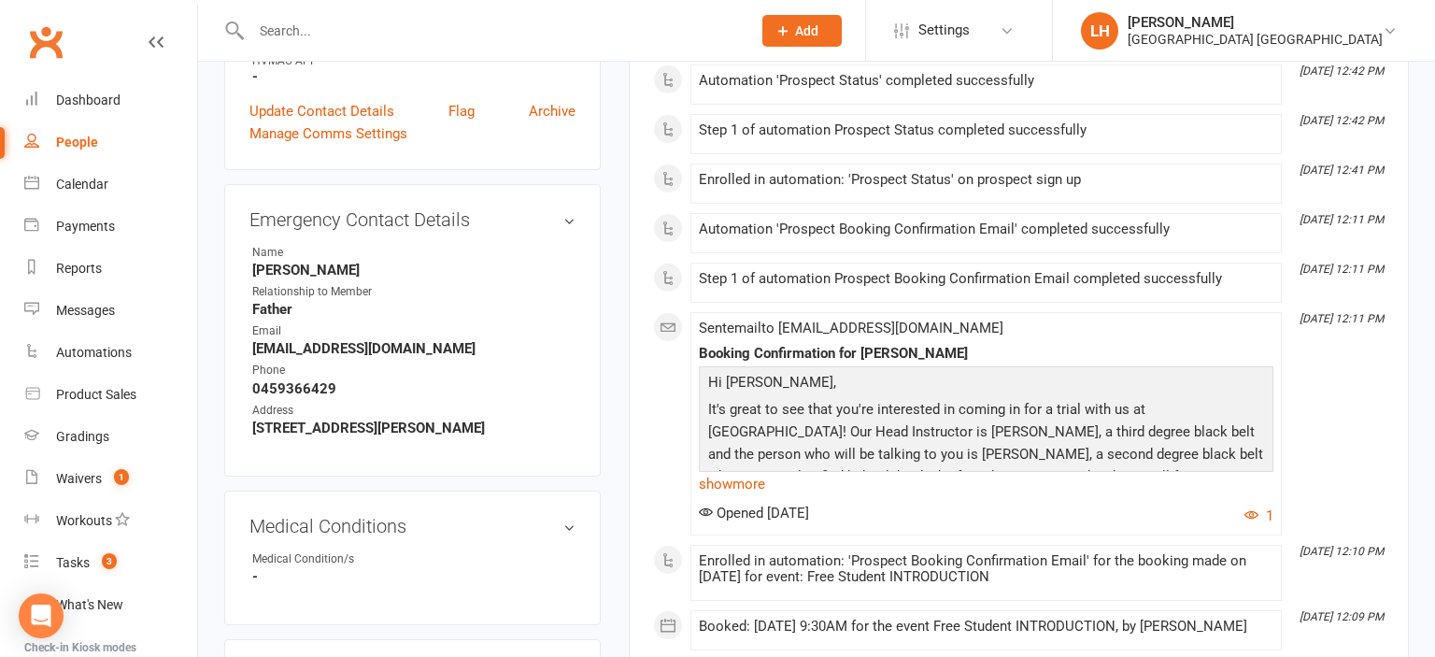
scroll to position [1219, 0]
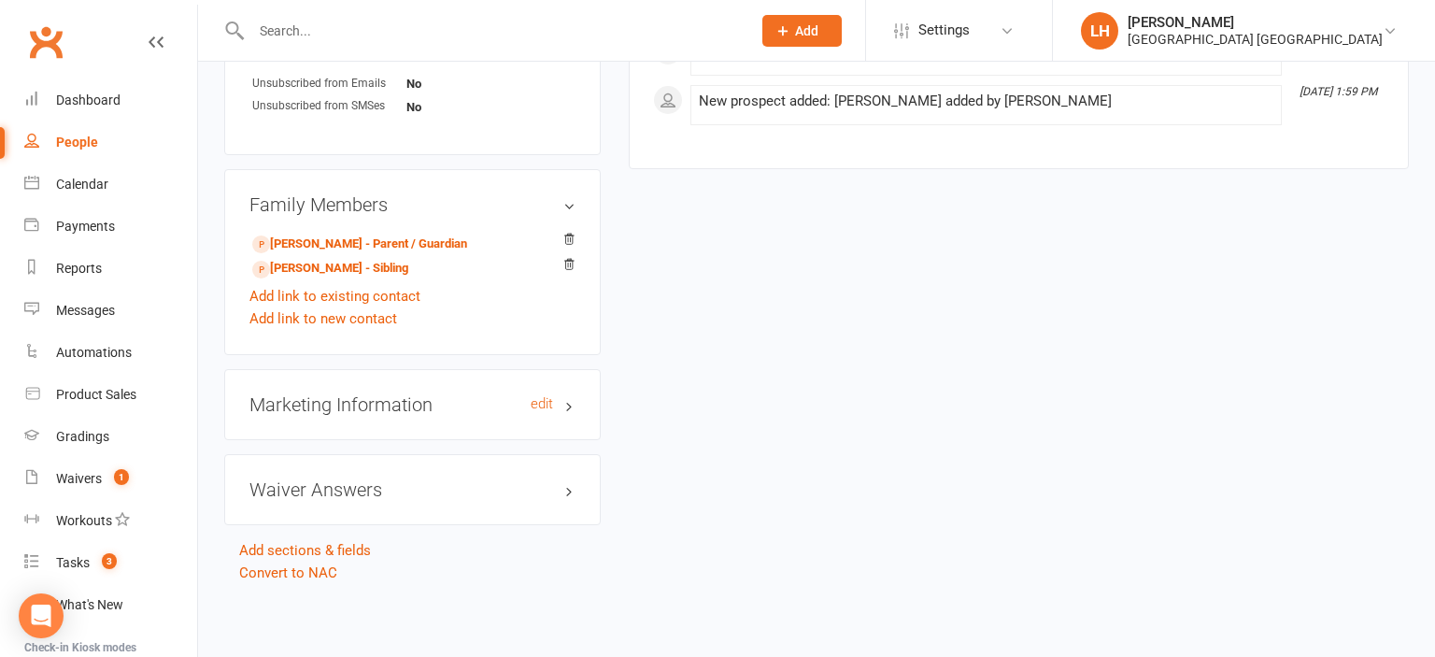
click at [336, 405] on h3 "Marketing Information edit" at bounding box center [412, 404] width 326 height 21
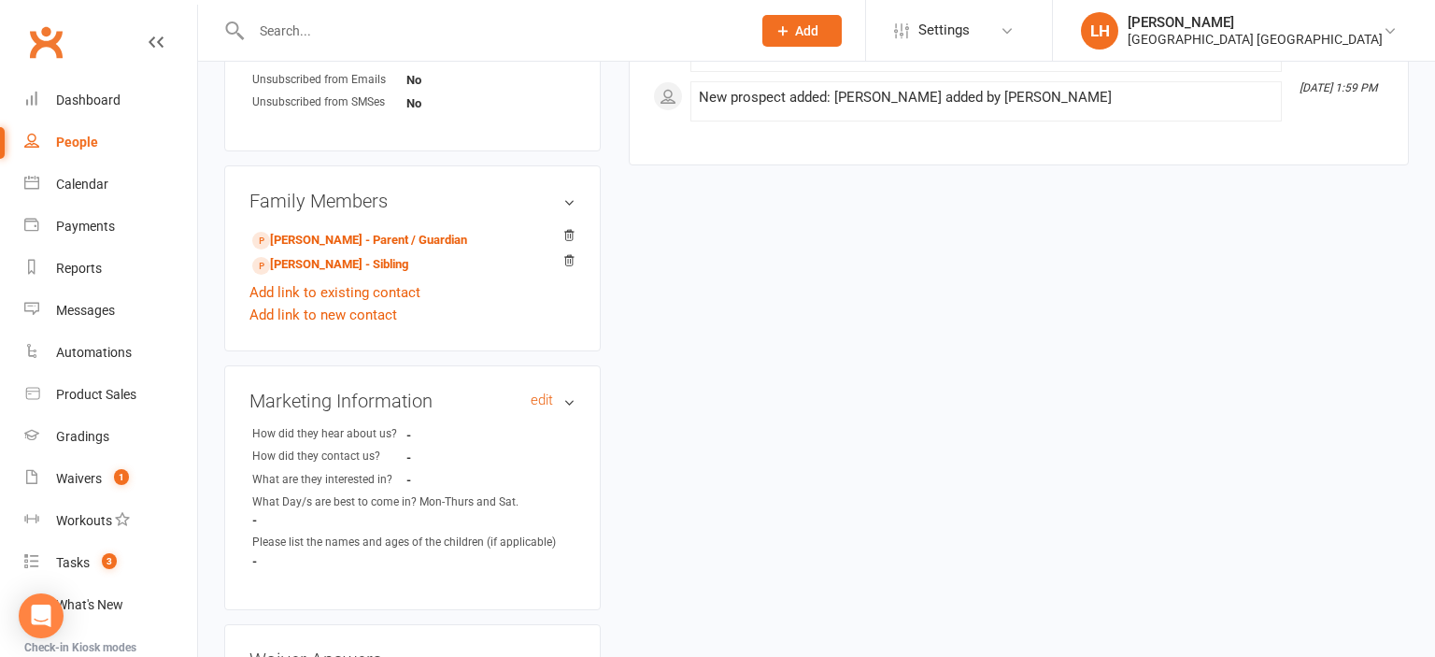
click at [336, 405] on h3 "Marketing Information edit" at bounding box center [412, 401] width 326 height 21
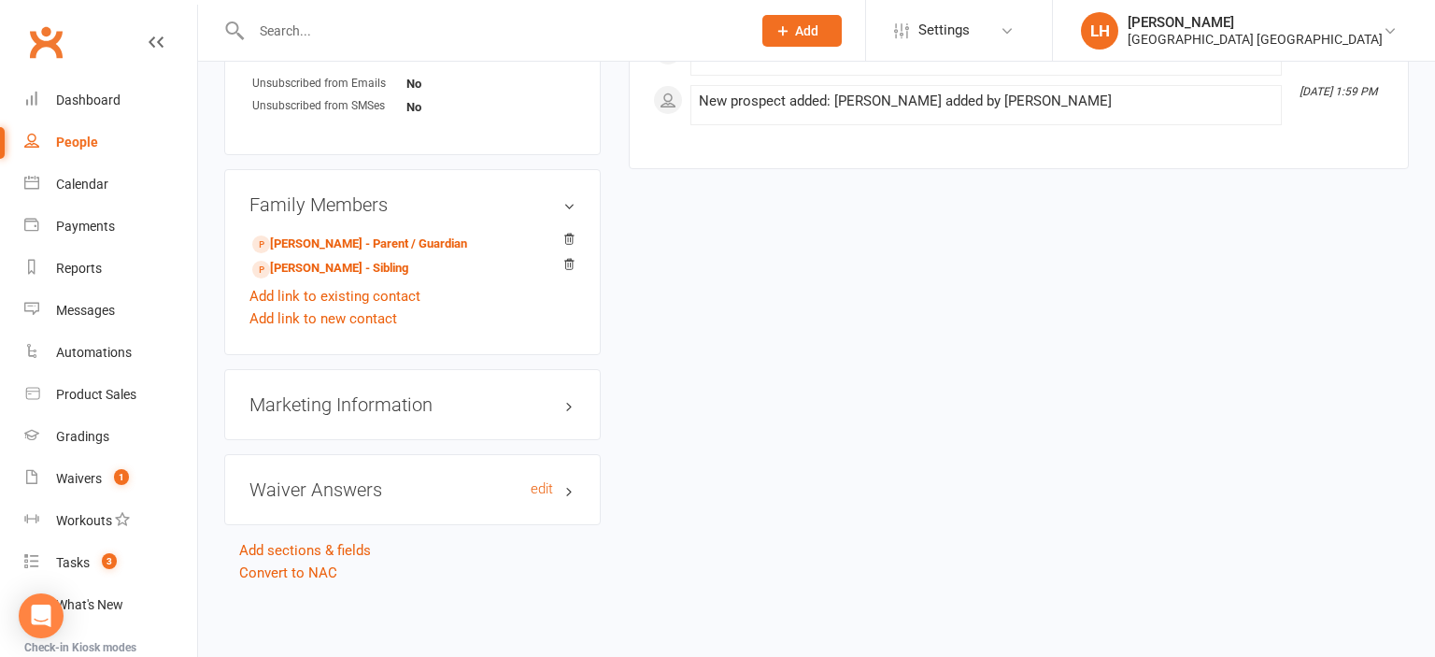
click at [336, 494] on h3 "Waiver Answers edit" at bounding box center [412, 489] width 326 height 21
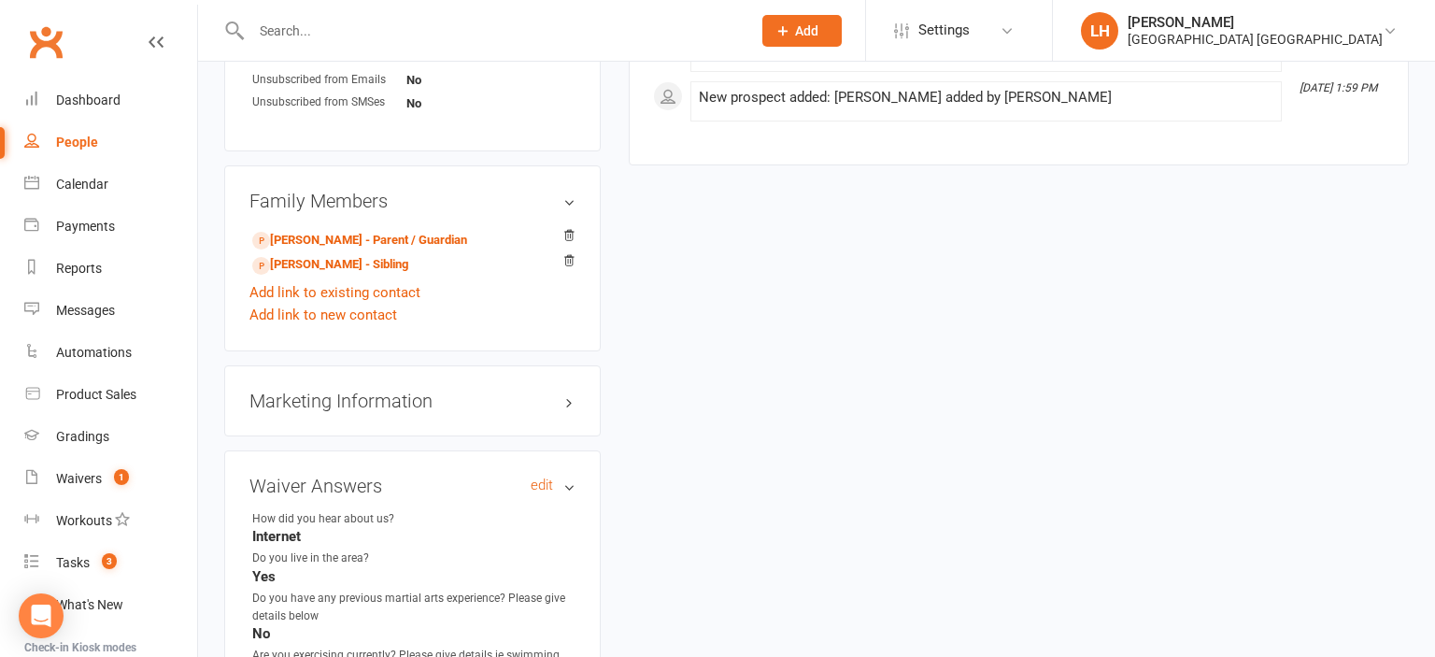
click at [336, 494] on h3 "Waiver Answers edit" at bounding box center [412, 486] width 326 height 21
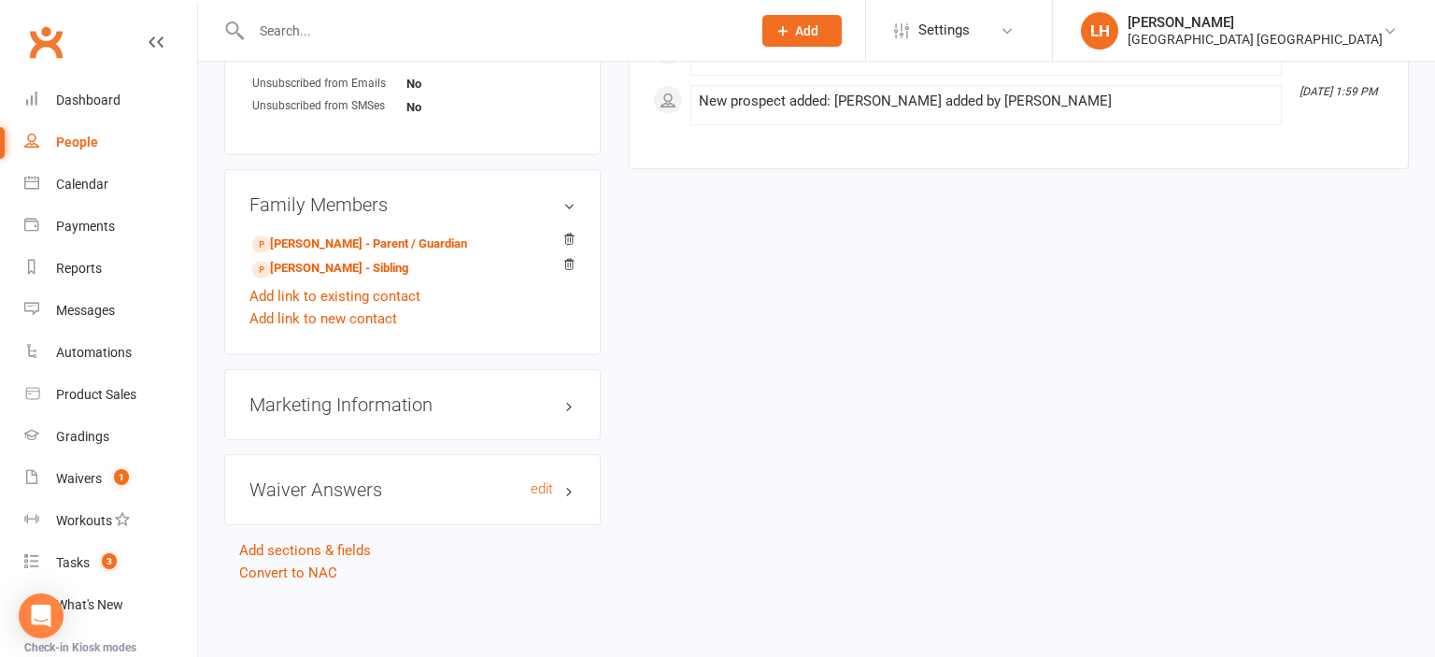
click at [331, 491] on h3 "Waiver Answers edit" at bounding box center [412, 489] width 326 height 21
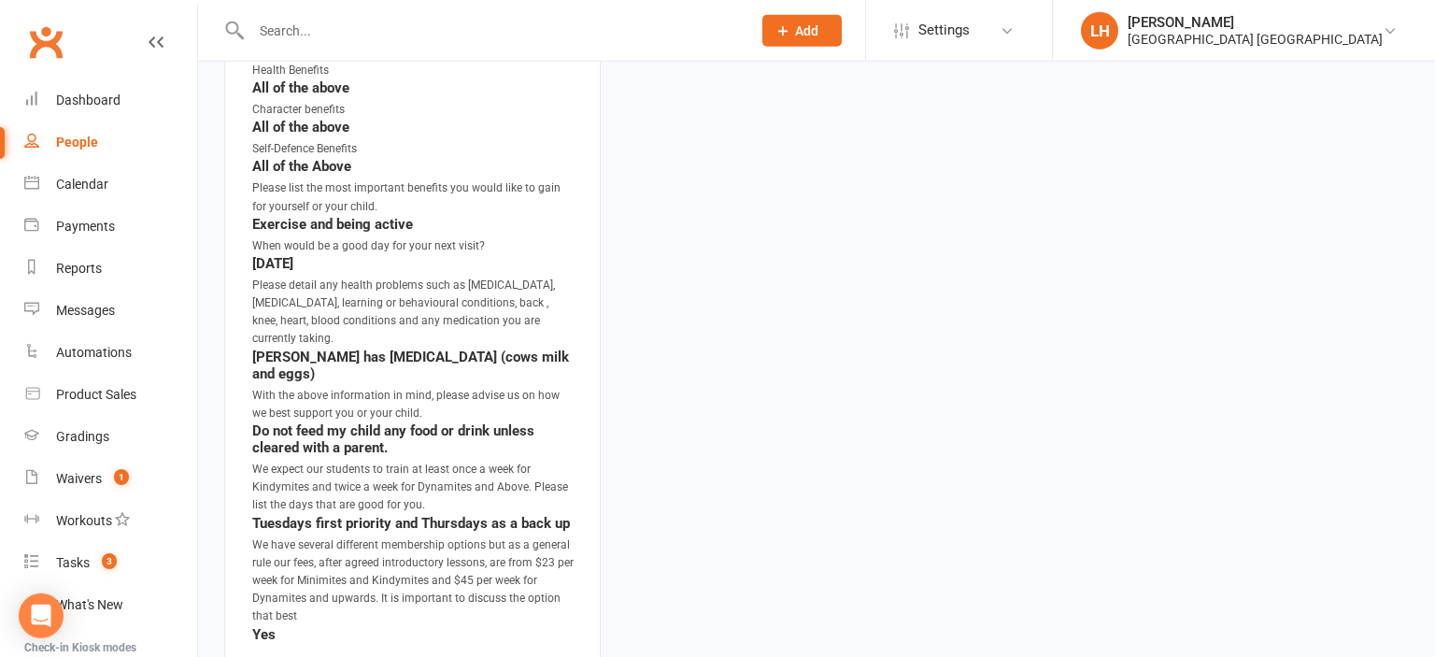
scroll to position [2009, 0]
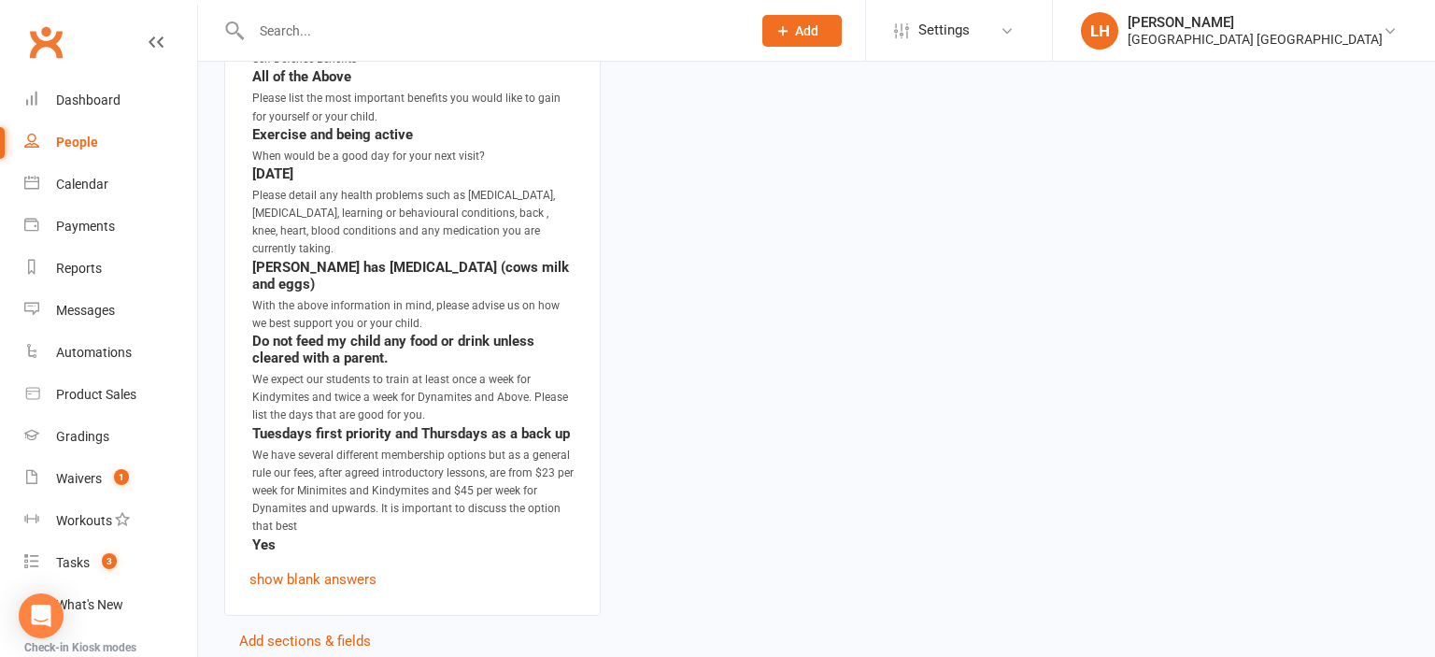
click at [485, 166] on li "When would be a good day for your next visit? Tuesday" at bounding box center [412, 165] width 326 height 35
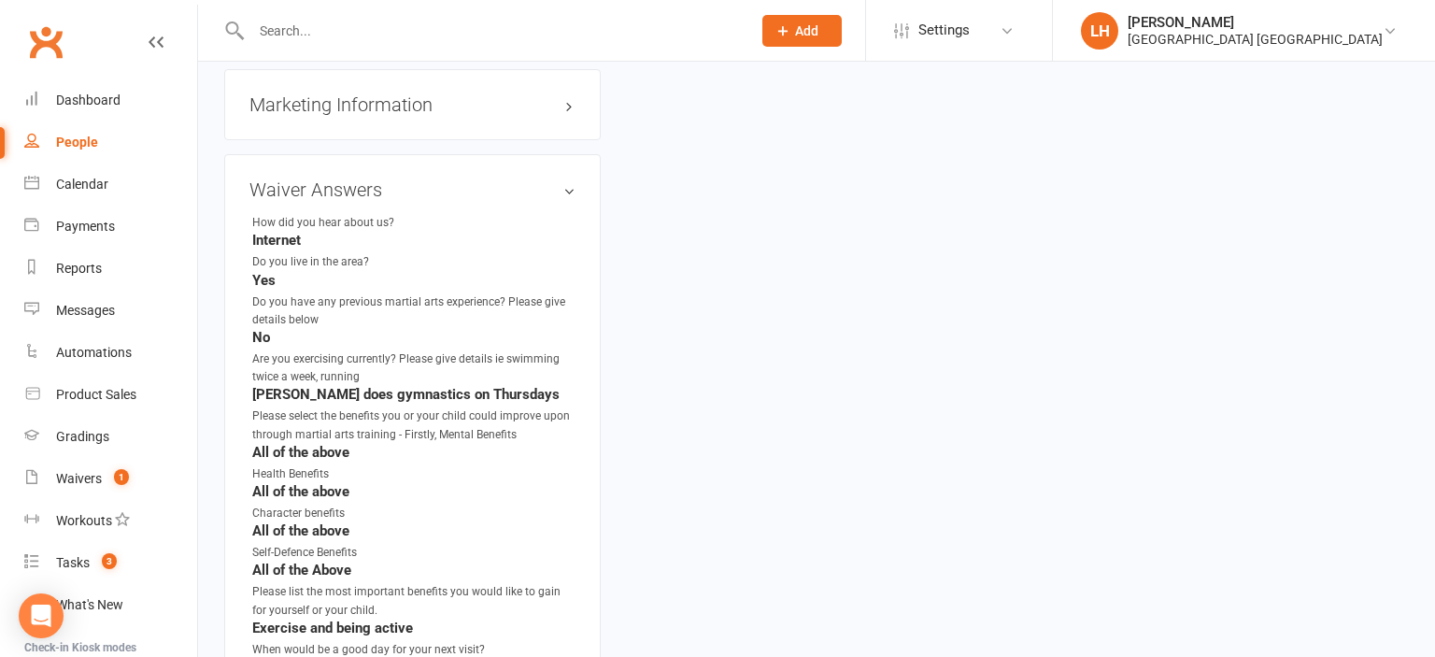
click at [334, 32] on input "text" at bounding box center [492, 31] width 492 height 26
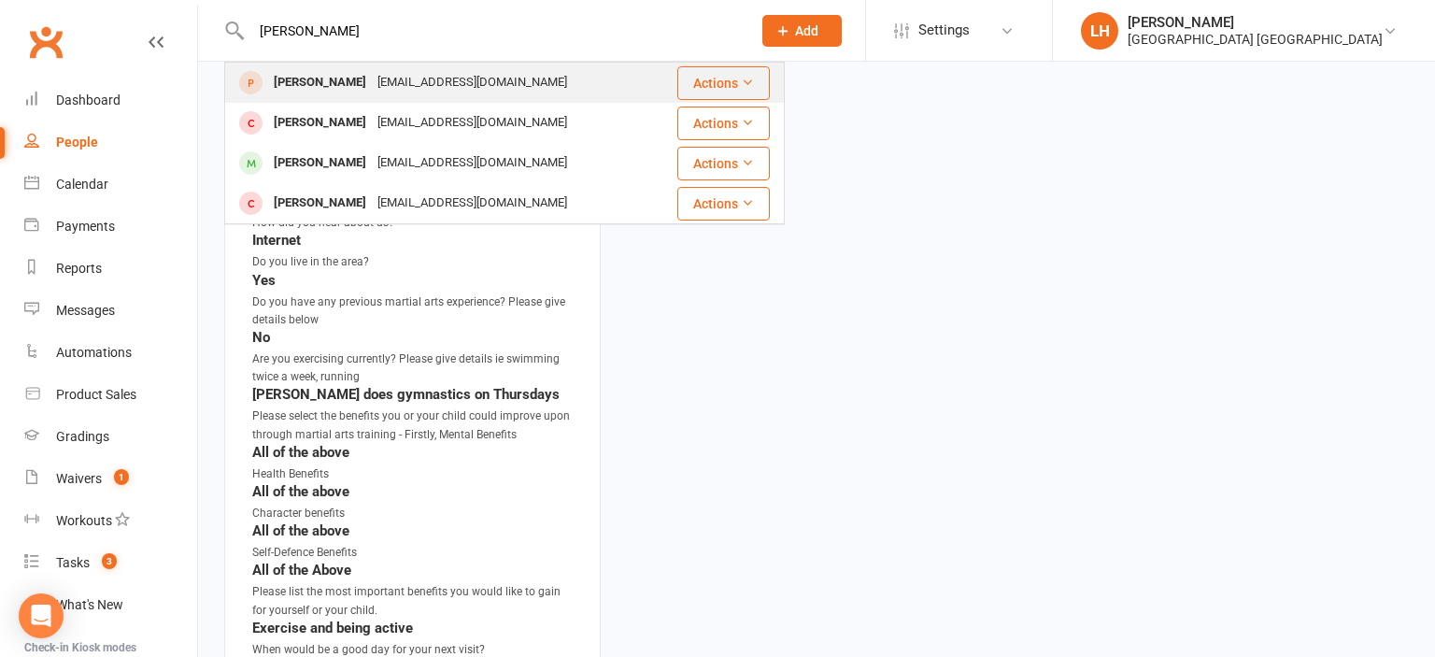
type input "zachary"
click at [356, 73] on div "Zachary Osborne" at bounding box center [320, 82] width 104 height 27
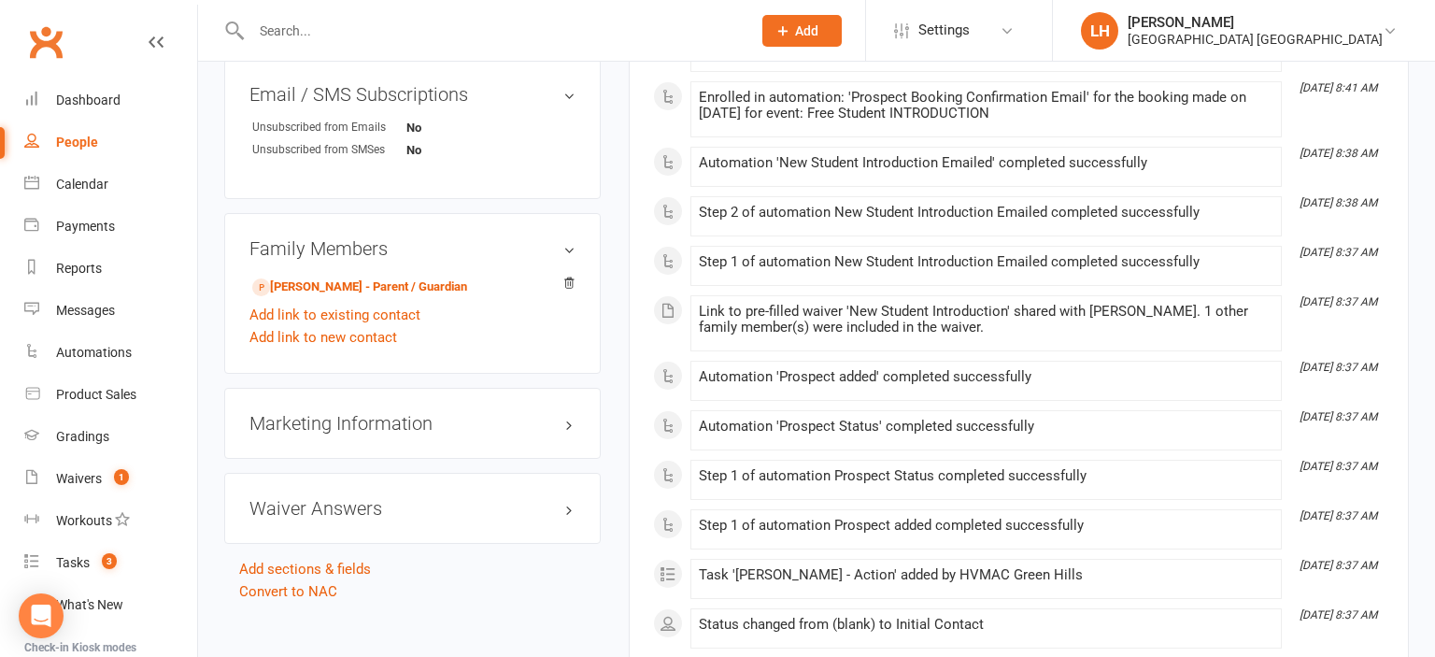
scroll to position [1480, 0]
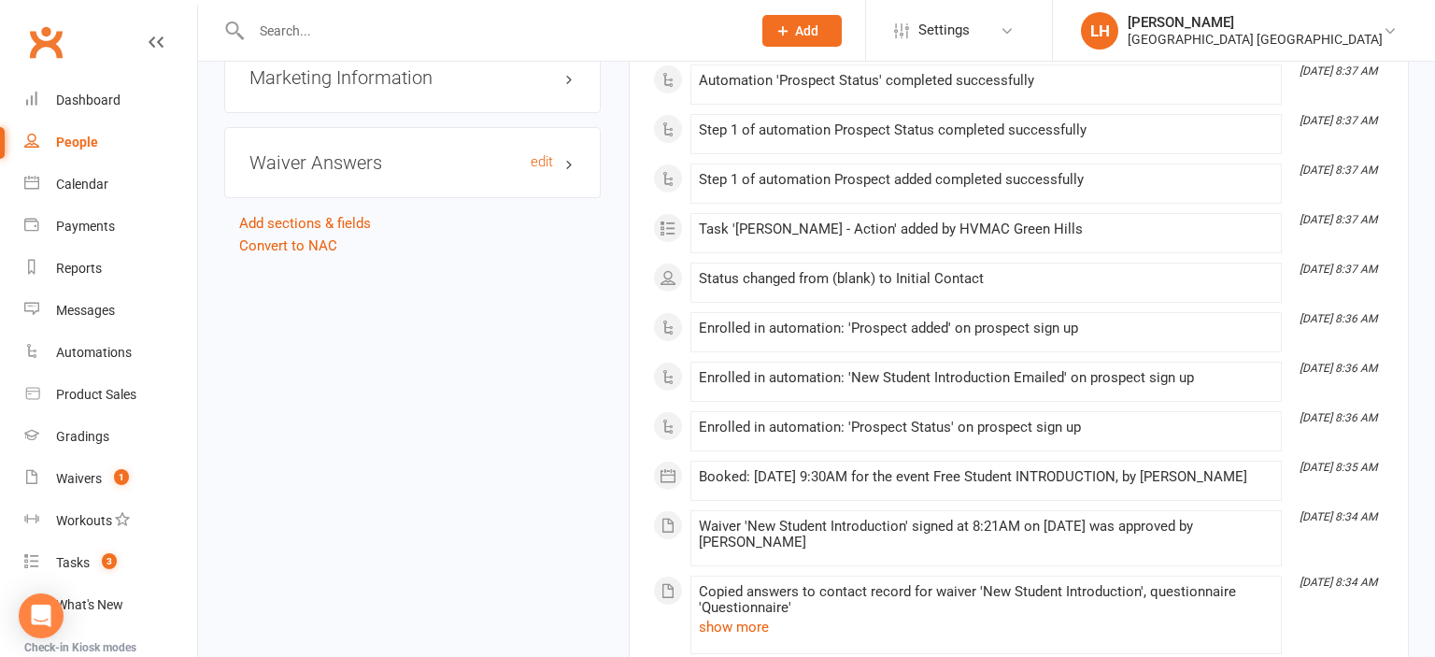
click at [316, 167] on h3 "Waiver Answers edit" at bounding box center [412, 162] width 326 height 21
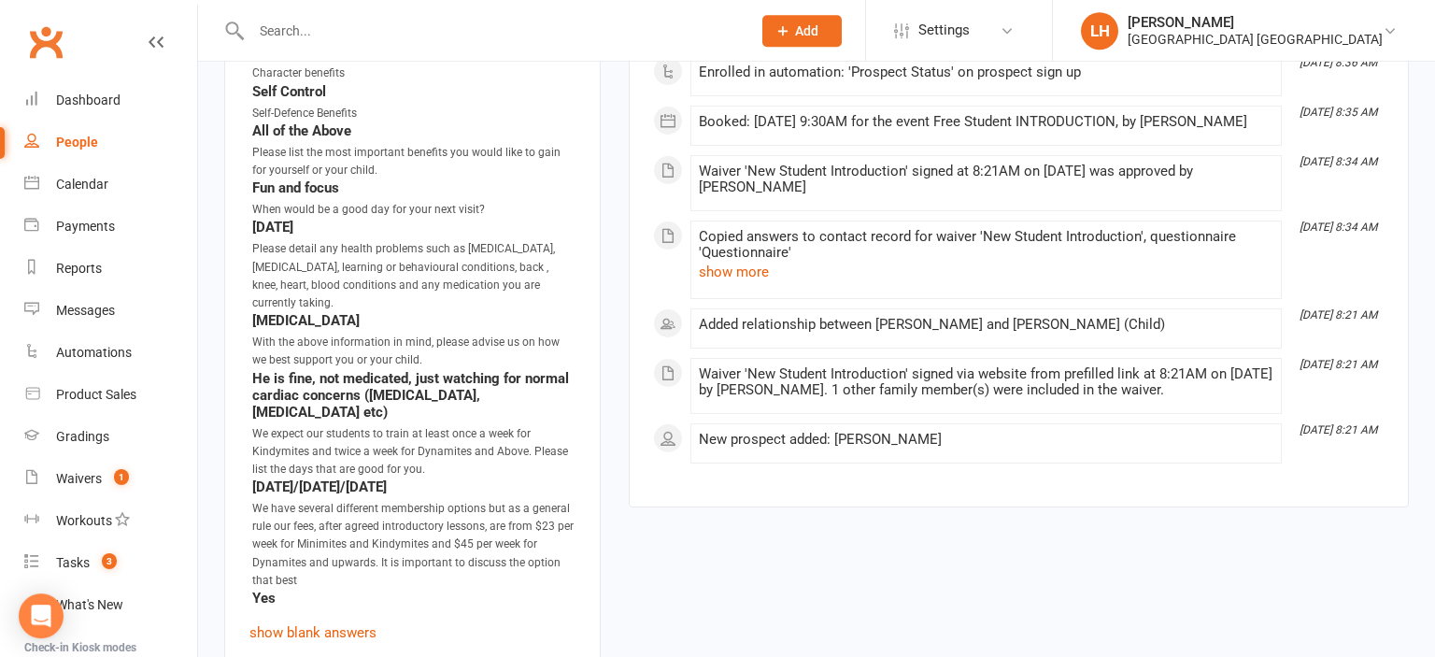
scroll to position [1874, 0]
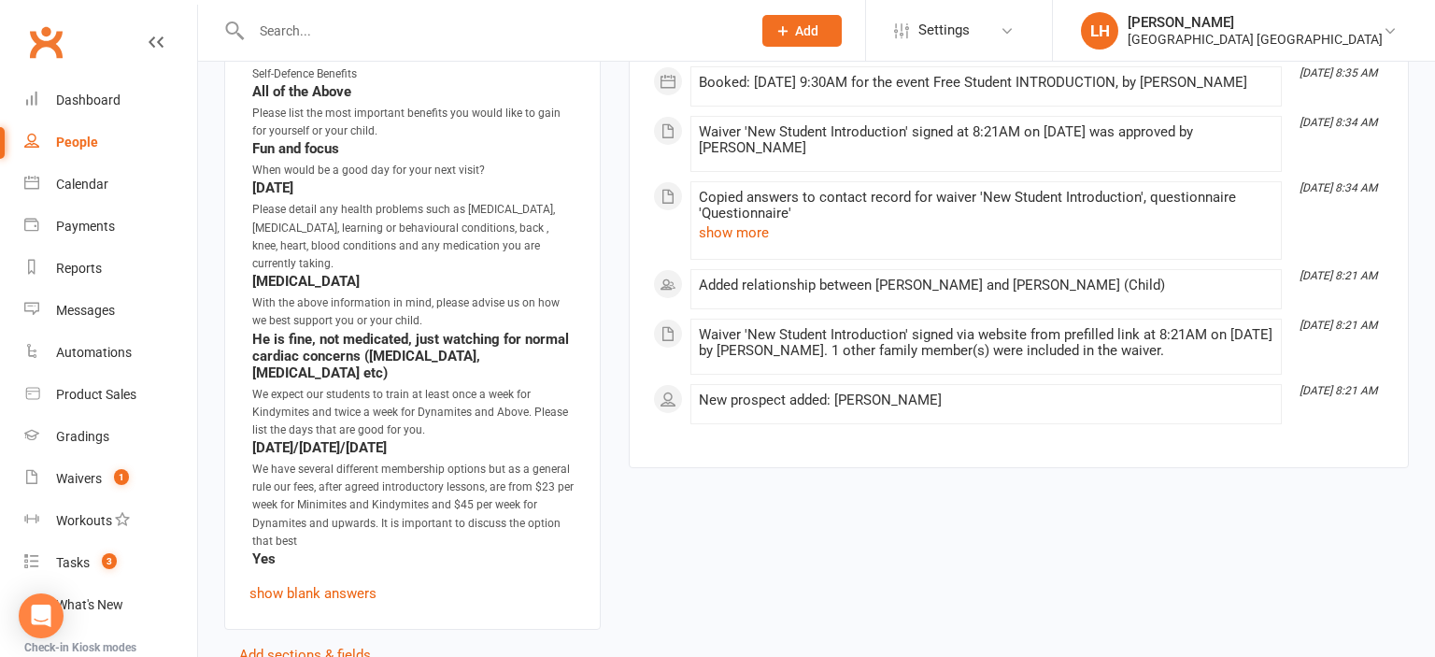
click at [294, 30] on input "text" at bounding box center [492, 31] width 492 height 26
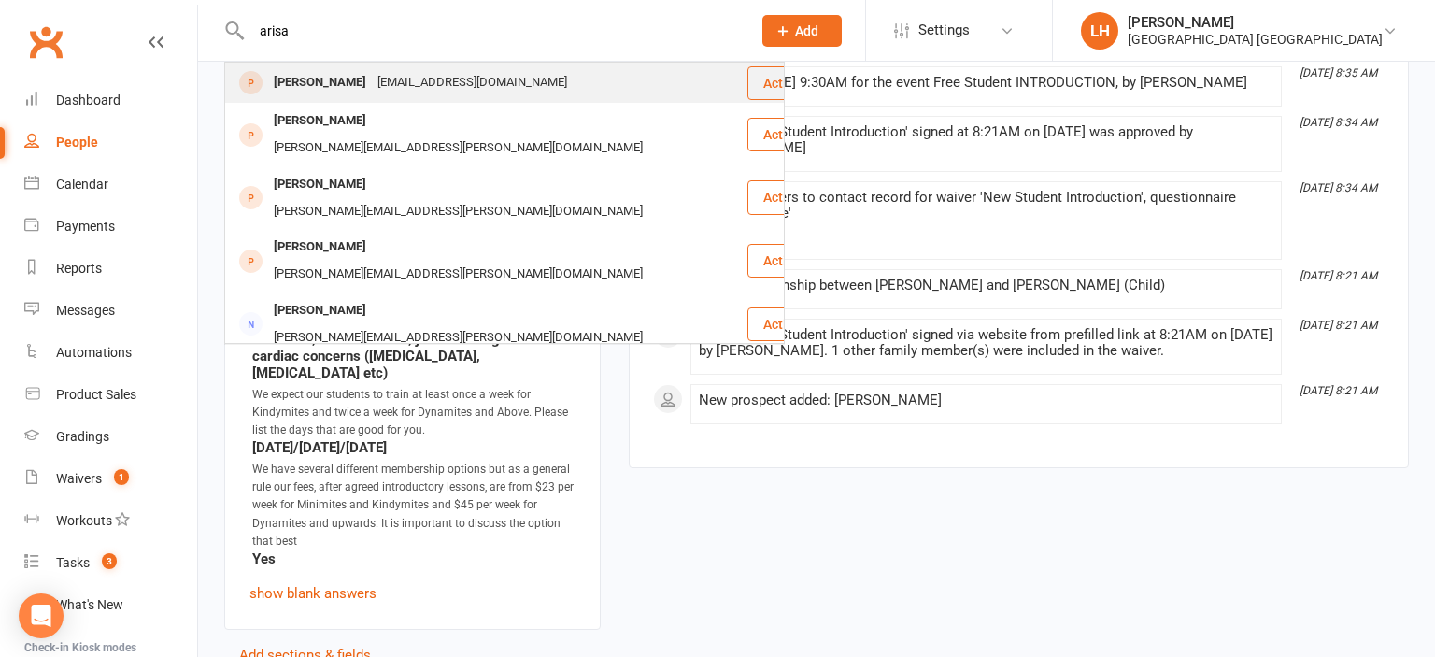
type input "arisa"
click at [430, 83] on div "Rachael@naralore.com.au" at bounding box center [472, 82] width 201 height 27
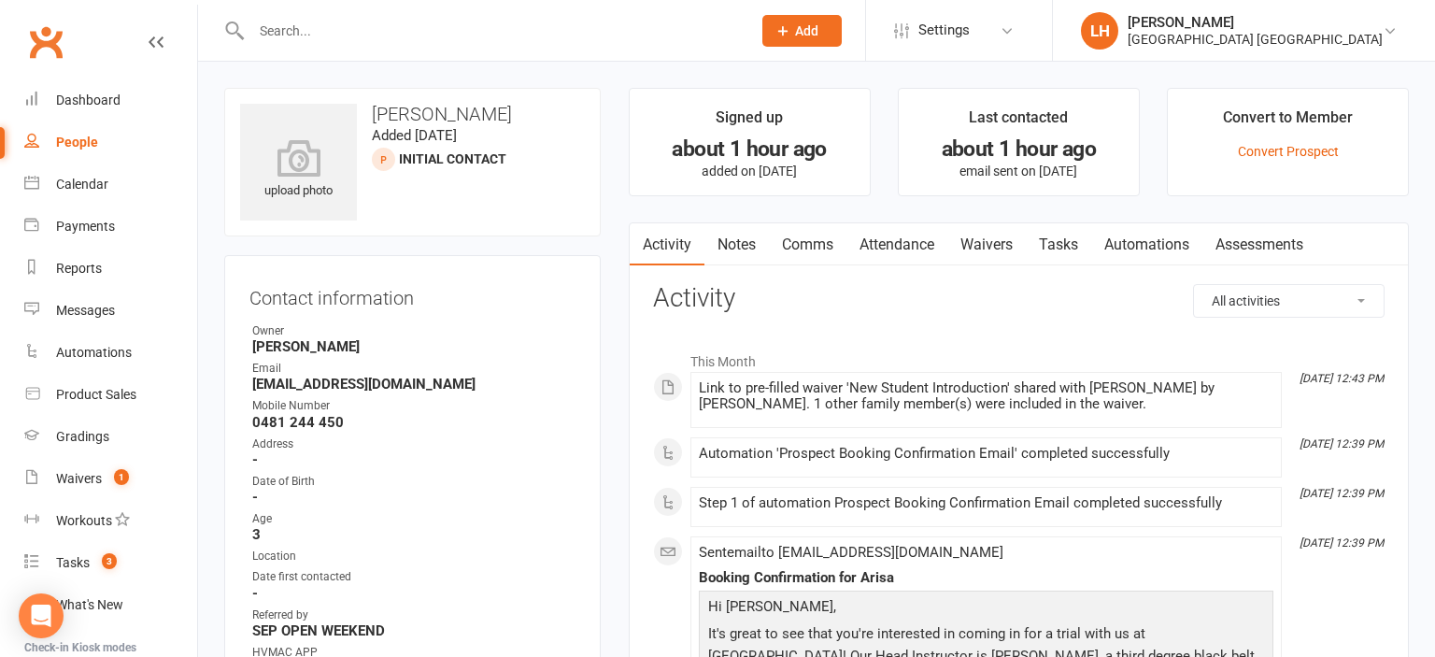
click at [976, 246] on link "Waivers" at bounding box center [986, 244] width 78 height 43
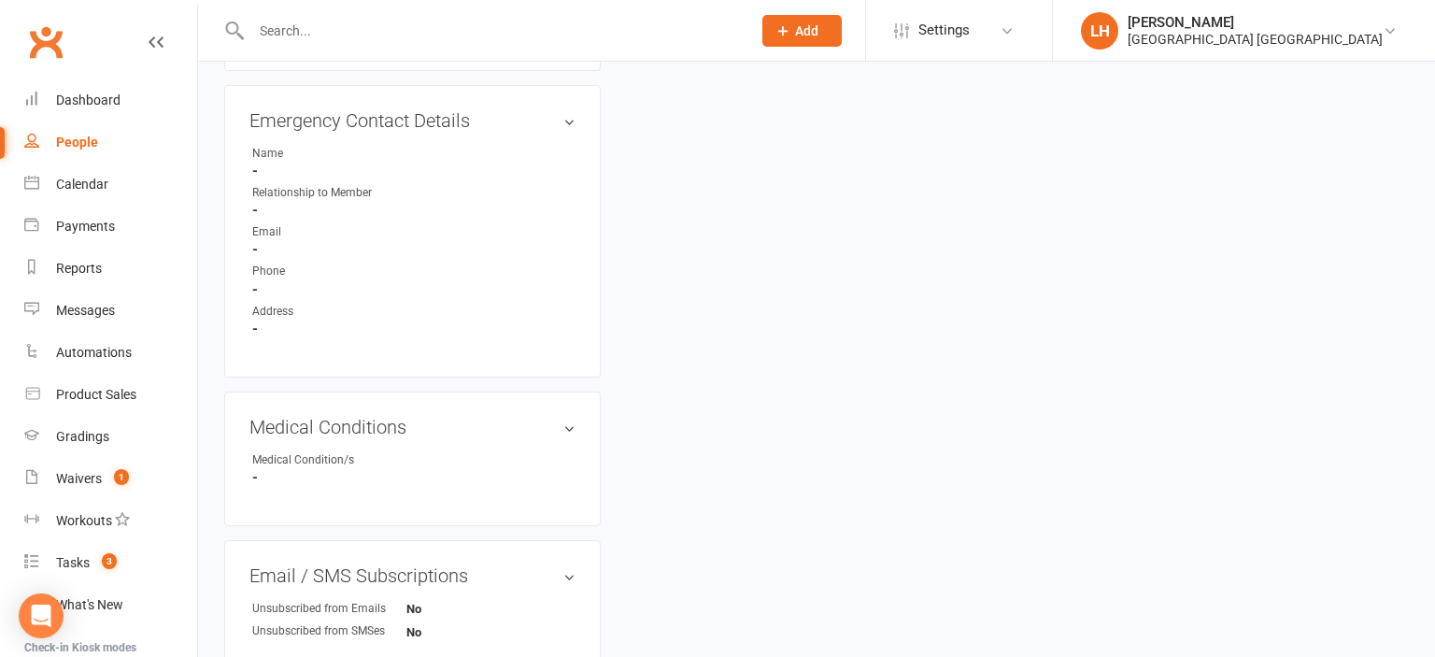
scroll to position [888, 0]
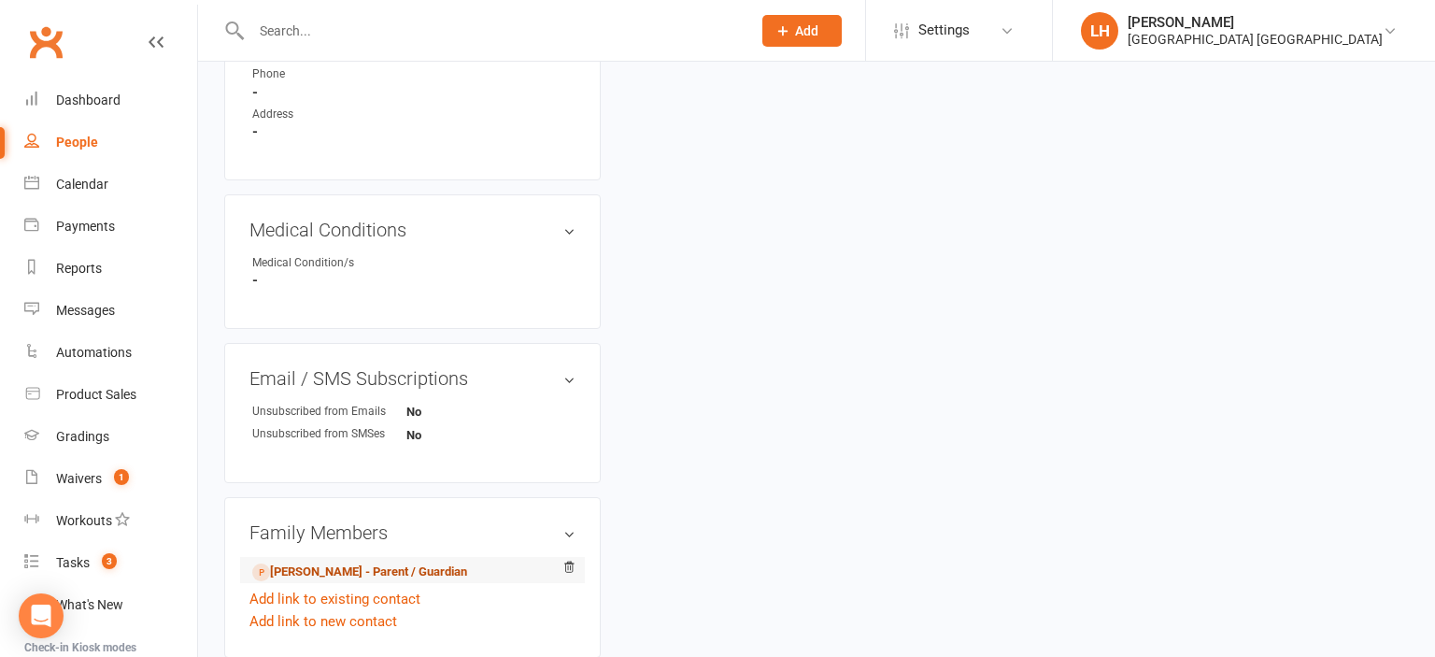
click at [405, 576] on link "Rachael Taylor - Parent / Guardian" at bounding box center [359, 572] width 215 height 20
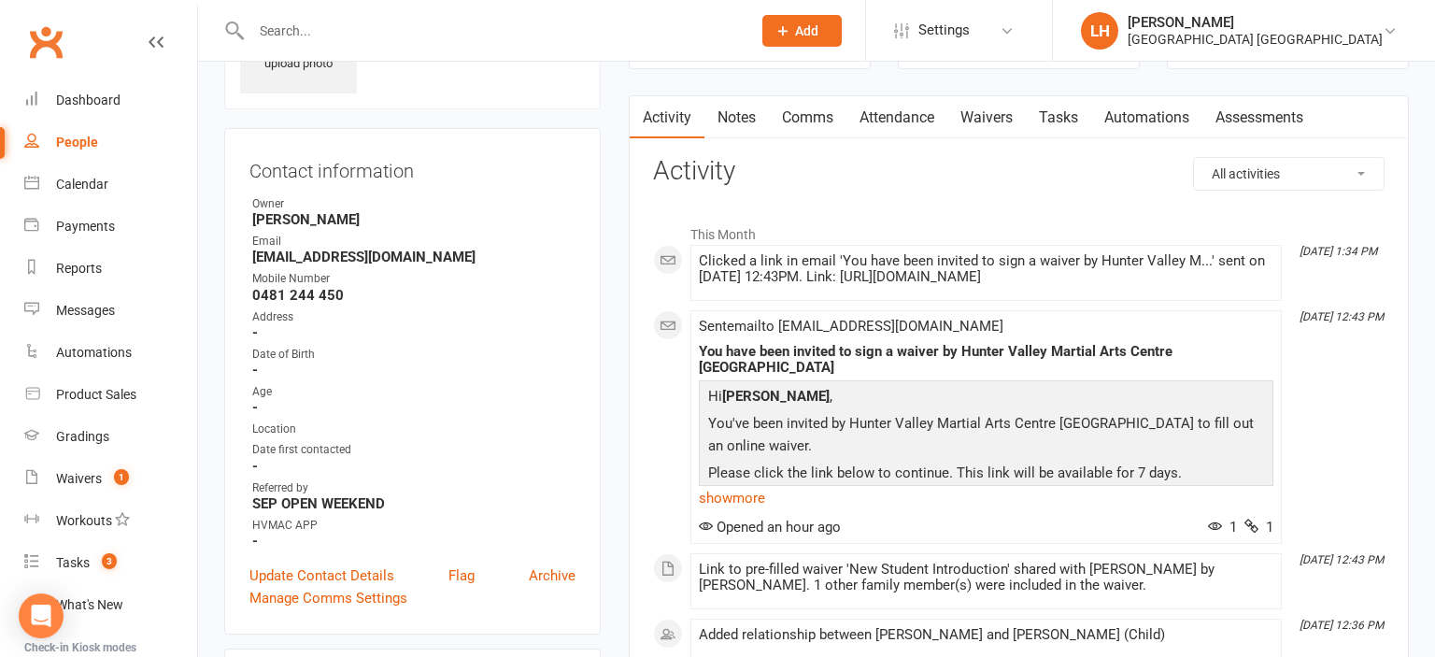
scroll to position [197, 0]
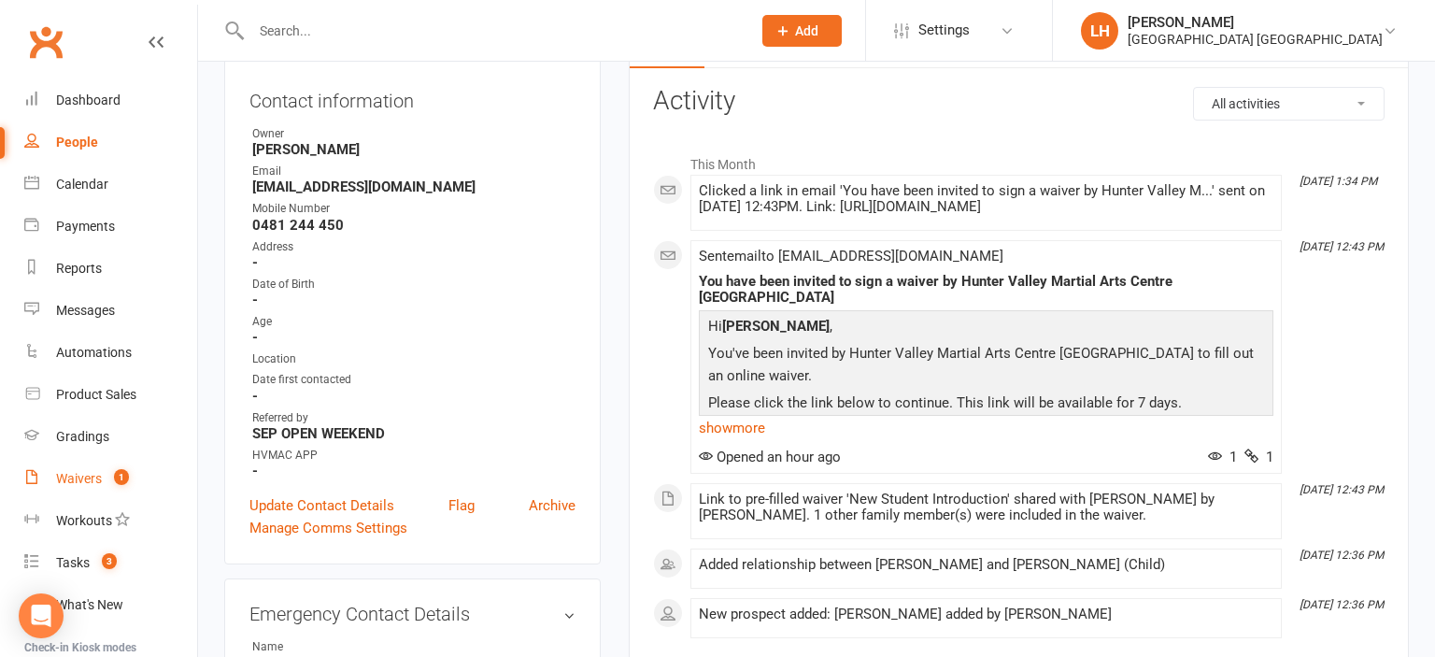
click at [89, 476] on div "Waivers" at bounding box center [79, 478] width 46 height 15
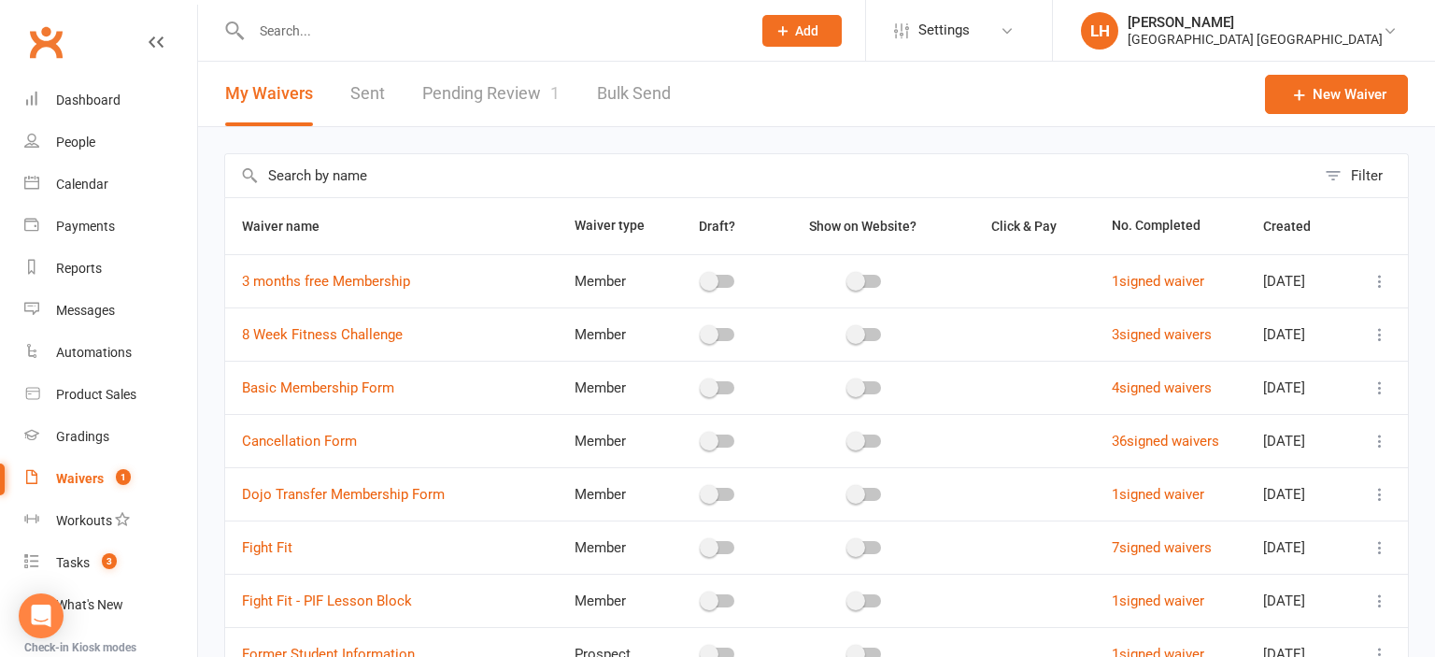
click at [450, 96] on link "Pending Review 1" at bounding box center [490, 94] width 137 height 64
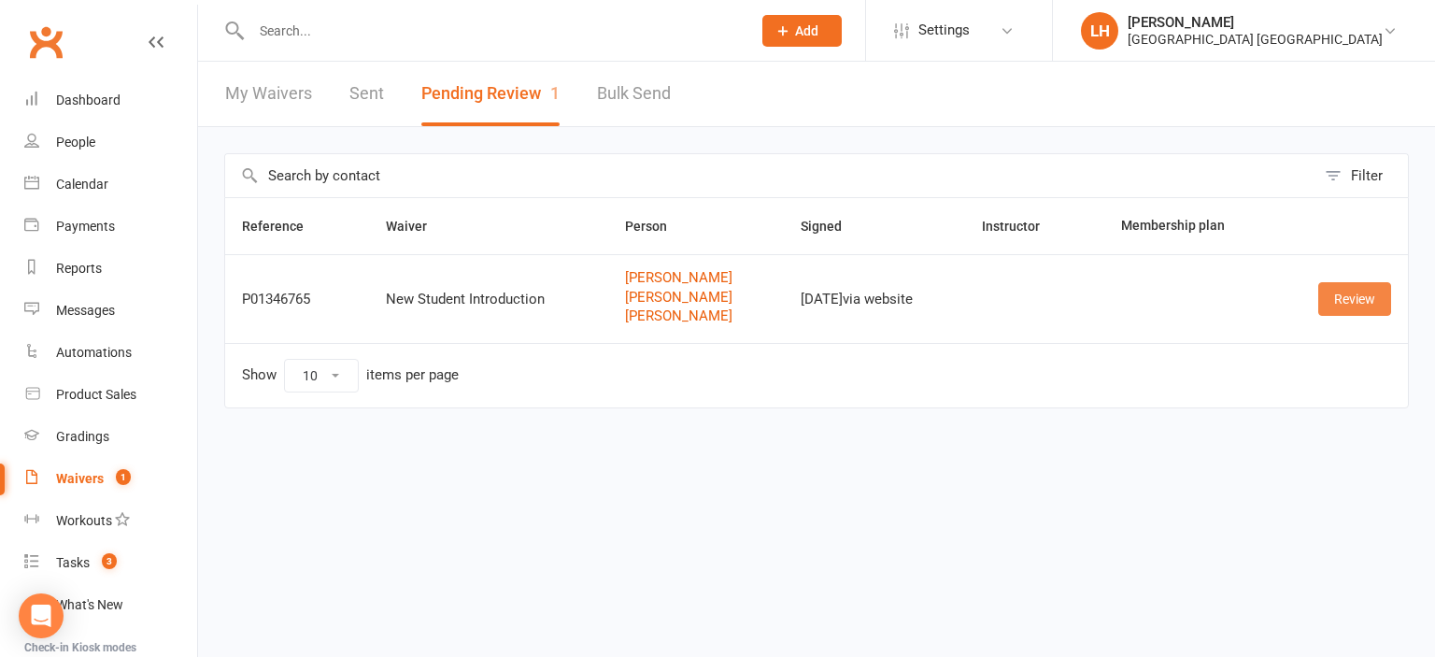
click at [1343, 295] on link "Review" at bounding box center [1354, 299] width 73 height 34
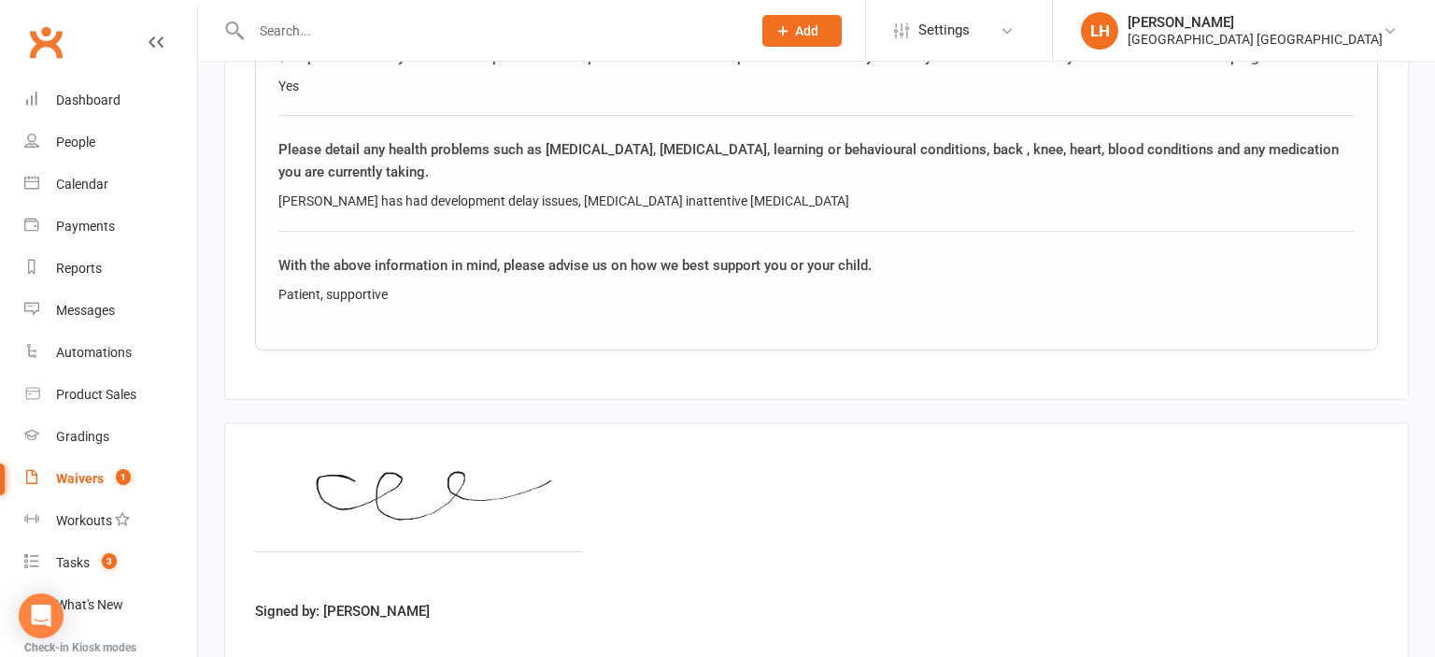
scroll to position [4022, 0]
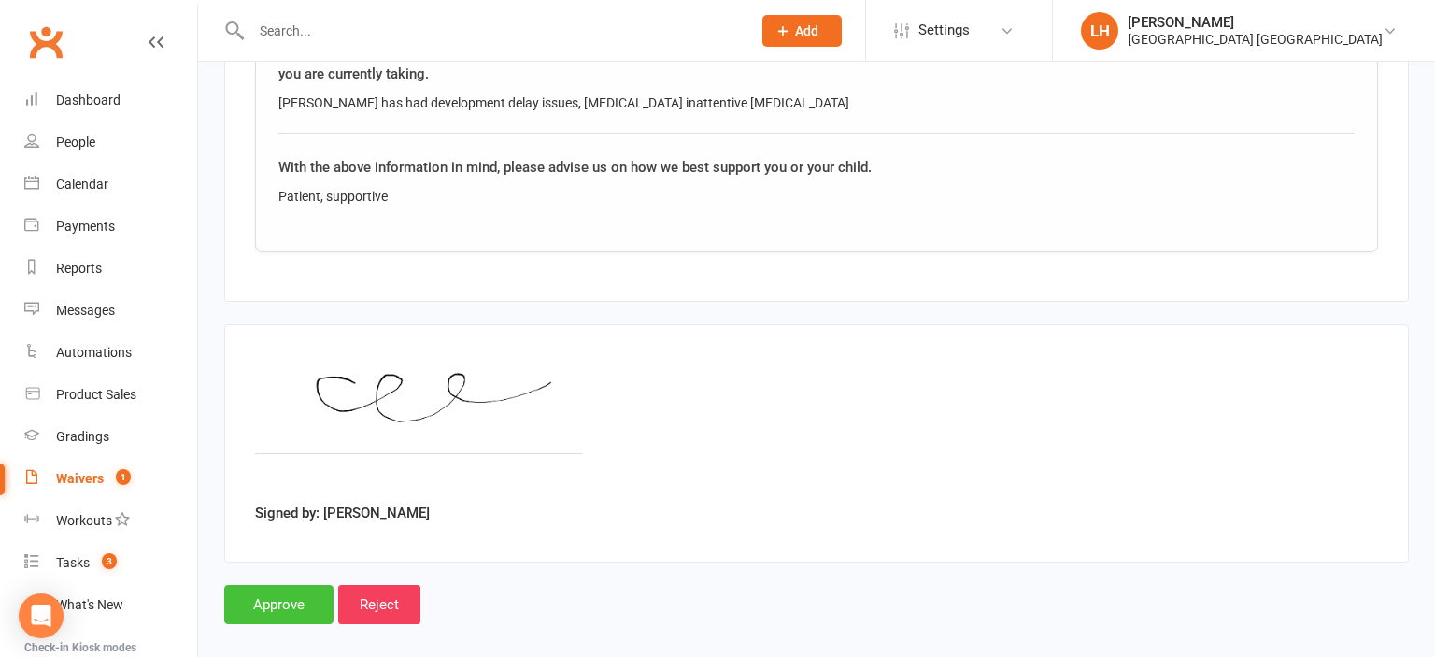
click at [281, 585] on input "Approve" at bounding box center [278, 604] width 109 height 39
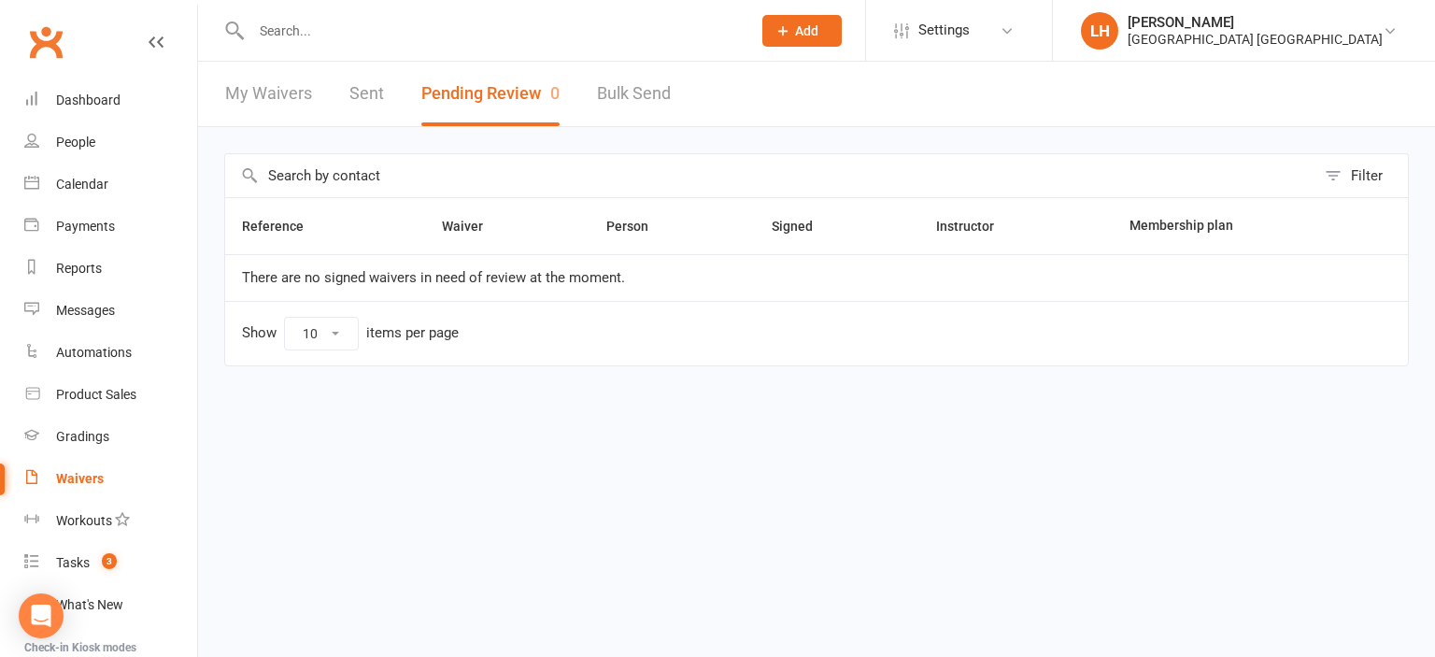
click at [289, 42] on input "text" at bounding box center [492, 31] width 492 height 26
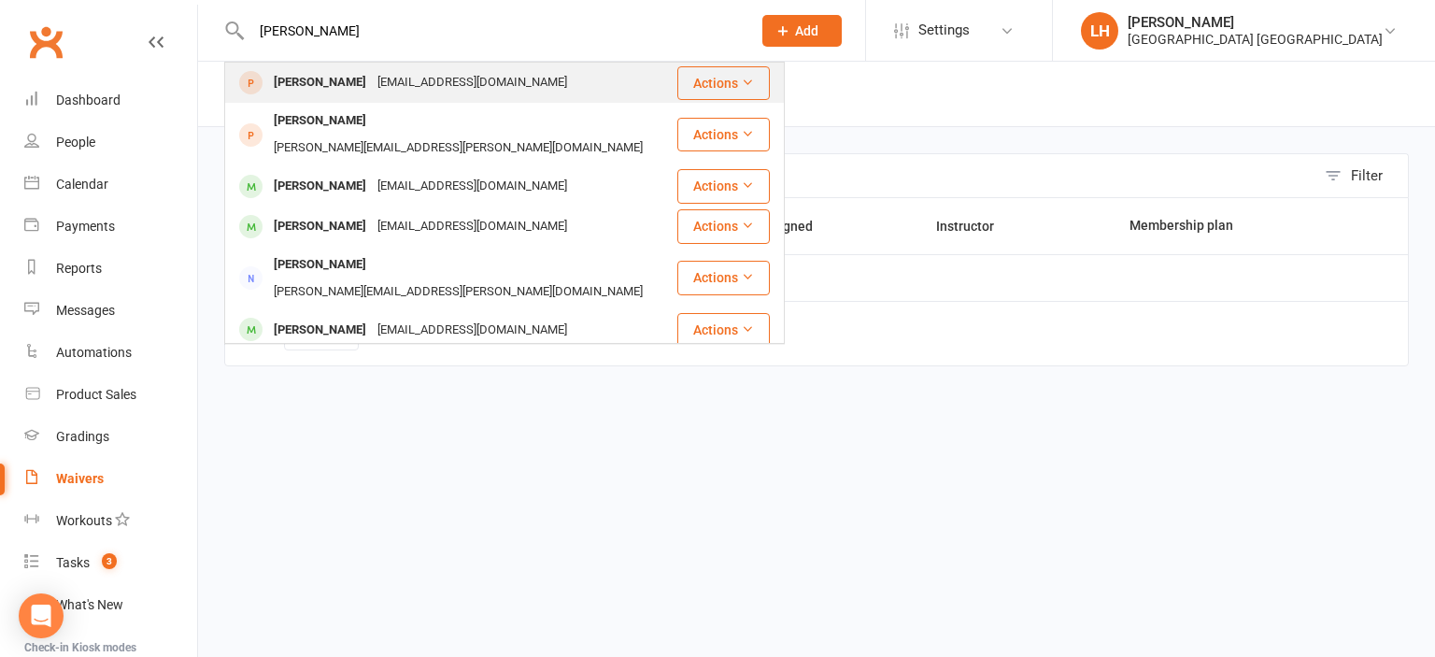
type input "nicolas"
click at [301, 74] on div "Nicolas de la Riva" at bounding box center [320, 82] width 104 height 27
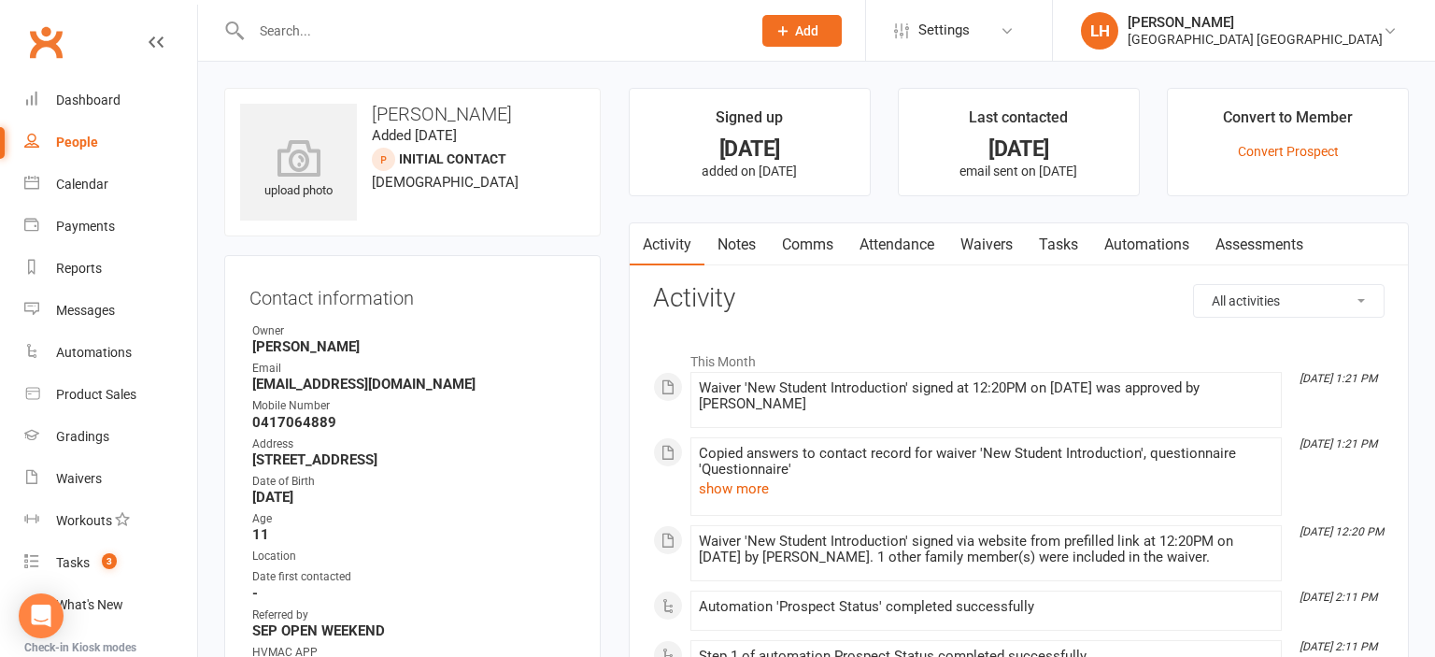
click at [292, 38] on input "text" at bounding box center [492, 31] width 492 height 26
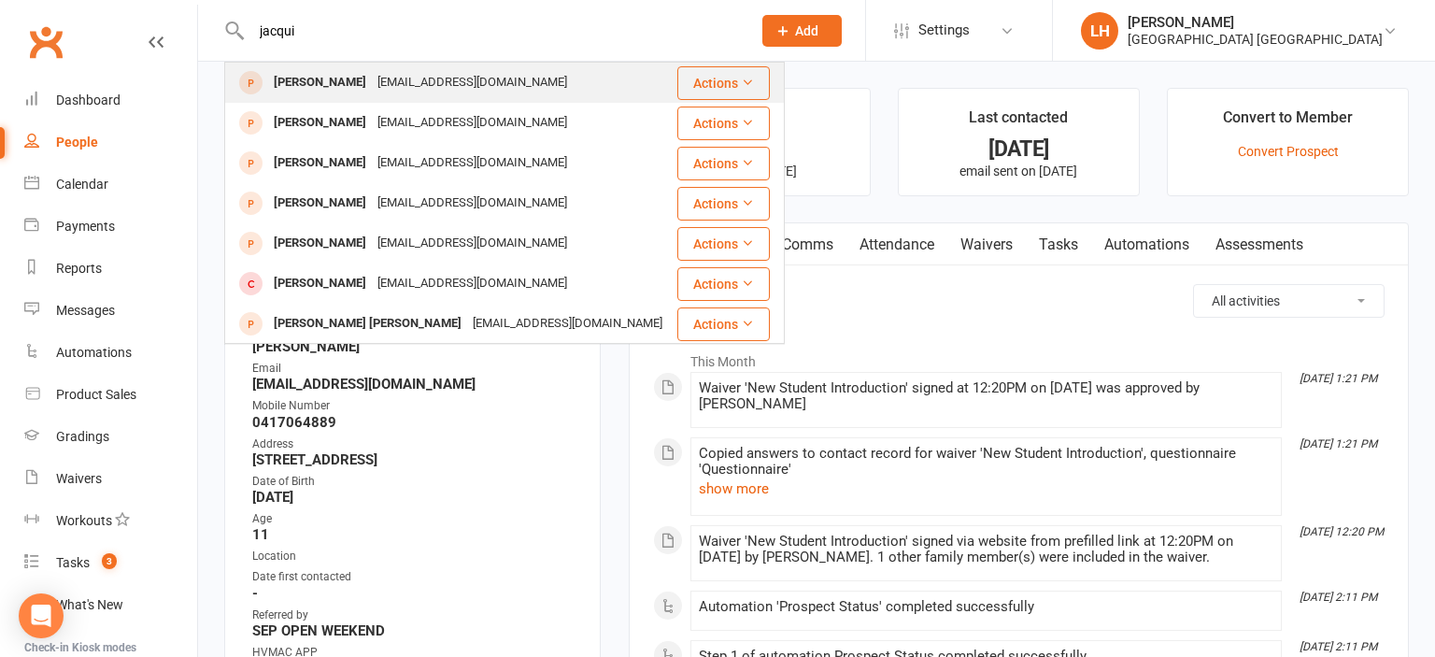
type input "jacqui"
click at [415, 81] on div "jacquirussellatkins@gmail.com" at bounding box center [472, 82] width 201 height 27
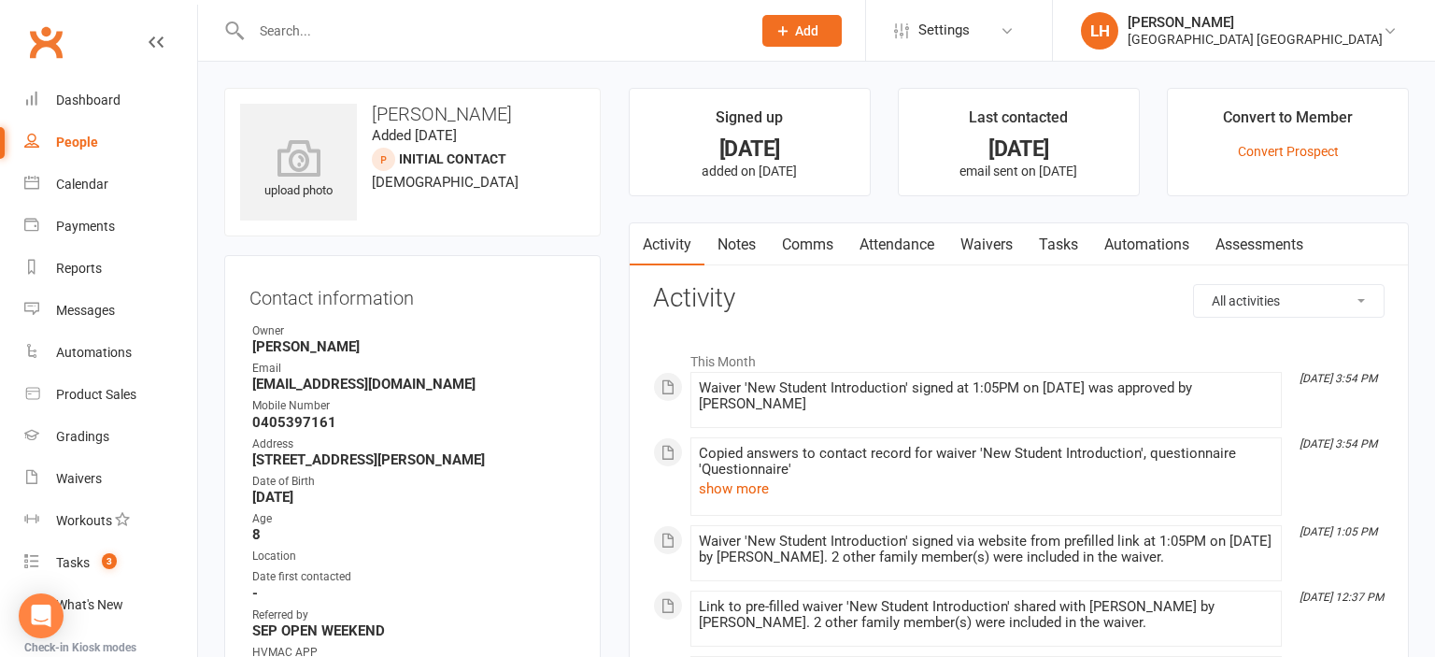
click at [361, 27] on input "text" at bounding box center [492, 31] width 492 height 26
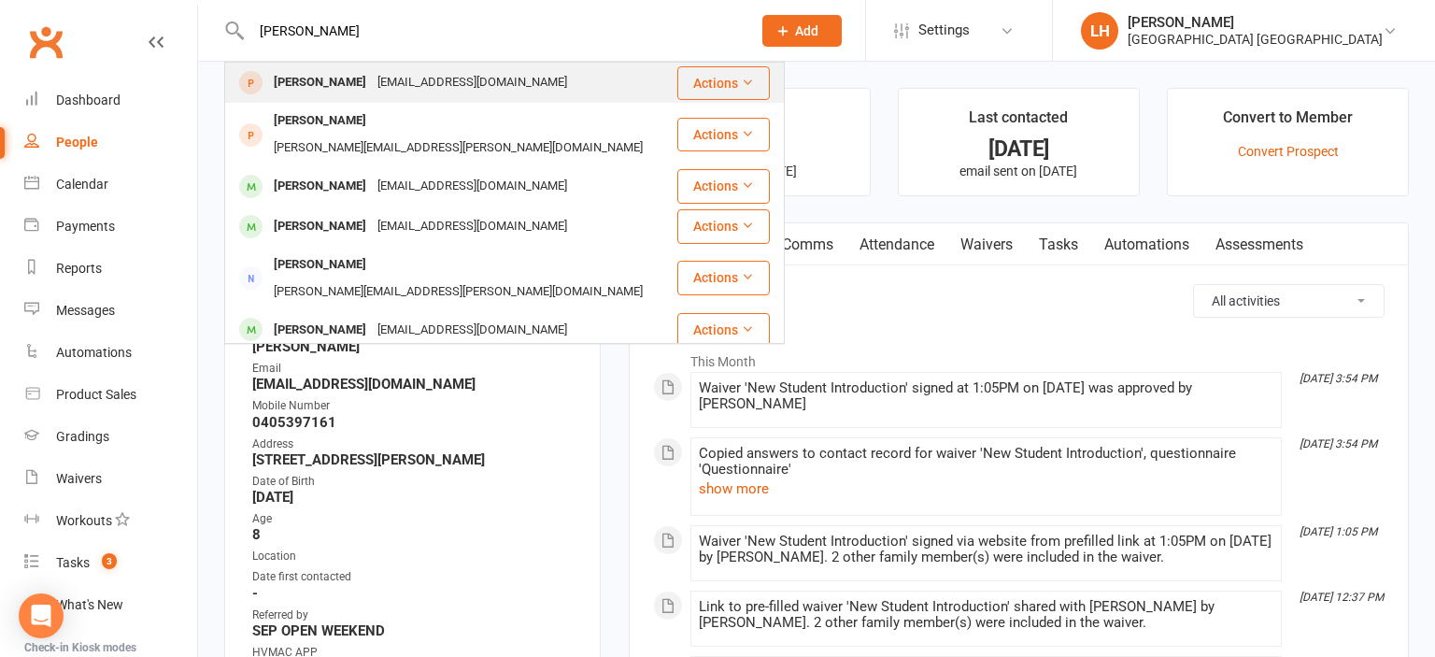
type input "[PERSON_NAME]"
click at [370, 74] on div "[PERSON_NAME]" at bounding box center [320, 82] width 104 height 27
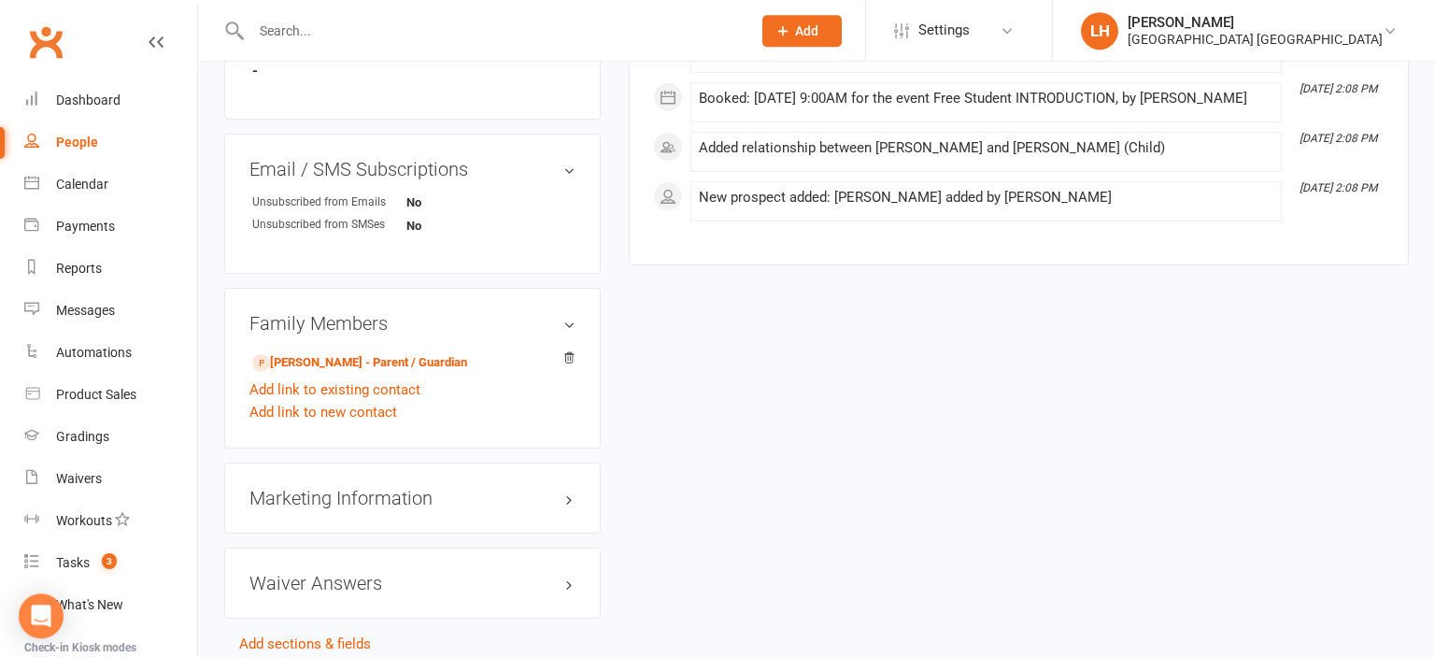
scroll to position [1194, 0]
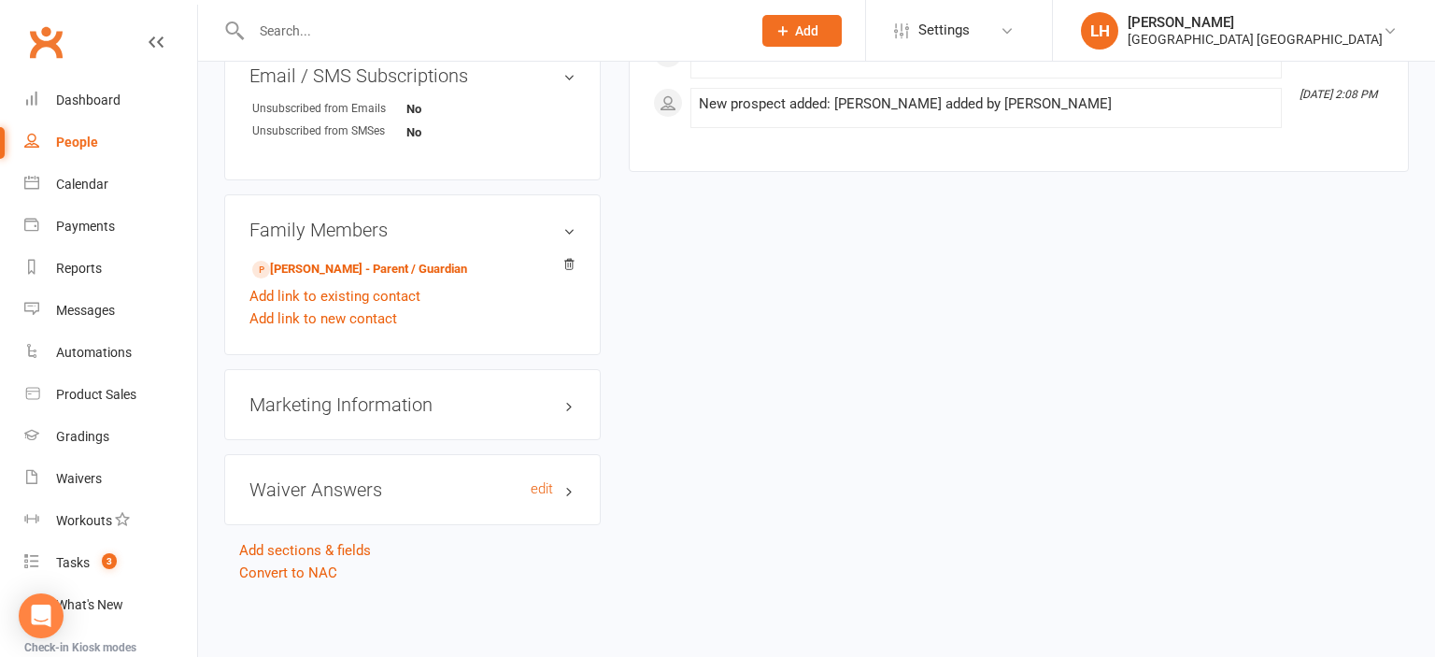
click at [364, 488] on h3 "Waiver Answers edit" at bounding box center [412, 489] width 326 height 21
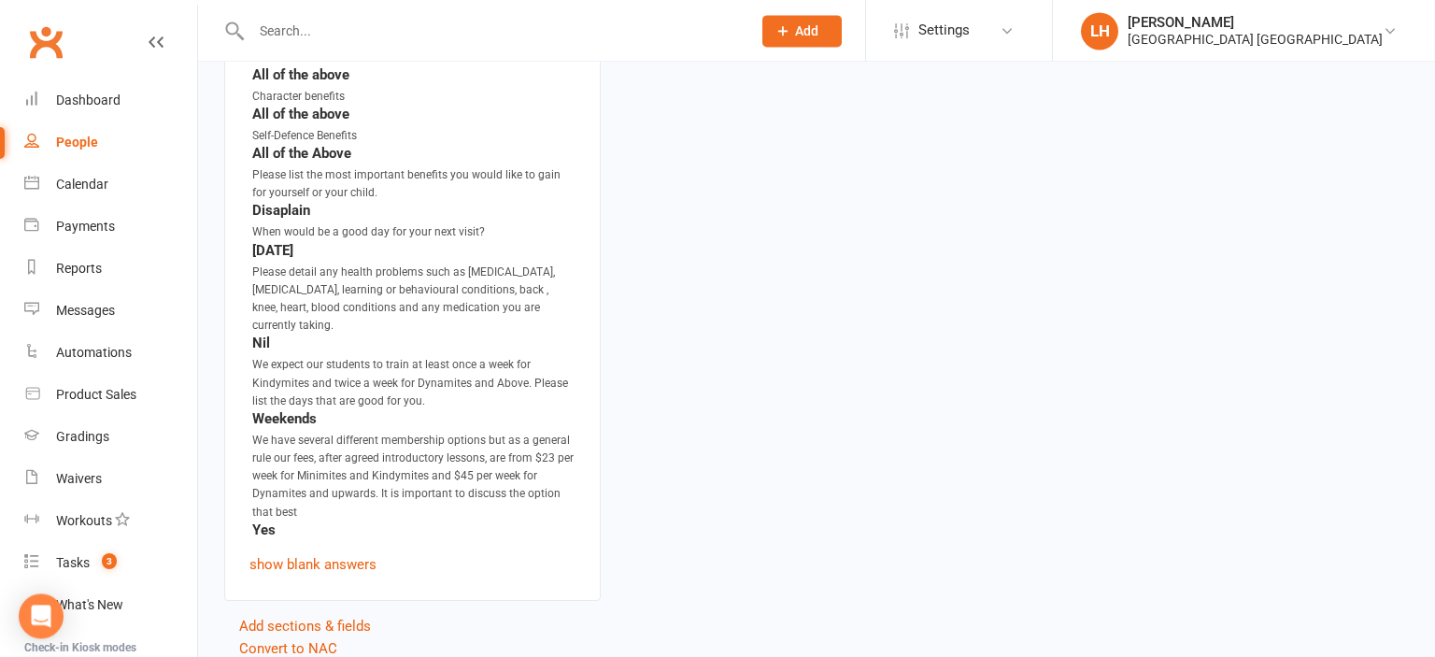
scroll to position [1885, 0]
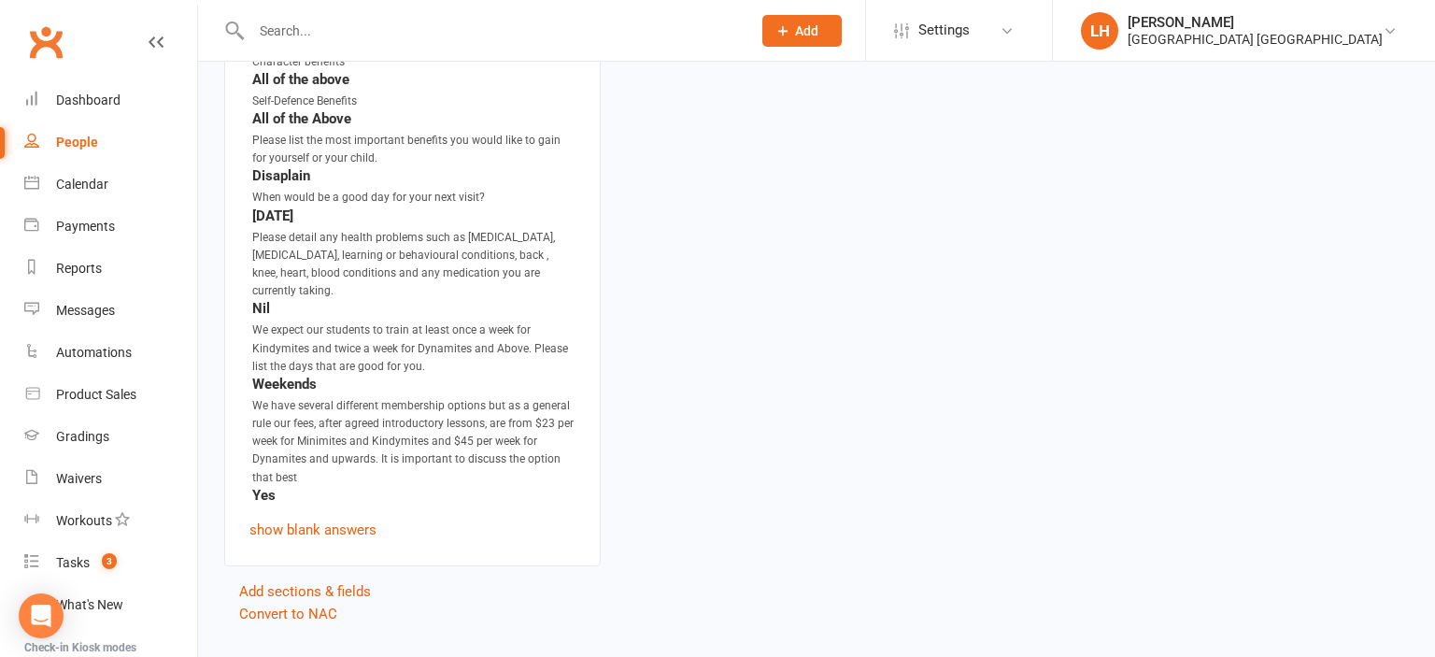
click at [341, 34] on input "text" at bounding box center [492, 31] width 492 height 26
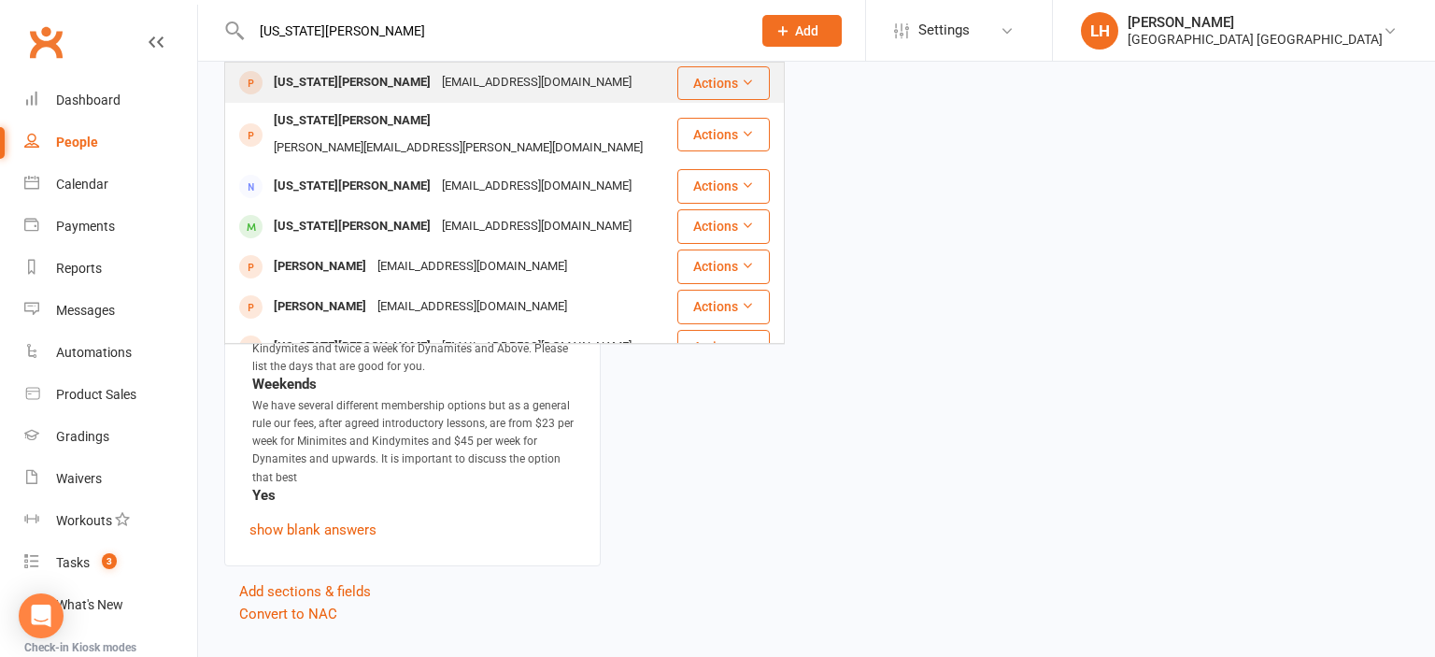
type input "[US_STATE][PERSON_NAME]"
click at [436, 77] on div "[EMAIL_ADDRESS][DOMAIN_NAME]" at bounding box center [536, 82] width 201 height 27
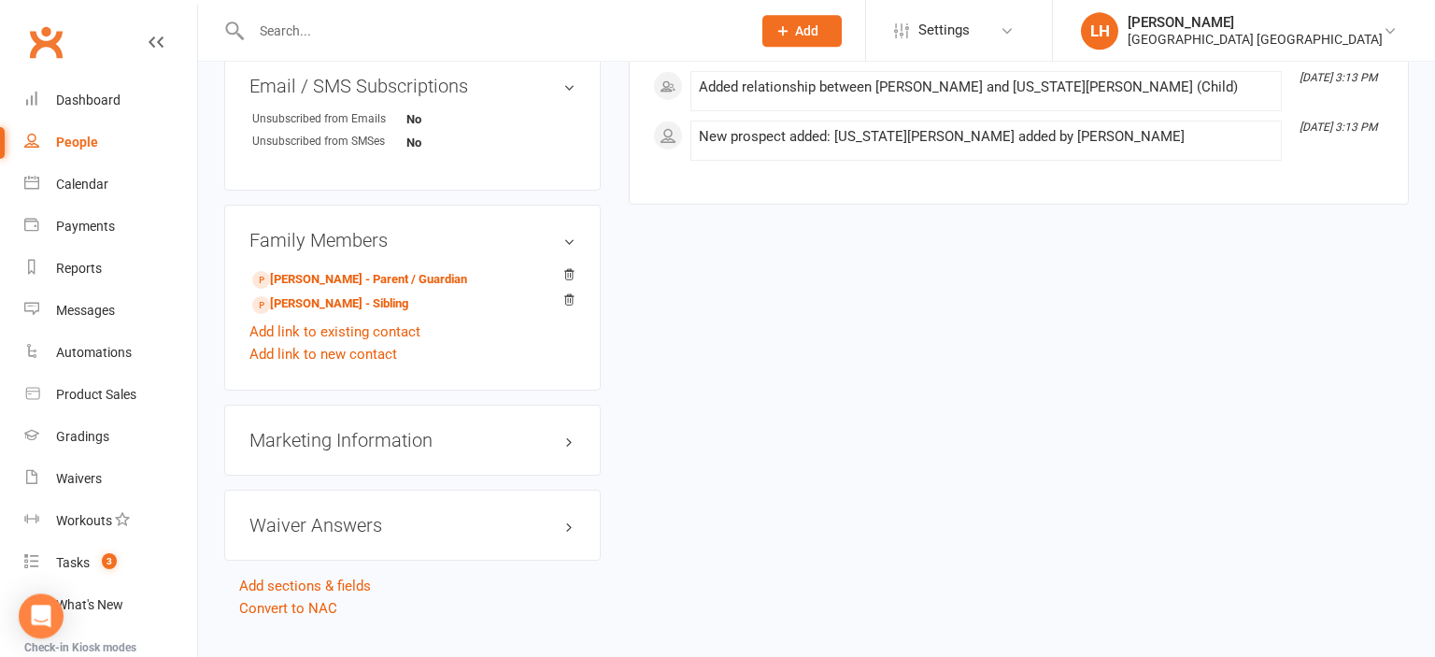
scroll to position [1219, 0]
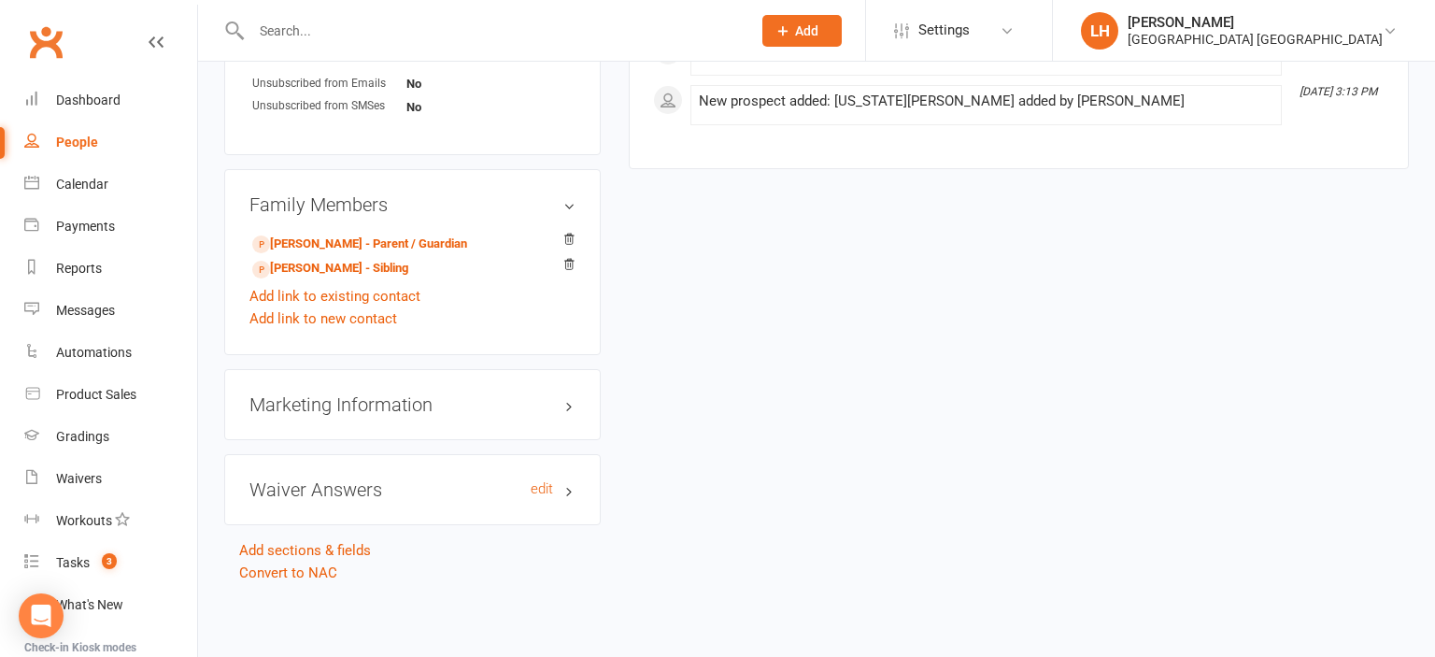
click at [379, 491] on h3 "Waiver Answers edit" at bounding box center [412, 489] width 326 height 21
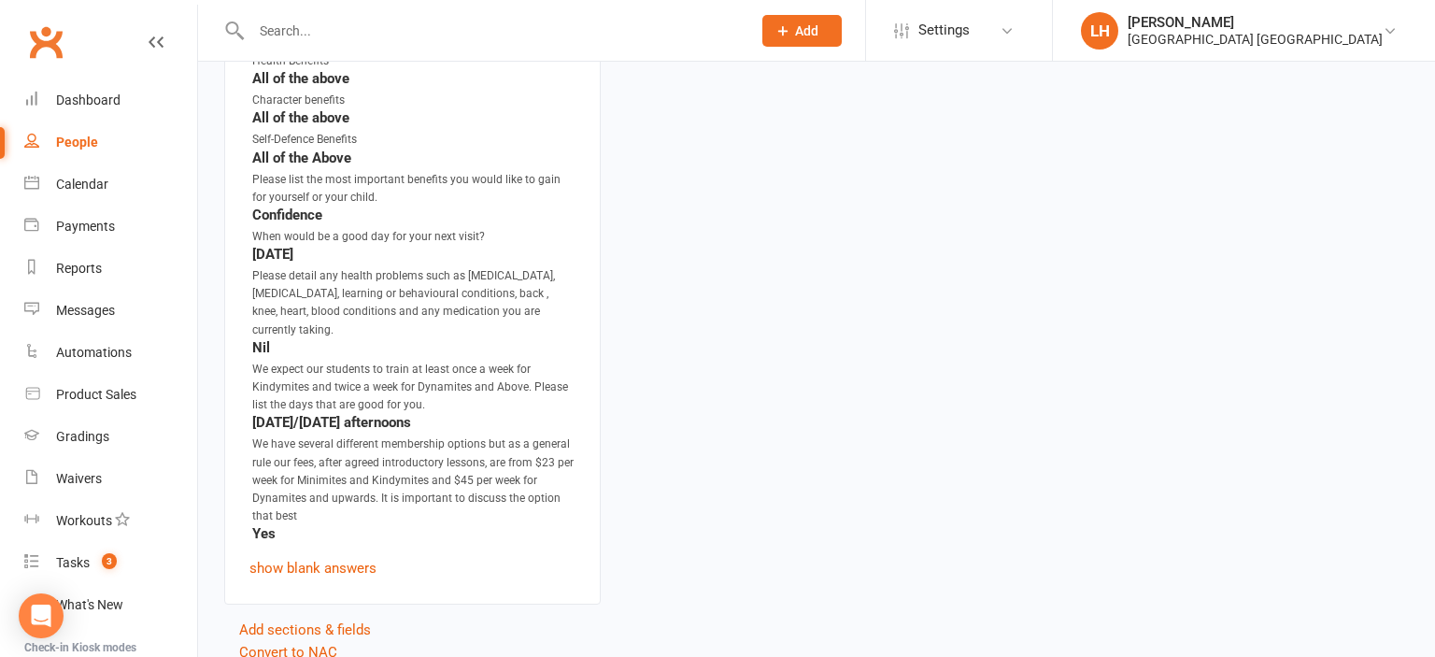
scroll to position [2009, 0]
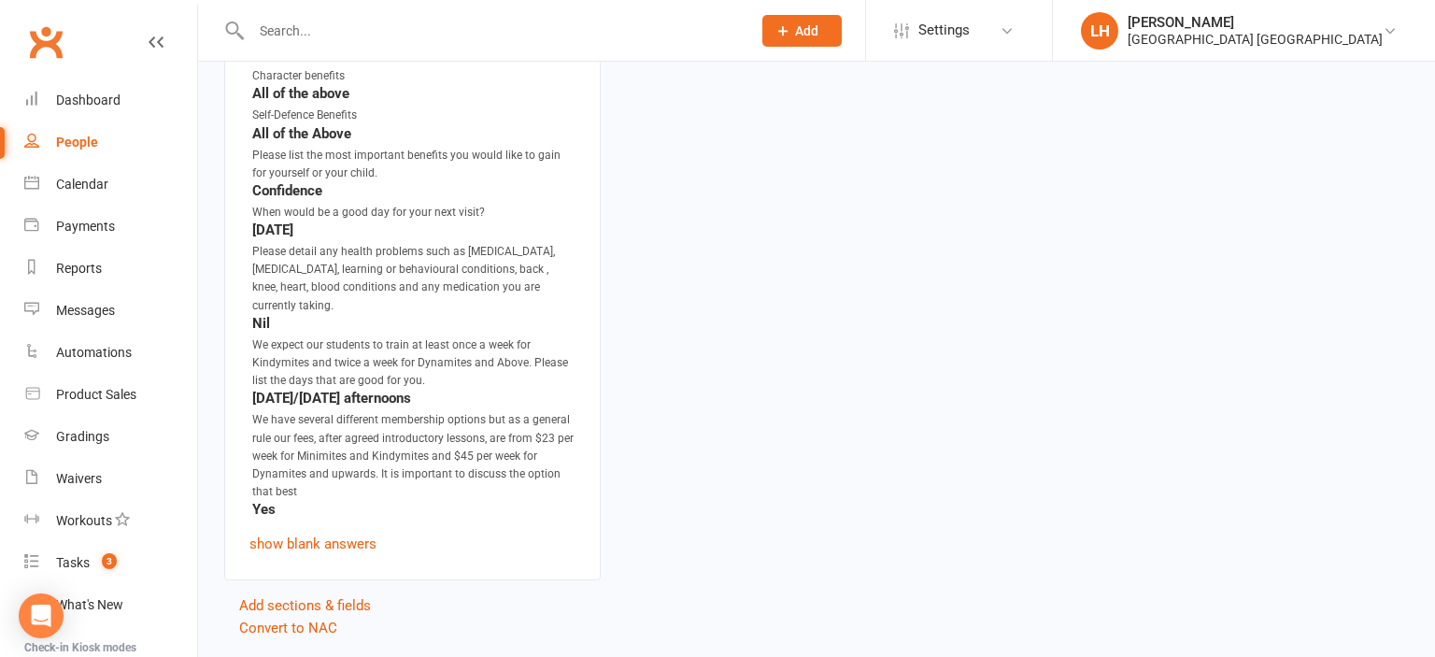
click at [321, 33] on input "text" at bounding box center [492, 31] width 492 height 26
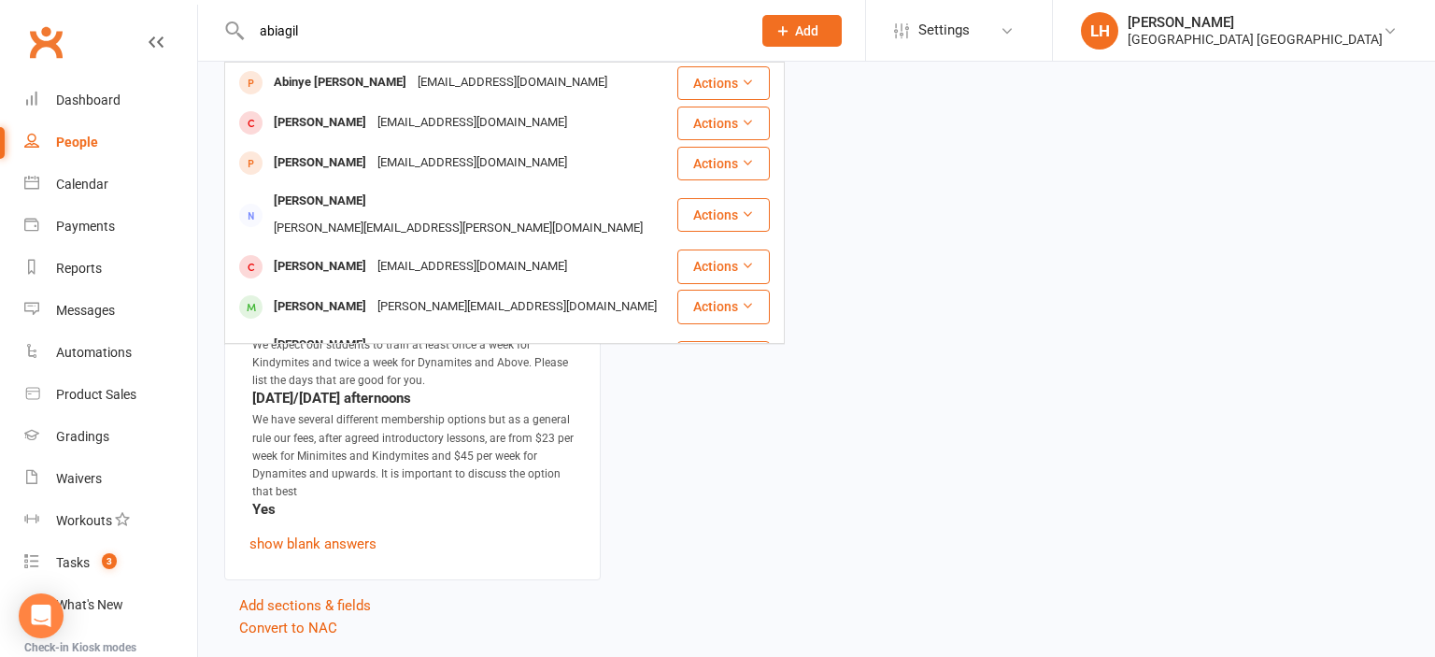
type input "abiagil"
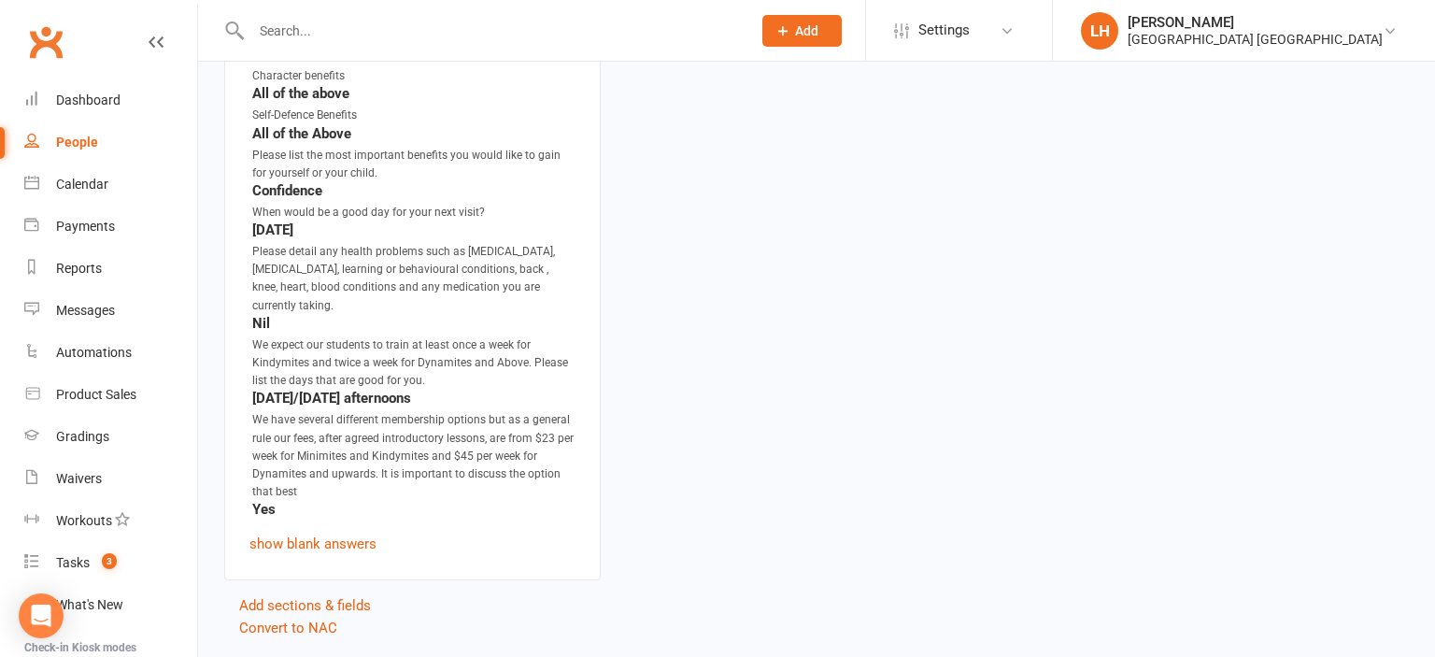
click at [286, 32] on input "text" at bounding box center [492, 31] width 492 height 26
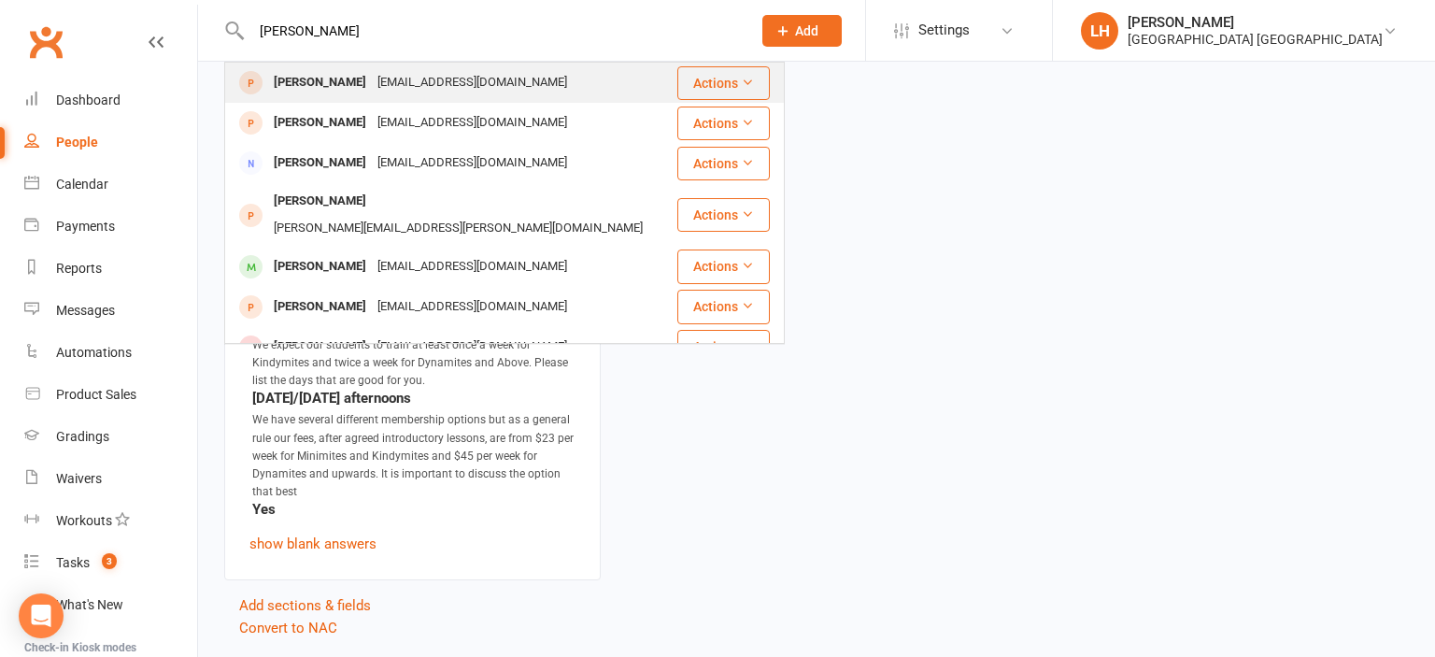
type input "[PERSON_NAME]"
click at [356, 78] on div "[PERSON_NAME]" at bounding box center [320, 82] width 104 height 27
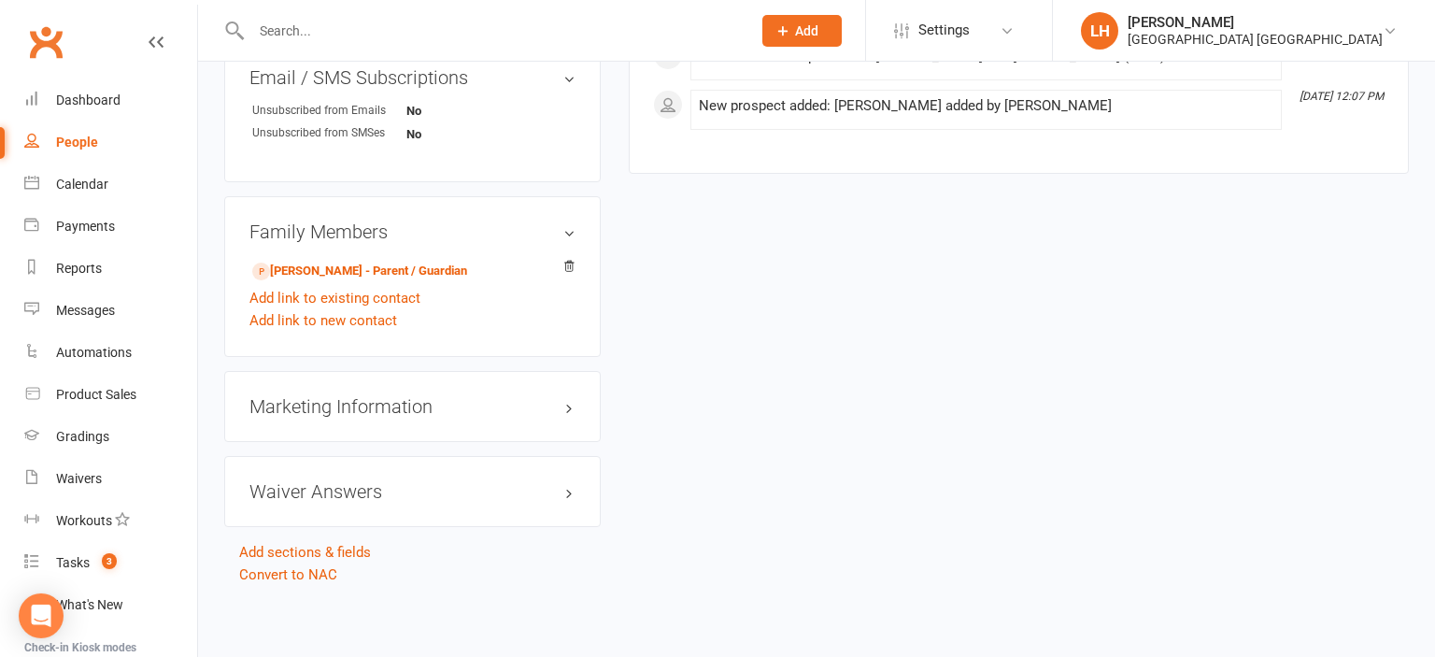
scroll to position [1211, 0]
click at [345, 487] on h3 "Waiver Answers edit" at bounding box center [412, 489] width 326 height 21
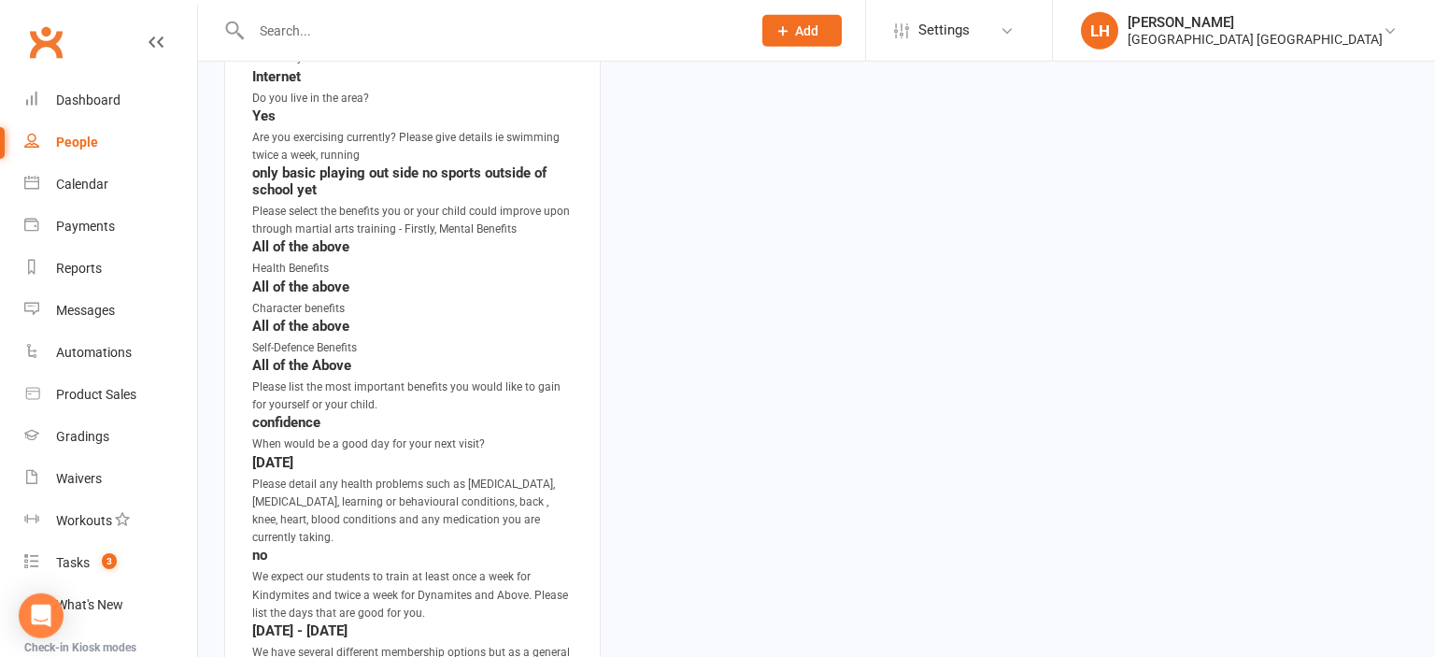
scroll to position [1803, 0]
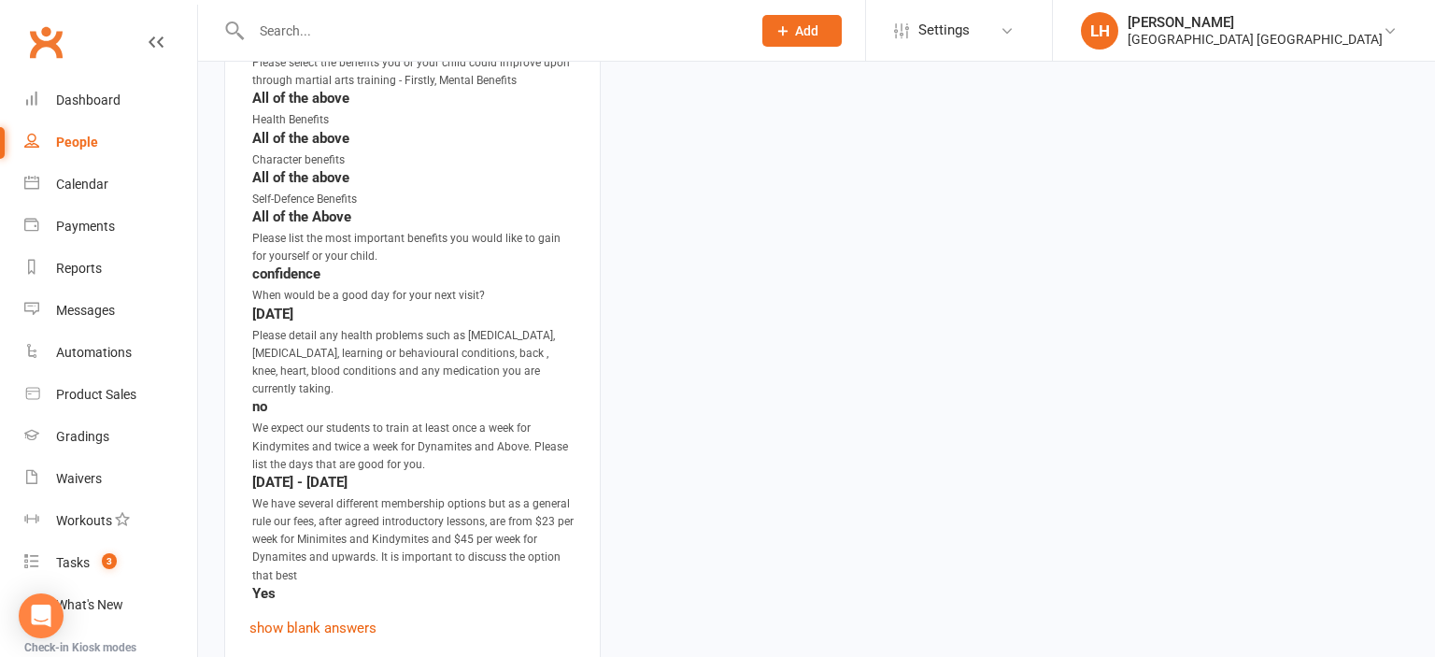
click at [564, 282] on strong "confidence" at bounding box center [413, 273] width 323 height 17
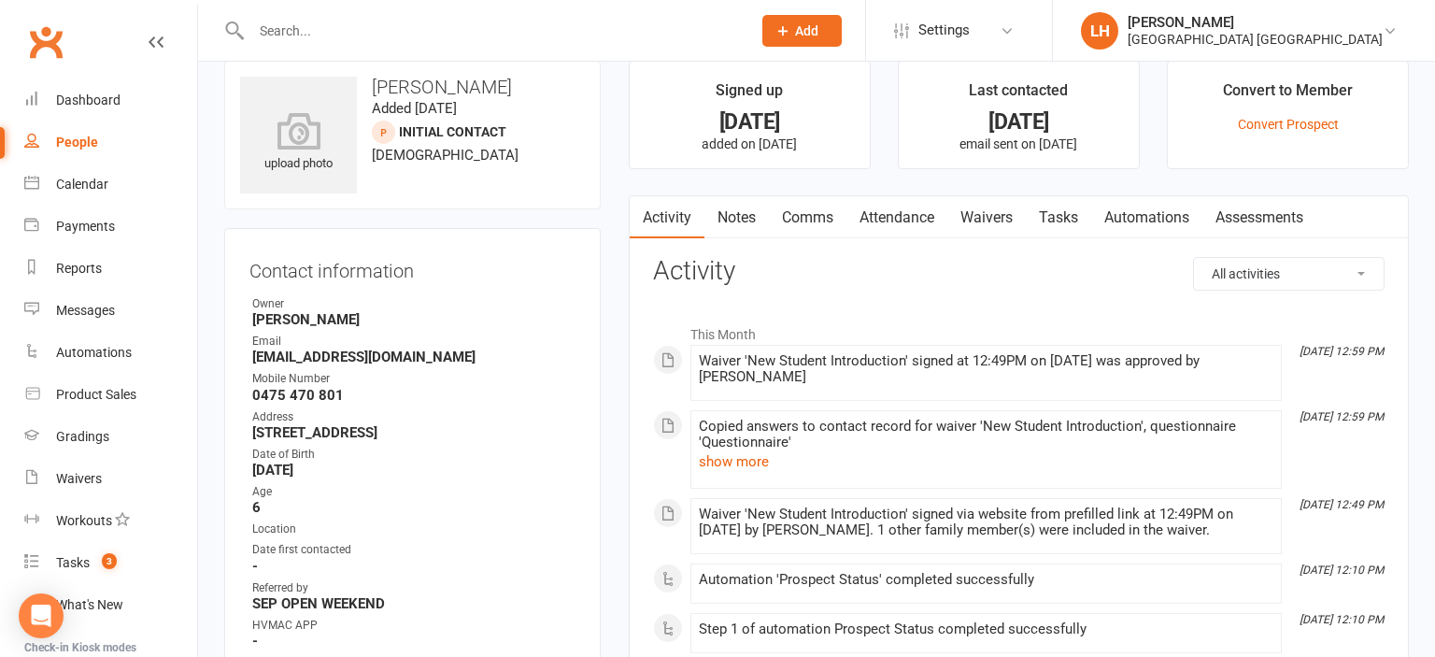
scroll to position [0, 0]
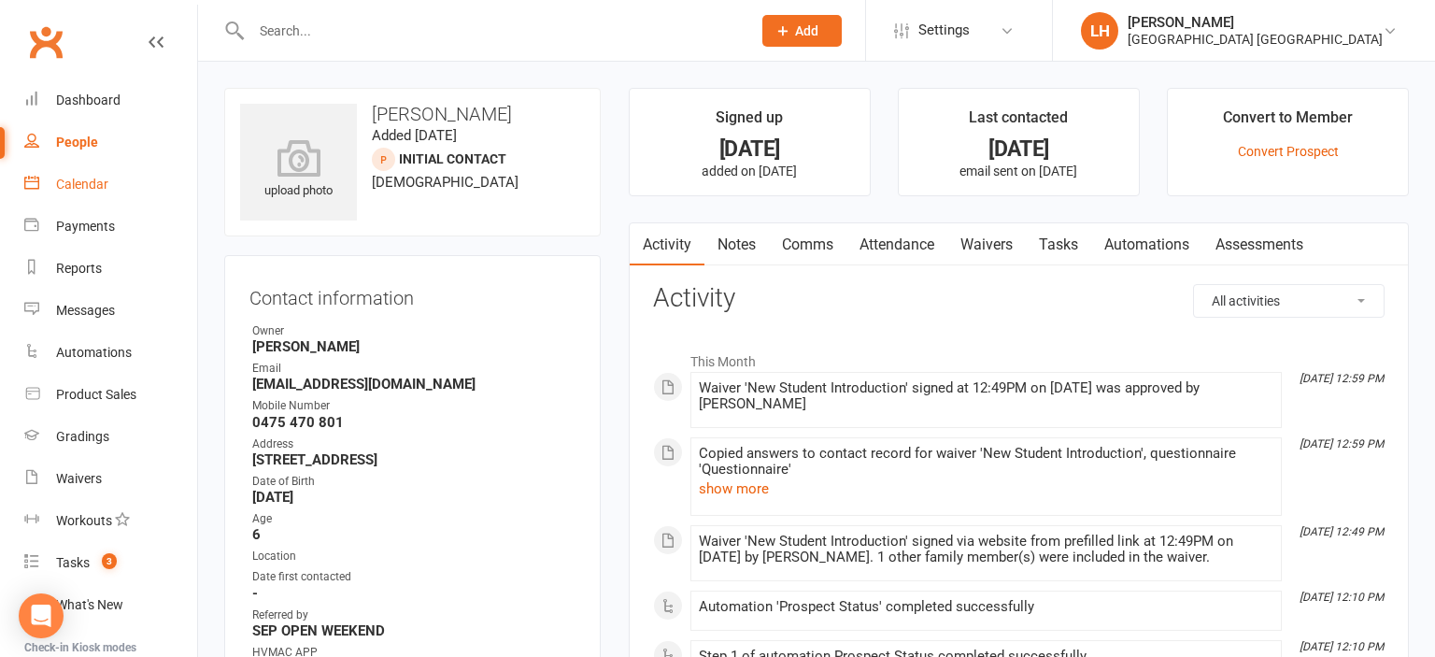
click at [64, 190] on div "Calendar" at bounding box center [82, 184] width 52 height 15
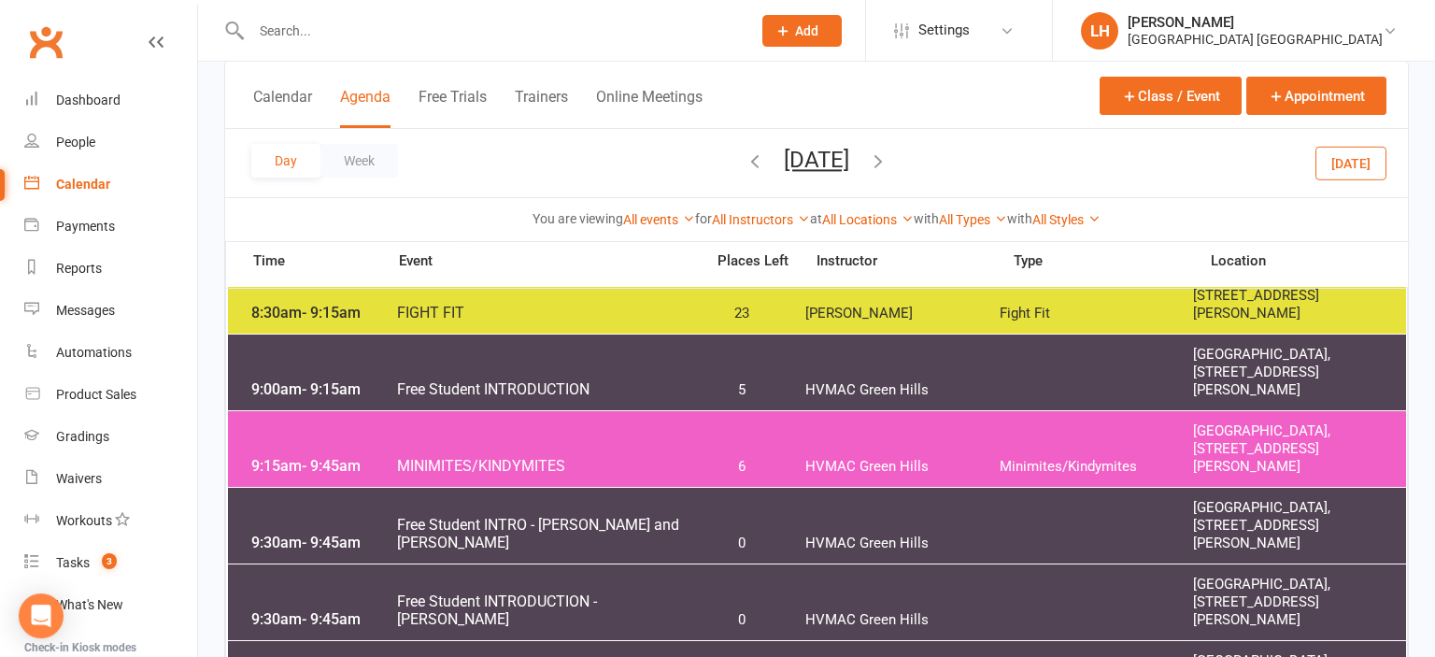
scroll to position [197, 0]
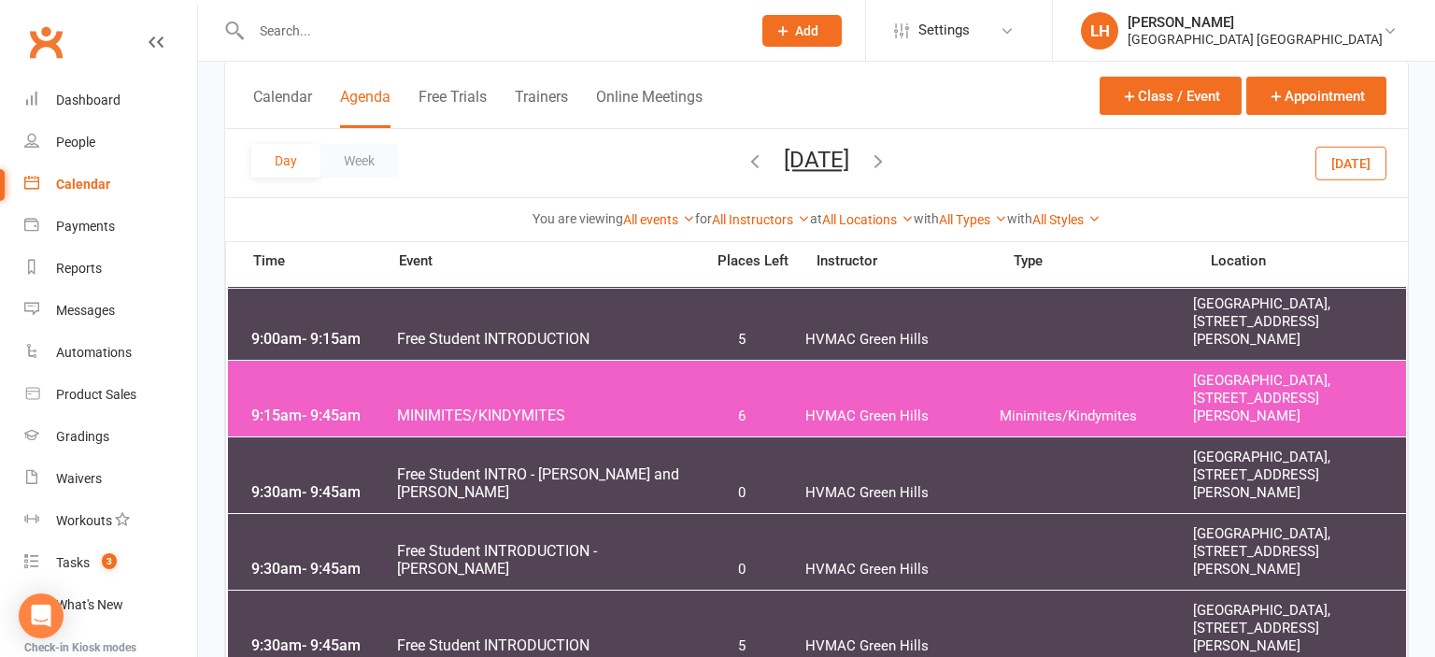
click at [553, 398] on div "9:15am - 9:45am MINIMITES/KINDYMITES 6 HVMAC Green Hills Minimites/Kindymites […" at bounding box center [817, 399] width 1178 height 76
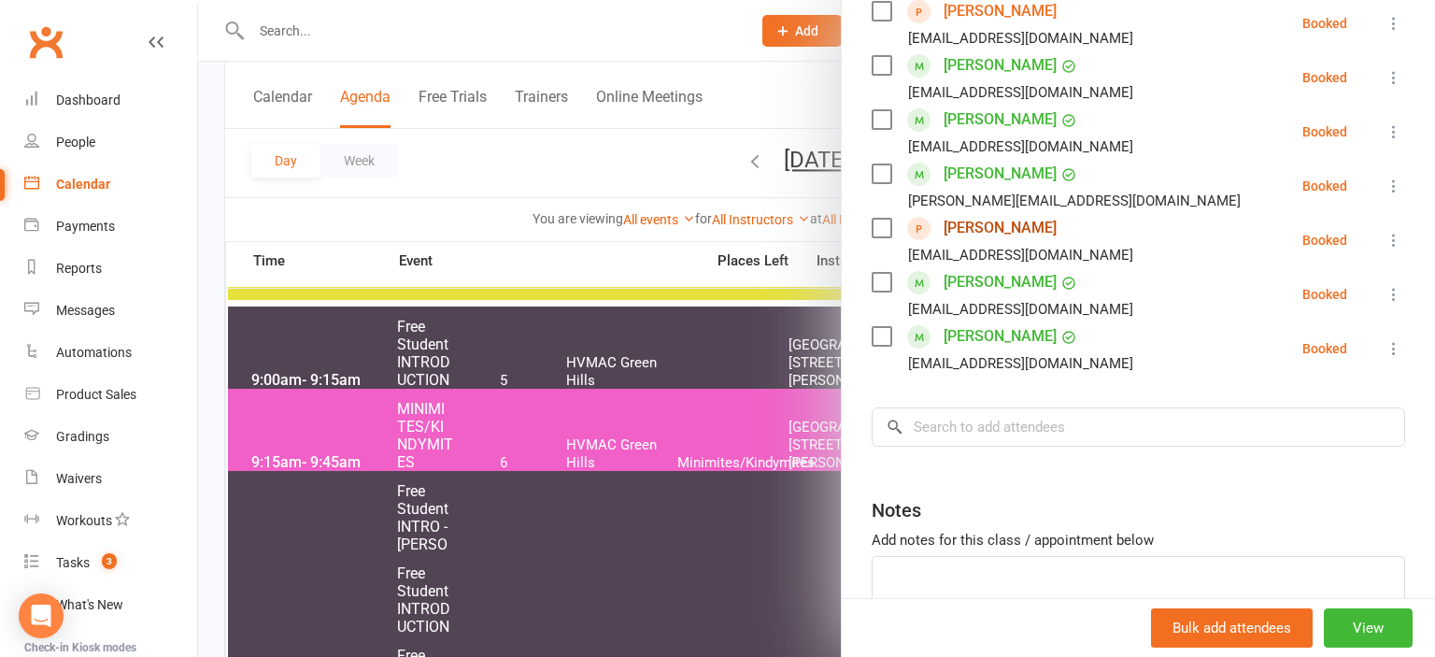
scroll to position [432, 0]
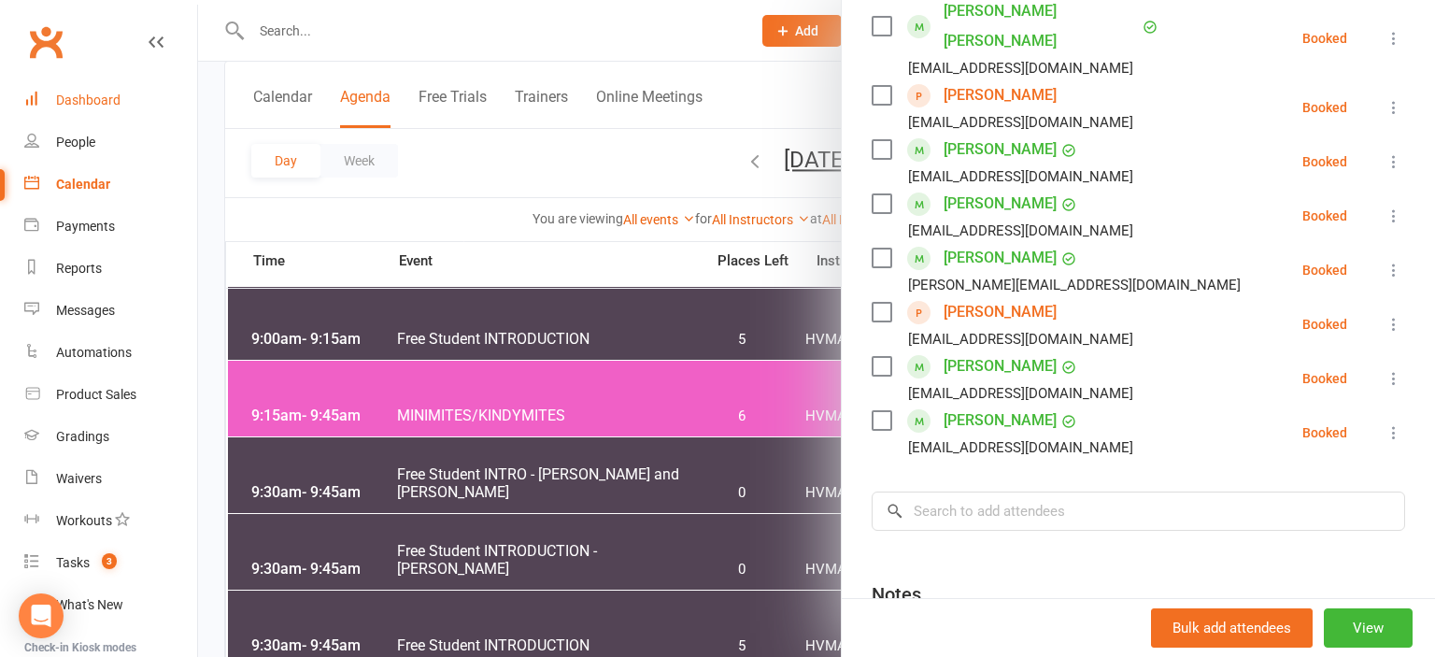
click at [78, 107] on div "Dashboard" at bounding box center [88, 99] width 64 height 15
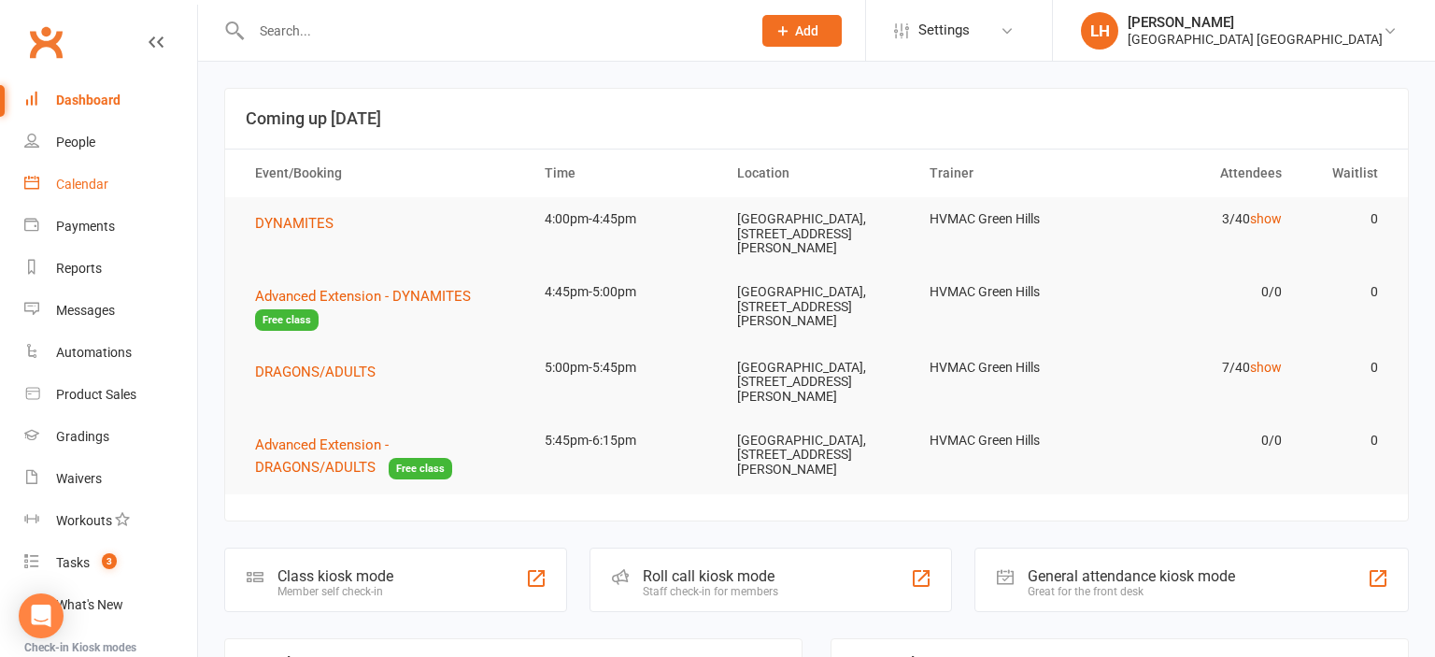
click at [88, 194] on link "Calendar" at bounding box center [110, 185] width 173 height 42
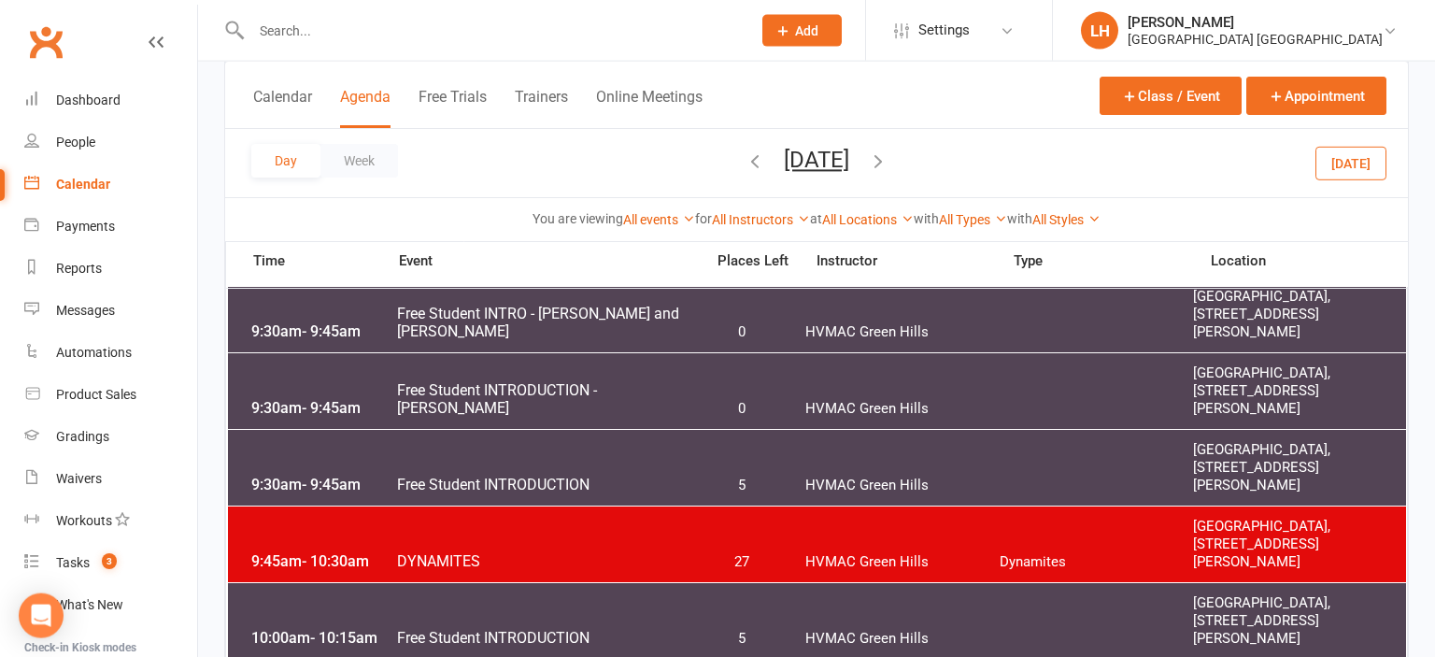
scroll to position [394, 0]
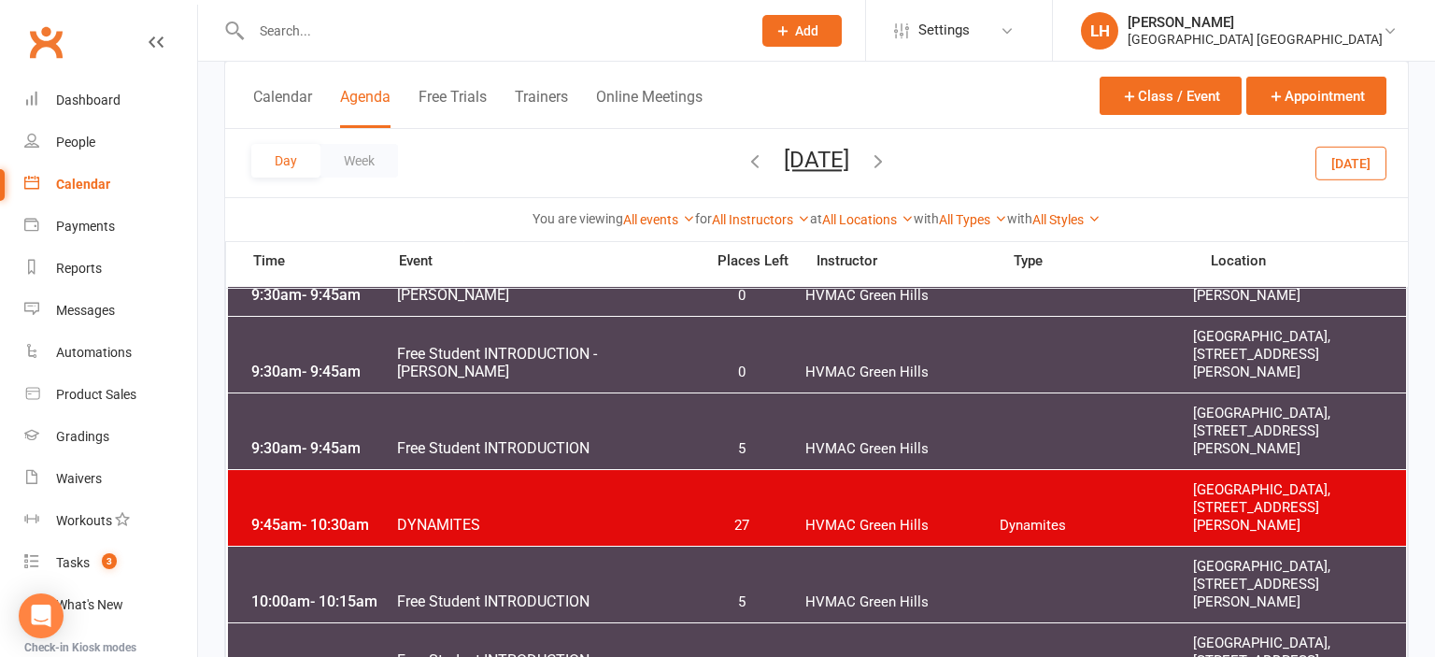
click at [438, 514] on div "9:45am - 10:30am DYNAMITES 27 [GEOGRAPHIC_DATA] Dynamites [GEOGRAPHIC_DATA], [S…" at bounding box center [817, 508] width 1178 height 76
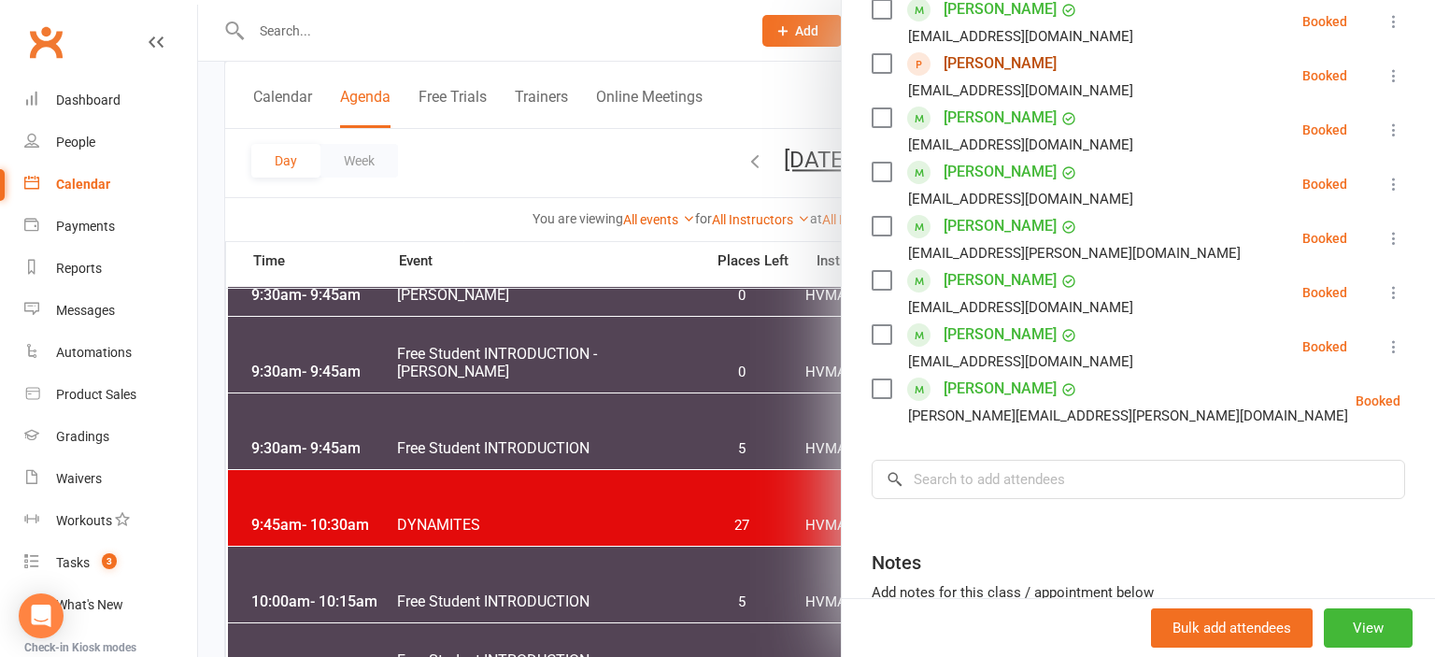
scroll to position [721, 0]
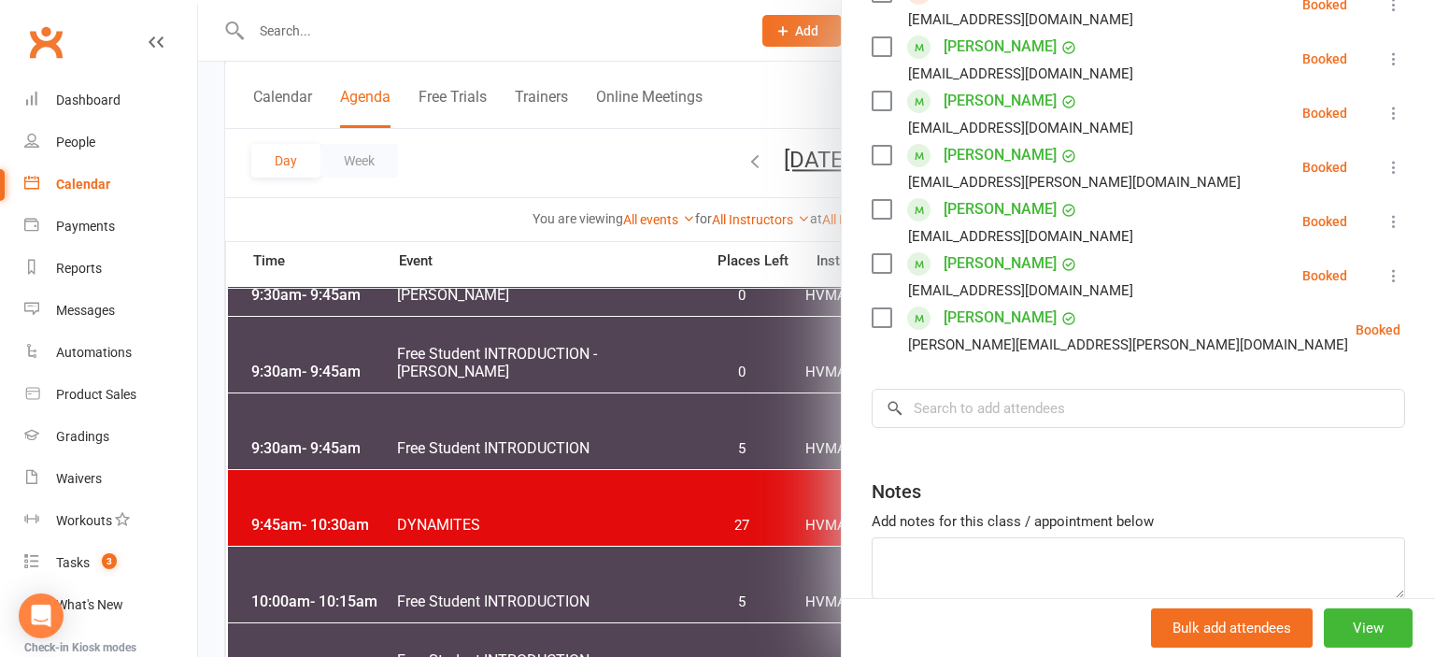
click at [559, 179] on div at bounding box center [816, 328] width 1237 height 657
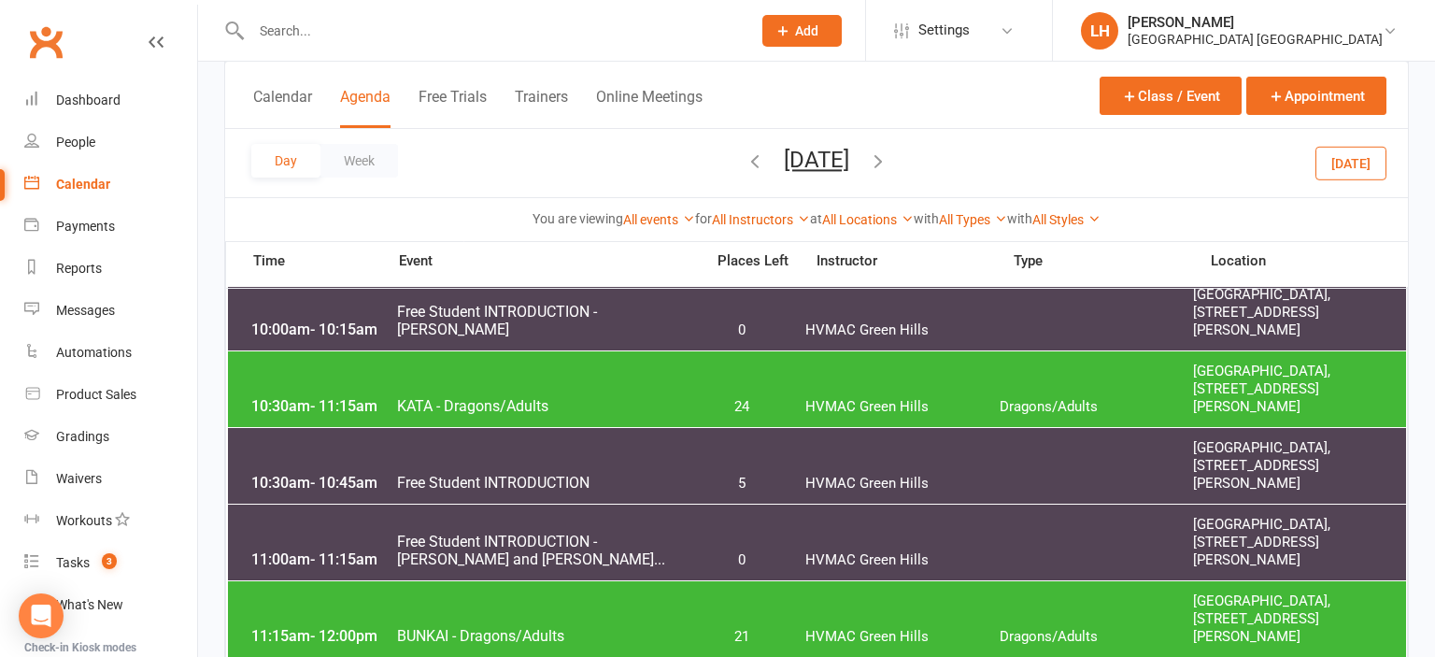
scroll to position [789, 0]
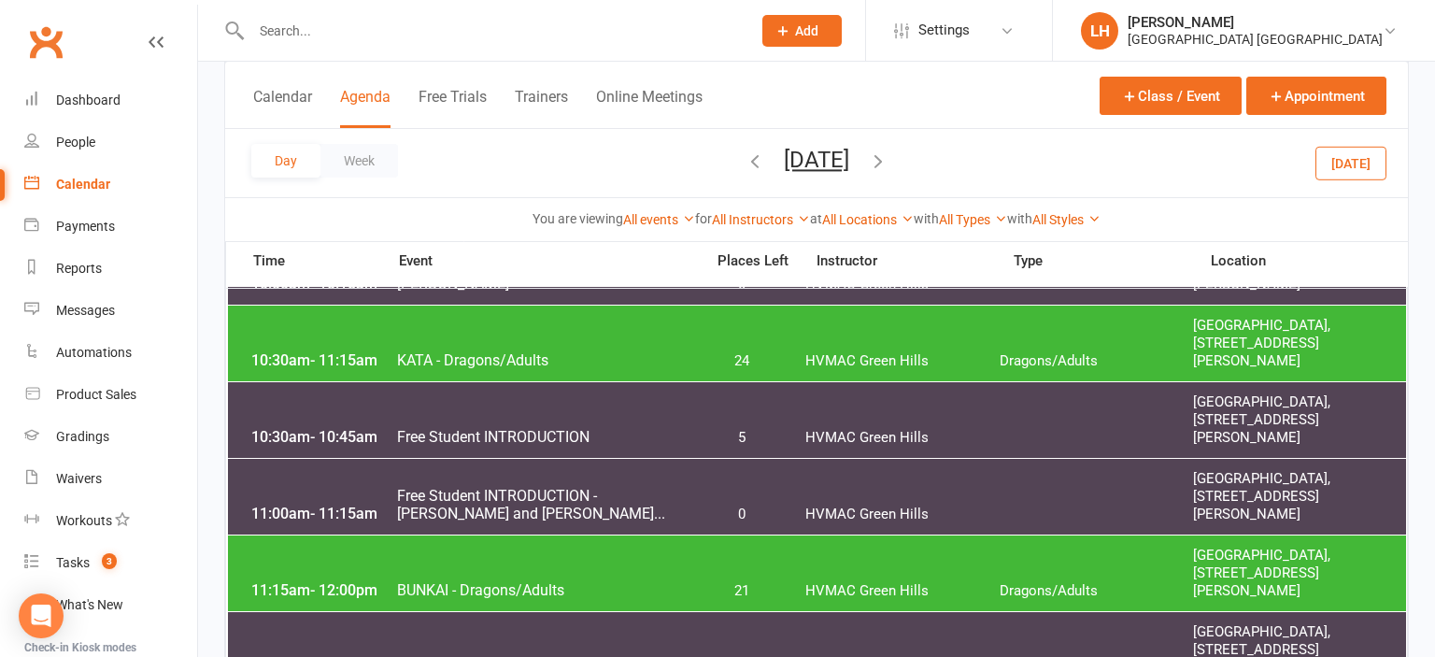
click at [523, 341] on div "10:30am - 11:15am KATA - Dragons/Adults 24 HVMAC Green Hills Dragons/Adults [GE…" at bounding box center [817, 344] width 1178 height 76
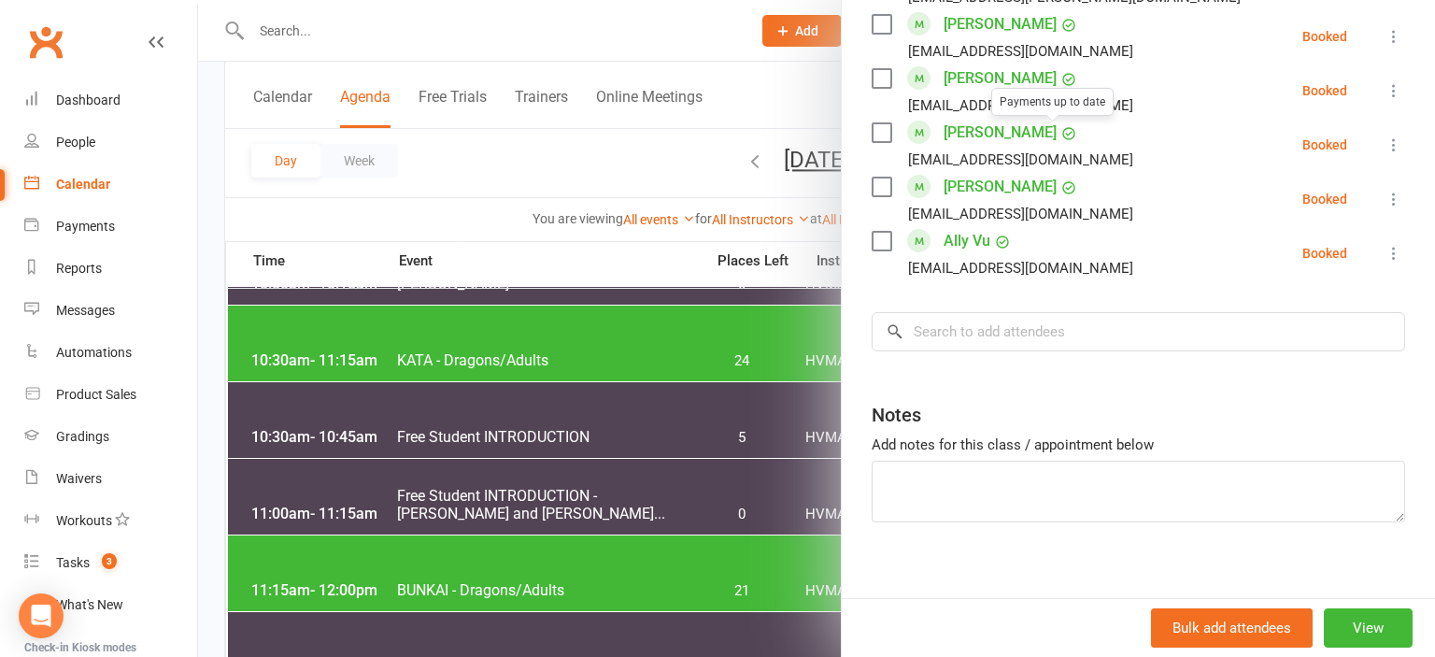
scroll to position [1248, 0]
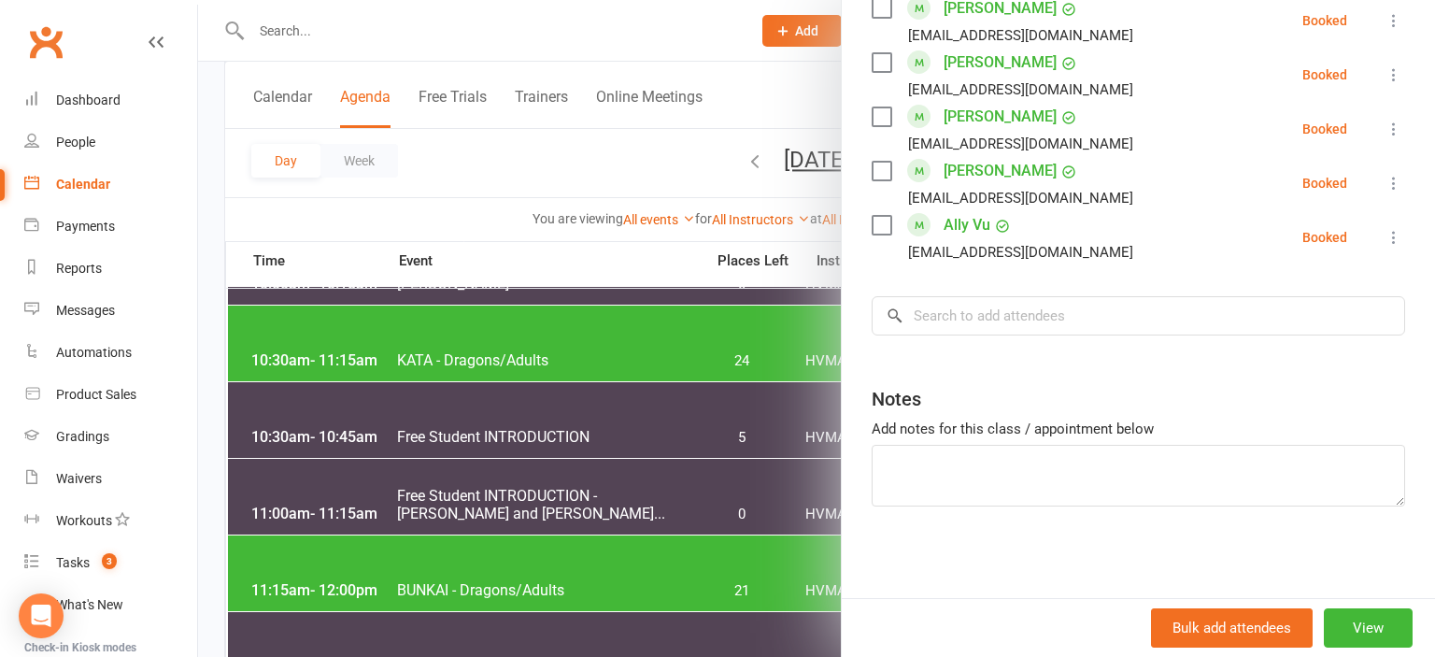
click at [611, 272] on div at bounding box center [816, 328] width 1237 height 657
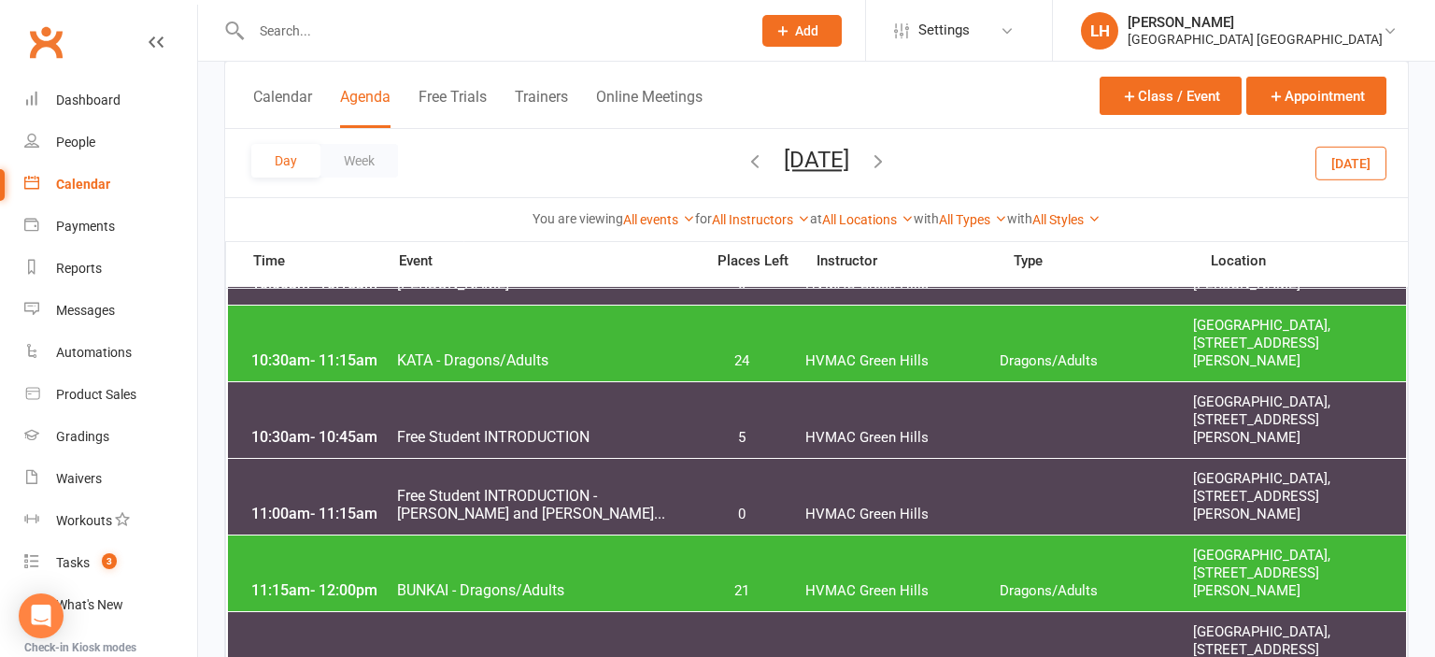
click at [517, 575] on div "11:15am - 12:00pm BUNKAI - Dragons/Adults 21 HVMAC Green Hills Dragons/Adults […" at bounding box center [817, 573] width 1178 height 76
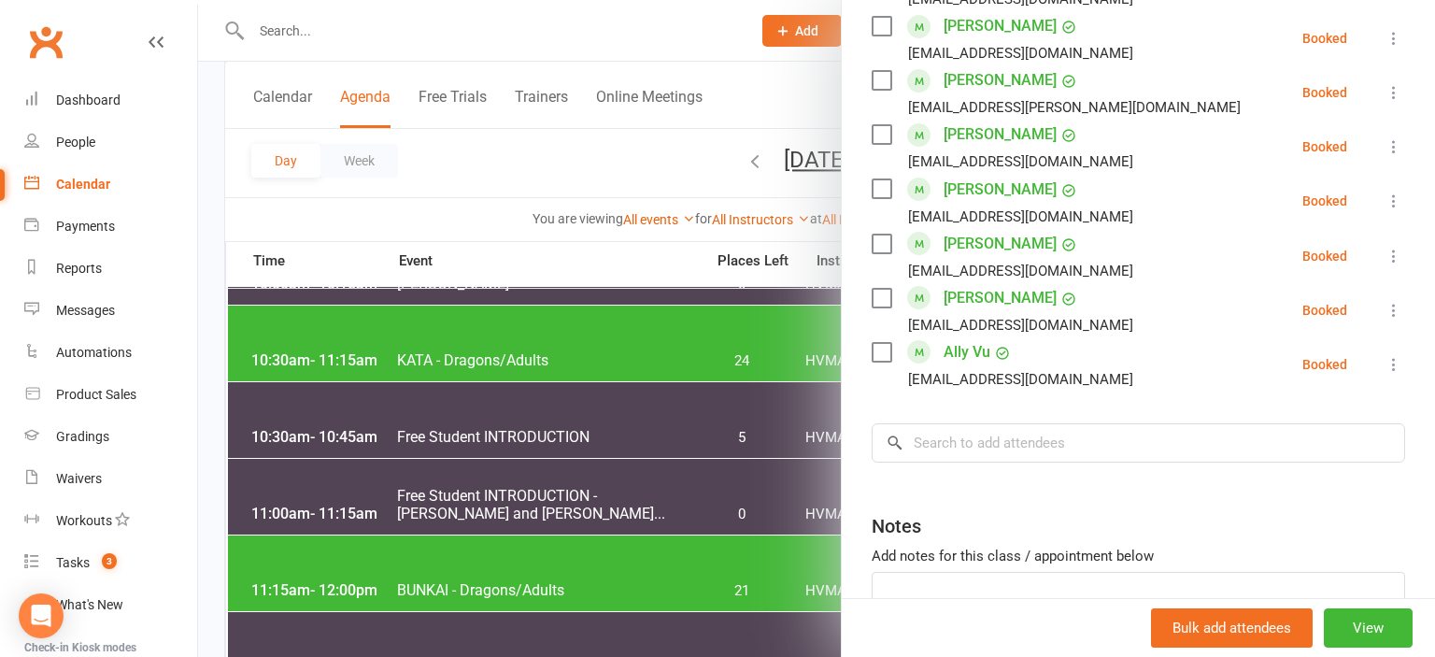
scroll to position [1134, 0]
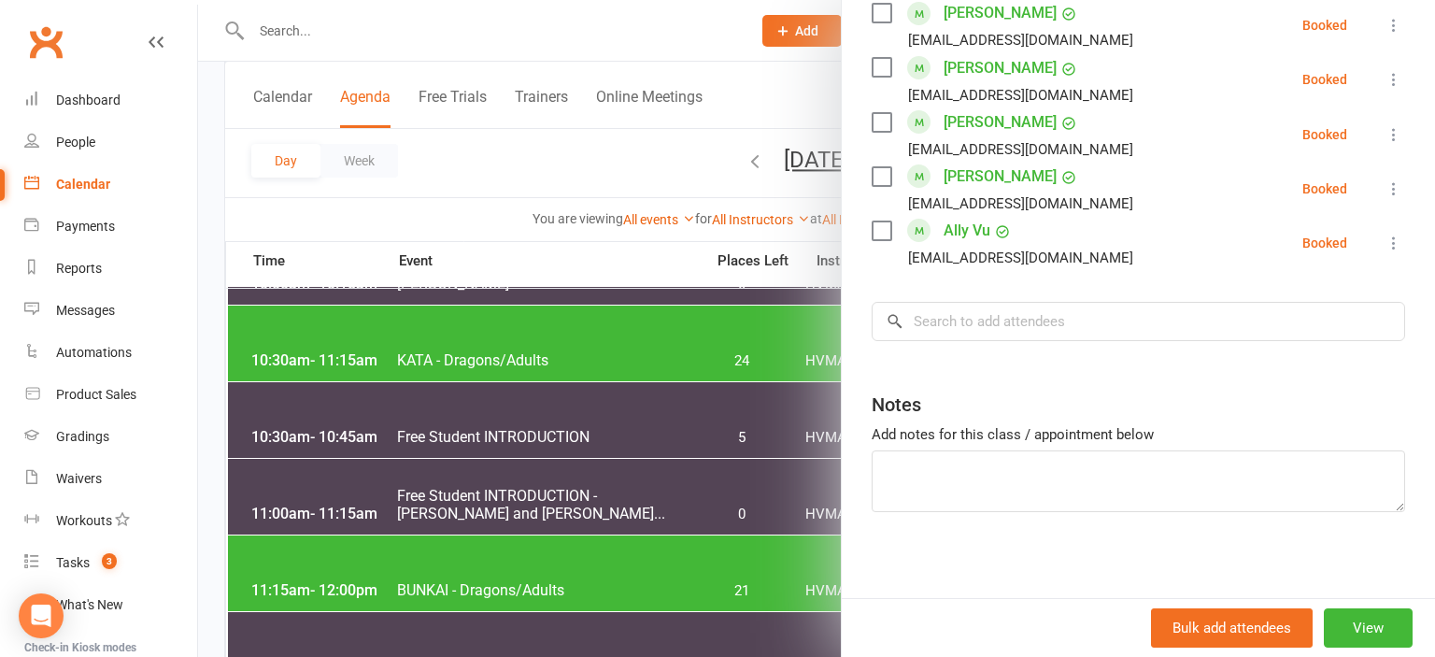
click at [489, 158] on div at bounding box center [816, 328] width 1237 height 657
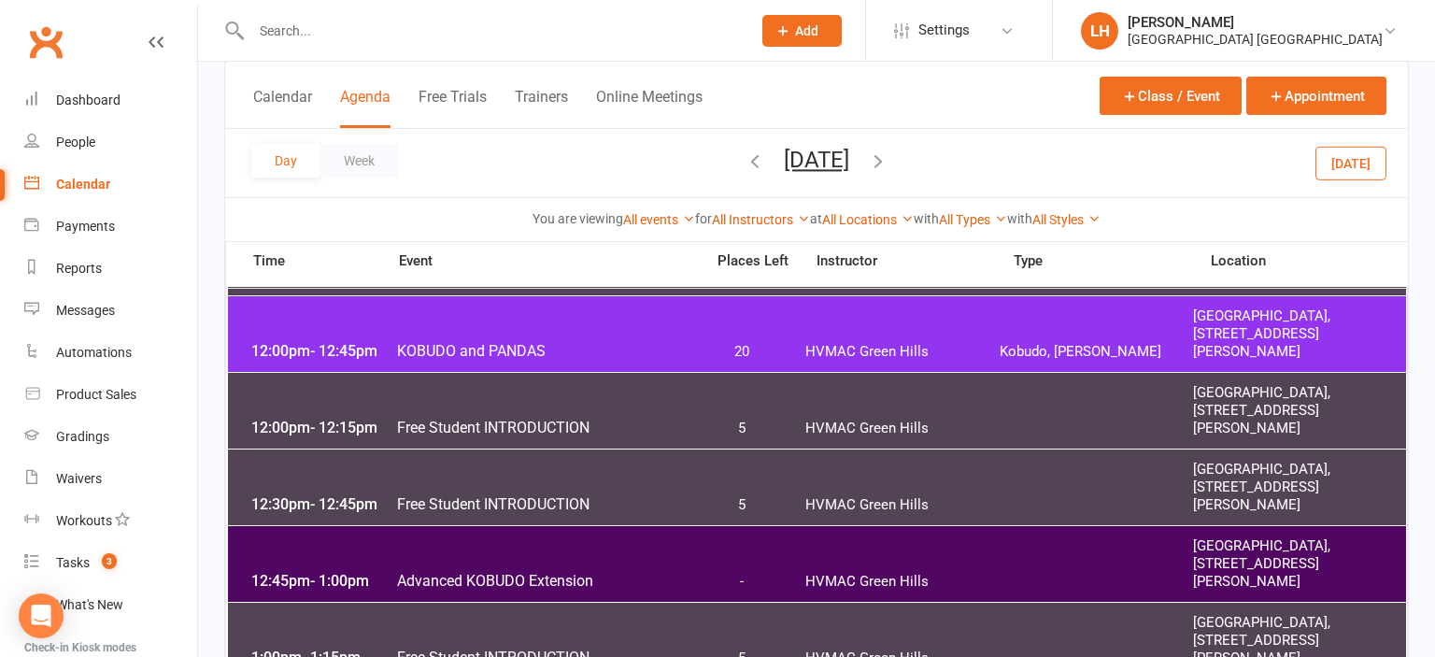
scroll to position [1184, 0]
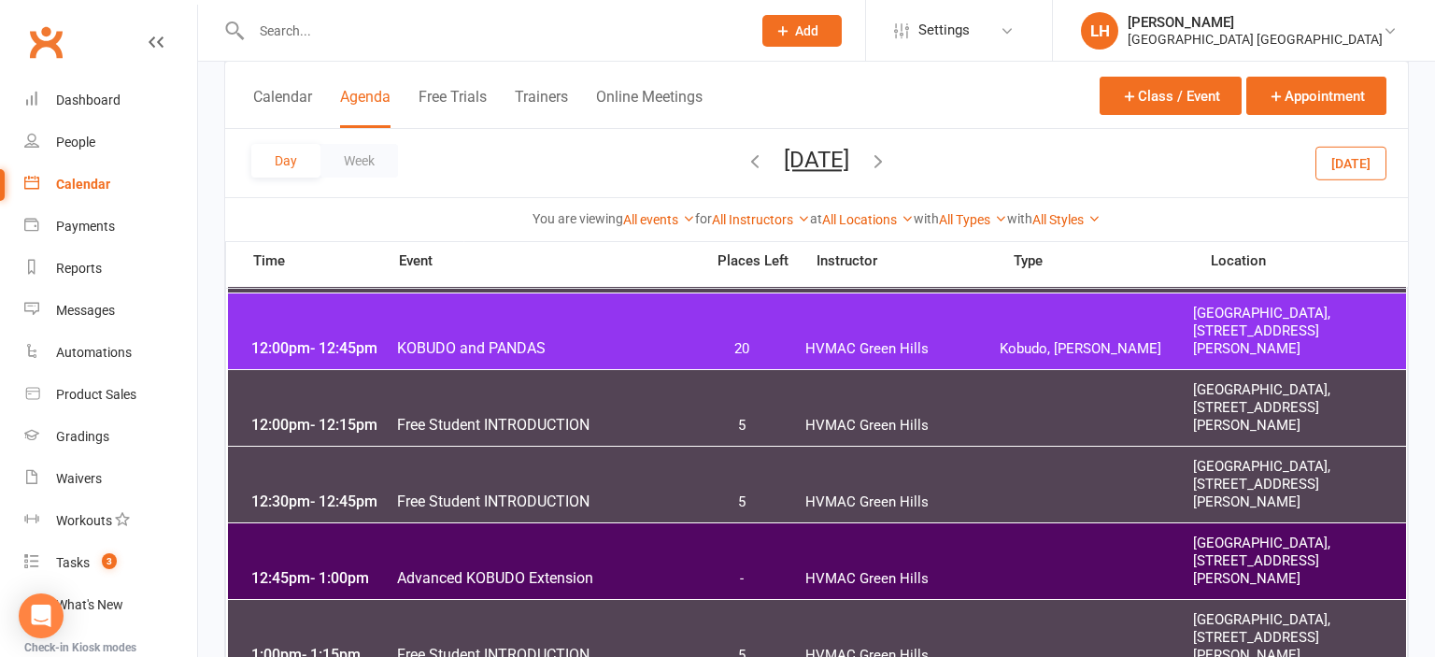
click at [495, 326] on div "12:00pm - 12:45pm KOBUDO and PANDAS 20 [GEOGRAPHIC_DATA], [GEOGRAPHIC_DATA], [S…" at bounding box center [817, 331] width 1178 height 76
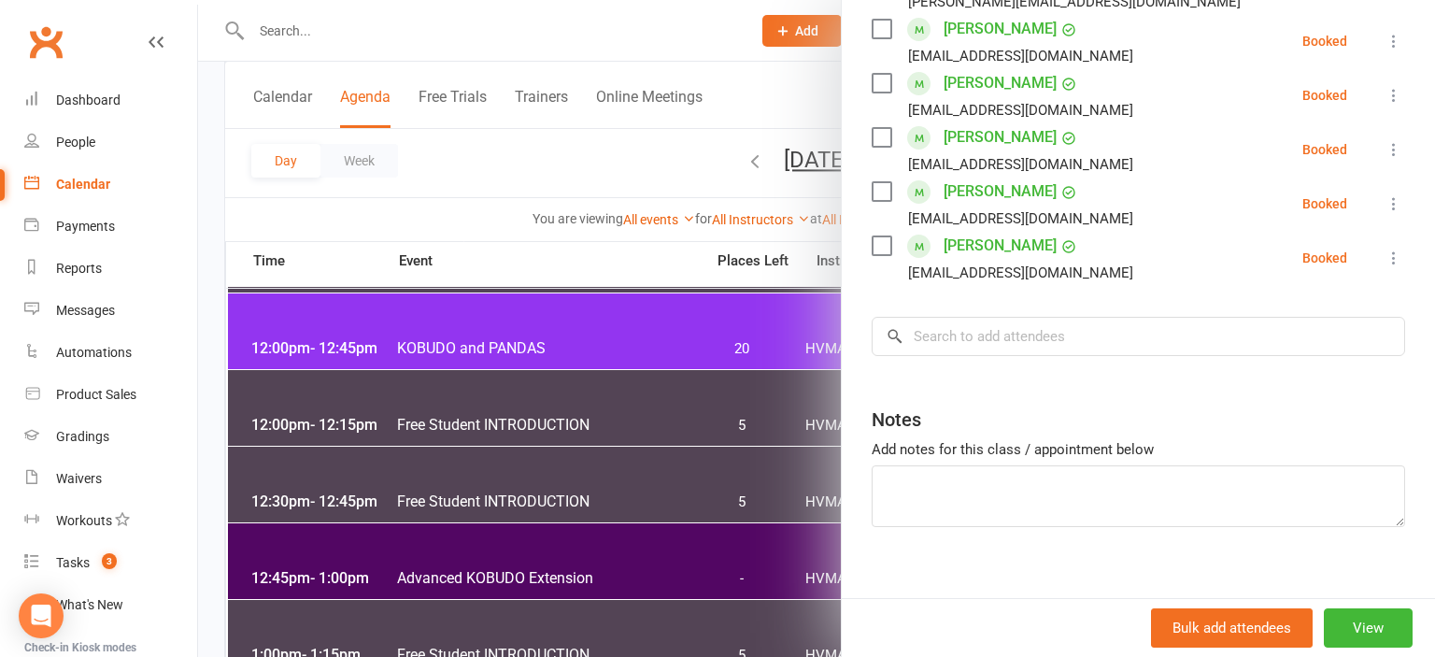
scroll to position [652, 0]
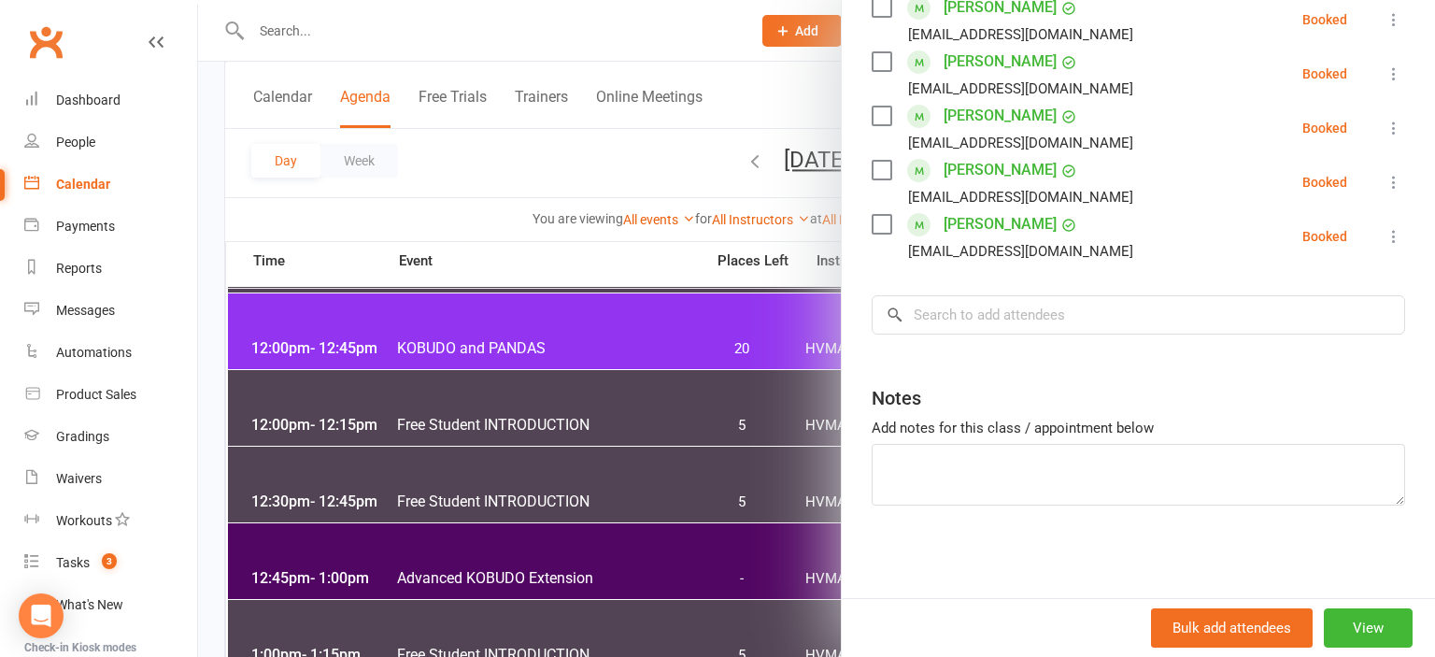
click at [400, 185] on div at bounding box center [816, 328] width 1237 height 657
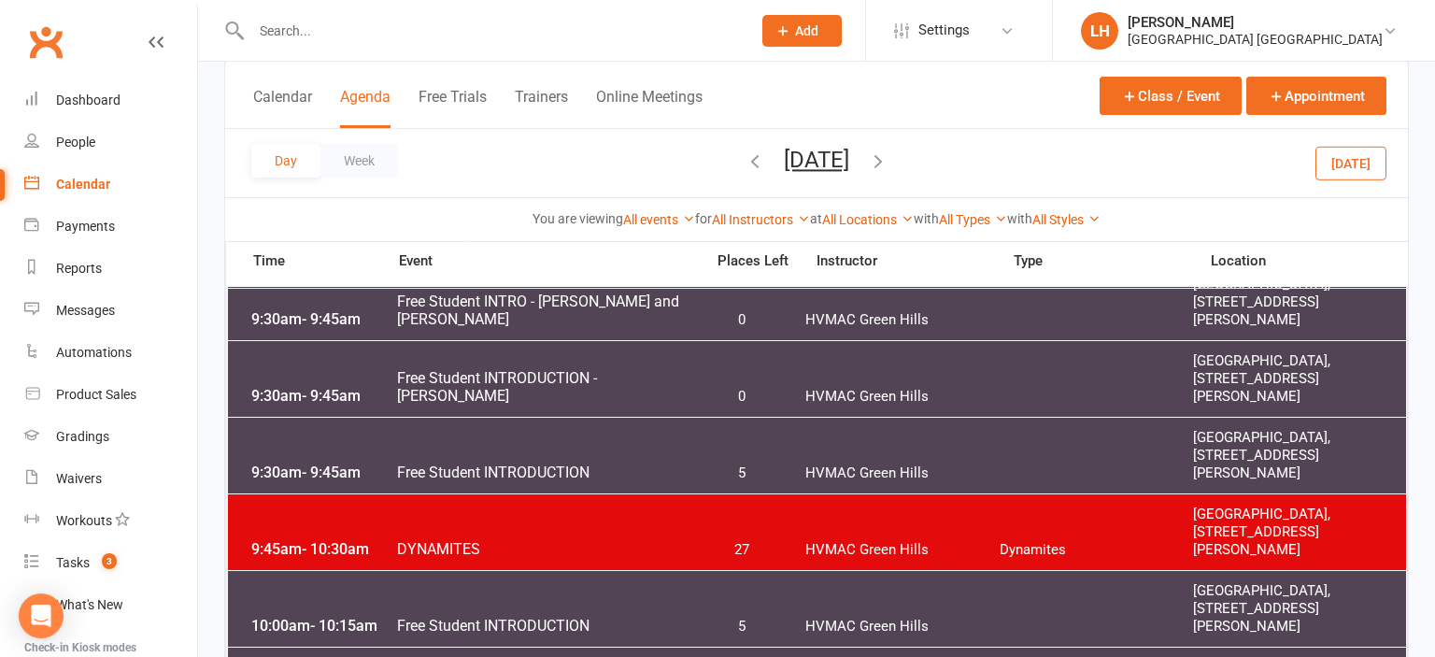
scroll to position [0, 0]
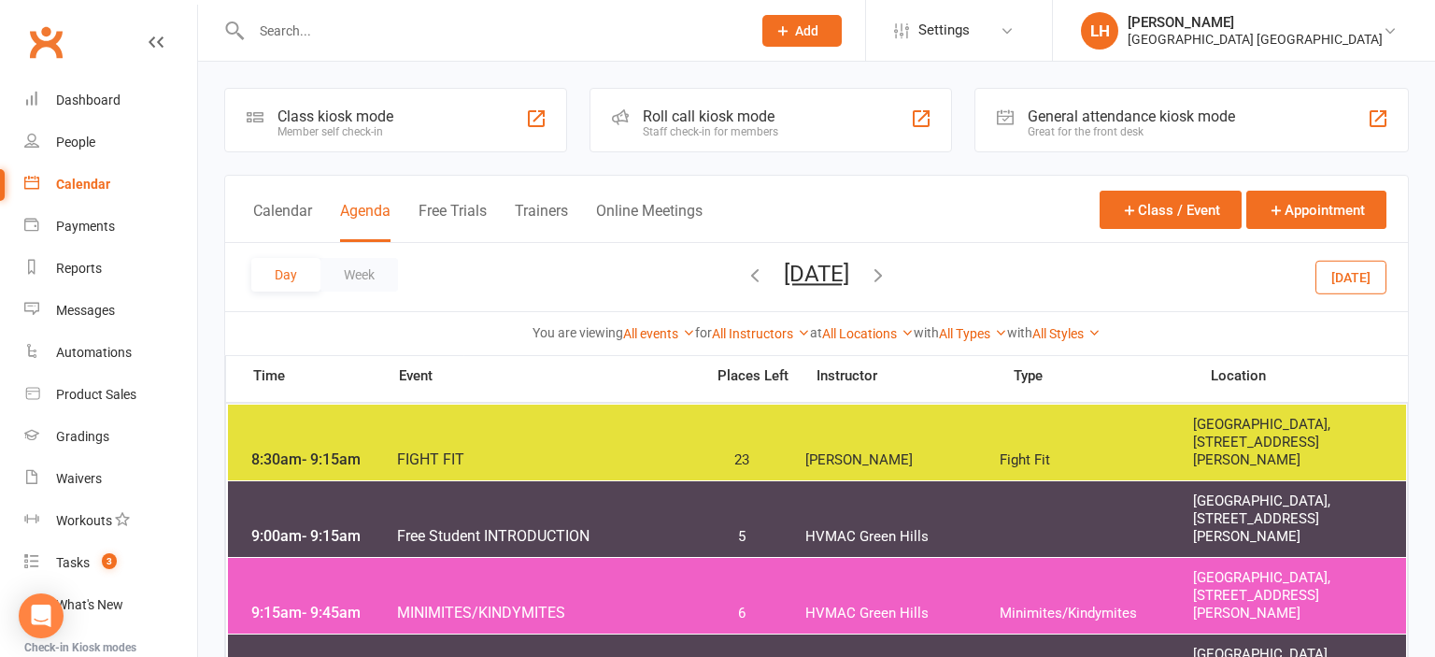
click at [290, 21] on input "text" at bounding box center [492, 31] width 492 height 26
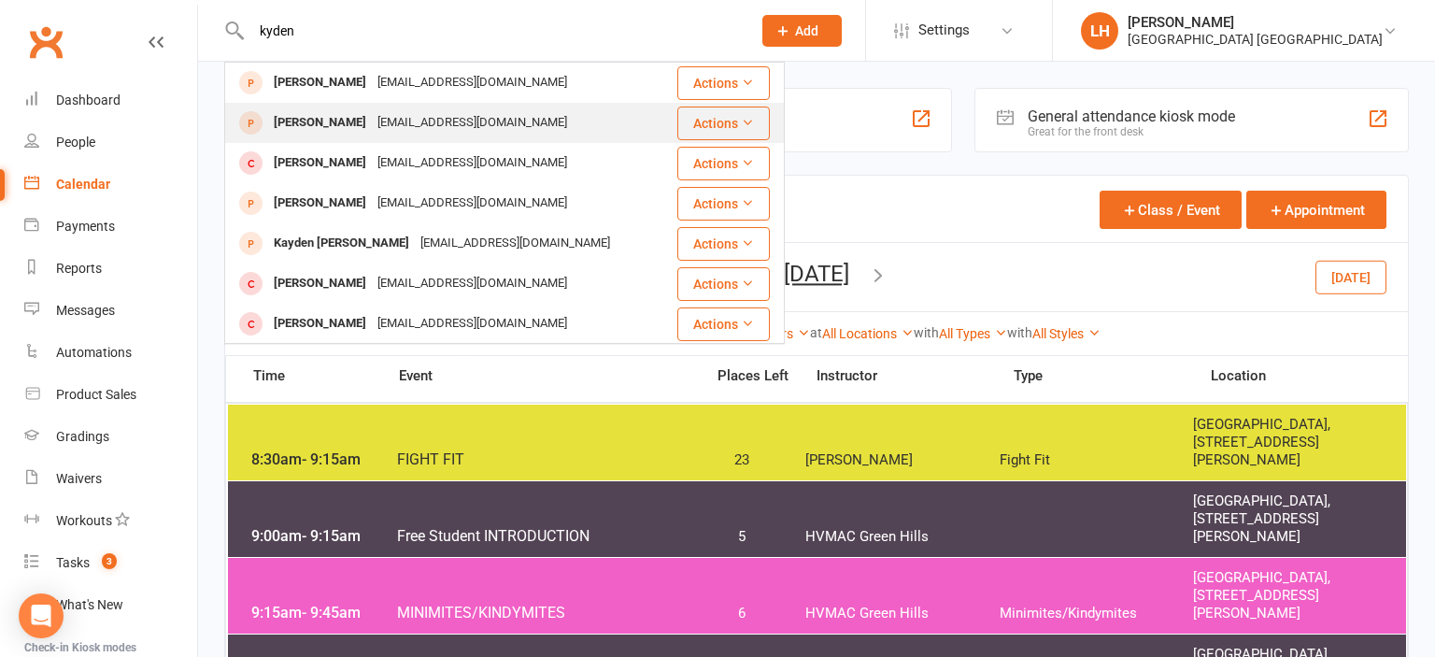
type input "kyden"
click at [377, 125] on div "[EMAIL_ADDRESS][DOMAIN_NAME]" at bounding box center [472, 122] width 201 height 27
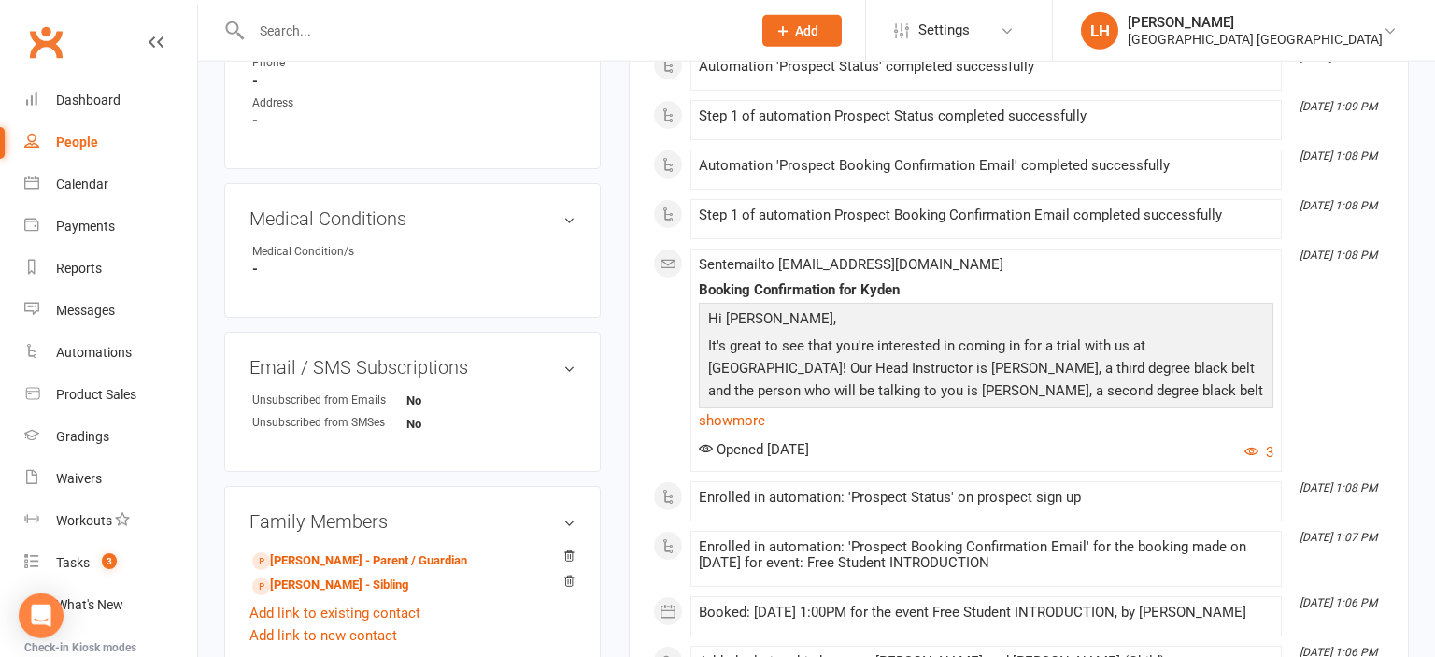
scroll to position [1219, 0]
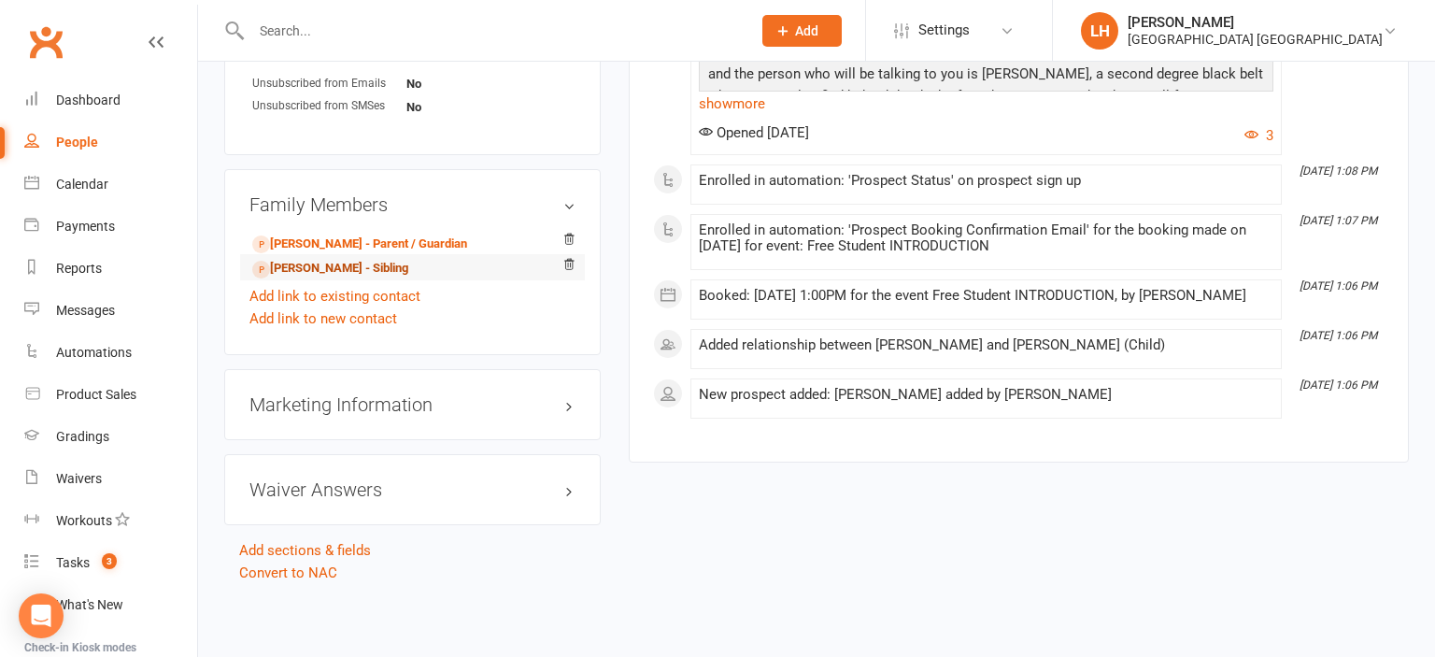
click at [339, 273] on link "[PERSON_NAME] - Sibling" at bounding box center [330, 269] width 156 height 20
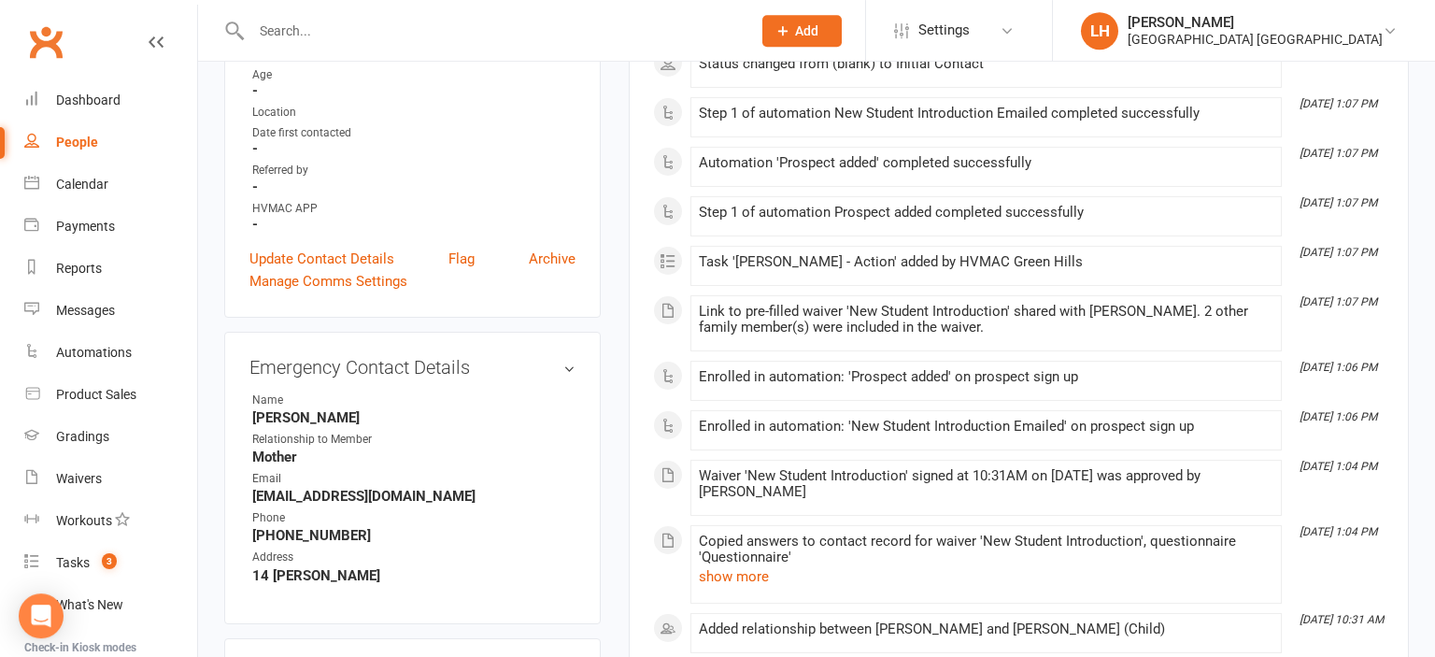
scroll to position [591, 0]
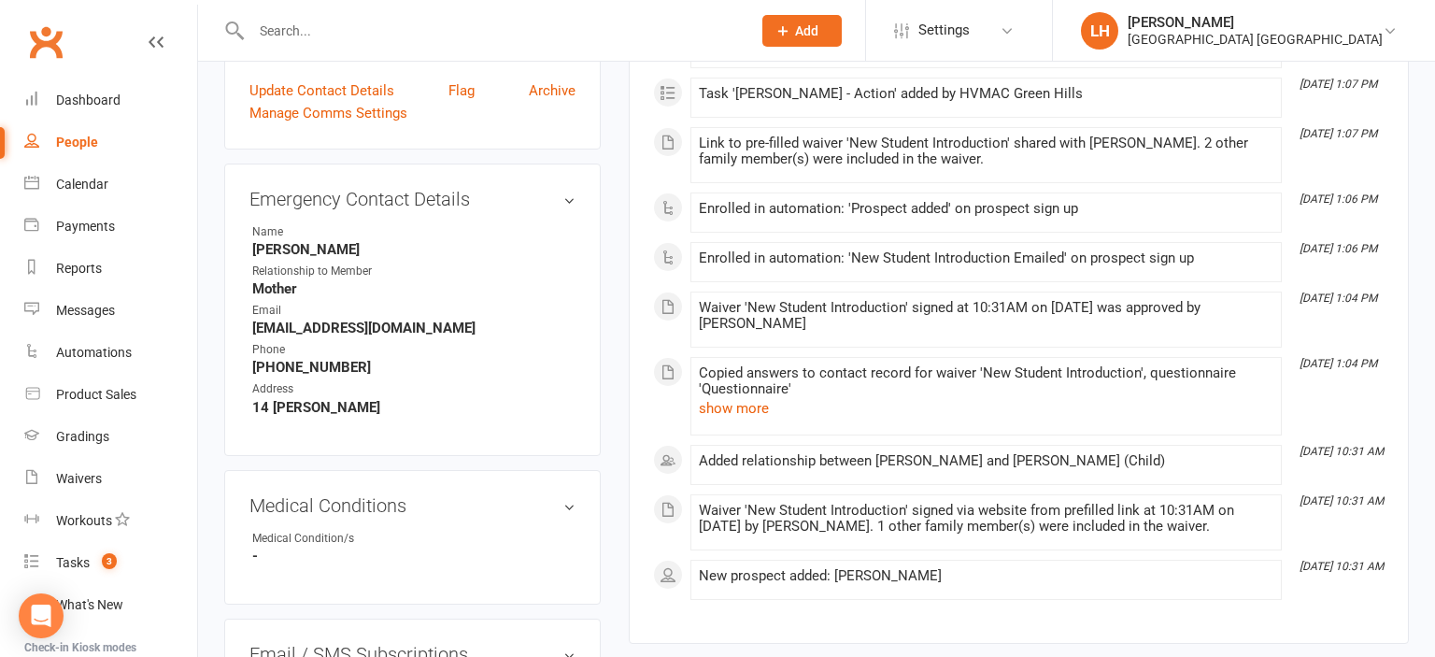
click at [84, 140] on div "People" at bounding box center [77, 142] width 42 height 15
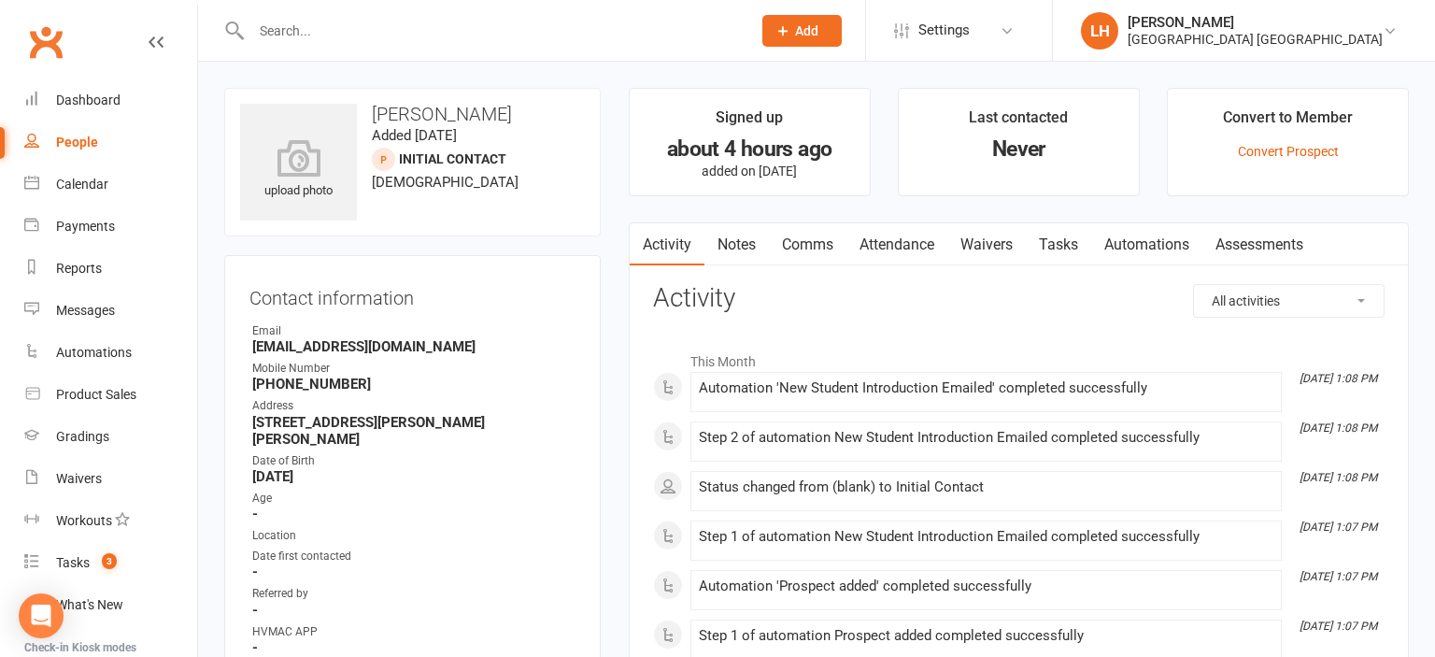
select select "50"
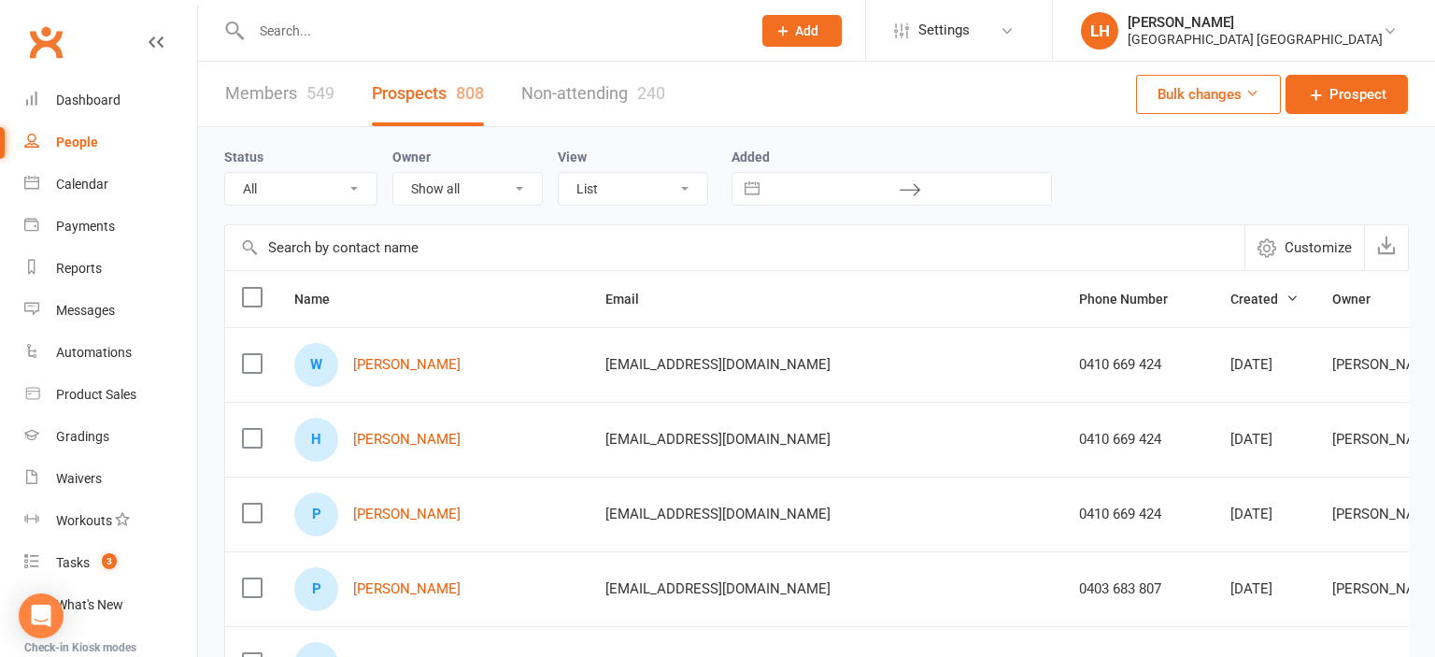
click at [378, 251] on input "text" at bounding box center [734, 247] width 1019 height 45
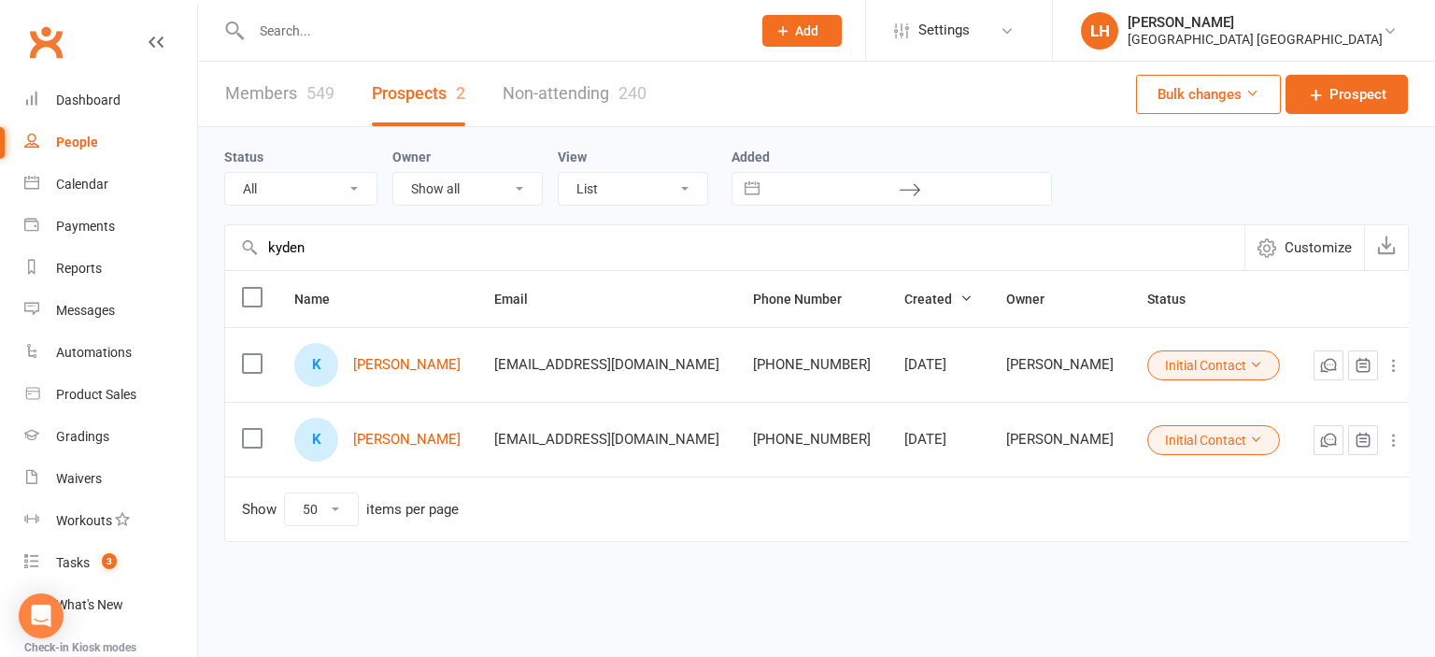
type input "kyden"
click at [1385, 437] on icon at bounding box center [1394, 440] width 19 height 19
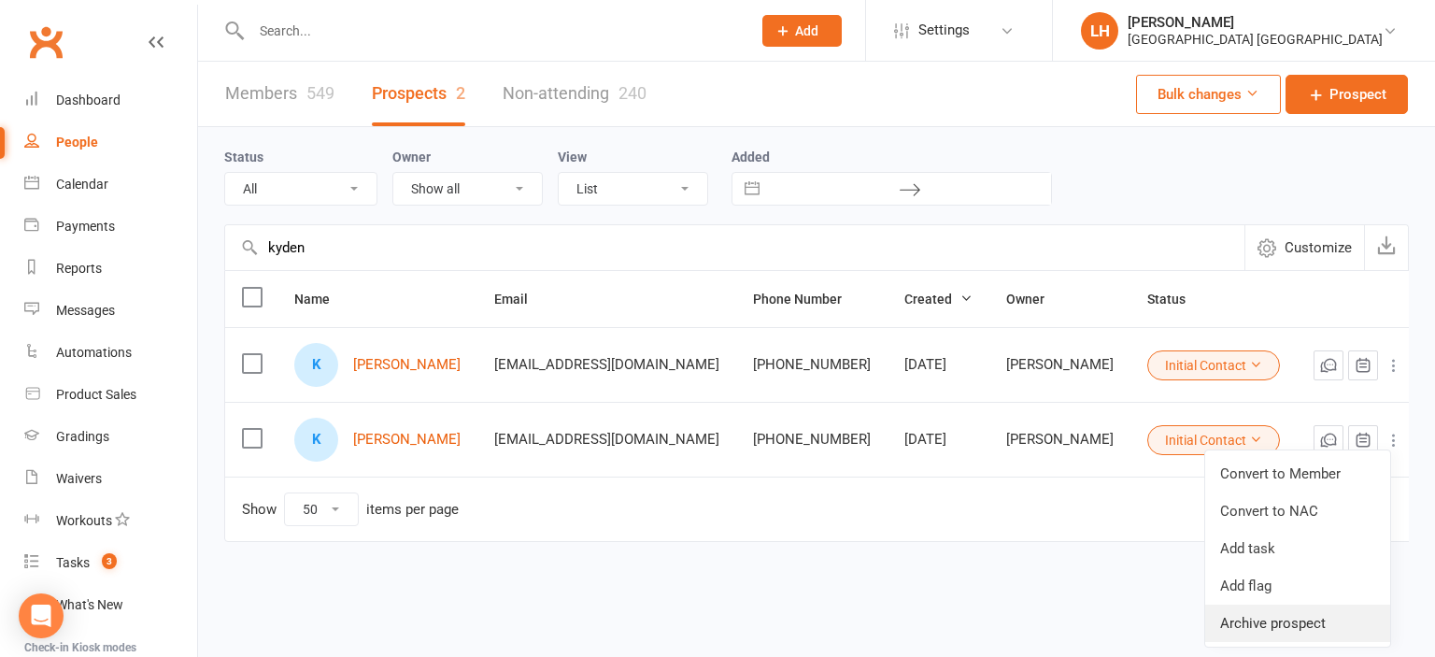
click at [1302, 622] on link "Archive prospect" at bounding box center [1297, 623] width 185 height 37
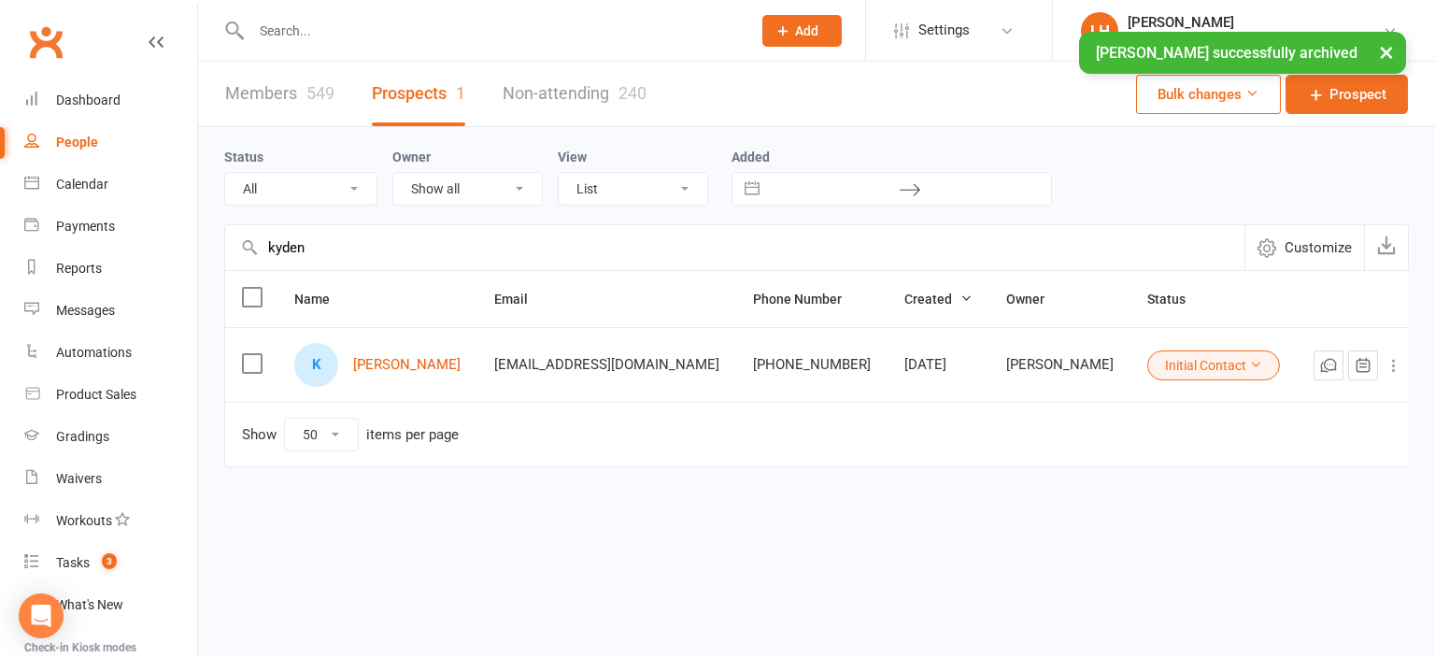
click at [283, 31] on input "text" at bounding box center [492, 31] width 492 height 26
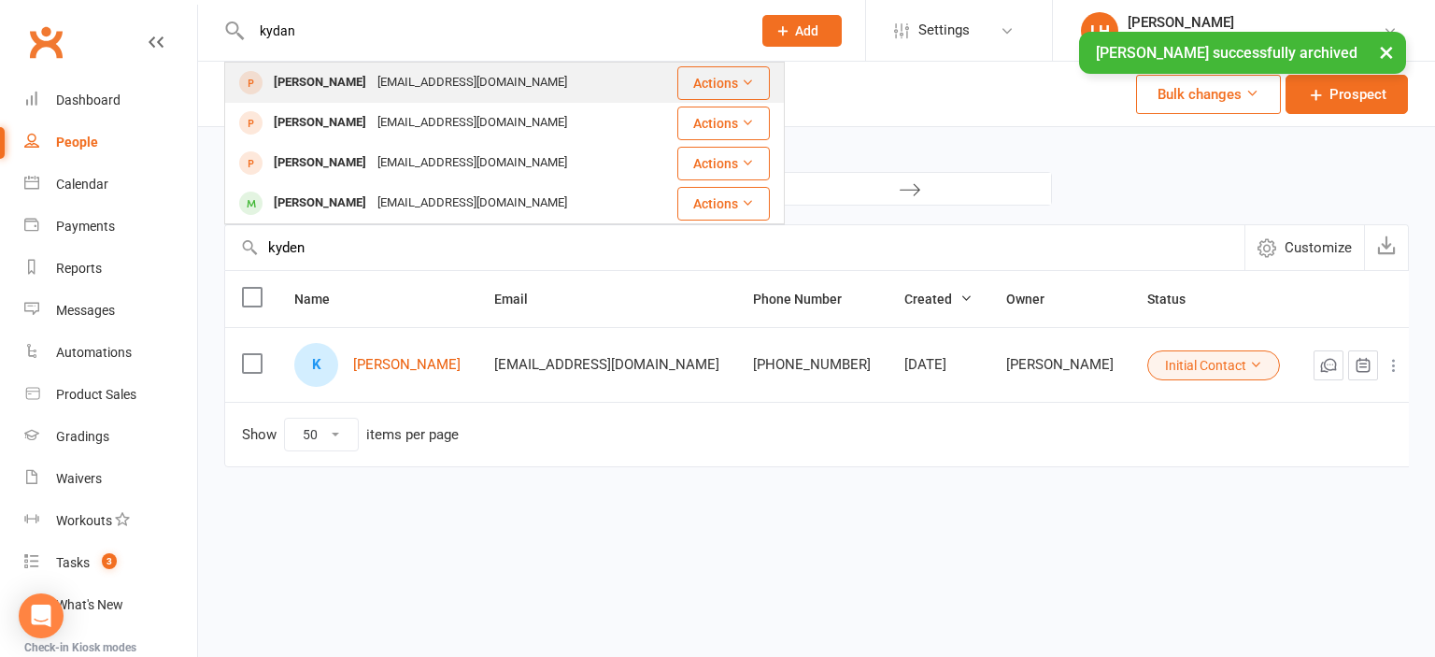
type input "kydan"
click at [331, 81] on div "[PERSON_NAME]" at bounding box center [320, 82] width 104 height 27
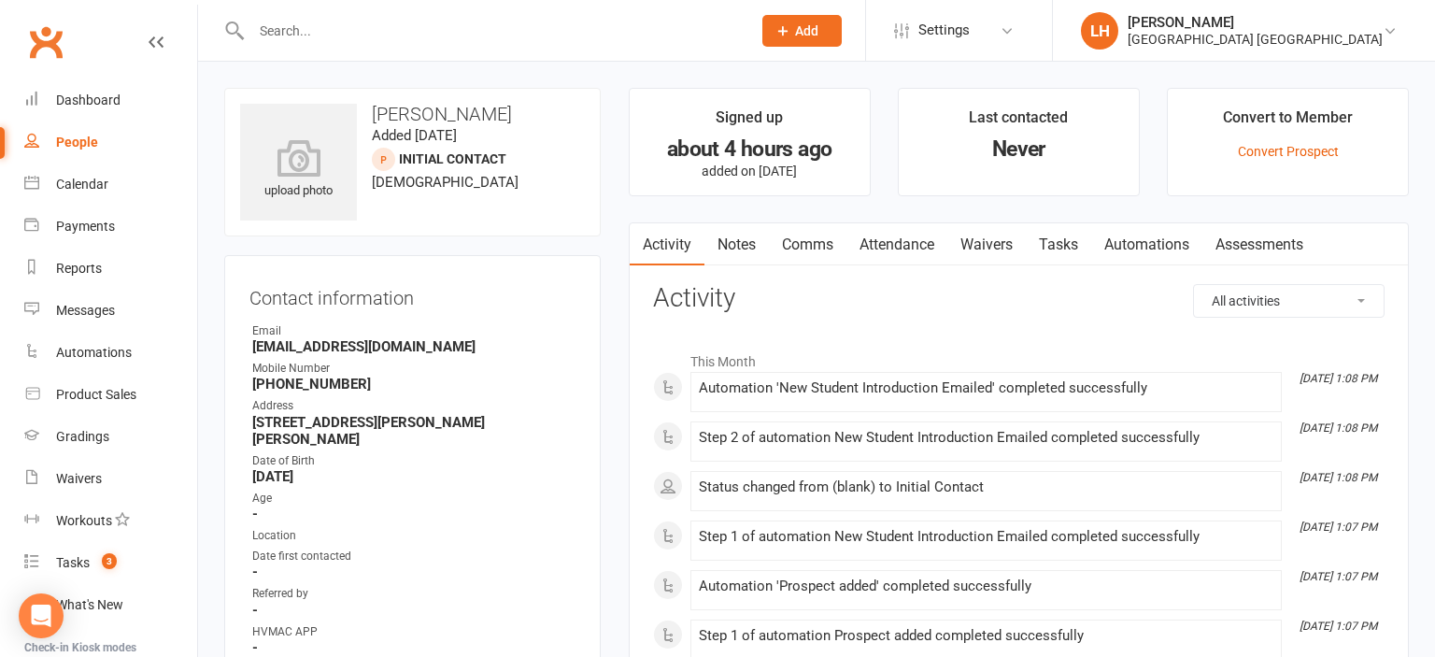
click at [884, 241] on link "Attendance" at bounding box center [897, 244] width 101 height 43
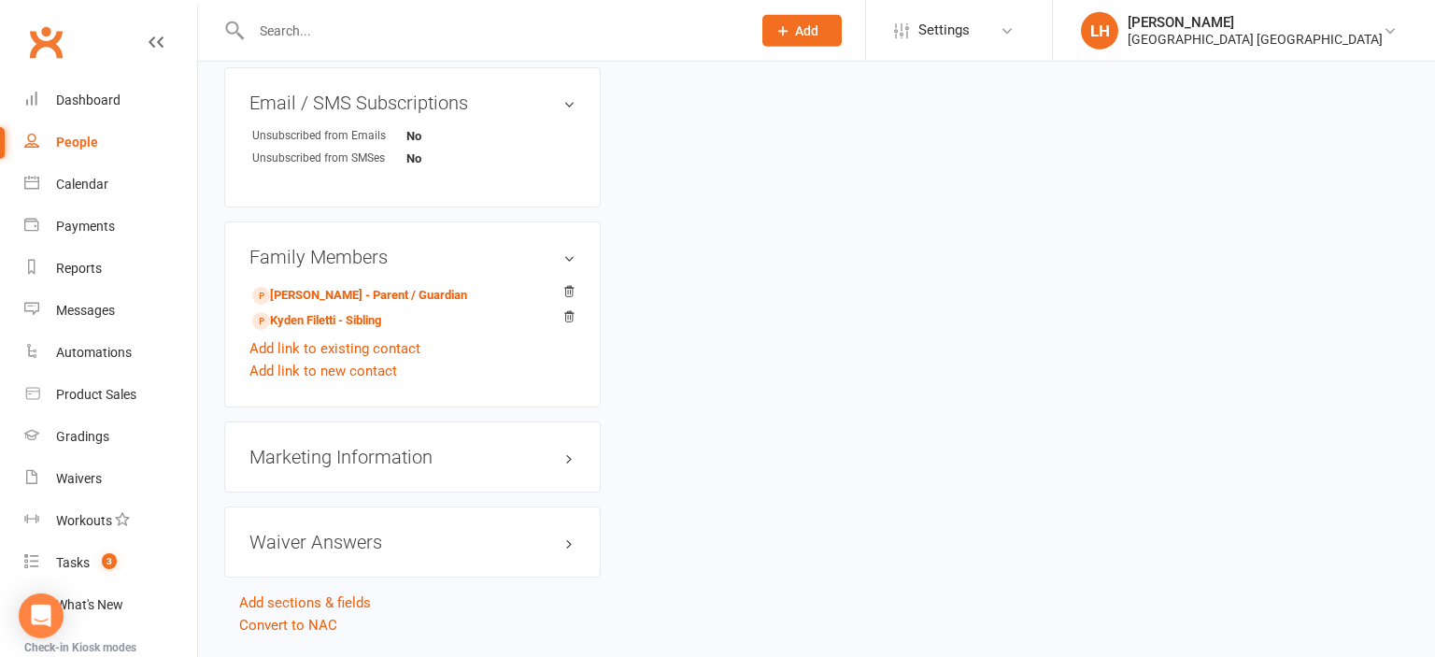
scroll to position [1182, 0]
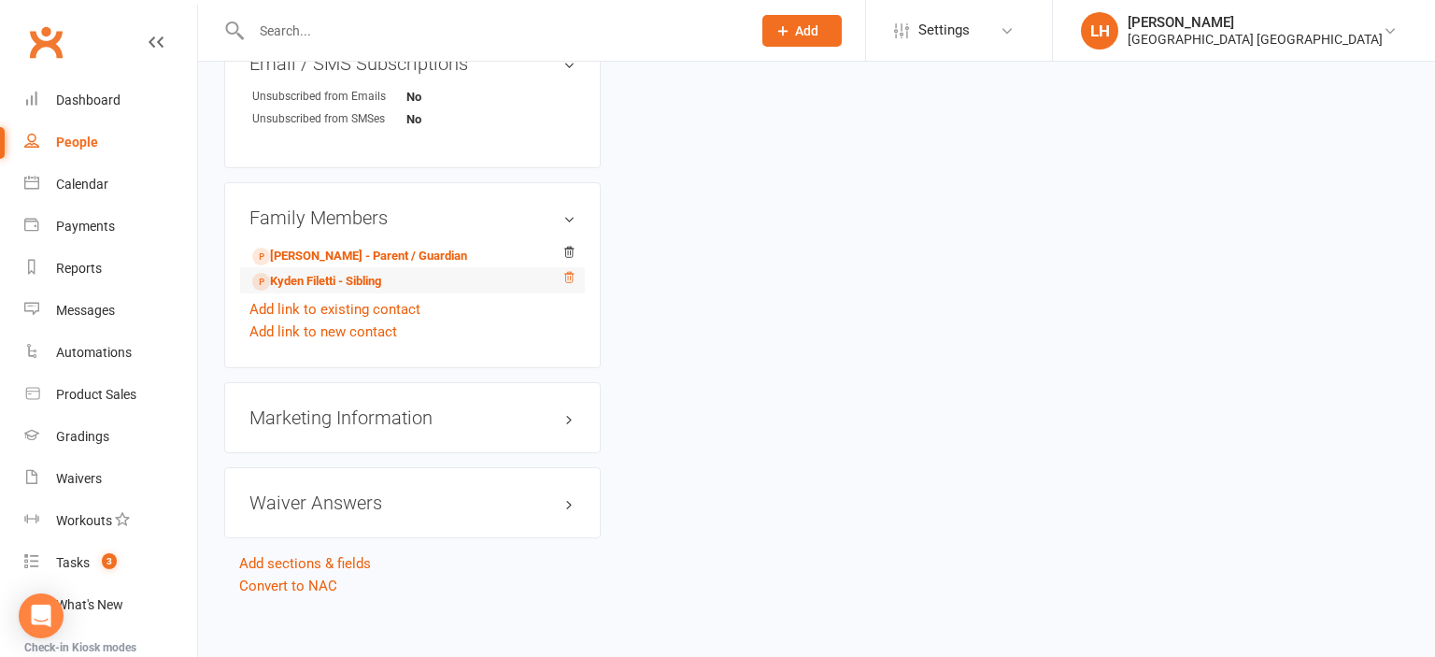
click at [569, 271] on icon at bounding box center [568, 277] width 13 height 13
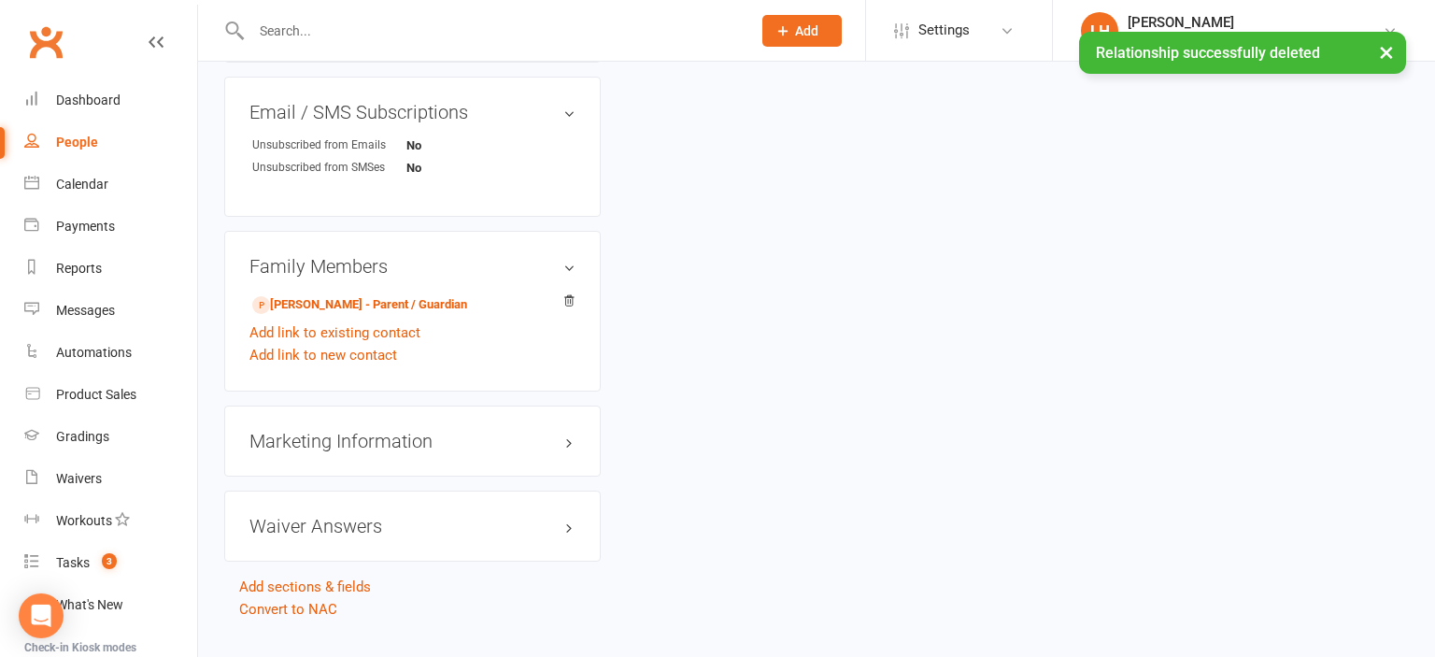
scroll to position [1156, 0]
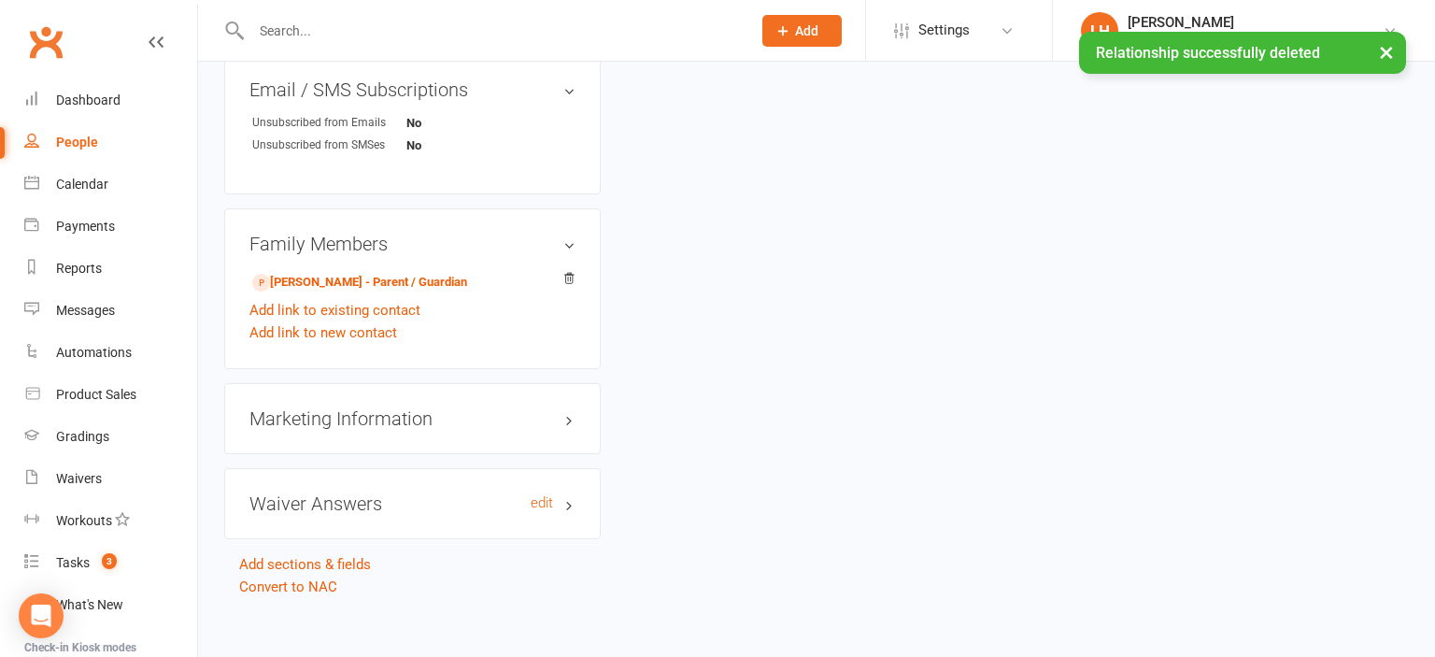
click at [347, 493] on h3 "Waiver Answers edit" at bounding box center [412, 503] width 326 height 21
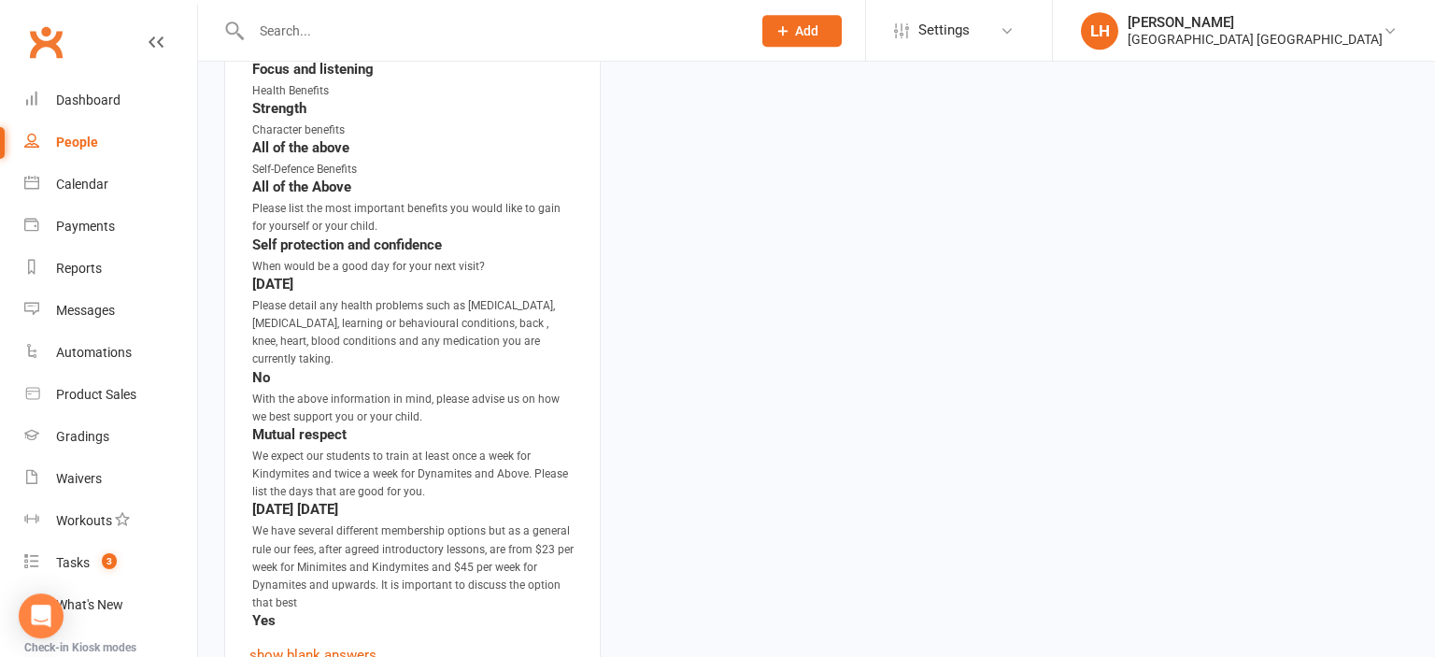
scroll to position [1945, 0]
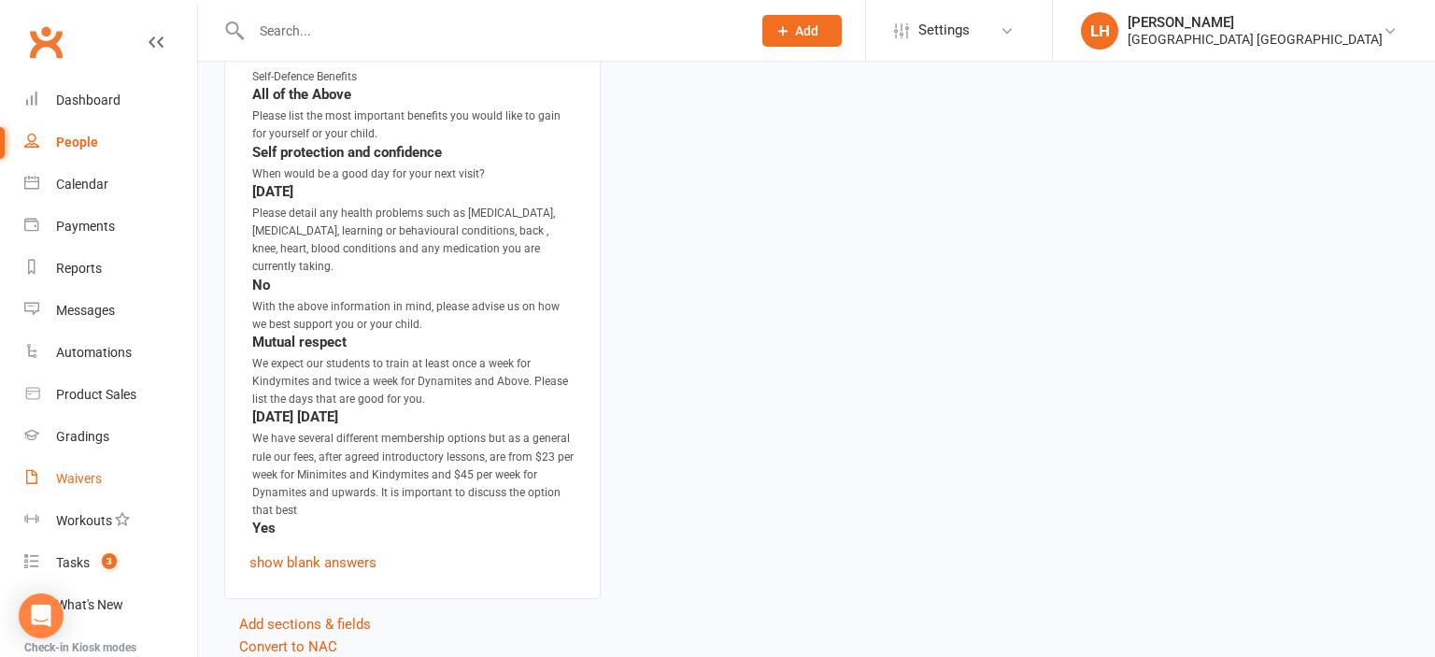
click at [80, 480] on div "Waivers" at bounding box center [79, 478] width 46 height 15
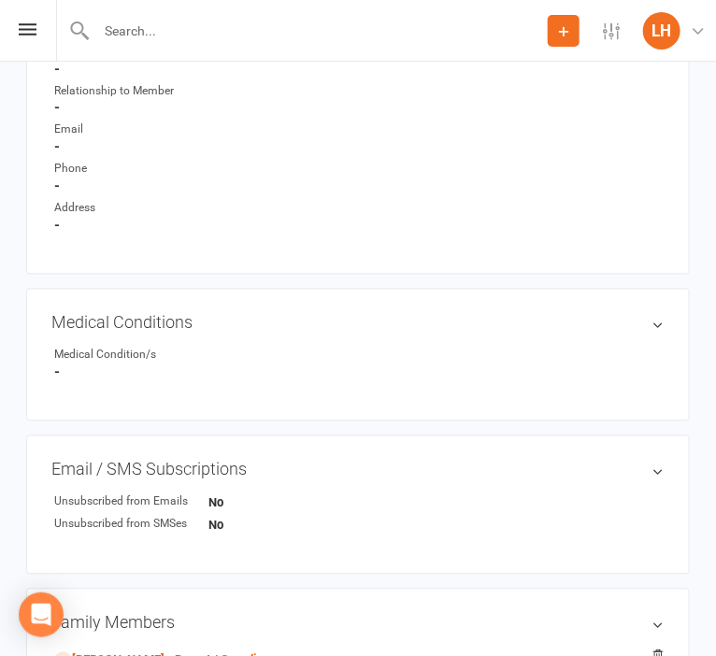
scroll to position [1381, 0]
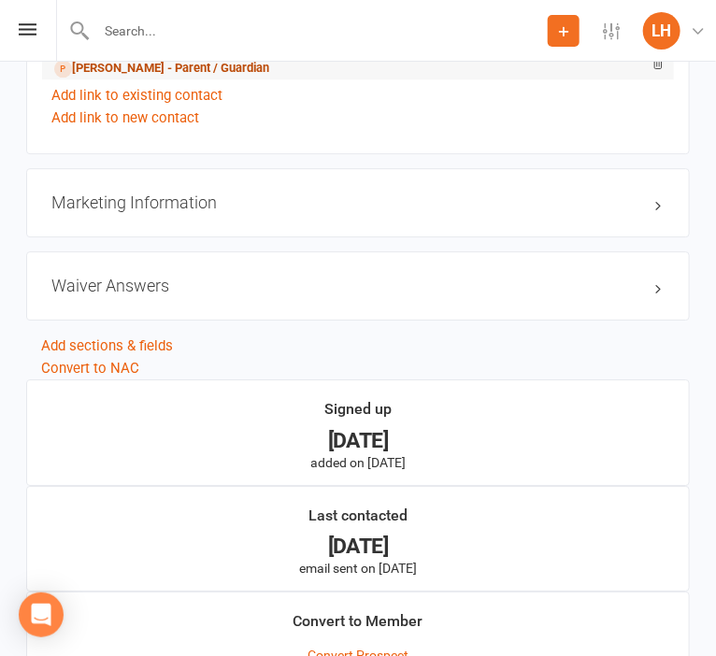
click at [144, 77] on link "[PERSON_NAME] - Parent / Guardian" at bounding box center [161, 69] width 215 height 20
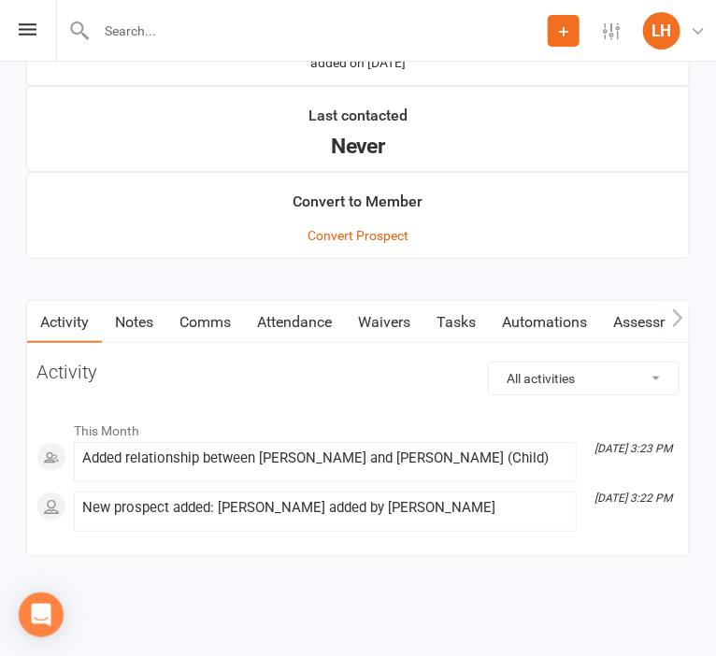
click at [377, 320] on link "Waivers" at bounding box center [384, 322] width 78 height 43
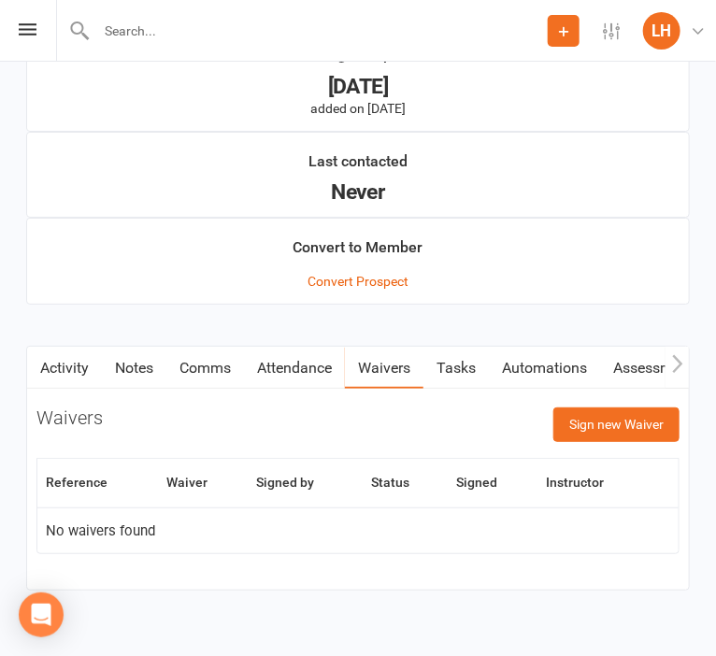
scroll to position [1770, 0]
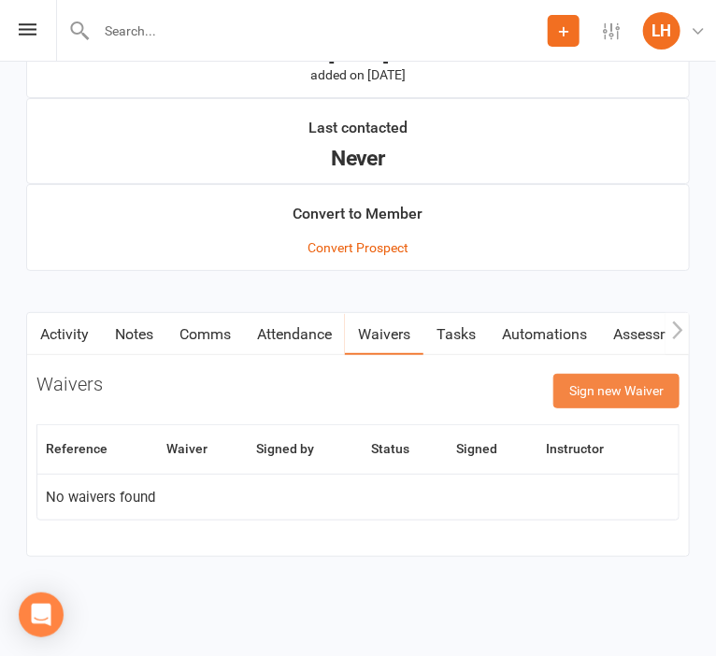
click at [605, 391] on button "Sign new Waiver" at bounding box center [616, 391] width 126 height 34
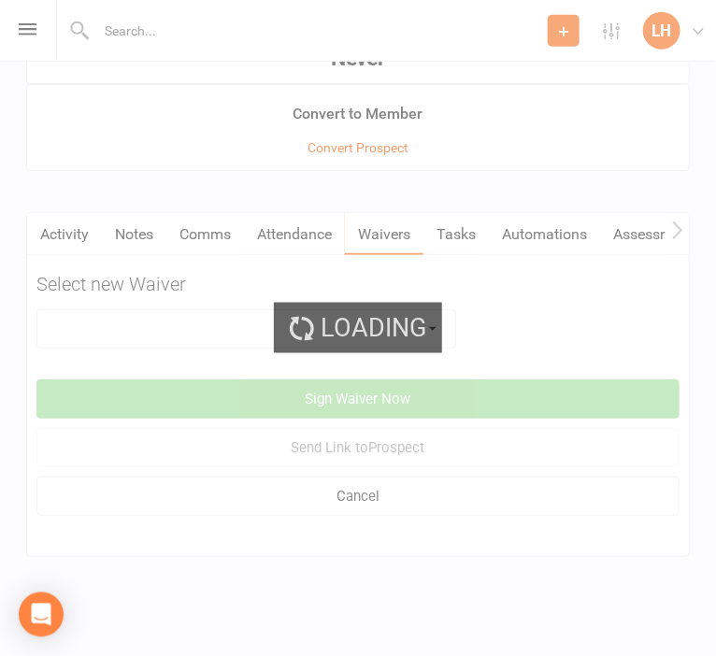
scroll to position [1869, 0]
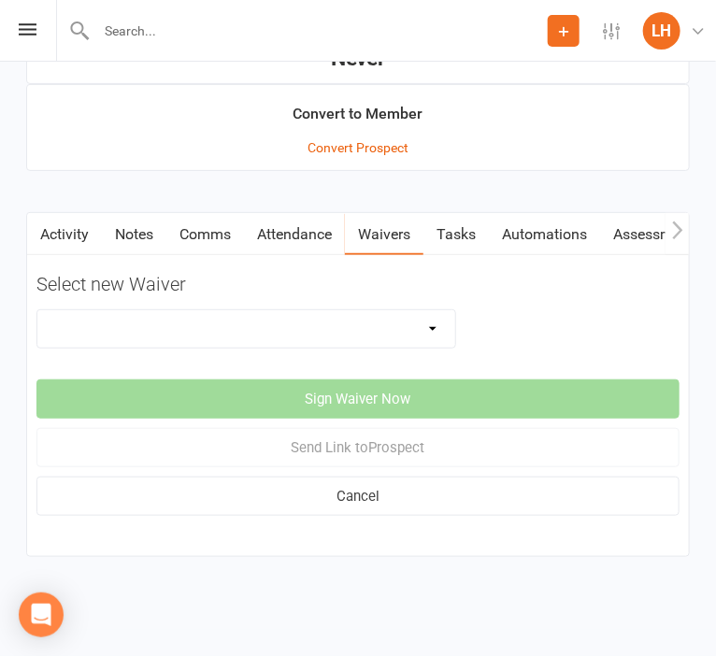
click at [37, 310] on select "3 months free Membership 8 Week Fitness Challenge Basic Membership Form Cancell…" at bounding box center [246, 328] width 418 height 37
select select "5629"
click option "New Student Introduction" at bounding box center [0, 0] width 0 height 0
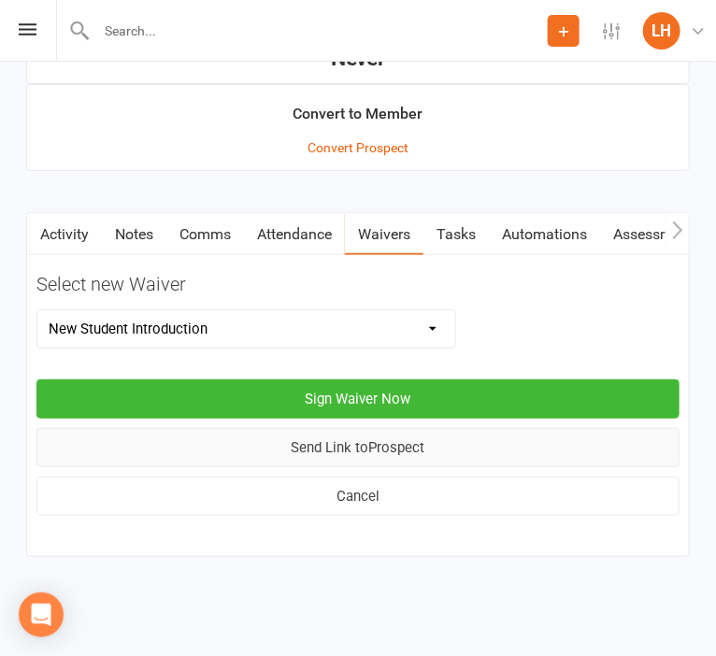
click at [400, 442] on button "Send Link to [GEOGRAPHIC_DATA]" at bounding box center [357, 447] width 643 height 39
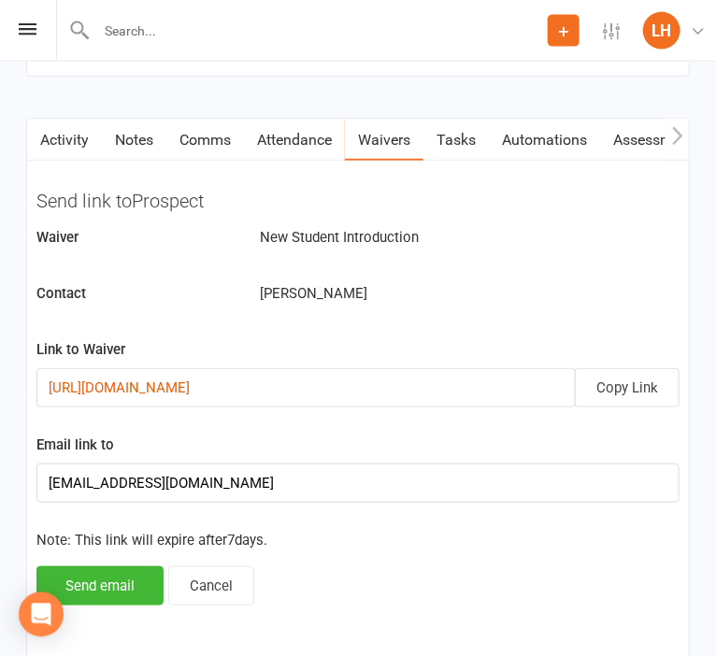
scroll to position [2067, 0]
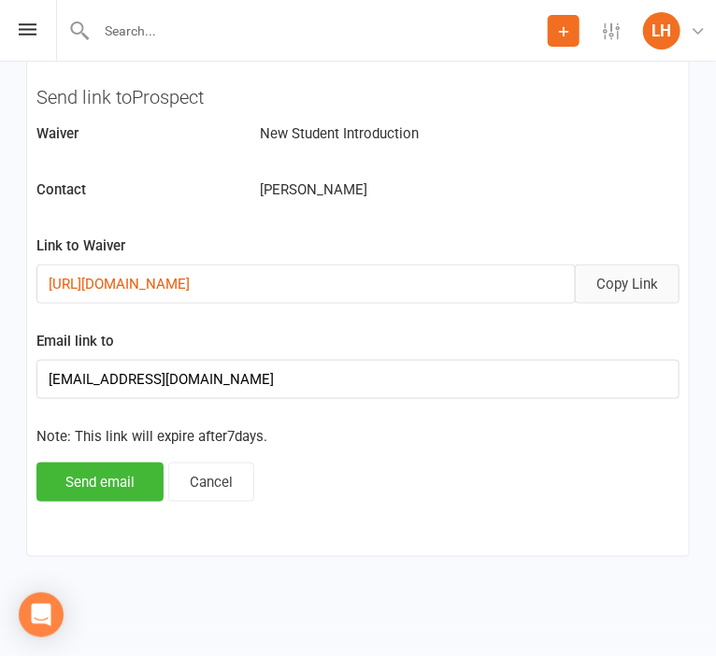
click at [619, 292] on button "Copy Link" at bounding box center [627, 283] width 105 height 39
click at [85, 477] on button "Send email" at bounding box center [99, 481] width 127 height 39
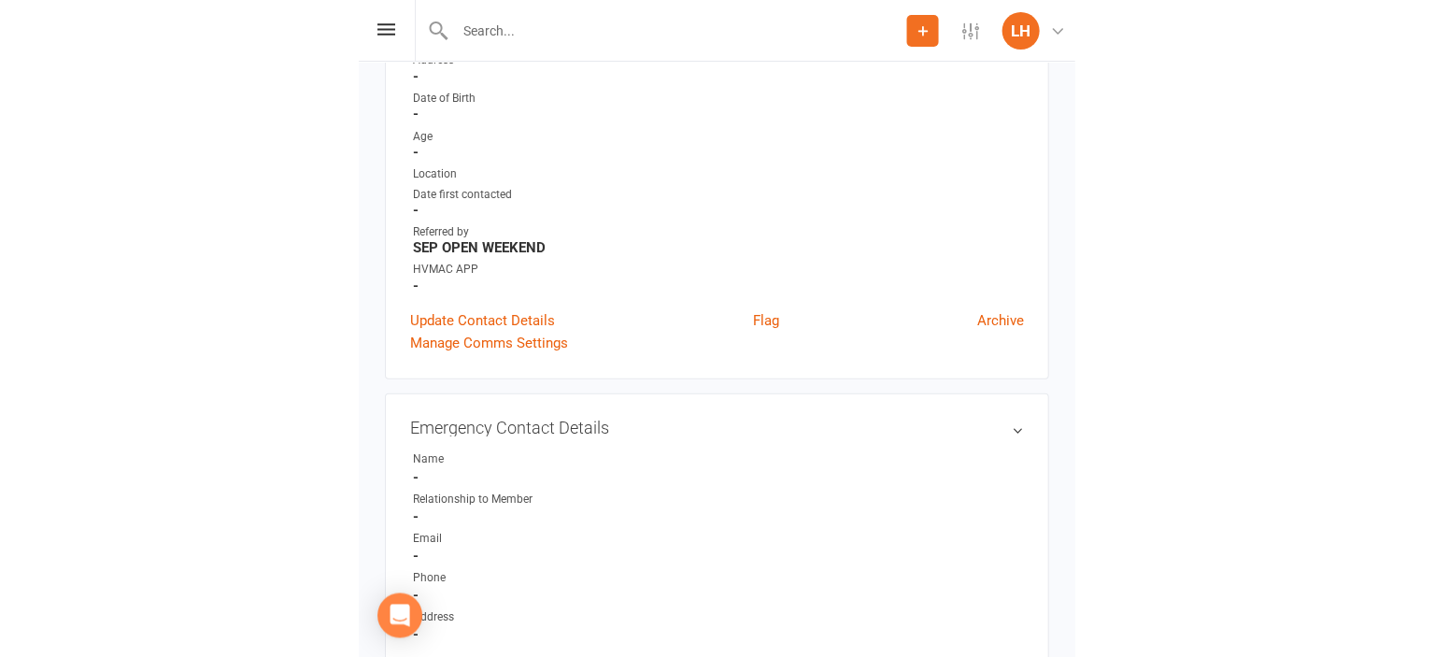
scroll to position [0, 0]
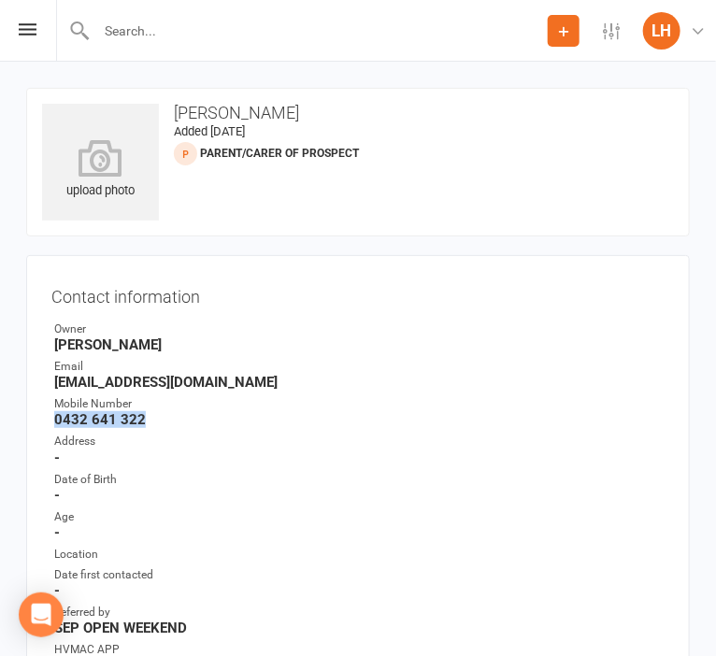
drag, startPoint x: 148, startPoint y: 422, endPoint x: 53, endPoint y: 424, distance: 94.4
click at [53, 424] on li "Mobile Number [PHONE_NUMBER]" at bounding box center [357, 411] width 613 height 33
copy strong "0432 641 322"
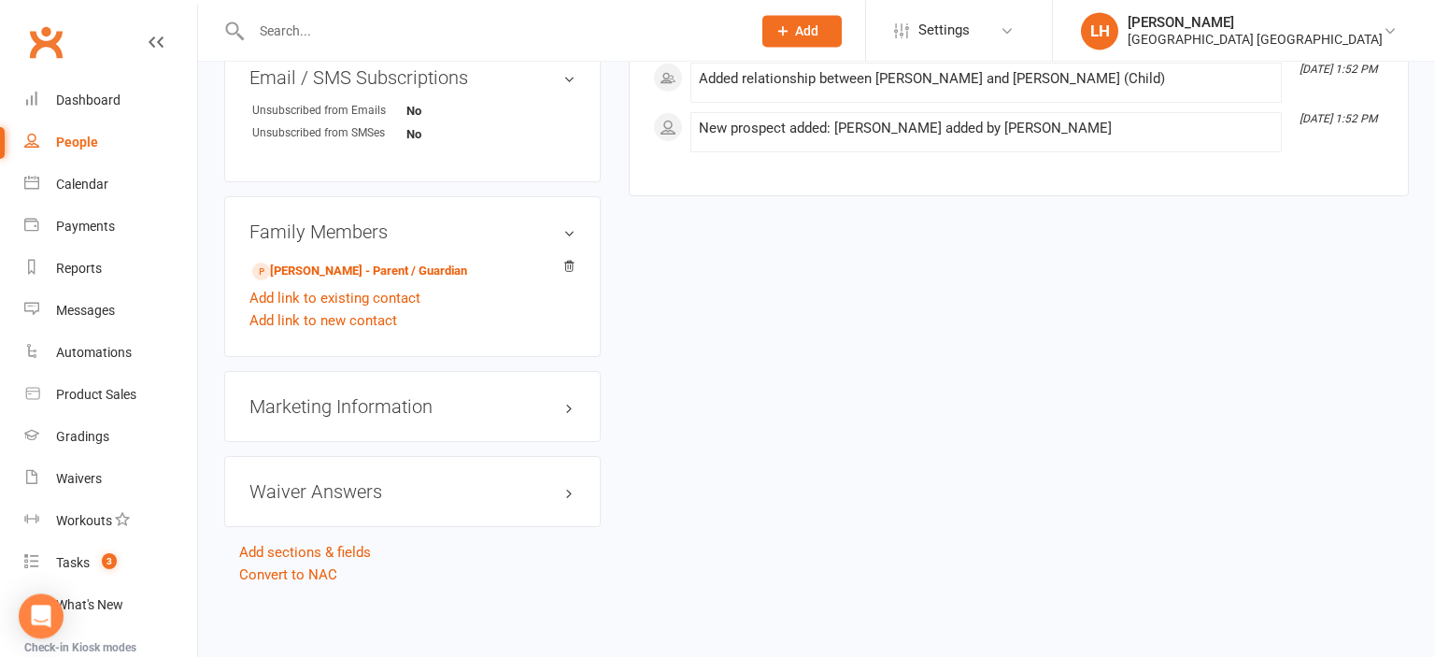
scroll to position [1194, 0]
click at [341, 488] on h3 "Waiver Answers edit" at bounding box center [412, 489] width 326 height 21
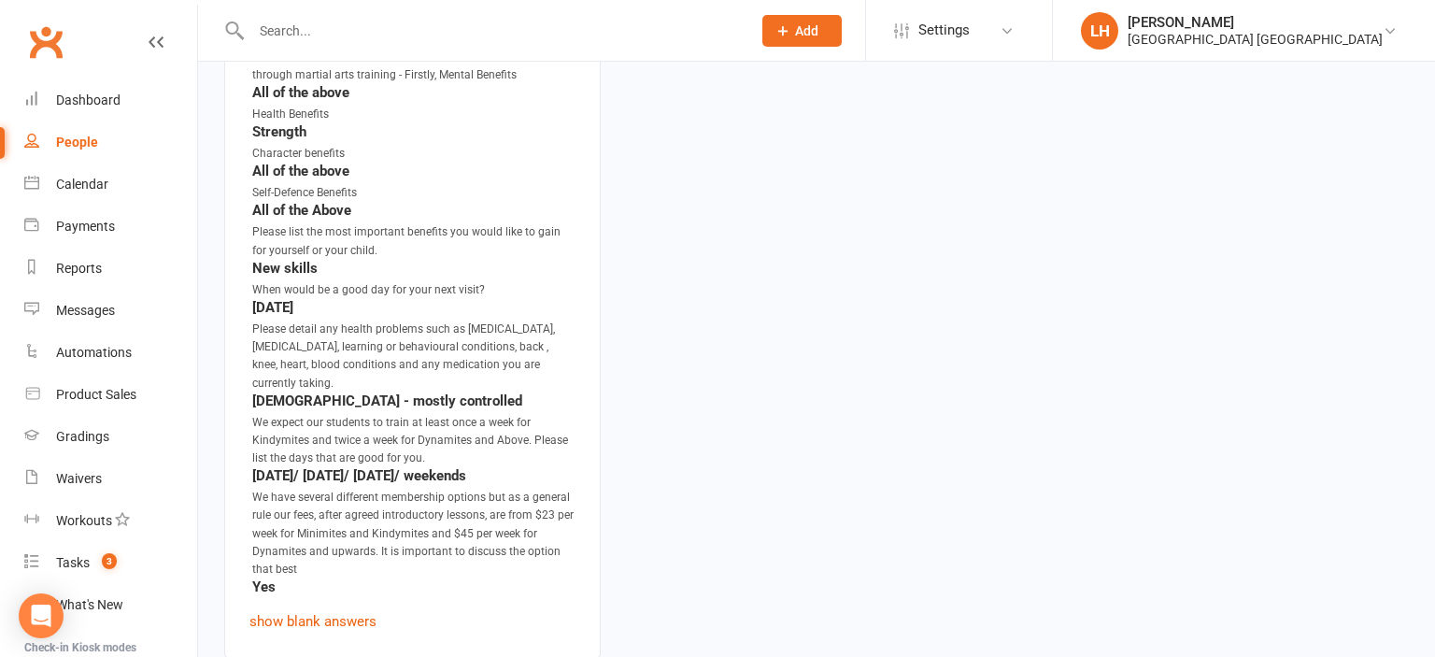
scroll to position [1885, 0]
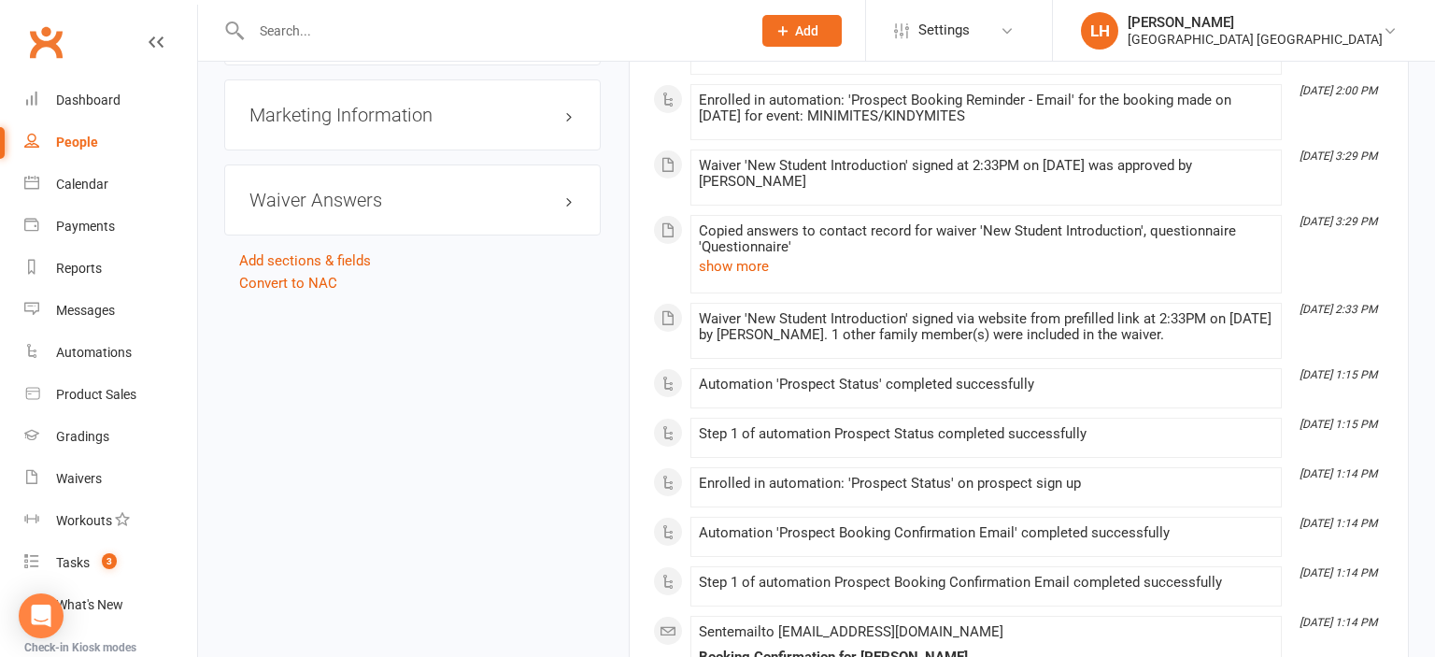
scroll to position [1578, 0]
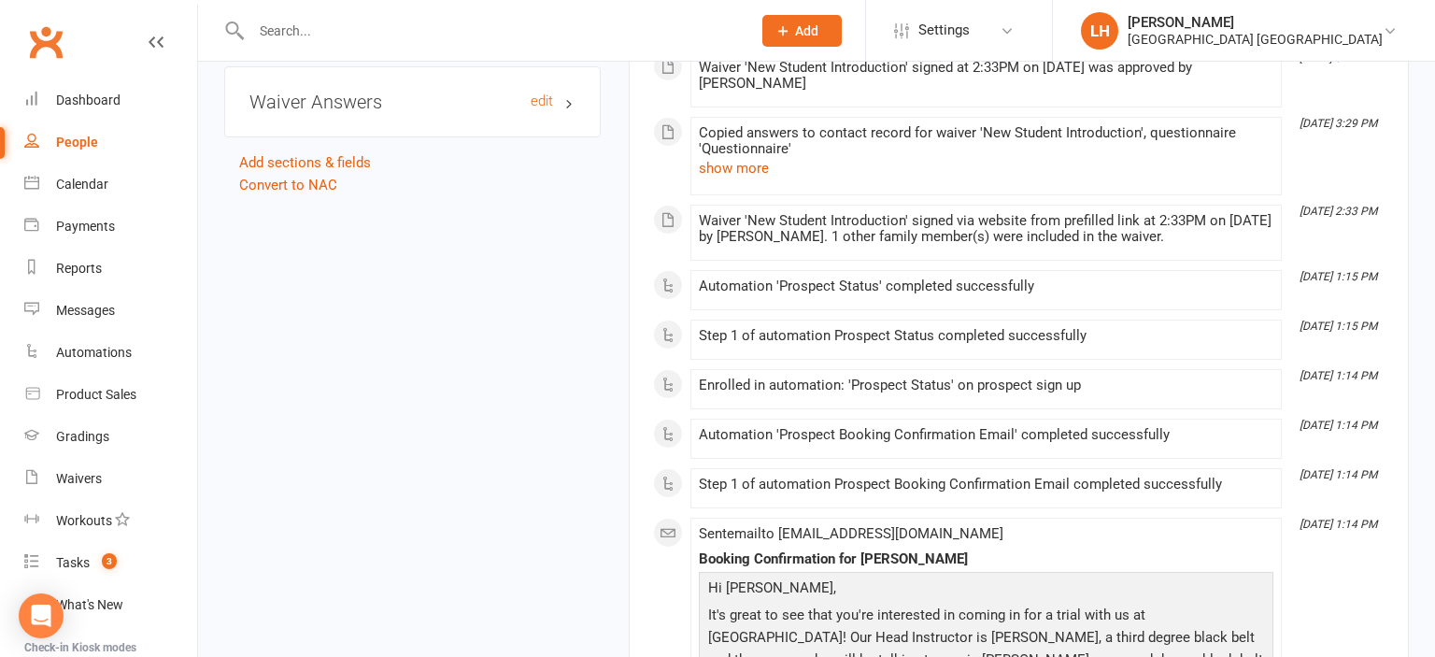
click at [352, 107] on h3 "Waiver Answers edit" at bounding box center [412, 102] width 326 height 21
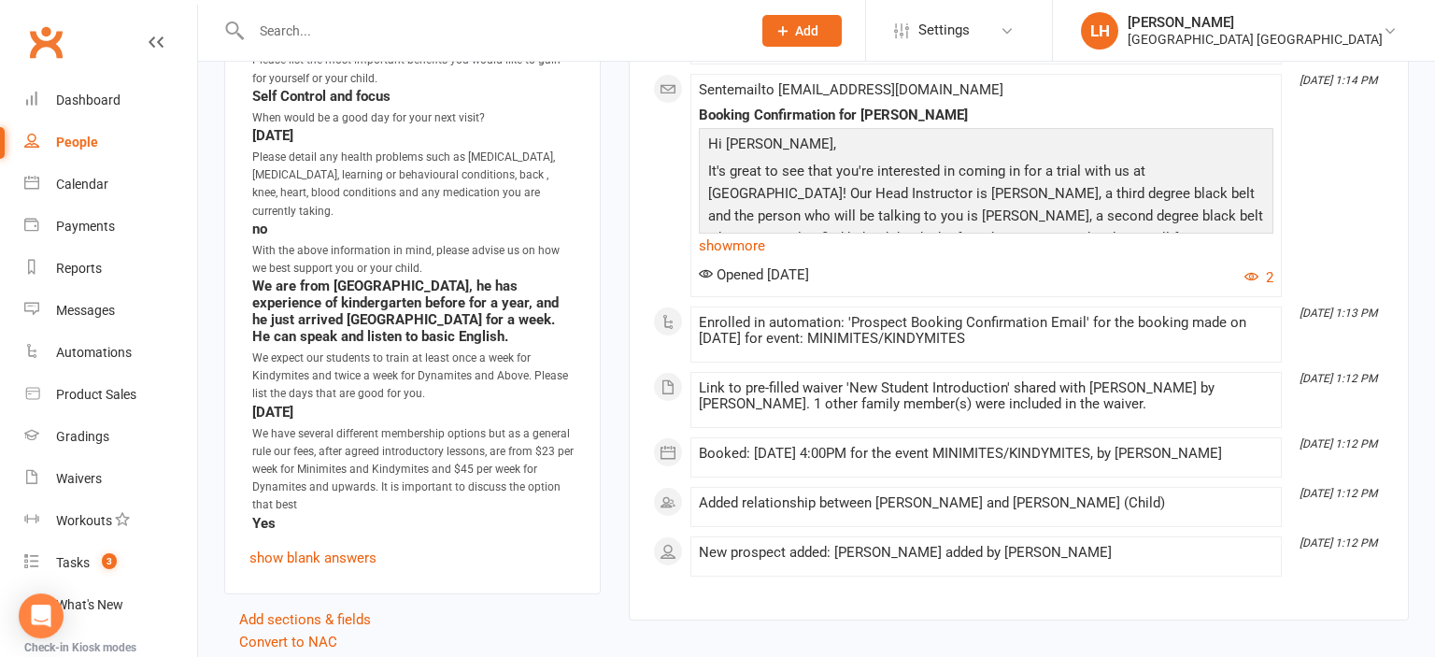
scroll to position [1973, 0]
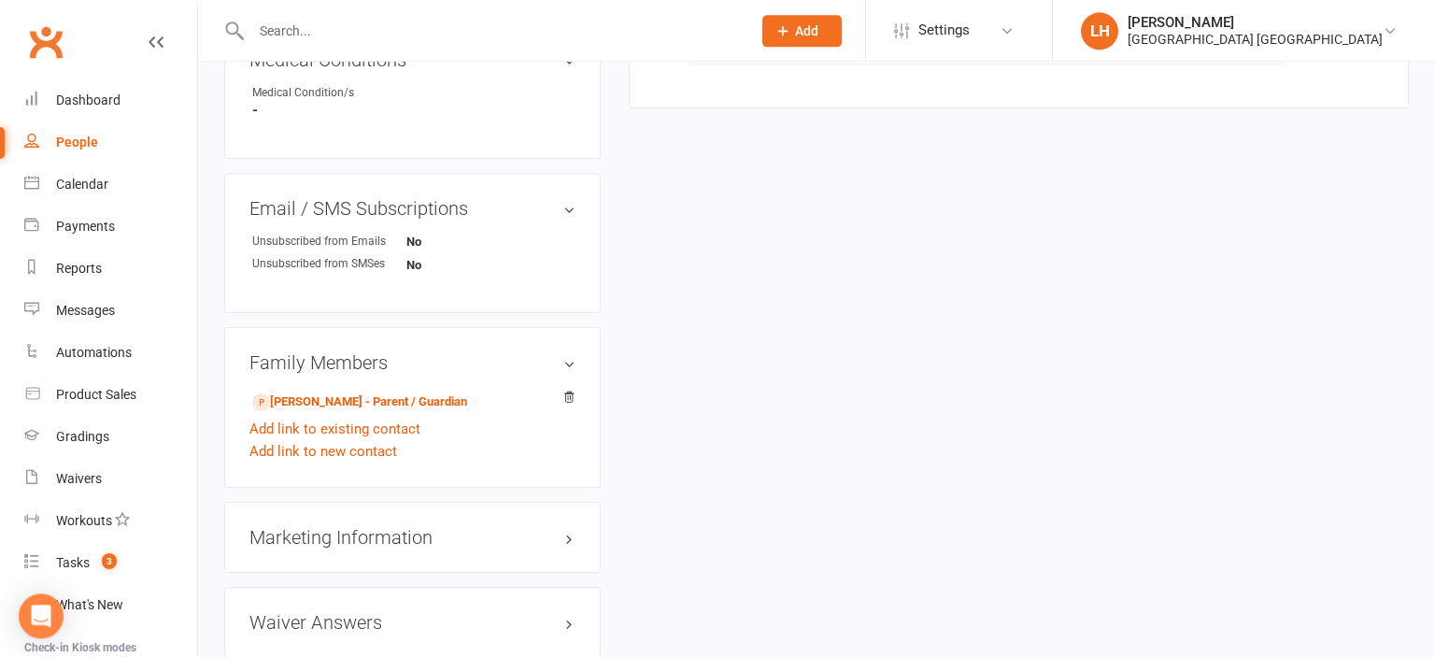
scroll to position [1194, 0]
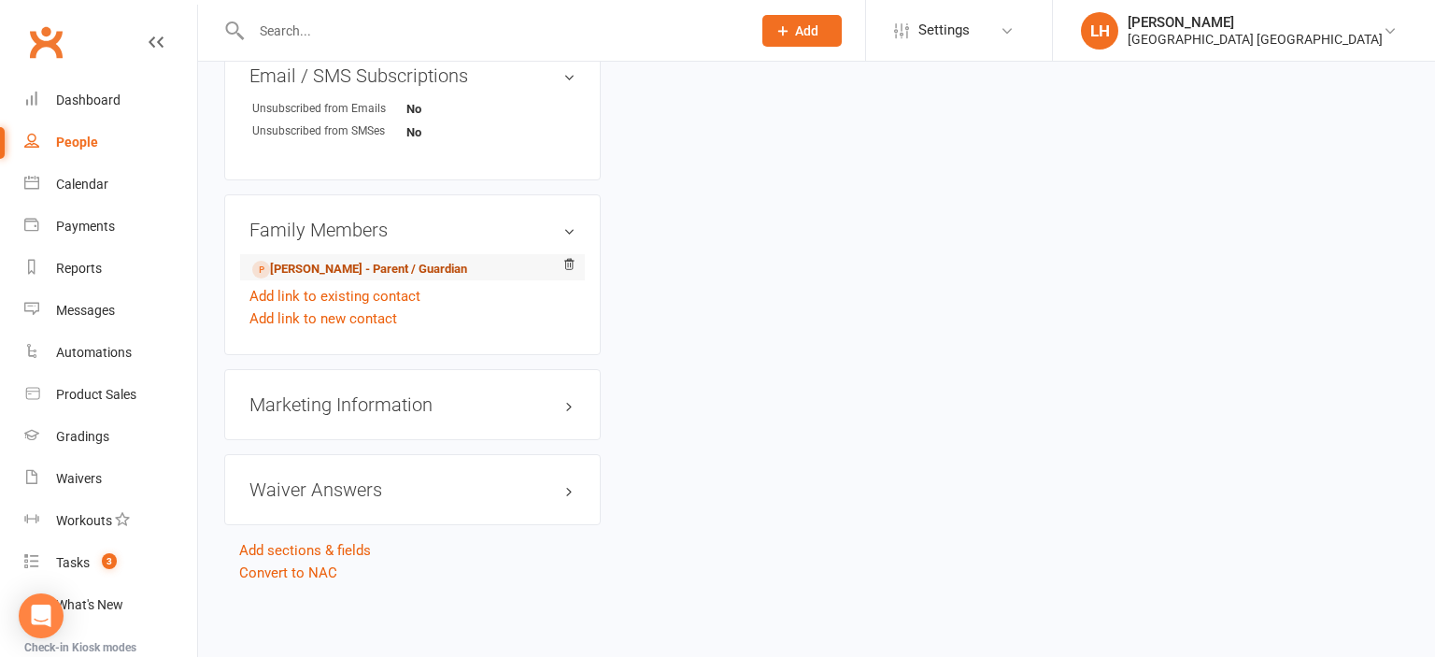
click at [409, 267] on link "[PERSON_NAME] - Parent / Guardian" at bounding box center [359, 270] width 215 height 20
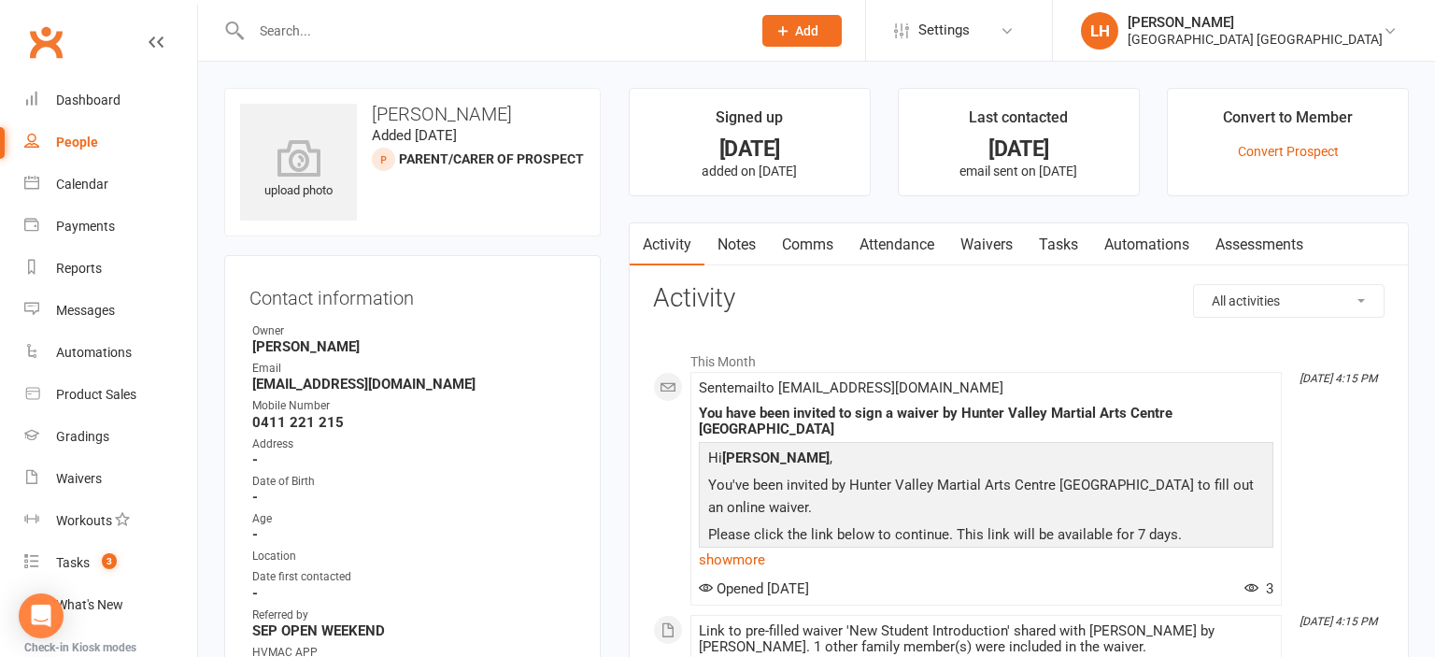
click at [992, 241] on link "Waivers" at bounding box center [986, 244] width 78 height 43
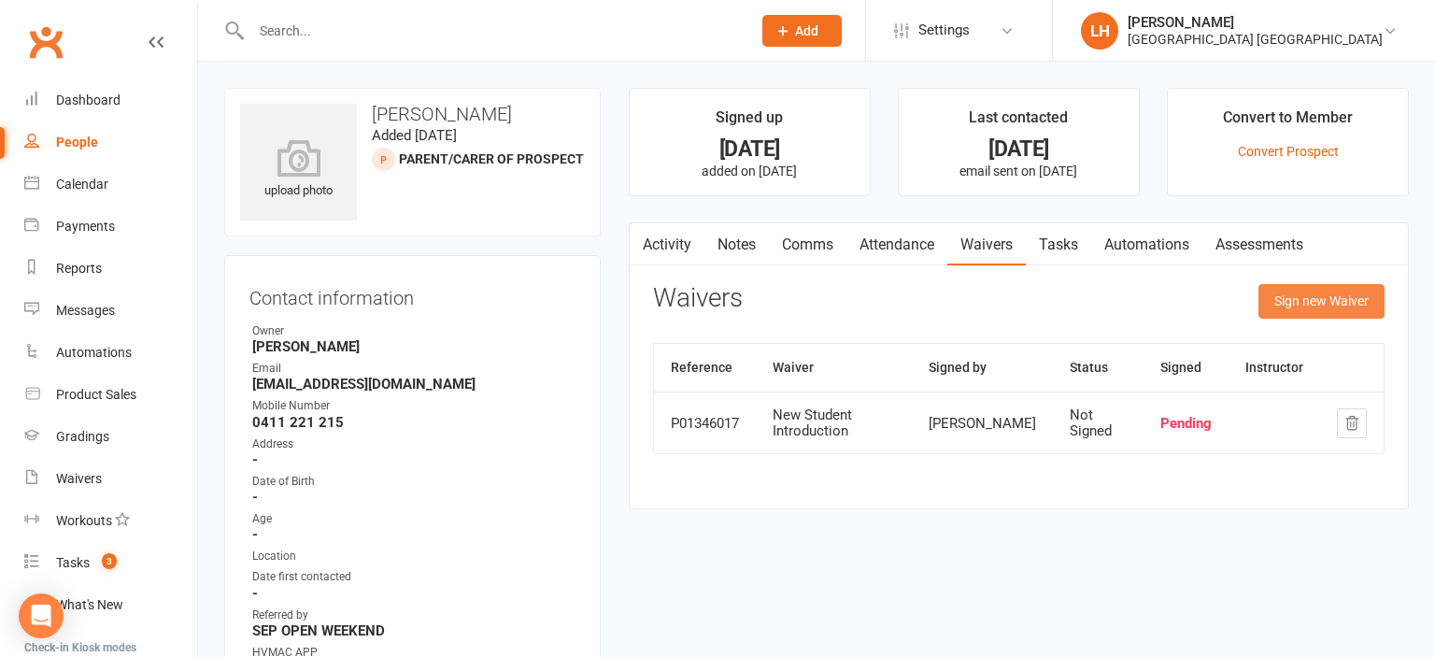
click at [1331, 305] on button "Sign new Waiver" at bounding box center [1322, 301] width 126 height 34
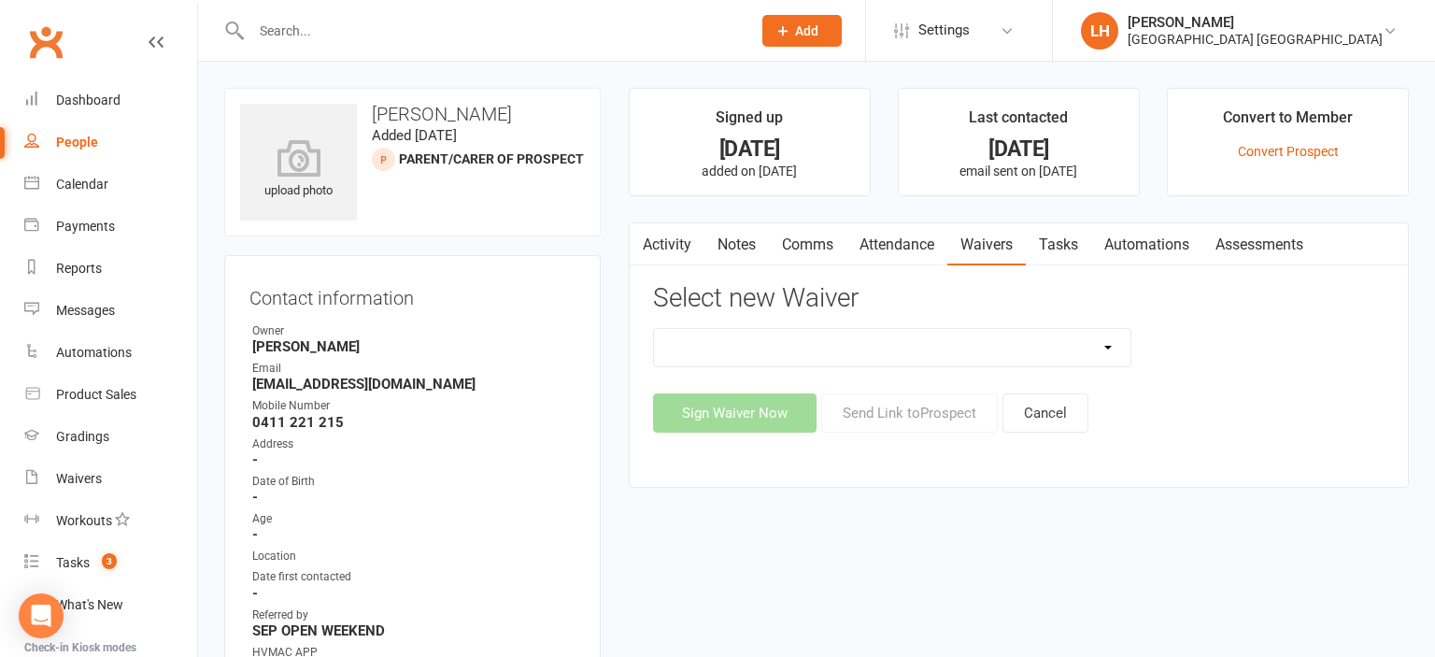
click at [654, 329] on select "3 months free Membership 8 Week Fitness Challenge Basic Membership Form Cancell…" at bounding box center [892, 347] width 477 height 37
select select "5629"
click option "New Student Introduction" at bounding box center [0, 0] width 0 height 0
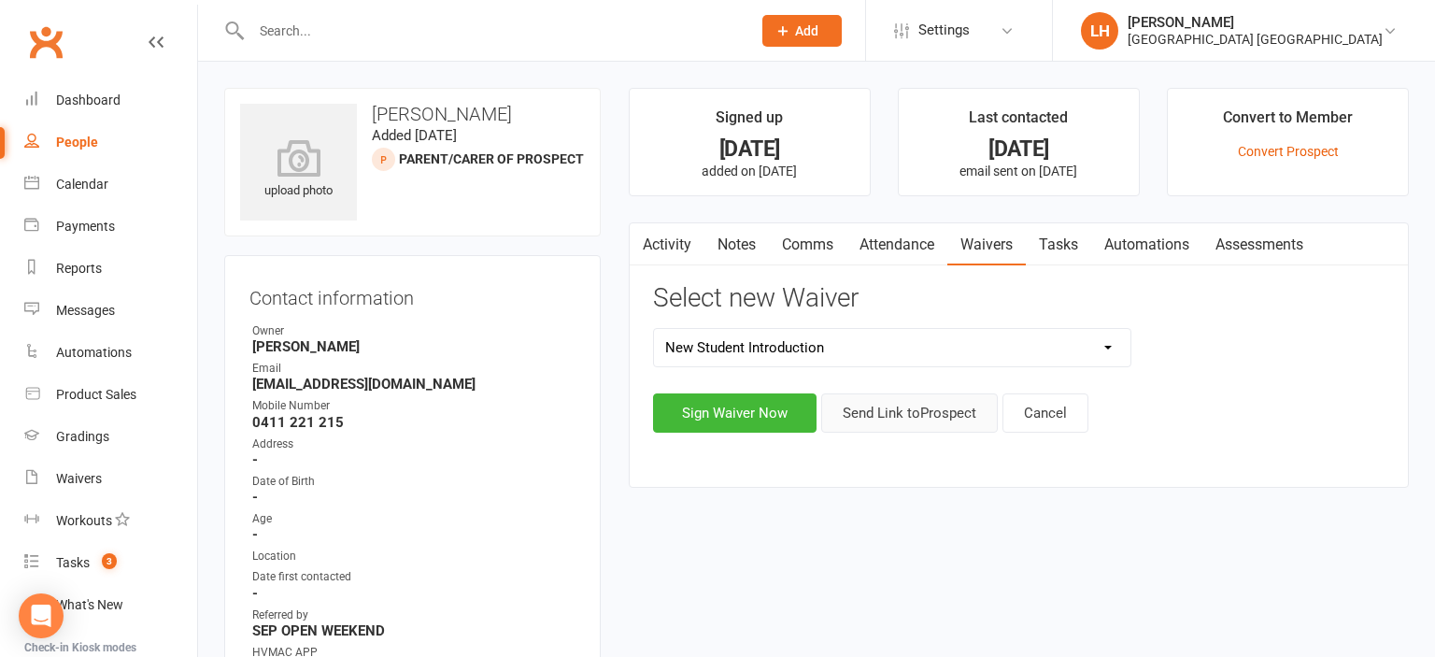
click at [889, 412] on button "Send Link to Prospect" at bounding box center [909, 412] width 177 height 39
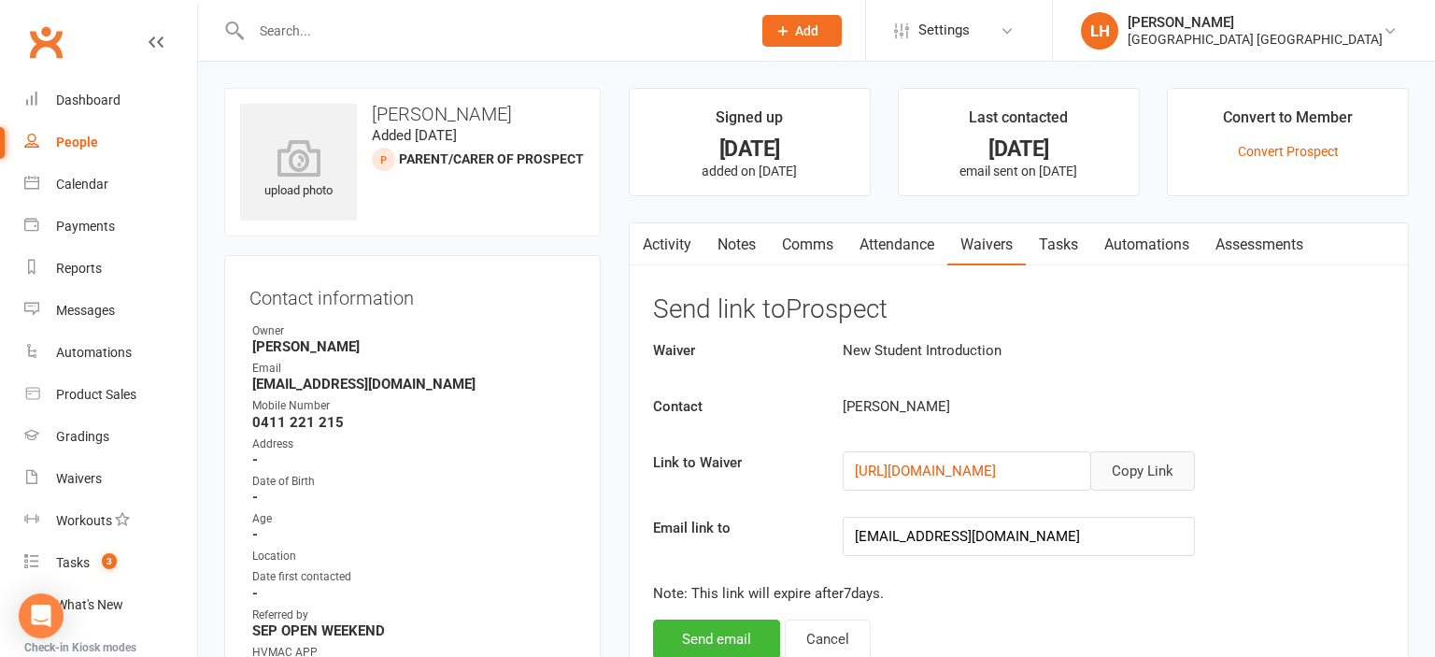
click at [1163, 479] on button "Copy Link" at bounding box center [1142, 470] width 105 height 39
drag, startPoint x: 341, startPoint y: 422, endPoint x: 244, endPoint y: 424, distance: 97.2
click at [244, 424] on div "Contact information Owner Liana Hammersley Email troyreneenewman@gmail.com Mobi…" at bounding box center [412, 508] width 377 height 506
copy strong "0411 221 215"
click at [733, 631] on button "Send email" at bounding box center [716, 638] width 127 height 39
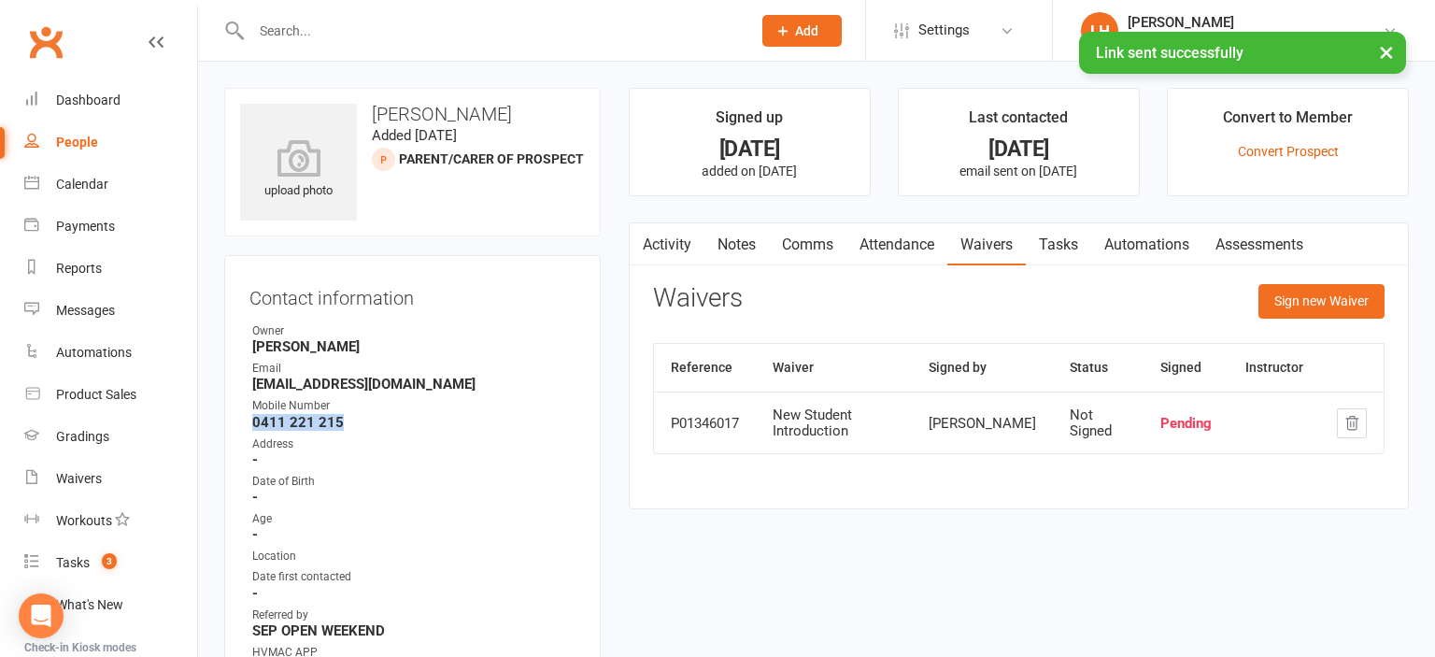
click at [660, 242] on link "Activity" at bounding box center [667, 244] width 75 height 43
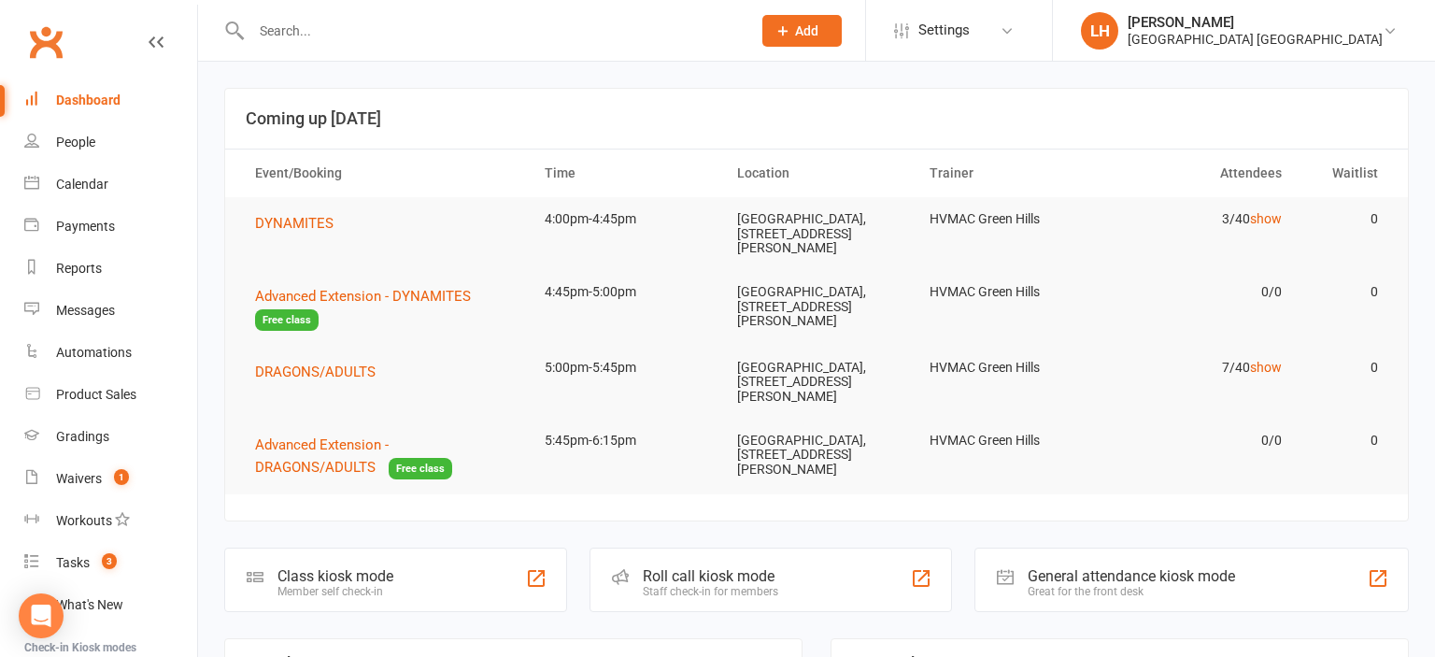
click at [352, 36] on input "text" at bounding box center [492, 31] width 492 height 26
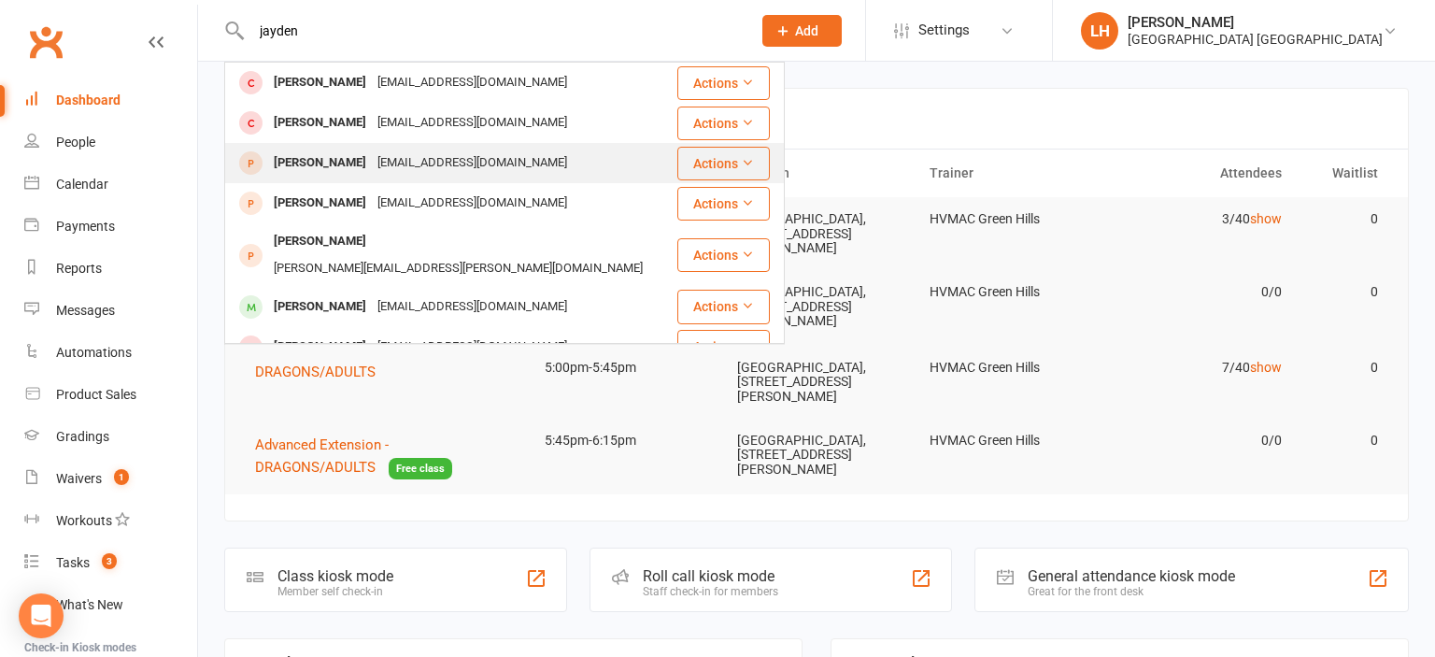
type input "jayden"
click at [346, 166] on div "[PERSON_NAME]" at bounding box center [320, 162] width 104 height 27
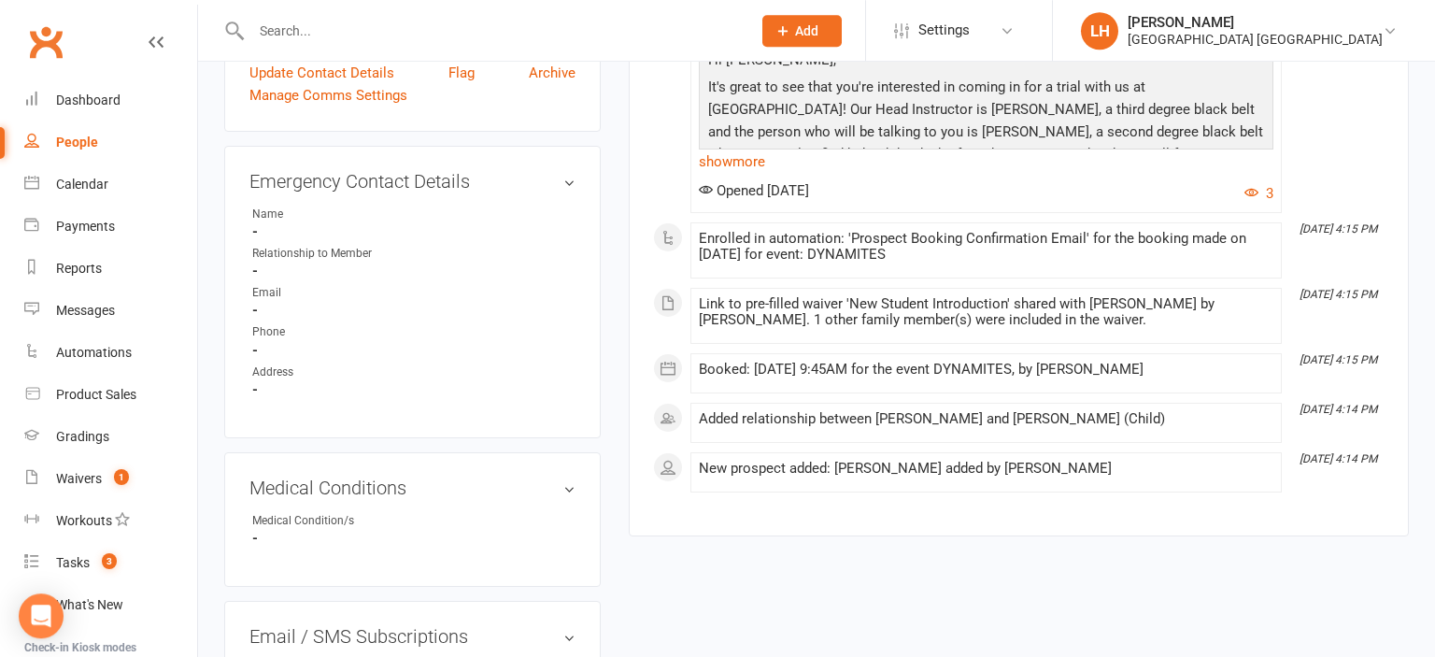
scroll to position [645, 0]
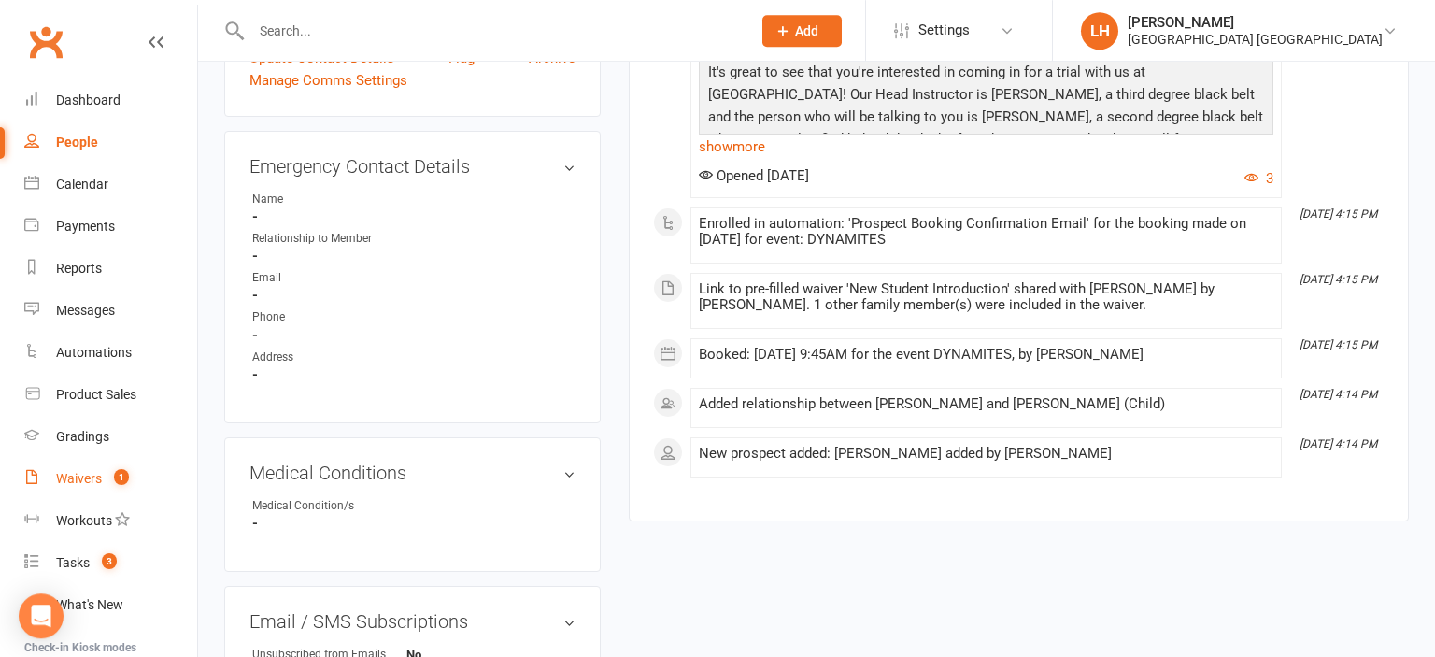
click at [73, 482] on div "Waivers" at bounding box center [79, 478] width 46 height 15
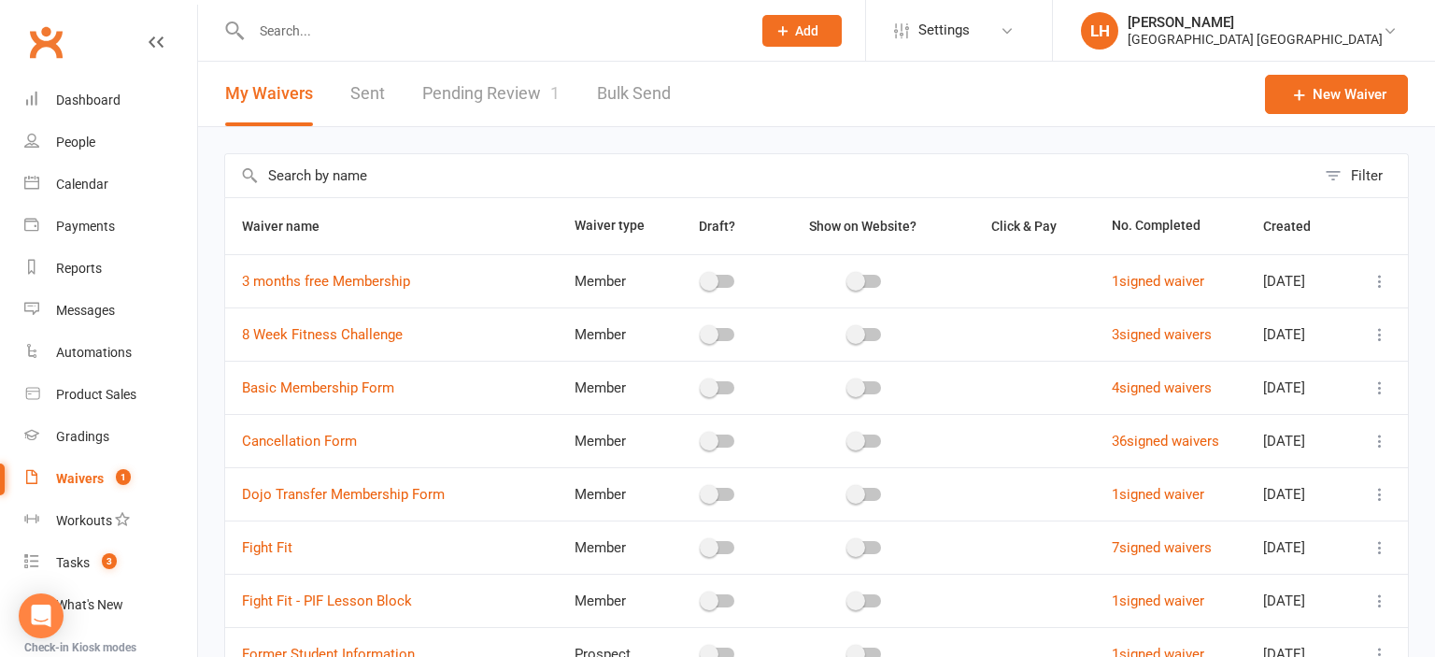
click at [488, 103] on link "Pending Review 1" at bounding box center [490, 94] width 137 height 64
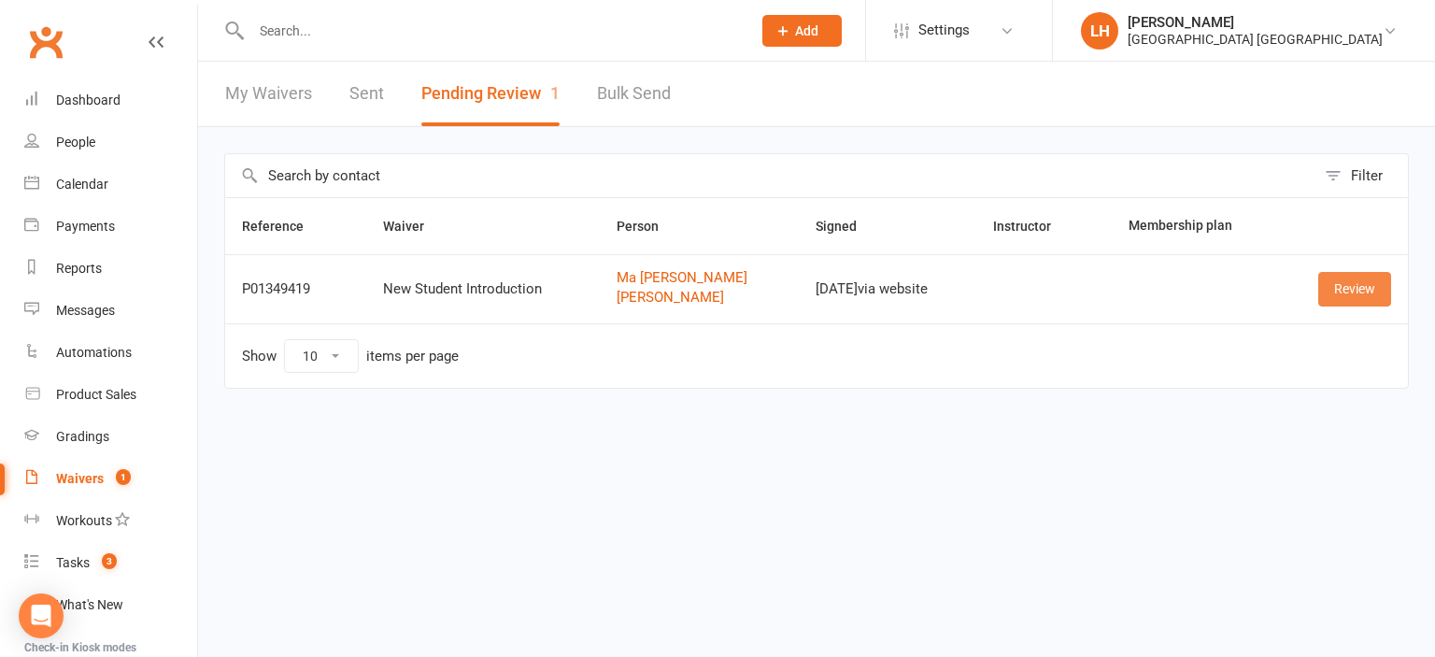
click at [1351, 285] on link "Review" at bounding box center [1354, 289] width 73 height 34
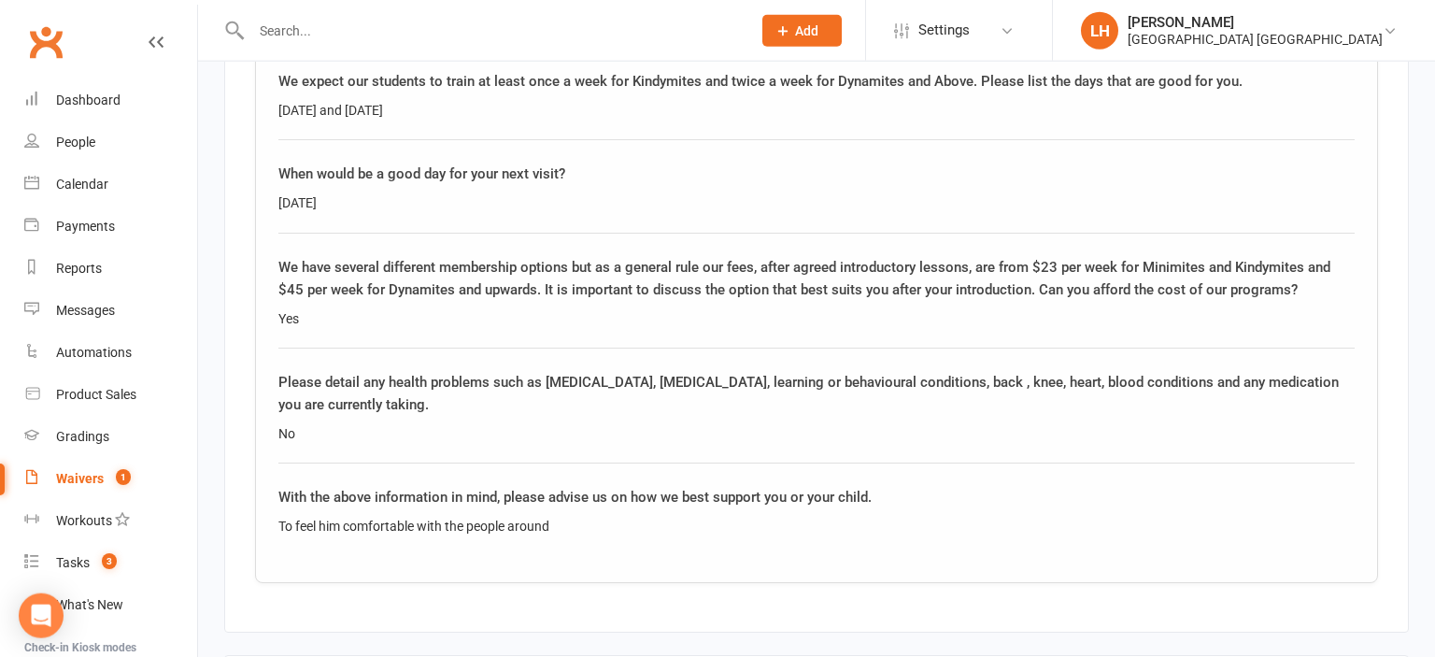
scroll to position [3085, 0]
click at [399, 29] on input "text" at bounding box center [492, 31] width 492 height 26
click at [95, 110] on link "Dashboard" at bounding box center [110, 100] width 173 height 42
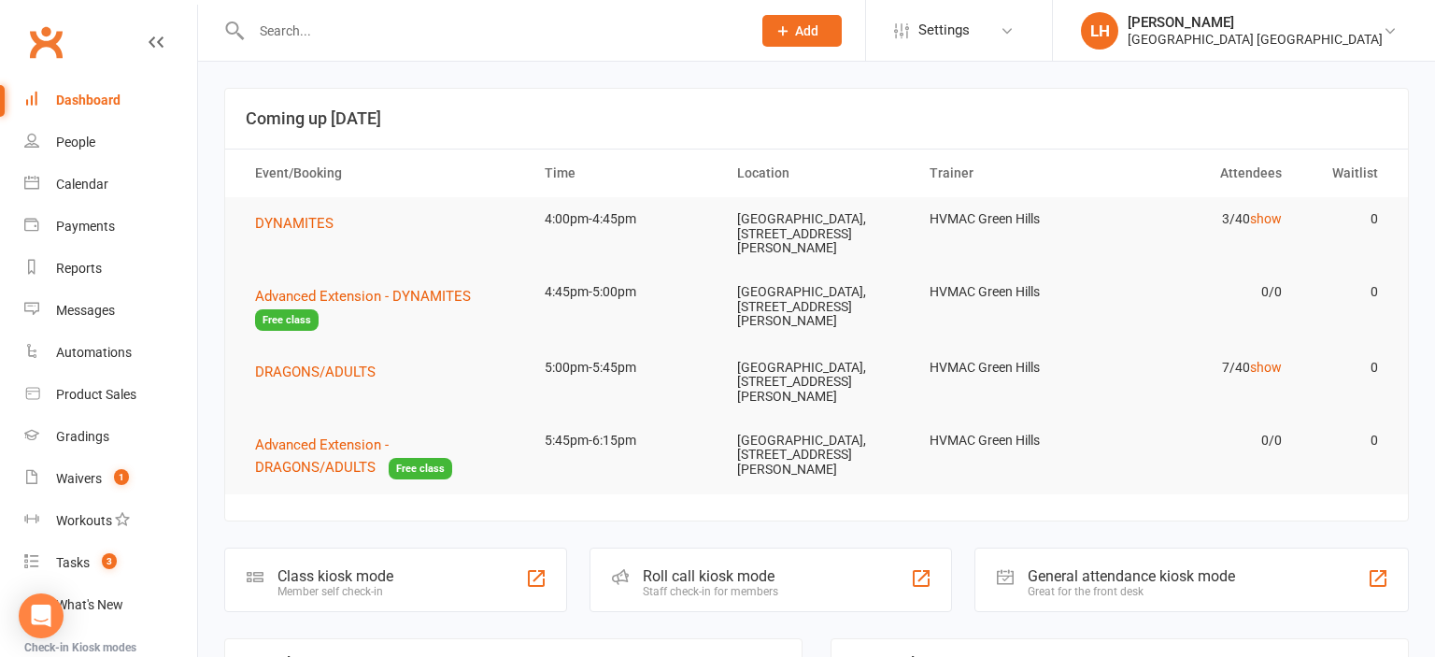
click at [92, 99] on div "Dashboard" at bounding box center [88, 99] width 64 height 15
click at [308, 25] on input "text" at bounding box center [492, 31] width 492 height 26
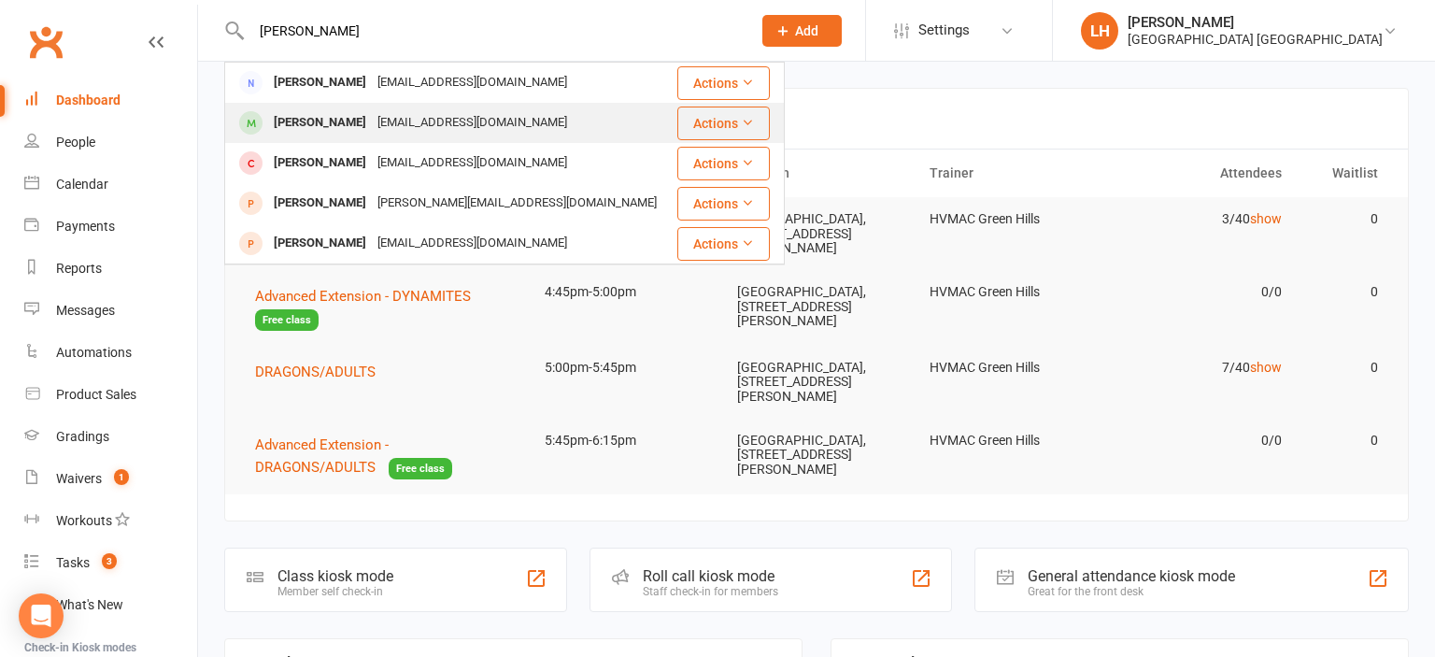
type input "[PERSON_NAME]"
click at [372, 129] on div "[EMAIL_ADDRESS][DOMAIN_NAME]" at bounding box center [472, 122] width 201 height 27
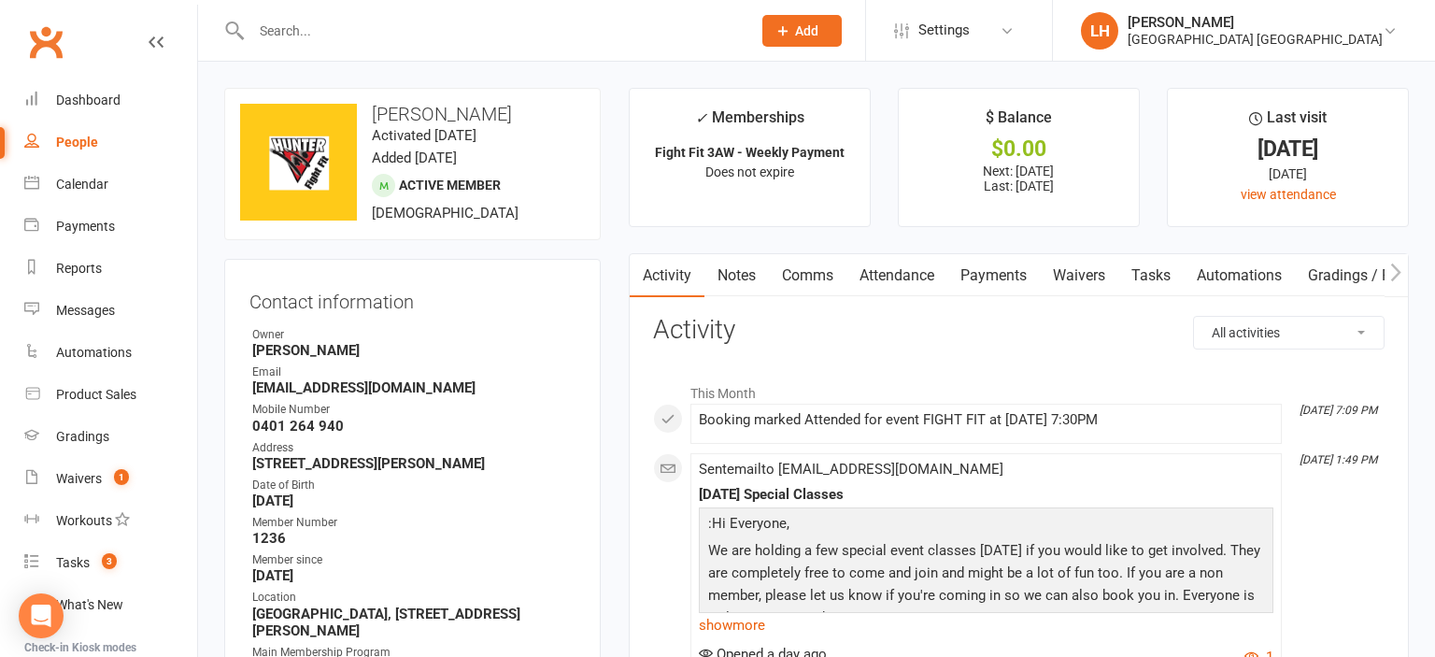
click at [418, 396] on strong "[EMAIL_ADDRESS][DOMAIN_NAME]" at bounding box center [413, 387] width 323 height 17
click at [310, 432] on strong "0401 264 940" at bounding box center [413, 426] width 323 height 17
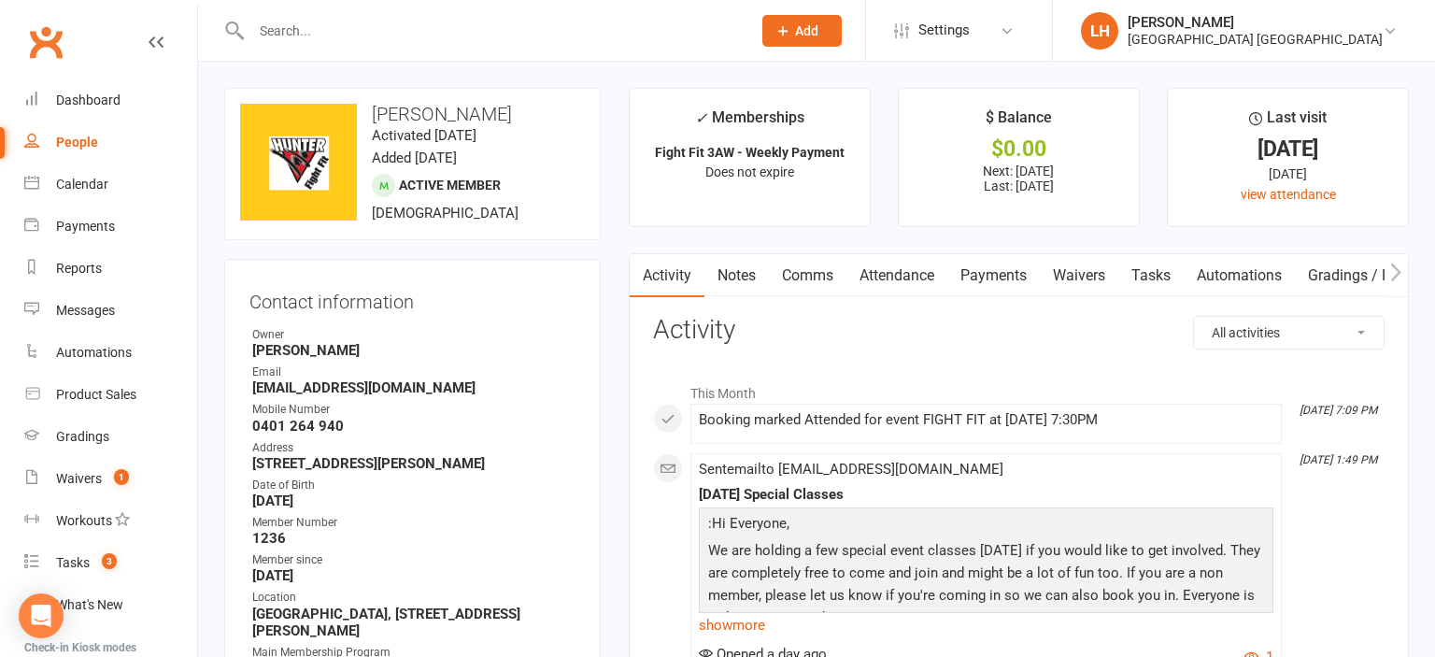
click at [310, 432] on strong "0401 264 940" at bounding box center [413, 426] width 323 height 17
click at [337, 43] on input "text" at bounding box center [492, 31] width 492 height 26
click at [108, 476] on count-badge "1" at bounding box center [117, 478] width 24 height 15
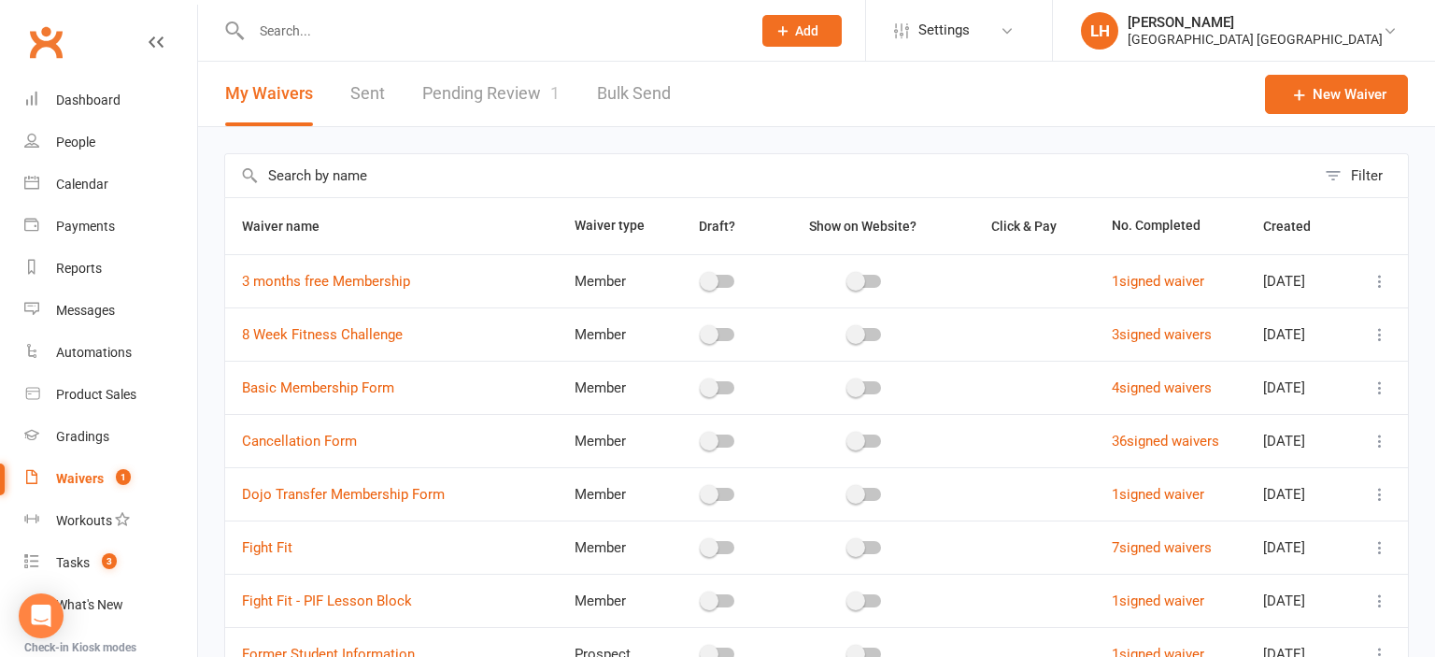
click at [508, 99] on link "Pending Review 1" at bounding box center [490, 94] width 137 height 64
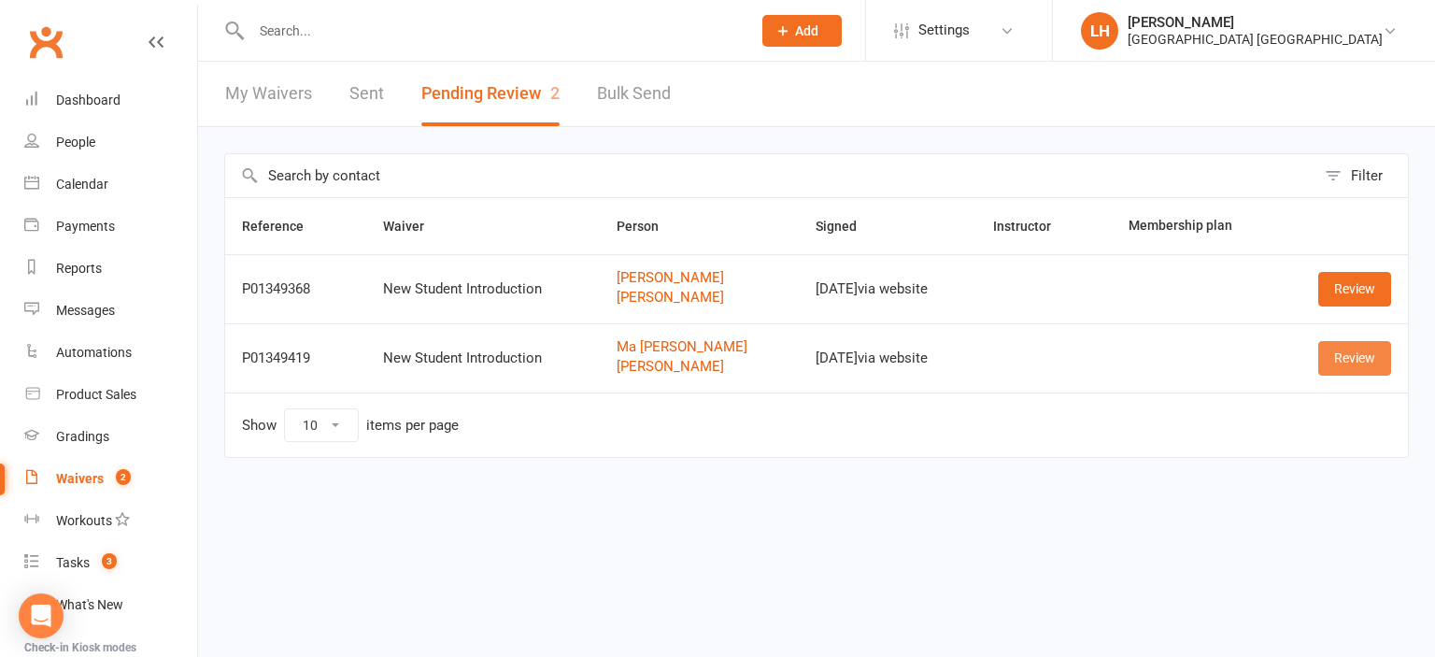
click at [1343, 358] on link "Review" at bounding box center [1354, 358] width 73 height 34
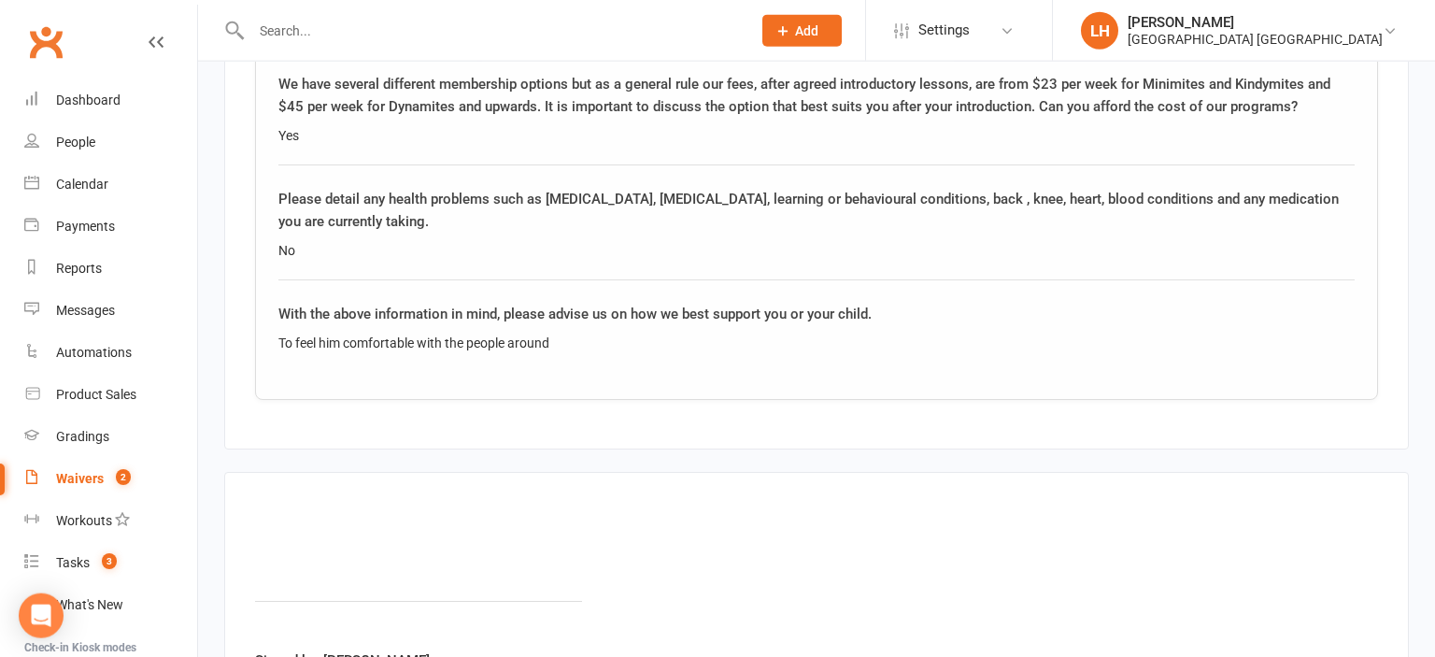
scroll to position [3416, 0]
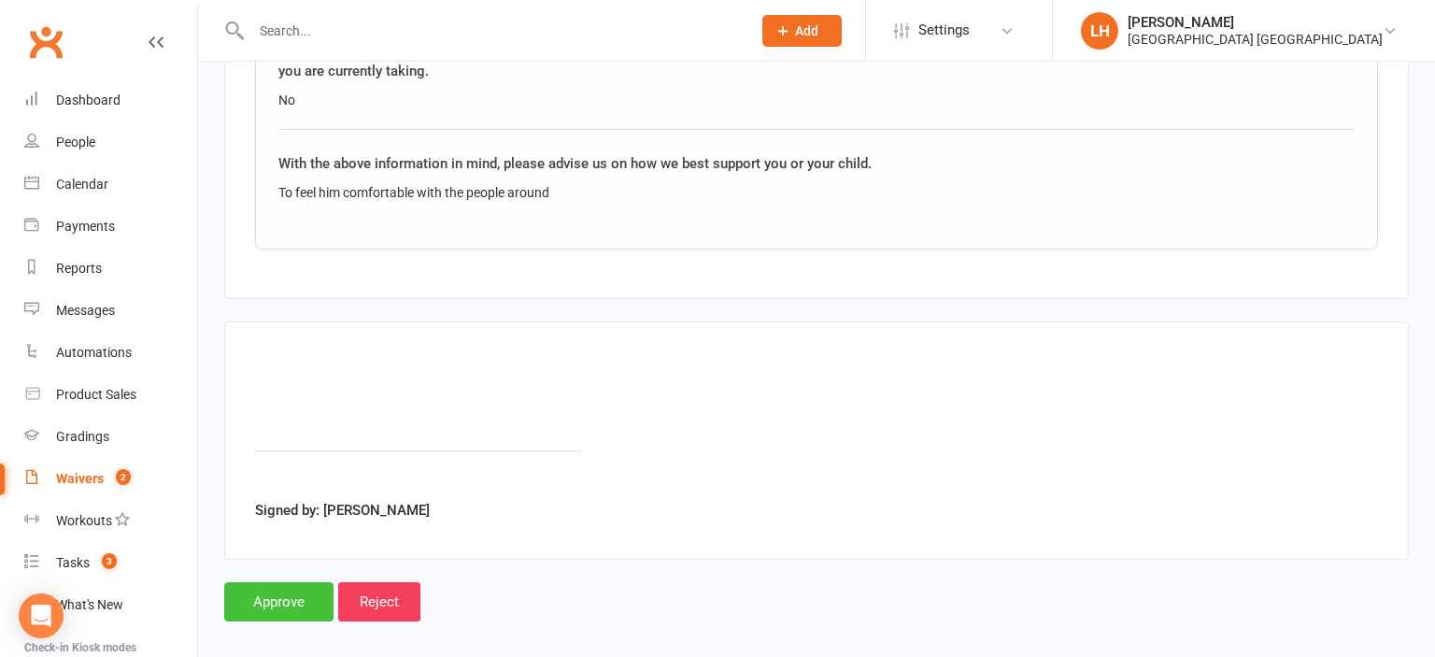
click at [273, 585] on input "Approve" at bounding box center [278, 601] width 109 height 39
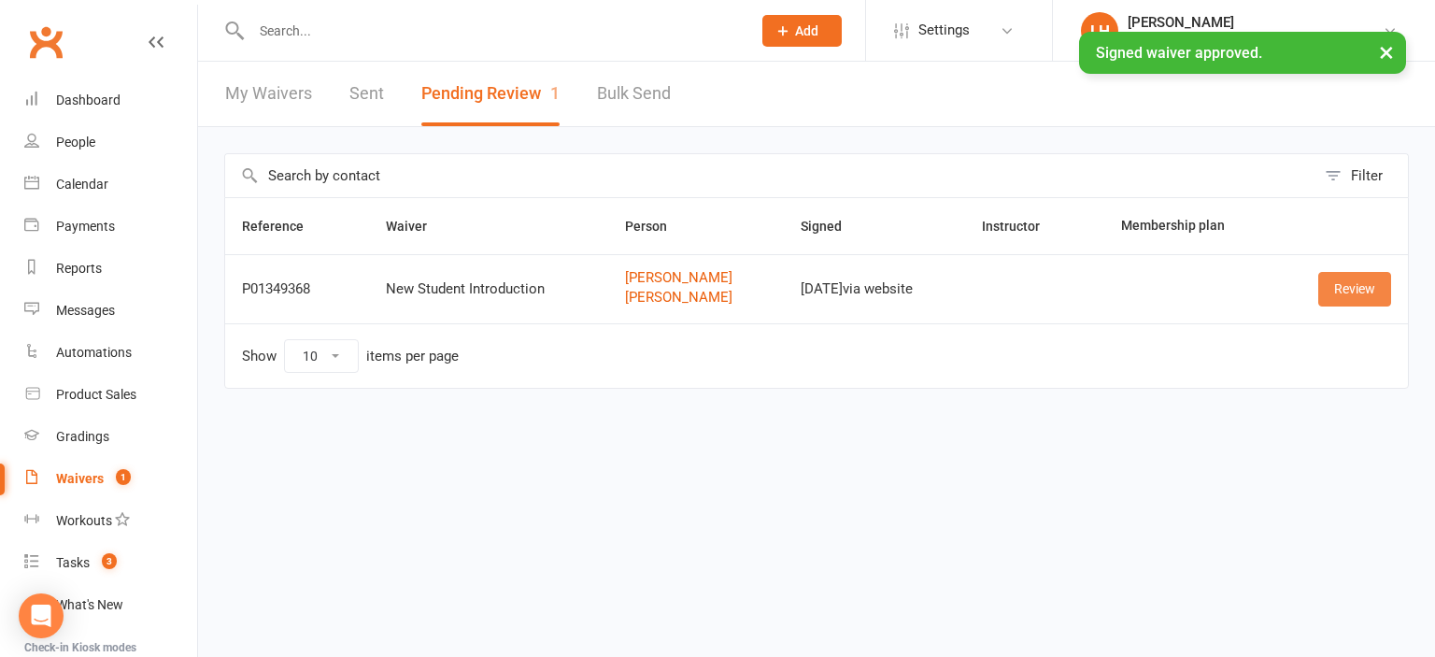
click at [1343, 295] on link "Review" at bounding box center [1354, 289] width 73 height 34
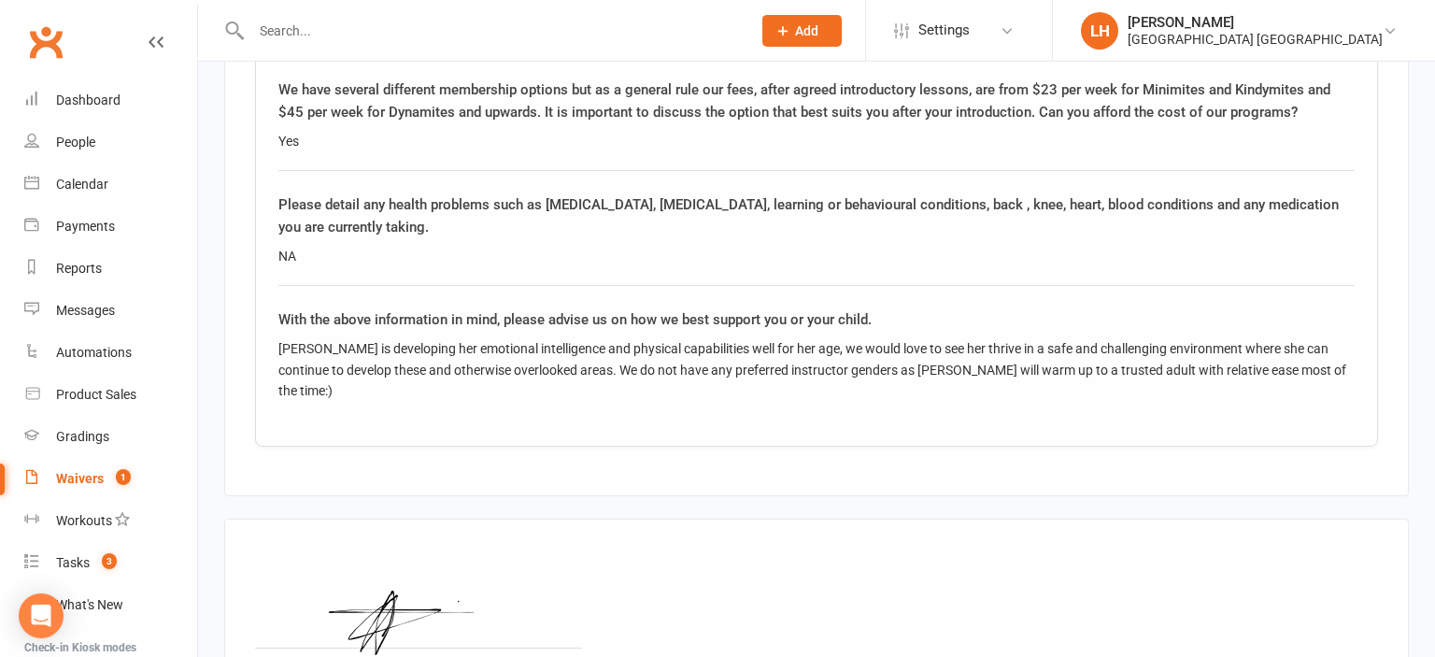
scroll to position [3436, 0]
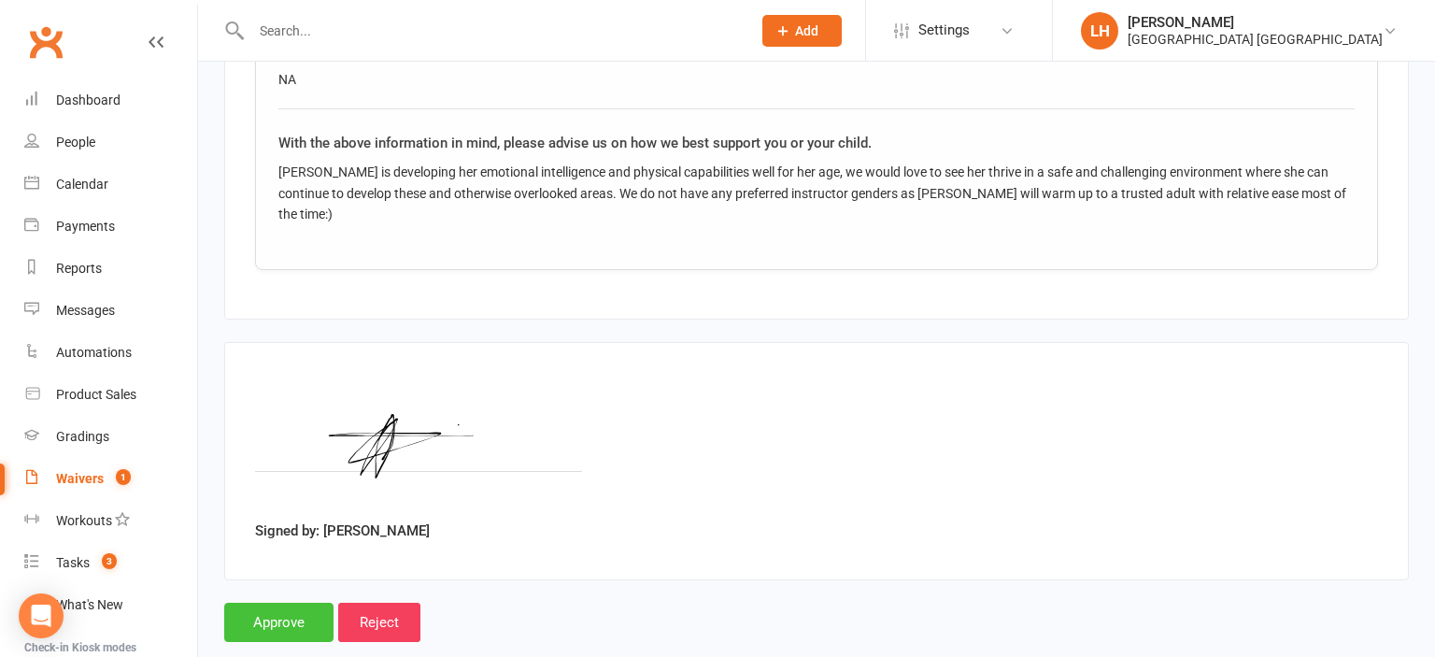
click at [292, 603] on input "Approve" at bounding box center [278, 622] width 109 height 39
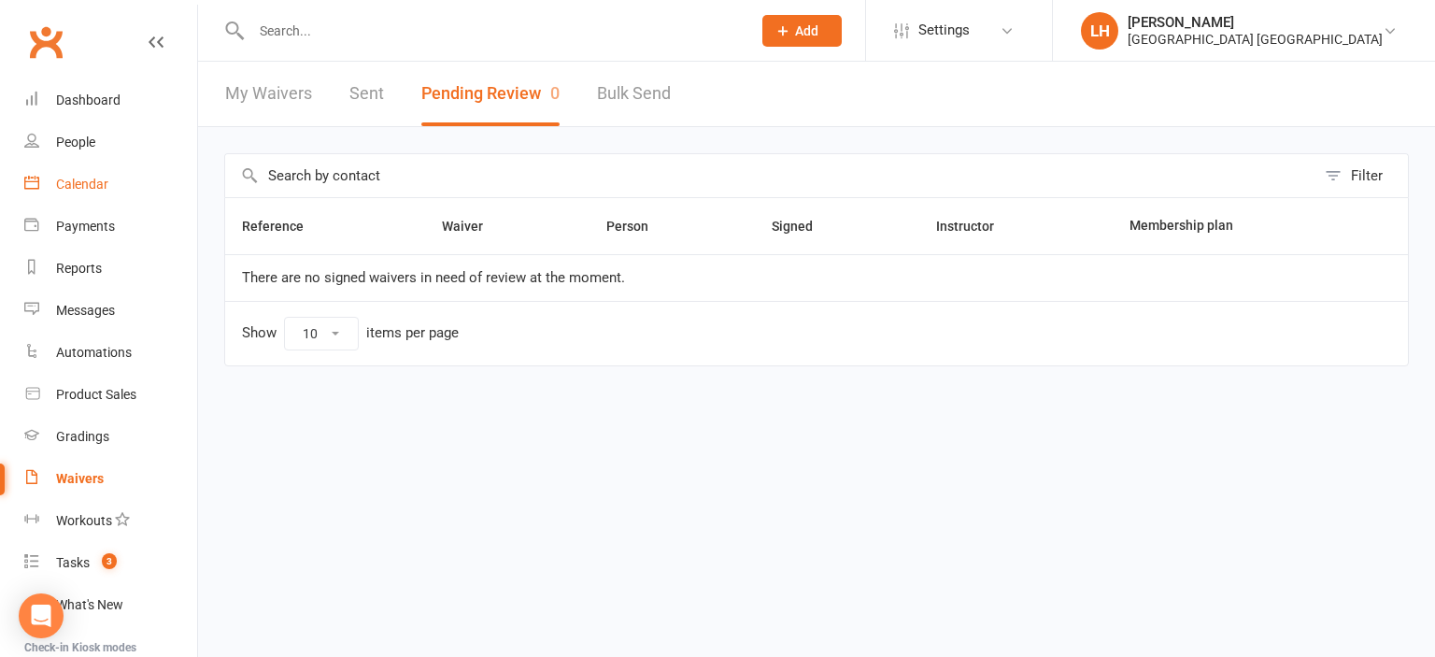
click at [94, 186] on div "Calendar" at bounding box center [82, 184] width 52 height 15
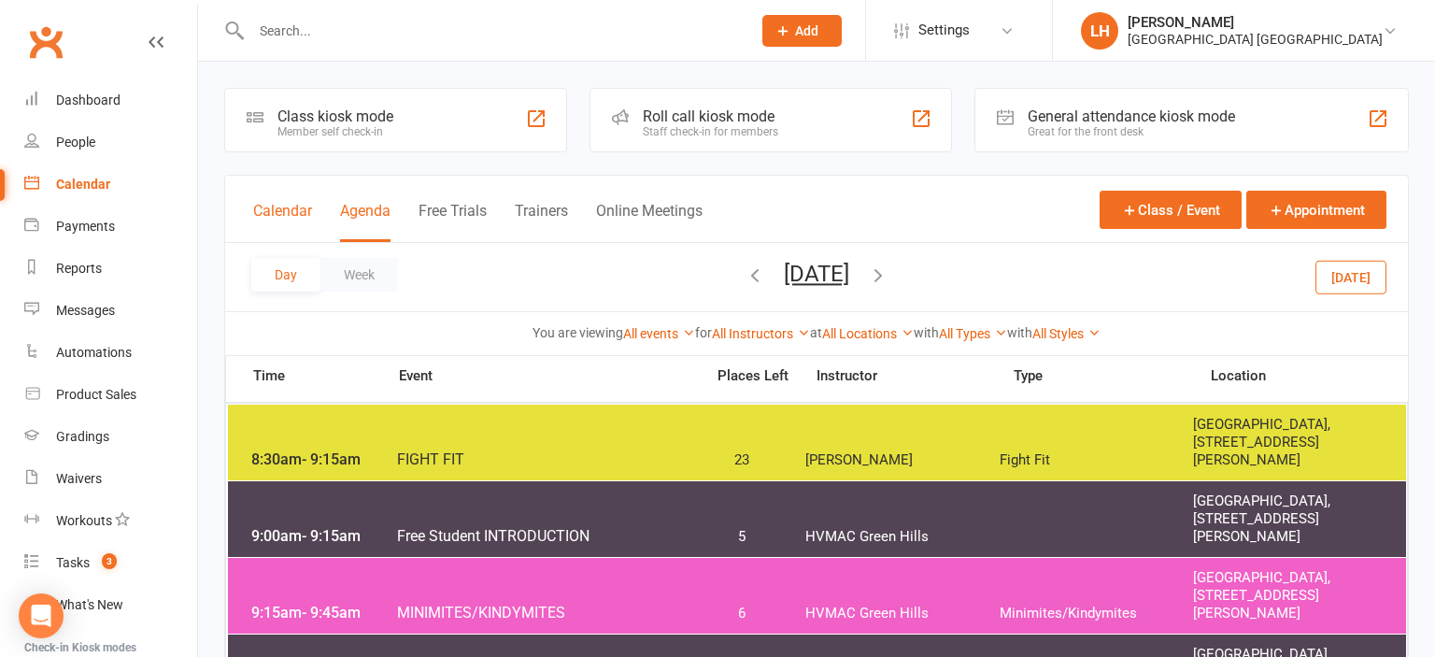
click at [278, 208] on button "Calendar" at bounding box center [282, 222] width 59 height 40
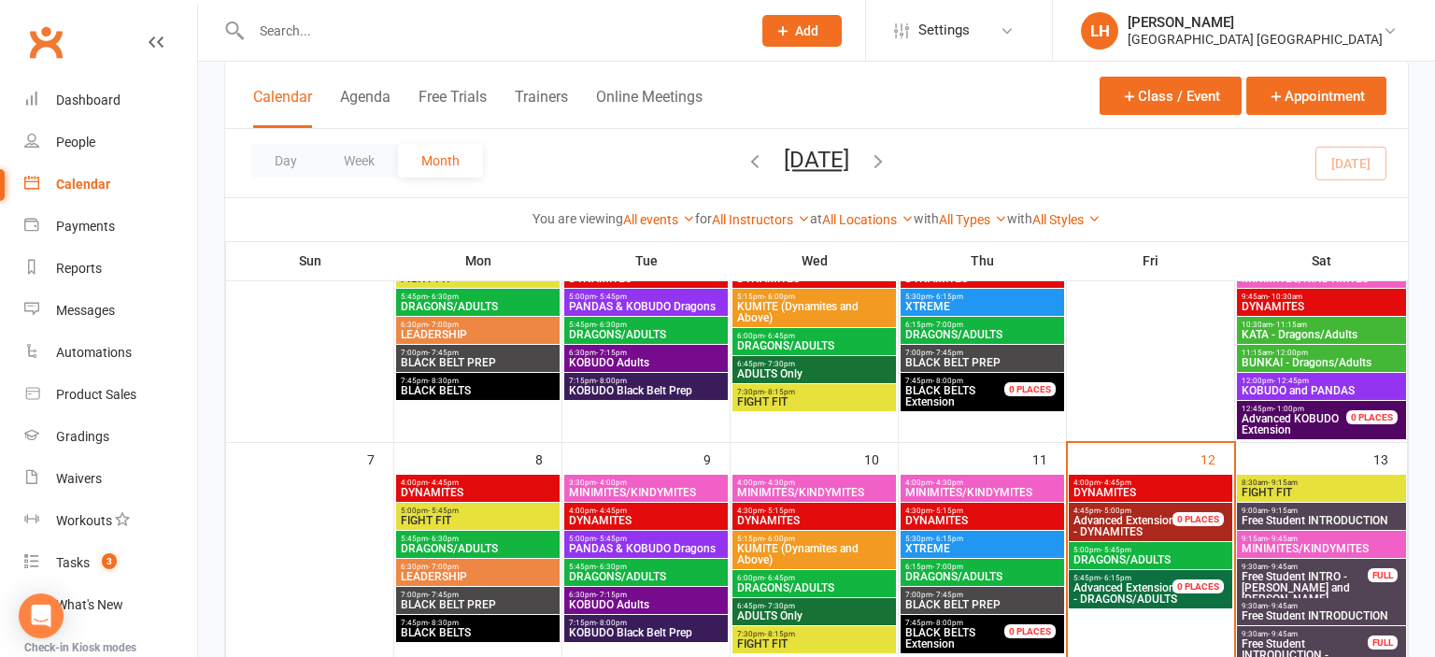
scroll to position [198, 0]
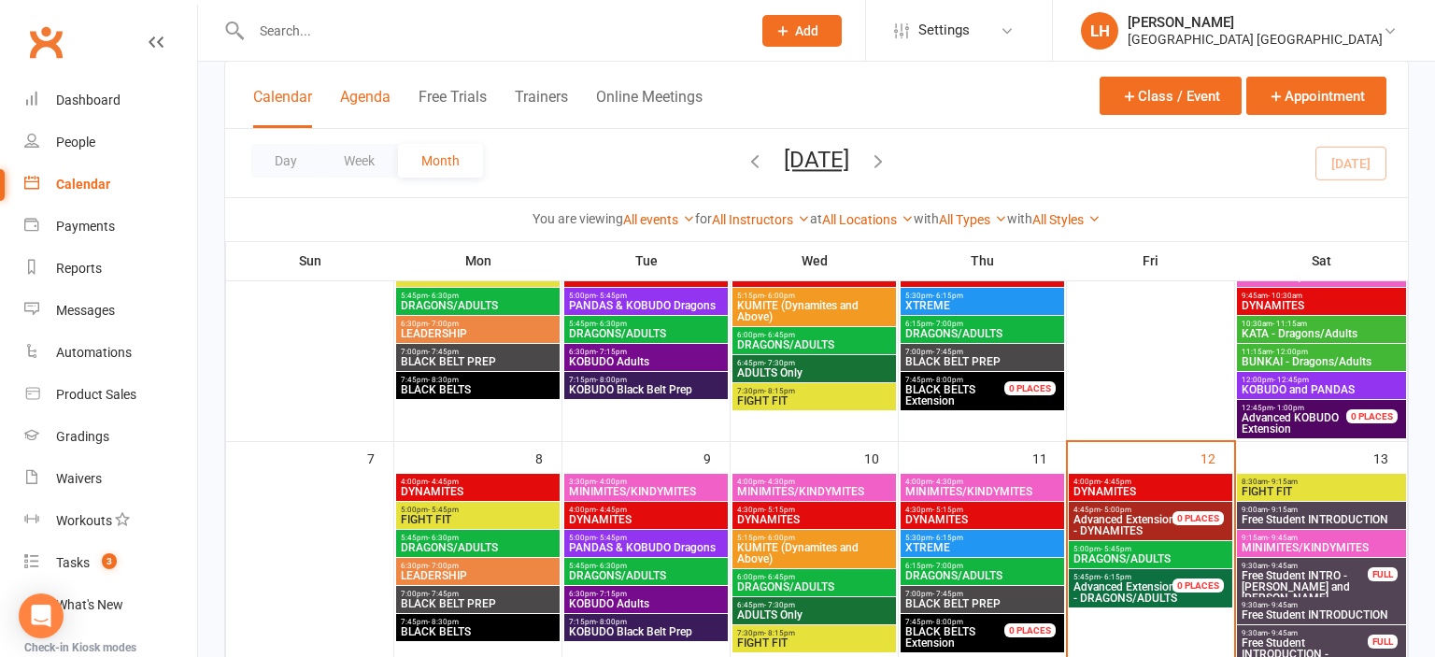
drag, startPoint x: 374, startPoint y: 86, endPoint x: 370, endPoint y: 99, distance: 13.6
click at [370, 99] on div "Calendar Agenda Free Trials Trainers Online Meetings" at bounding box center [477, 107] width 449 height 42
click at [370, 99] on button "Agenda" at bounding box center [365, 108] width 50 height 40
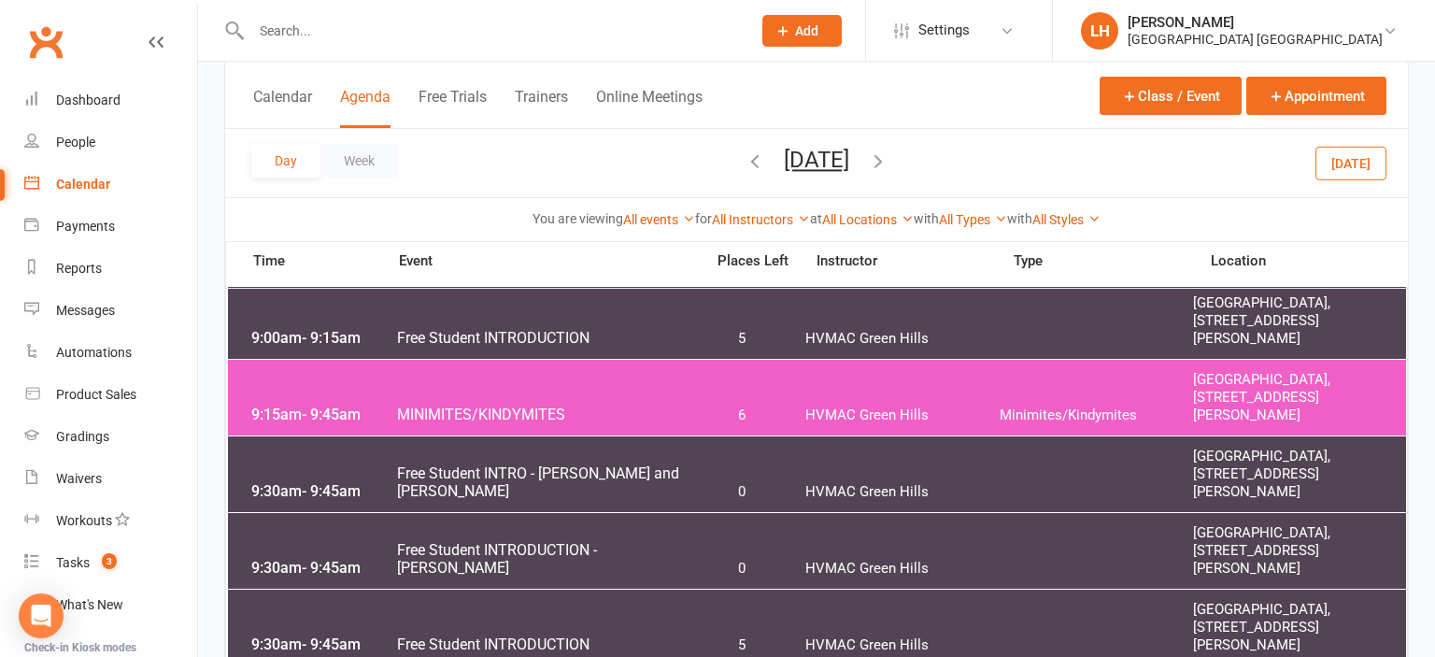
click at [745, 163] on icon "button" at bounding box center [755, 160] width 21 height 21
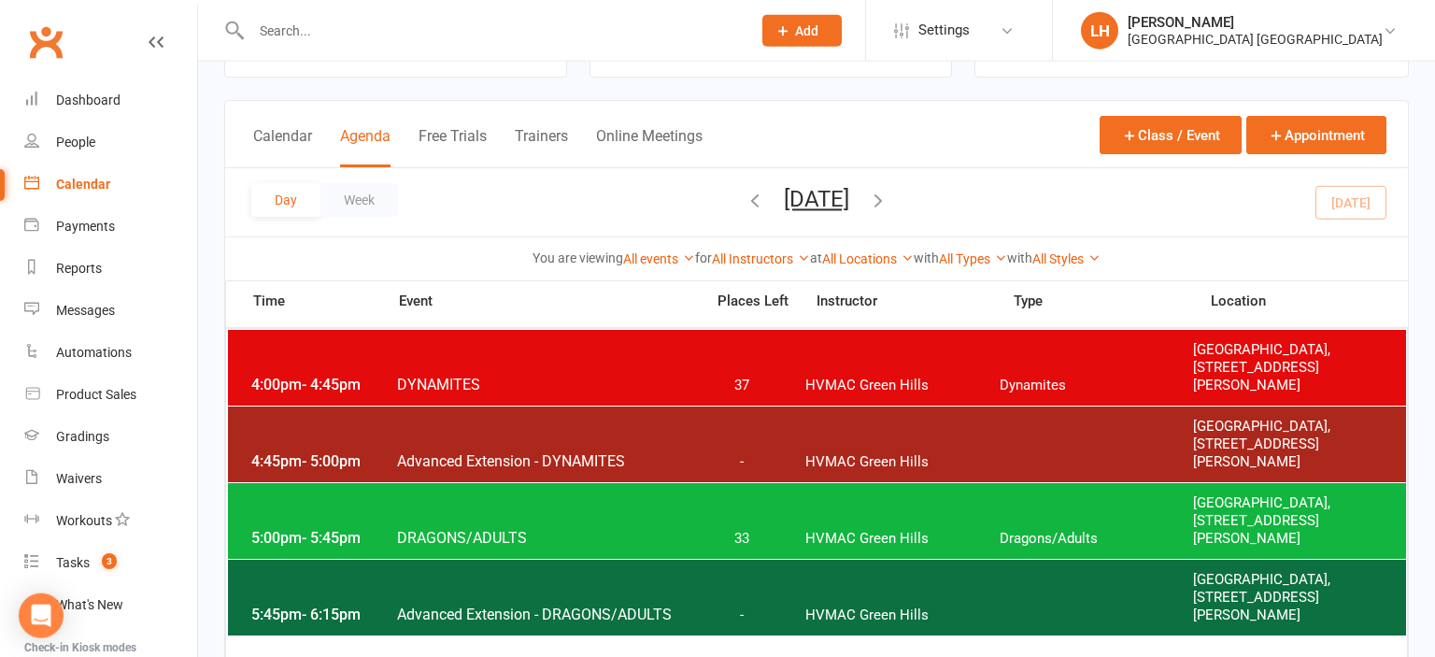
scroll to position [74, 0]
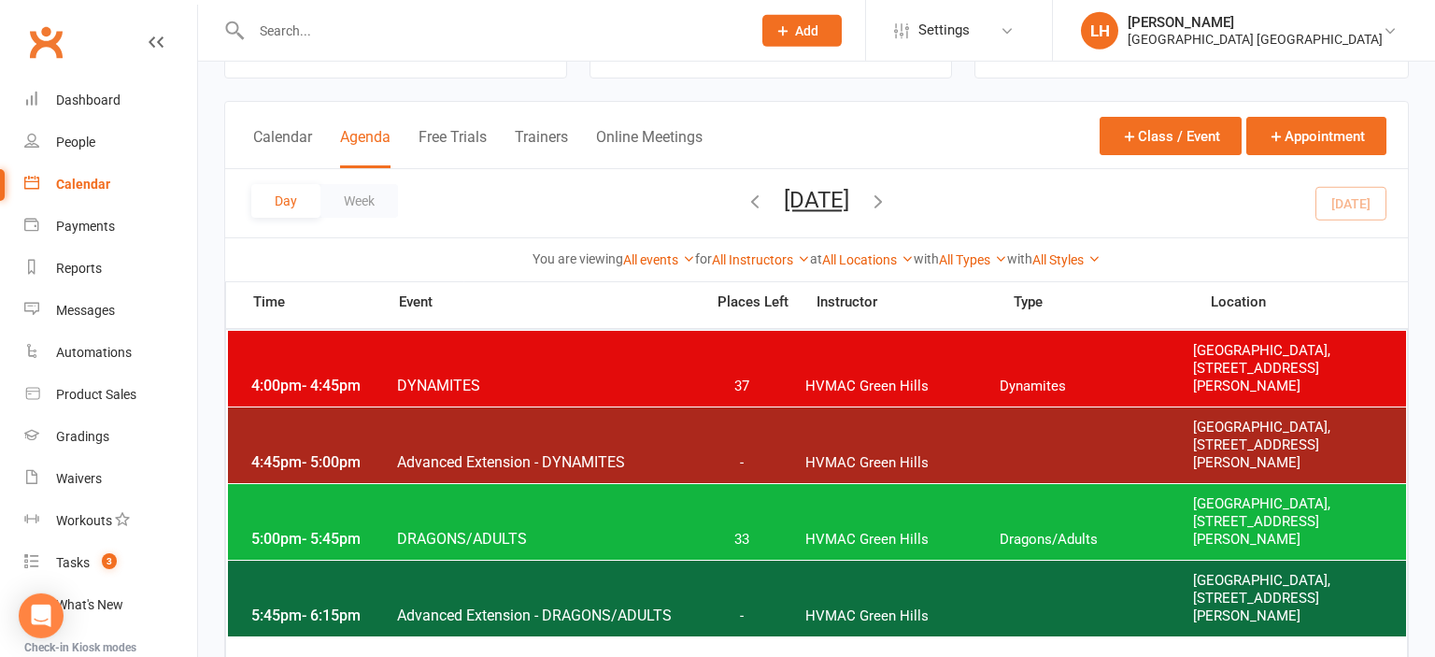
click at [664, 372] on div "4:00pm - 4:45pm DYNAMITES 37 [GEOGRAPHIC_DATA] Dynamites [GEOGRAPHIC_DATA], [ST…" at bounding box center [817, 369] width 1178 height 76
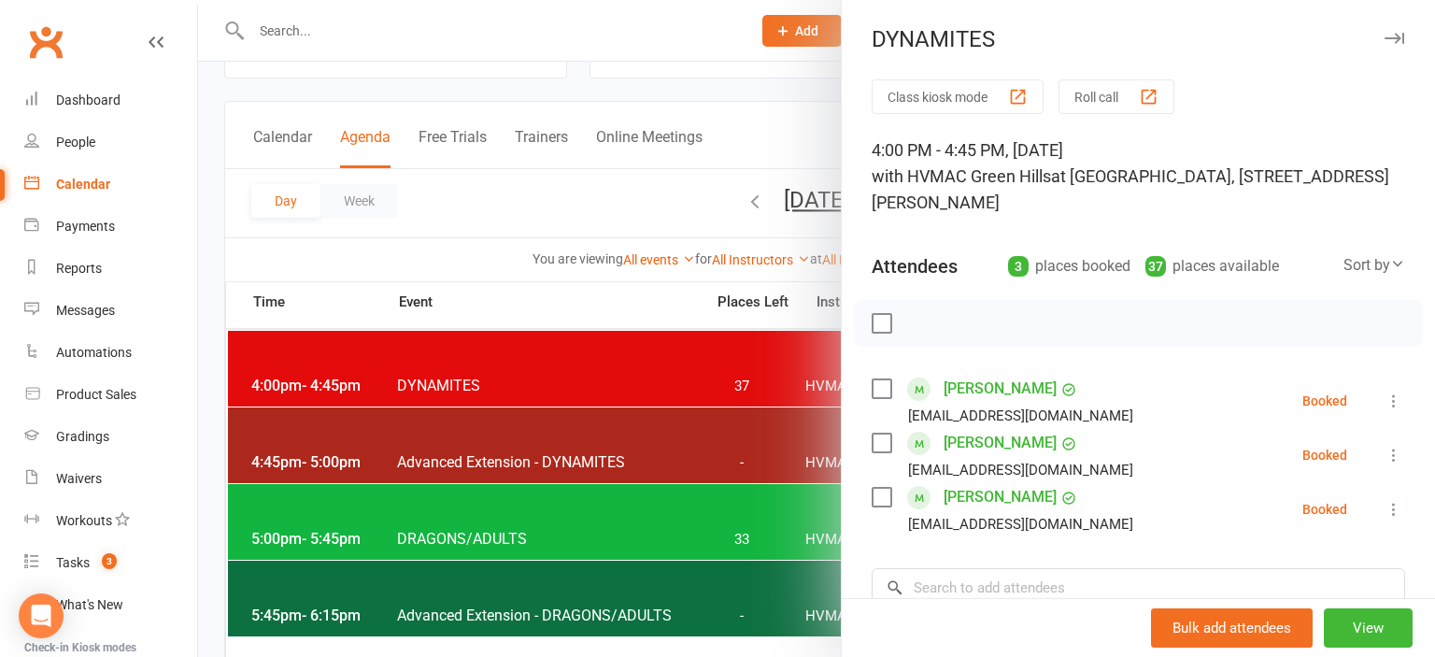
click at [611, 516] on div at bounding box center [816, 328] width 1237 height 657
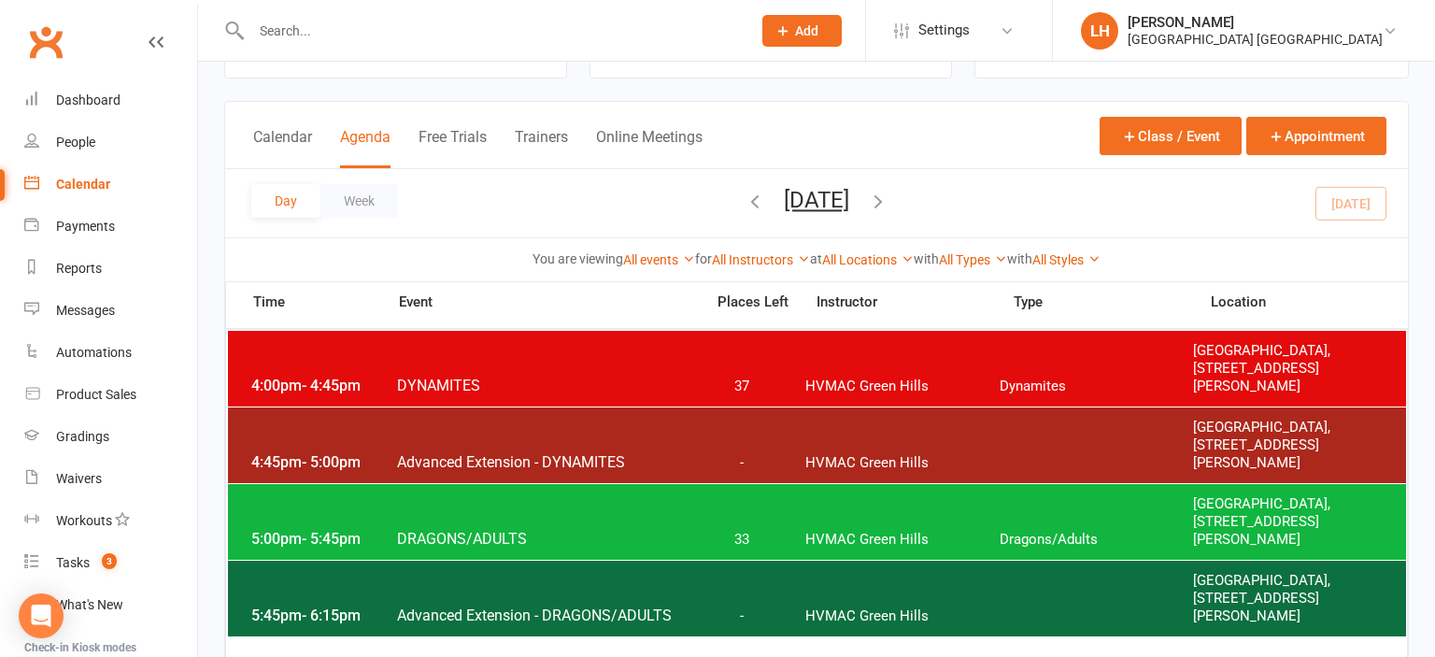
click at [610, 526] on div "5:00pm - 5:45pm DRAGONS/ADULTS 33 HVMAC Green Hills Dragons/Adults [GEOGRAPHIC_…" at bounding box center [817, 522] width 1178 height 76
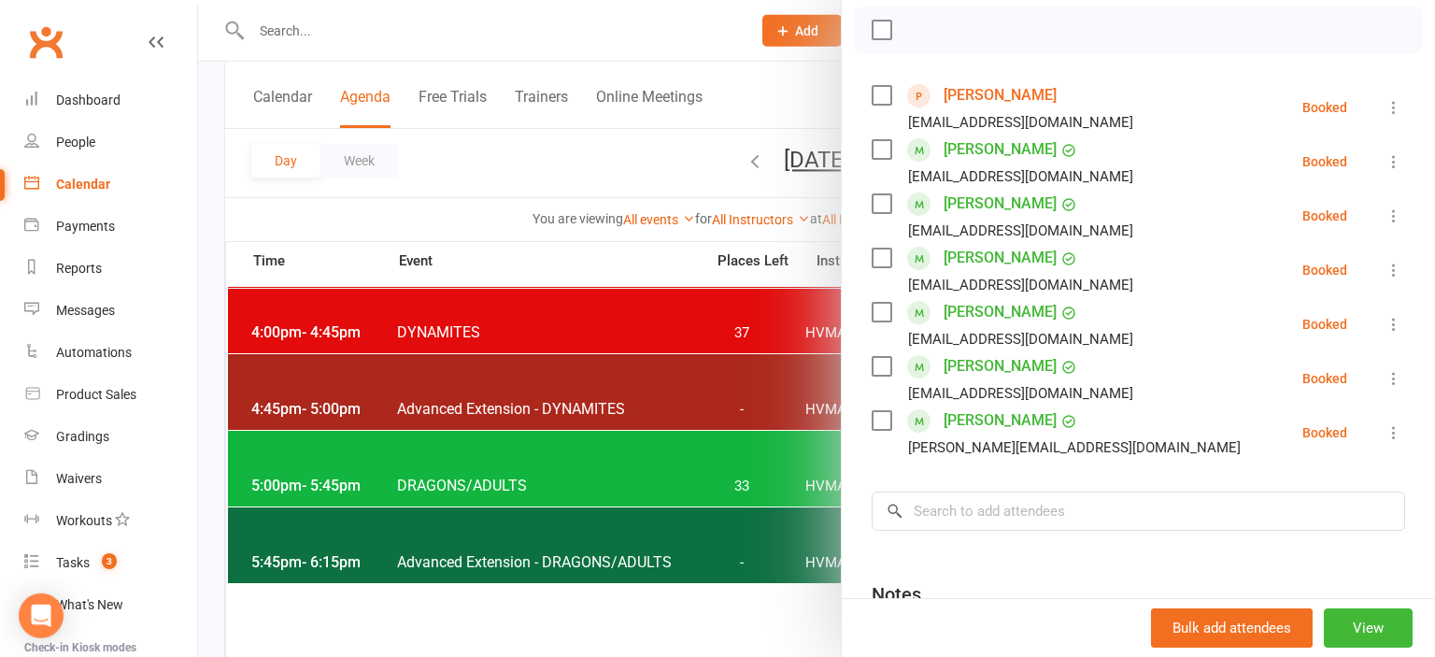
scroll to position [0, 0]
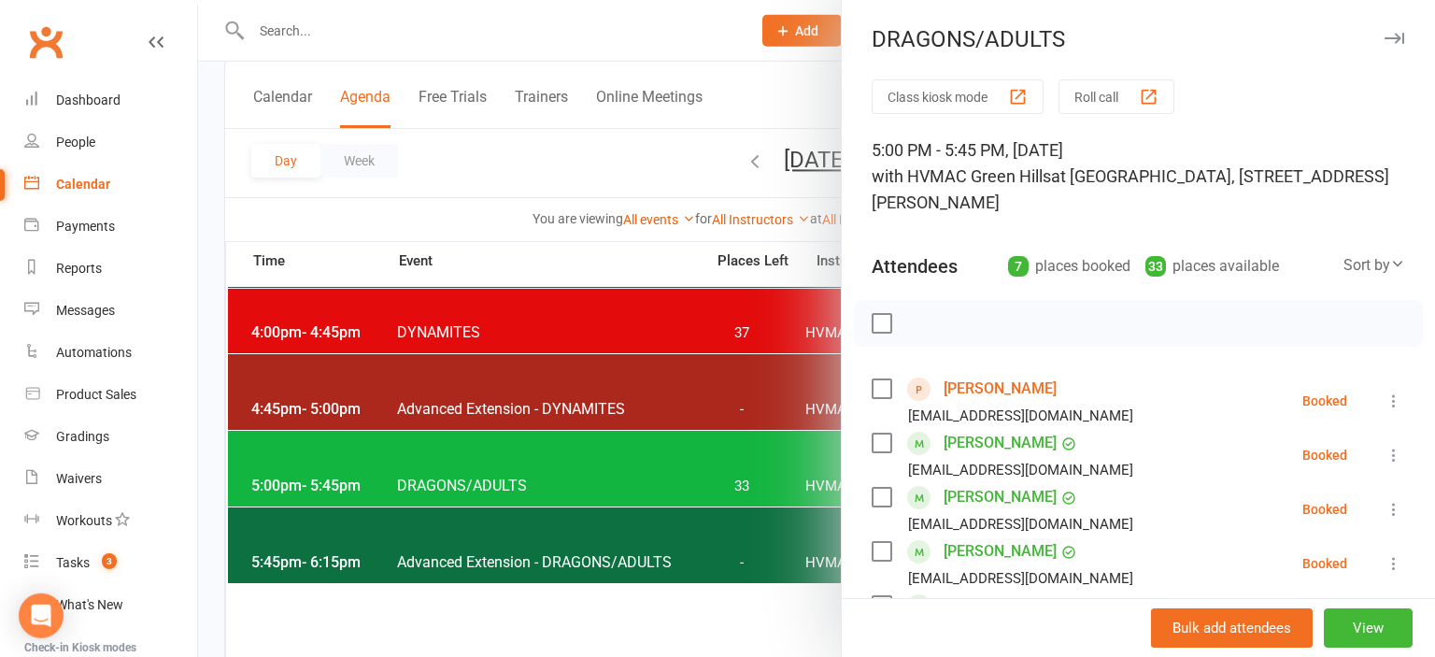
click at [1000, 388] on link "[PERSON_NAME]" at bounding box center [1000, 389] width 113 height 30
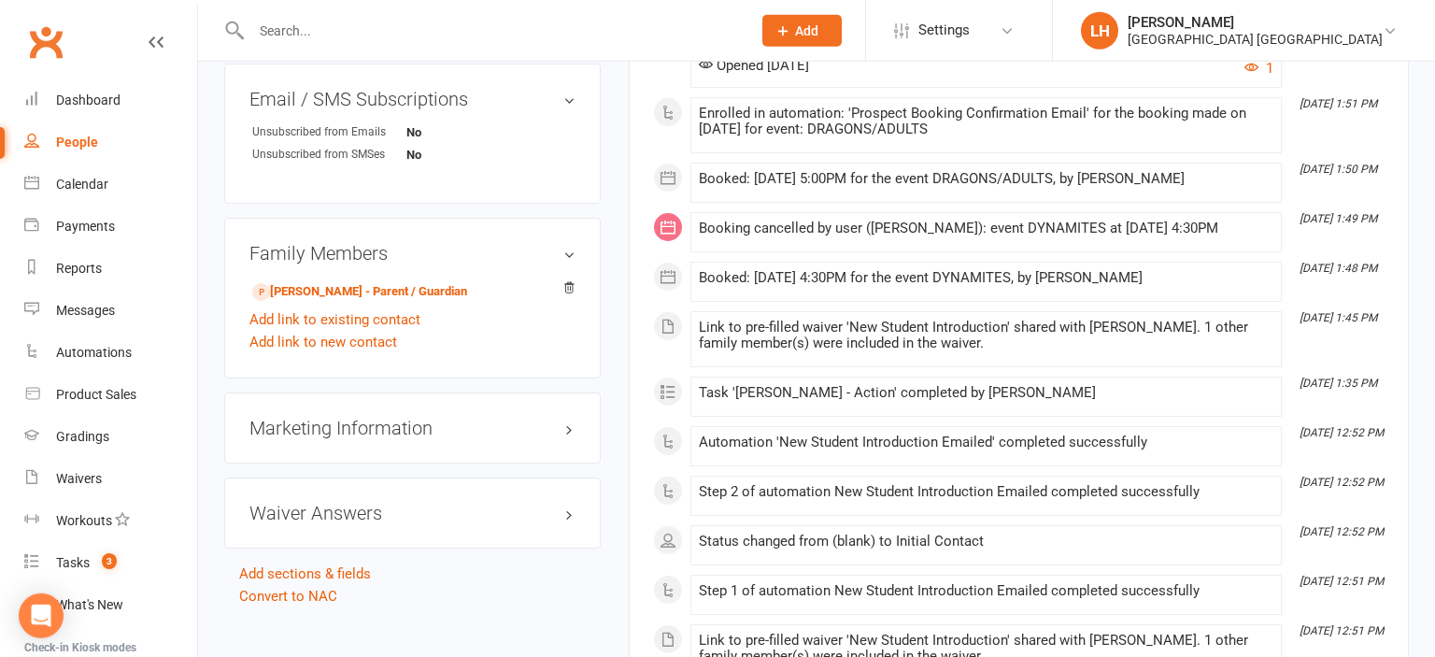
scroll to position [1170, 0]
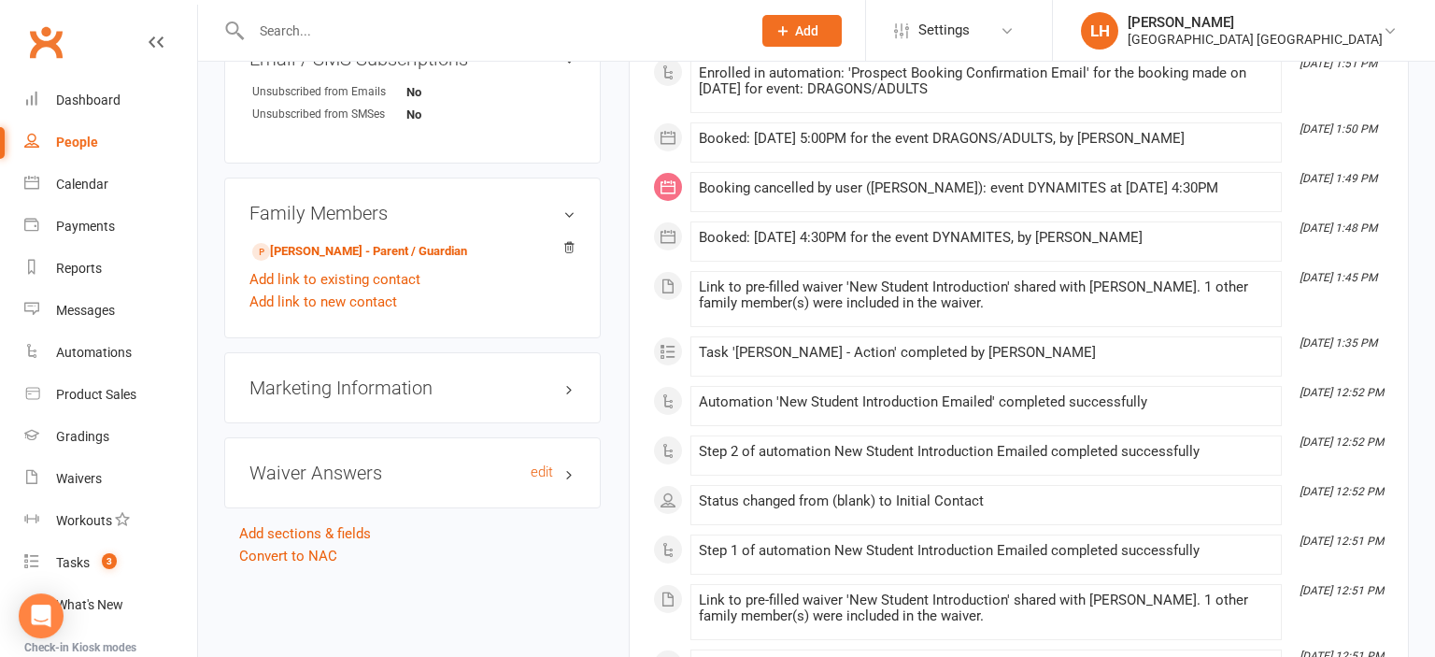
click at [301, 483] on h3 "Waiver Answers edit" at bounding box center [412, 472] width 326 height 21
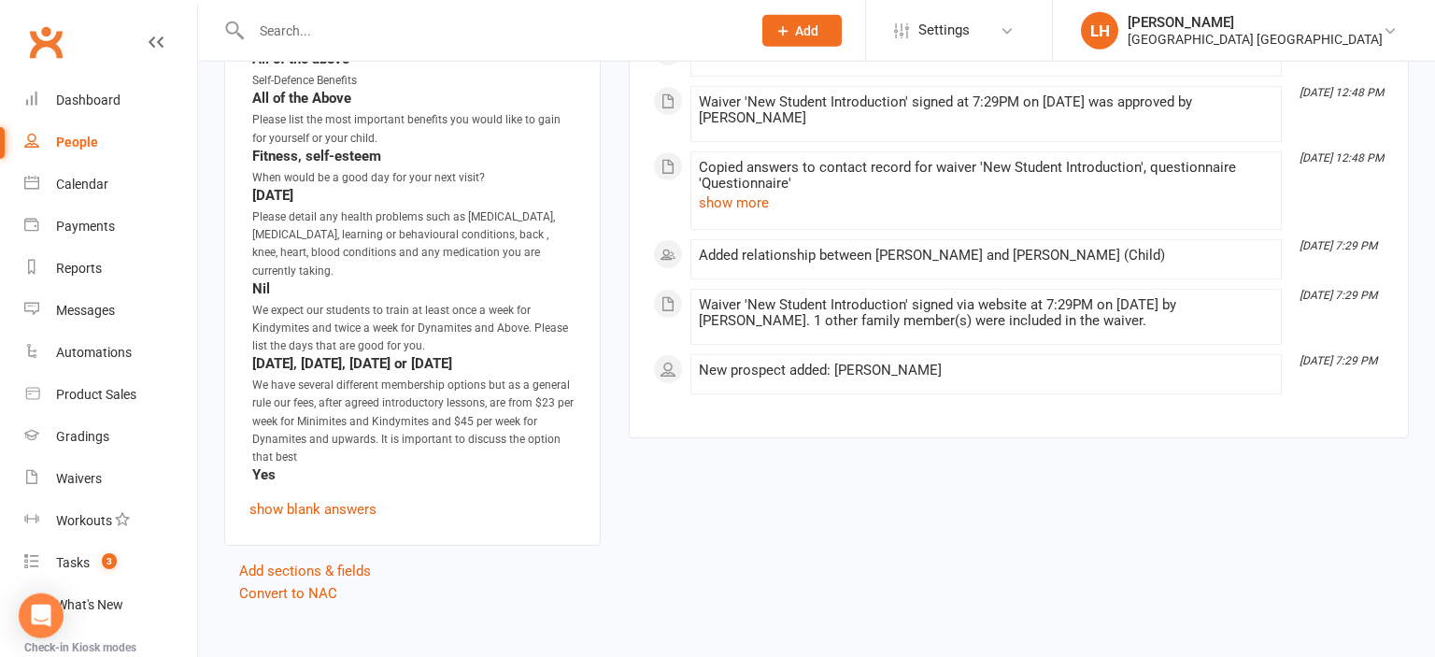
scroll to position [1992, 0]
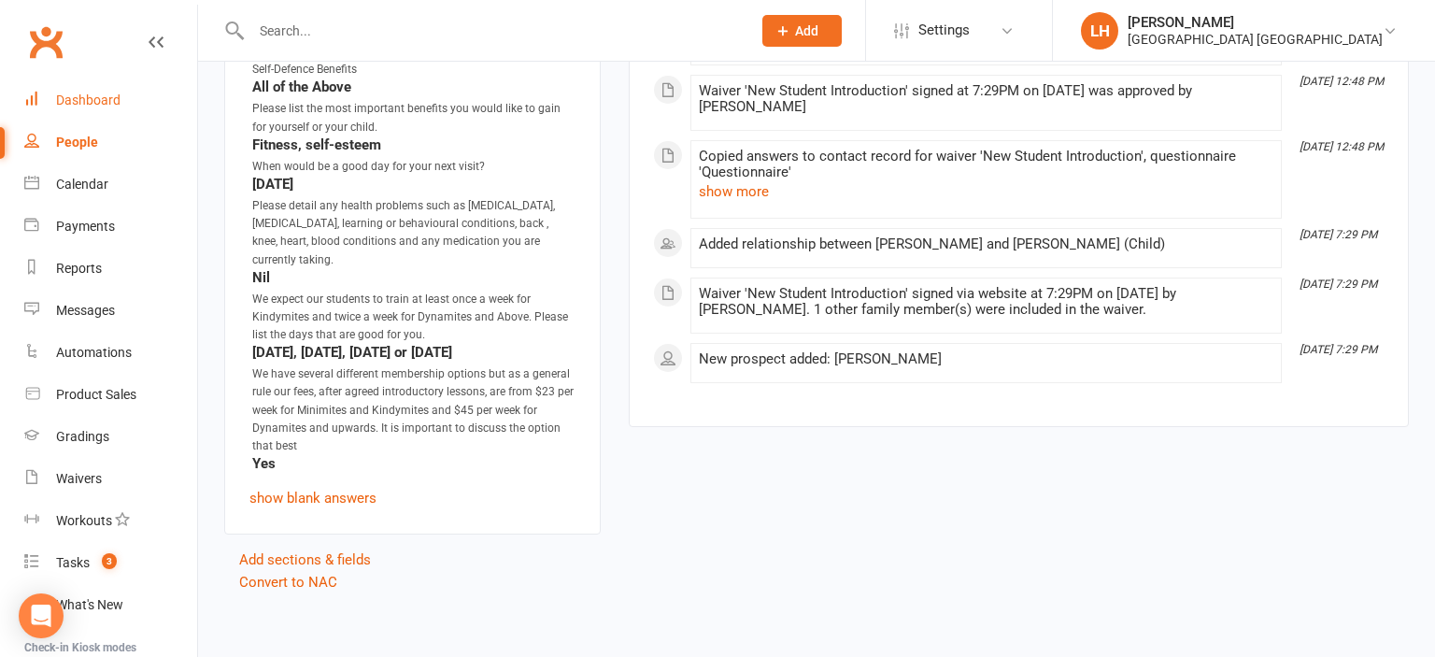
click at [105, 92] on div "Dashboard" at bounding box center [88, 99] width 64 height 15
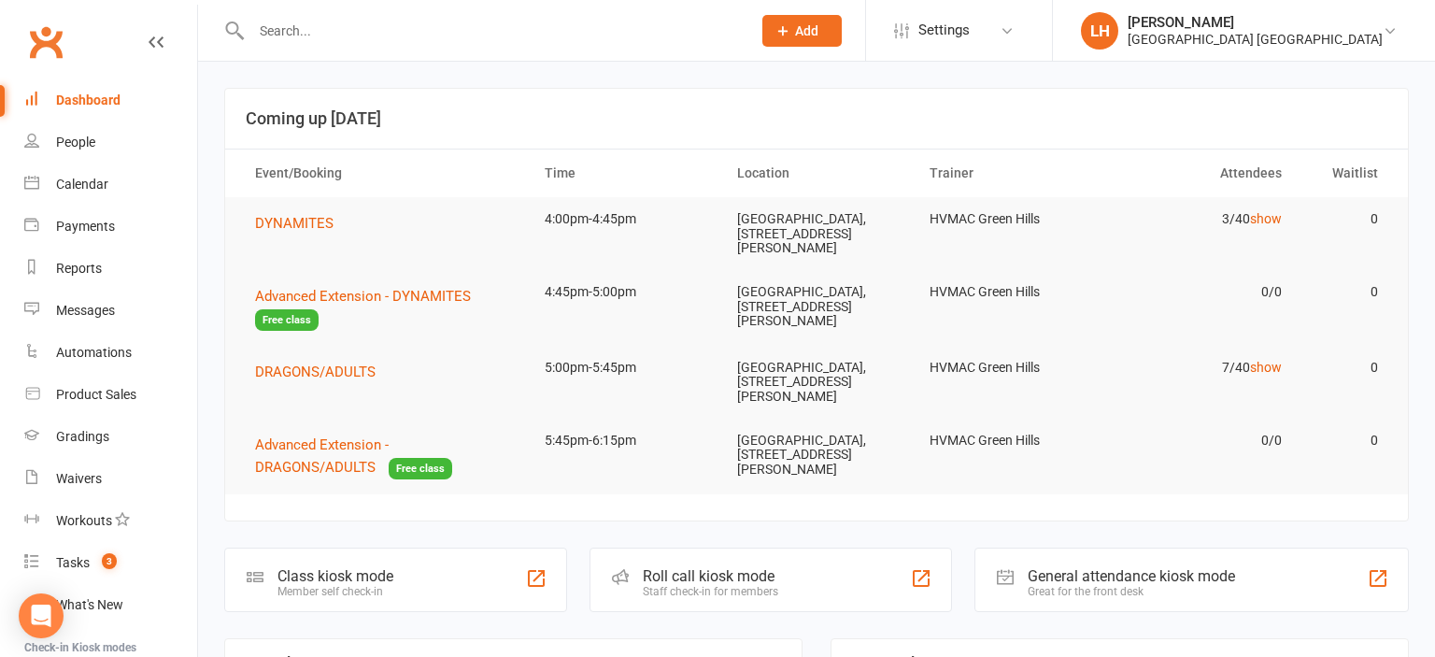
click at [105, 92] on div "Dashboard" at bounding box center [88, 99] width 64 height 15
